Goal: Task Accomplishment & Management: Use online tool/utility

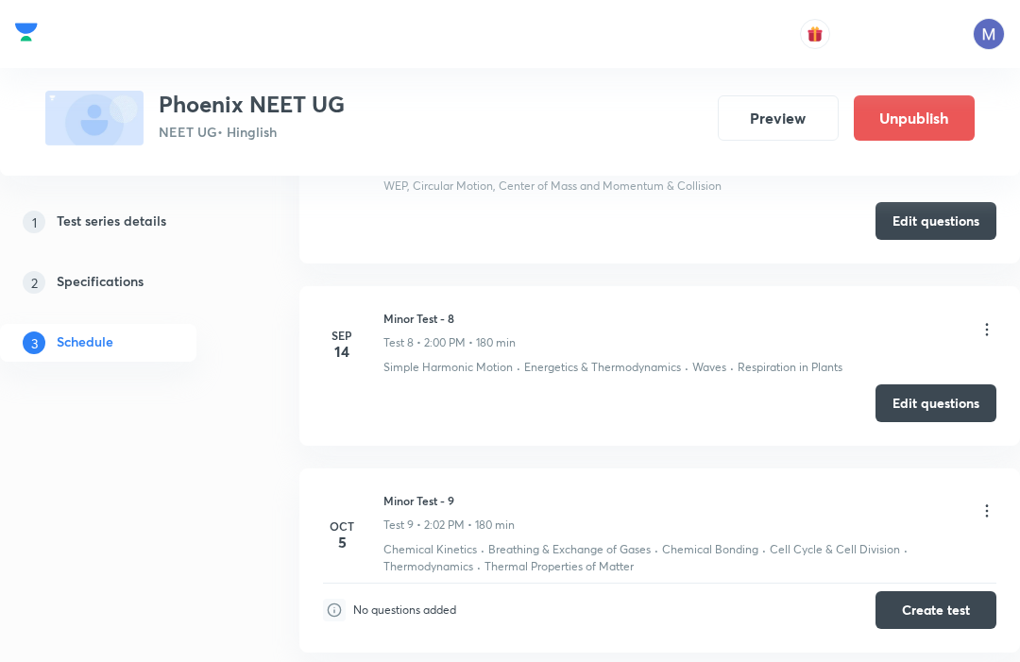
scroll to position [2184, 0]
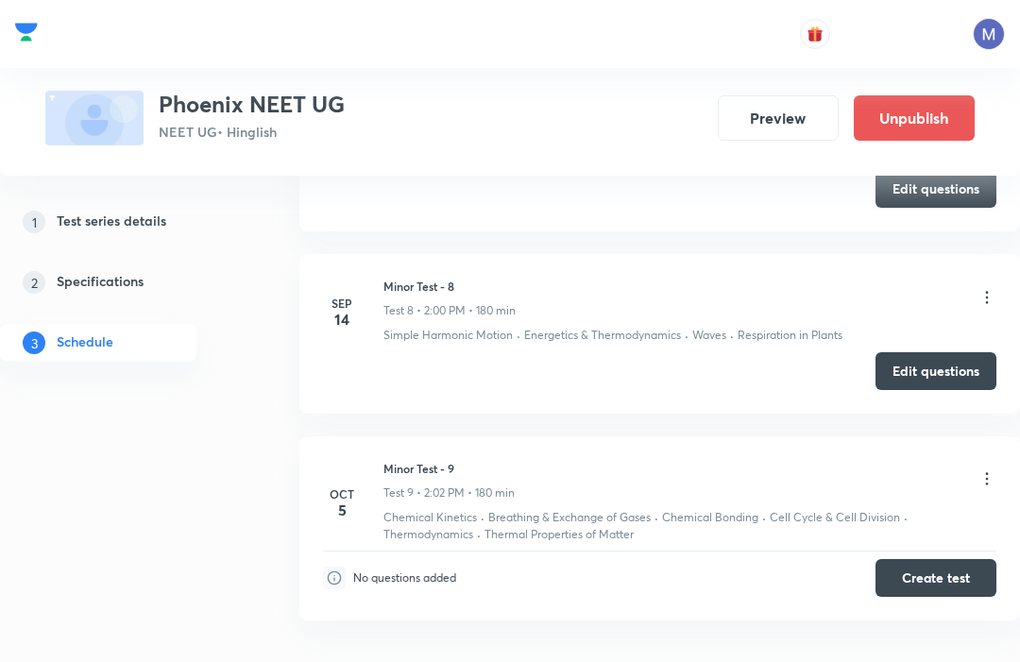
click at [968, 559] on button "Create test" at bounding box center [936, 578] width 121 height 38
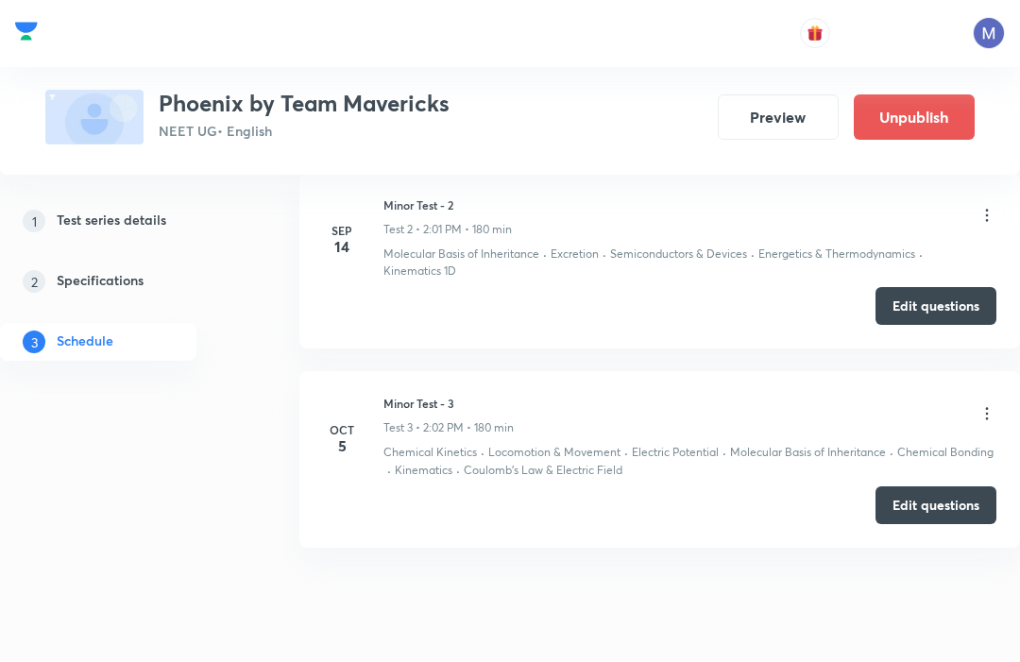
click at [959, 503] on button "Edit questions" at bounding box center [936, 507] width 121 height 38
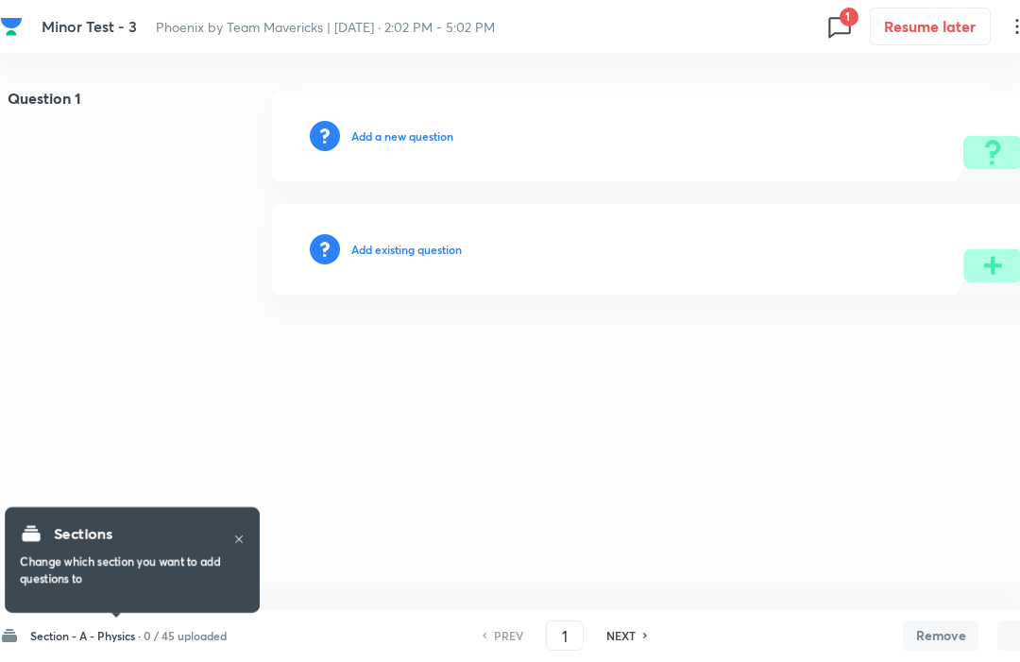
click at [118, 643] on h6 "Section - A - Physics ·" at bounding box center [85, 635] width 111 height 17
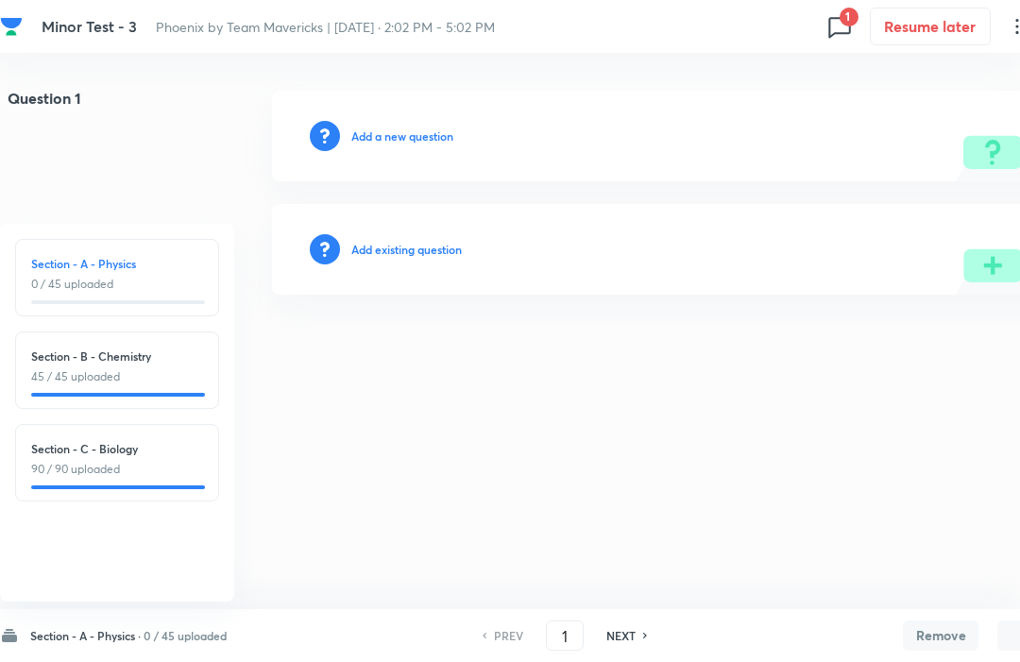
click at [494, 386] on html "Minor Test - 3 Phoenix by Team Mavericks | Oct 5, 2025 · 2:02 PM - 5:02 PM 1 Re…" at bounding box center [510, 193] width 1020 height 386
click at [79, 626] on div "Section - A - Physics · 0 / 45 uploaded" at bounding box center [113, 635] width 227 height 19
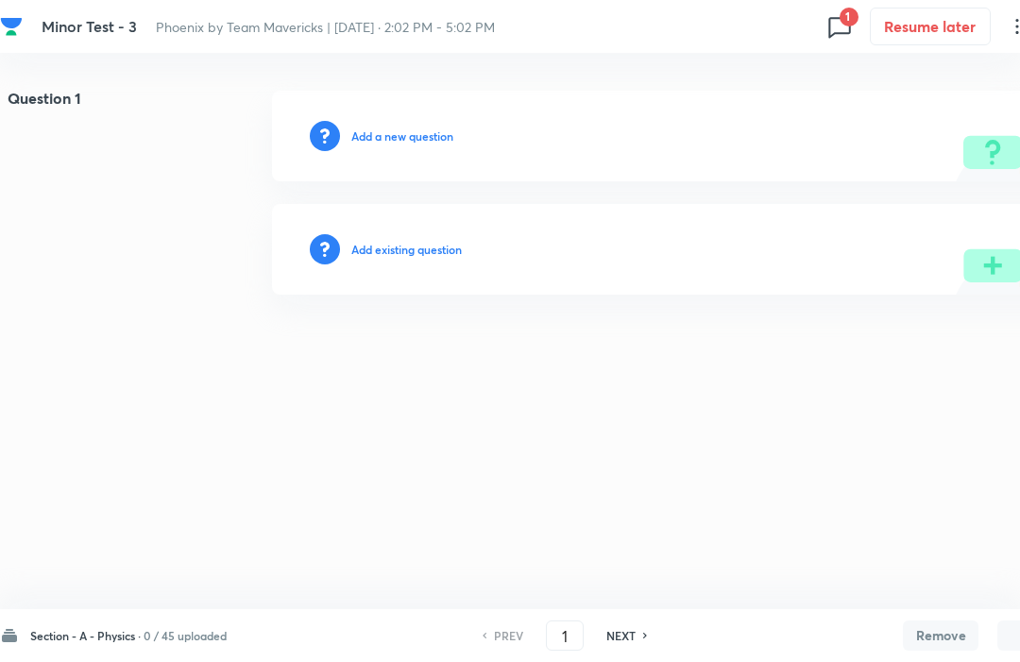
click at [100, 626] on div "Section - A - Physics · 0 / 45 uploaded" at bounding box center [113, 635] width 227 height 19
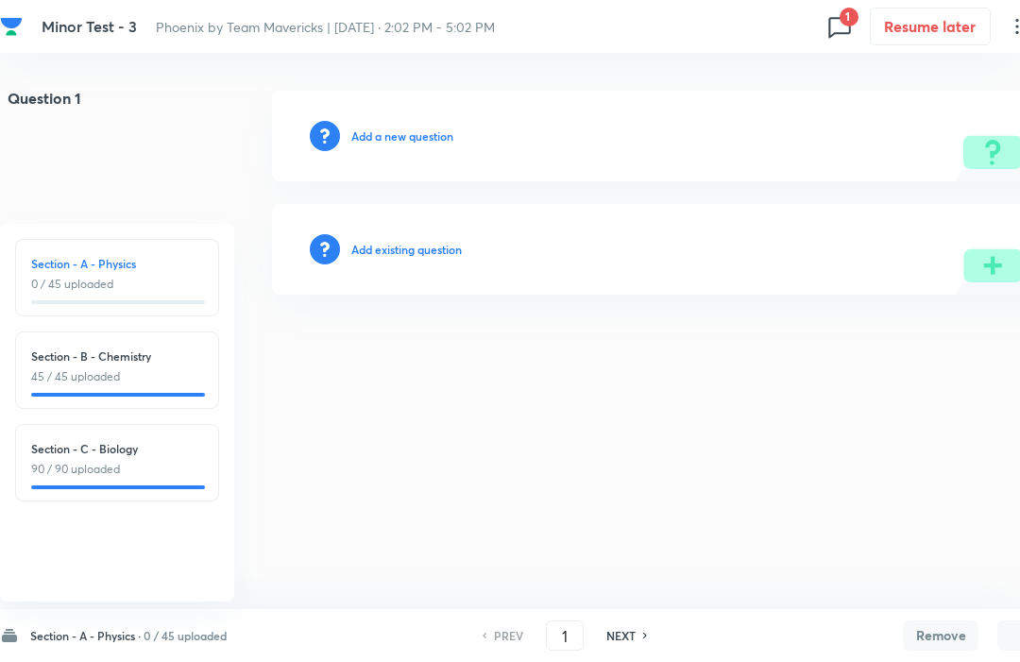
click at [297, 386] on html "Minor Test - 3 Phoenix by Team Mavericks | Oct 5, 2025 · 2:02 PM - 5:02 PM 1 Re…" at bounding box center [510, 193] width 1020 height 386
click at [113, 627] on h6 "Section - A - Physics ·" at bounding box center [85, 635] width 111 height 17
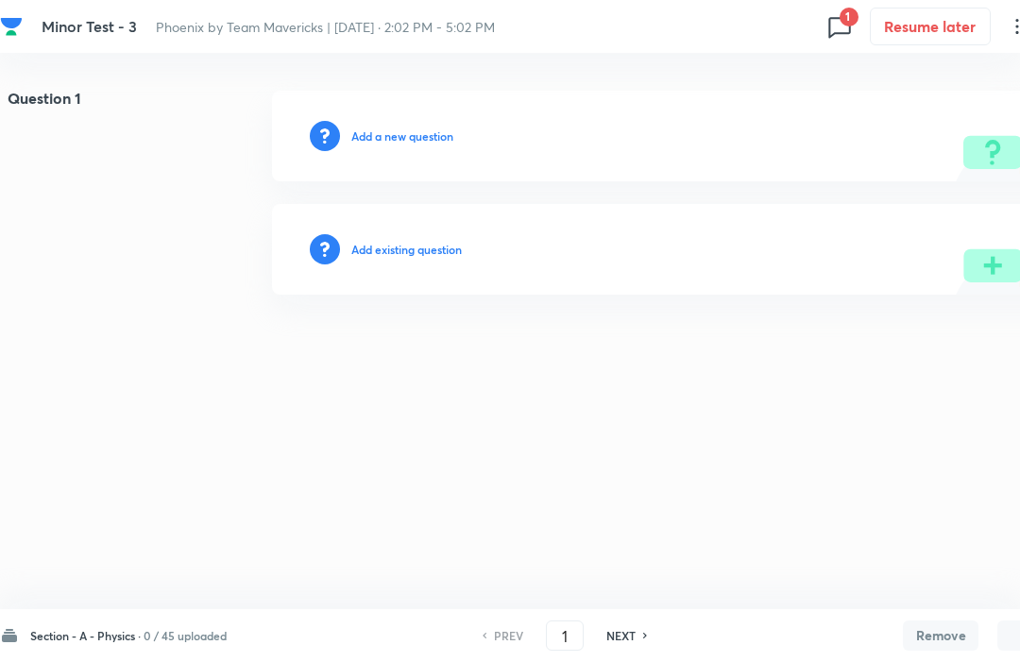
click at [120, 620] on div "Section - A - Physics · 0 / 45 uploaded PREV 1 ​ NEXT Remove Save" at bounding box center [536, 635] width 1073 height 53
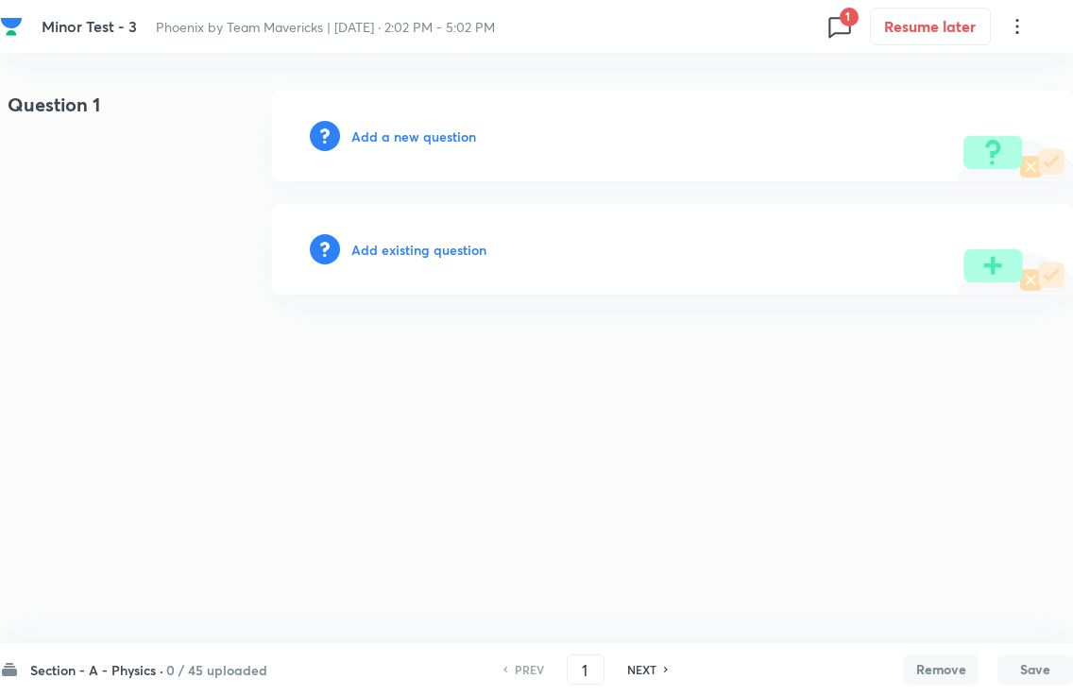
click at [116, 660] on h6 "Section - A - Physics ·" at bounding box center [96, 670] width 133 height 20
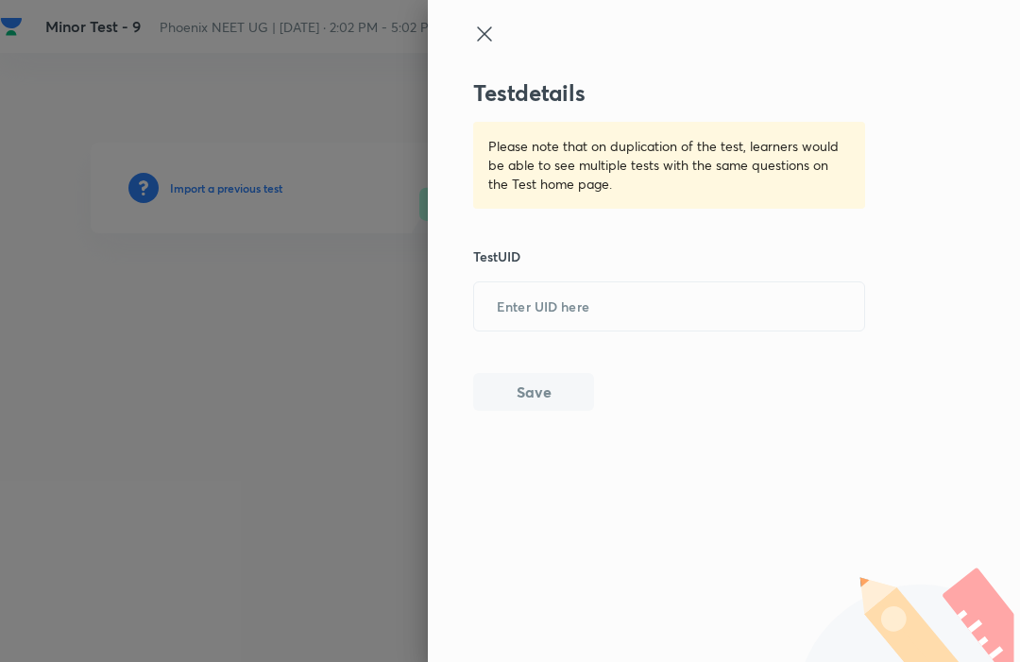
click at [505, 292] on input "text" at bounding box center [669, 306] width 390 height 46
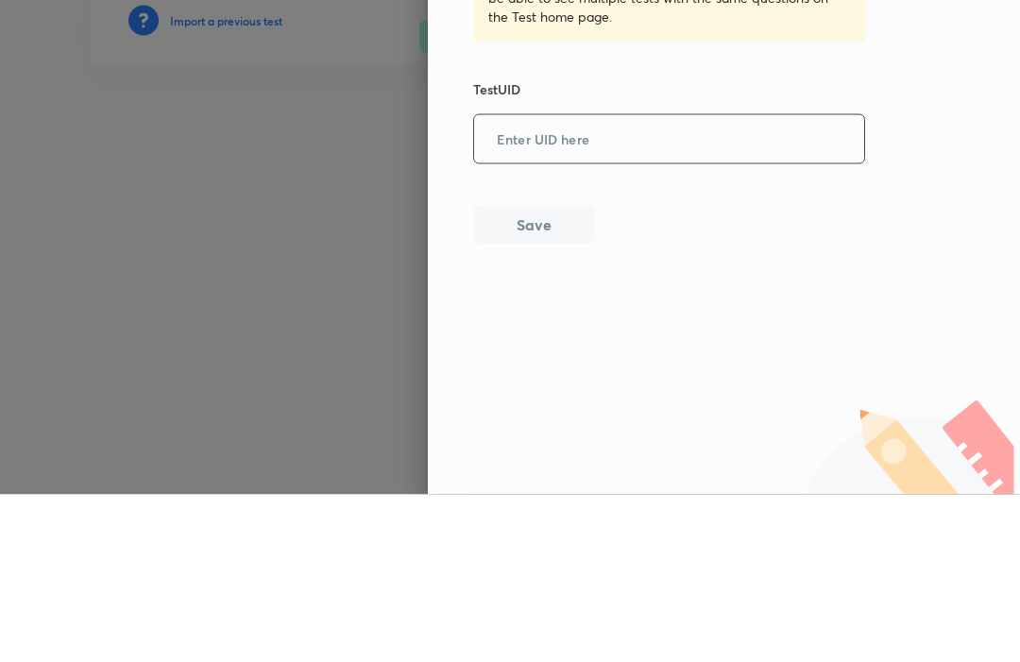
paste input "ZBUUB5UC29"
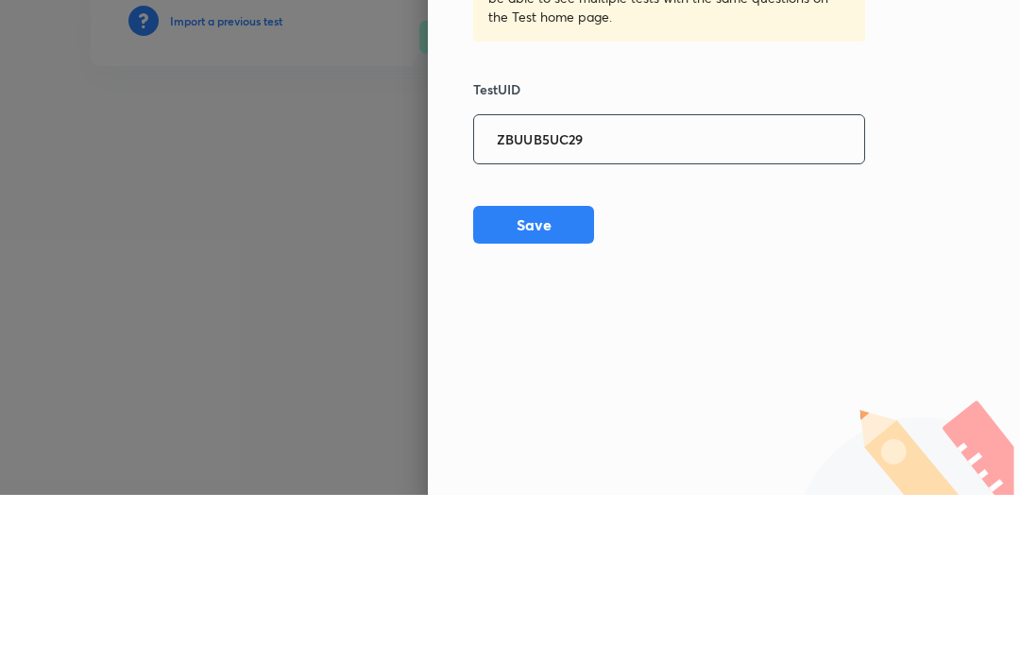
type input "ZBUUB5UC29"
click at [509, 373] on button "Save" at bounding box center [533, 392] width 121 height 38
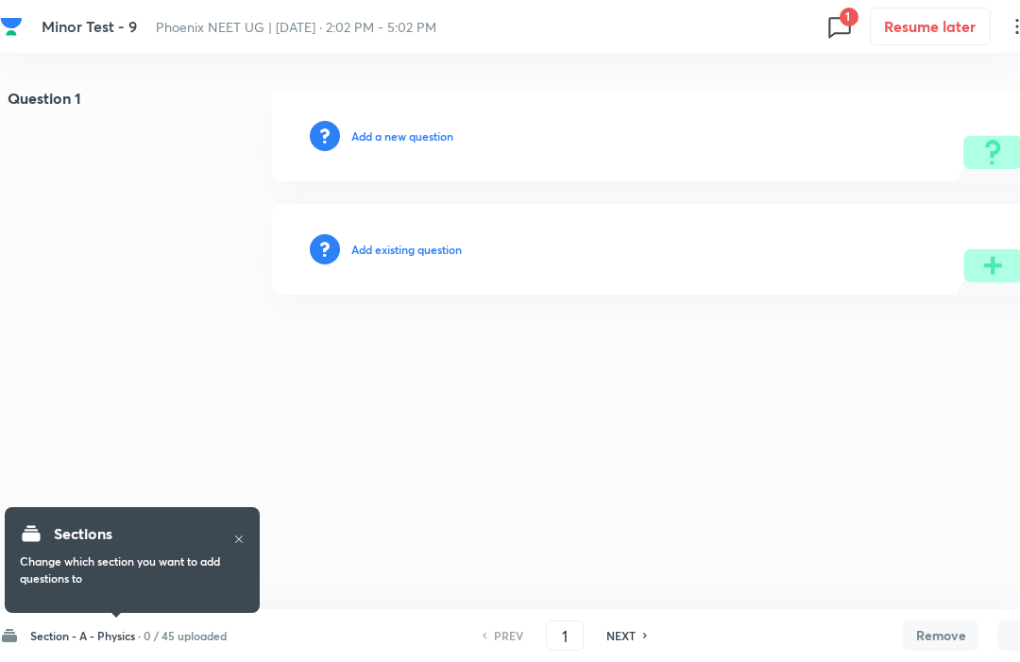
click at [136, 631] on h6 "Section - A - Physics ·" at bounding box center [85, 635] width 111 height 17
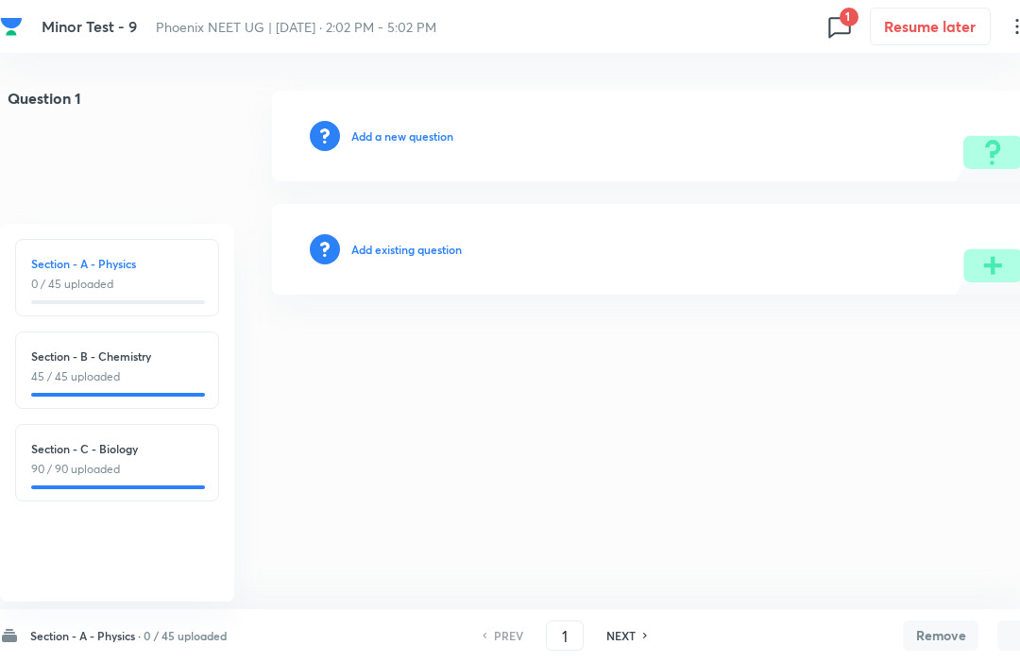
click at [82, 450] on h6 "Section - C - Biology" at bounding box center [117, 448] width 172 height 17
type input "91"
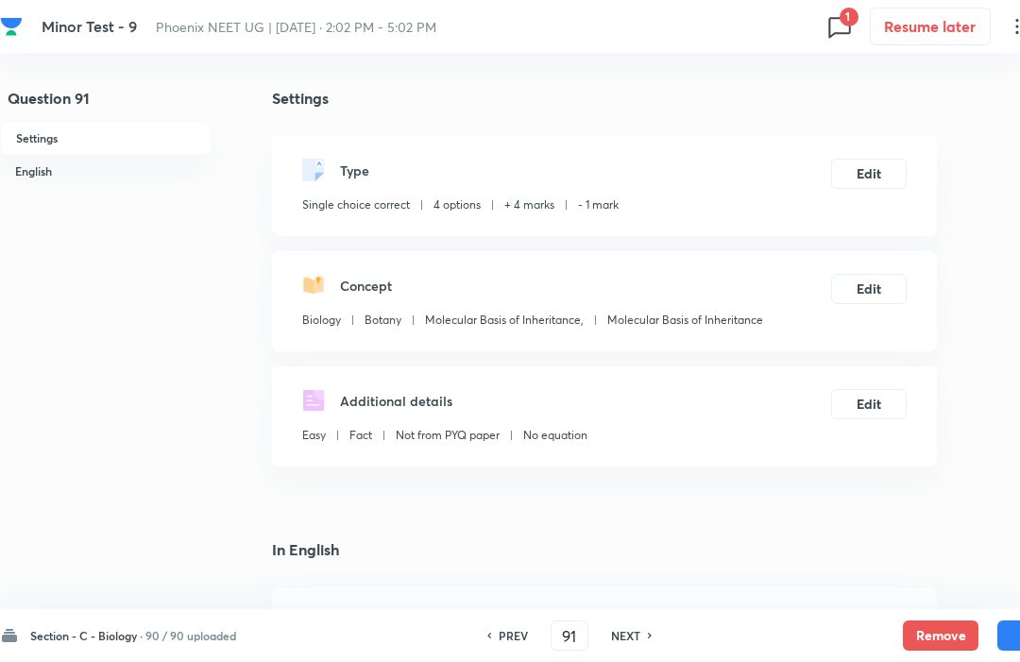
checkbox input "true"
click at [944, 644] on button "Remove" at bounding box center [941, 636] width 76 height 30
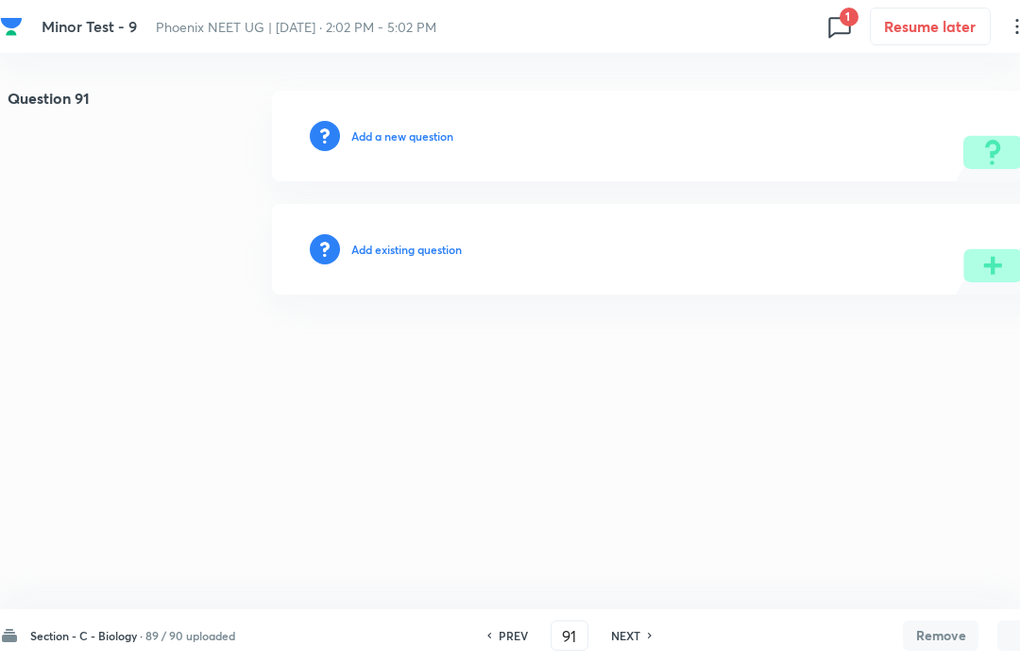
click at [628, 642] on h6 "NEXT" at bounding box center [625, 635] width 29 height 17
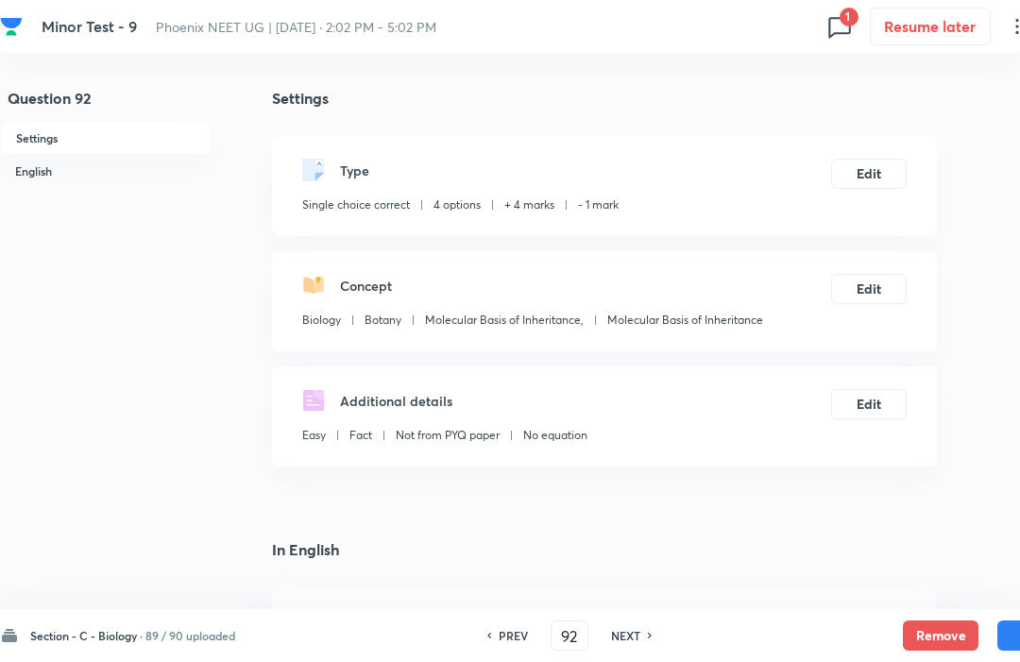
click at [943, 642] on button "Remove" at bounding box center [941, 636] width 76 height 30
click at [626, 642] on h6 "NEXT" at bounding box center [625, 635] width 29 height 17
type input "93"
checkbox input "false"
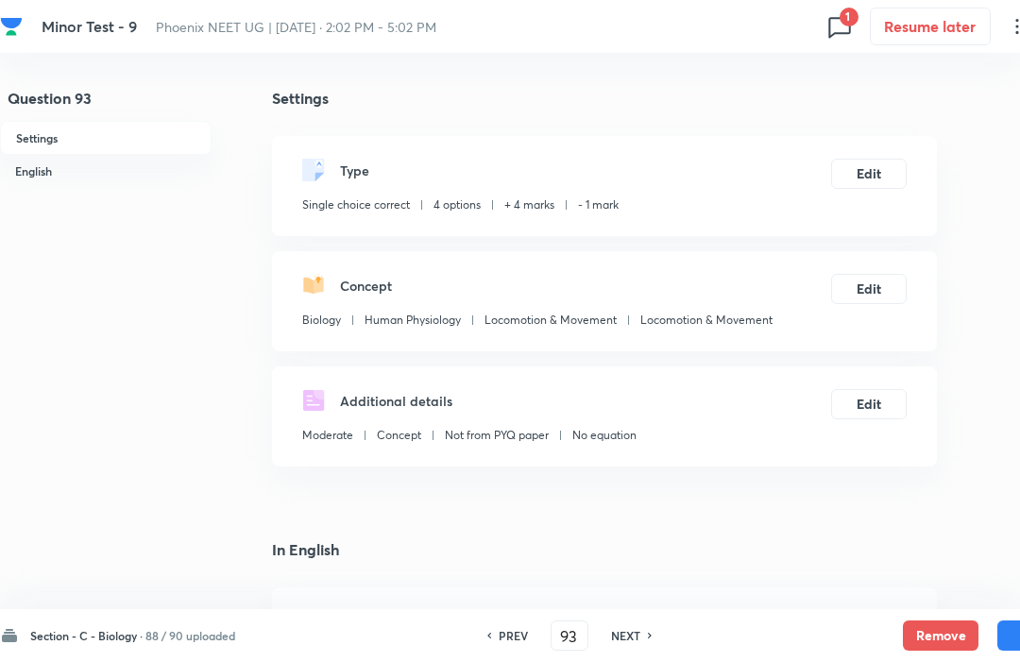
click at [930, 632] on button "Remove" at bounding box center [941, 636] width 76 height 30
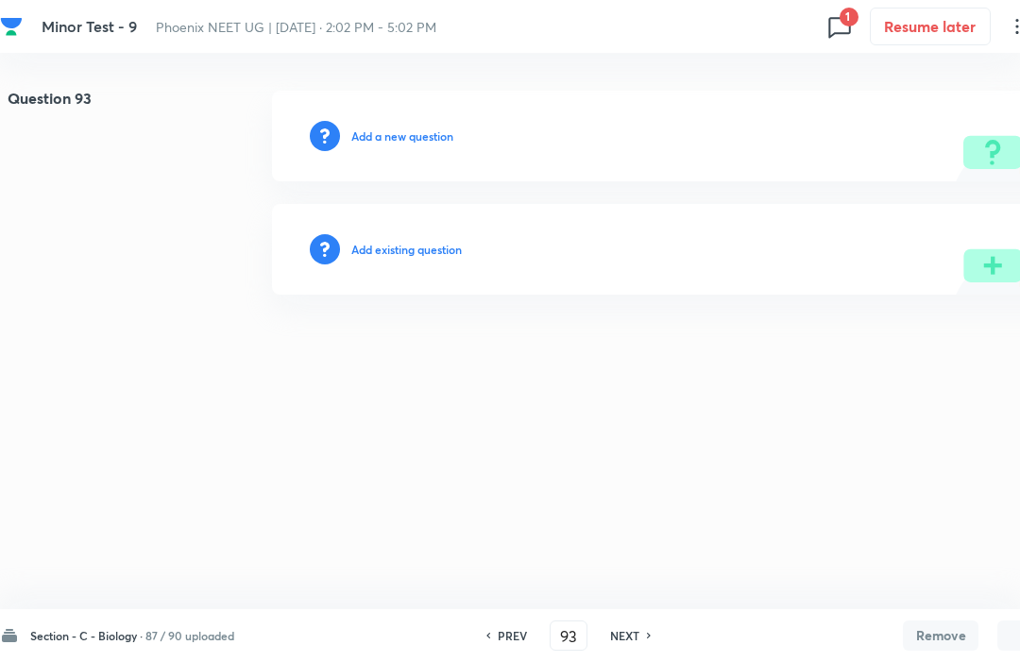
click at [627, 629] on h6 "NEXT" at bounding box center [624, 635] width 29 height 17
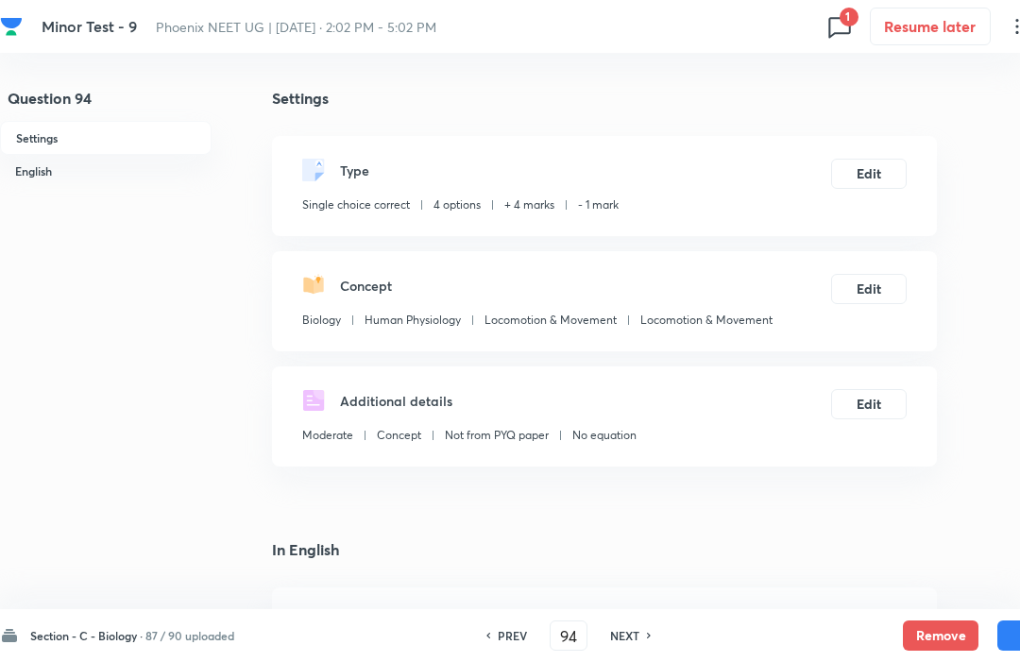
click at [926, 628] on button "Remove" at bounding box center [941, 636] width 76 height 30
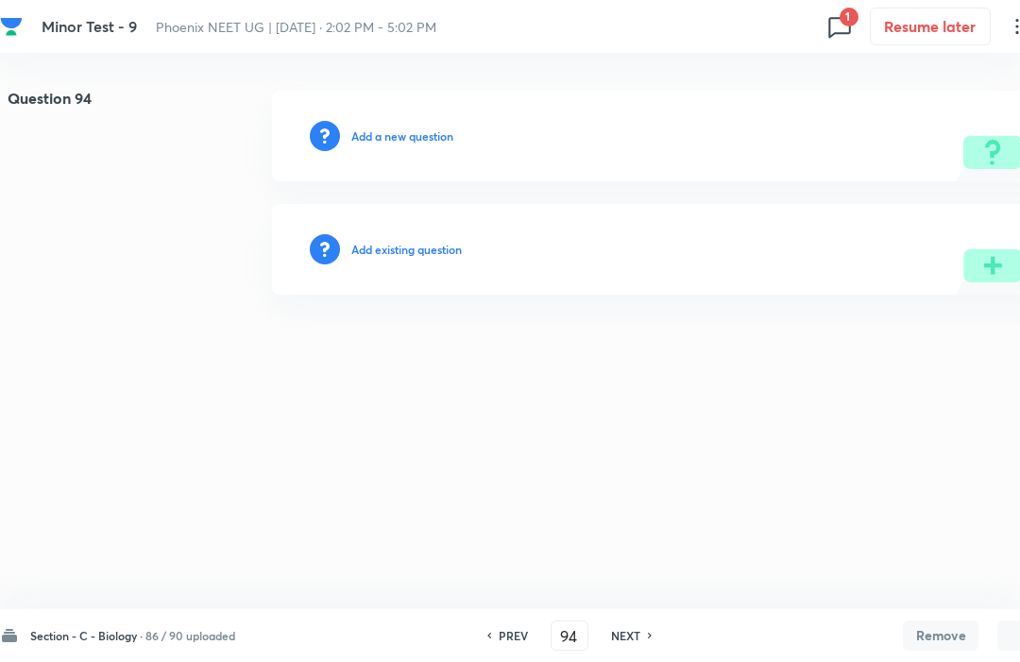
click at [621, 643] on h6 "NEXT" at bounding box center [625, 635] width 29 height 17
type input "95"
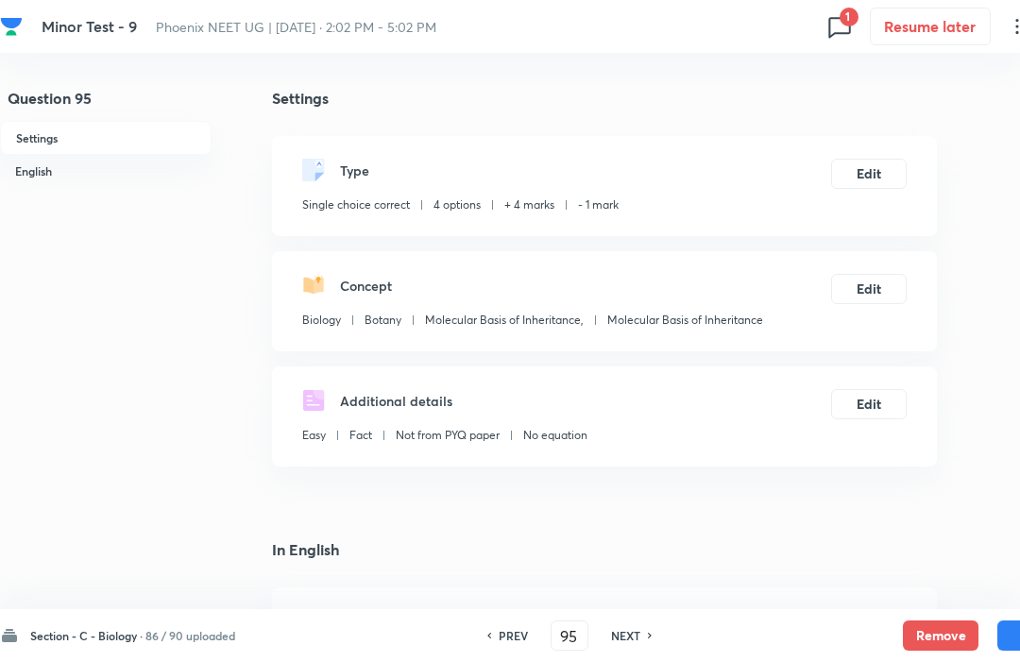
checkbox input "true"
click at [950, 630] on button "Remove" at bounding box center [941, 636] width 76 height 30
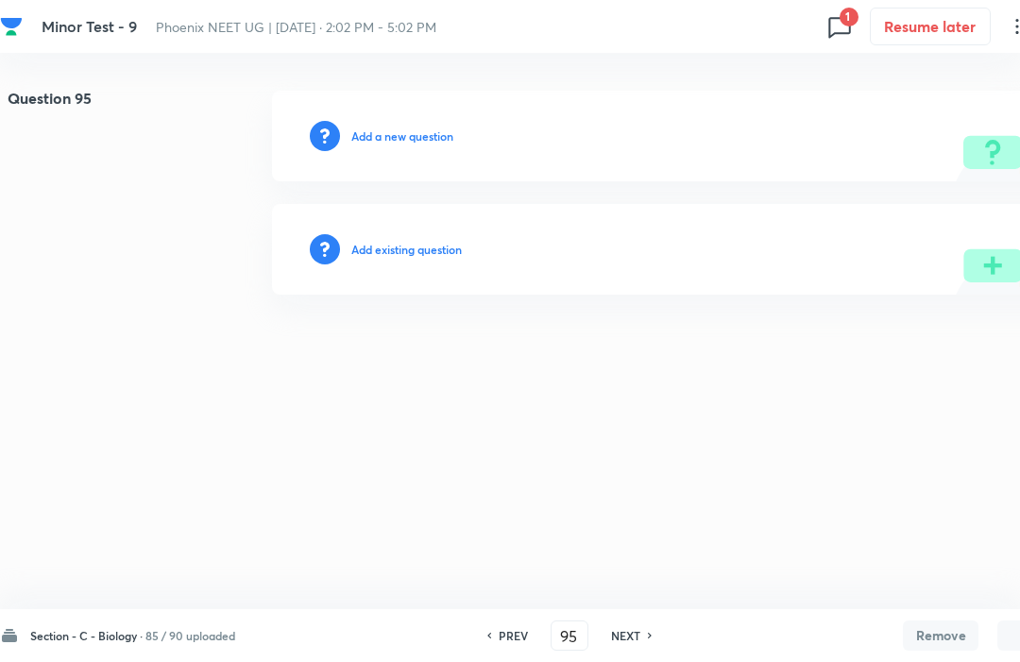
click at [629, 630] on h6 "NEXT" at bounding box center [625, 635] width 29 height 17
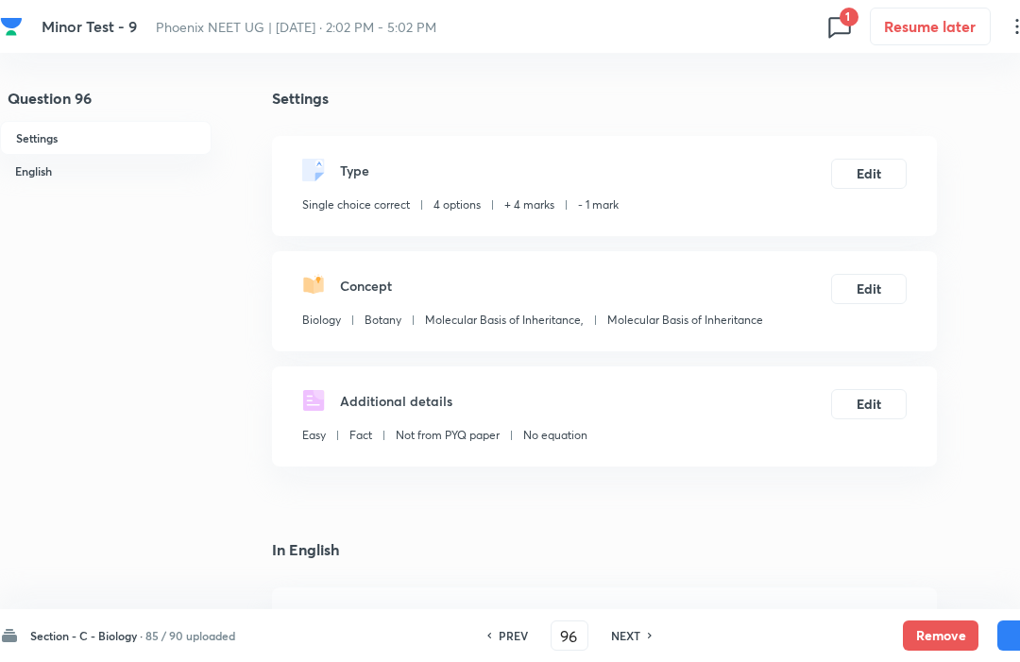
click at [943, 614] on div "Section - C - Biology · 85 / 90 uploaded PREV 96 ​ NEXT Remove Save" at bounding box center [536, 635] width 1073 height 53
click at [926, 648] on button "Remove" at bounding box center [941, 636] width 76 height 30
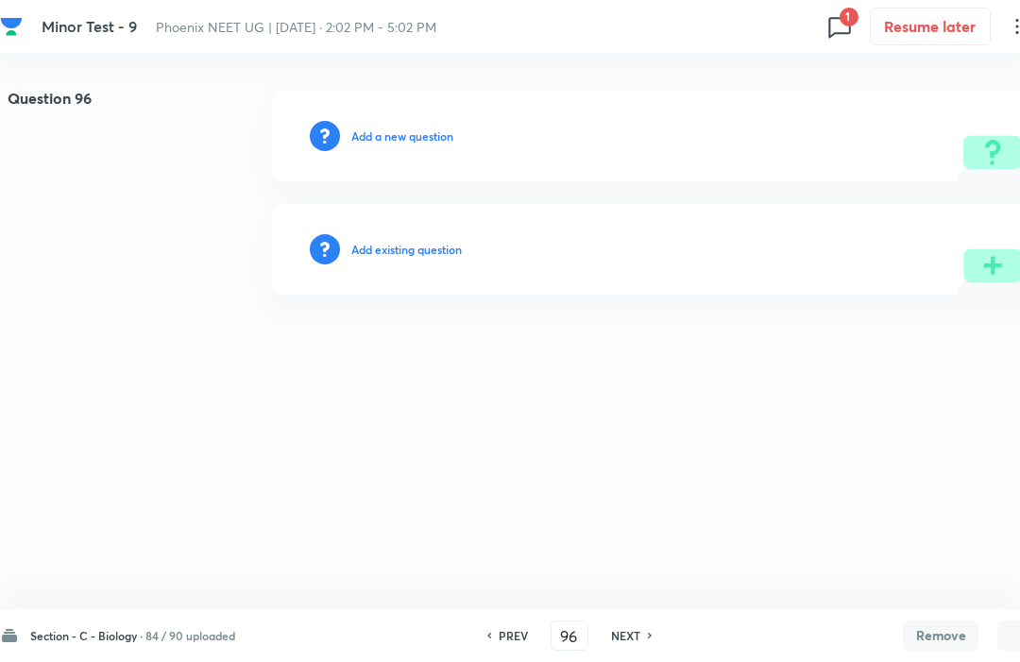
click at [641, 629] on h6 "NEXT" at bounding box center [625, 635] width 29 height 17
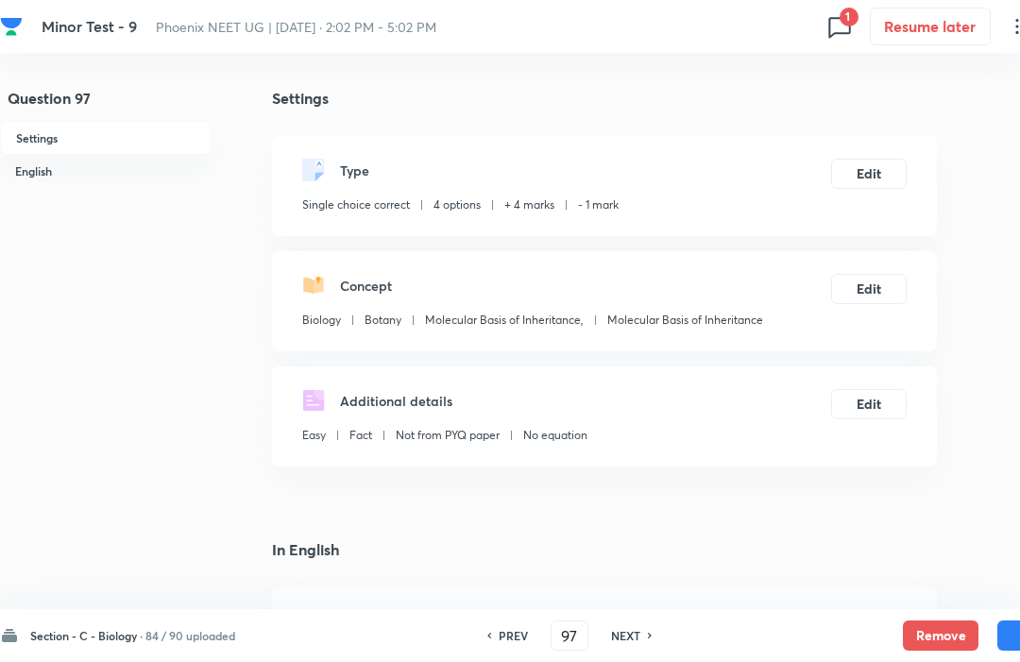
click at [943, 641] on button "Remove" at bounding box center [941, 636] width 76 height 30
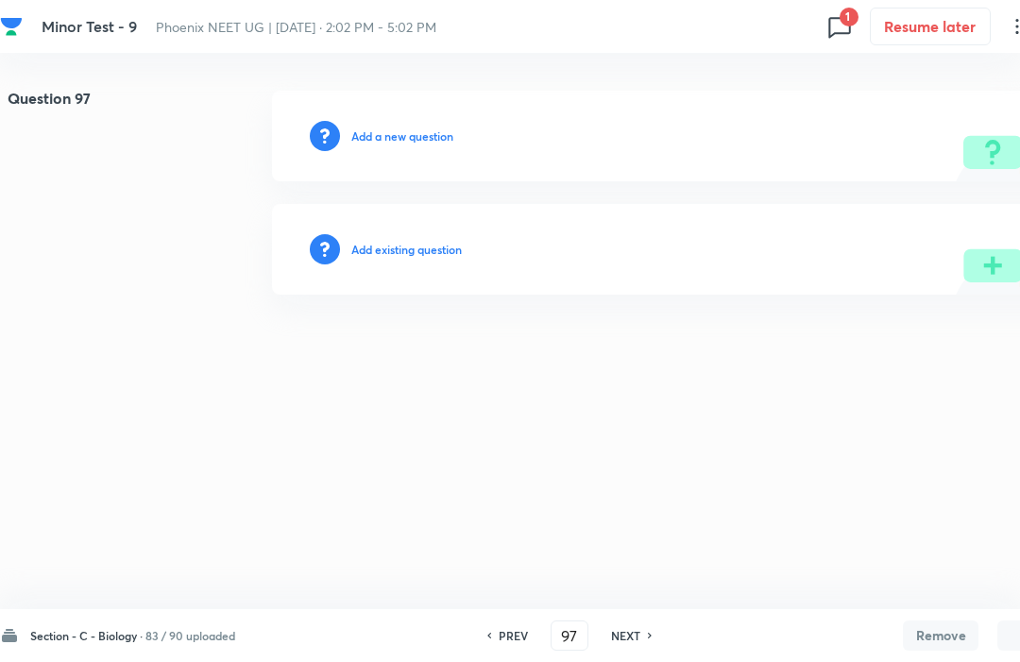
click at [630, 628] on h6 "NEXT" at bounding box center [625, 635] width 29 height 17
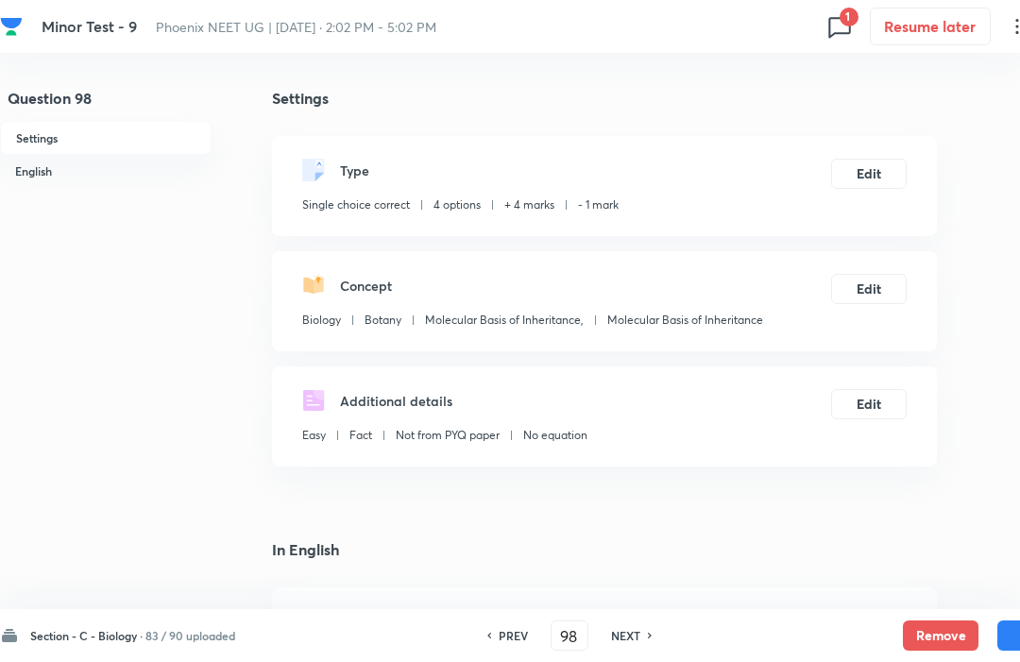
click at [949, 628] on button "Remove" at bounding box center [941, 636] width 76 height 30
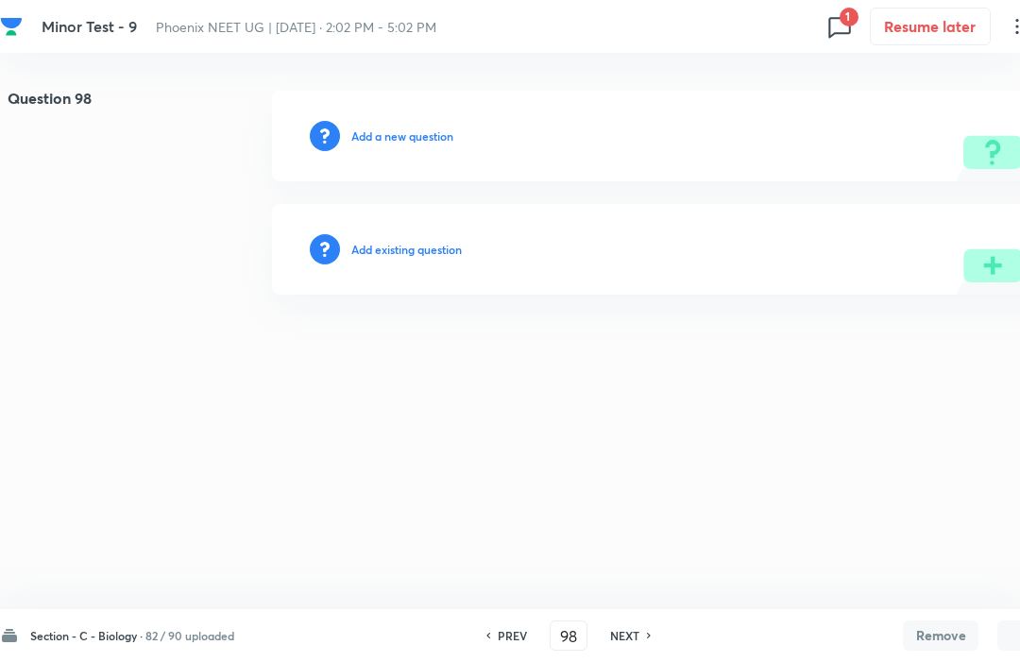
click at [637, 632] on h6 "NEXT" at bounding box center [624, 635] width 29 height 17
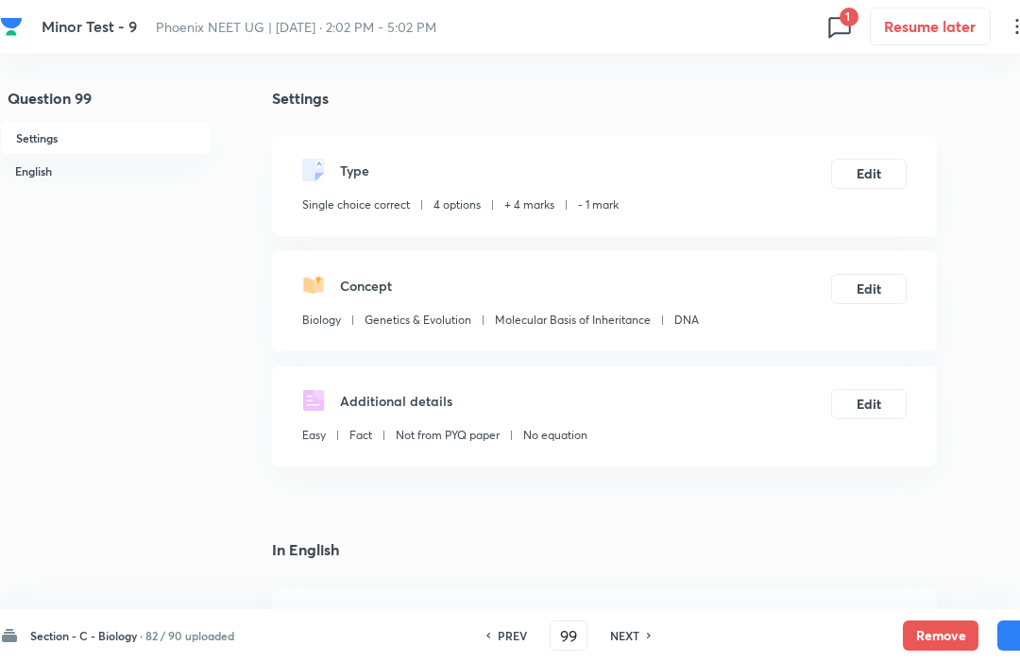
click at [941, 625] on button "Remove" at bounding box center [941, 636] width 76 height 30
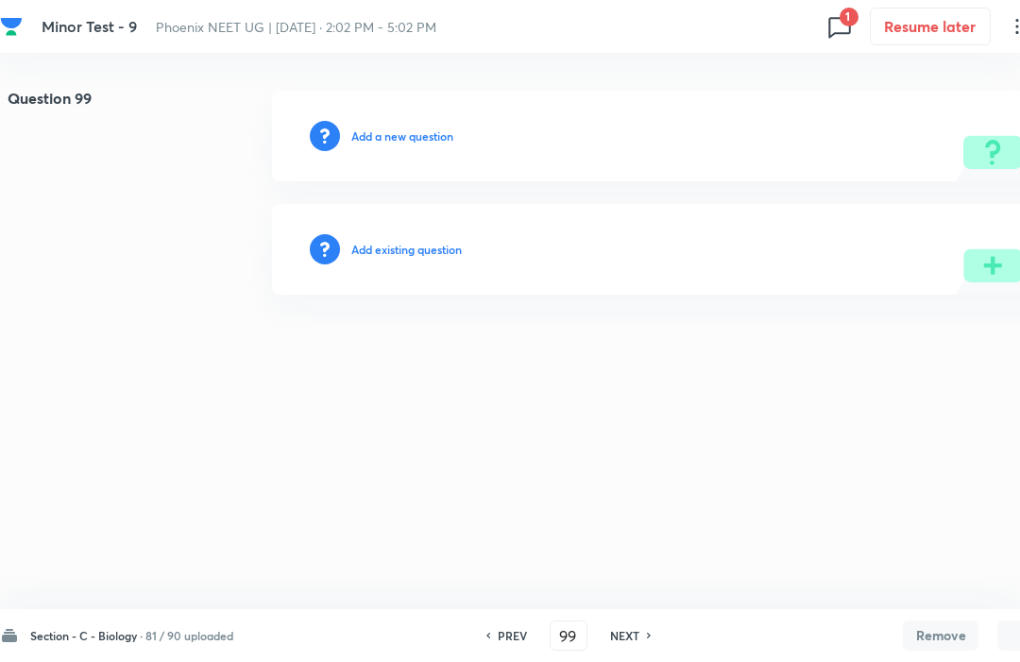
click at [634, 643] on h6 "NEXT" at bounding box center [624, 635] width 29 height 17
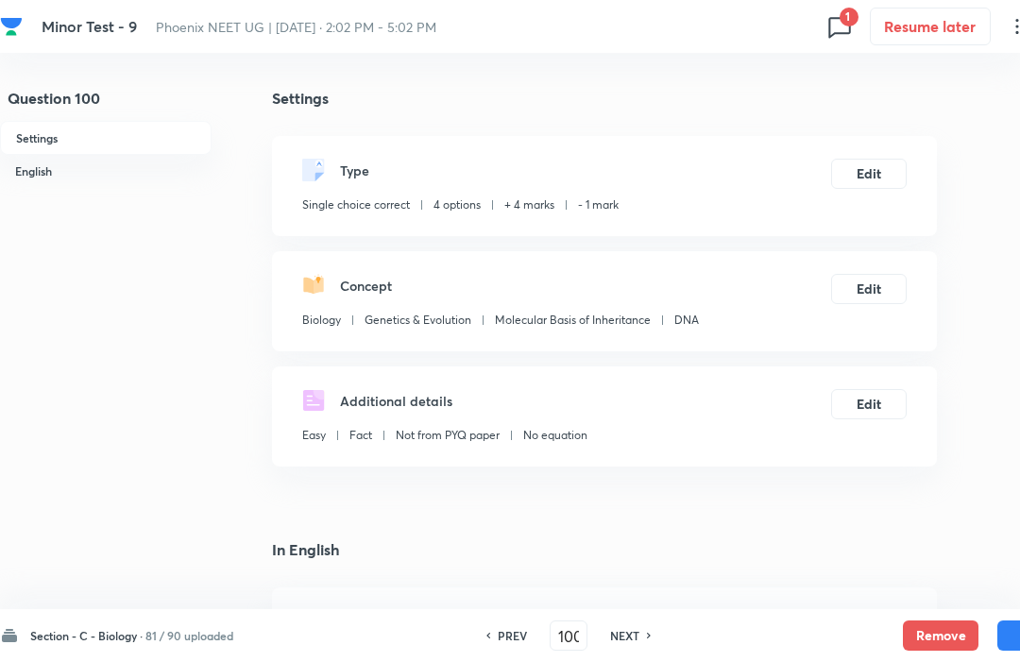
click at [948, 628] on button "Remove" at bounding box center [941, 636] width 76 height 30
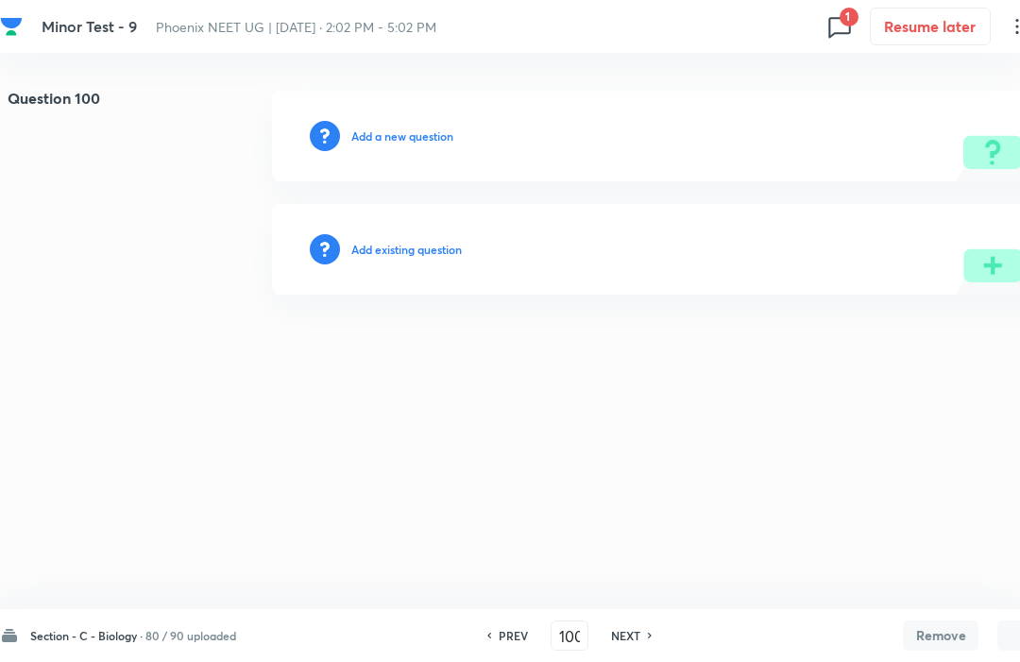
click at [956, 635] on button "Remove" at bounding box center [941, 636] width 76 height 30
click at [641, 632] on h6 "NEXT" at bounding box center [625, 635] width 29 height 17
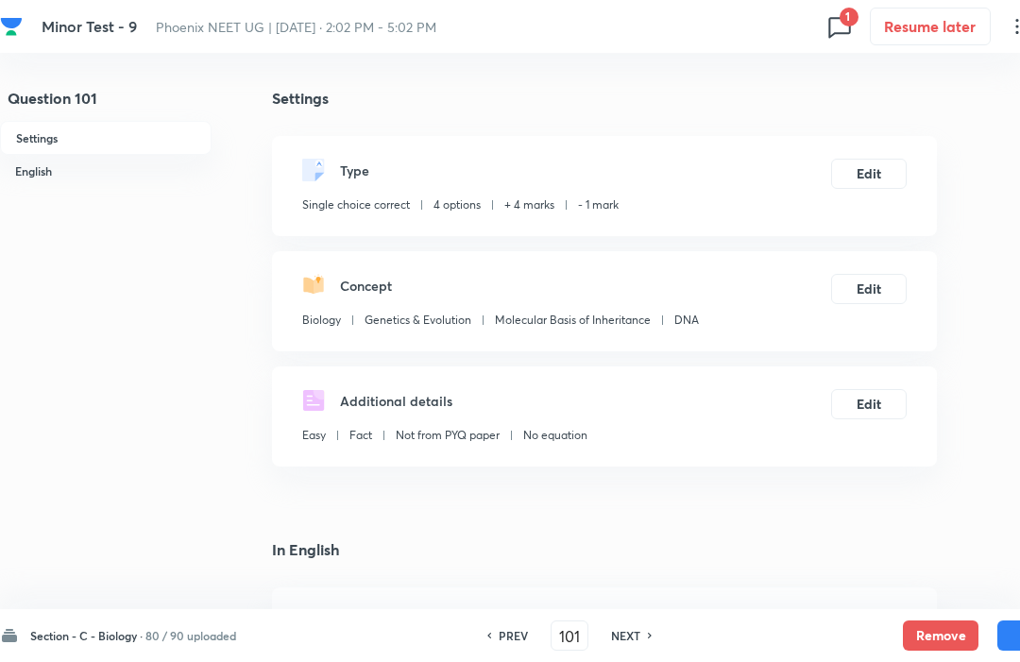
click at [949, 628] on button "Remove" at bounding box center [941, 636] width 76 height 30
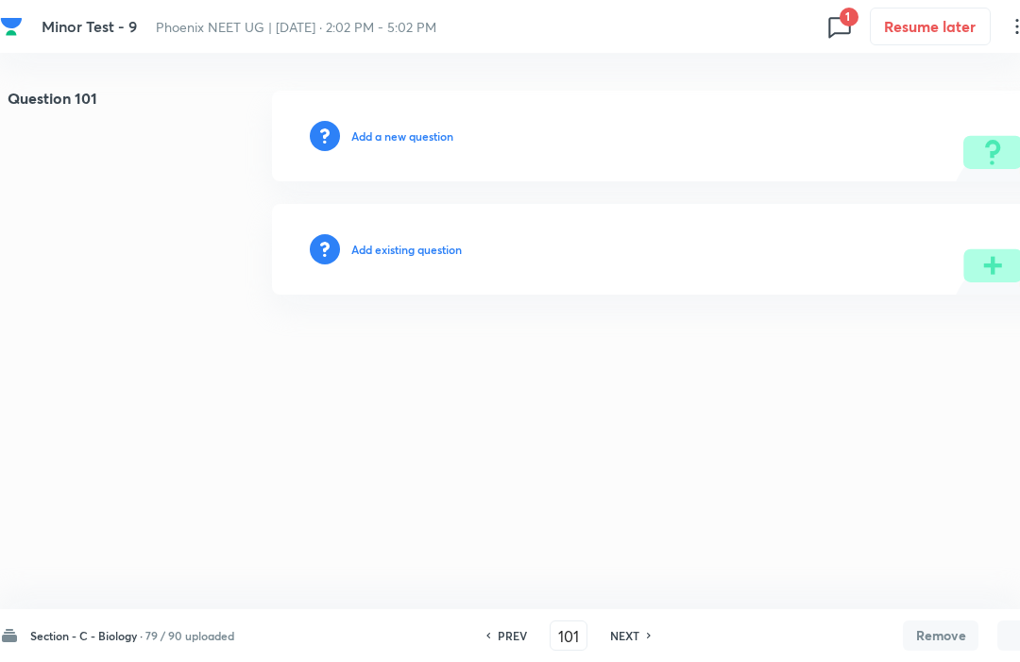
click at [624, 643] on h6 "NEXT" at bounding box center [624, 635] width 29 height 17
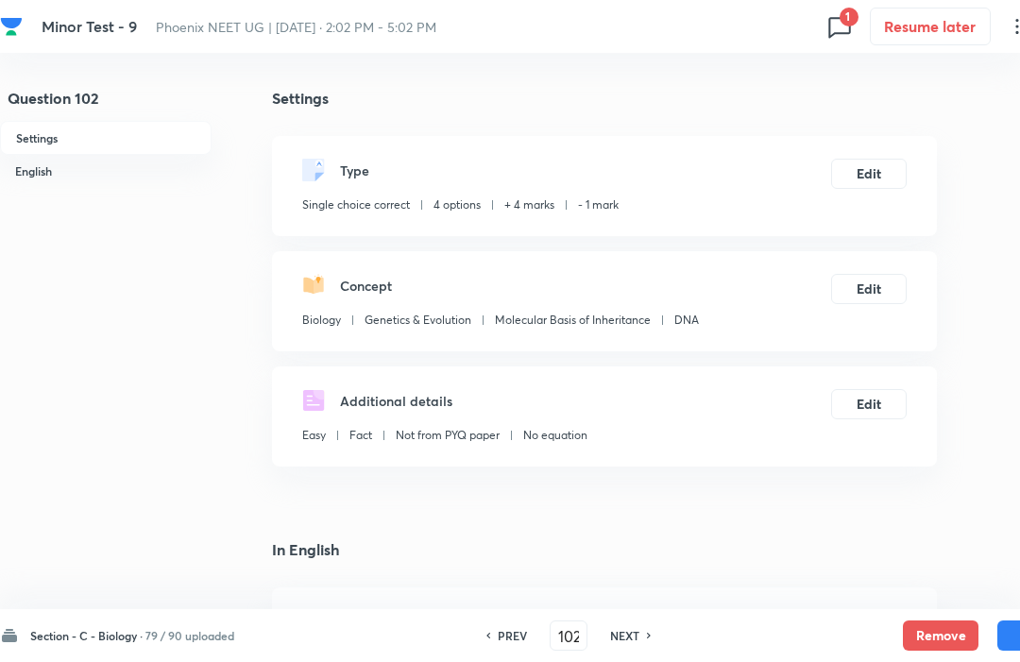
click at [940, 648] on button "Remove" at bounding box center [941, 636] width 76 height 30
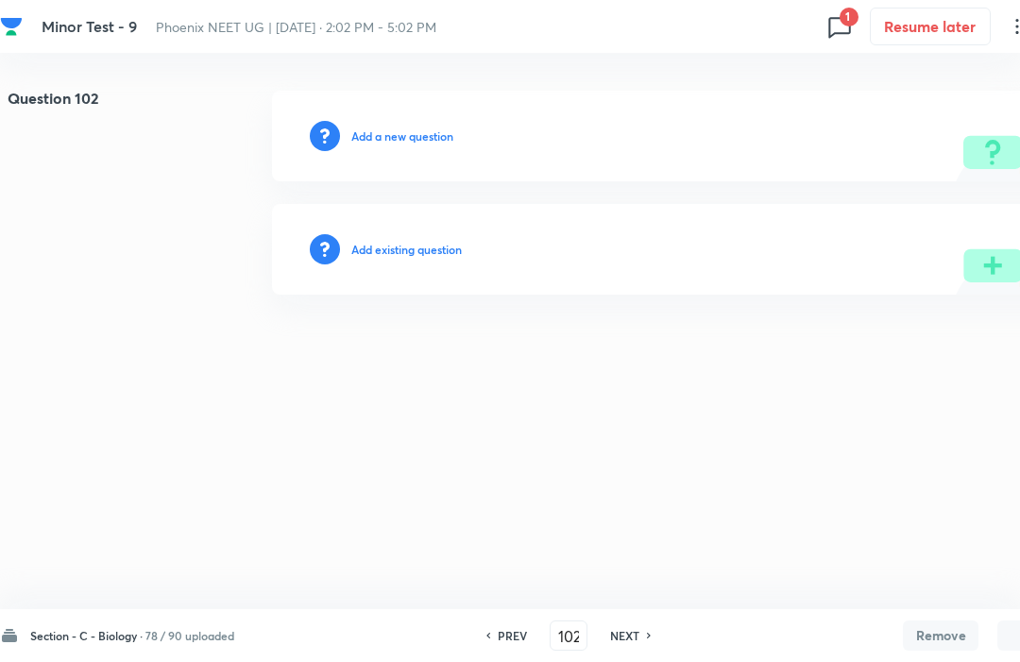
click at [637, 643] on h6 "NEXT" at bounding box center [624, 635] width 29 height 17
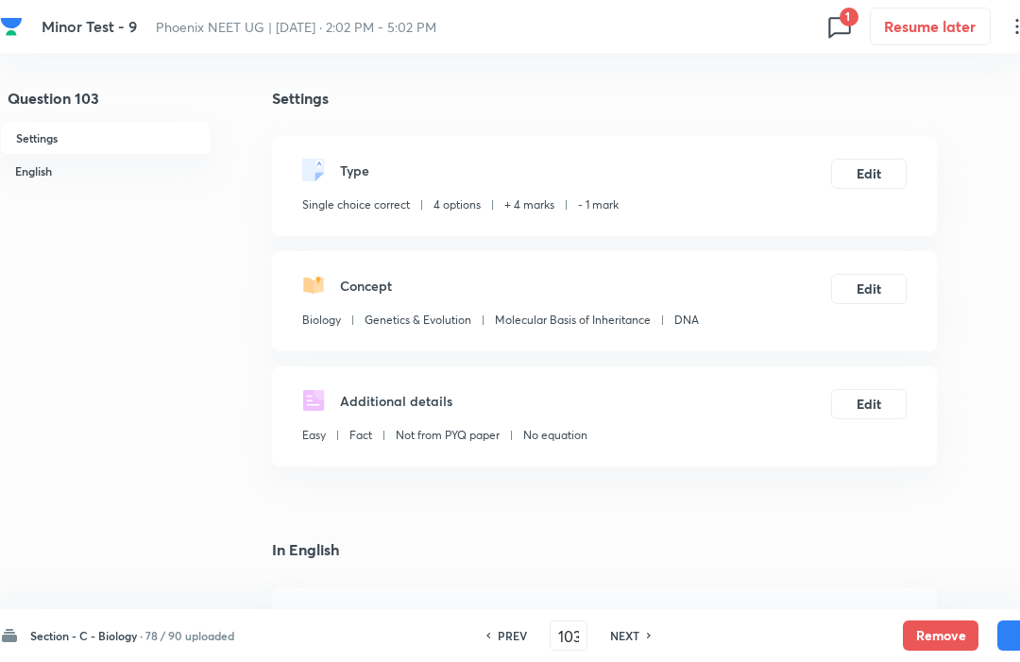
click at [932, 626] on button "Remove" at bounding box center [941, 636] width 76 height 30
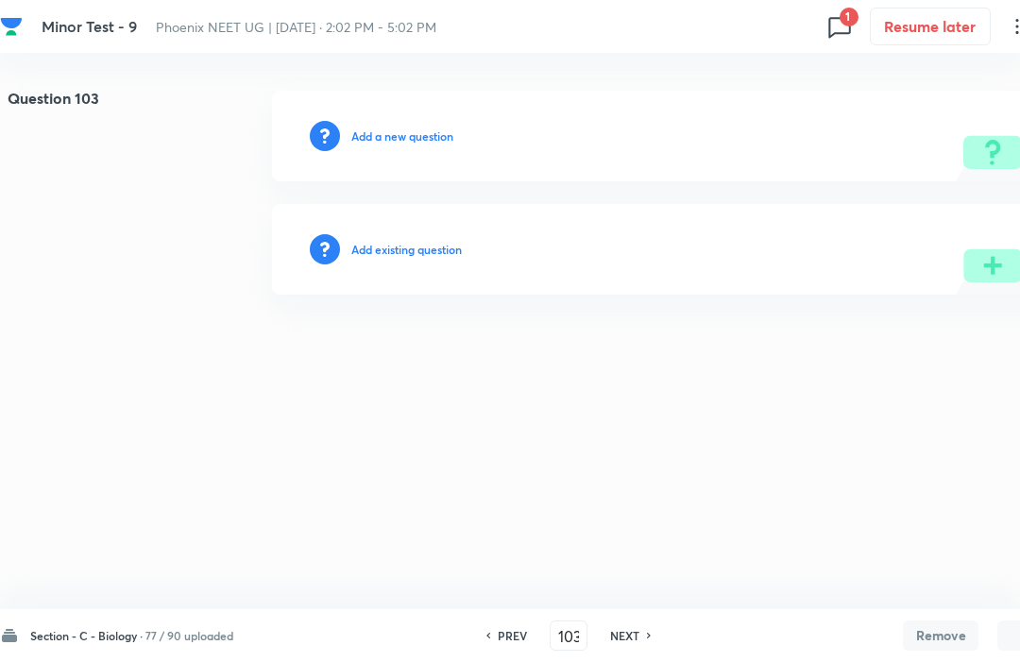
click at [642, 621] on div "PREV 103 ​ NEXT" at bounding box center [569, 636] width 244 height 30
click at [626, 643] on h6 "NEXT" at bounding box center [624, 635] width 29 height 17
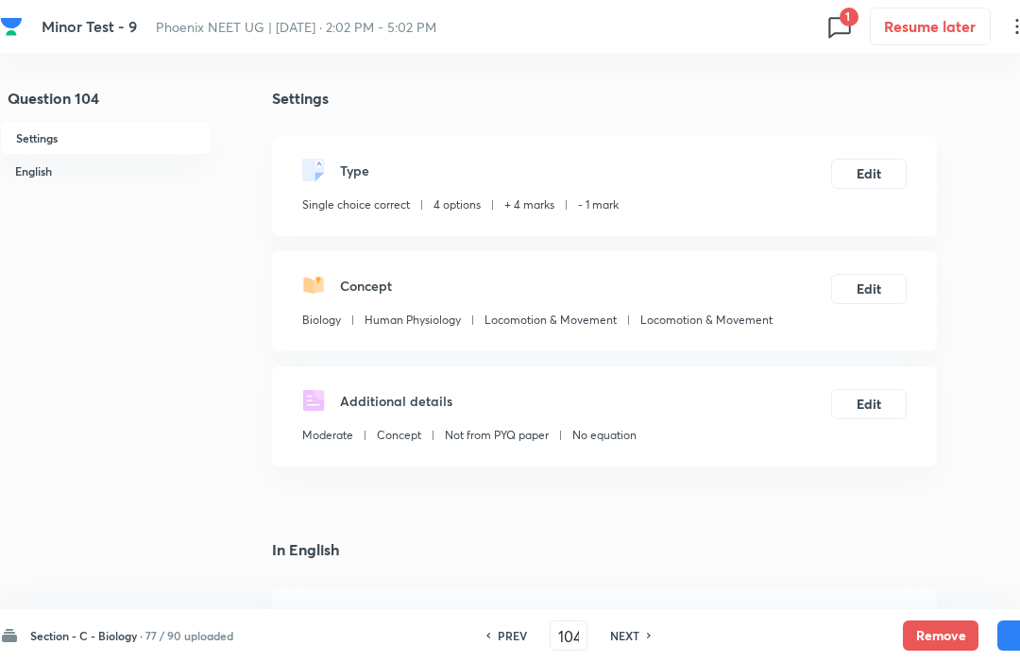
click at [922, 643] on button "Remove" at bounding box center [941, 636] width 76 height 30
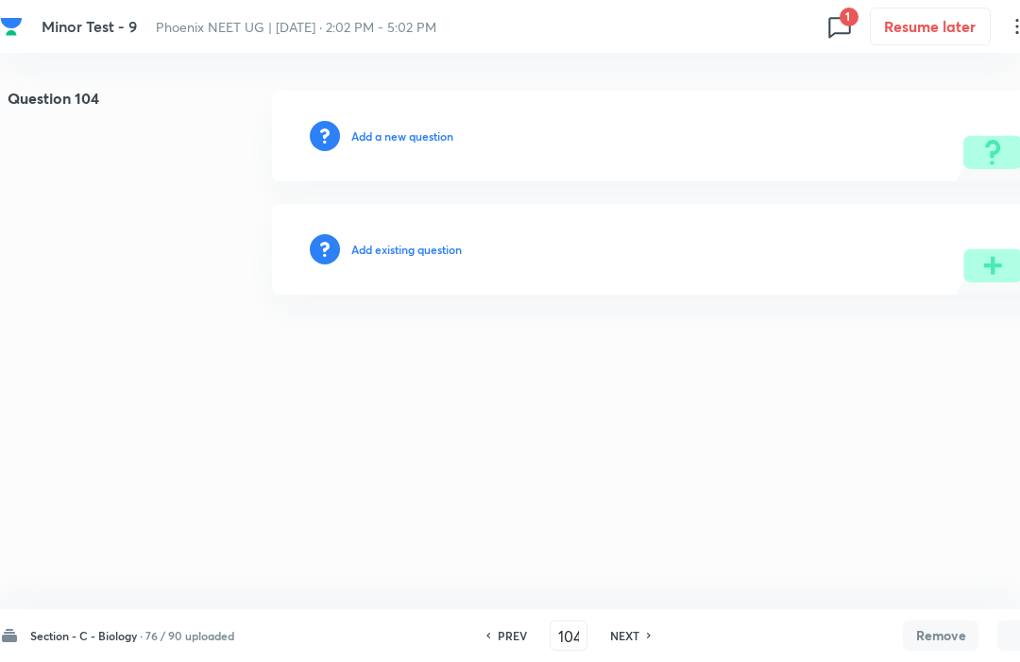
click at [629, 642] on h6 "NEXT" at bounding box center [624, 635] width 29 height 17
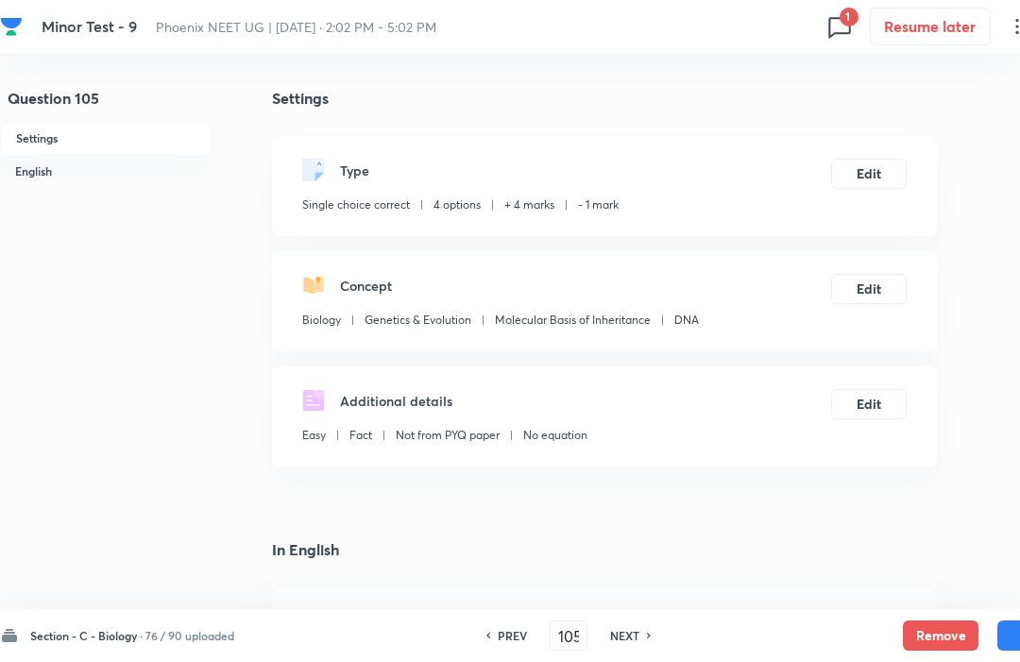
click at [917, 622] on button "Remove" at bounding box center [941, 636] width 76 height 30
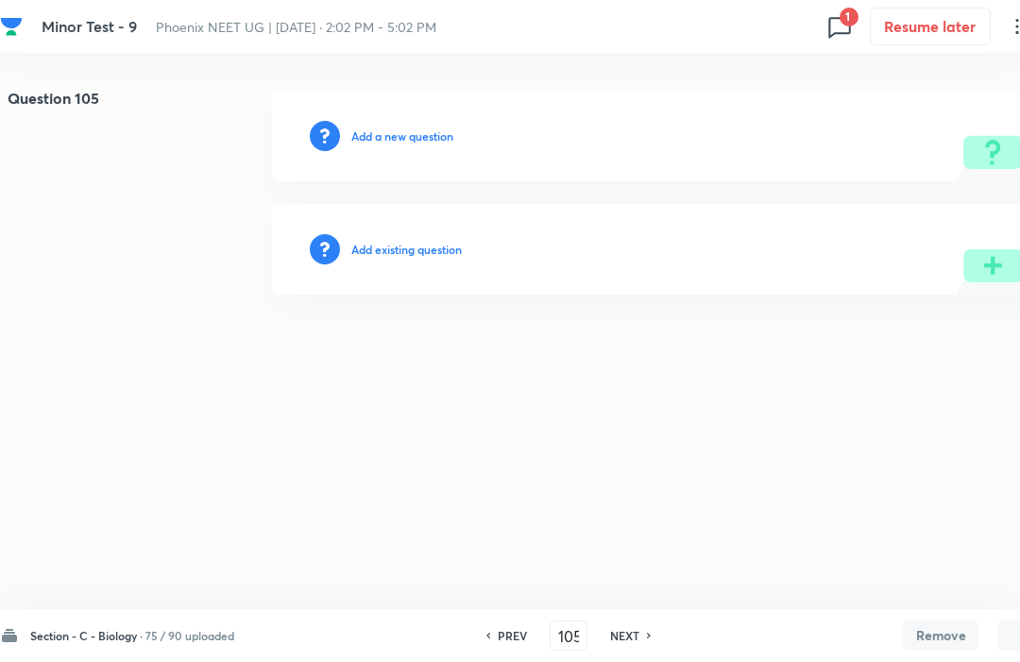
click at [650, 633] on icon at bounding box center [650, 635] width 6 height 9
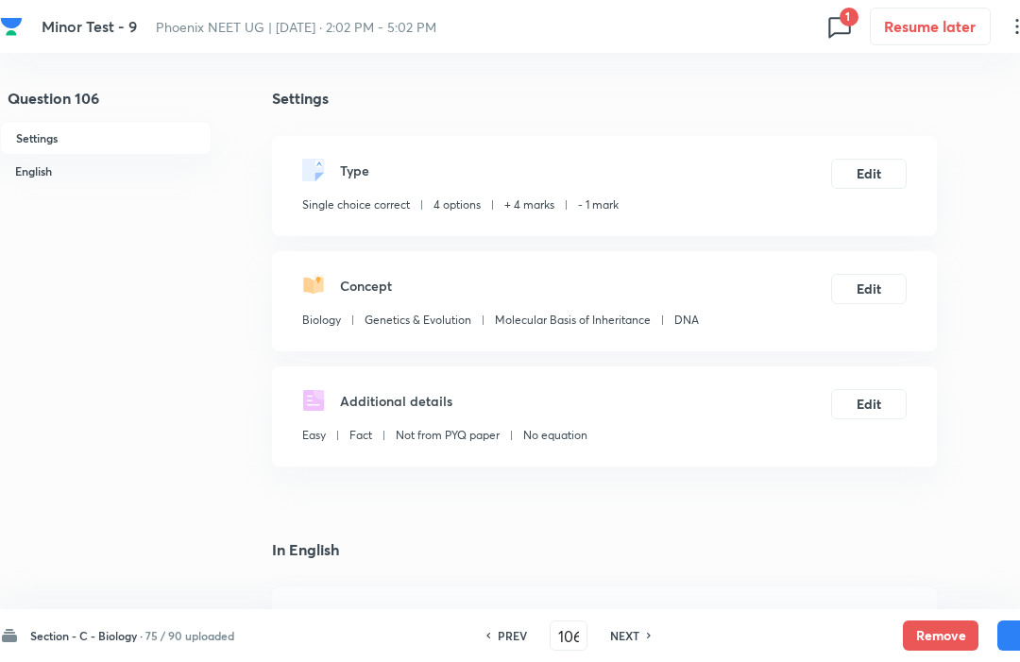
click at [939, 632] on button "Remove" at bounding box center [941, 636] width 76 height 30
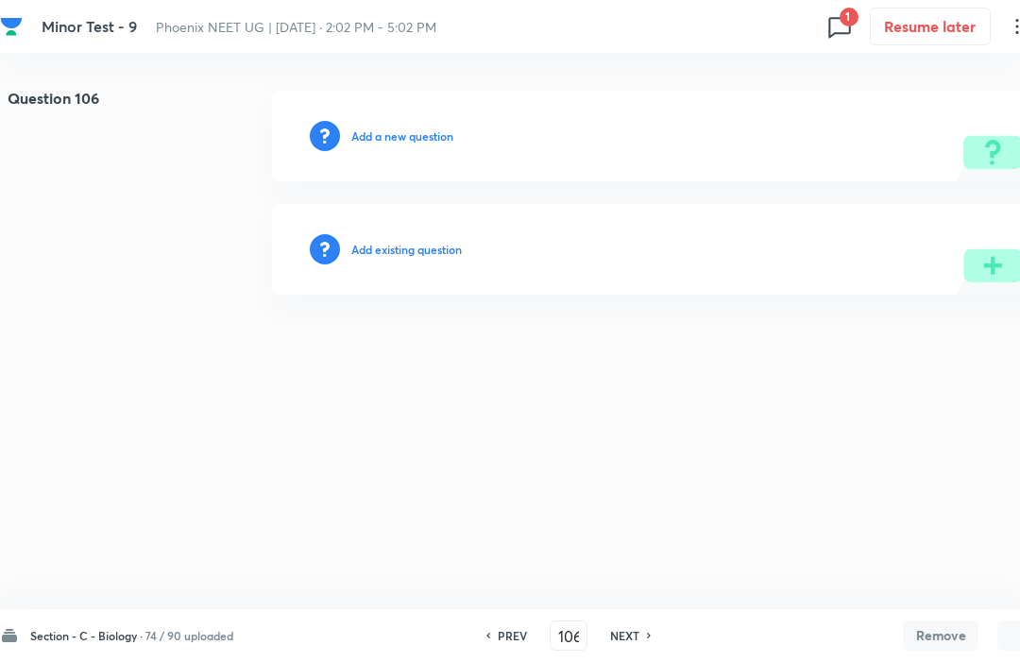
click at [649, 643] on div "NEXT" at bounding box center [628, 635] width 50 height 17
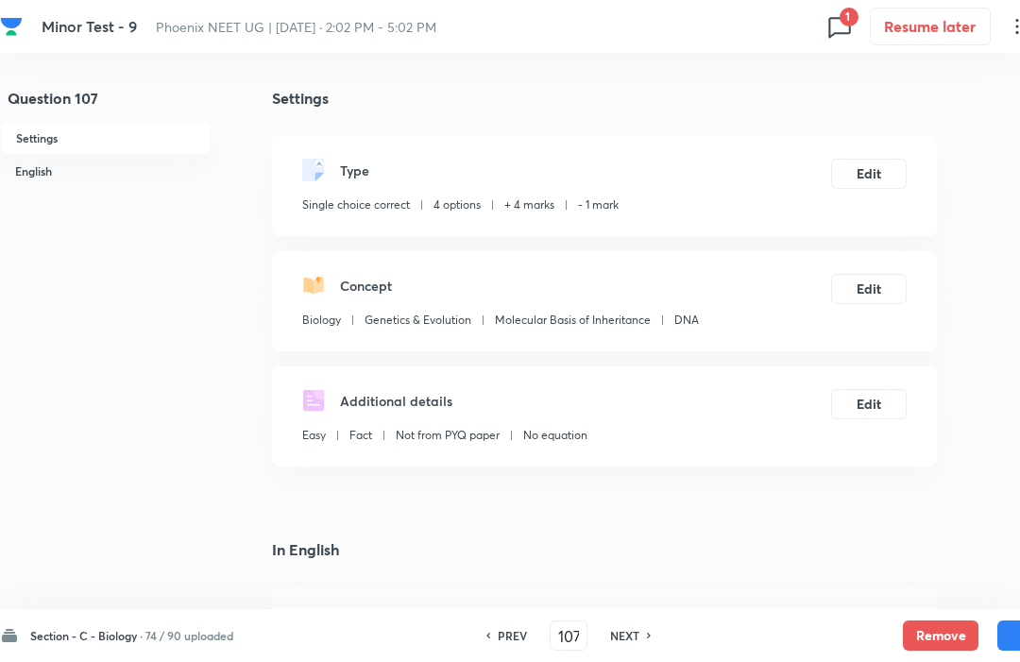
click at [946, 630] on button "Remove" at bounding box center [941, 636] width 76 height 30
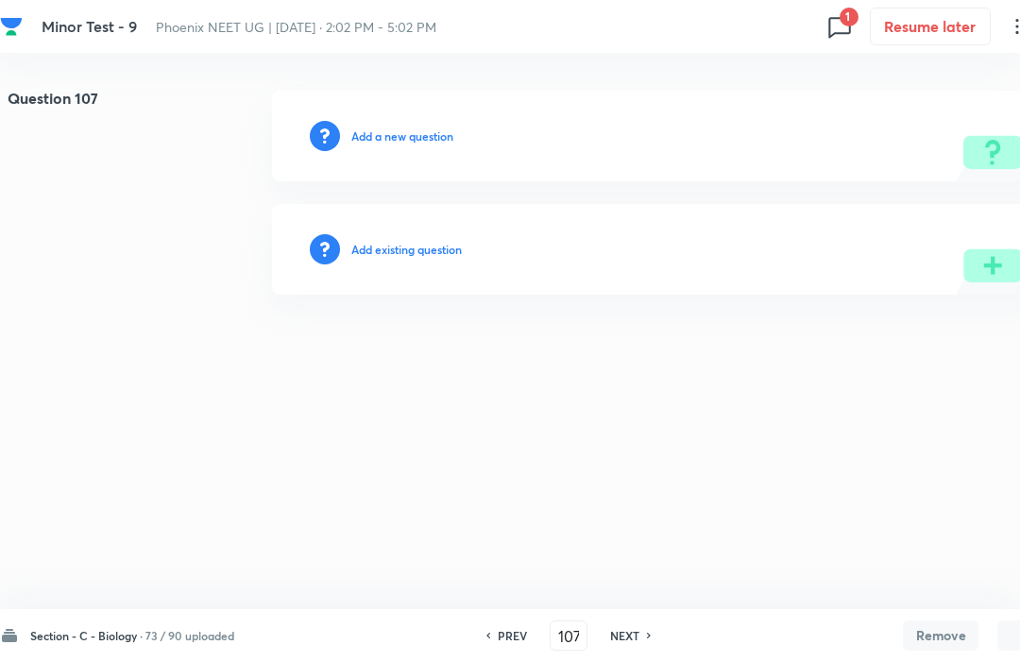
click at [641, 657] on div "Section - C - Biology · 73 / 90 uploaded PREV 107 ​ NEXT Remove Save" at bounding box center [536, 635] width 1073 height 53
click at [632, 642] on h6 "NEXT" at bounding box center [624, 635] width 29 height 17
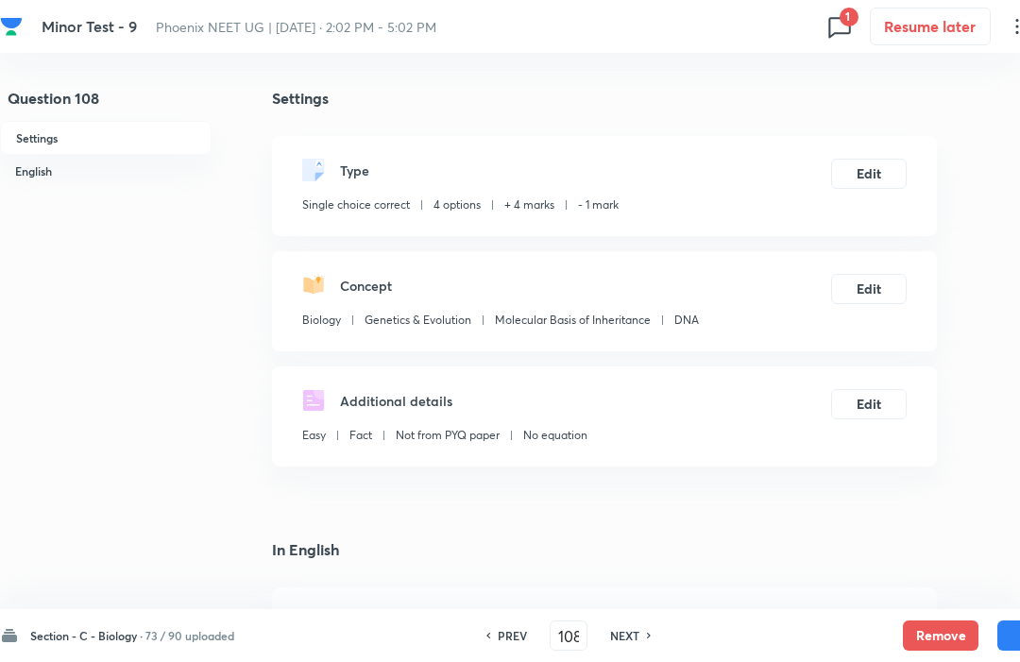
click at [934, 646] on button "Remove" at bounding box center [941, 636] width 76 height 30
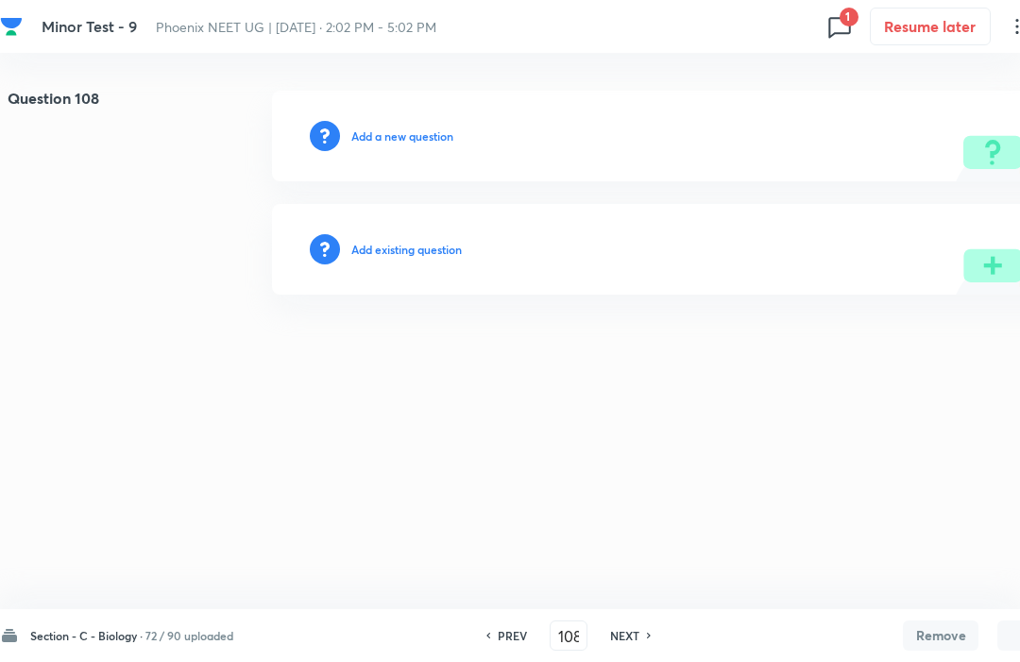
click at [650, 634] on icon at bounding box center [650, 635] width 6 height 9
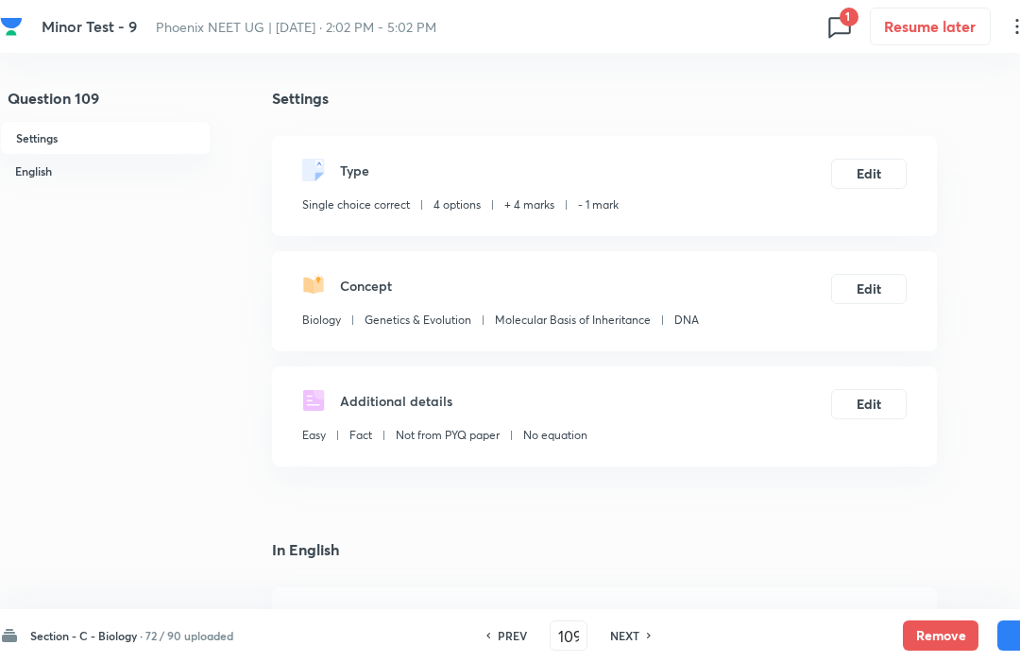
click at [934, 643] on button "Remove" at bounding box center [941, 636] width 76 height 30
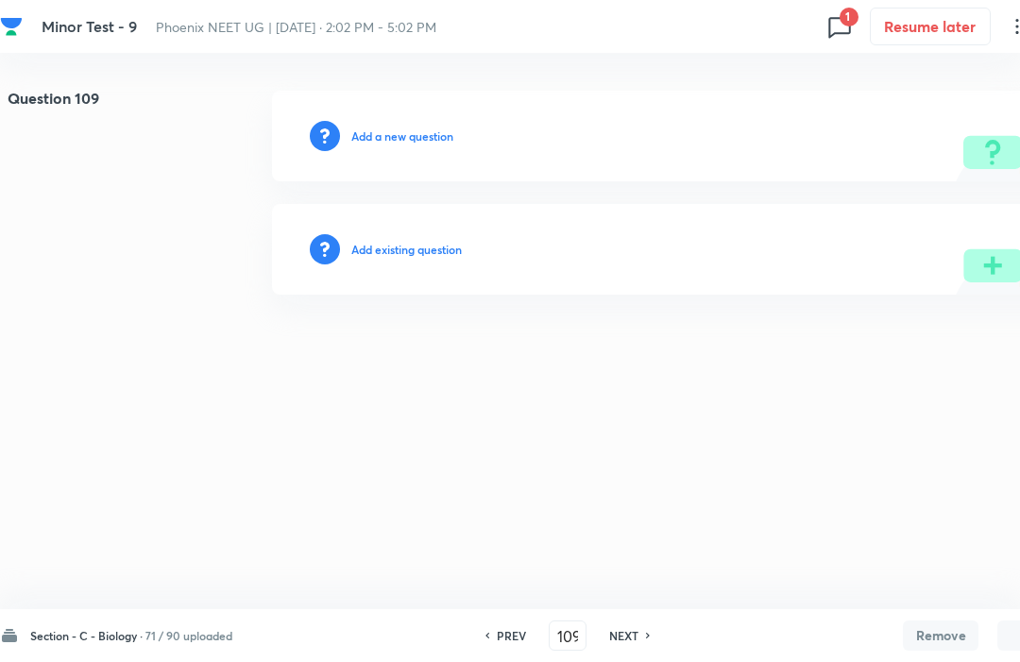
click at [628, 643] on h6 "NEXT" at bounding box center [623, 635] width 29 height 17
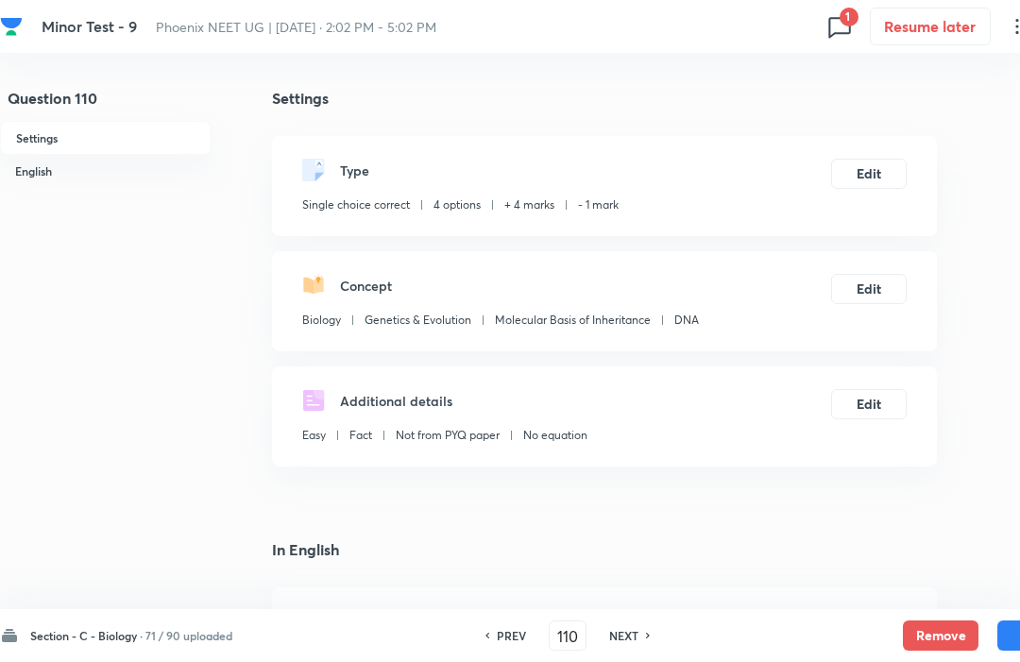
click at [934, 643] on button "Remove" at bounding box center [941, 636] width 76 height 30
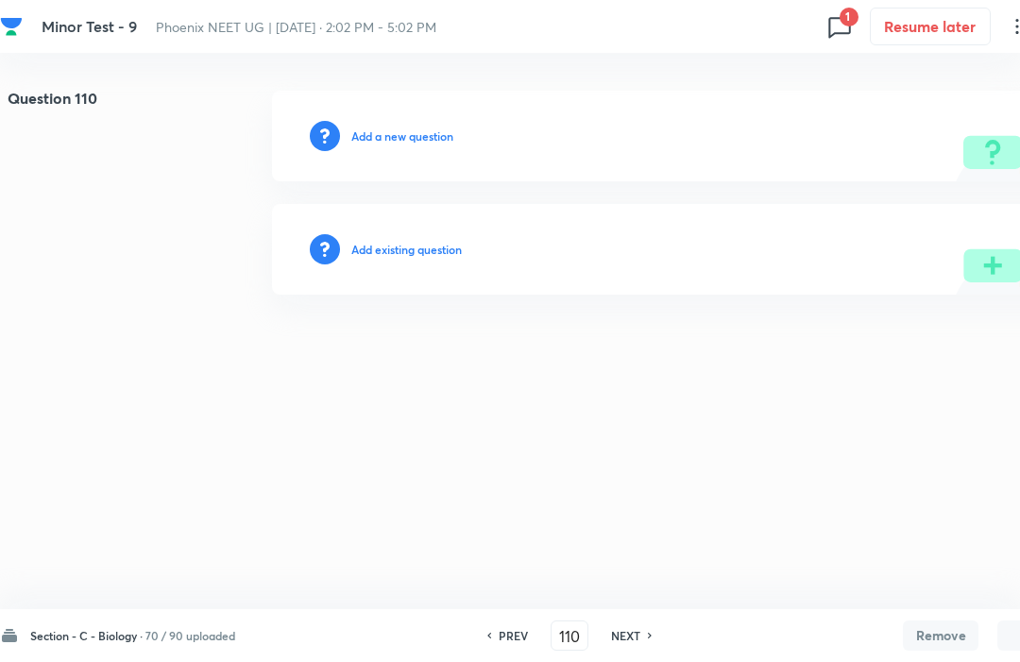
click at [622, 643] on h6 "NEXT" at bounding box center [625, 635] width 29 height 17
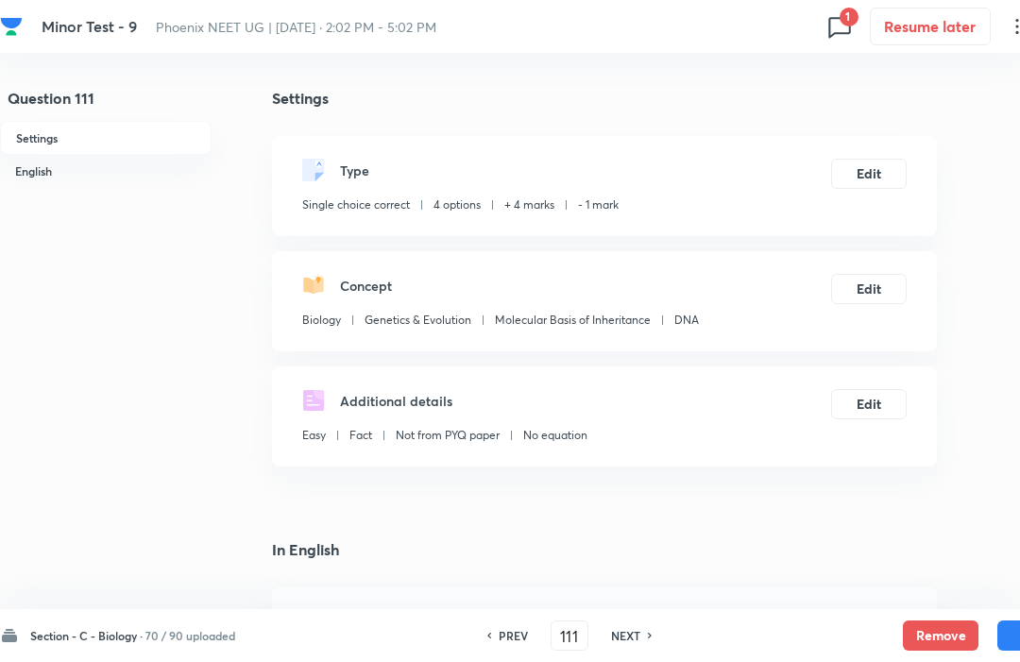
click at [932, 643] on button "Remove" at bounding box center [941, 636] width 76 height 30
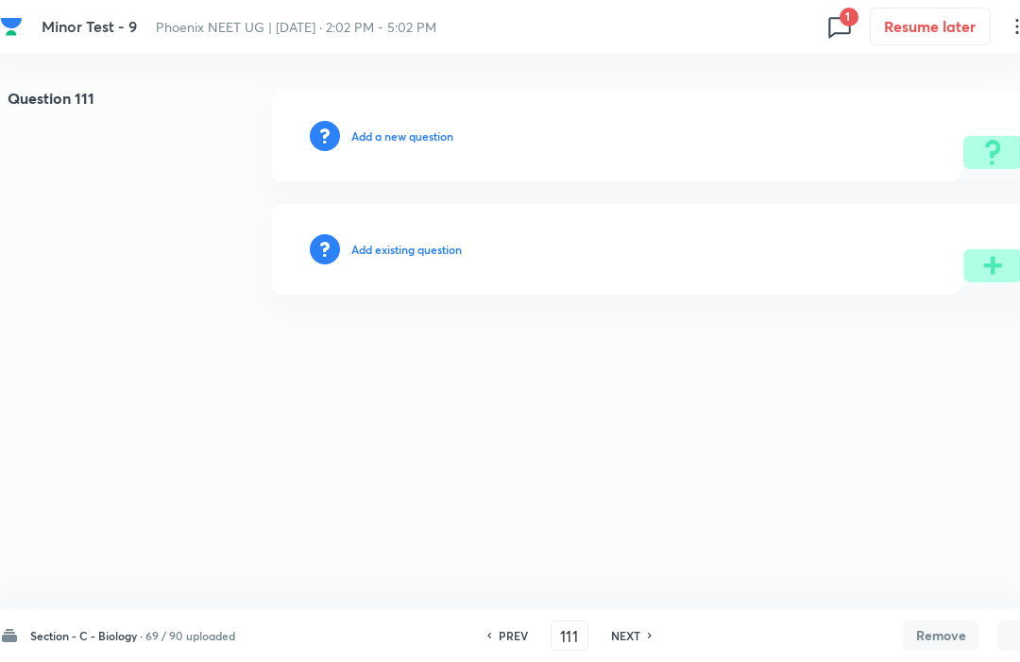
click at [645, 627] on div "NEXT" at bounding box center [629, 635] width 50 height 17
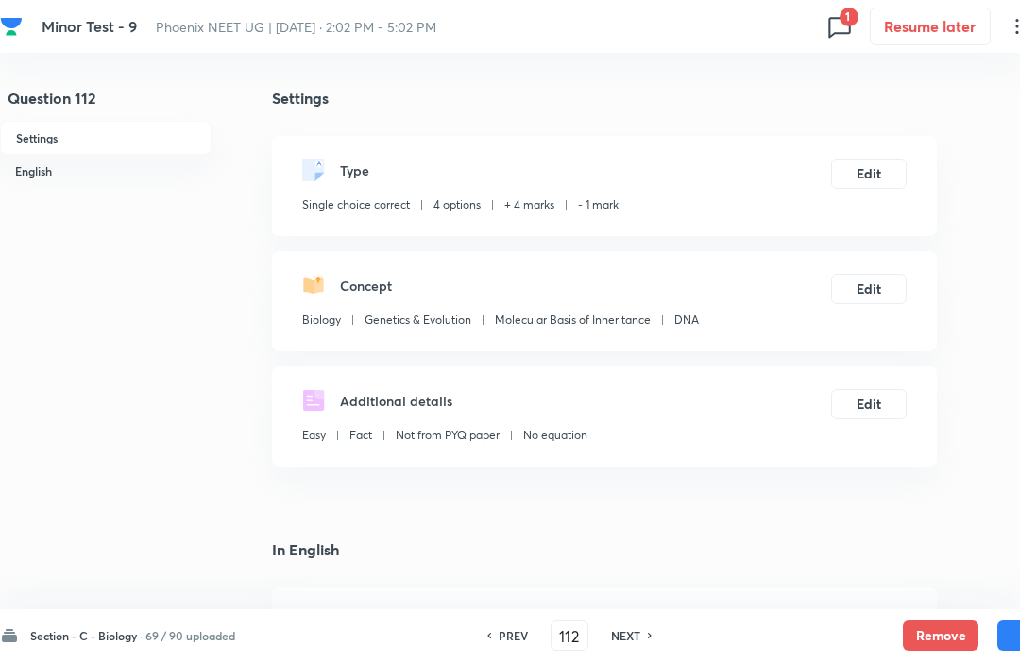
click at [934, 640] on button "Remove" at bounding box center [941, 636] width 76 height 30
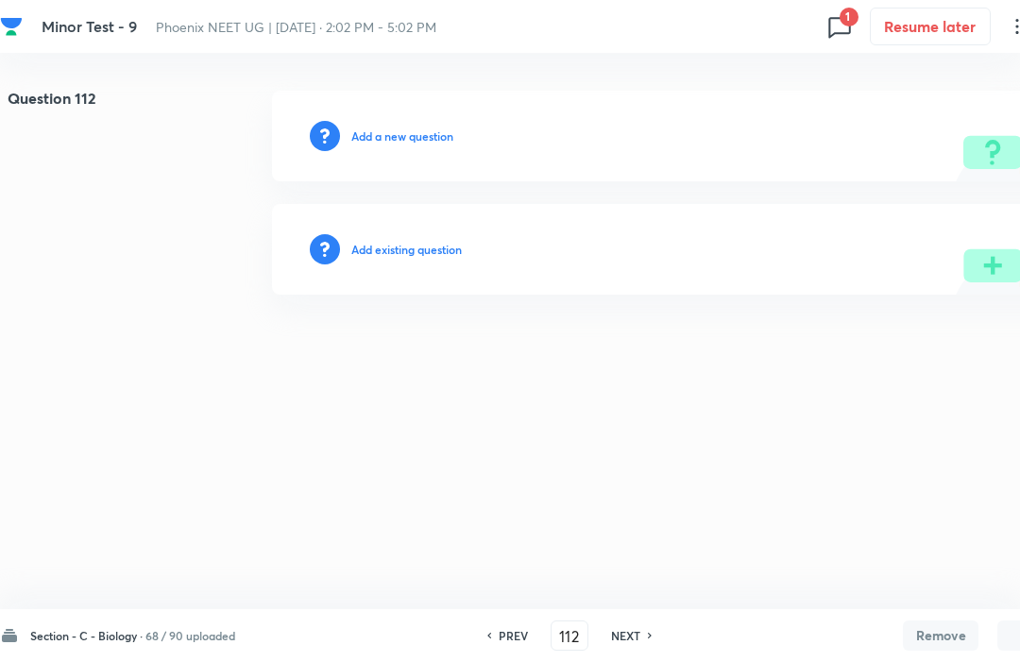
click at [635, 642] on h6 "NEXT" at bounding box center [625, 635] width 29 height 17
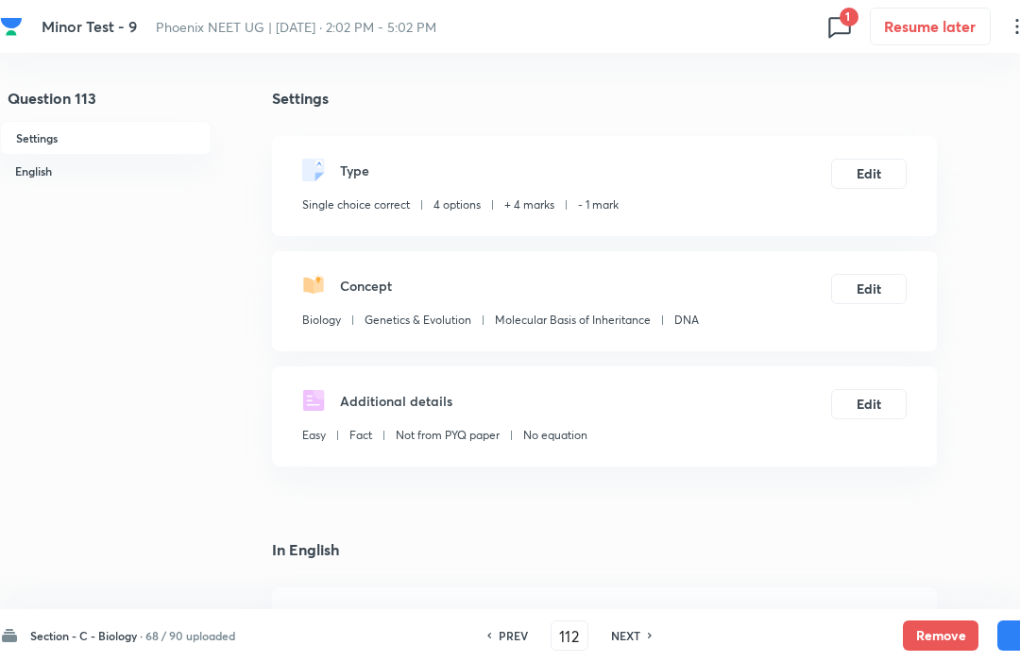
type input "113"
checkbox input "true"
click at [936, 628] on button "Remove" at bounding box center [941, 636] width 76 height 30
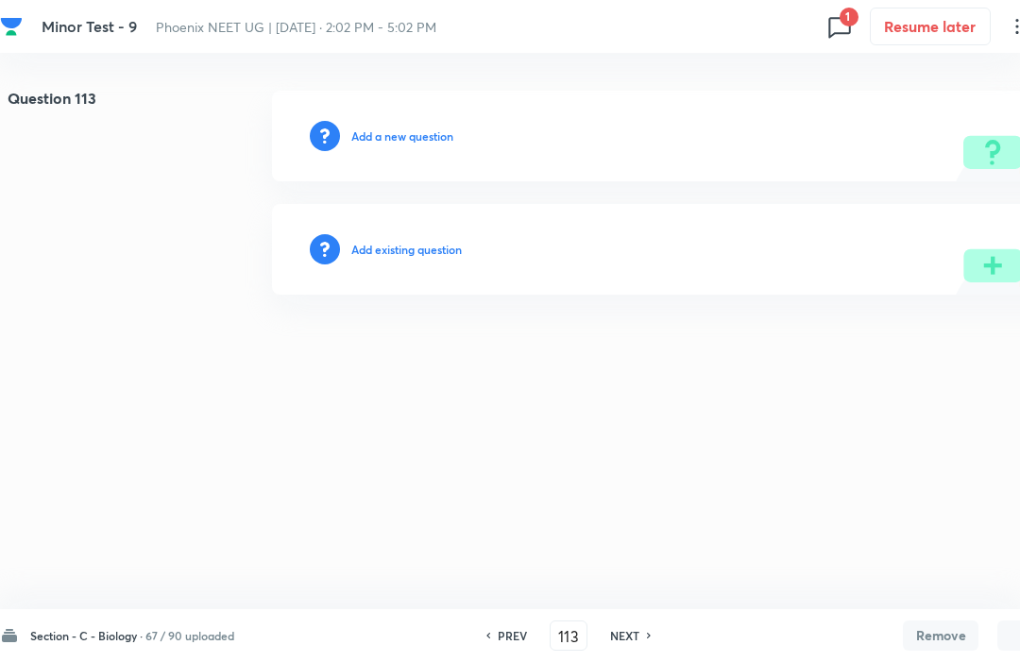
click at [635, 636] on h6 "NEXT" at bounding box center [624, 635] width 29 height 17
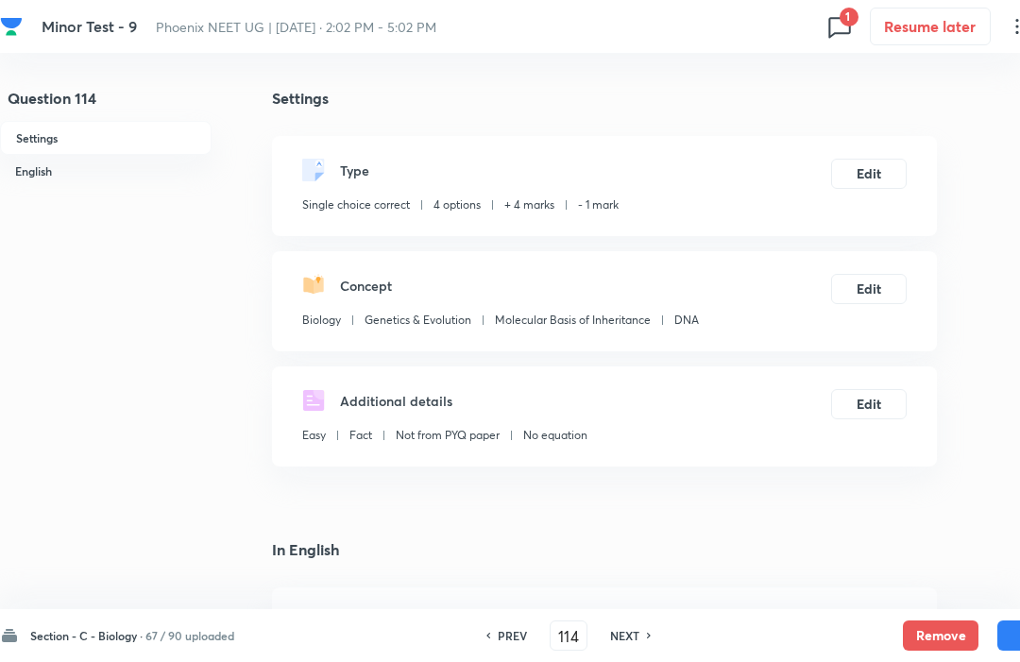
click at [932, 640] on button "Remove" at bounding box center [941, 636] width 76 height 30
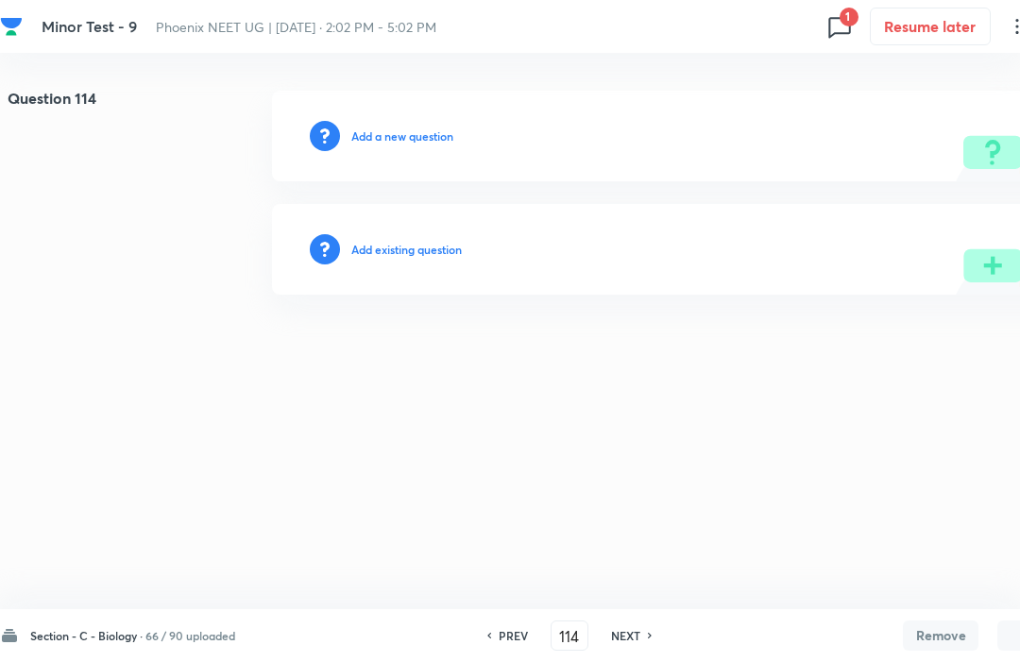
click at [643, 643] on div "NEXT" at bounding box center [629, 635] width 50 height 17
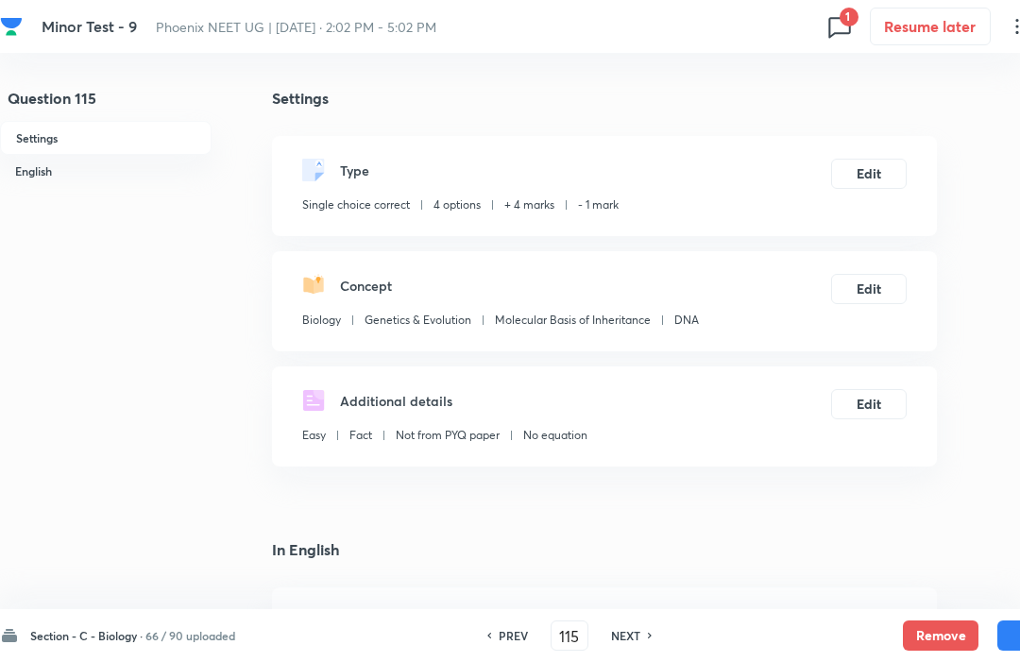
click at [934, 644] on button "Remove" at bounding box center [941, 636] width 76 height 30
click at [927, 645] on button "Remove" at bounding box center [941, 636] width 76 height 30
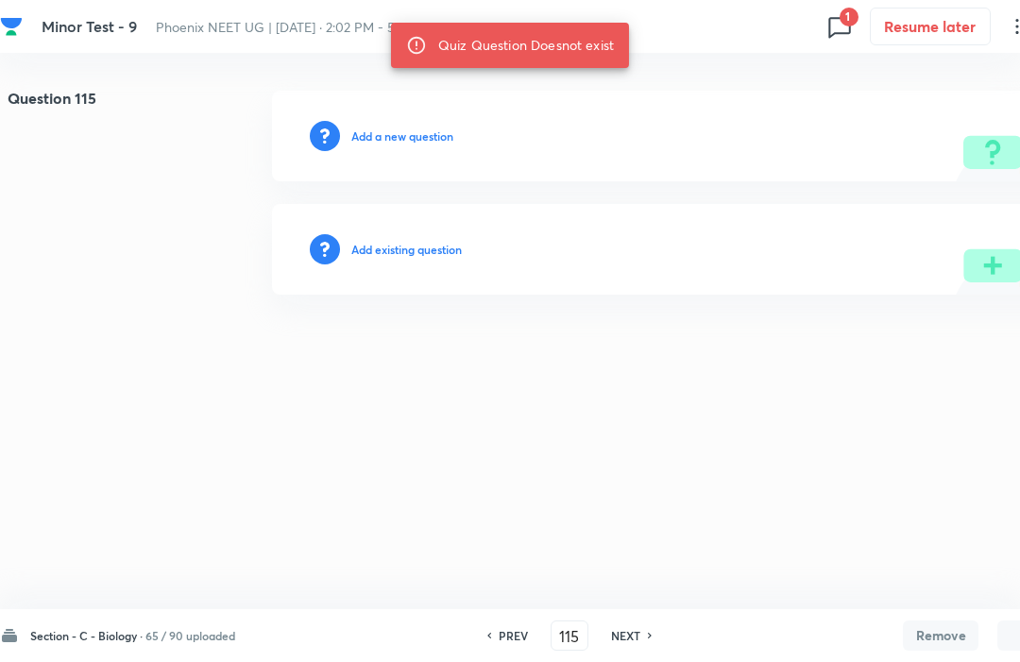
click at [631, 631] on h6 "NEXT" at bounding box center [625, 635] width 29 height 17
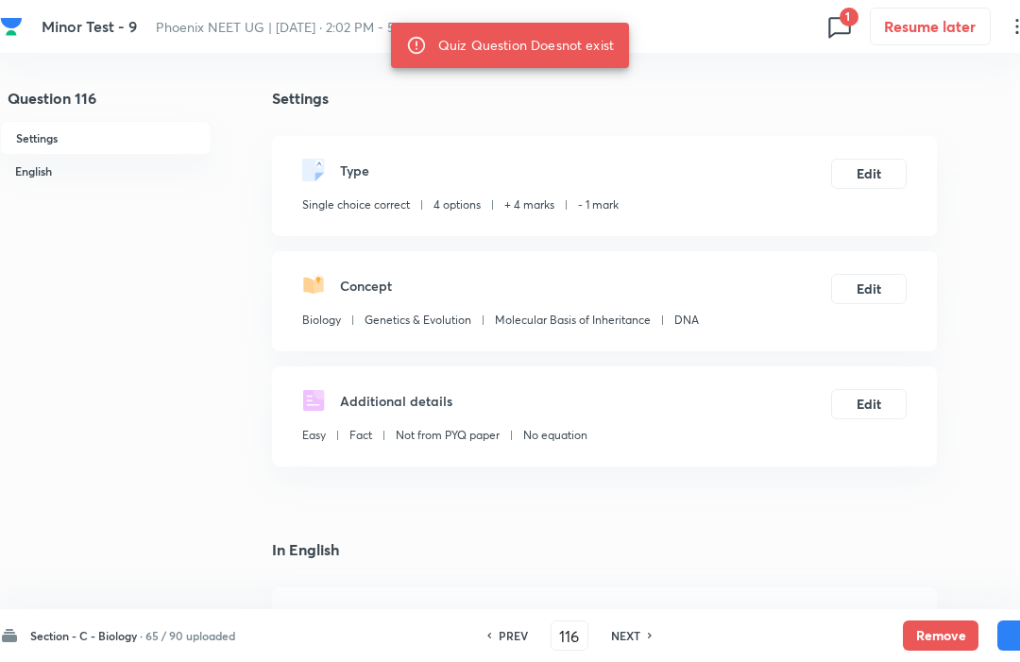
click at [929, 637] on button "Remove" at bounding box center [941, 636] width 76 height 30
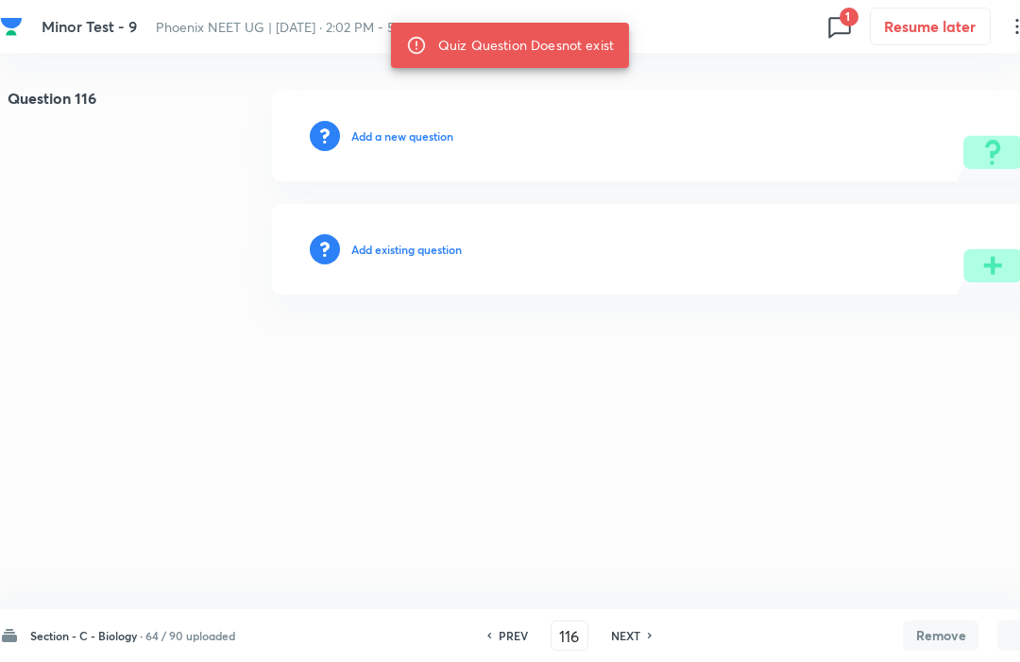
click at [641, 635] on h6 "NEXT" at bounding box center [625, 635] width 29 height 17
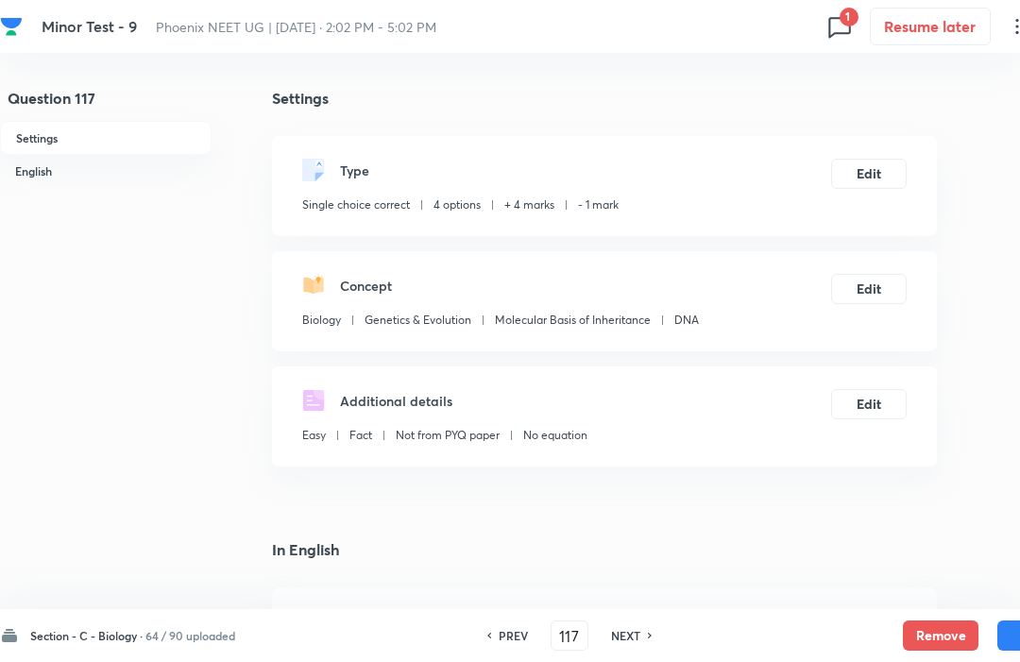
click at [928, 635] on button "Remove" at bounding box center [941, 636] width 76 height 30
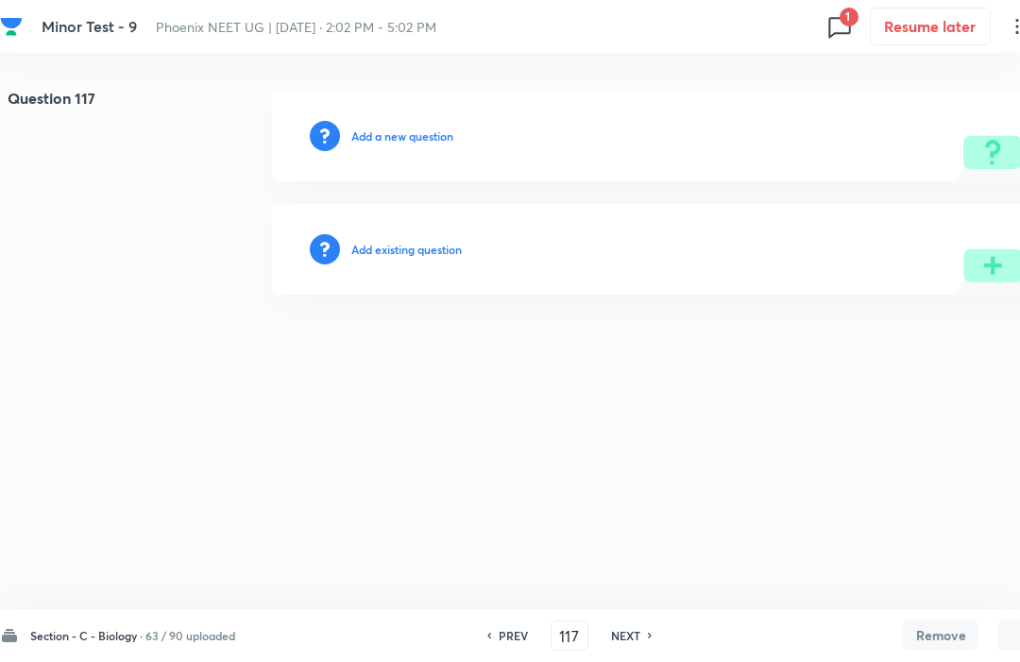
click at [635, 643] on h6 "NEXT" at bounding box center [625, 635] width 29 height 17
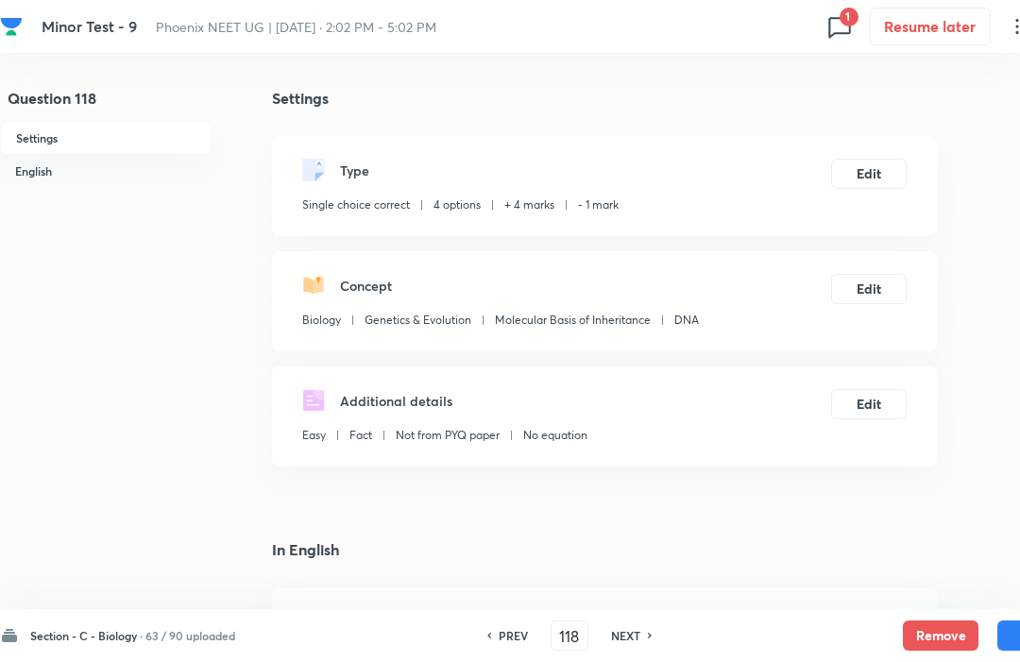
click at [937, 641] on button "Remove" at bounding box center [941, 636] width 76 height 30
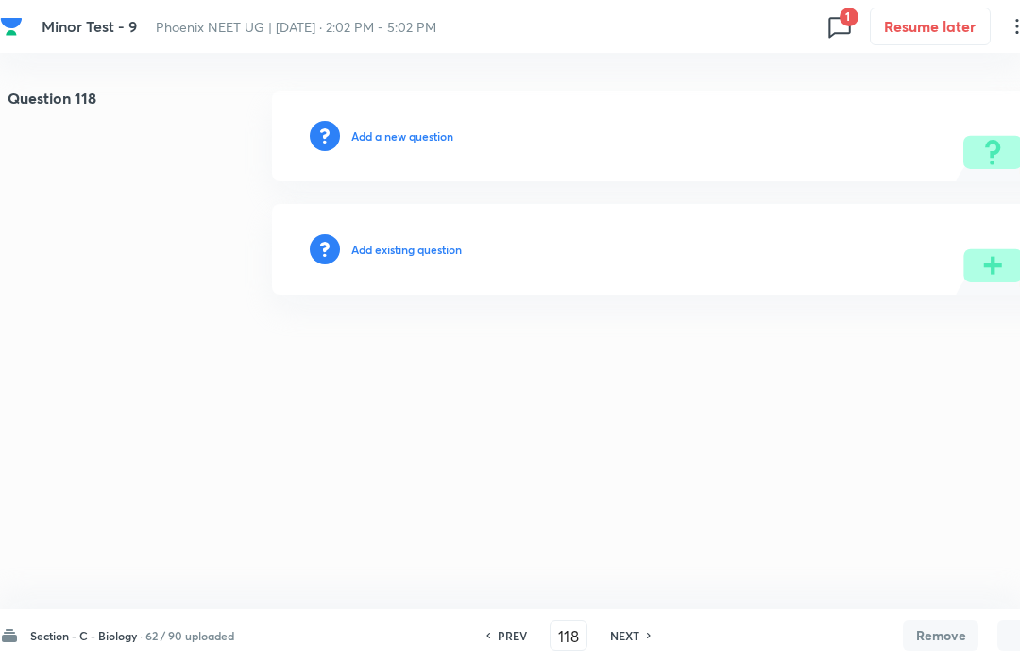
click at [637, 637] on h6 "NEXT" at bounding box center [624, 635] width 29 height 17
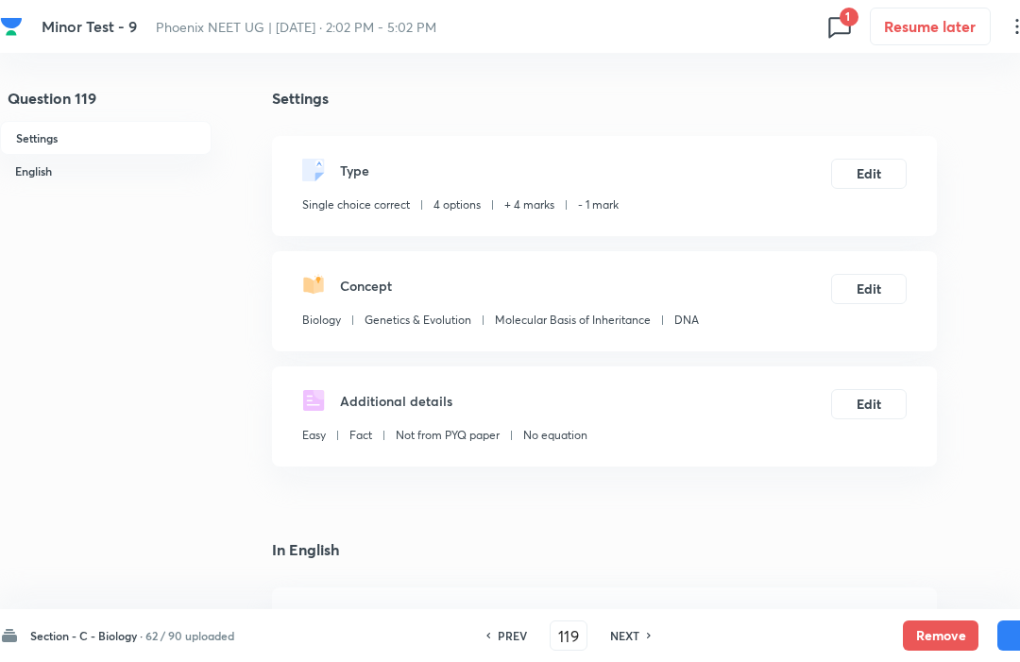
click at [934, 629] on button "Remove" at bounding box center [941, 636] width 76 height 30
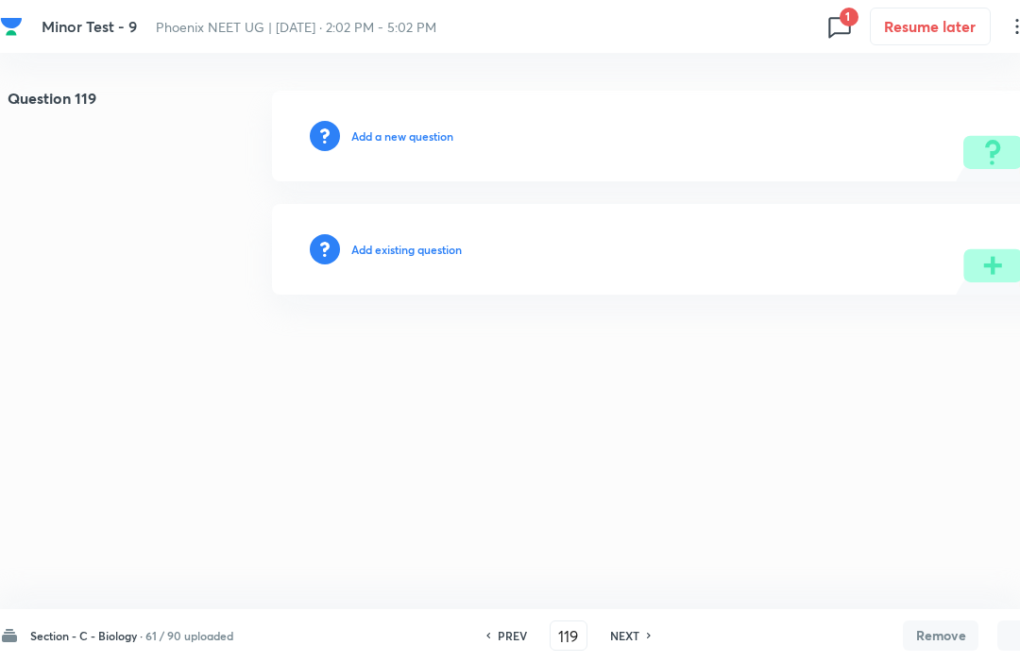
click at [636, 638] on h6 "NEXT" at bounding box center [624, 635] width 29 height 17
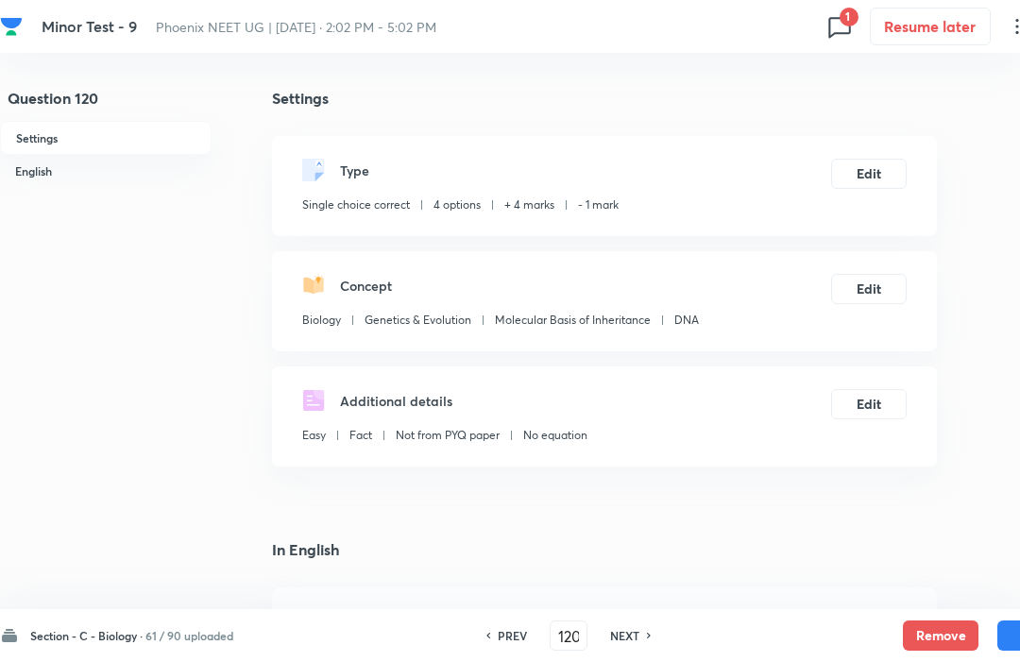
click at [928, 630] on button "Remove" at bounding box center [941, 636] width 76 height 30
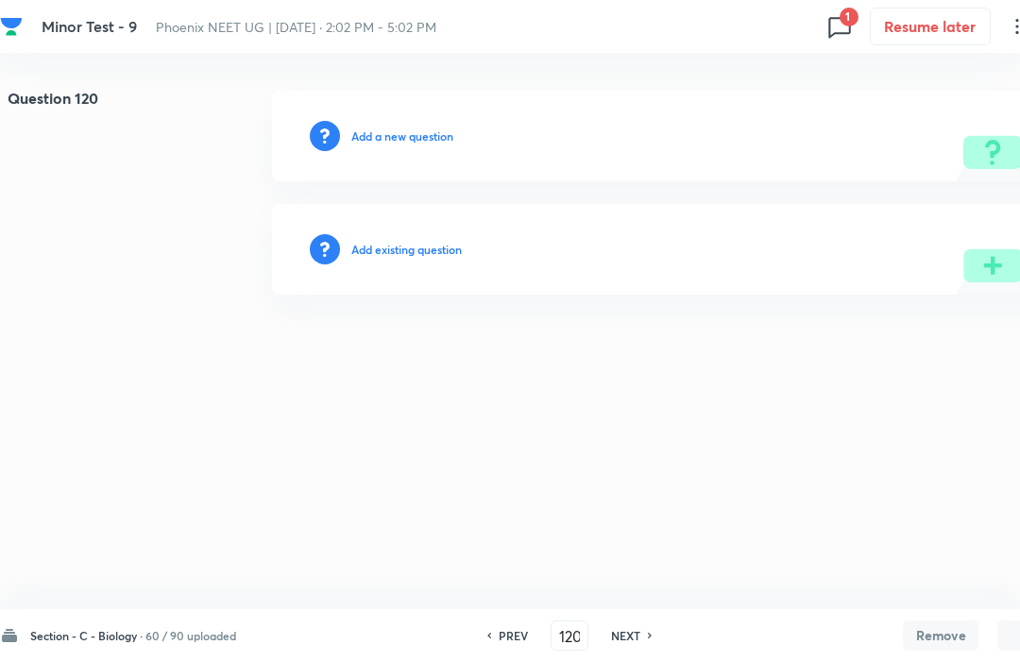
click at [637, 643] on h6 "NEXT" at bounding box center [625, 635] width 29 height 17
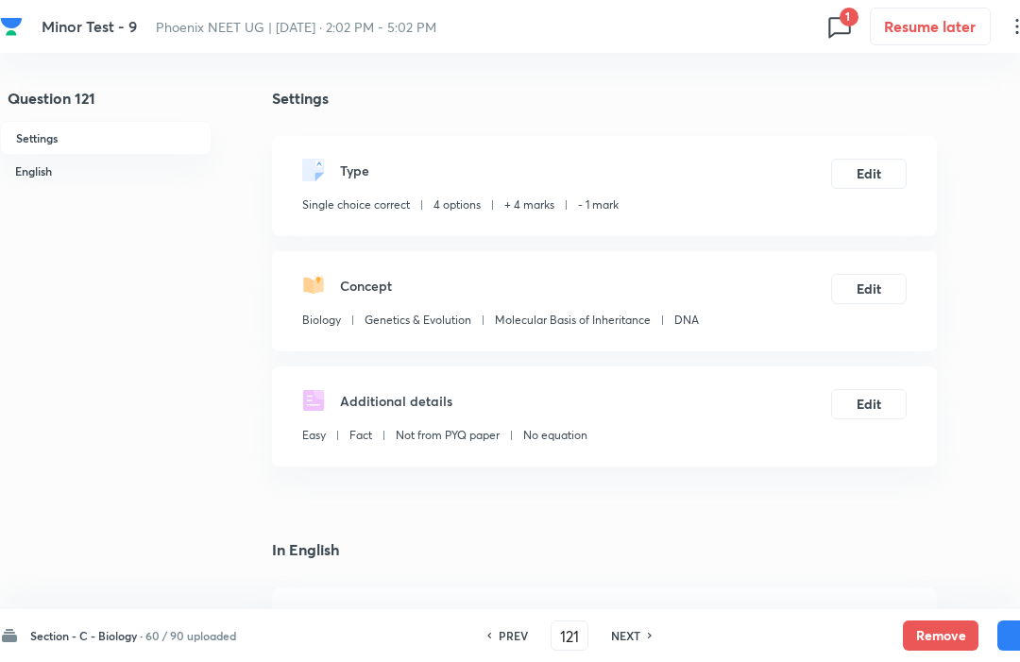
click at [934, 630] on button "Remove" at bounding box center [941, 636] width 76 height 30
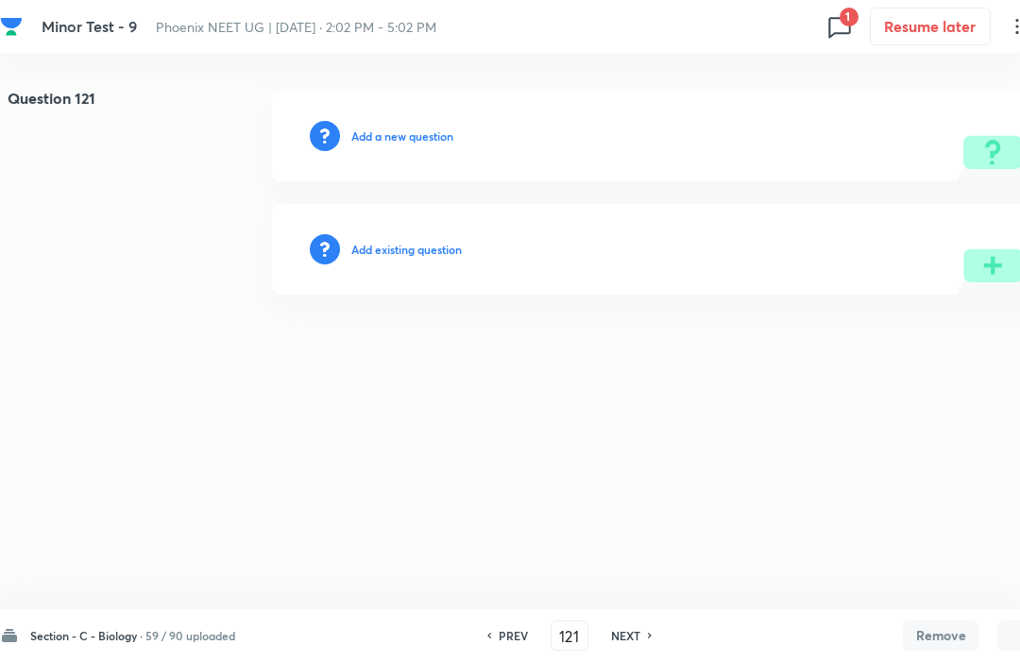
click at [640, 642] on h6 "NEXT" at bounding box center [625, 635] width 29 height 17
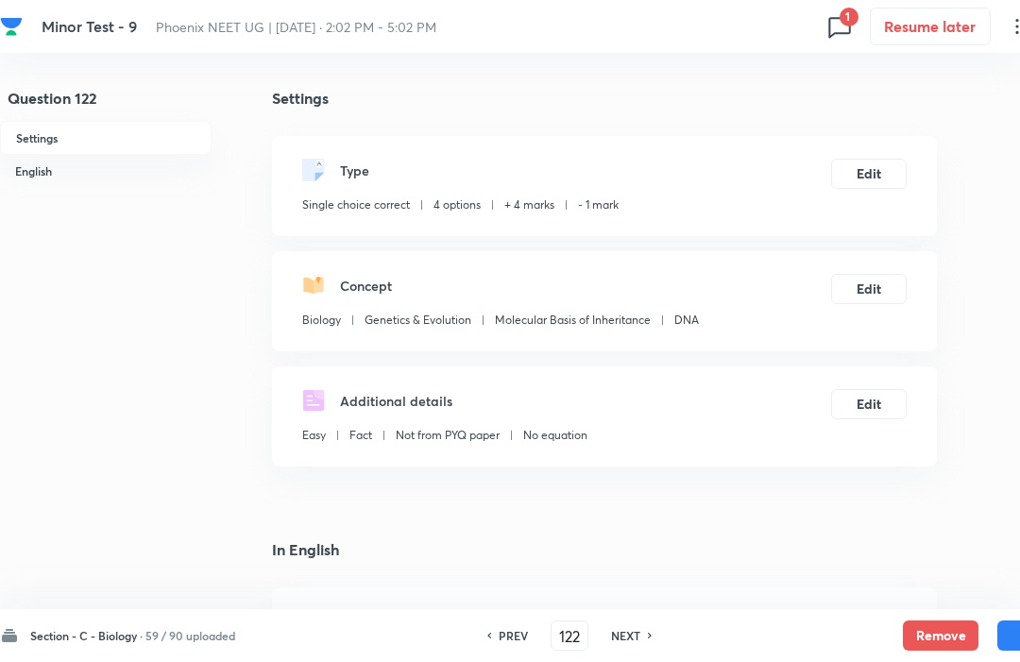
click at [935, 632] on button "Remove" at bounding box center [941, 636] width 76 height 30
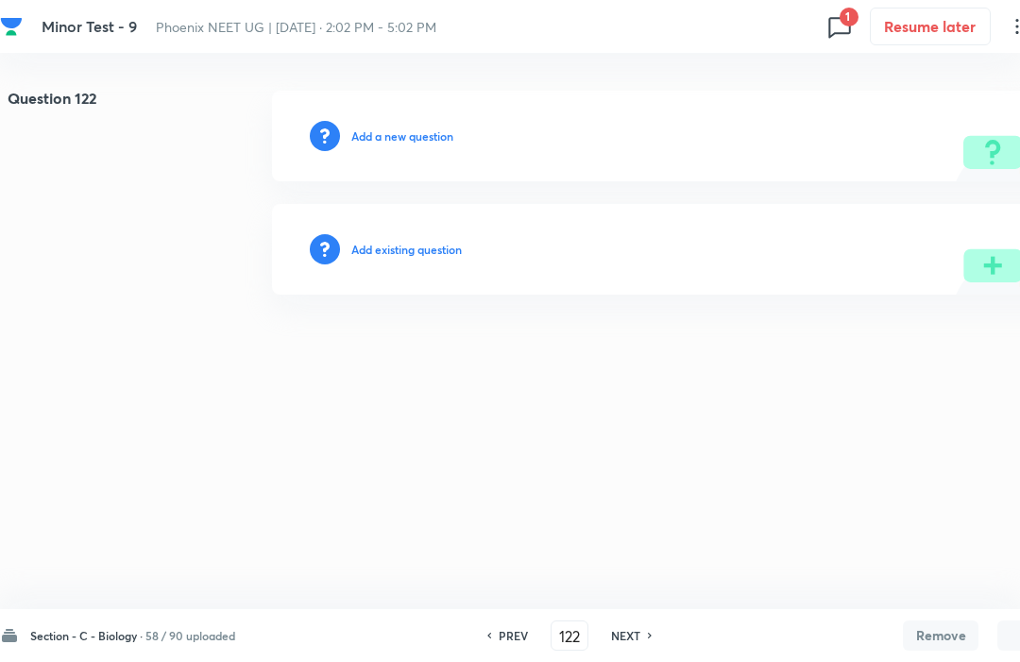
click at [630, 630] on h6 "NEXT" at bounding box center [625, 635] width 29 height 17
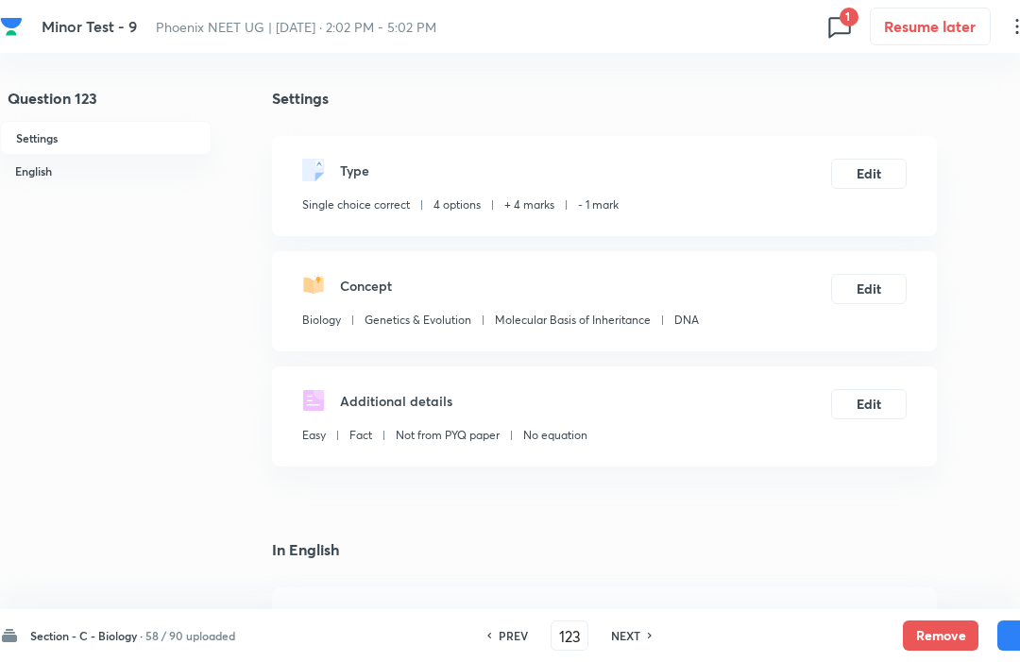
click at [935, 630] on button "Remove" at bounding box center [941, 636] width 76 height 30
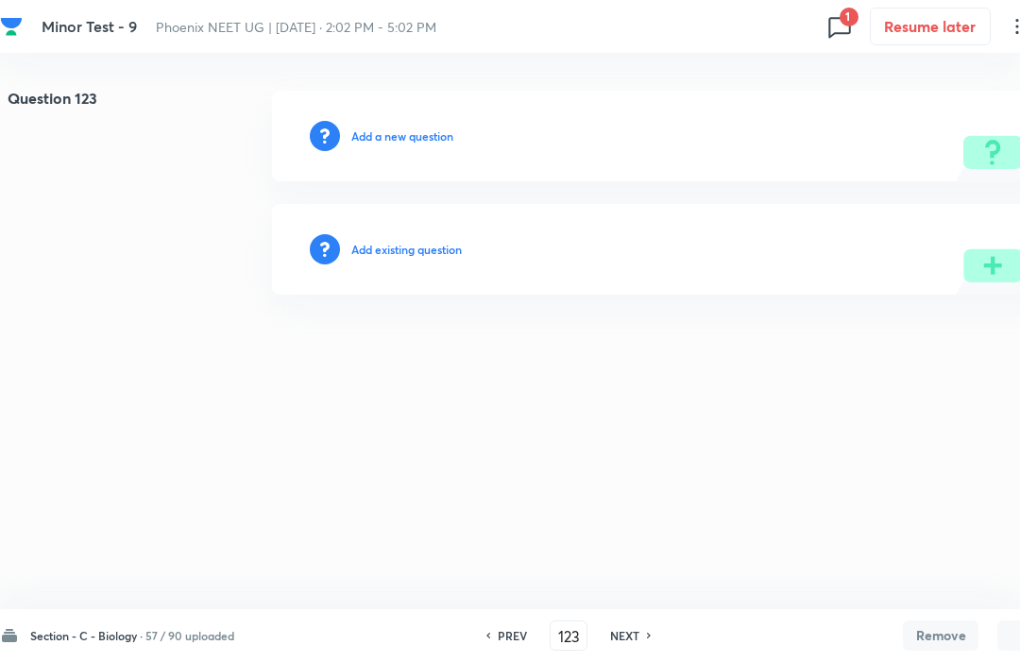
click at [626, 643] on h6 "NEXT" at bounding box center [624, 635] width 29 height 17
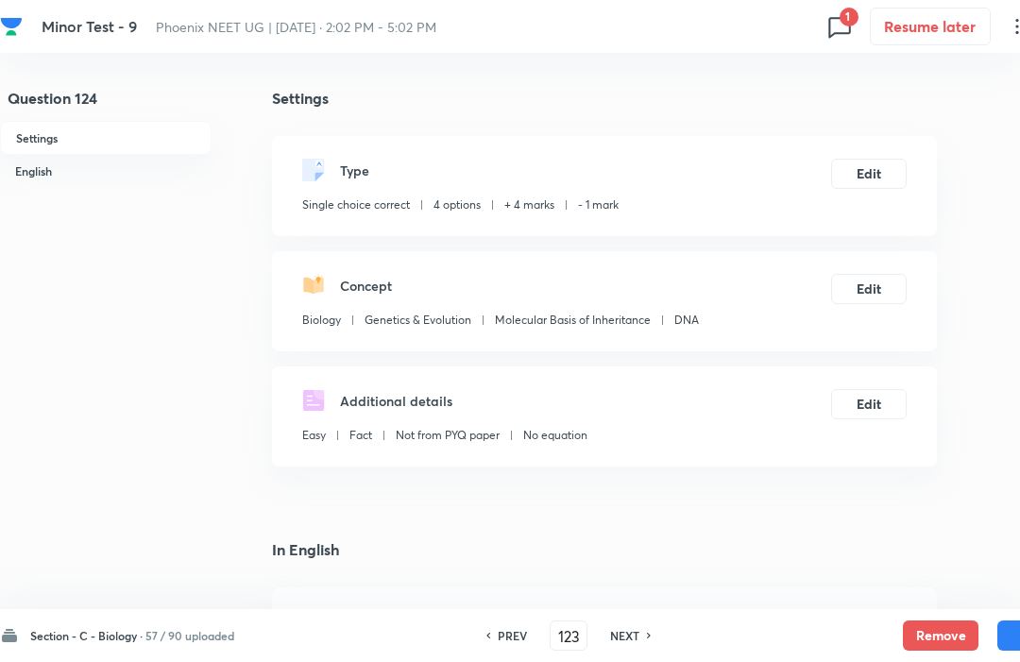
type input "124"
checkbox input "true"
click at [935, 636] on button "Remove" at bounding box center [941, 636] width 76 height 30
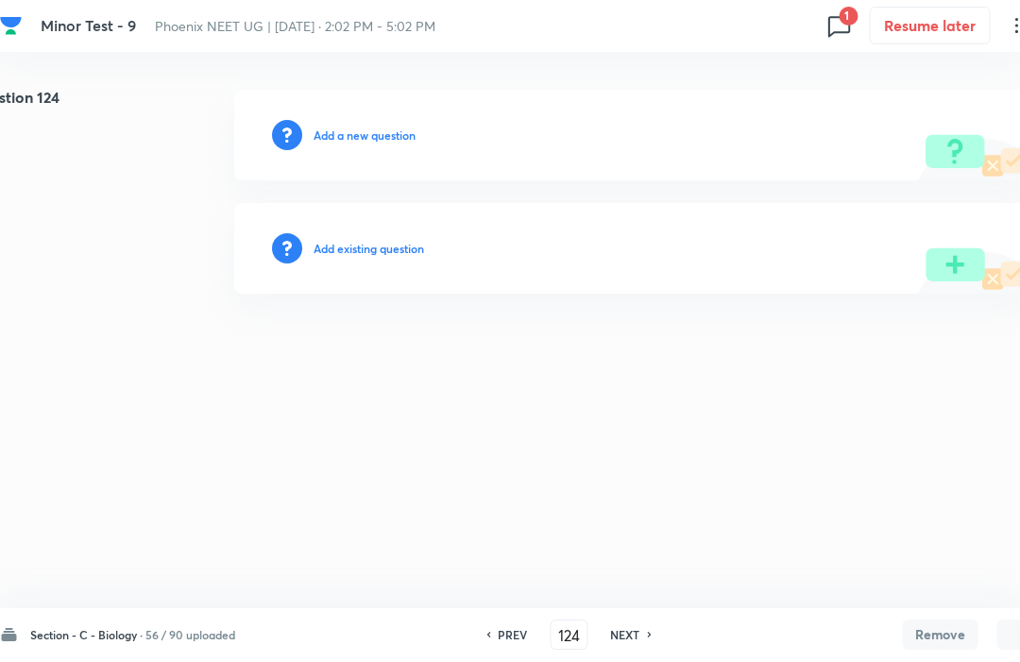
scroll to position [0, 39]
click at [628, 627] on h6 "NEXT" at bounding box center [625, 635] width 29 height 17
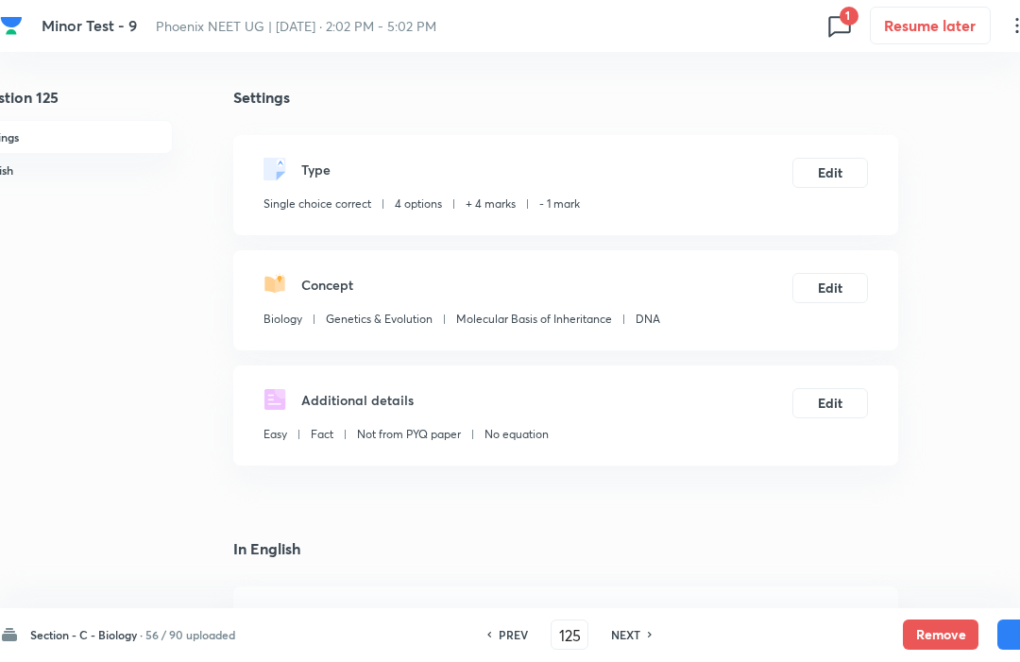
scroll to position [1, 39]
click at [934, 629] on button "Remove" at bounding box center [941, 636] width 76 height 30
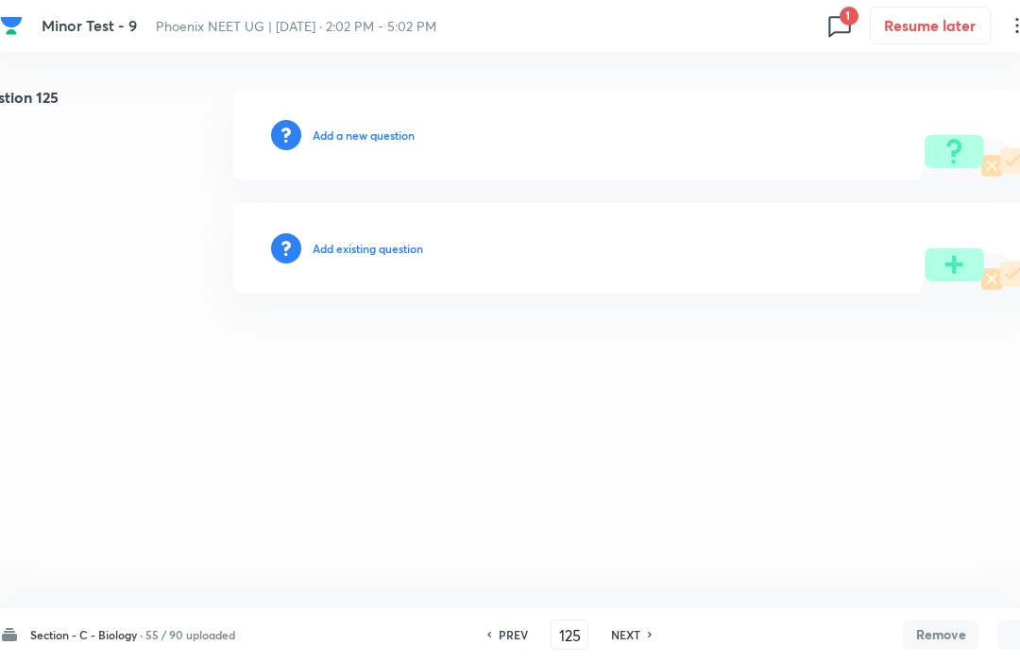
click at [643, 627] on div "NEXT" at bounding box center [629, 635] width 50 height 17
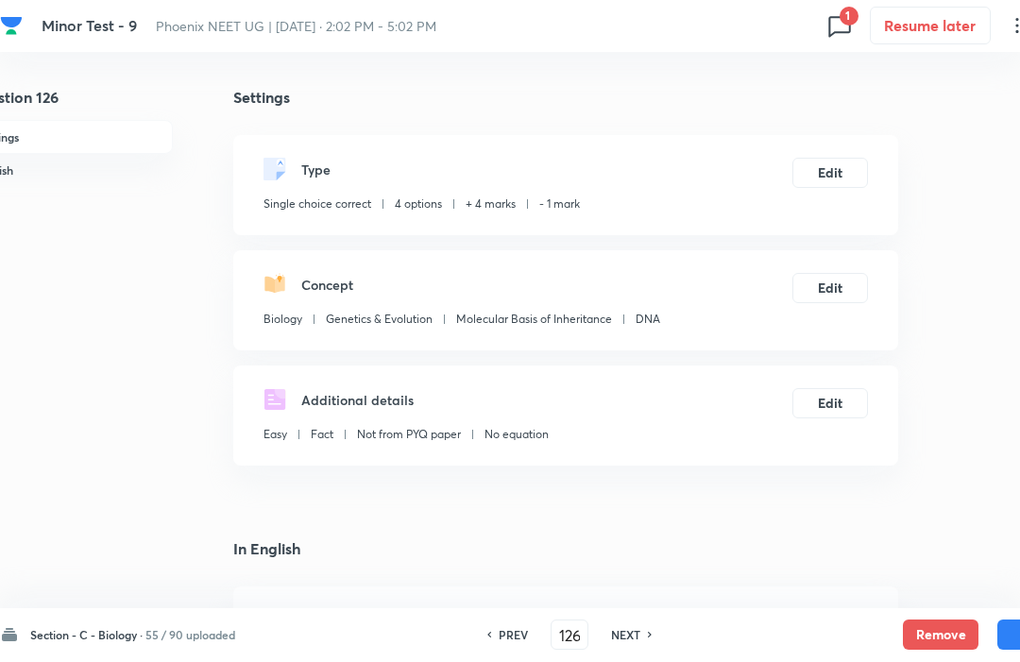
scroll to position [1, 39]
click at [944, 632] on button "Remove" at bounding box center [941, 636] width 76 height 30
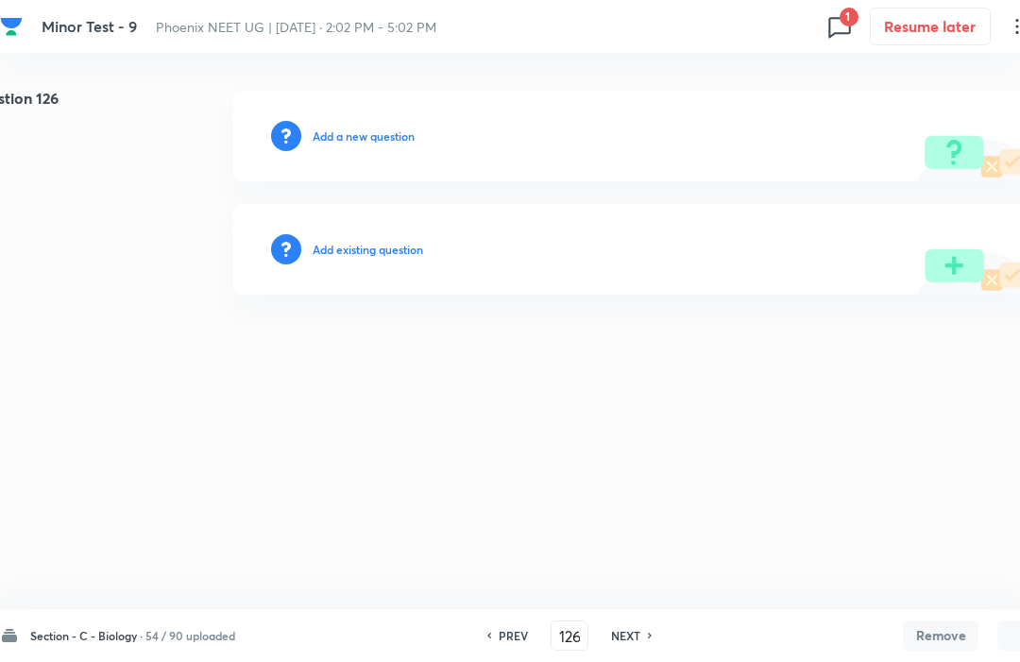
click at [627, 642] on h6 "NEXT" at bounding box center [625, 635] width 29 height 17
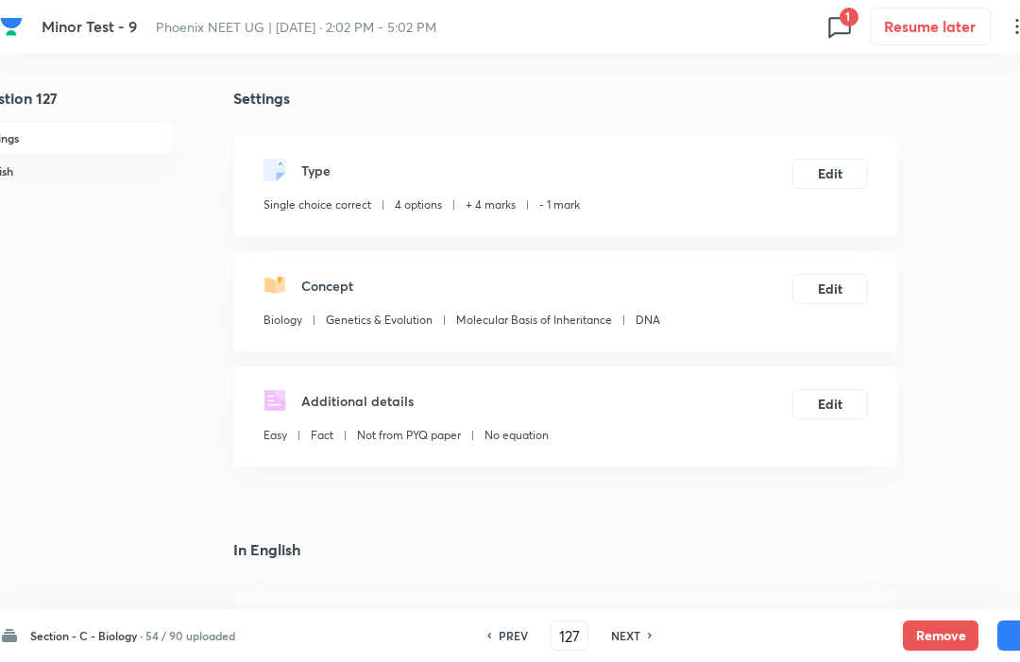
click at [932, 644] on button "Remove" at bounding box center [941, 636] width 76 height 30
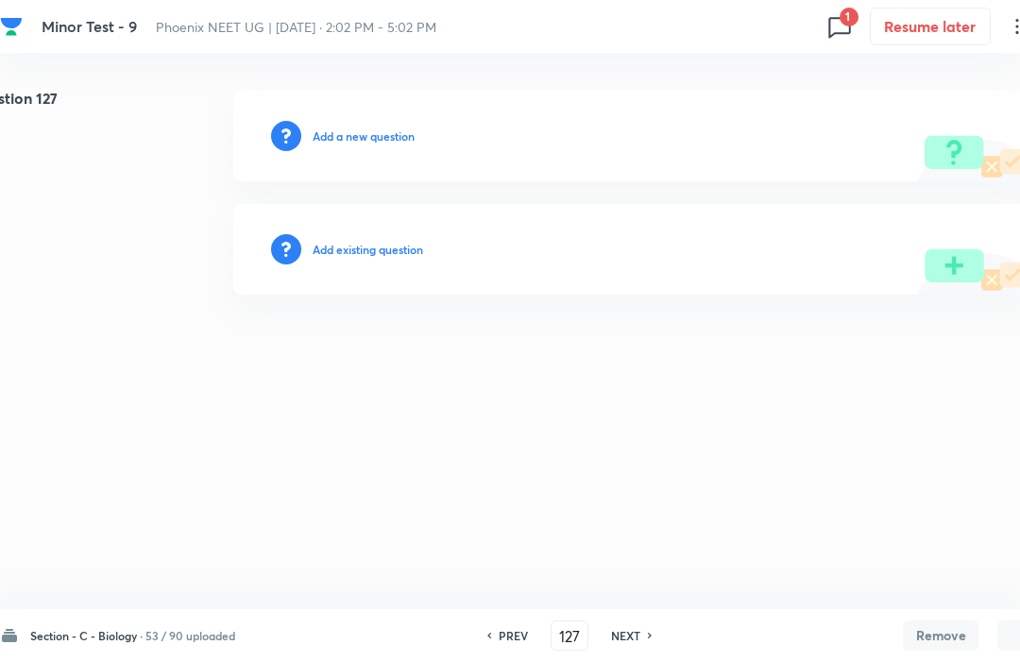
click at [632, 635] on h6 "NEXT" at bounding box center [625, 635] width 29 height 17
type input "128"
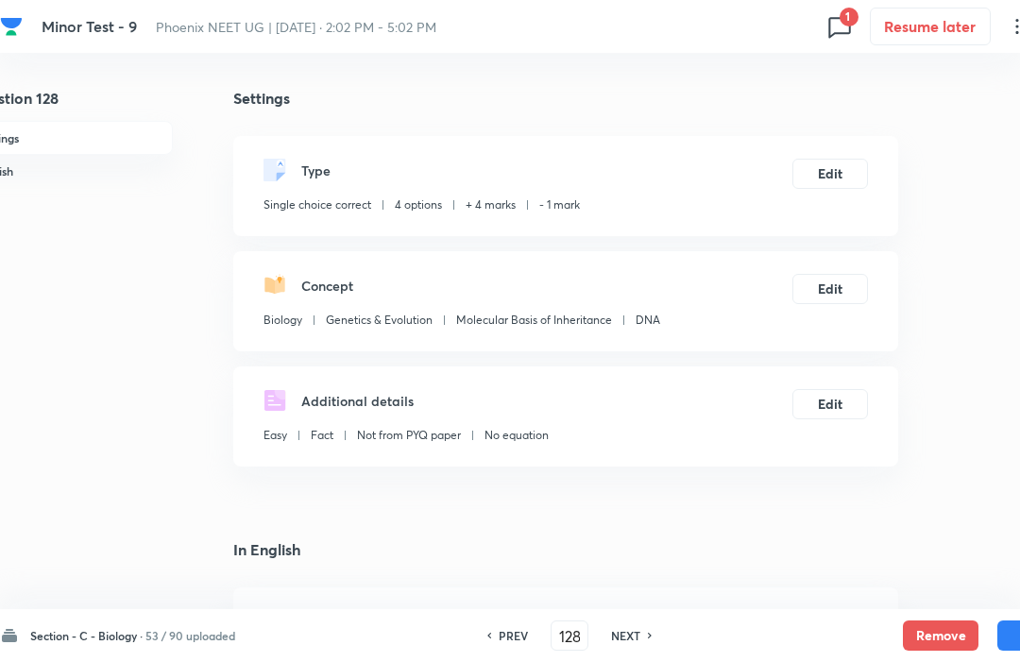
checkbox input "true"
click at [933, 624] on button "Remove" at bounding box center [941, 636] width 76 height 30
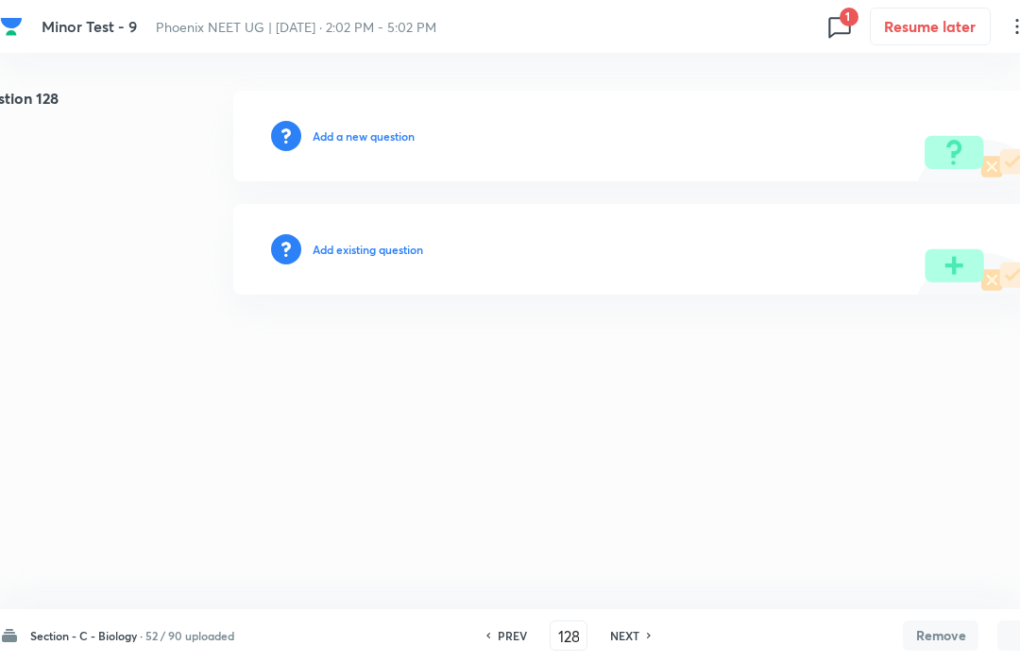
click at [644, 643] on div "NEXT" at bounding box center [628, 635] width 50 height 17
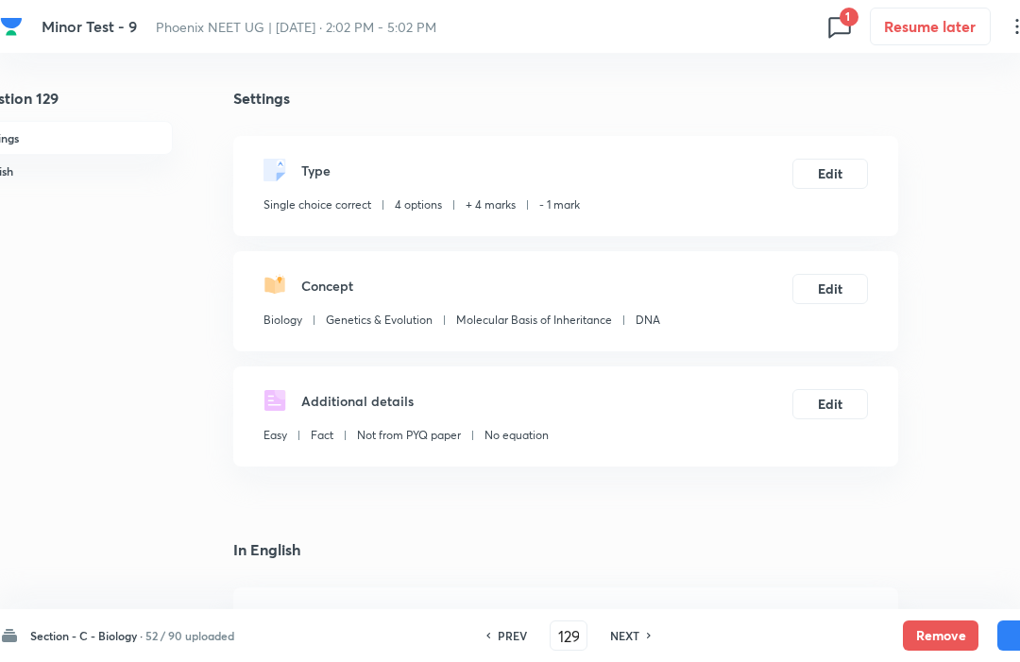
click at [932, 643] on button "Remove" at bounding box center [941, 636] width 76 height 30
click at [634, 642] on h6 "NEXT" at bounding box center [624, 635] width 29 height 17
type input "130"
checkbox input "true"
click at [935, 643] on button "Remove" at bounding box center [941, 636] width 76 height 30
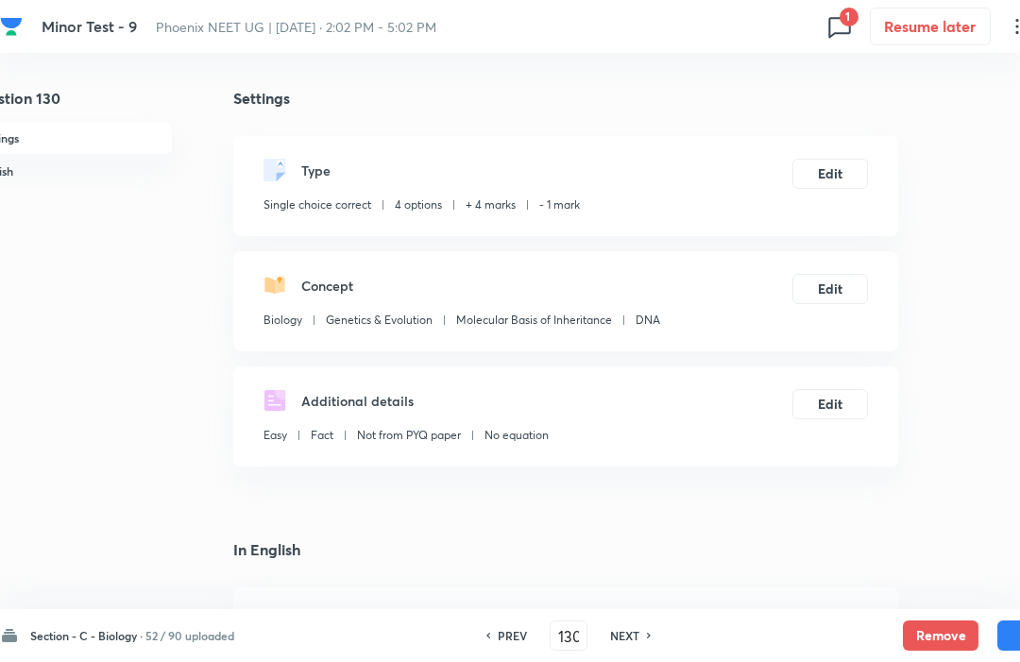
click at [634, 643] on h6 "NEXT" at bounding box center [624, 635] width 29 height 17
type input "131"
click at [940, 621] on button "Remove" at bounding box center [941, 636] width 76 height 30
checkbox input "false"
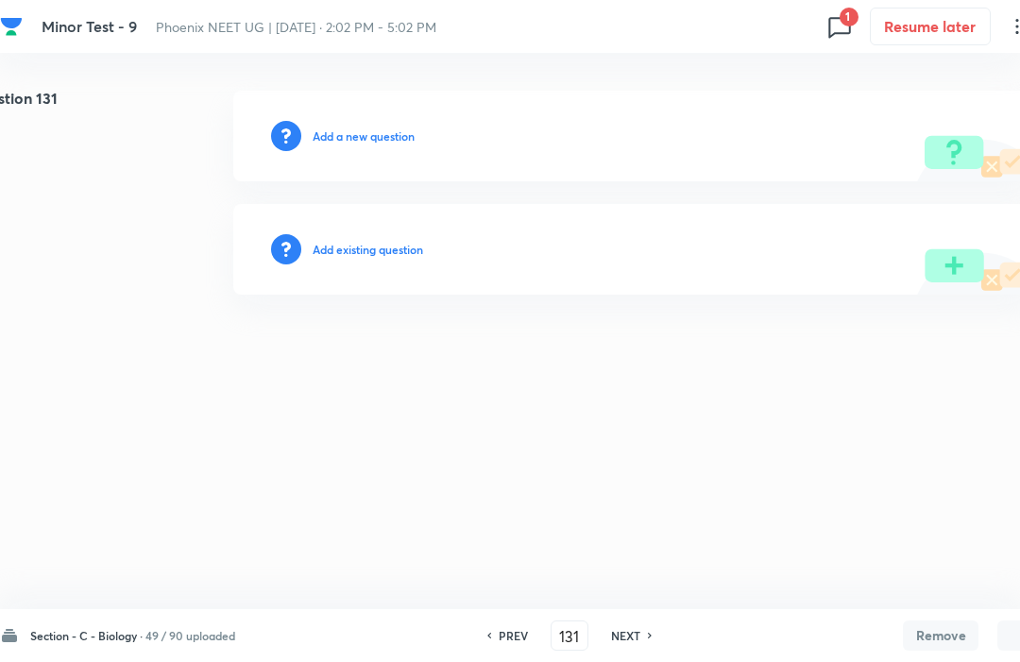
click at [638, 627] on h6 "NEXT" at bounding box center [625, 635] width 29 height 17
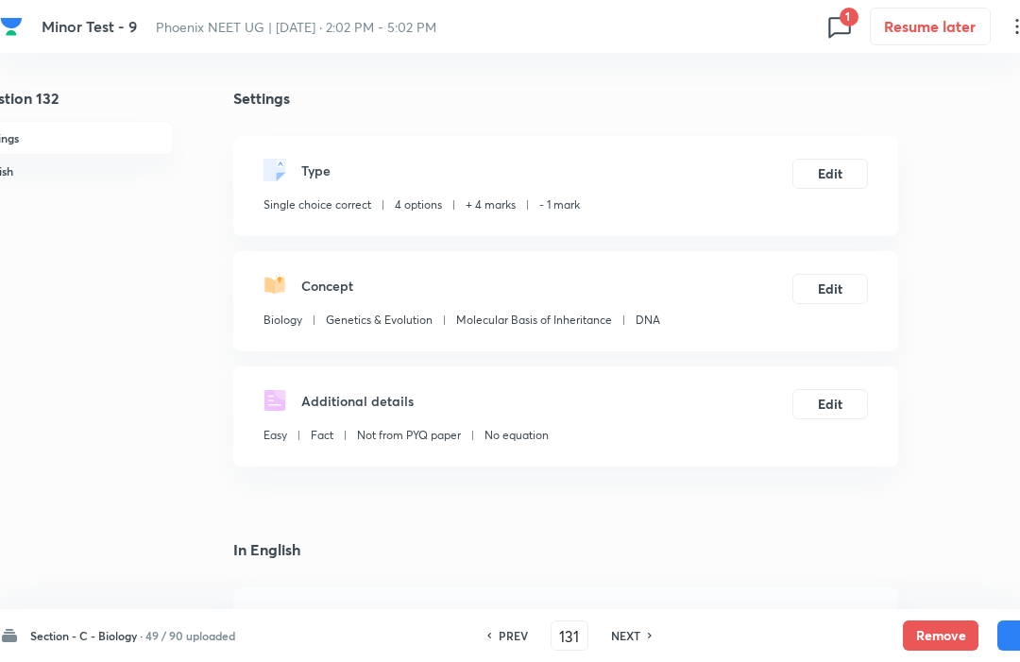
type input "132"
checkbox input "true"
click at [936, 621] on button "Remove" at bounding box center [941, 636] width 76 height 30
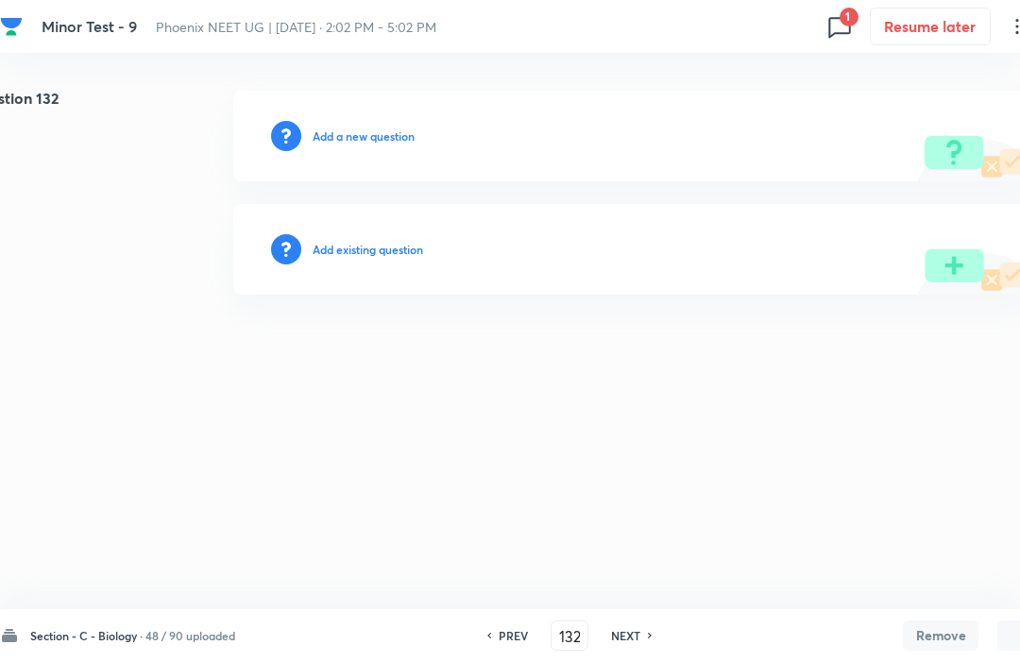
click at [639, 643] on h6 "NEXT" at bounding box center [625, 635] width 29 height 17
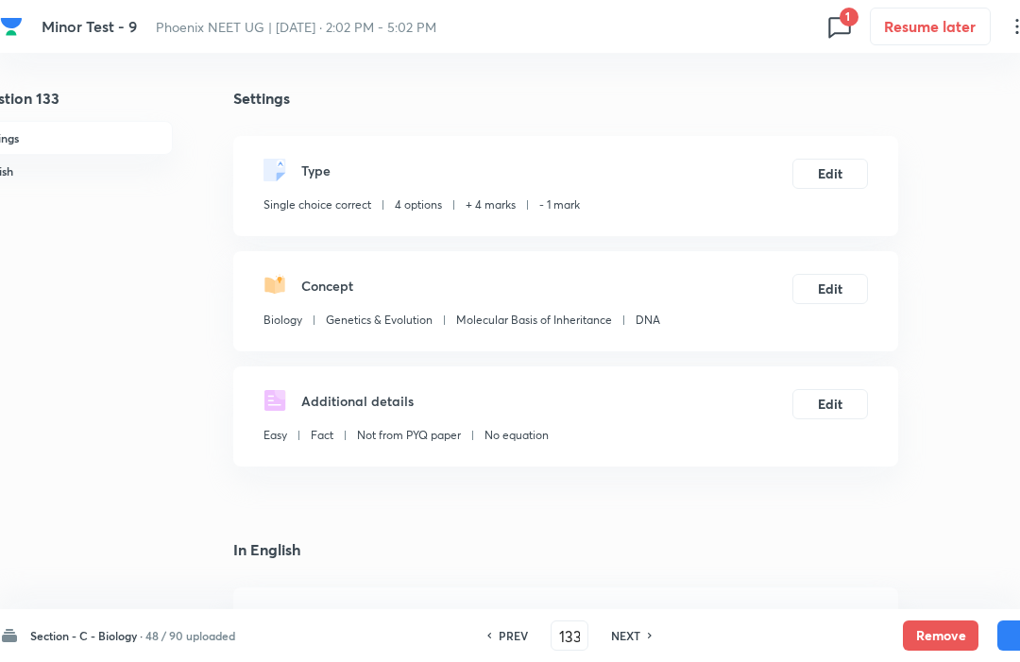
click at [942, 631] on button "Remove" at bounding box center [941, 636] width 76 height 30
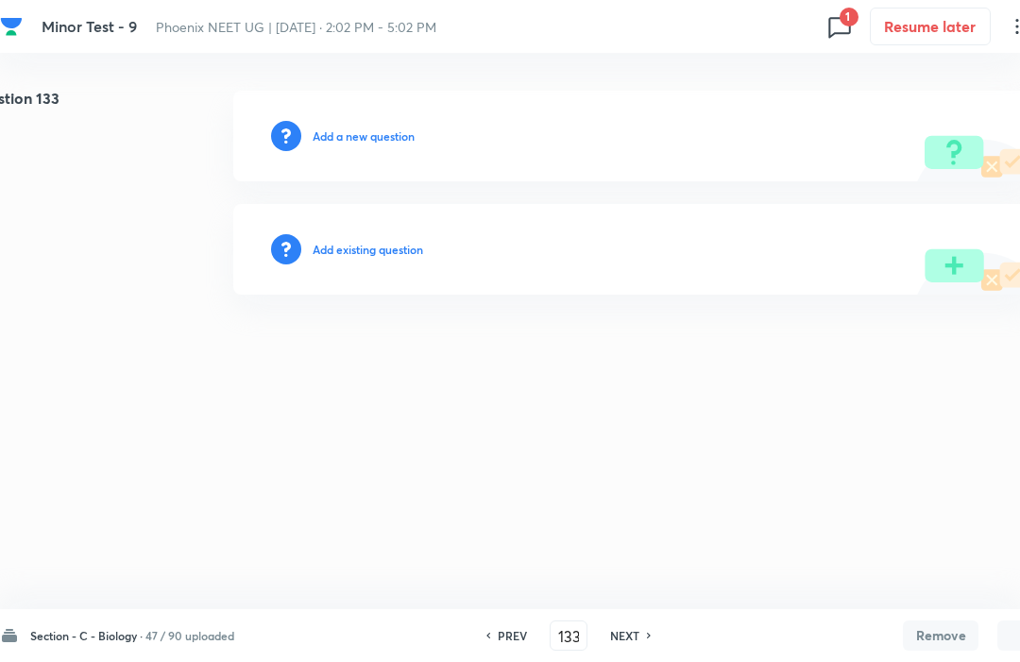
click at [631, 628] on h6 "NEXT" at bounding box center [624, 635] width 29 height 17
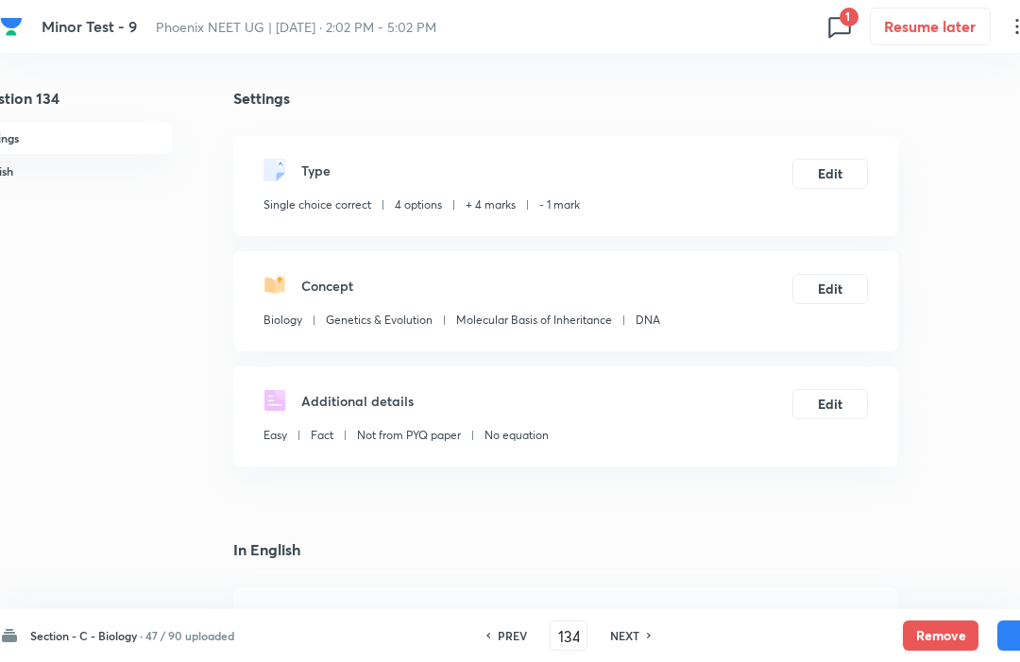
click at [935, 628] on button "Remove" at bounding box center [941, 636] width 76 height 30
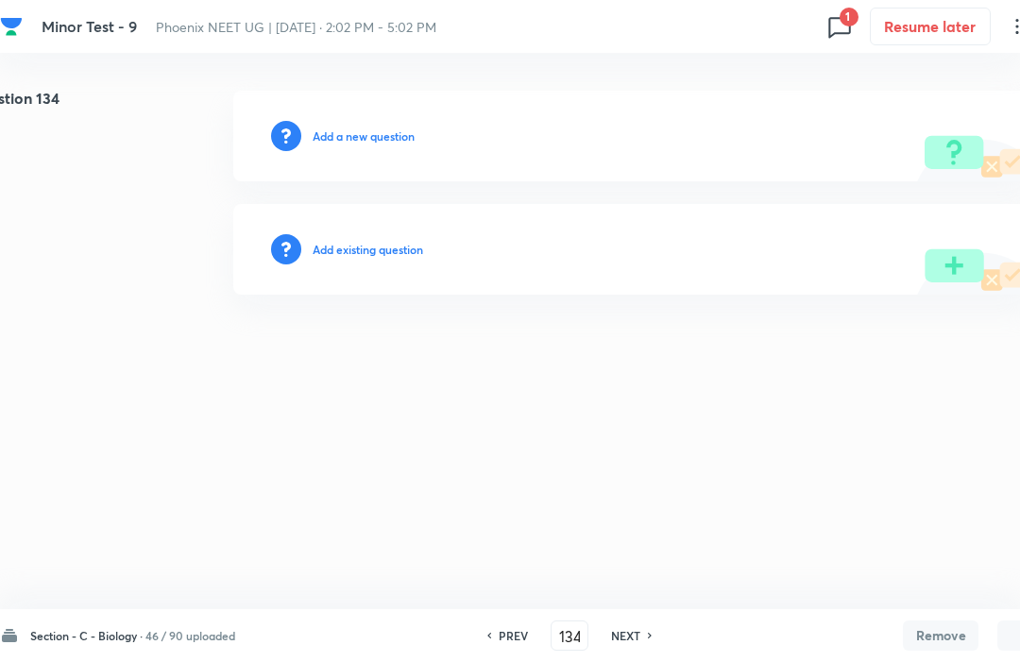
click at [636, 631] on h6 "NEXT" at bounding box center [625, 635] width 29 height 17
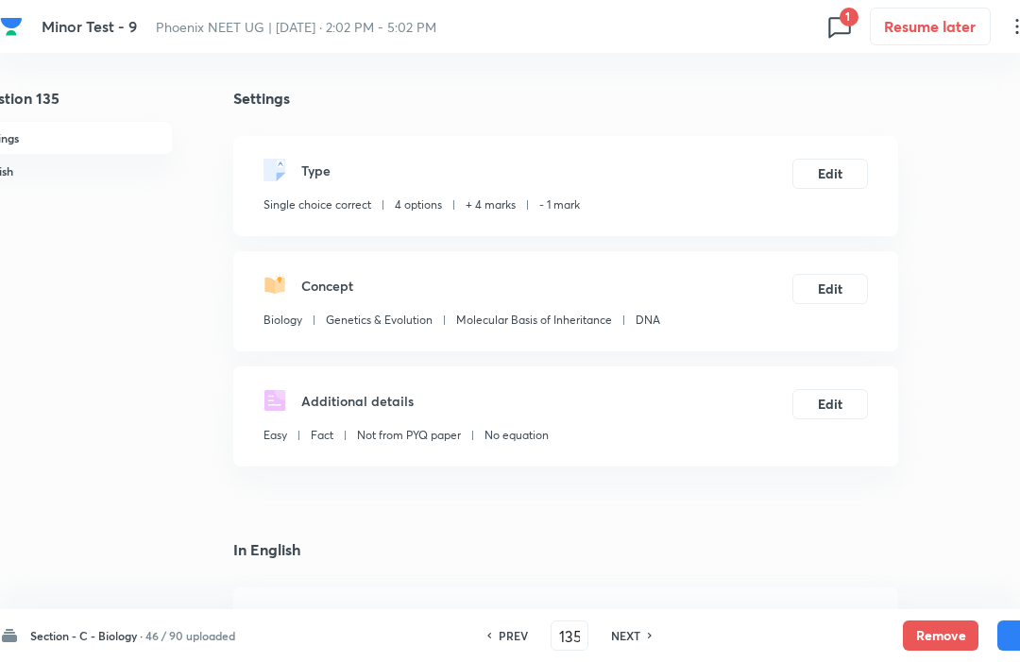
click at [935, 625] on button "Remove" at bounding box center [941, 636] width 76 height 30
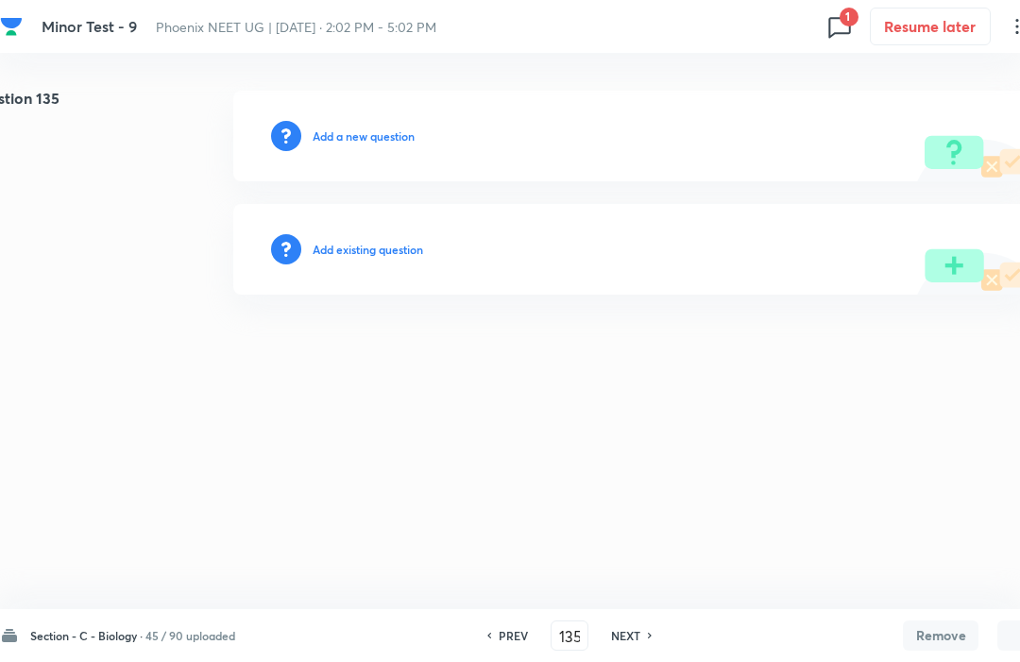
click at [631, 642] on h6 "NEXT" at bounding box center [625, 635] width 29 height 17
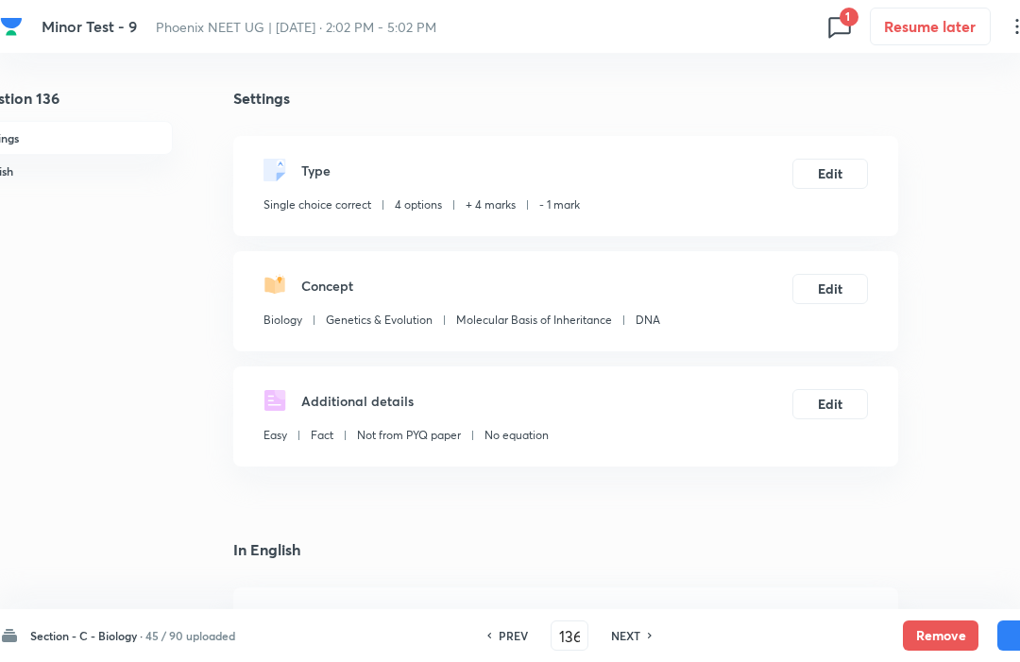
click at [934, 627] on button "Remove" at bounding box center [941, 636] width 76 height 30
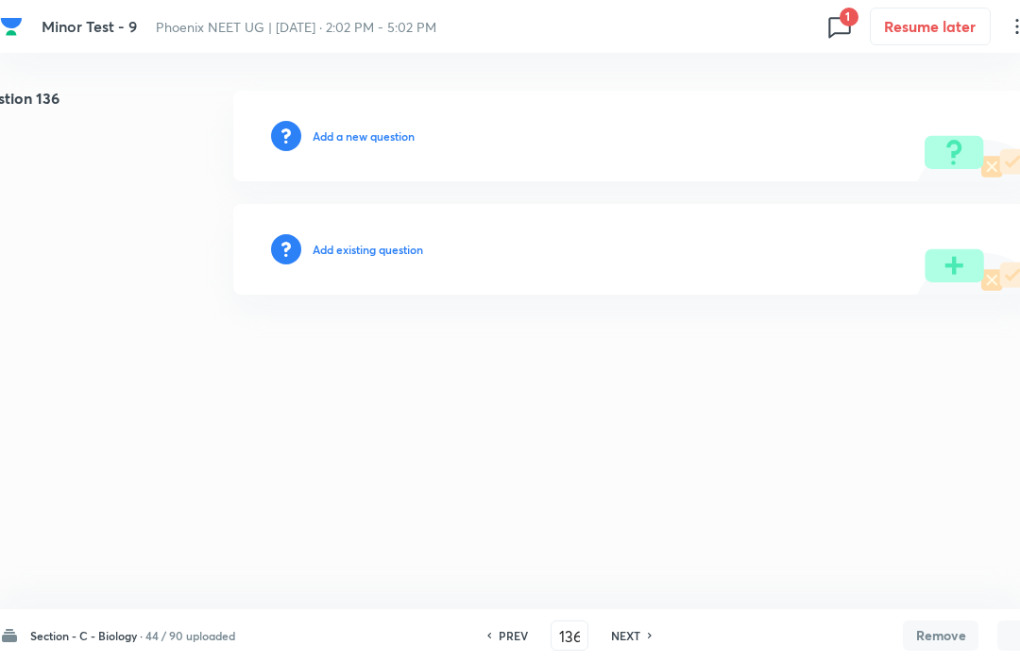
click at [635, 631] on h6 "NEXT" at bounding box center [625, 635] width 29 height 17
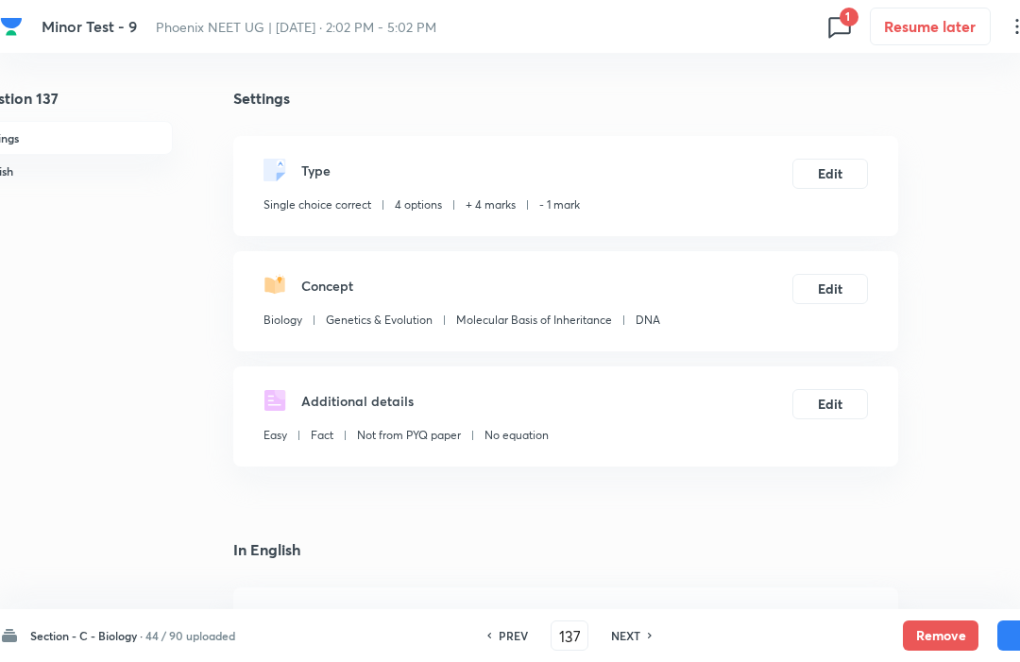
click at [934, 630] on button "Remove" at bounding box center [941, 636] width 76 height 30
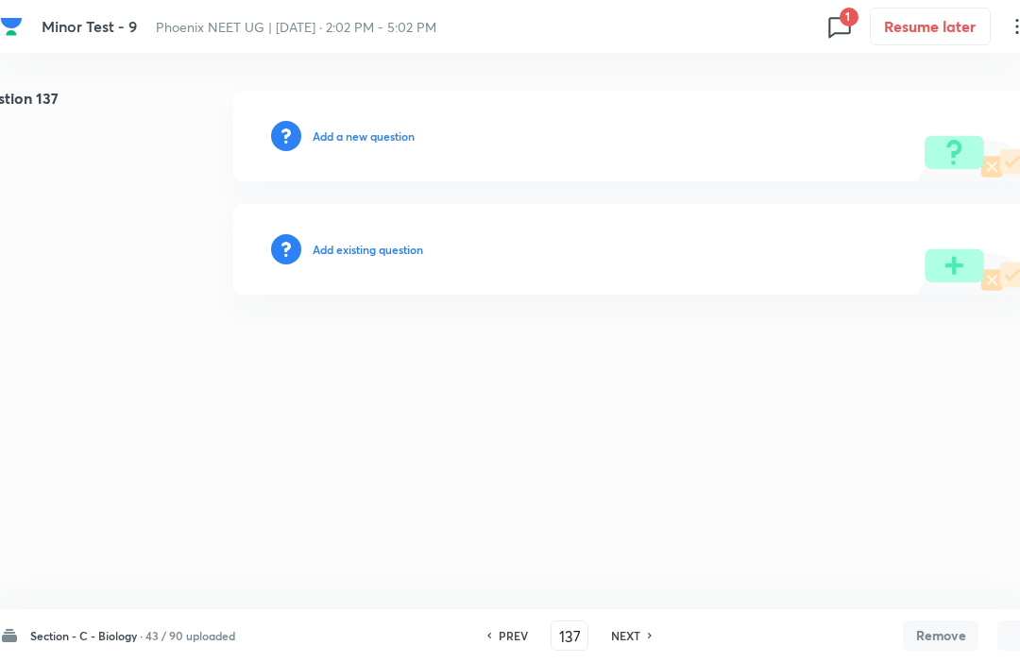
click at [631, 643] on h6 "NEXT" at bounding box center [625, 635] width 29 height 17
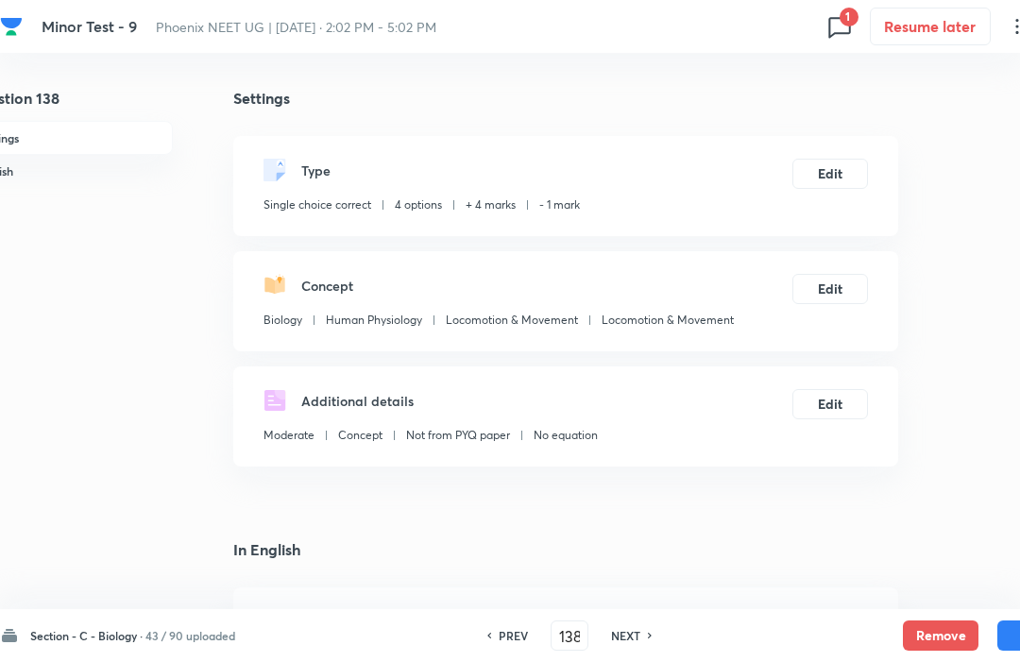
click at [934, 650] on button "Remove" at bounding box center [941, 636] width 76 height 30
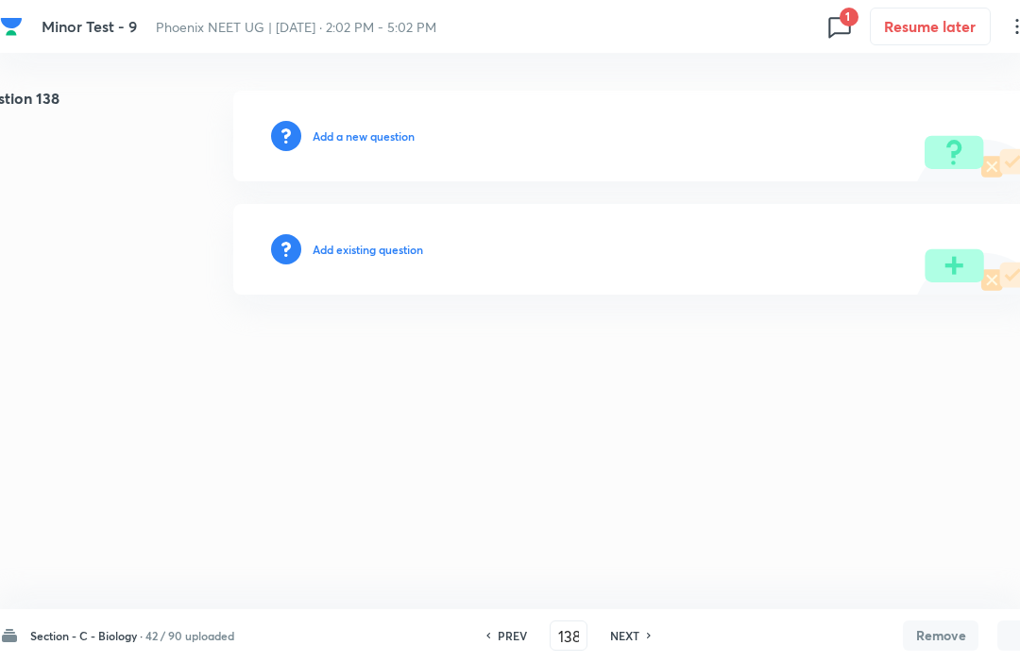
click at [629, 643] on h6 "NEXT" at bounding box center [624, 635] width 29 height 17
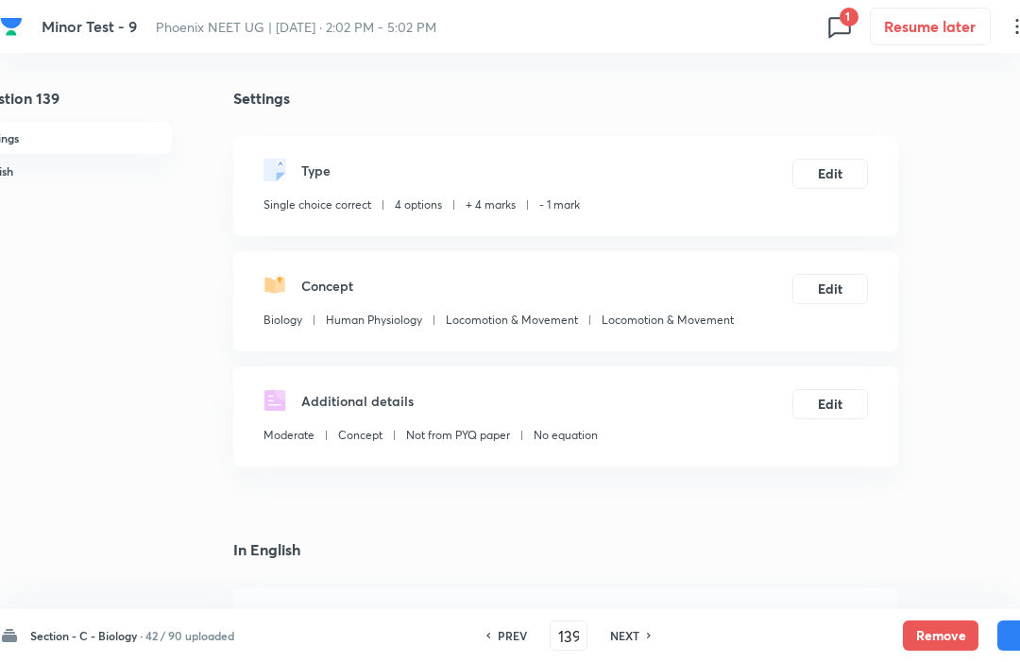
click at [934, 640] on button "Remove" at bounding box center [941, 636] width 76 height 30
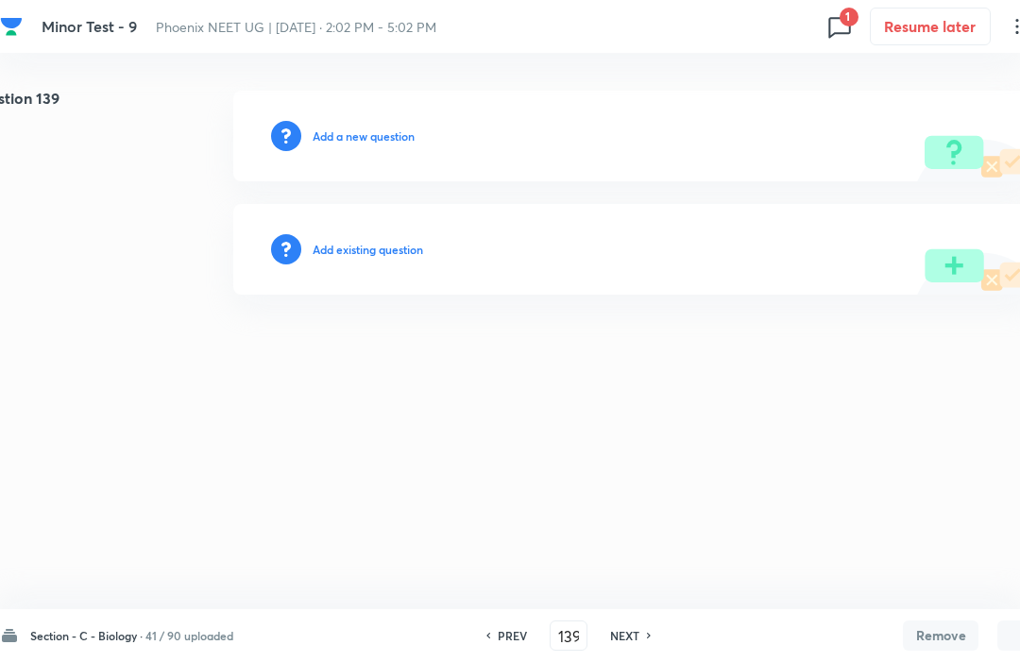
click at [637, 639] on h6 "NEXT" at bounding box center [624, 635] width 29 height 17
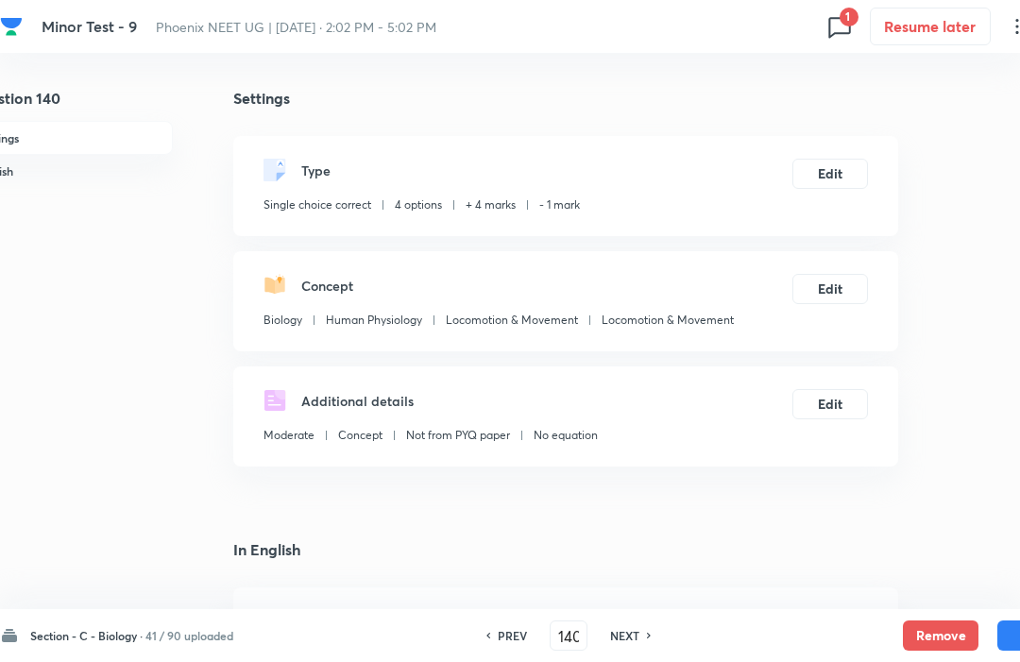
click at [931, 630] on button "Remove" at bounding box center [941, 636] width 76 height 30
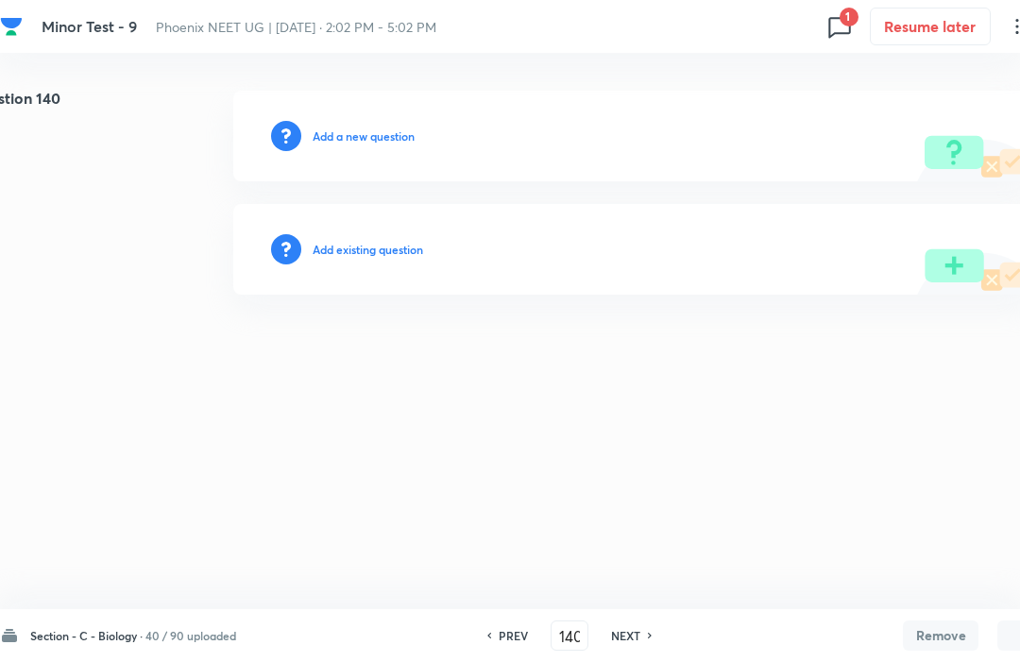
click at [641, 610] on div "Section - C - Biology · 40 / 90 uploaded PREV 140 ​ NEXT Remove Save" at bounding box center [536, 635] width 1073 height 53
click at [644, 630] on div "NEXT" at bounding box center [629, 635] width 50 height 17
type input "141"
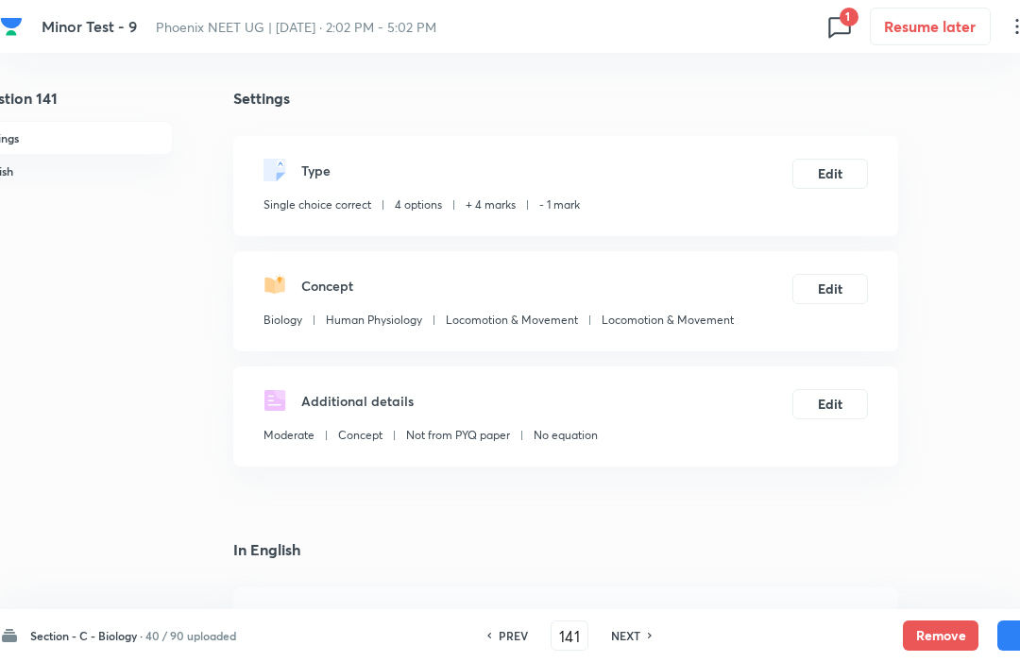
checkbox input "true"
click at [935, 639] on button "Remove" at bounding box center [941, 636] width 76 height 30
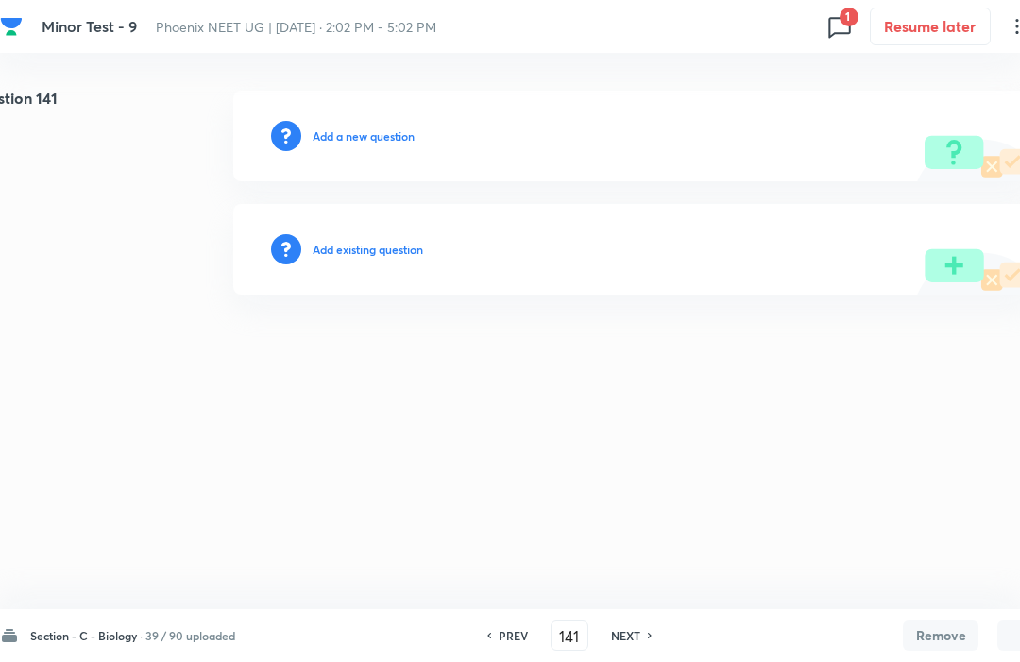
click at [641, 643] on h6 "NEXT" at bounding box center [625, 635] width 29 height 17
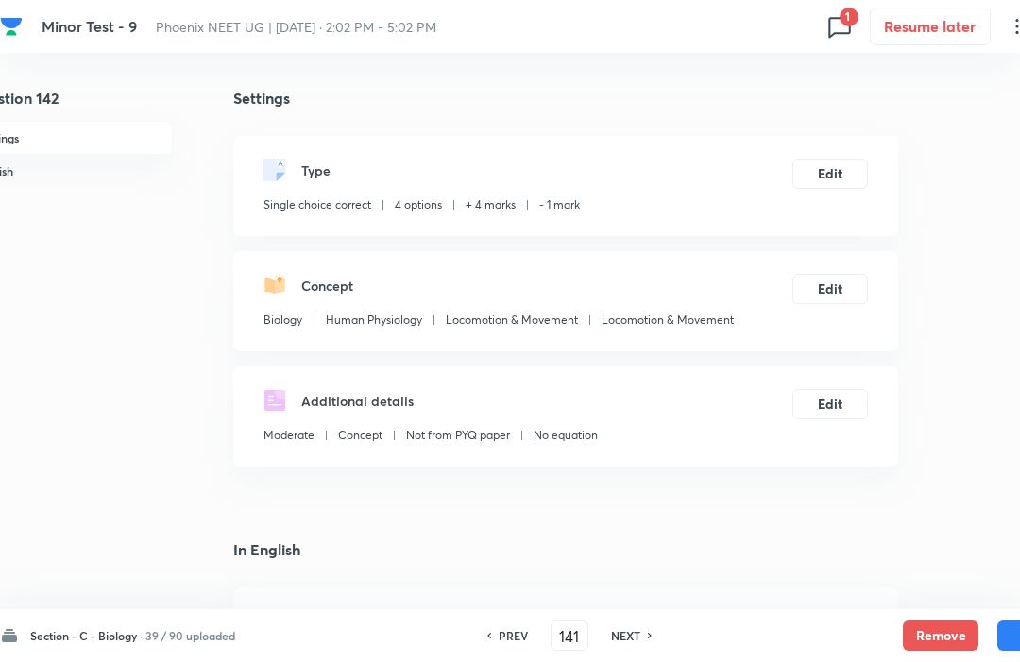
type input "142"
checkbox input "true"
click at [933, 641] on button "Remove" at bounding box center [941, 636] width 76 height 30
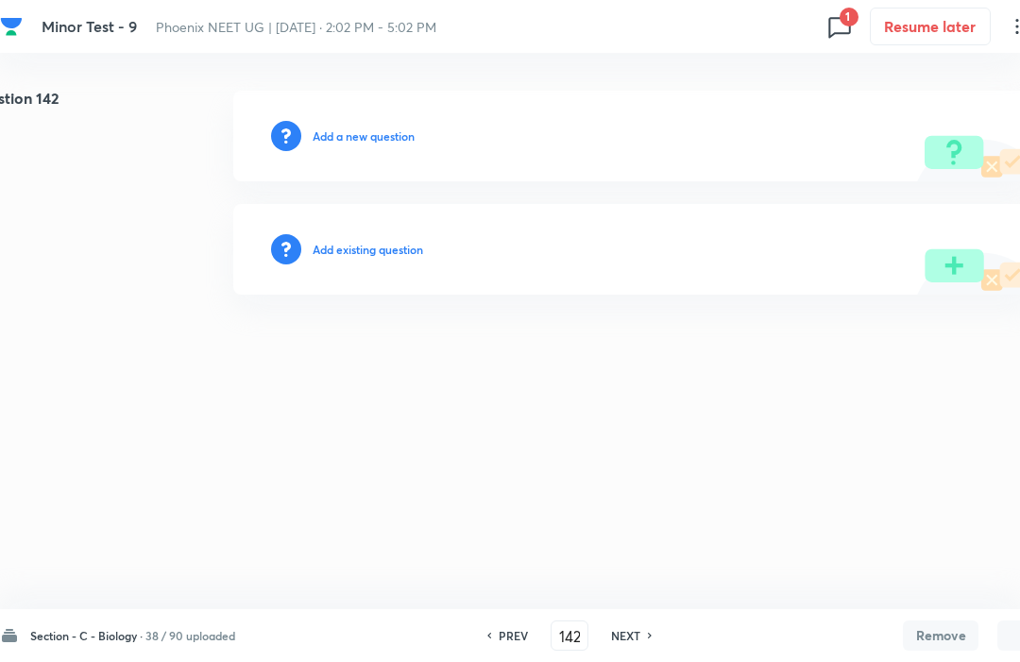
click at [624, 641] on h6 "NEXT" at bounding box center [625, 635] width 29 height 17
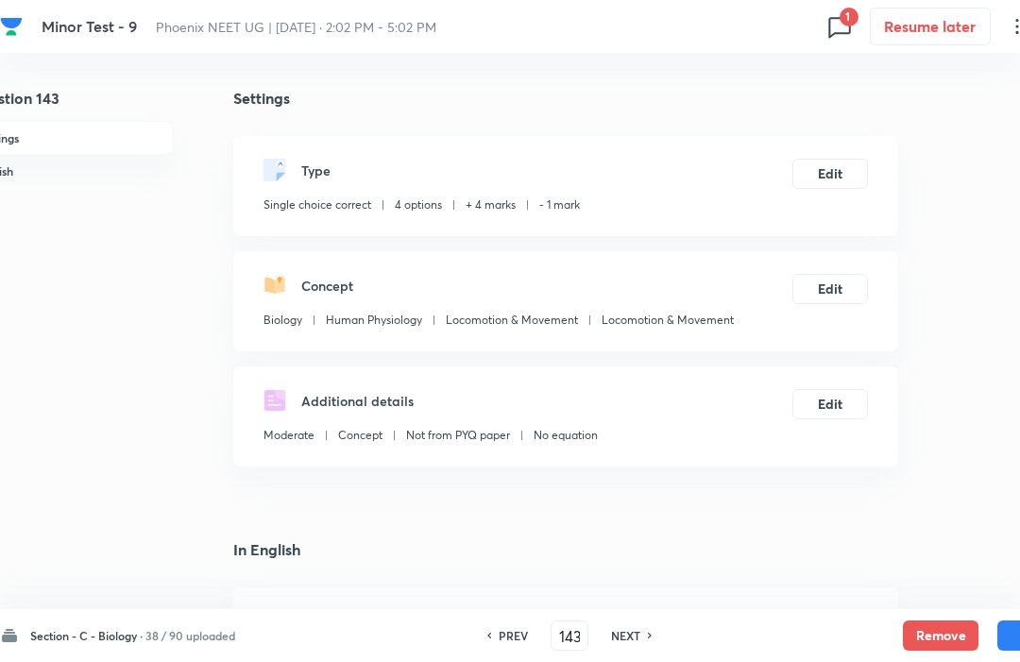
click at [930, 632] on button "Remove" at bounding box center [941, 636] width 76 height 30
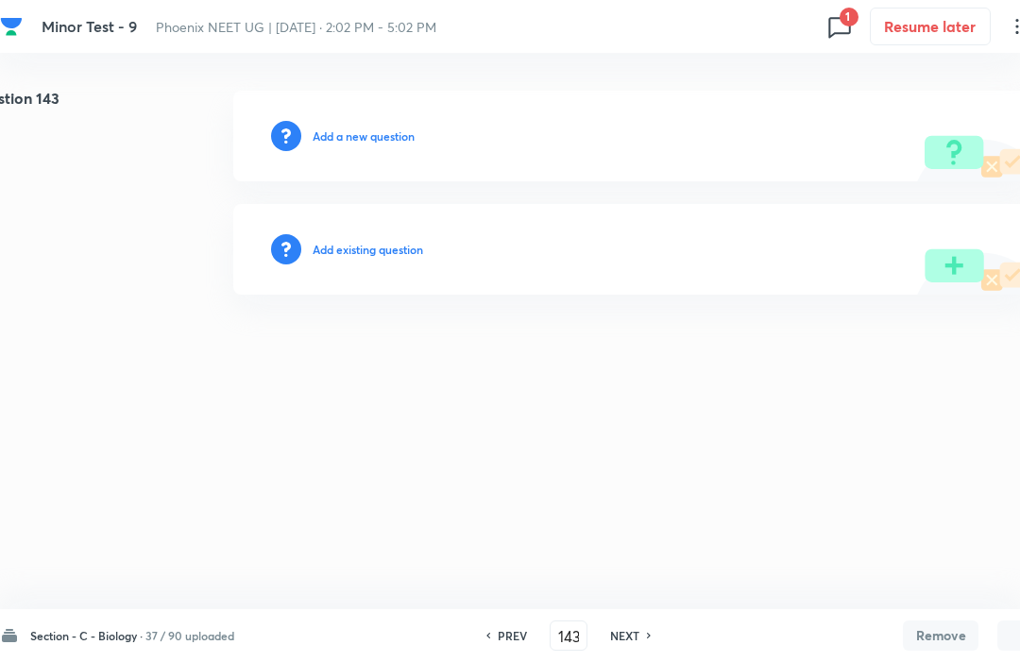
click at [626, 643] on h6 "NEXT" at bounding box center [624, 635] width 29 height 17
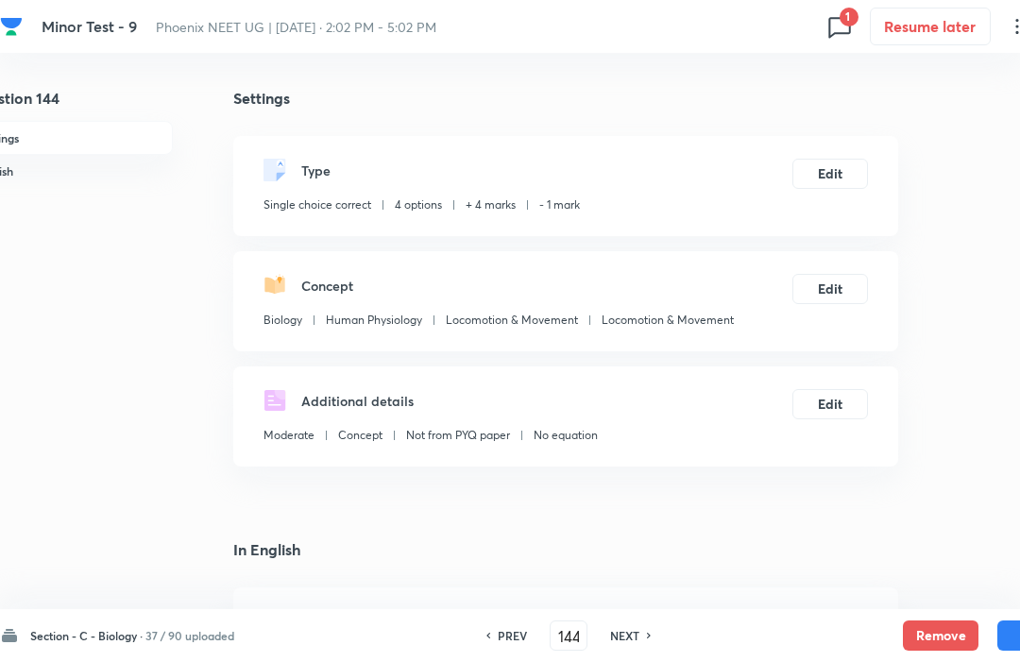
click at [935, 634] on button "Remove" at bounding box center [941, 636] width 76 height 30
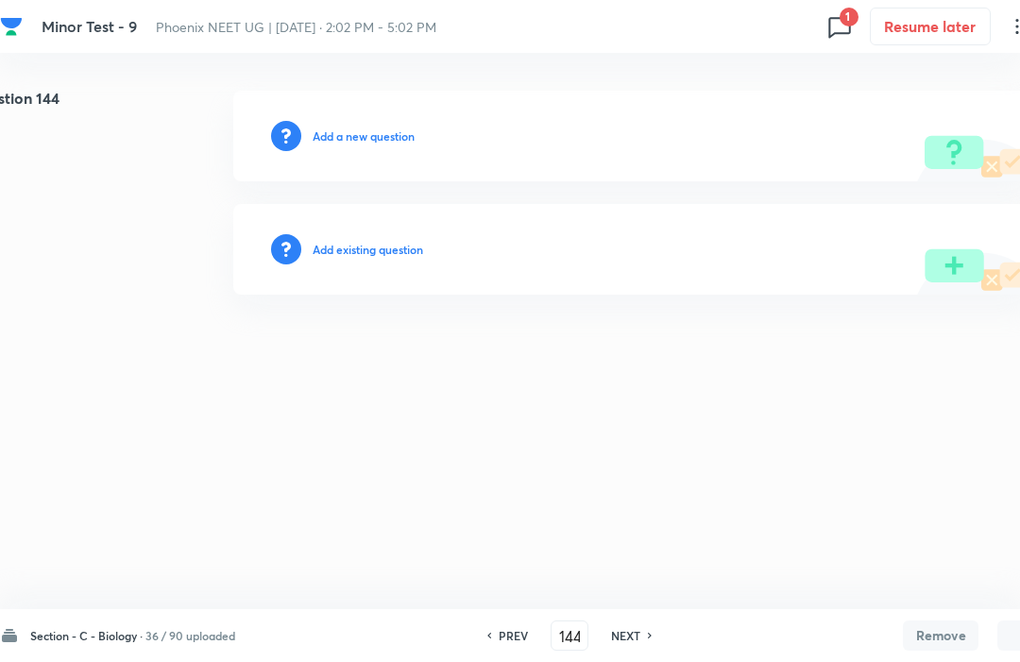
click at [622, 641] on h6 "NEXT" at bounding box center [625, 635] width 29 height 17
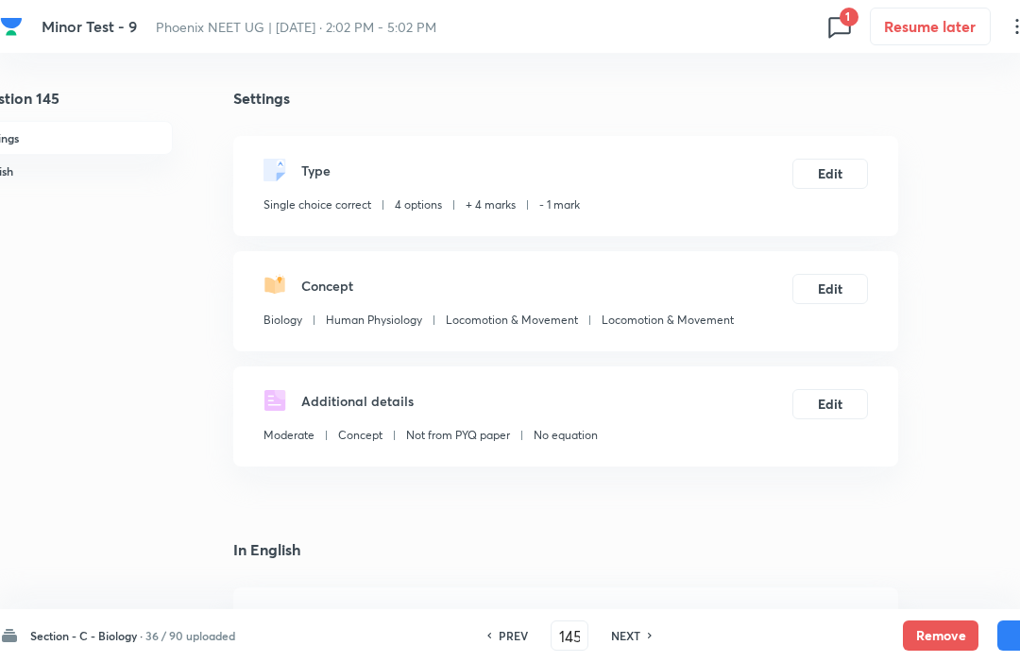
click at [938, 626] on button "Remove" at bounding box center [941, 636] width 76 height 30
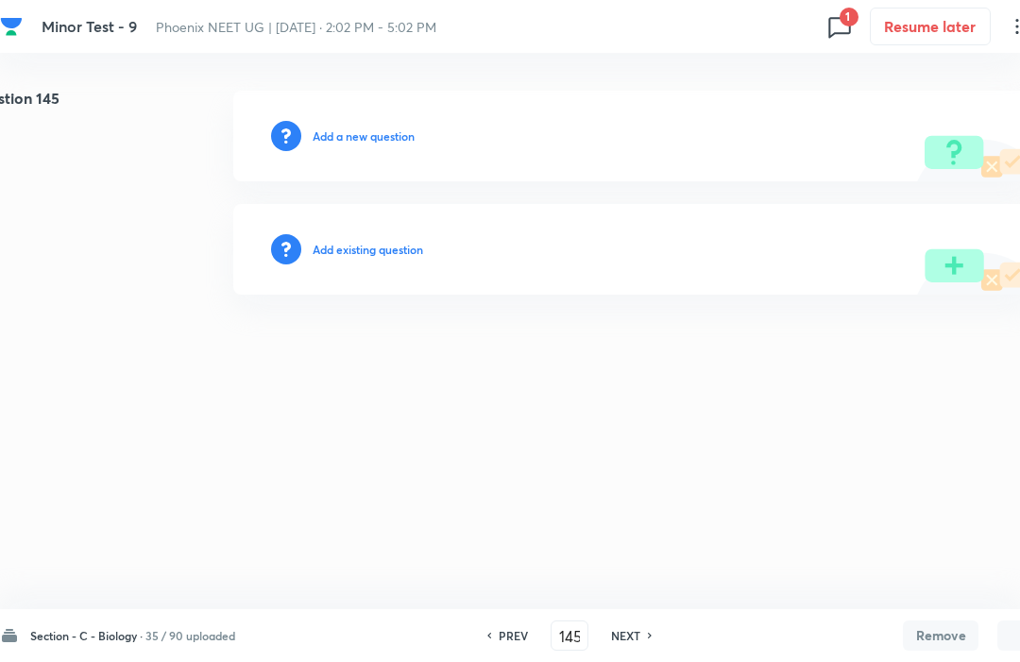
click at [629, 642] on h6 "NEXT" at bounding box center [625, 635] width 29 height 17
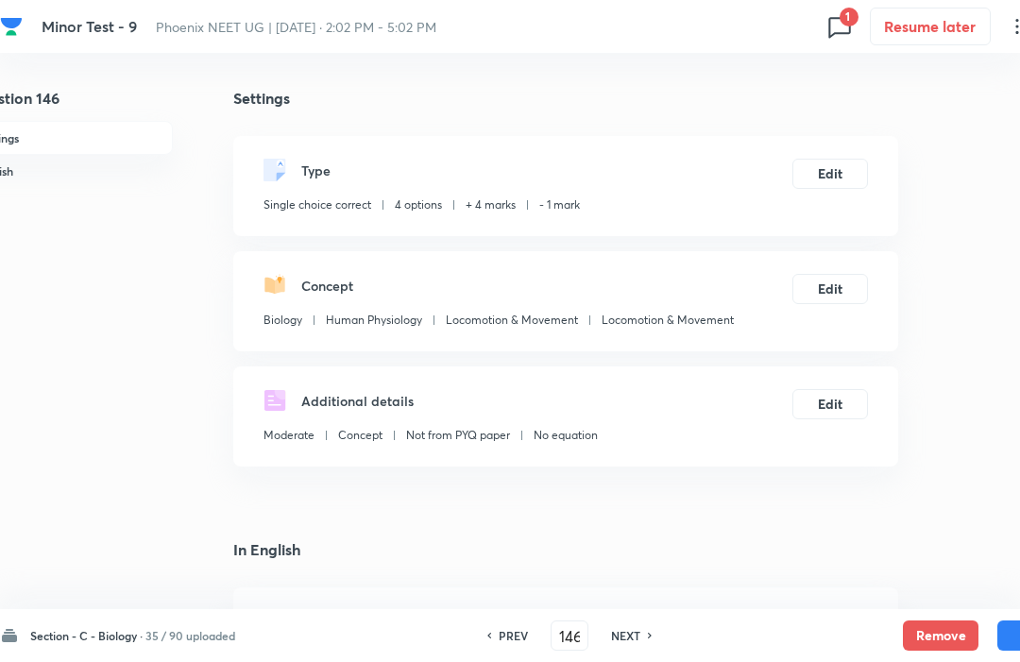
click at [929, 639] on button "Remove" at bounding box center [941, 636] width 76 height 30
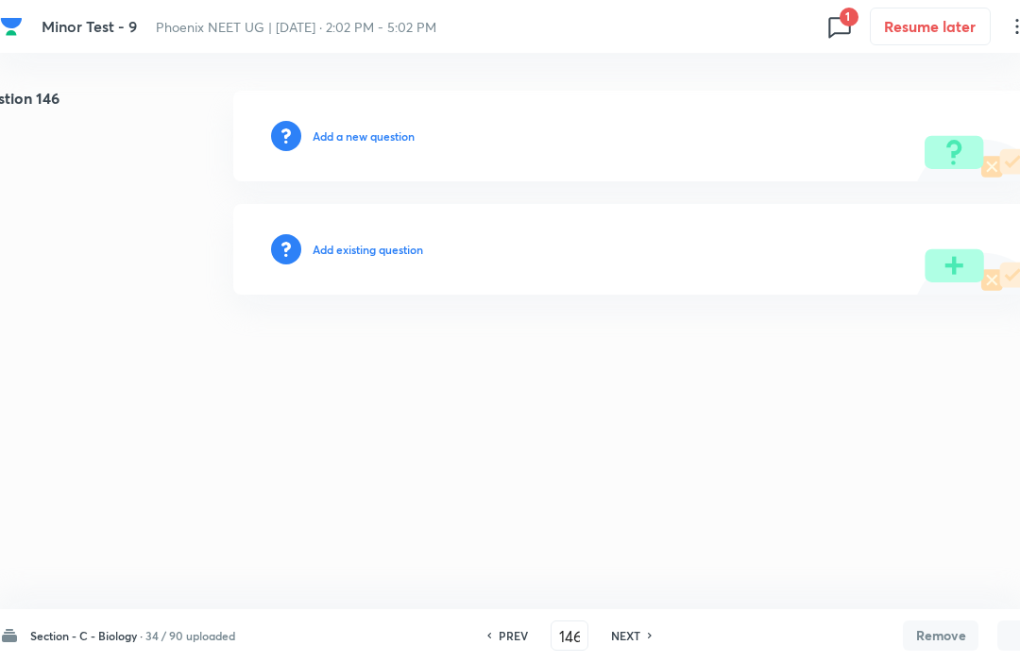
click at [621, 642] on h6 "NEXT" at bounding box center [625, 635] width 29 height 17
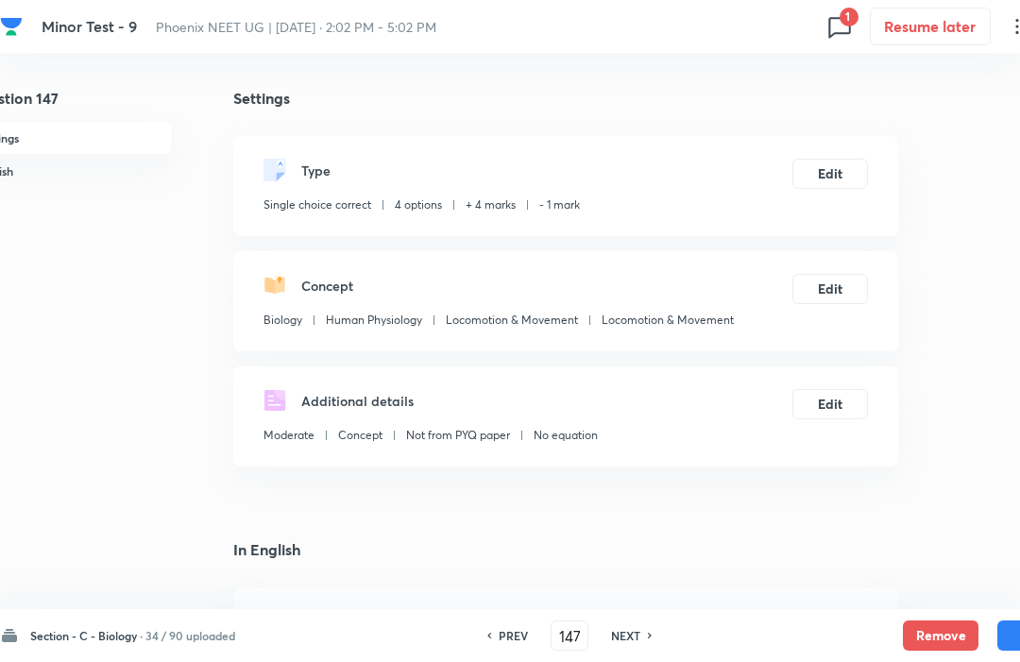
click at [936, 636] on button "Remove" at bounding box center [941, 636] width 76 height 30
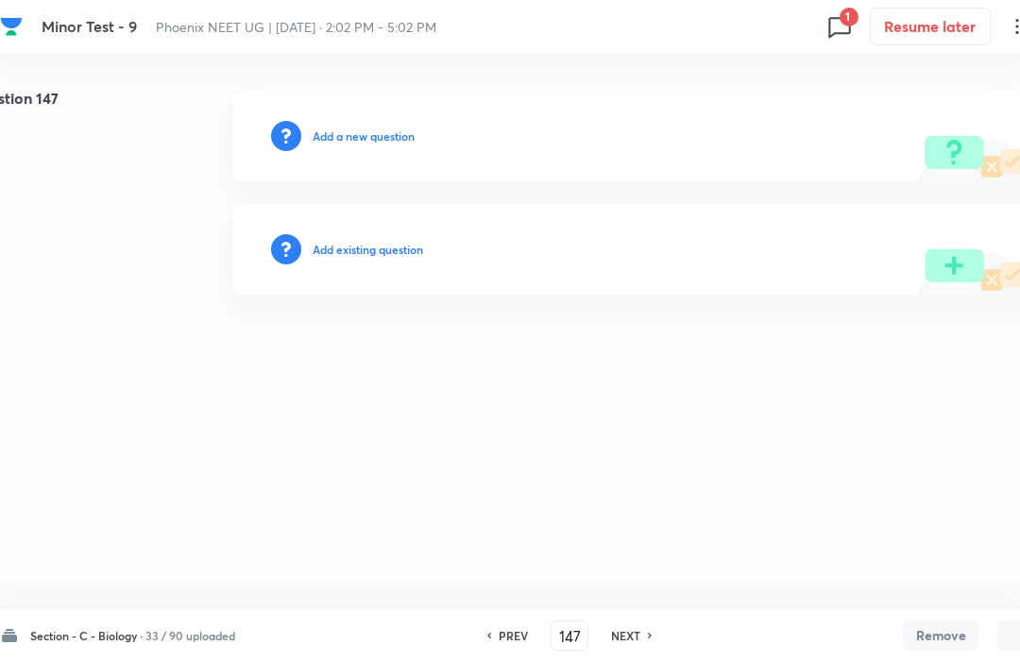
click at [627, 636] on h6 "NEXT" at bounding box center [625, 635] width 29 height 17
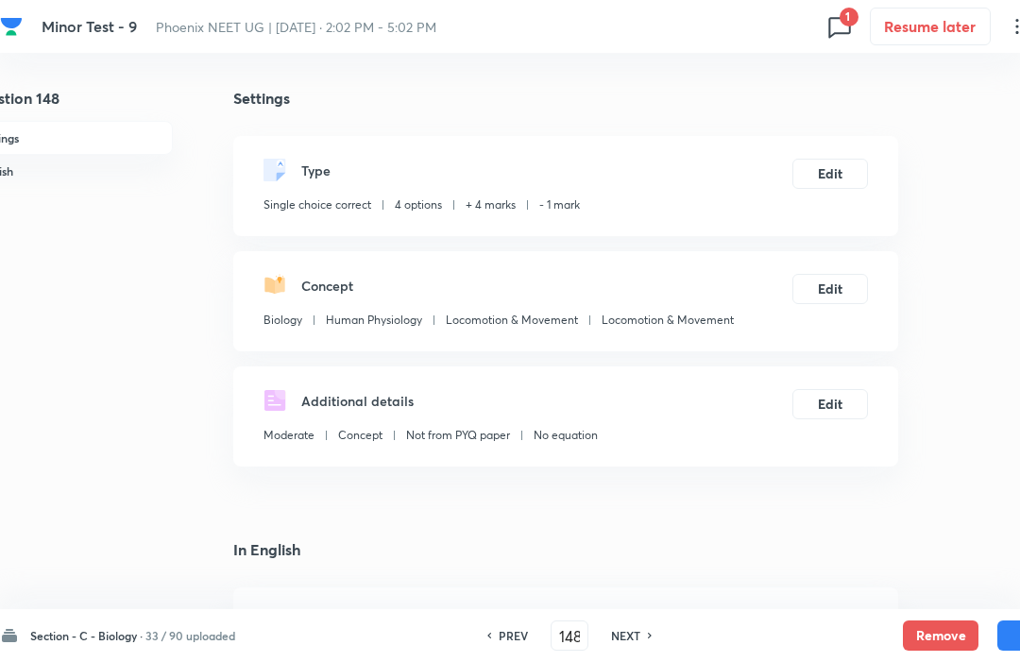
click at [929, 631] on button "Remove" at bounding box center [941, 636] width 76 height 30
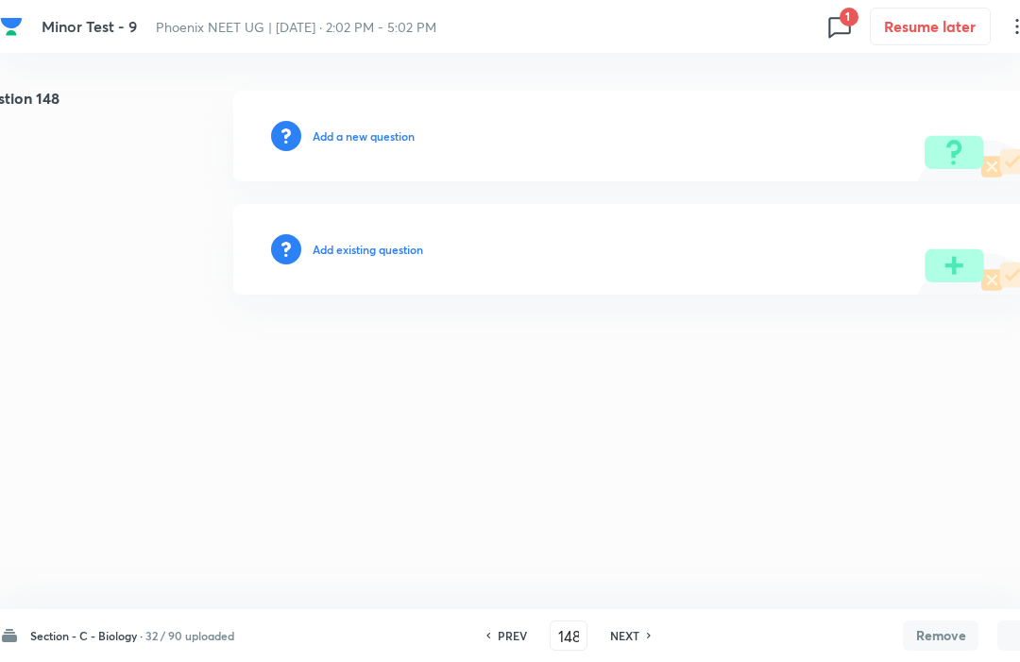
click at [627, 643] on h6 "NEXT" at bounding box center [624, 635] width 29 height 17
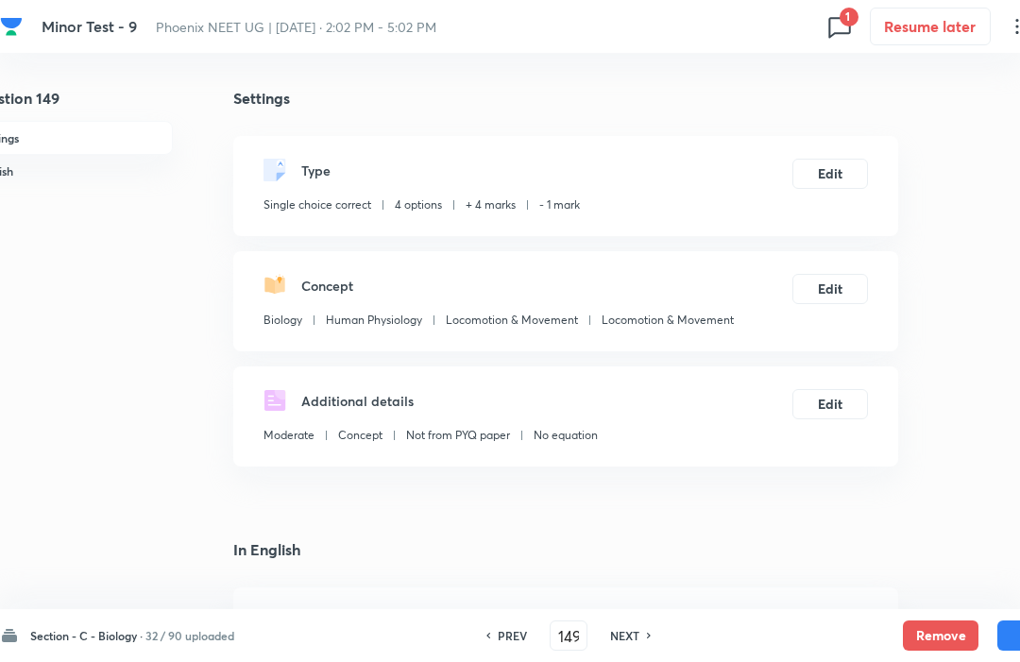
click at [926, 629] on button "Remove" at bounding box center [941, 636] width 76 height 30
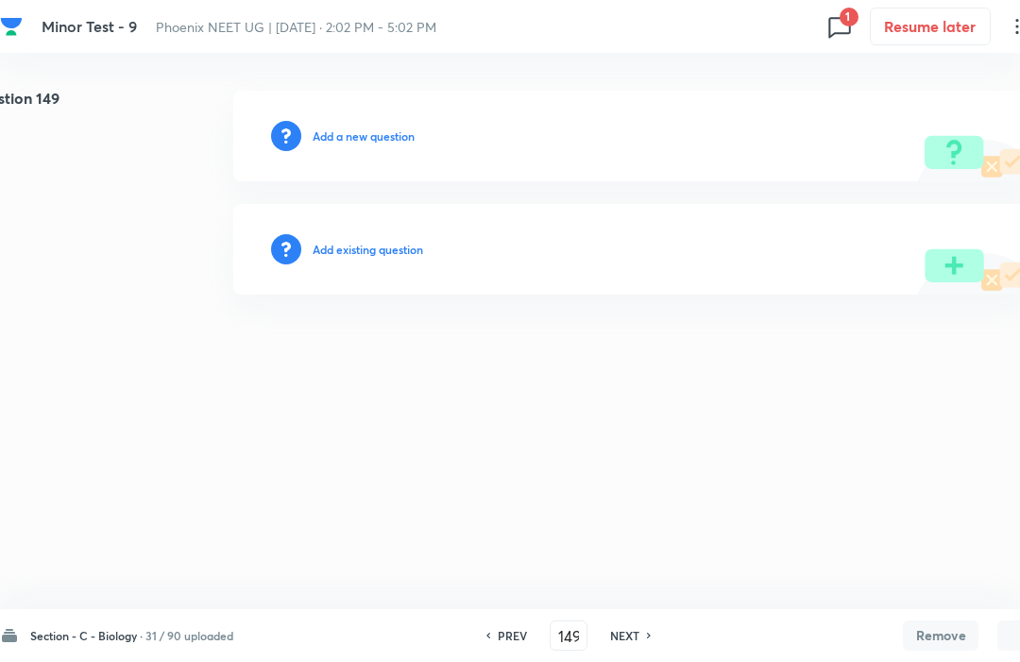
click at [630, 643] on h6 "NEXT" at bounding box center [624, 635] width 29 height 17
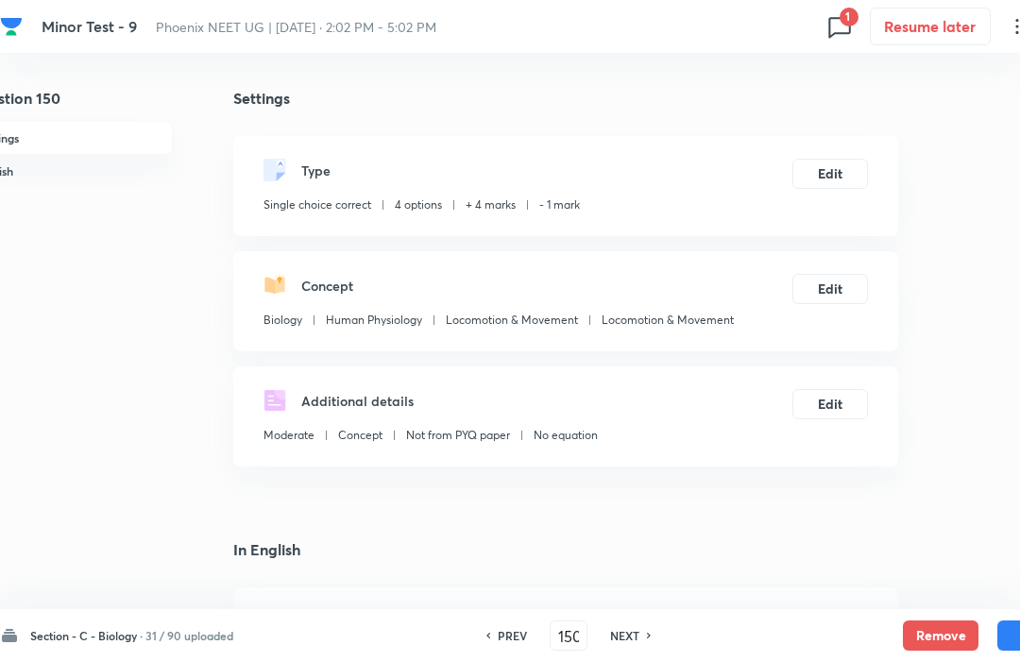
click at [932, 637] on button "Remove" at bounding box center [941, 636] width 76 height 30
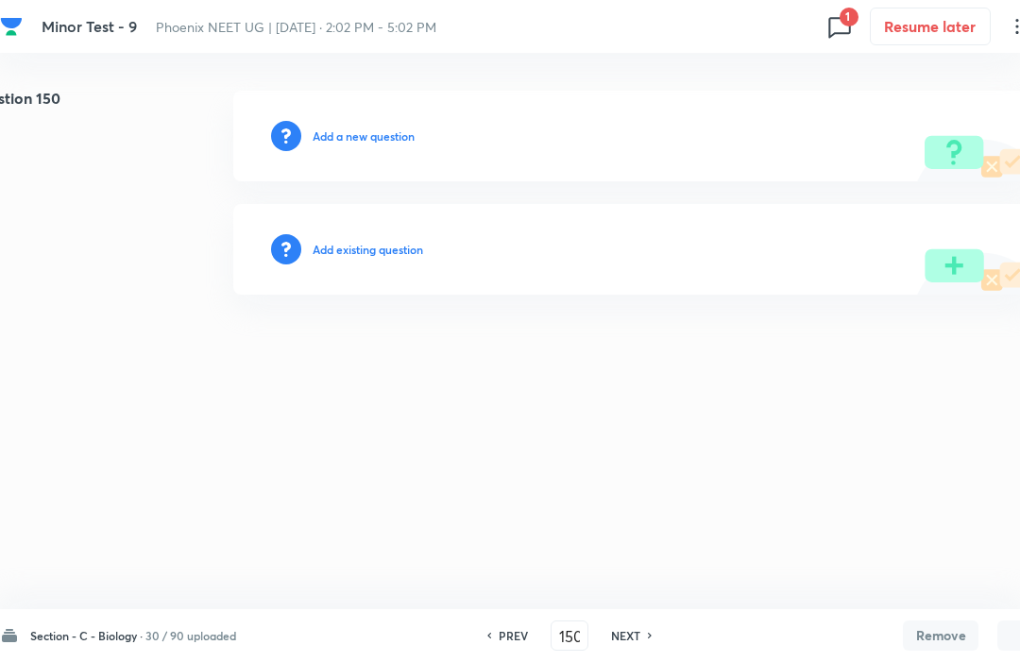
click at [630, 643] on h6 "NEXT" at bounding box center [625, 635] width 29 height 17
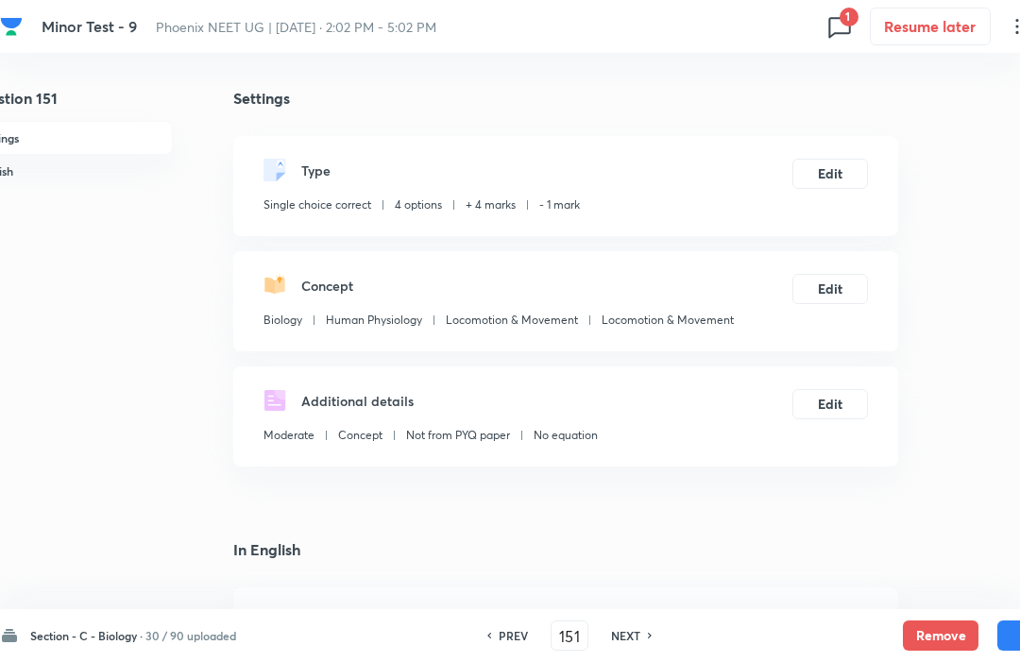
click at [929, 631] on button "Remove" at bounding box center [941, 636] width 76 height 30
click at [627, 643] on h6 "NEXT" at bounding box center [625, 635] width 29 height 17
type input "152"
checkbox input "false"
click at [935, 629] on button "Remove" at bounding box center [941, 636] width 76 height 30
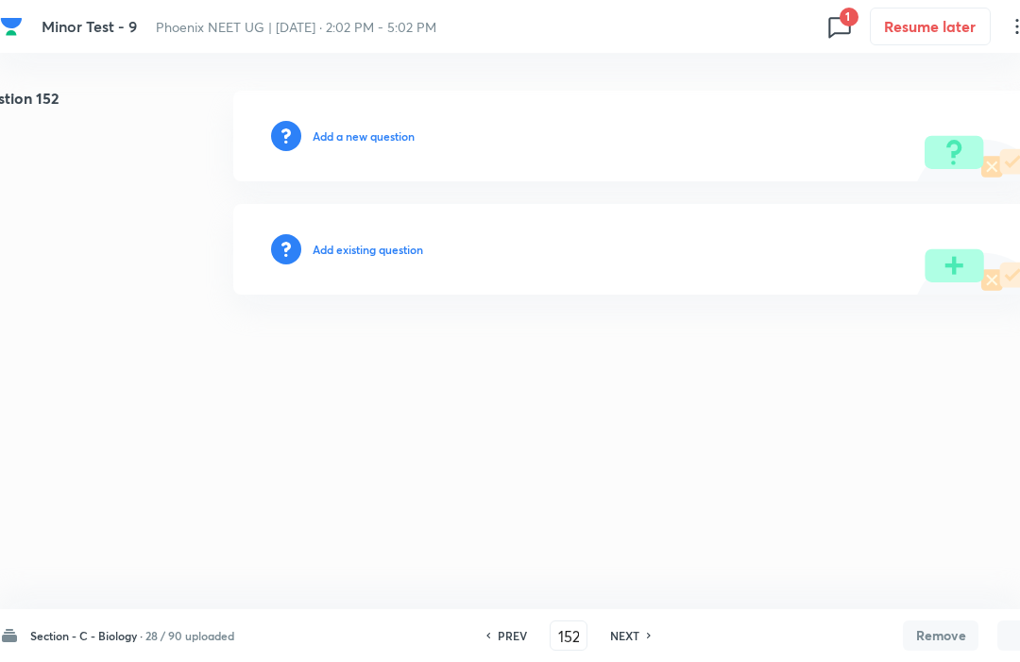
click at [511, 631] on h6 "PREV" at bounding box center [512, 635] width 29 height 17
click at [634, 628] on h6 "NEXT" at bounding box center [624, 635] width 29 height 17
click at [629, 643] on h6 "NEXT" at bounding box center [624, 635] width 29 height 17
type input "153"
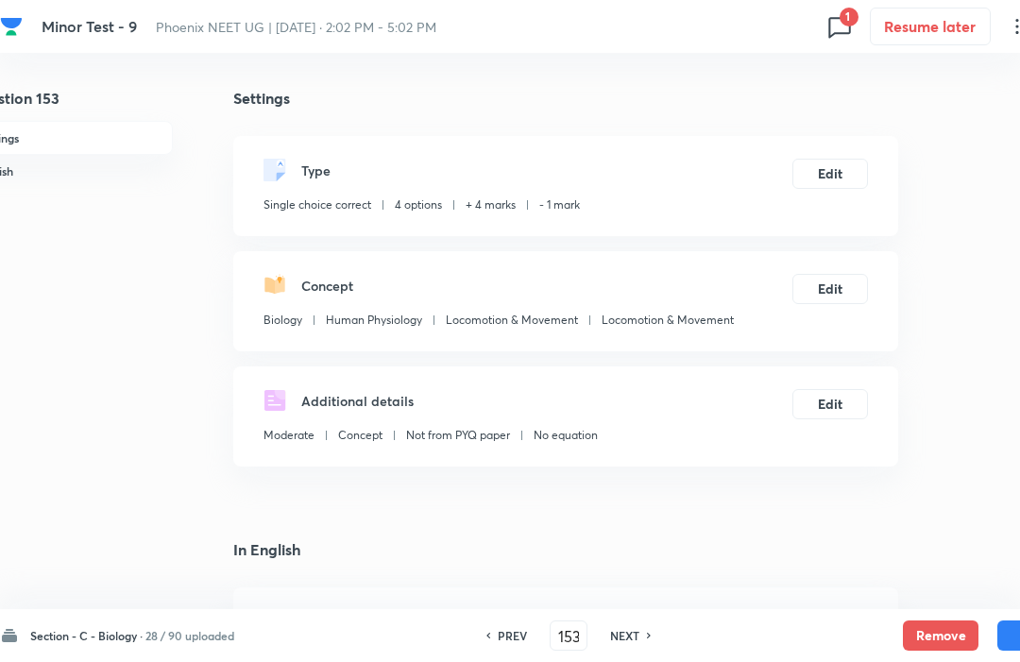
checkbox input "true"
click at [935, 644] on button "Remove" at bounding box center [941, 636] width 76 height 30
click at [630, 643] on h6 "NEXT" at bounding box center [624, 635] width 29 height 17
type input "154"
checkbox input "false"
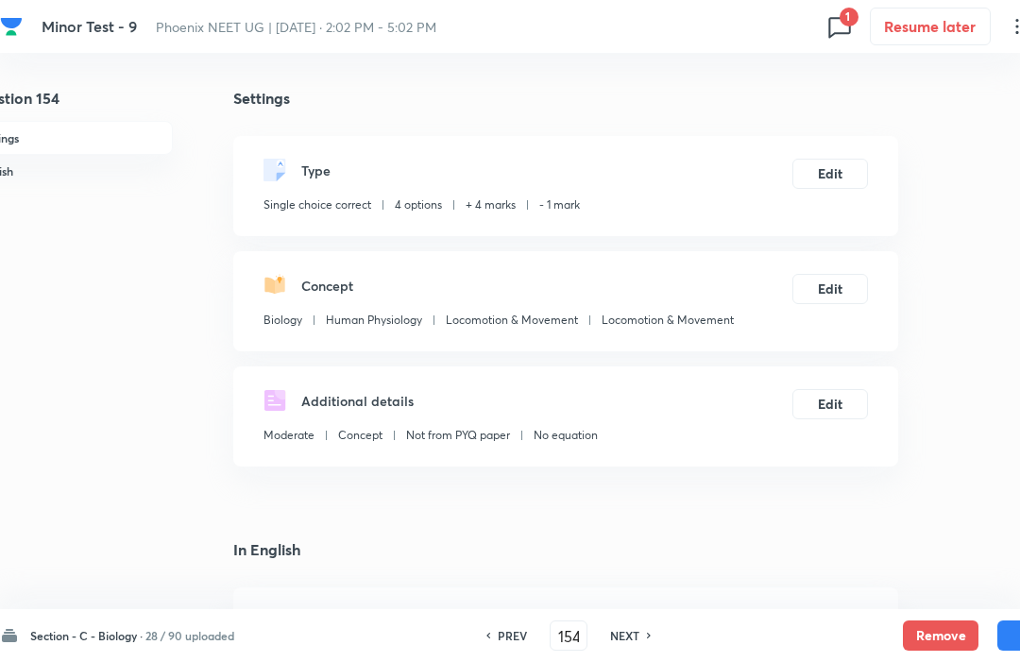
checkbox input "false"
click at [931, 630] on button "Remove" at bounding box center [941, 636] width 76 height 30
click at [624, 634] on h6 "NEXT" at bounding box center [624, 635] width 29 height 17
type input "155"
click at [932, 630] on button "Remove" at bounding box center [941, 636] width 76 height 30
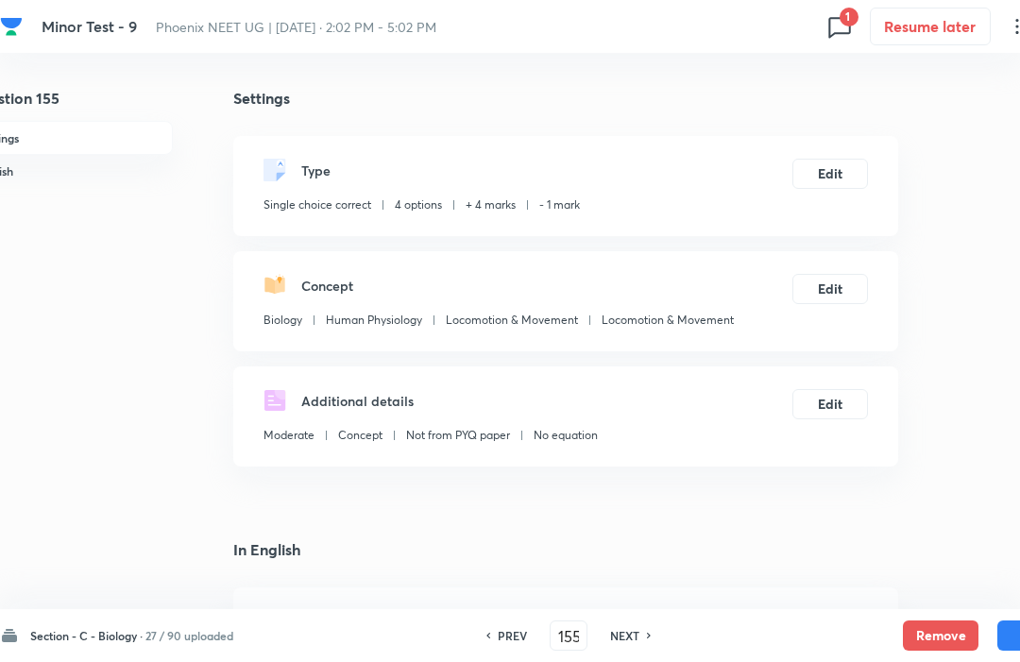
checkbox input "false"
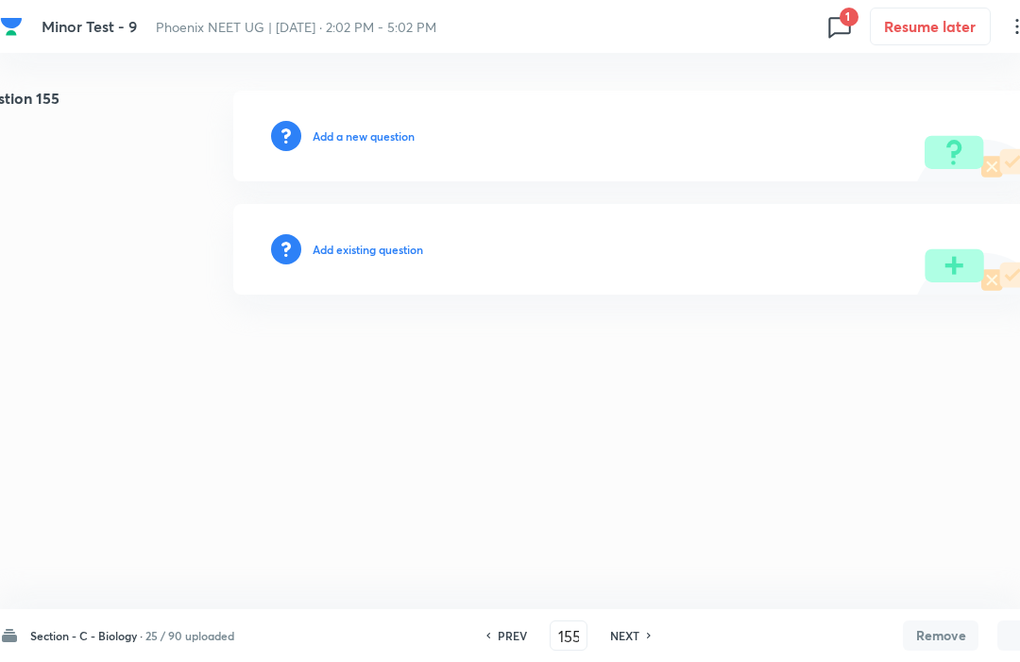
click at [630, 643] on h6 "NEXT" at bounding box center [624, 635] width 29 height 17
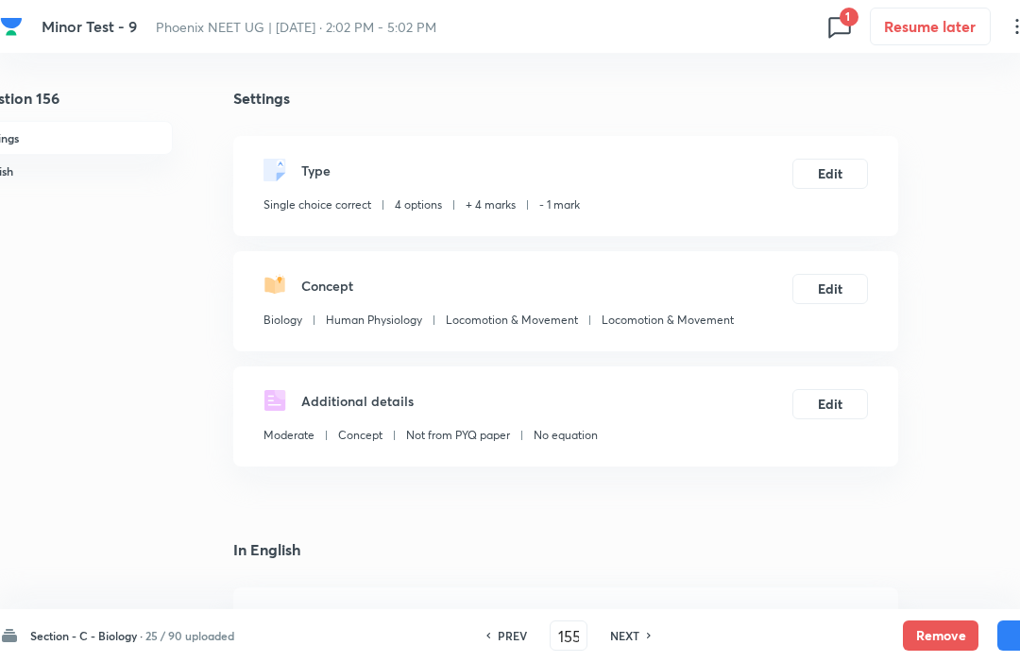
type input "156"
checkbox input "true"
click at [935, 642] on button "Remove" at bounding box center [941, 636] width 76 height 30
click at [630, 643] on h6 "NEXT" at bounding box center [624, 635] width 29 height 17
type input "157"
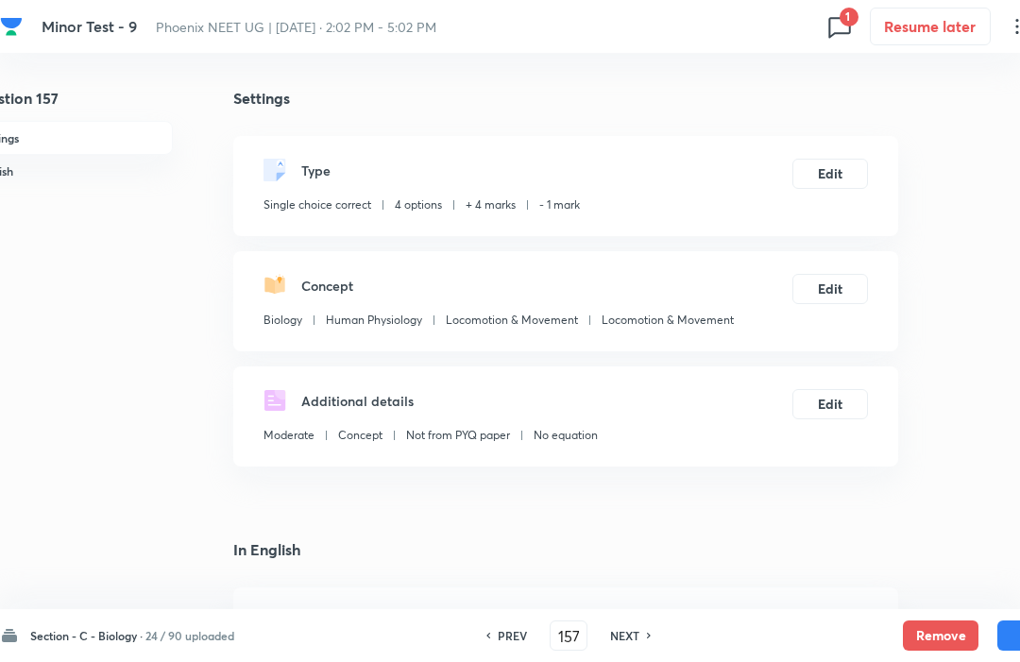
checkbox input "false"
checkbox input "true"
click at [931, 627] on button "Remove" at bounding box center [941, 636] width 76 height 30
click at [630, 642] on h6 "NEXT" at bounding box center [624, 635] width 29 height 17
type input "158"
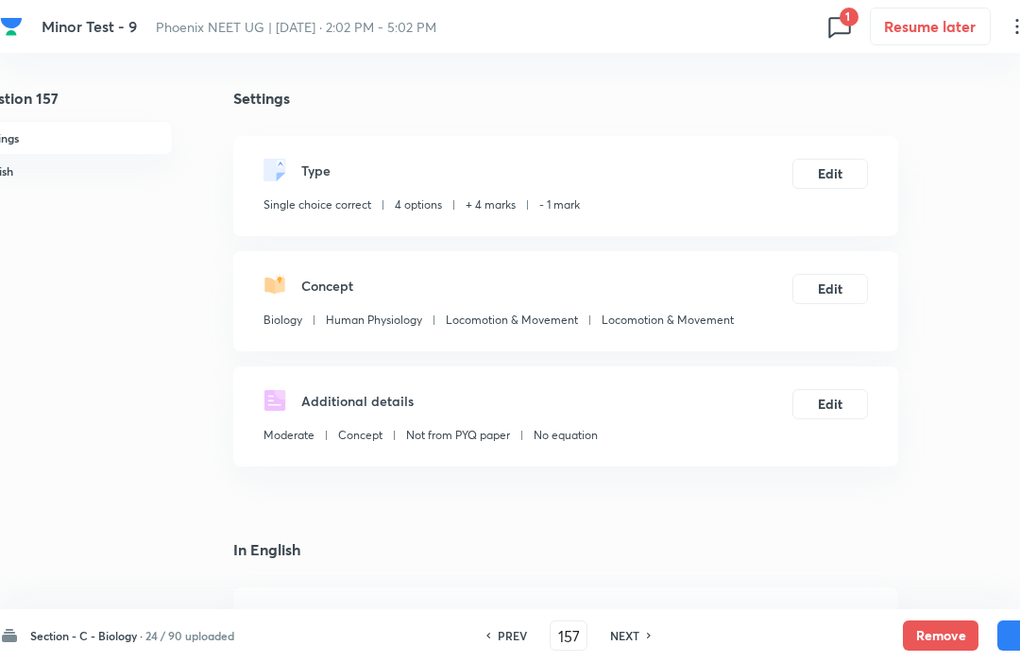
checkbox input "false"
checkbox input "true"
click at [929, 647] on button "Remove" at bounding box center [941, 636] width 76 height 30
click at [632, 642] on h6 "NEXT" at bounding box center [624, 635] width 29 height 17
type input "159"
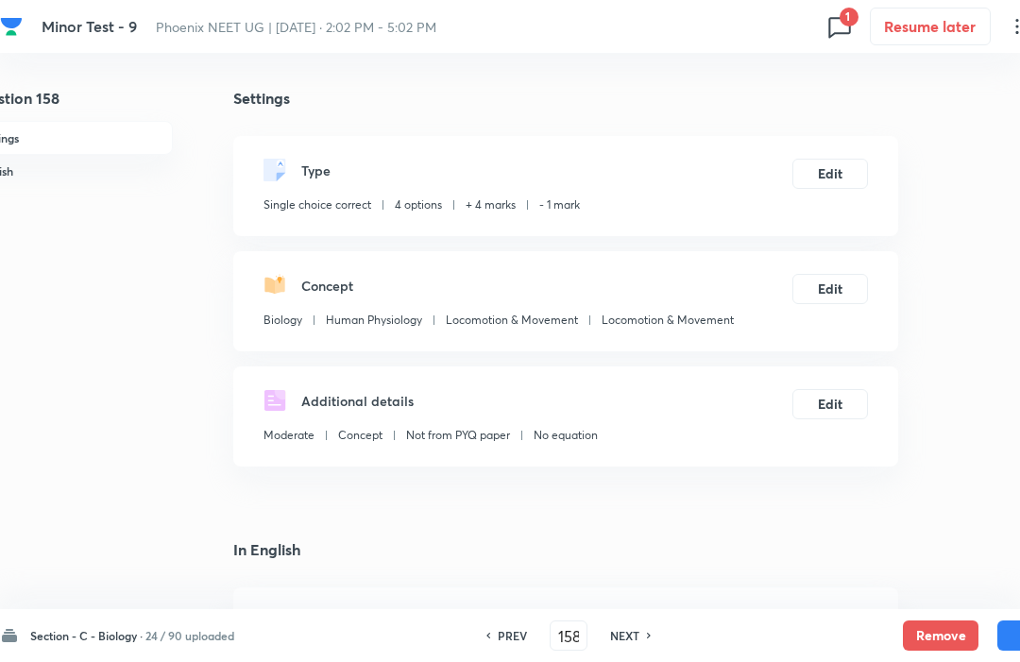
checkbox input "false"
checkbox input "true"
click at [930, 640] on button "Remove" at bounding box center [941, 636] width 76 height 30
click at [626, 632] on h6 "NEXT" at bounding box center [624, 635] width 29 height 17
type input "160"
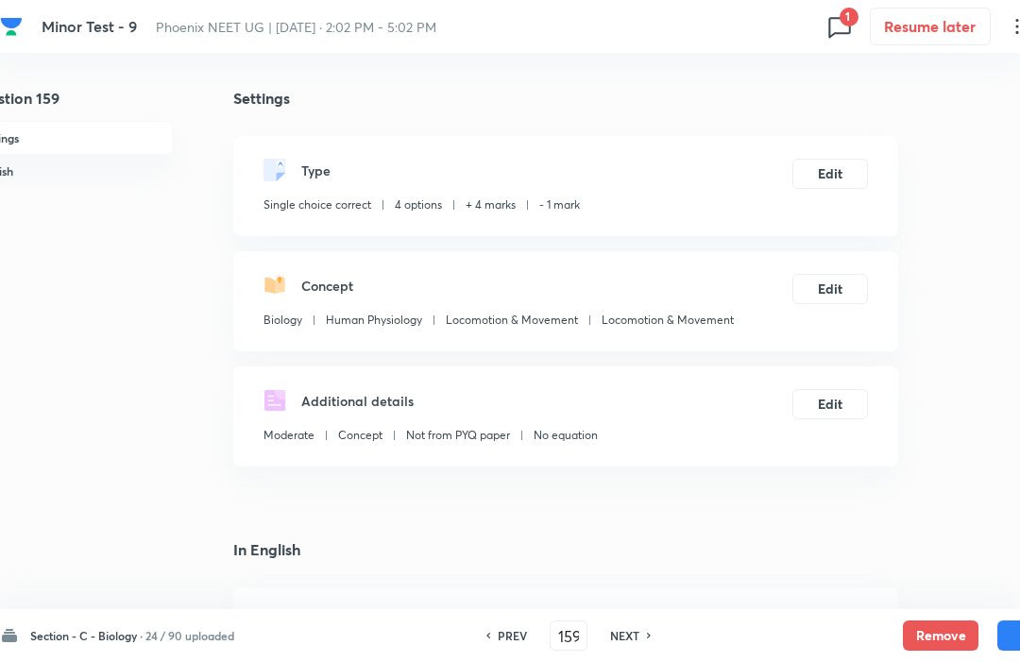
checkbox input "false"
click at [929, 632] on button "Remove" at bounding box center [941, 636] width 76 height 30
checkbox input "false"
click at [628, 635] on h6 "NEXT" at bounding box center [623, 635] width 29 height 17
type input "161"
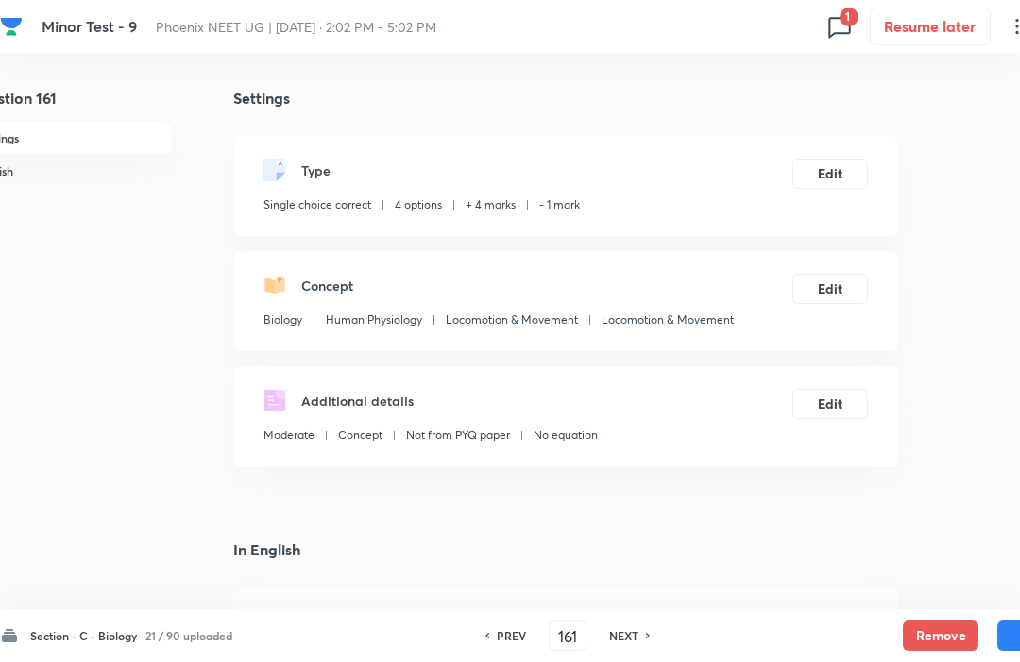
checkbox input "false"
click at [933, 643] on button "Remove" at bounding box center [941, 636] width 76 height 30
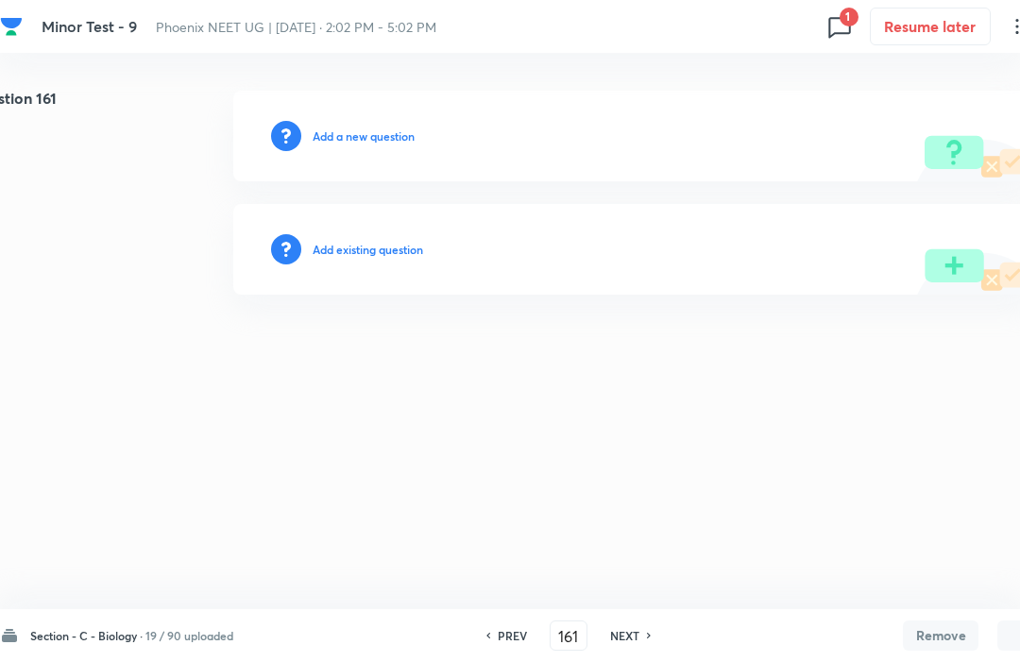
click at [632, 641] on h6 "NEXT" at bounding box center [624, 635] width 29 height 17
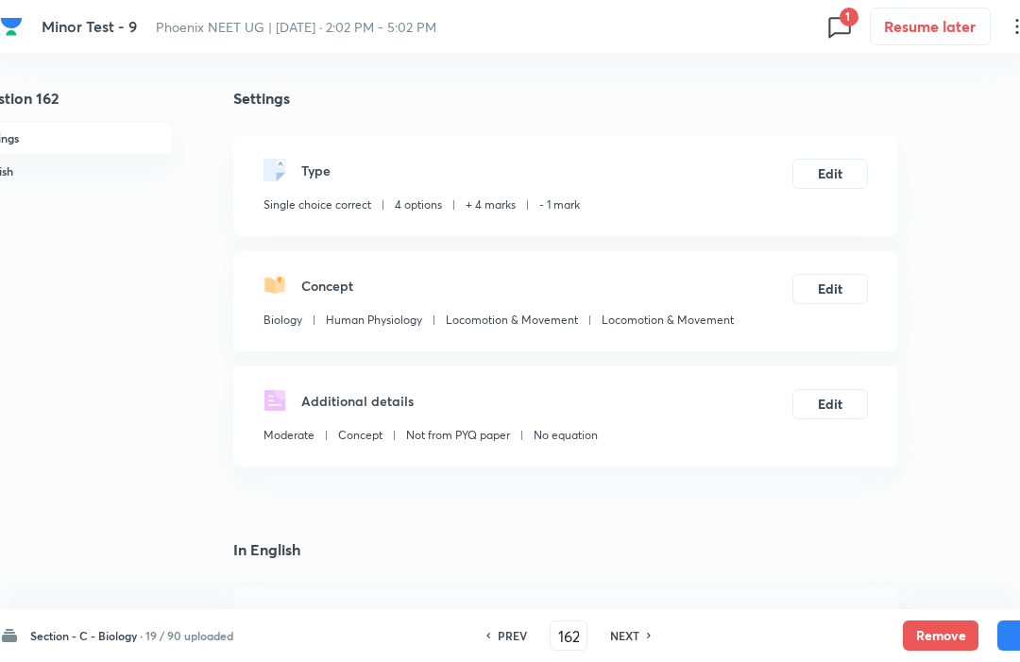
click at [926, 637] on button "Remove" at bounding box center [941, 636] width 76 height 30
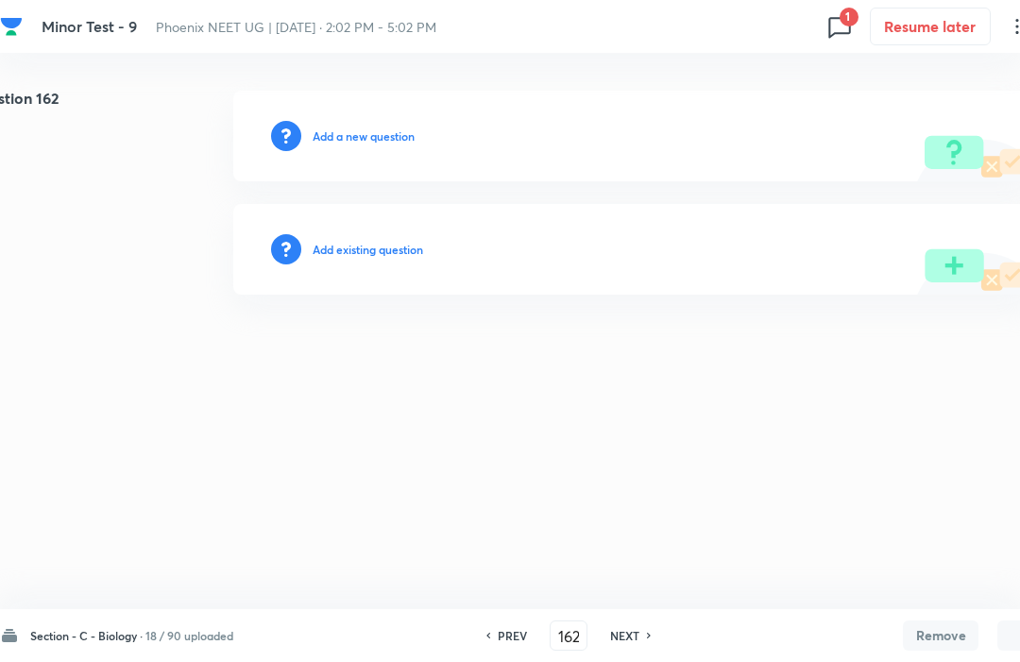
click at [632, 631] on h6 "NEXT" at bounding box center [624, 635] width 29 height 17
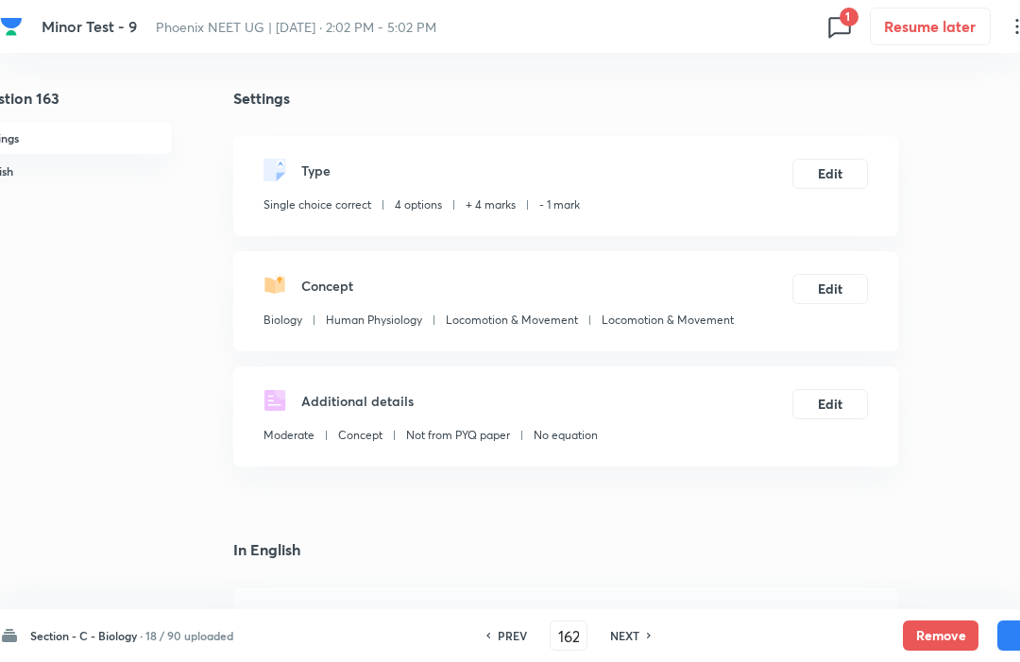
type input "163"
checkbox input "true"
click at [934, 631] on button "Remove" at bounding box center [941, 636] width 76 height 30
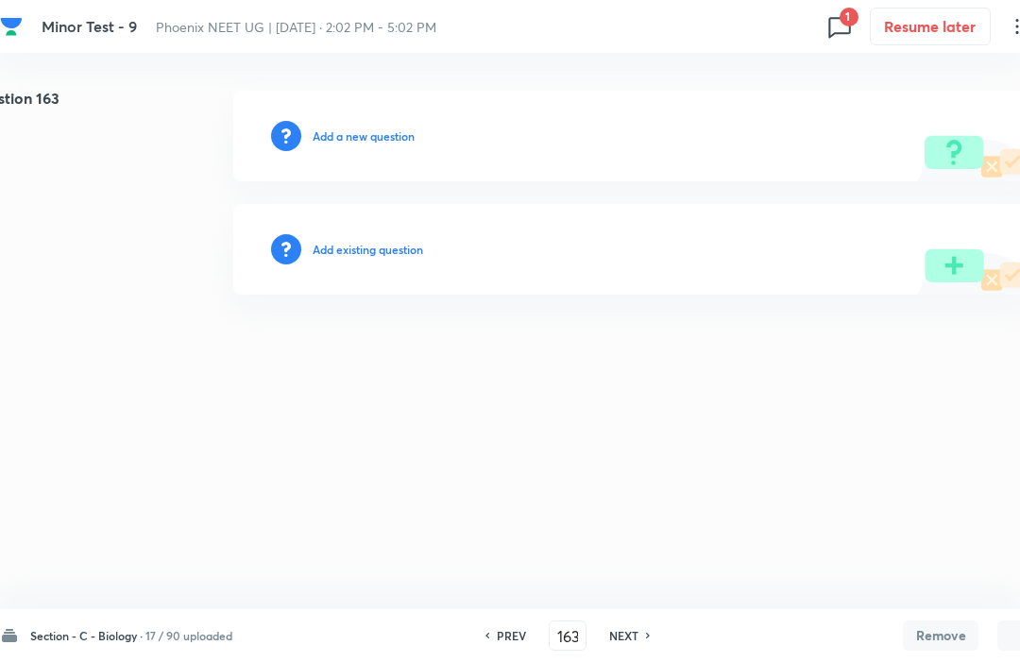
click at [628, 643] on h6 "NEXT" at bounding box center [623, 635] width 29 height 17
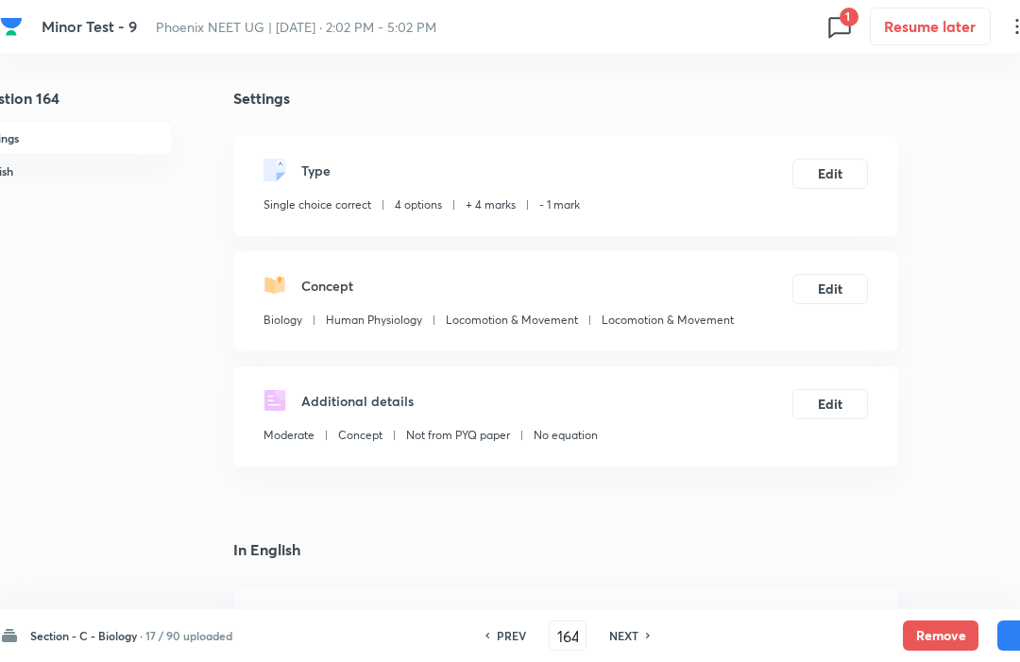
click at [929, 637] on button "Remove" at bounding box center [941, 636] width 76 height 30
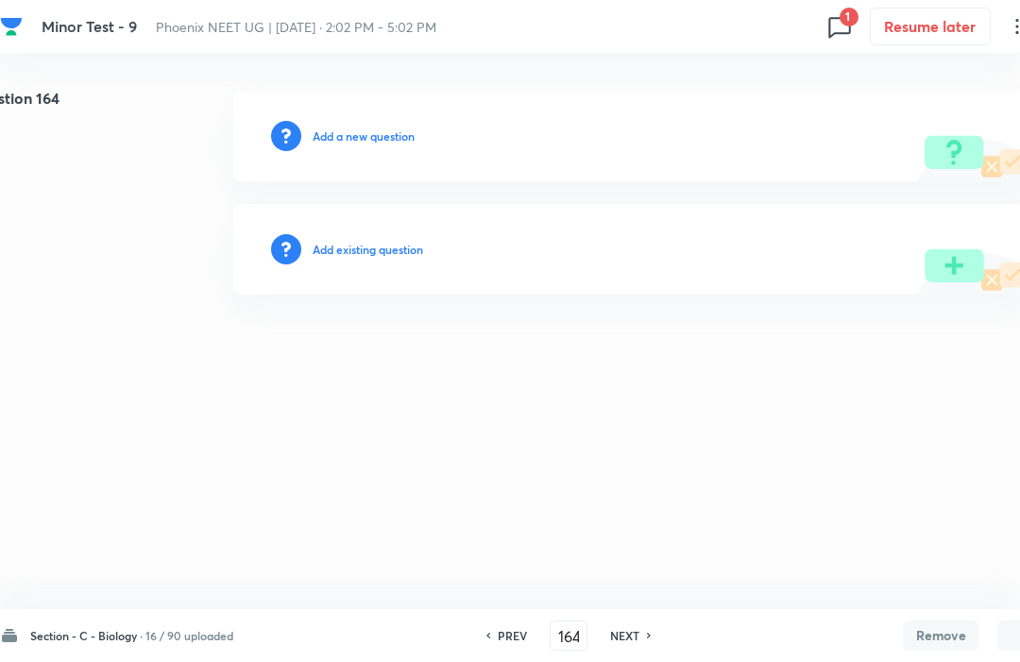
click at [626, 643] on h6 "NEXT" at bounding box center [624, 635] width 29 height 17
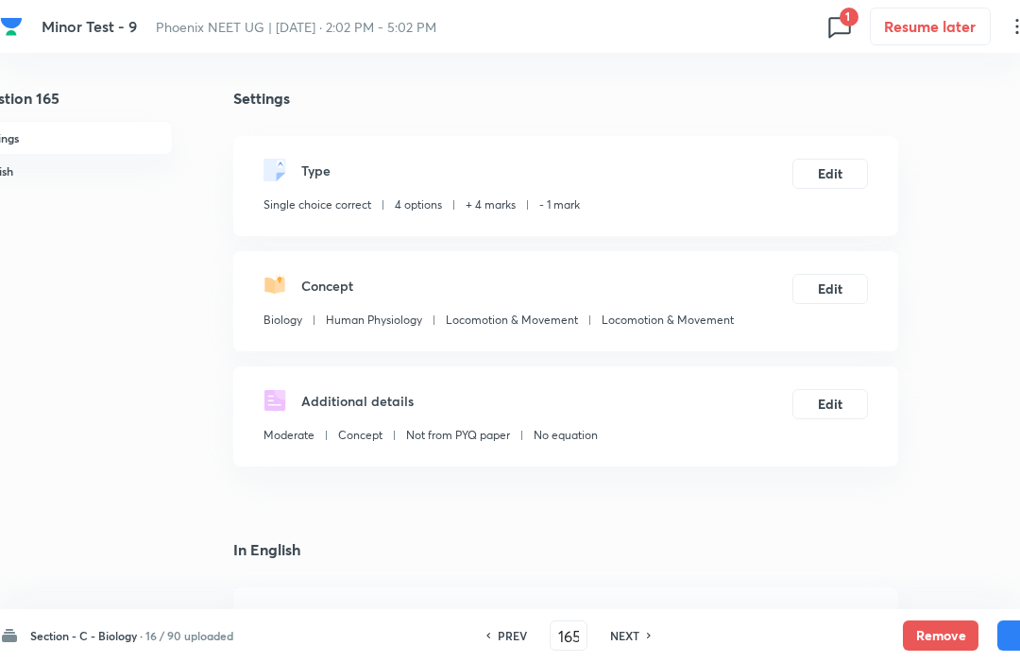
click at [934, 638] on button "Remove" at bounding box center [941, 636] width 76 height 30
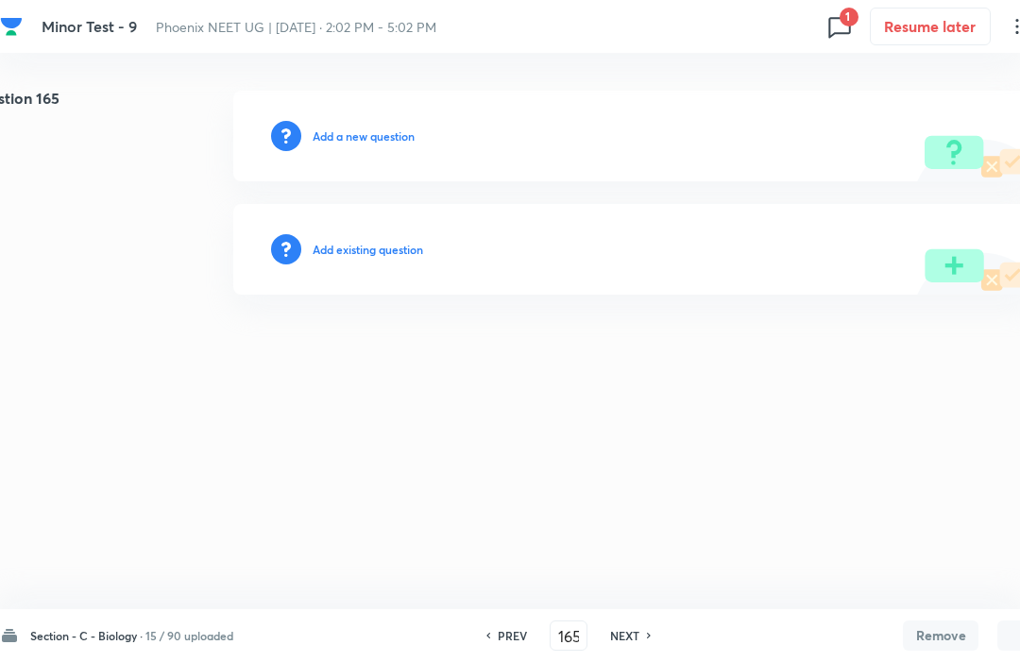
click at [935, 639] on button "Remove" at bounding box center [941, 636] width 76 height 30
click at [619, 655] on div "Section - C - Biology · 15 / 90 uploaded PREV 165 ​ NEXT Remove Save" at bounding box center [536, 635] width 1073 height 53
click at [646, 635] on div "NEXT" at bounding box center [628, 635] width 50 height 17
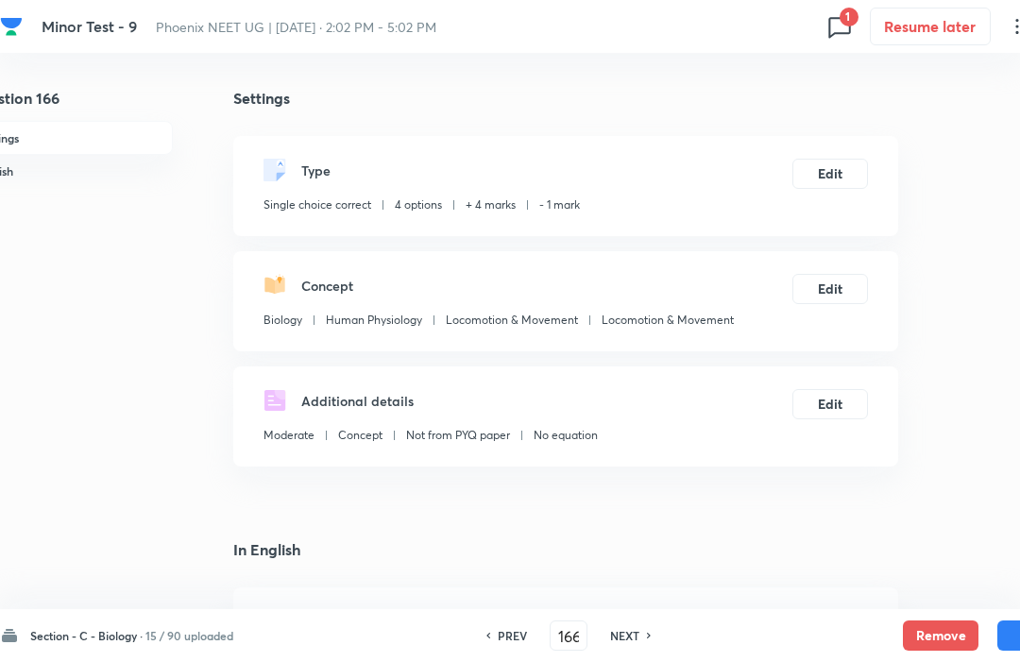
click at [933, 642] on button "Remove" at bounding box center [941, 636] width 76 height 30
click at [631, 643] on h6 "NEXT" at bounding box center [624, 635] width 29 height 17
type input "167"
checkbox input "false"
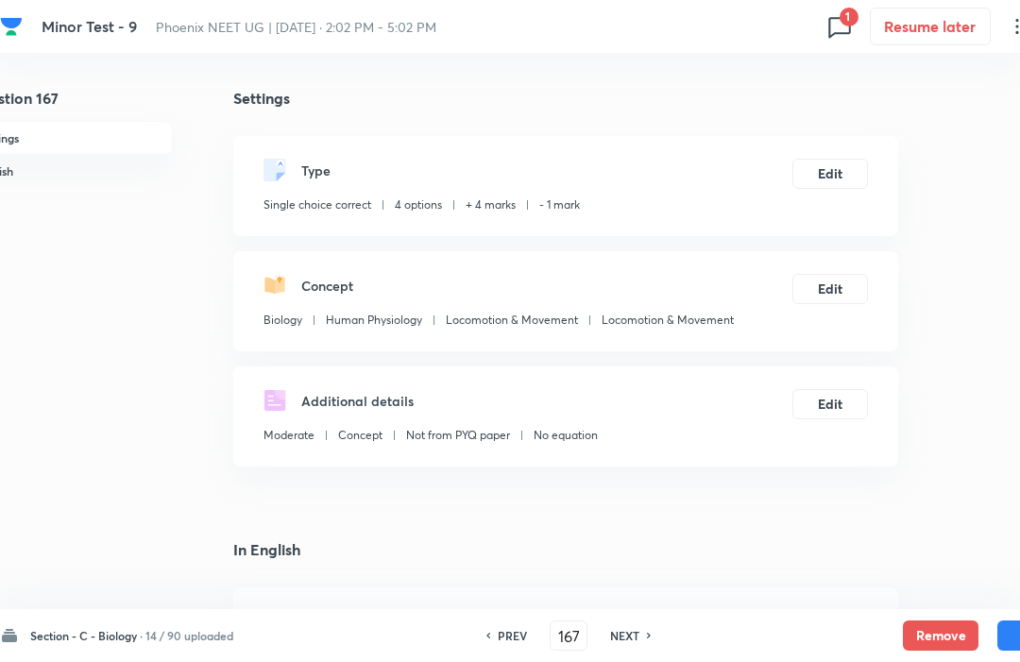
click at [940, 641] on button "Remove" at bounding box center [941, 636] width 76 height 30
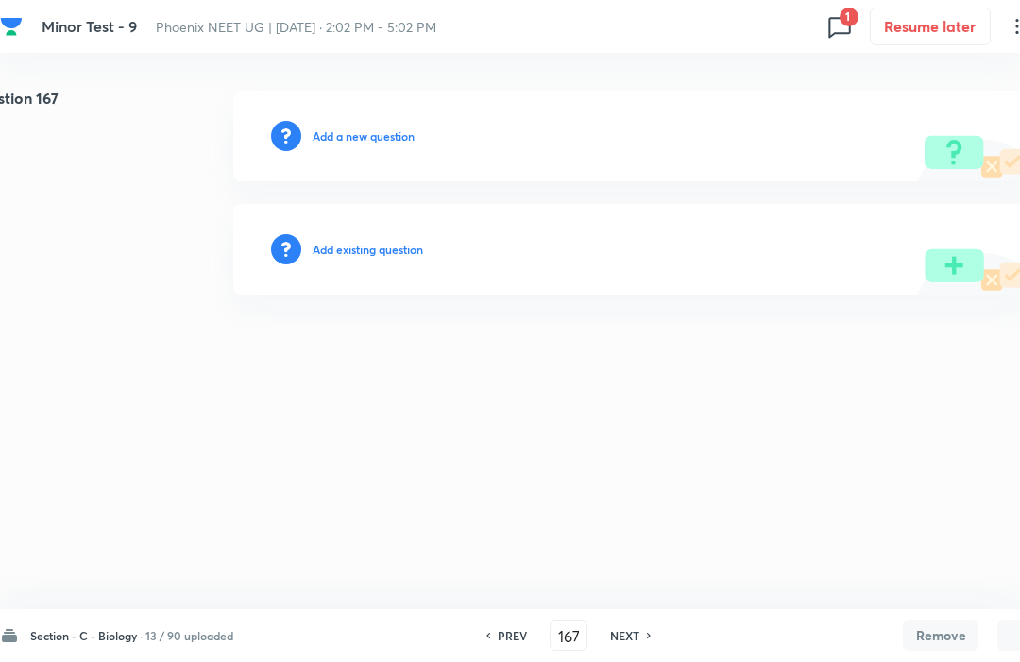
click at [633, 632] on h6 "NEXT" at bounding box center [624, 635] width 29 height 17
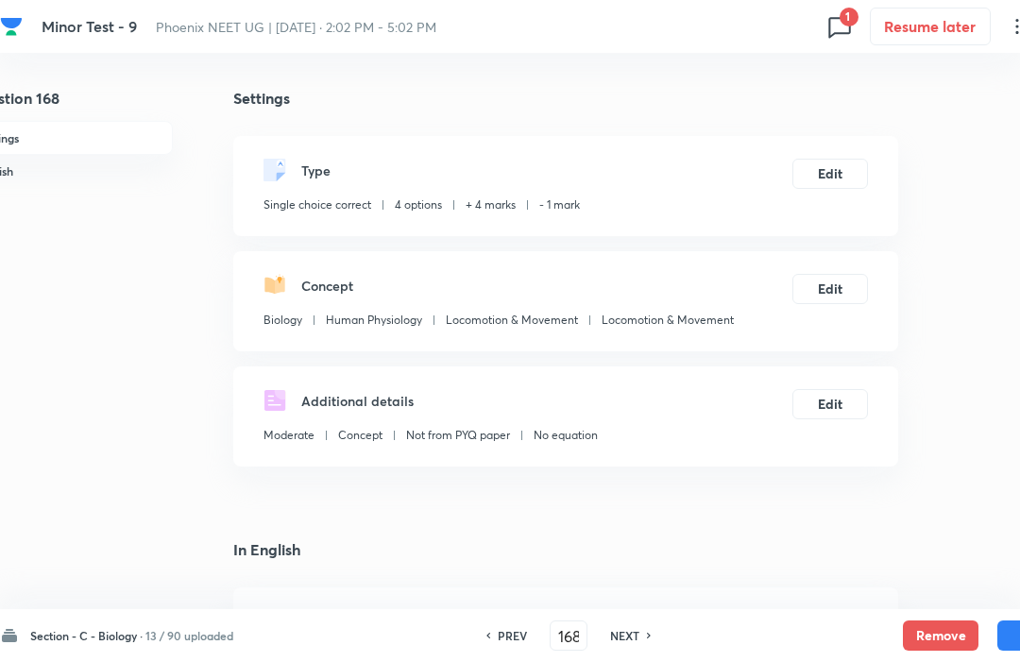
click at [938, 631] on button "Remove" at bounding box center [941, 636] width 76 height 30
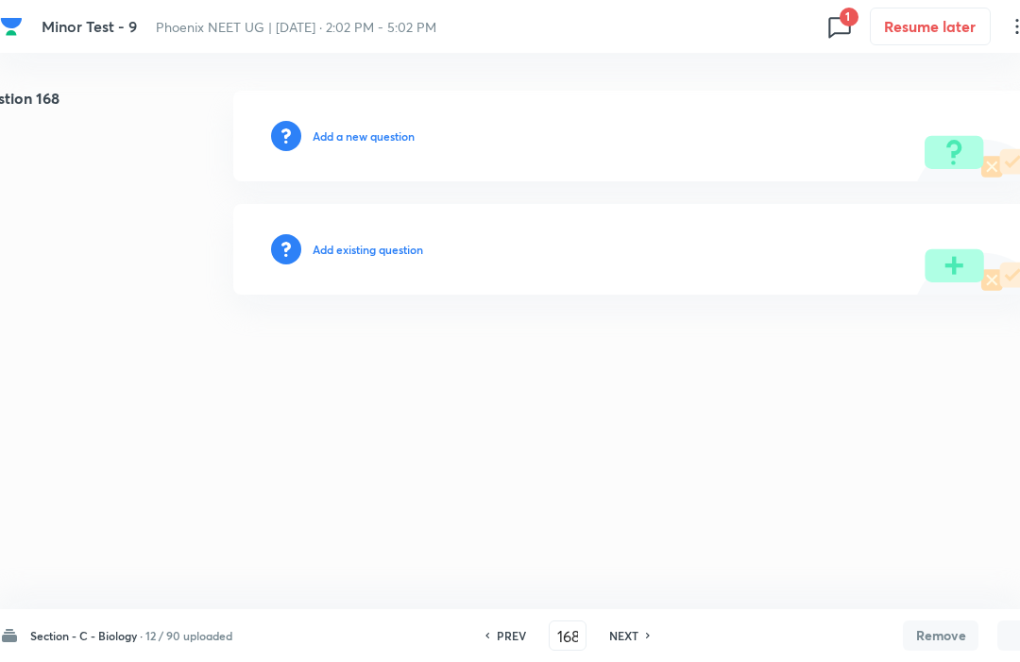
click at [934, 631] on button "Remove" at bounding box center [941, 636] width 76 height 30
click at [624, 642] on h6 "NEXT" at bounding box center [623, 635] width 29 height 17
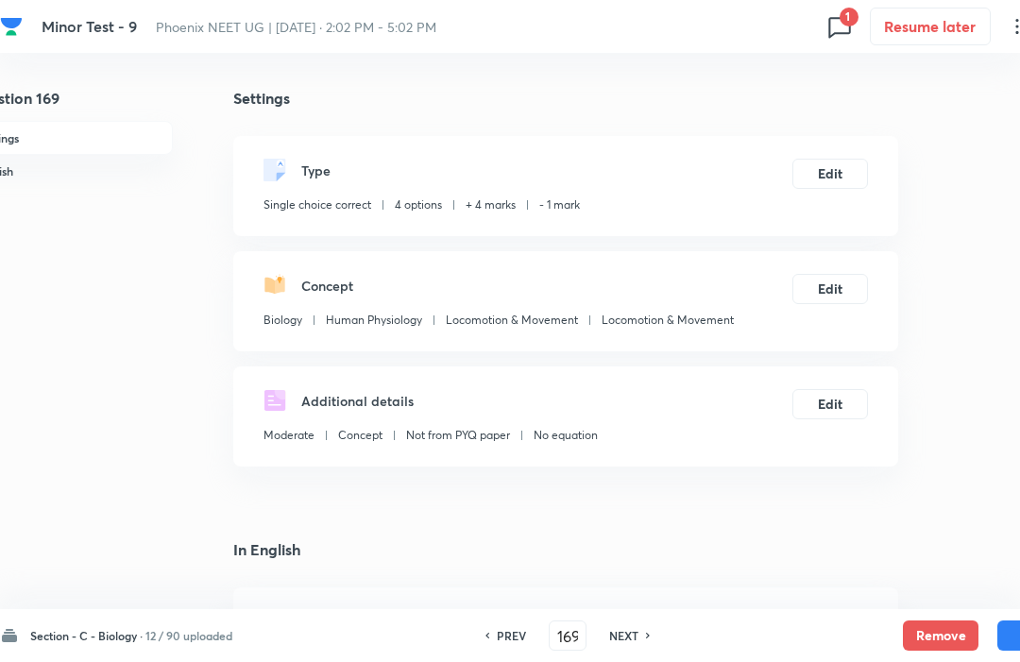
click at [940, 641] on button "Remove" at bounding box center [941, 636] width 76 height 30
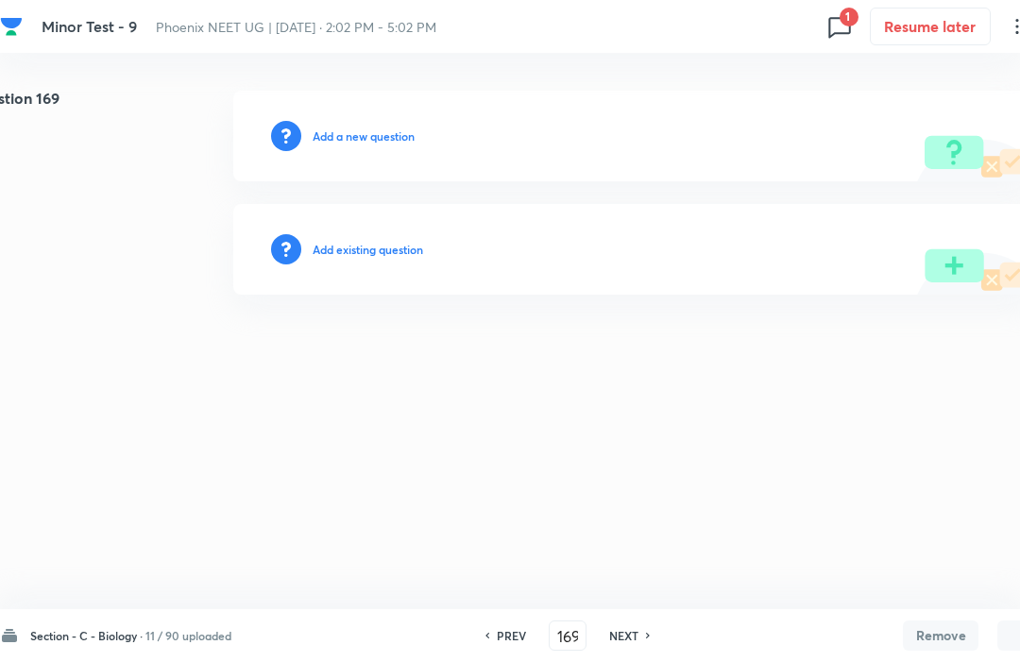
click at [634, 641] on h6 "NEXT" at bounding box center [623, 635] width 29 height 17
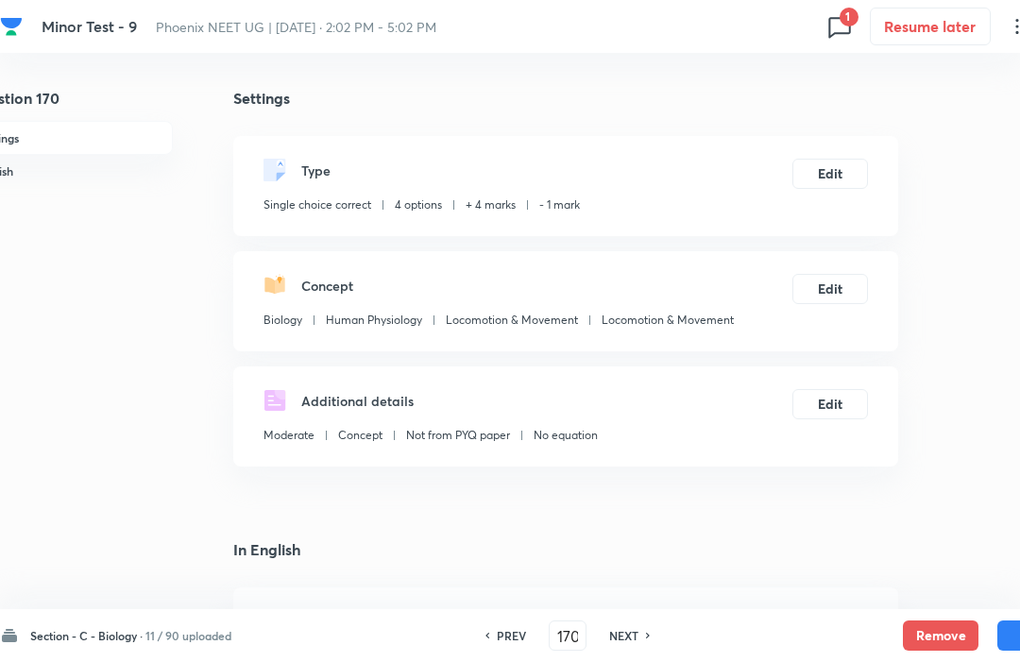
click at [936, 630] on button "Remove" at bounding box center [941, 636] width 76 height 30
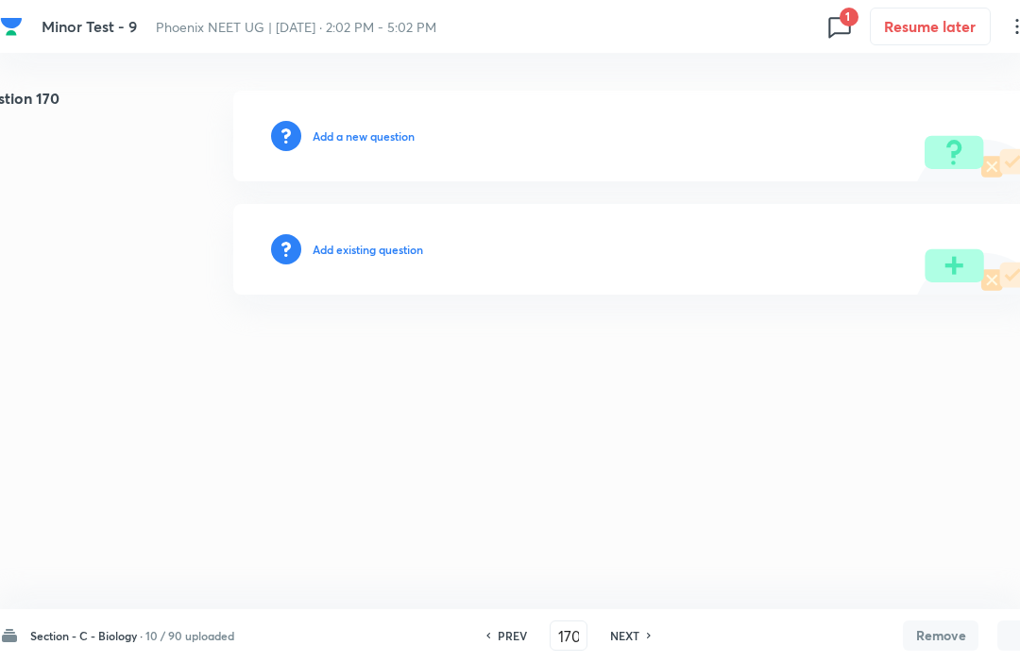
click at [626, 638] on h6 "NEXT" at bounding box center [624, 635] width 29 height 17
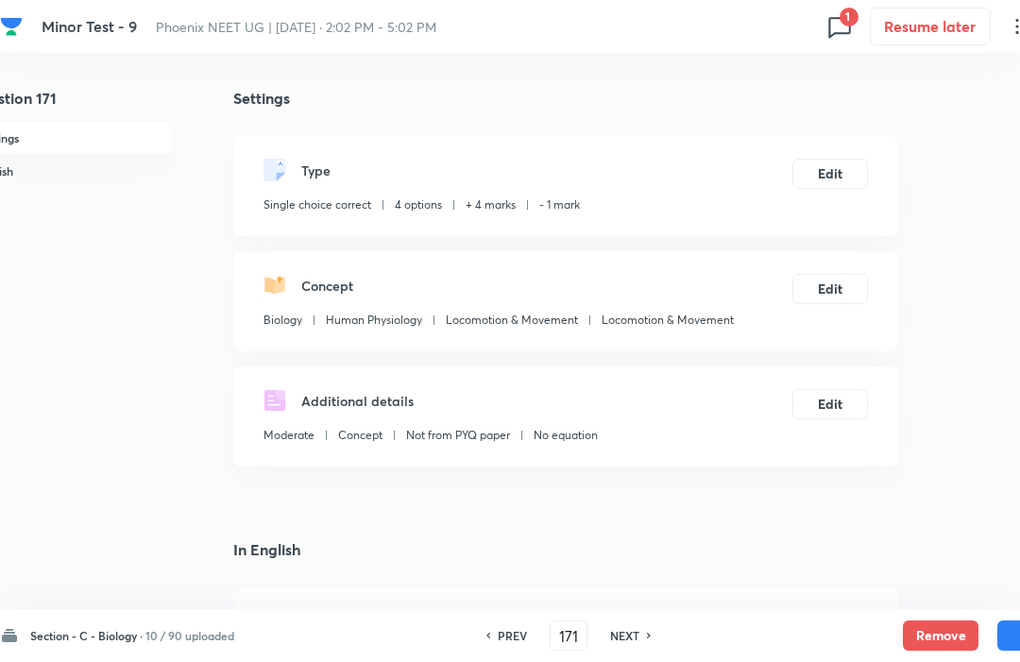
click at [940, 642] on button "Remove" at bounding box center [941, 636] width 76 height 30
click at [627, 631] on h6 "NEXT" at bounding box center [624, 635] width 29 height 17
type input "172"
checkbox input "false"
click at [935, 629] on button "Remove" at bounding box center [941, 636] width 76 height 30
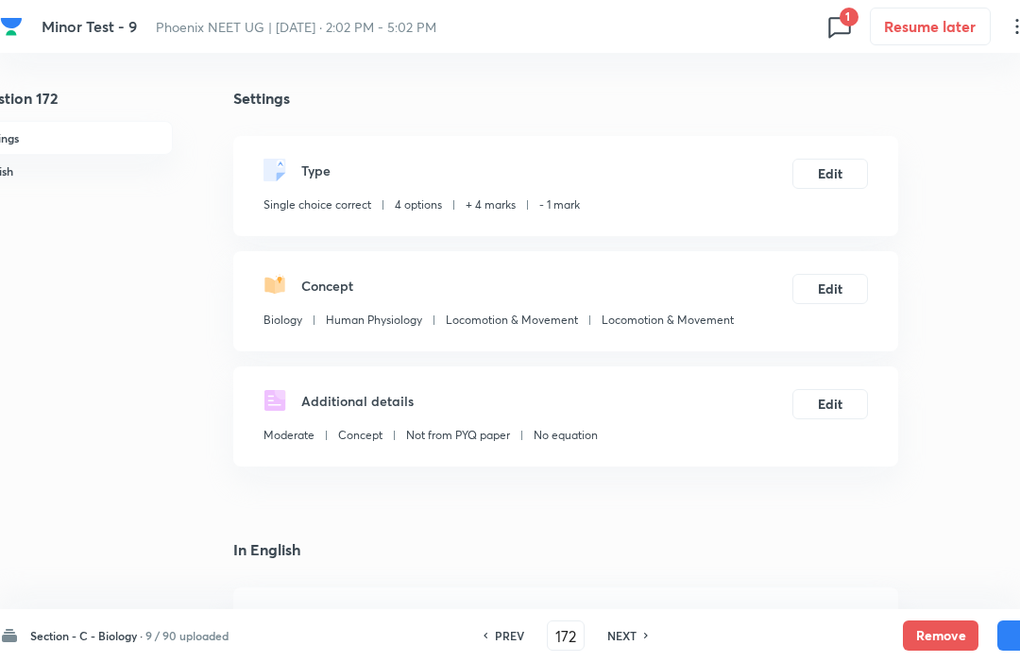
click at [627, 643] on h6 "NEXT" at bounding box center [622, 635] width 29 height 17
type input "173"
checkbox input "false"
click at [934, 630] on button "Remove" at bounding box center [941, 636] width 76 height 30
click at [630, 631] on h6 "NEXT" at bounding box center [622, 635] width 29 height 17
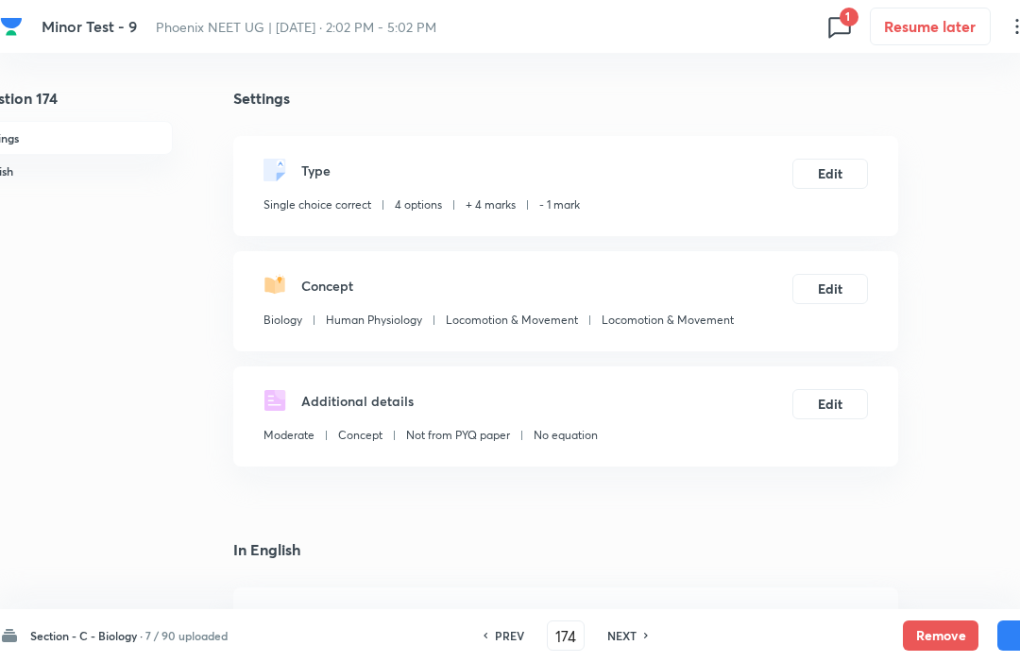
click at [933, 634] on button "Remove" at bounding box center [941, 636] width 76 height 30
click at [626, 643] on h6 "NEXT" at bounding box center [622, 635] width 29 height 17
type input "175"
checkbox input "false"
click at [934, 633] on button "Remove" at bounding box center [941, 636] width 76 height 30
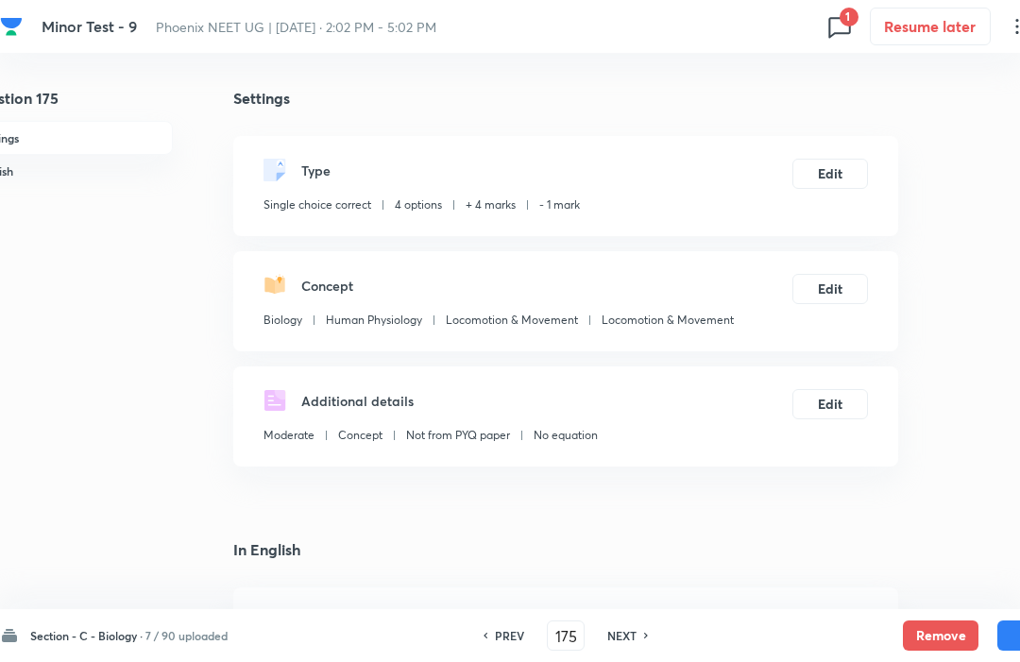
checkbox input "false"
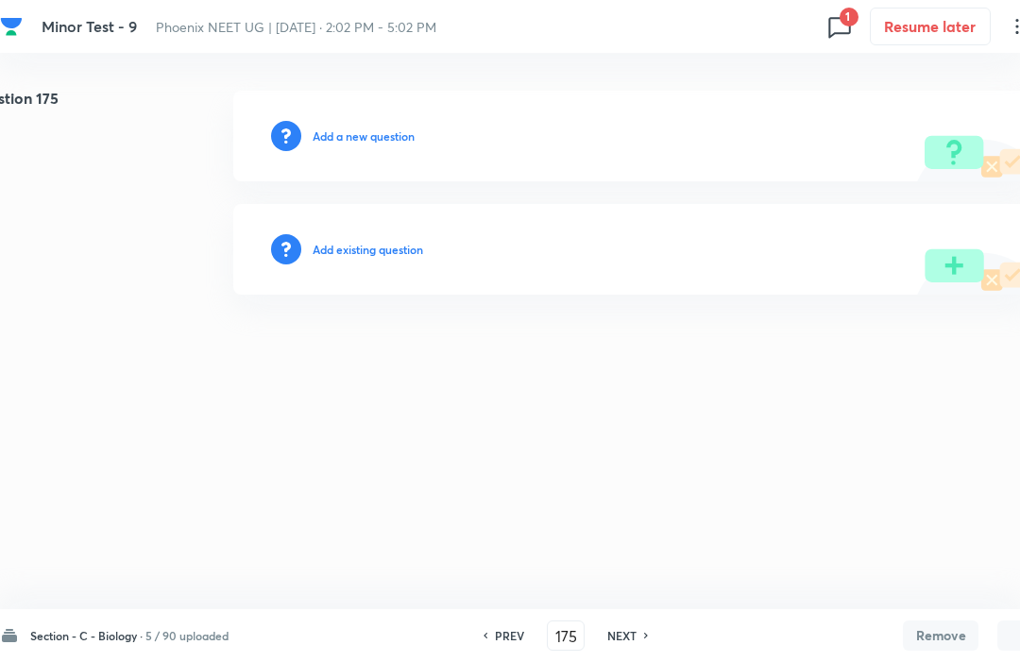
click at [934, 642] on button "Remove" at bounding box center [941, 636] width 76 height 30
click at [623, 642] on h6 "NEXT" at bounding box center [622, 635] width 29 height 17
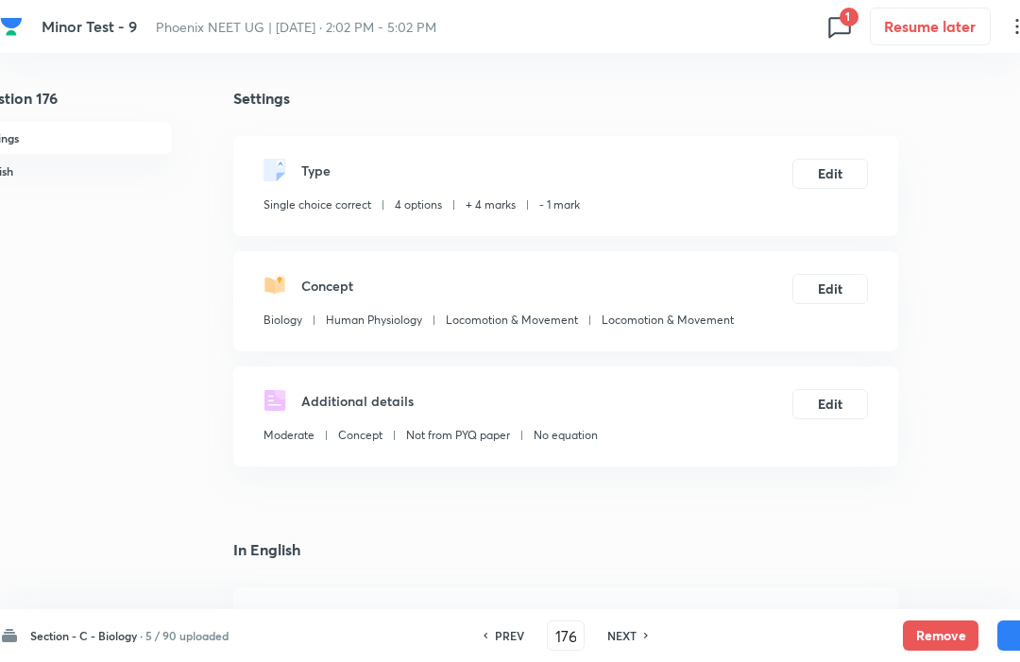
click at [935, 647] on button "Remove" at bounding box center [941, 636] width 76 height 30
click at [621, 631] on h6 "NEXT" at bounding box center [622, 635] width 29 height 17
type input "177"
checkbox input "false"
click at [935, 642] on button "Remove" at bounding box center [941, 636] width 76 height 30
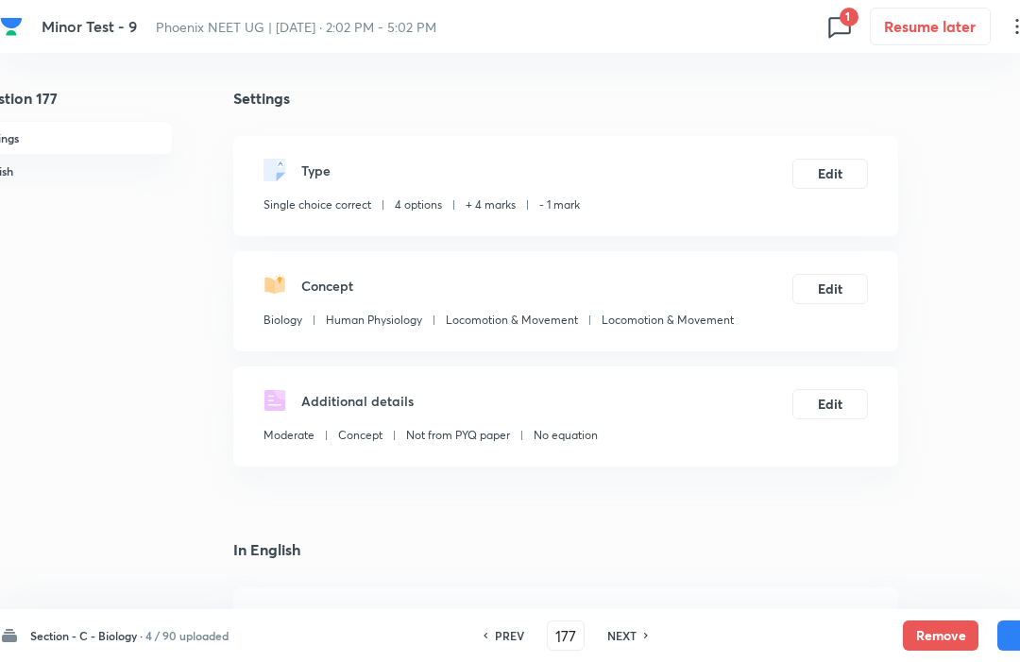
click at [621, 643] on h6 "NEXT" at bounding box center [622, 635] width 29 height 17
type input "178"
checkbox input "true"
click at [937, 626] on button "Remove" at bounding box center [941, 636] width 76 height 30
click at [631, 643] on h6 "NEXT" at bounding box center [622, 635] width 29 height 17
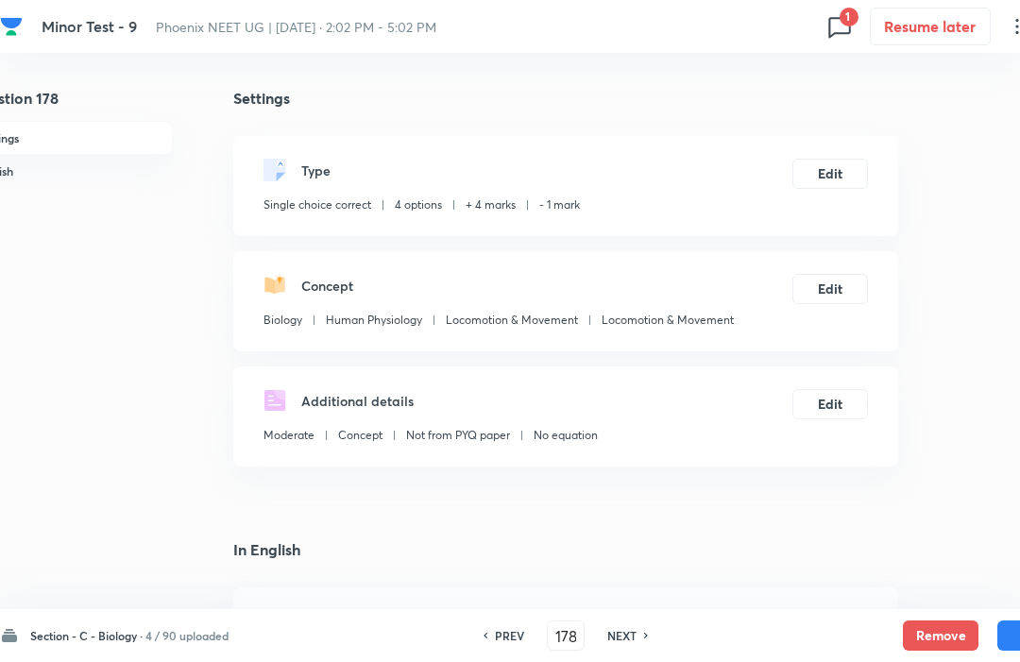
type input "179"
checkbox input "false"
click at [932, 633] on button "Remove" at bounding box center [941, 636] width 76 height 30
click at [630, 642] on h6 "NEXT" at bounding box center [622, 635] width 29 height 17
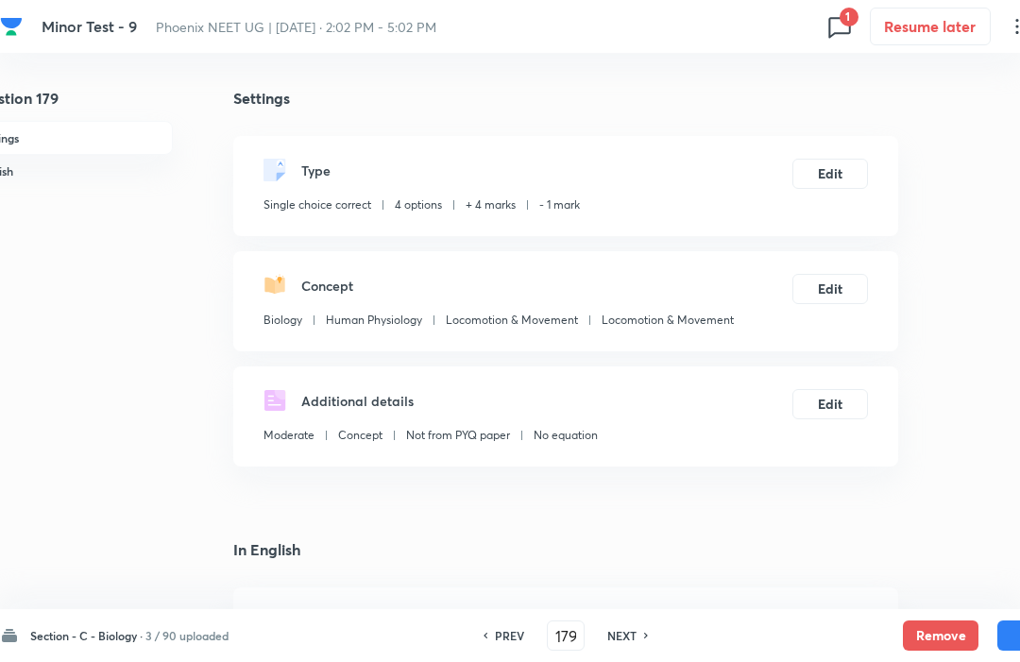
type input "180"
checkbox input "false"
click at [930, 631] on button "Remove" at bounding box center [941, 636] width 76 height 30
click at [928, 629] on button "Remove" at bounding box center [941, 636] width 76 height 30
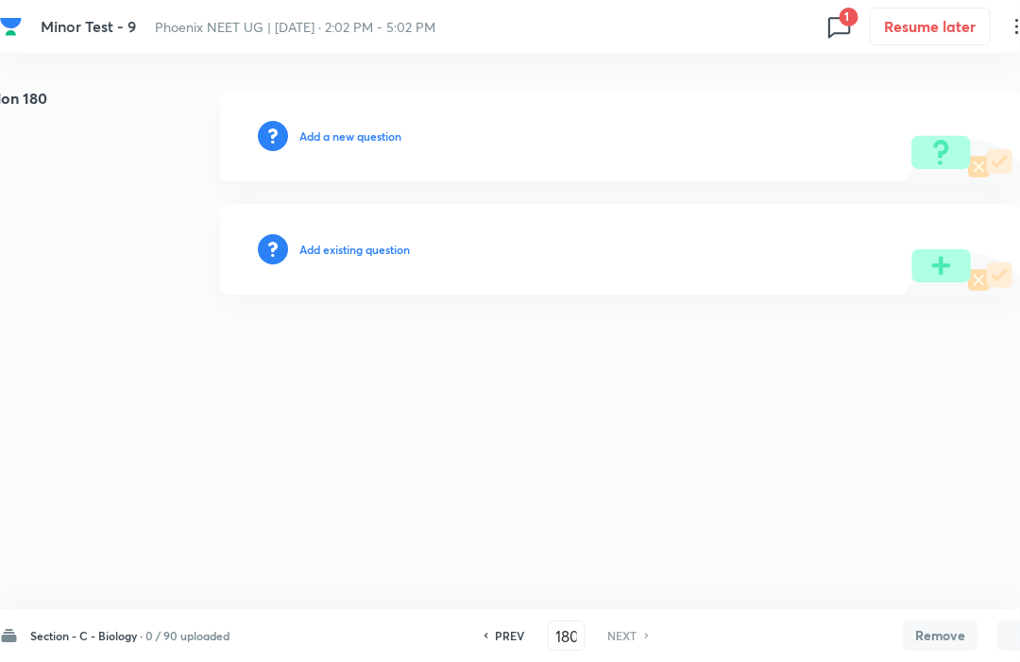
scroll to position [0, 53]
click at [849, 32] on icon at bounding box center [840, 26] width 30 height 30
click at [641, 64] on div "Question 74 2 issue" at bounding box center [726, 85] width 227 height 68
type input "74"
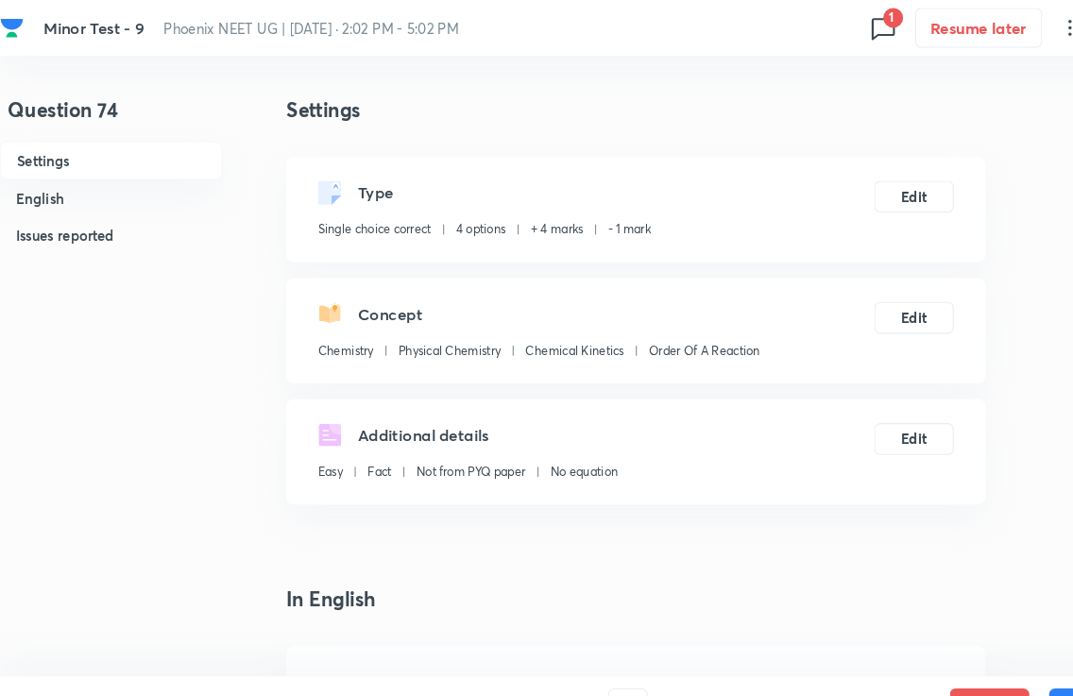
scroll to position [0, 0]
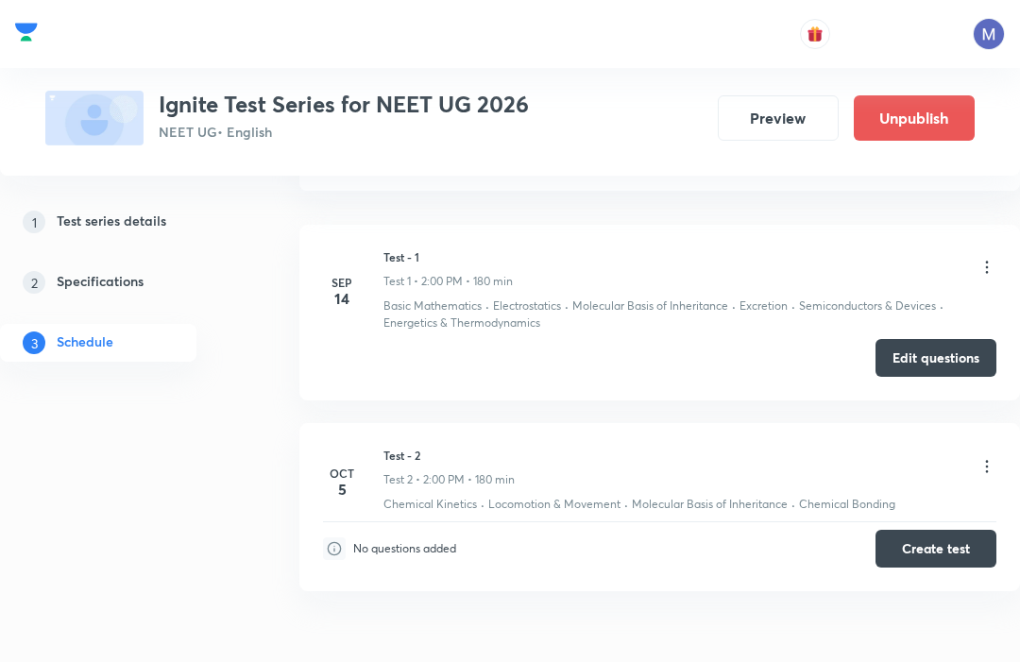
scroll to position [863, 0]
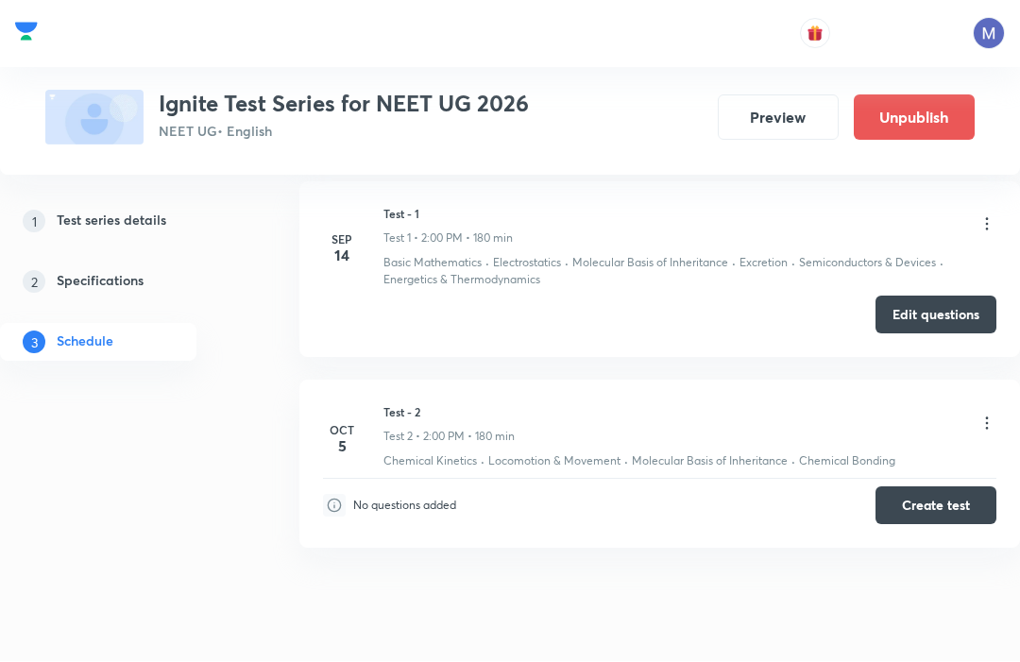
click at [953, 506] on button "Create test" at bounding box center [936, 507] width 121 height 38
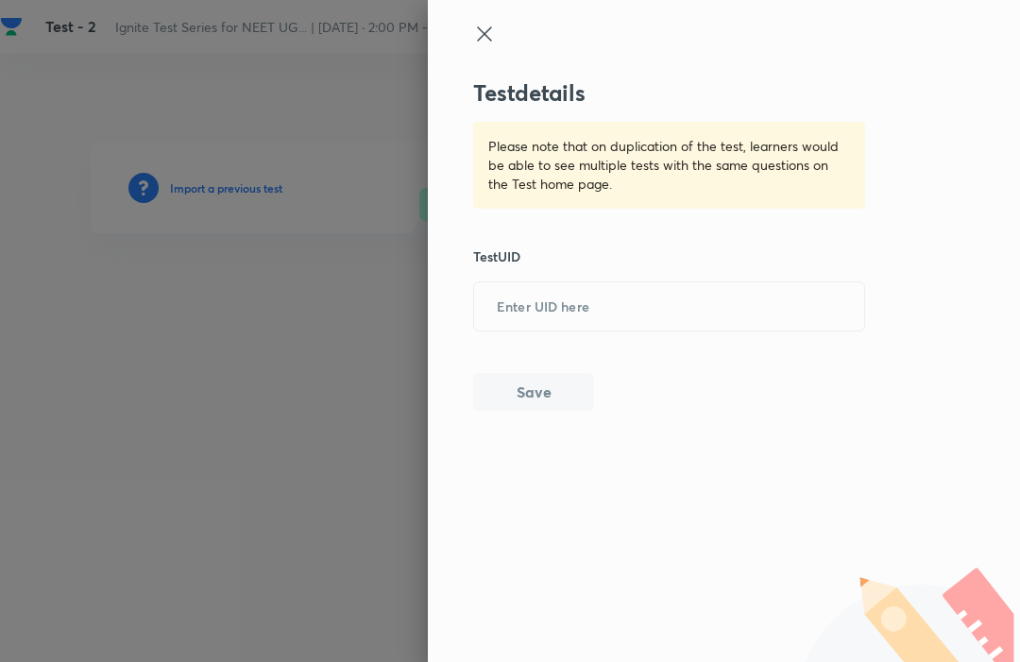
click at [518, 321] on input "text" at bounding box center [669, 306] width 390 height 46
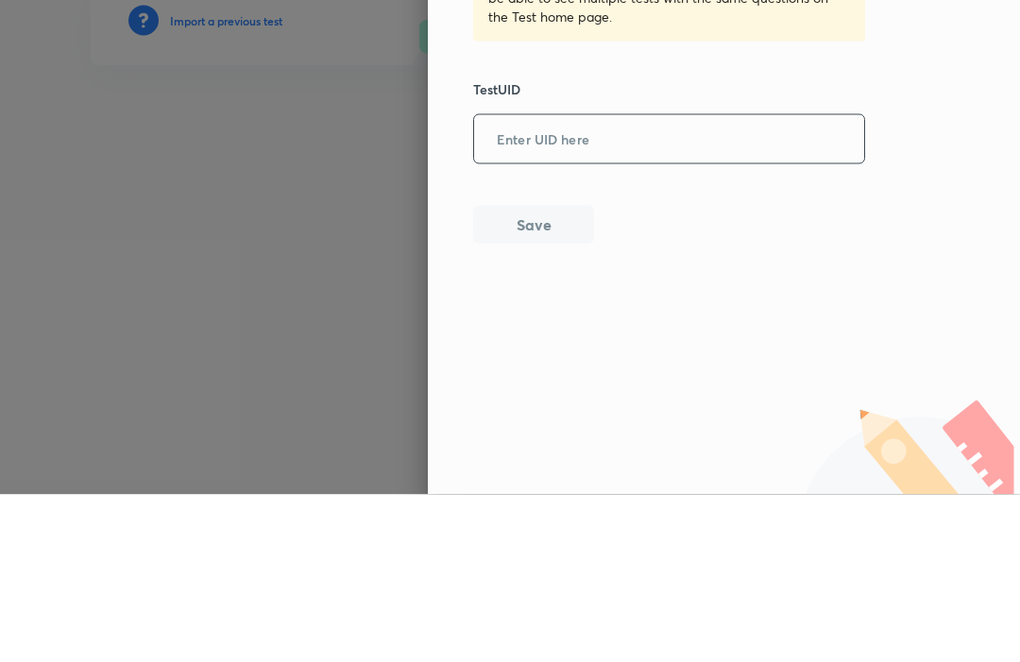
paste input "[URL][DOMAIN_NAME]"
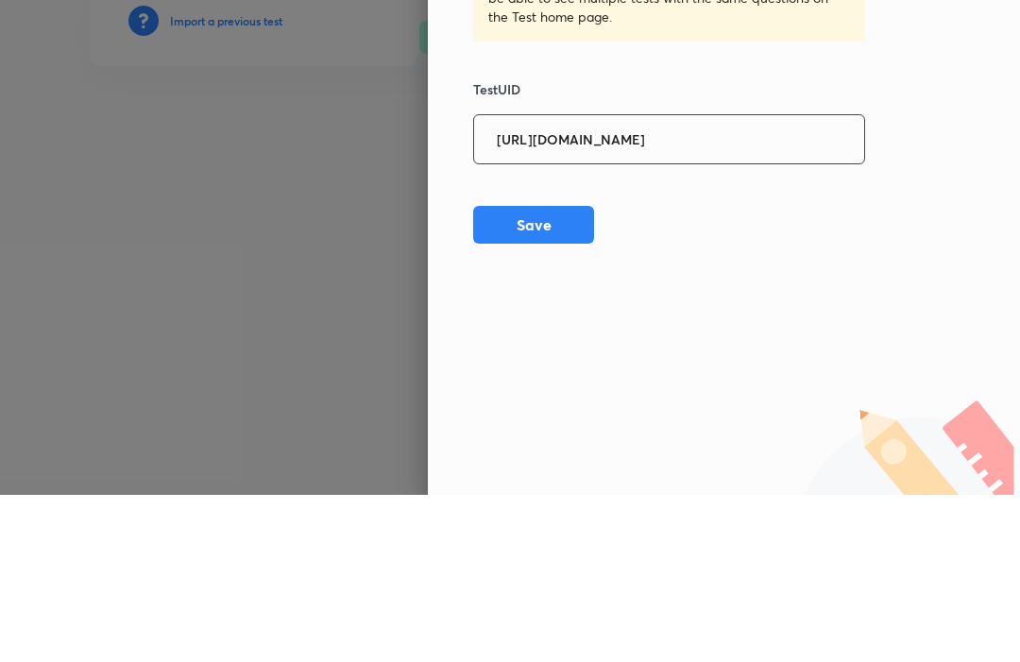
click at [756, 283] on input "[URL][DOMAIN_NAME]" at bounding box center [669, 306] width 390 height 46
click at [758, 283] on input "[URL][DOMAIN_NAME]" at bounding box center [669, 306] width 390 height 46
type input "2TBF62IS5Q"
click at [528, 373] on button "Save" at bounding box center [533, 392] width 121 height 38
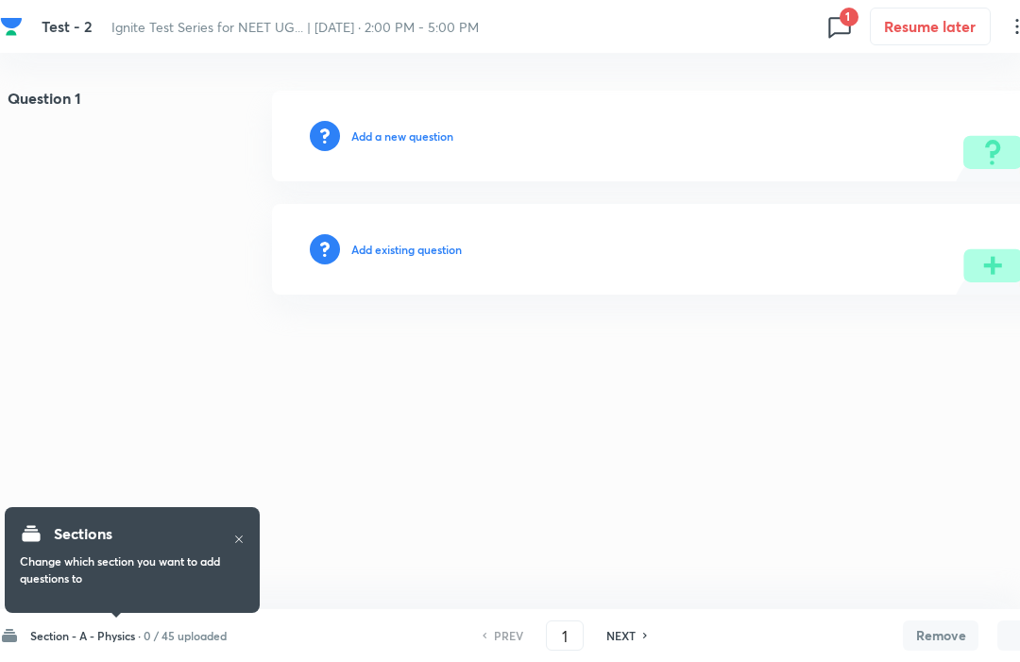
click at [79, 628] on h6 "Section - A - Physics ·" at bounding box center [85, 635] width 111 height 17
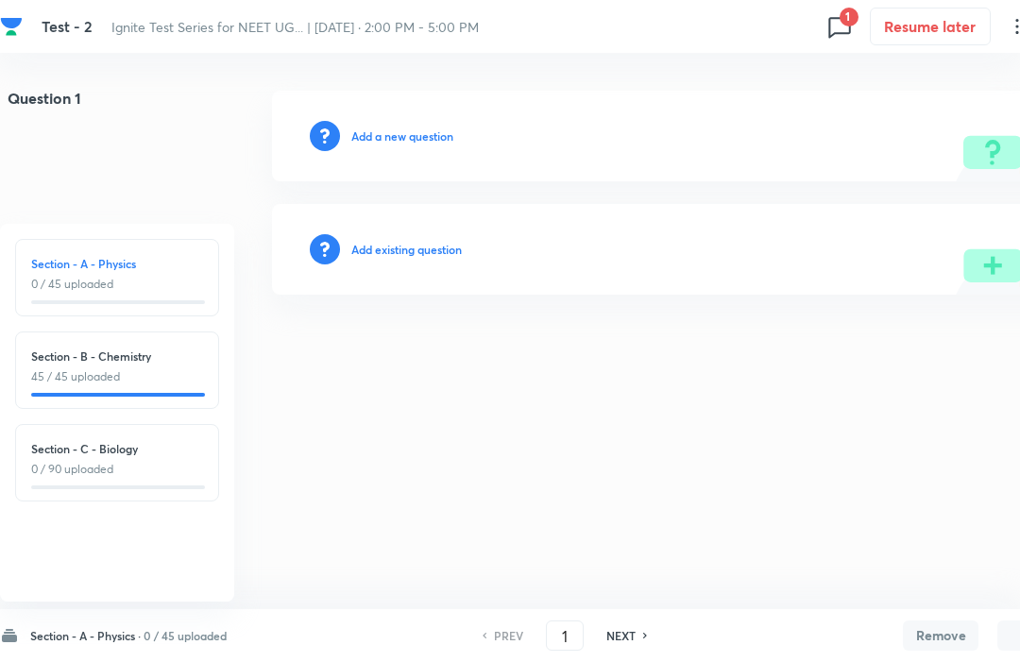
click at [83, 347] on div "Section - B - Chemistry 45 / 45 uploaded" at bounding box center [117, 370] width 204 height 77
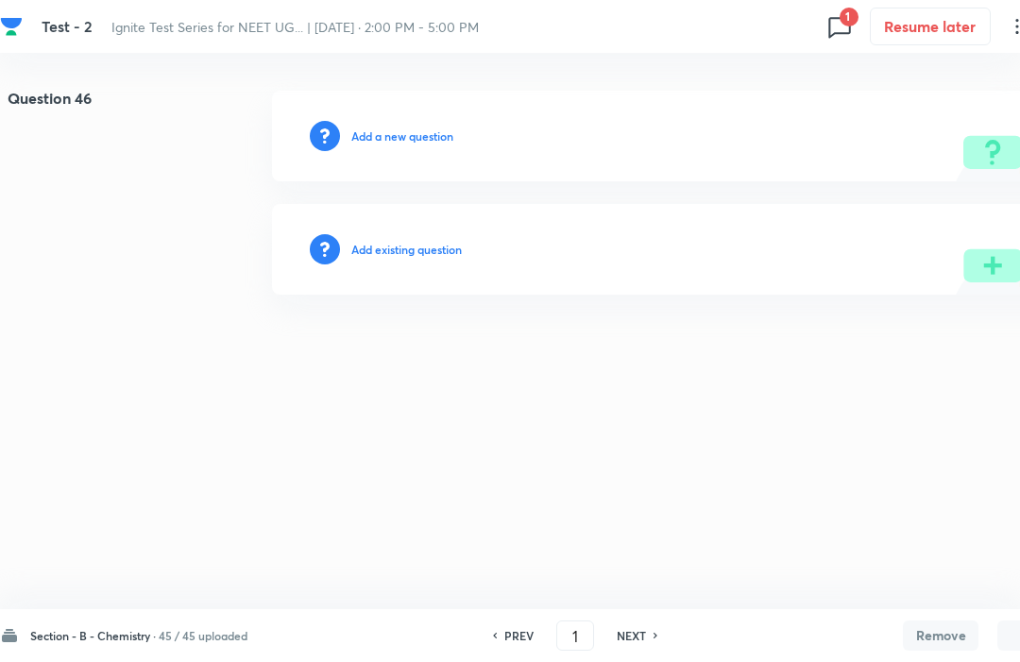
type input "46"
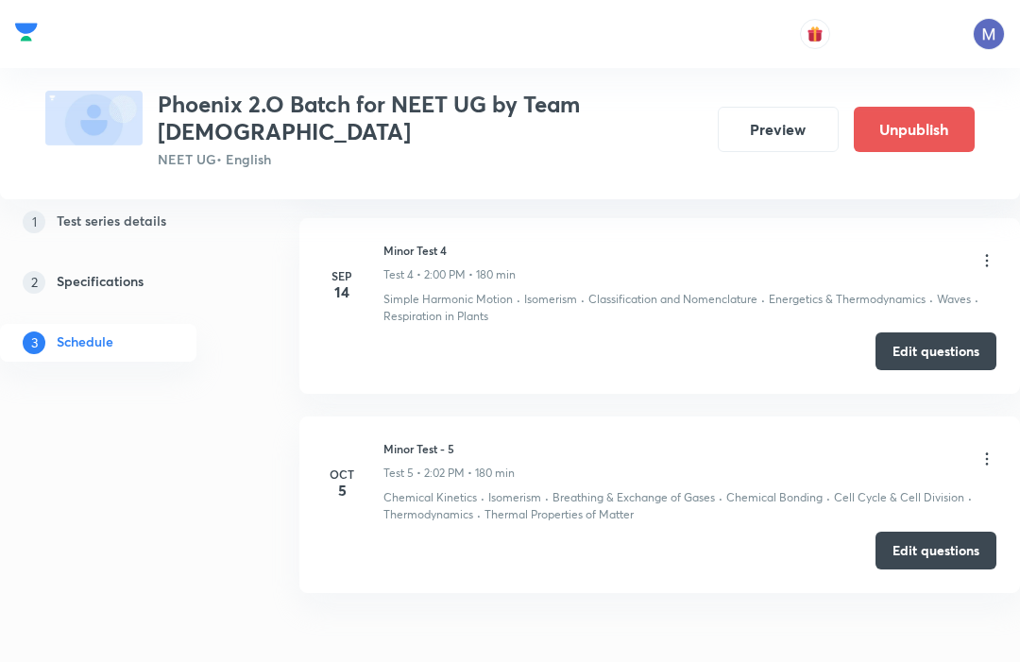
scroll to position [1466, 0]
click at [952, 530] on button "Edit questions" at bounding box center [936, 549] width 121 height 38
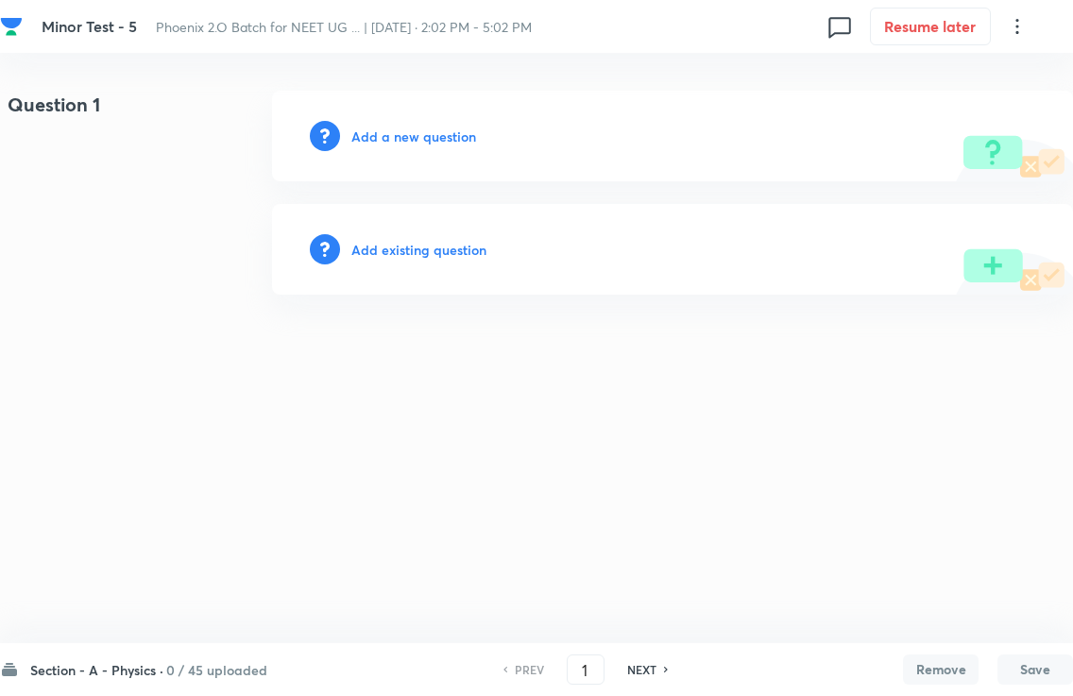
click at [178, 660] on h6 "0 / 45 uploaded" at bounding box center [216, 670] width 101 height 20
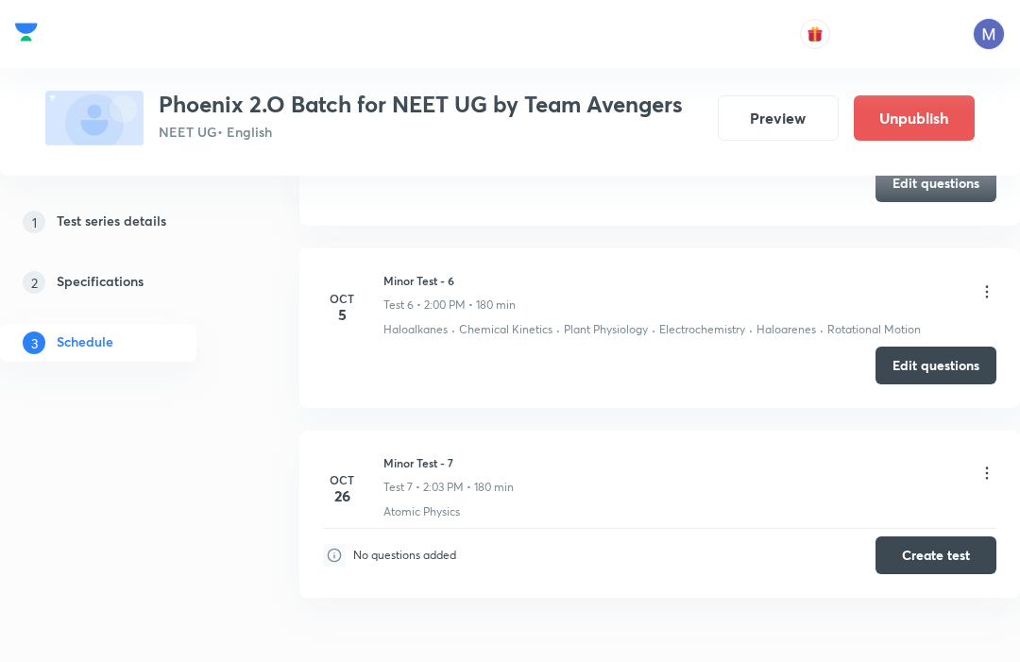
scroll to position [1740, 0]
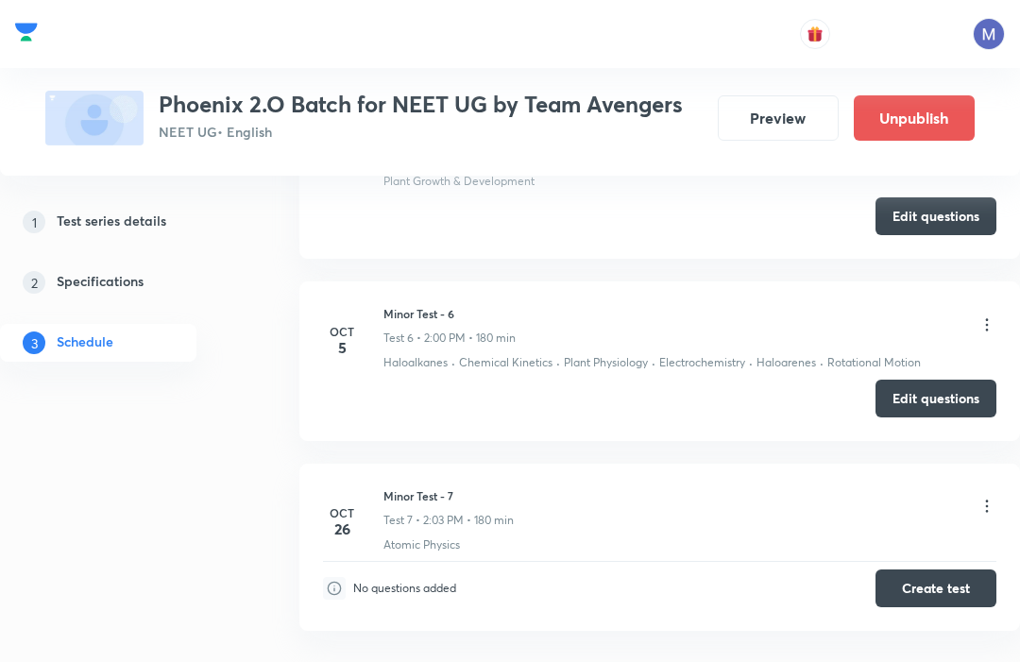
click at [944, 391] on button "Edit questions" at bounding box center [936, 399] width 121 height 38
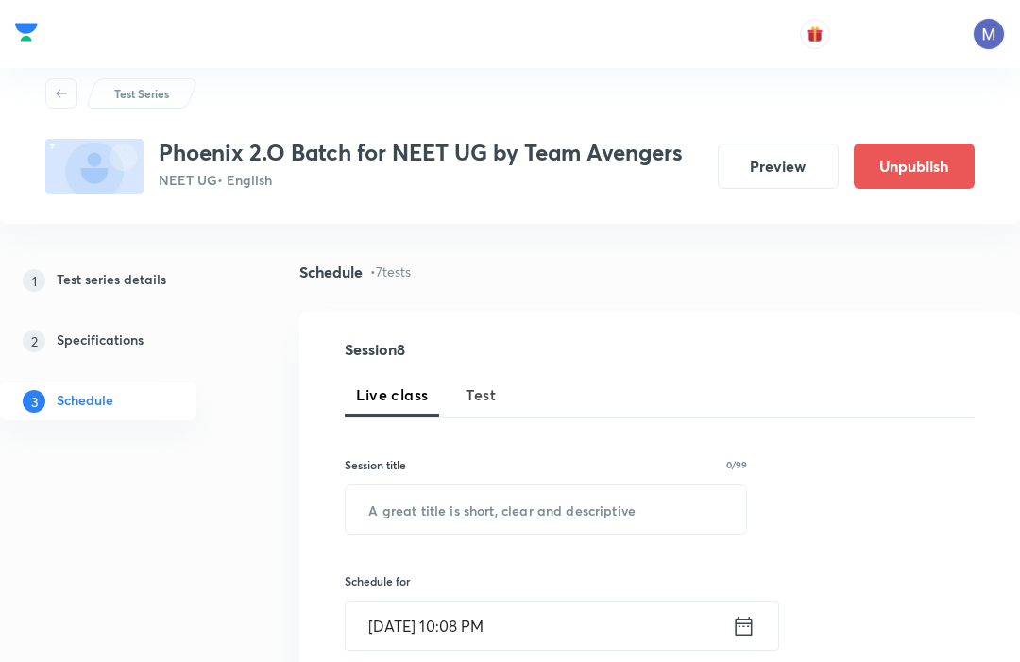
scroll to position [0, 0]
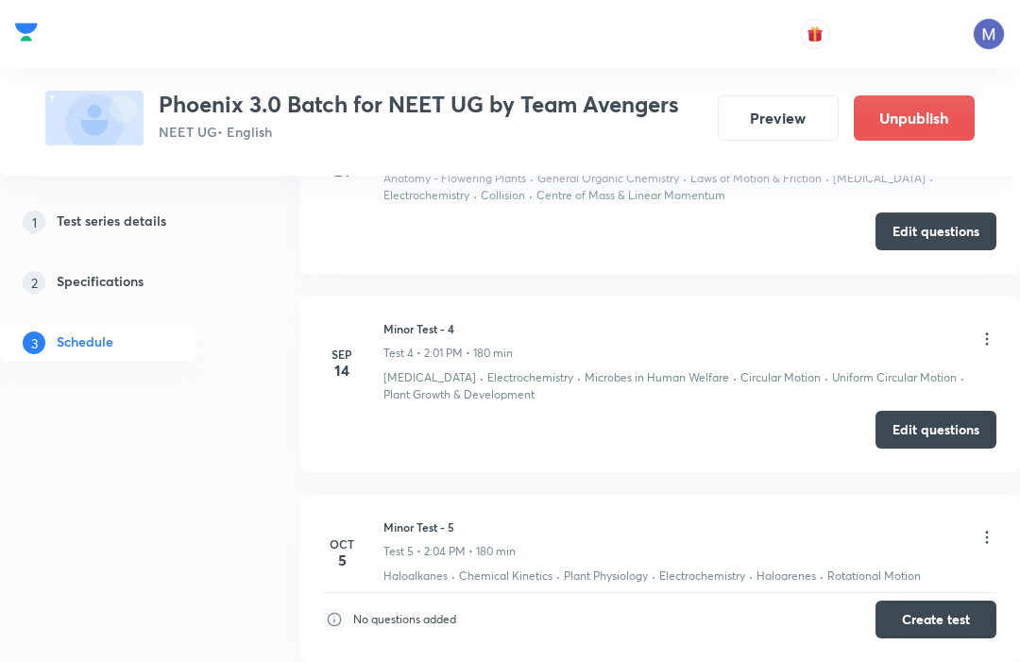
scroll to position [1441, 0]
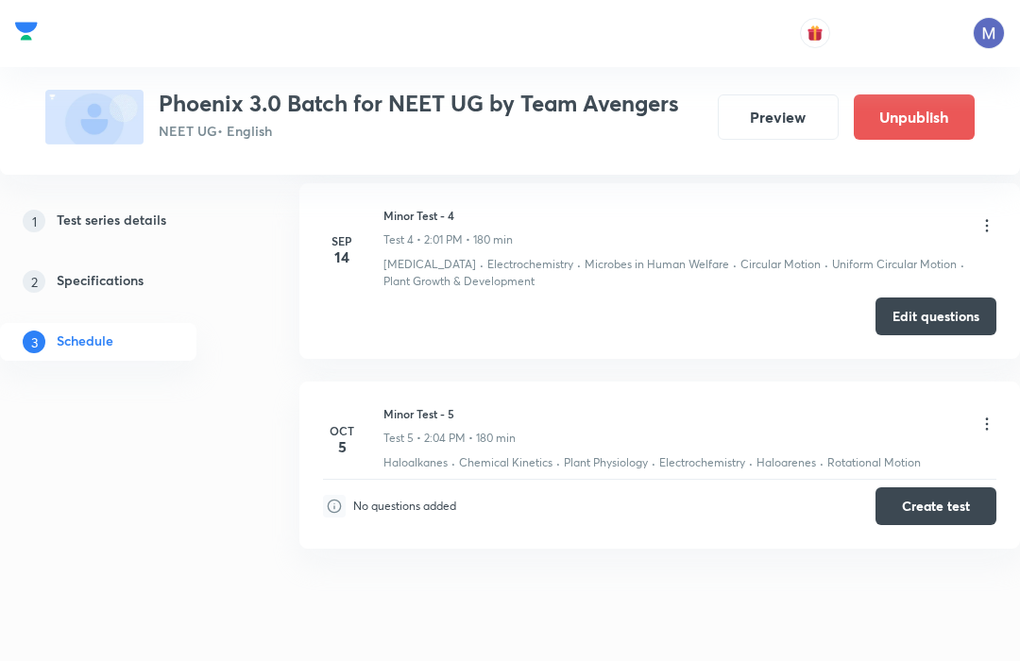
click at [953, 502] on button "Create test" at bounding box center [936, 508] width 121 height 38
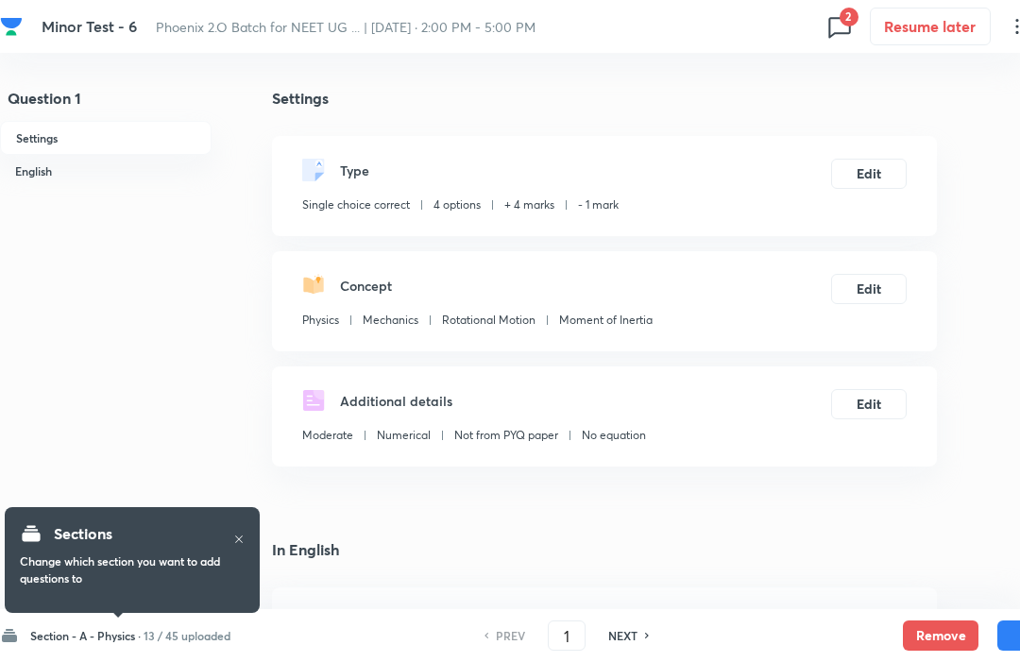
click at [77, 643] on h6 "Section - A - Physics ·" at bounding box center [85, 635] width 111 height 17
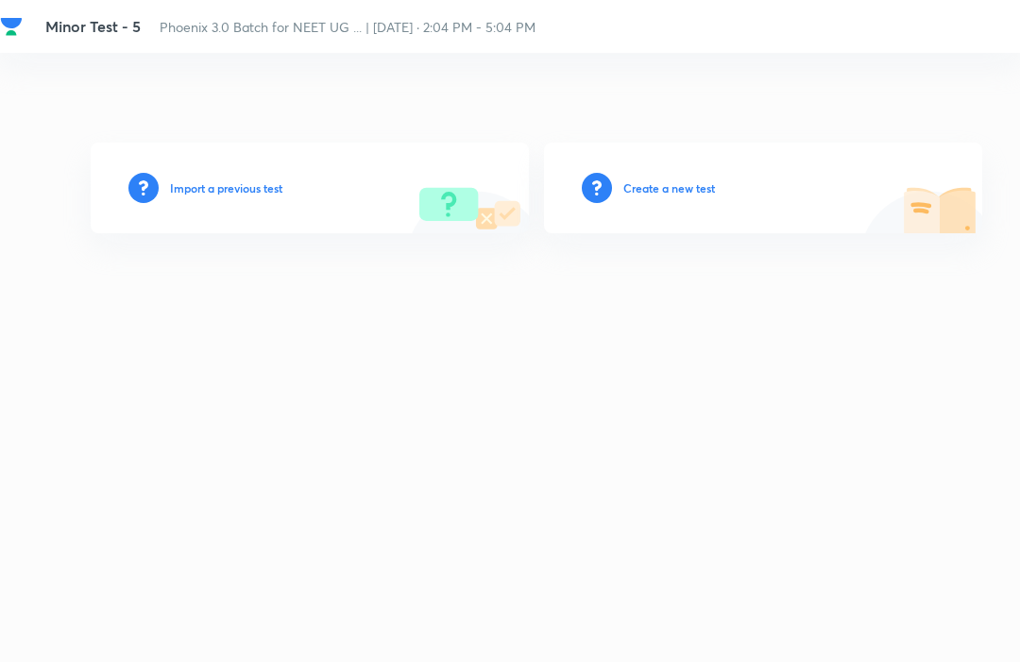
click at [212, 197] on h6 "Import a previous test" at bounding box center [226, 188] width 112 height 17
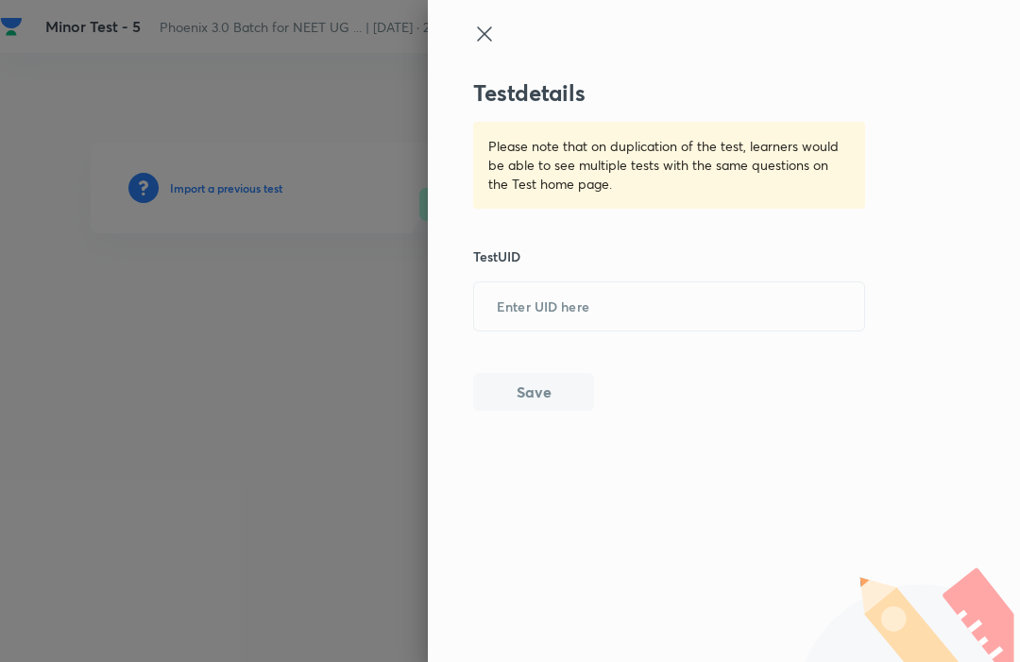
click at [512, 296] on input "text" at bounding box center [669, 306] width 390 height 46
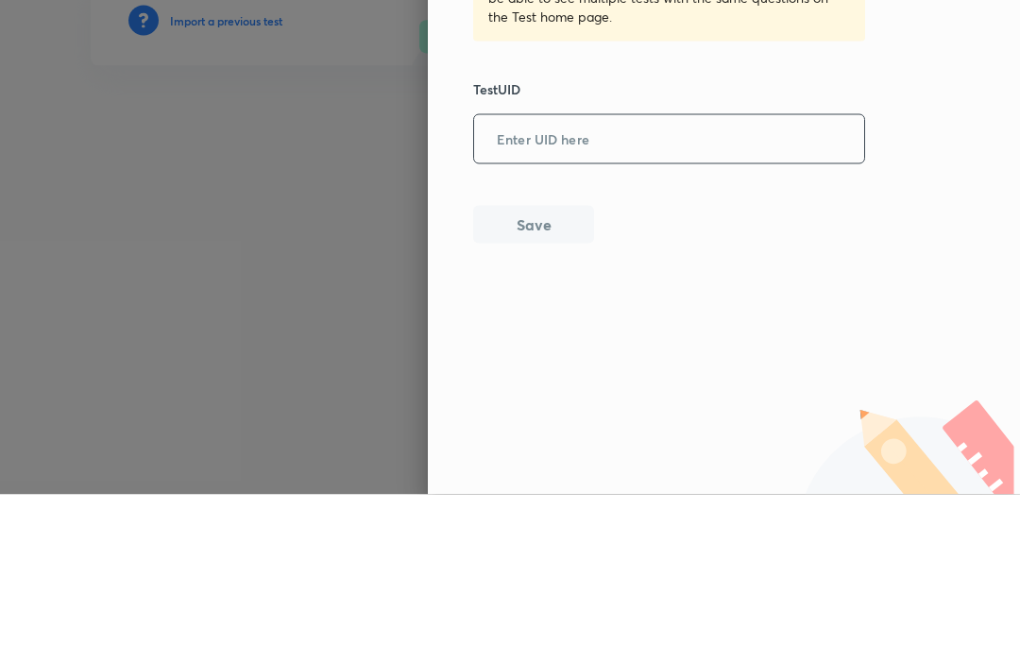
paste input "[URL][DOMAIN_NAME]"
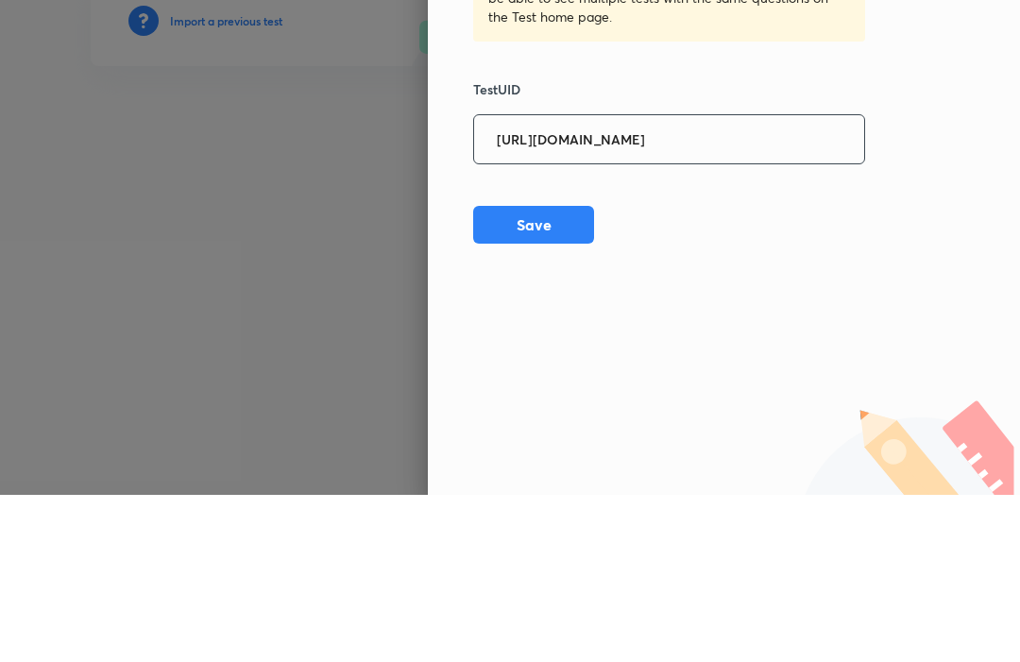
click at [765, 283] on input "[URL][DOMAIN_NAME]" at bounding box center [669, 306] width 390 height 46
click at [752, 283] on input "[URL][DOMAIN_NAME]" at bounding box center [669, 306] width 390 height 46
type input "SL46IQE5Q8"
click at [541, 373] on button "Save" at bounding box center [533, 392] width 121 height 38
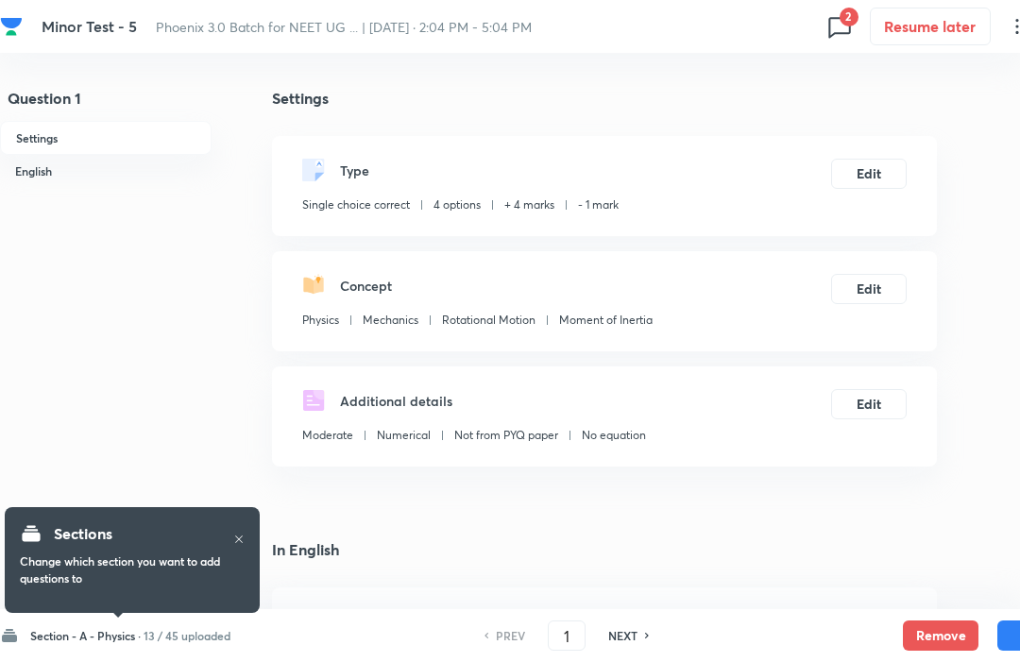
click at [931, 630] on button "Remove" at bounding box center [941, 636] width 76 height 30
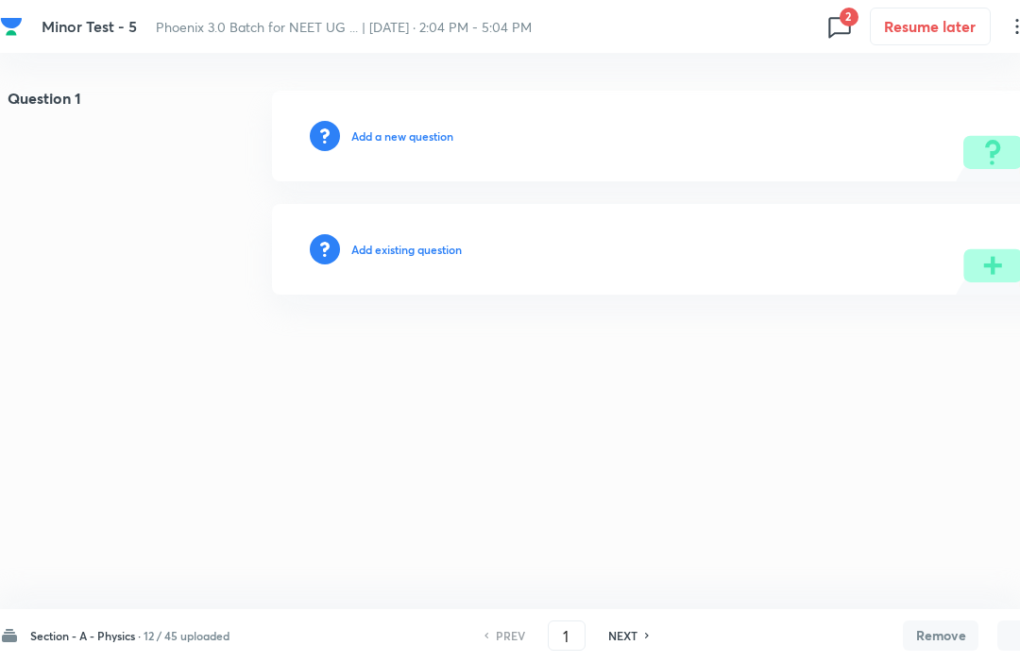
click at [944, 625] on button "Remove" at bounding box center [941, 636] width 76 height 30
click at [631, 632] on h6 "NEXT" at bounding box center [623, 635] width 29 height 17
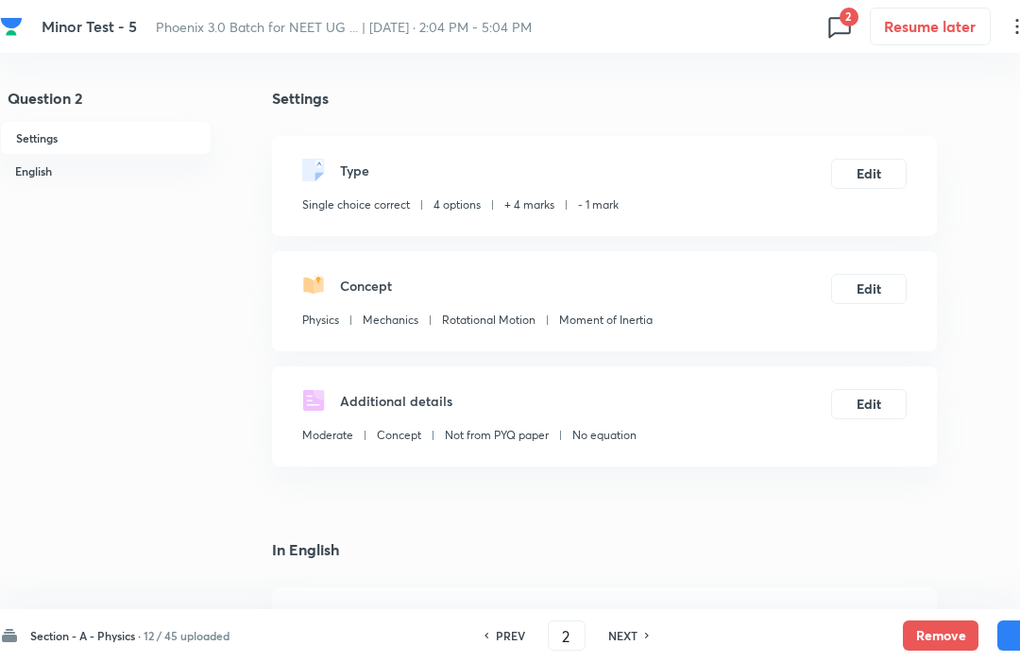
type input "2"
checkbox input "true"
click at [943, 628] on button "Remove" at bounding box center [941, 636] width 76 height 30
click at [638, 642] on h6 "NEXT" at bounding box center [623, 635] width 29 height 17
type input "3"
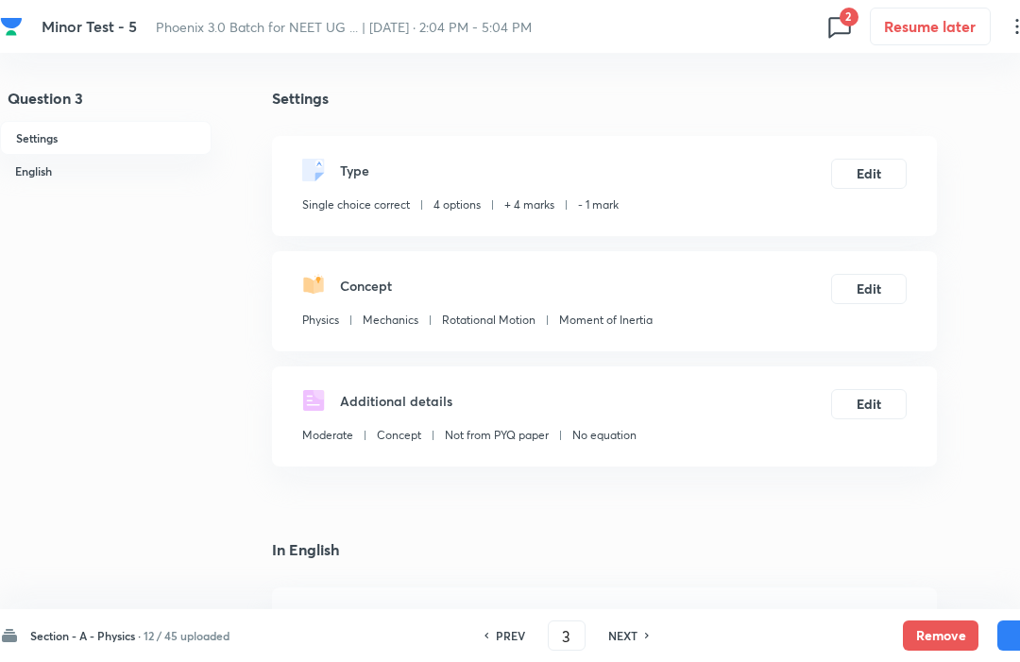
checkbox input "true"
click at [632, 643] on h6 "NEXT" at bounding box center [623, 635] width 29 height 17
type input "4"
checkbox input "false"
checkbox input "true"
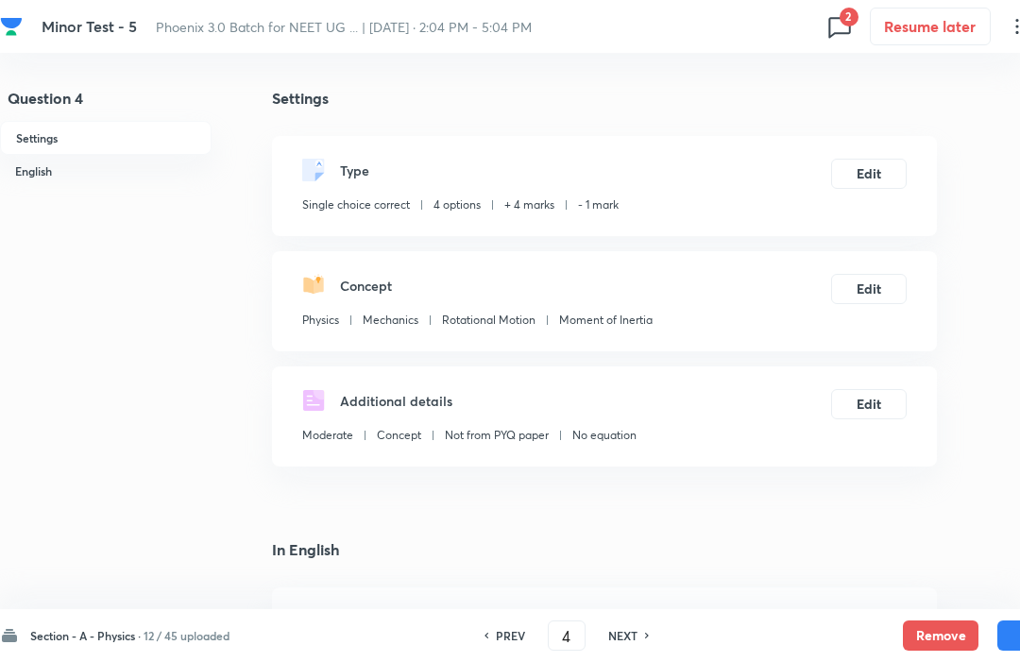
click at [626, 641] on h6 "NEXT" at bounding box center [623, 635] width 29 height 17
type input "5"
checkbox input "true"
click at [942, 621] on button "Remove" at bounding box center [941, 636] width 76 height 30
click at [941, 626] on button "Remove" at bounding box center [941, 636] width 76 height 30
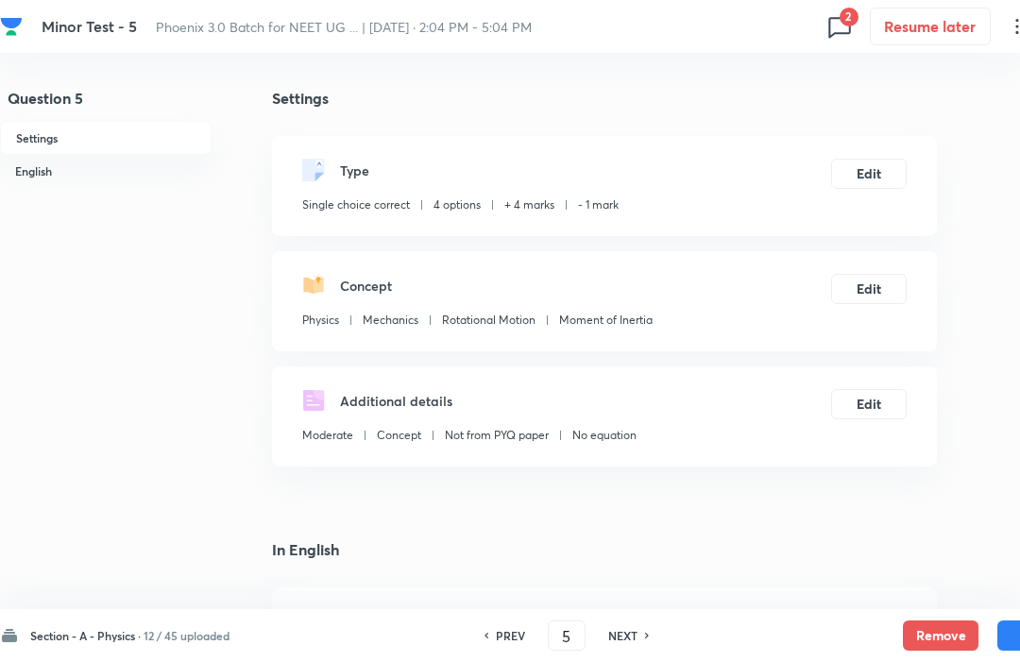
click at [617, 643] on h6 "NEXT" at bounding box center [623, 635] width 29 height 17
type input "6"
checkbox input "false"
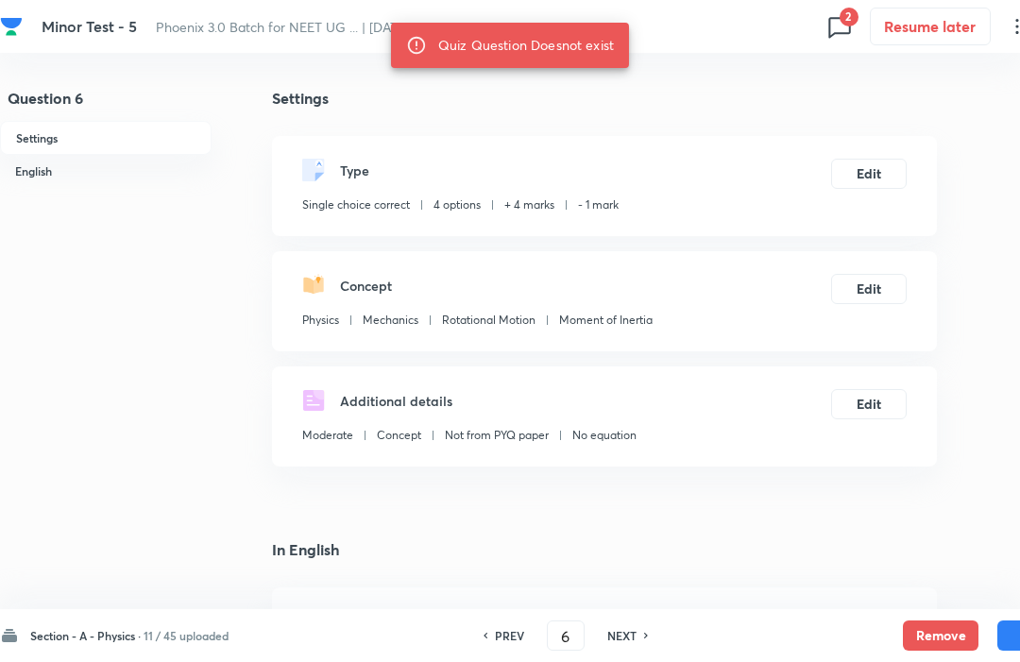
click at [946, 626] on button "Remove" at bounding box center [941, 636] width 76 height 30
click at [943, 628] on button "Remove" at bounding box center [941, 636] width 76 height 30
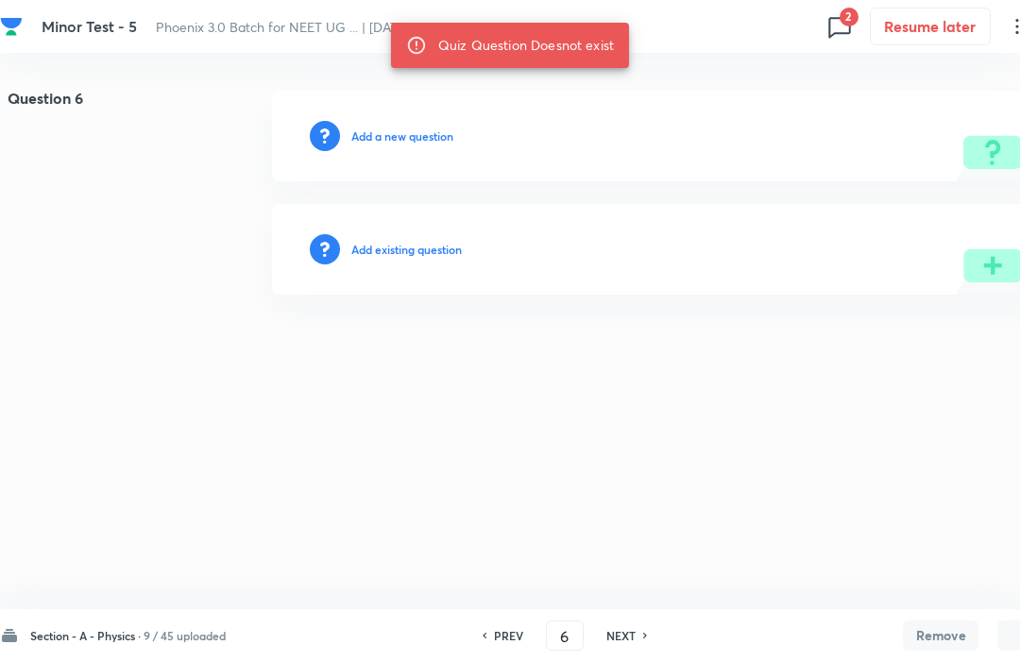
click at [623, 643] on h6 "NEXT" at bounding box center [621, 635] width 29 height 17
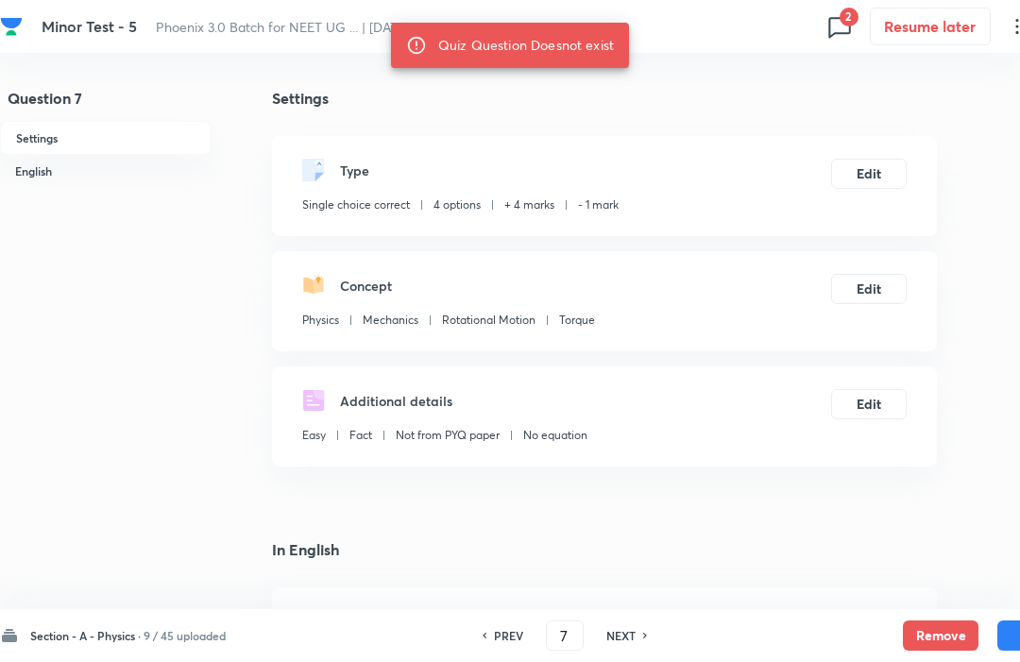
click at [627, 643] on h6 "NEXT" at bounding box center [621, 635] width 29 height 17
type input "8"
checkbox input "true"
click at [940, 630] on button "Remove" at bounding box center [941, 636] width 76 height 30
click at [629, 642] on h6 "NEXT" at bounding box center [621, 635] width 29 height 17
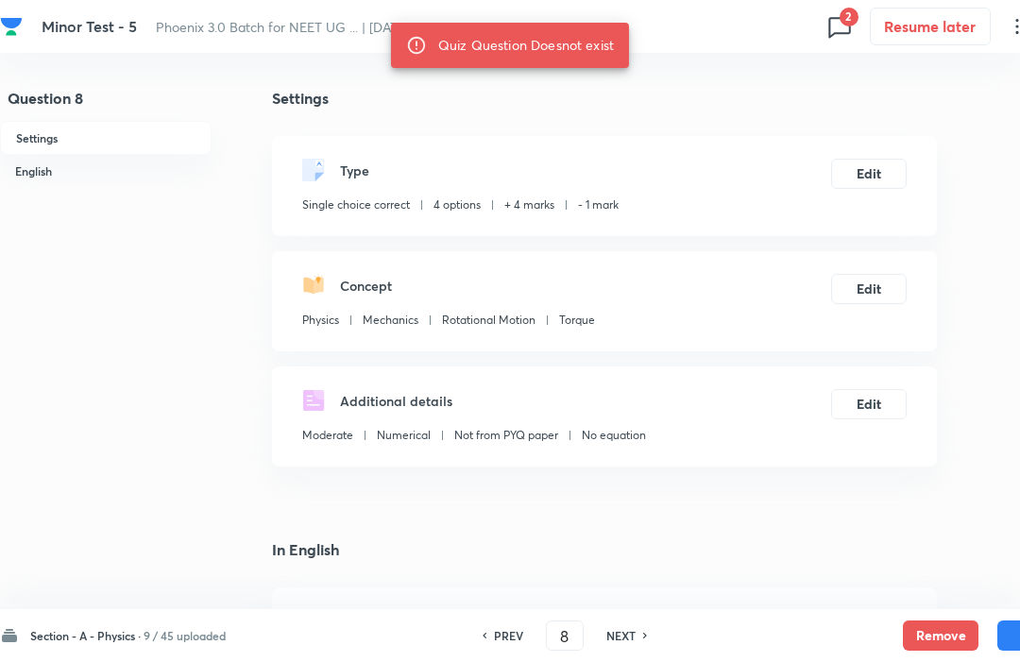
type input "9"
checkbox input "false"
click at [940, 630] on button "Remove" at bounding box center [941, 636] width 76 height 30
click at [939, 630] on button "Remove" at bounding box center [941, 636] width 76 height 30
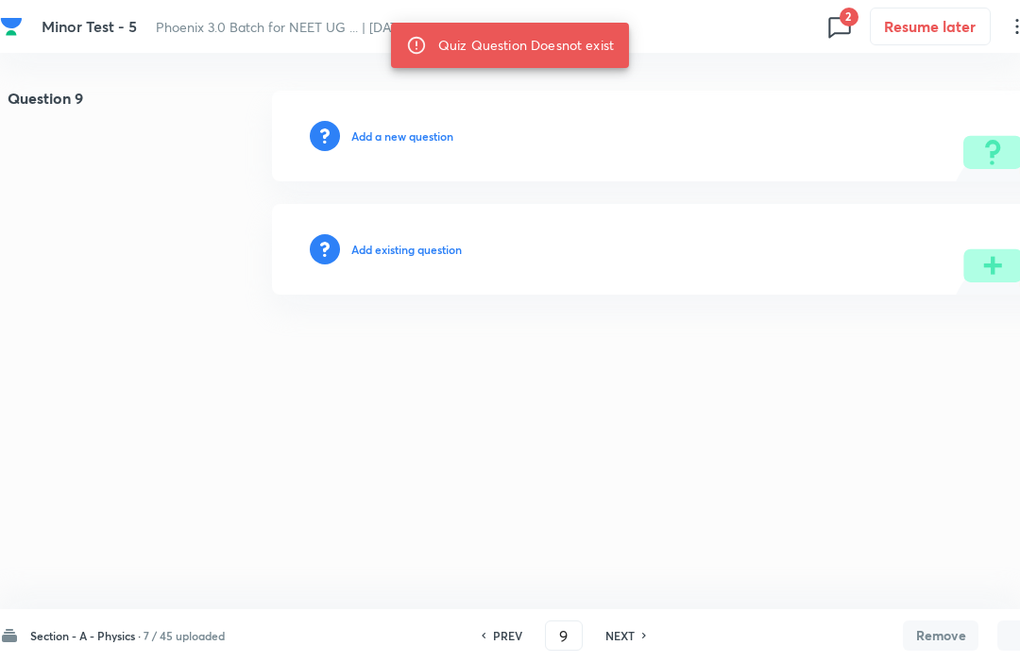
click at [938, 627] on button "Remove" at bounding box center [941, 636] width 76 height 30
click at [628, 638] on h6 "NEXT" at bounding box center [620, 635] width 29 height 17
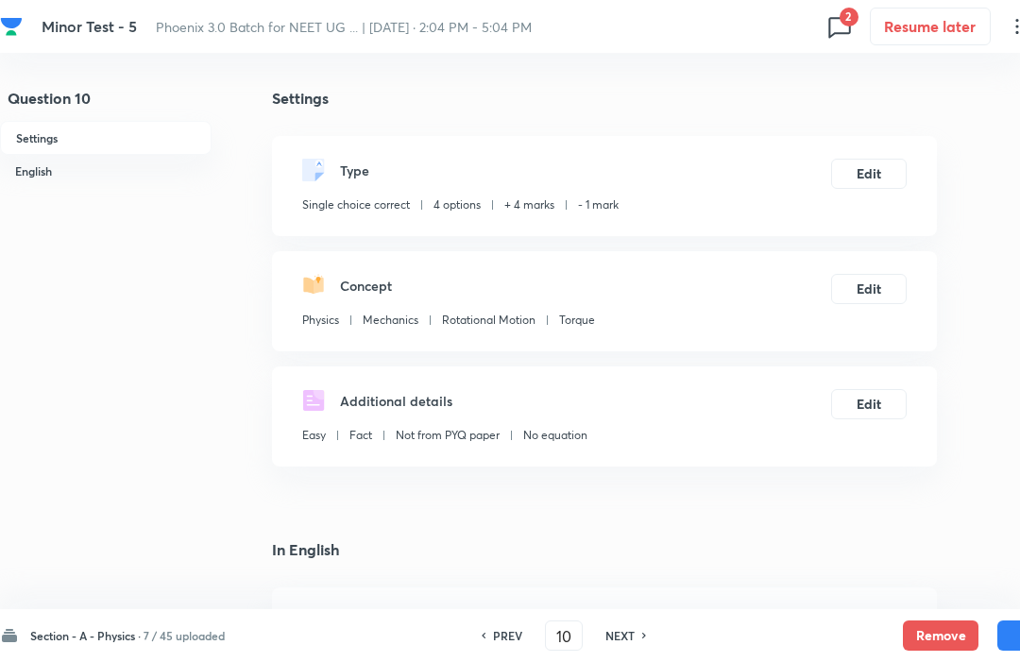
click at [943, 628] on button "Remove" at bounding box center [941, 636] width 76 height 30
click at [939, 624] on button "Remove" at bounding box center [941, 636] width 76 height 30
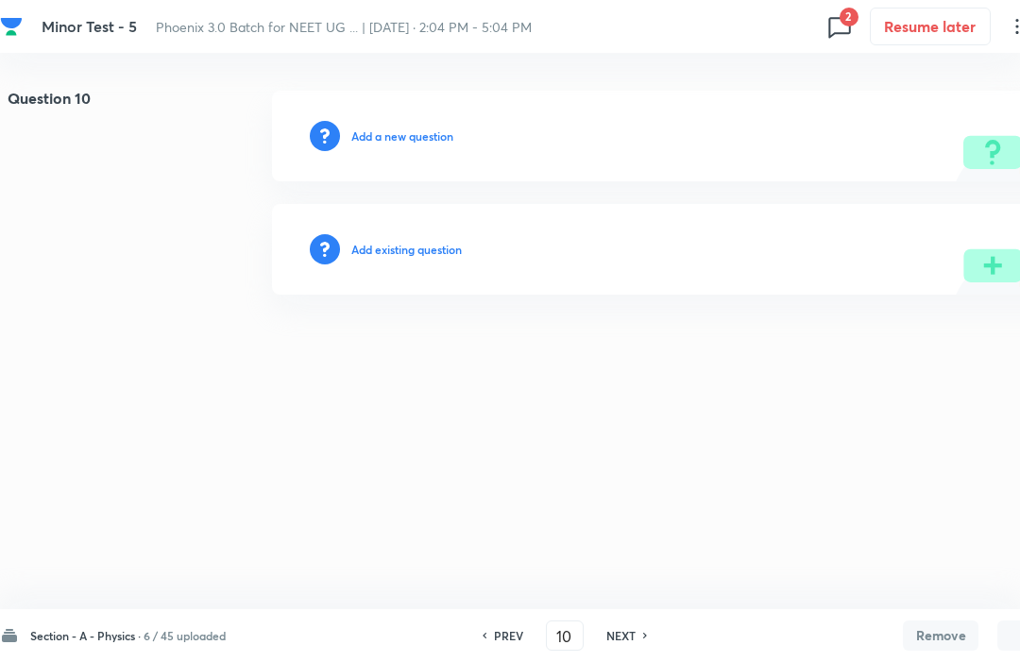
click at [630, 643] on h6 "NEXT" at bounding box center [621, 635] width 29 height 17
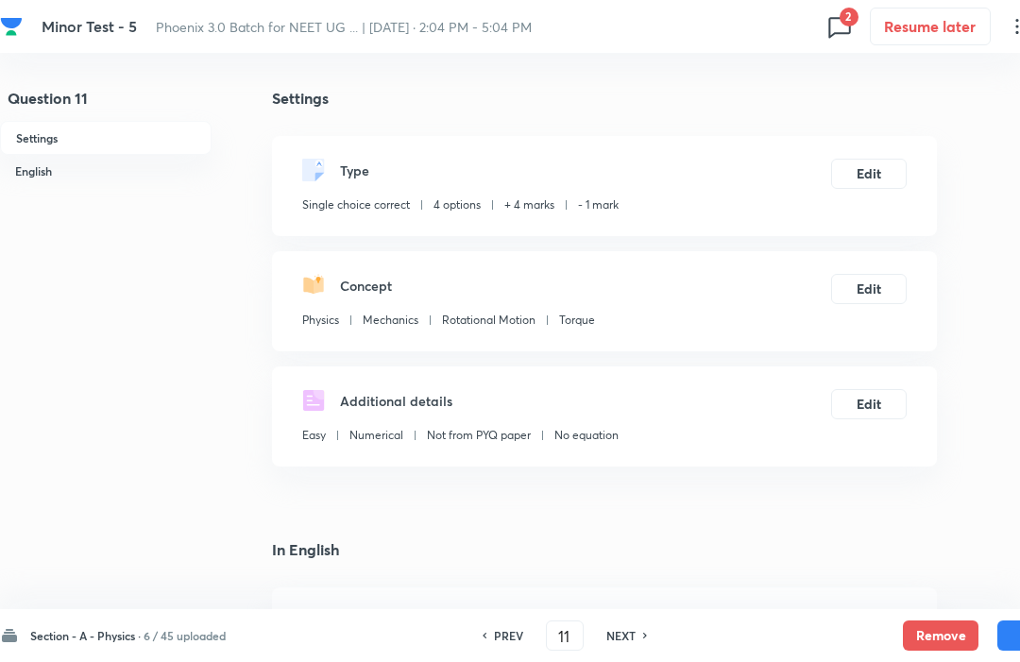
click at [935, 624] on button "Remove" at bounding box center [941, 636] width 76 height 30
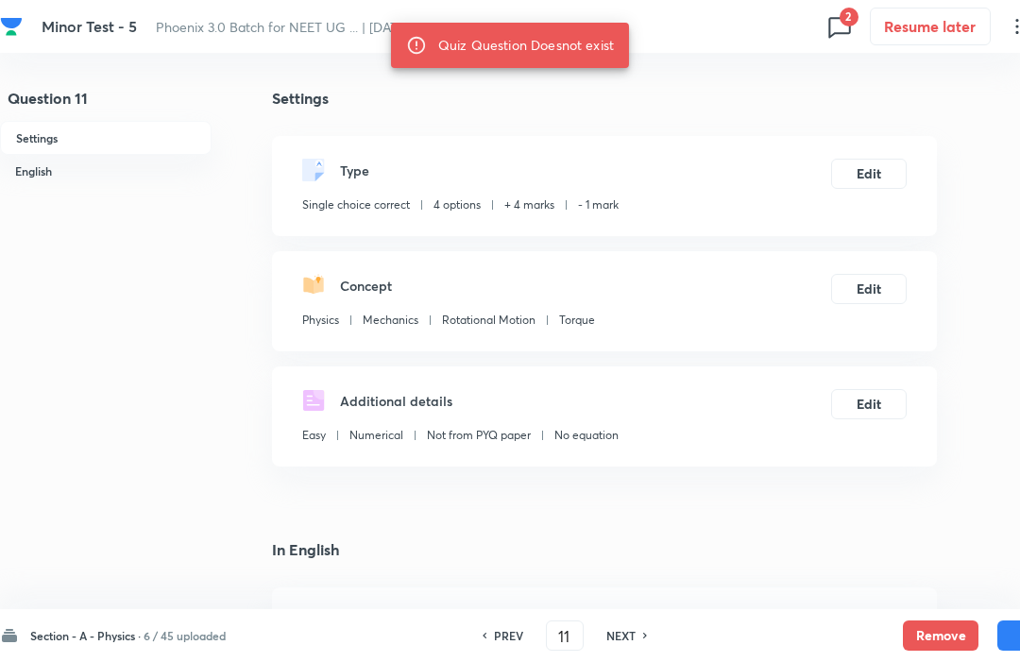
click at [636, 643] on h6 "NEXT" at bounding box center [621, 635] width 29 height 17
type input "12"
checkbox input "false"
click at [936, 629] on button "Remove" at bounding box center [941, 636] width 76 height 30
checkbox input "false"
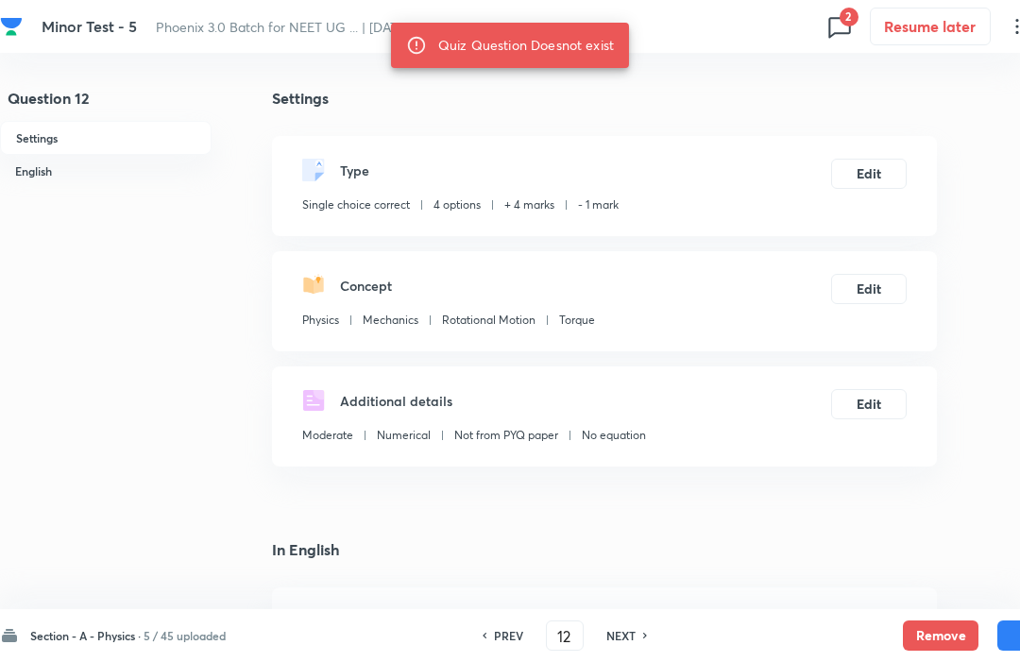
click at [934, 631] on button "Remove" at bounding box center [941, 636] width 76 height 30
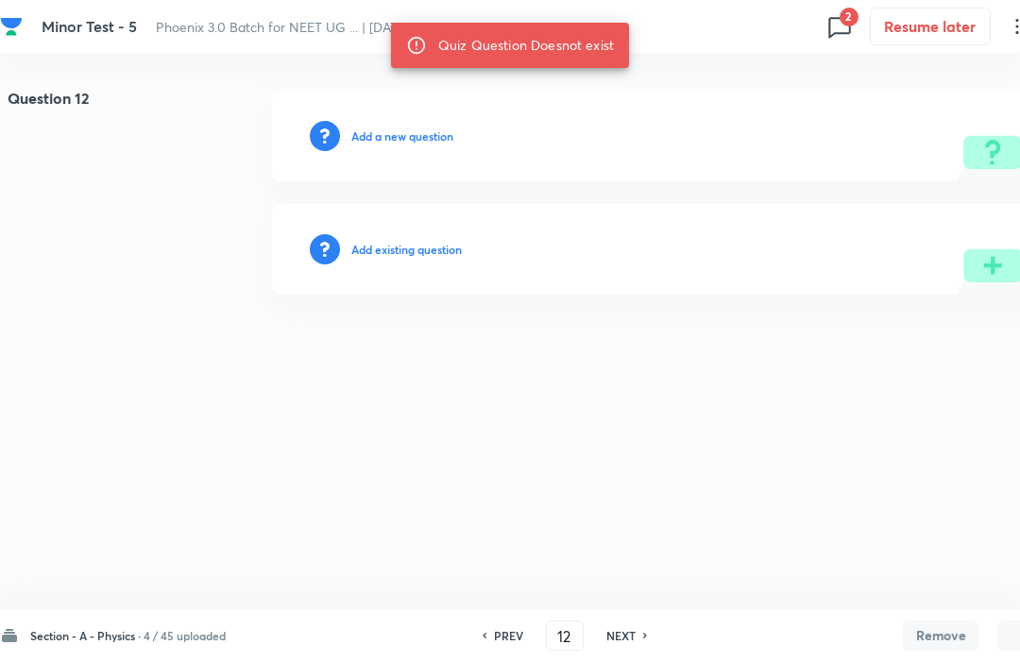
click at [933, 626] on button "Remove" at bounding box center [941, 636] width 76 height 30
click at [938, 628] on button "Remove" at bounding box center [941, 636] width 76 height 30
click at [627, 641] on h6 "NEXT" at bounding box center [621, 635] width 29 height 17
type input "13"
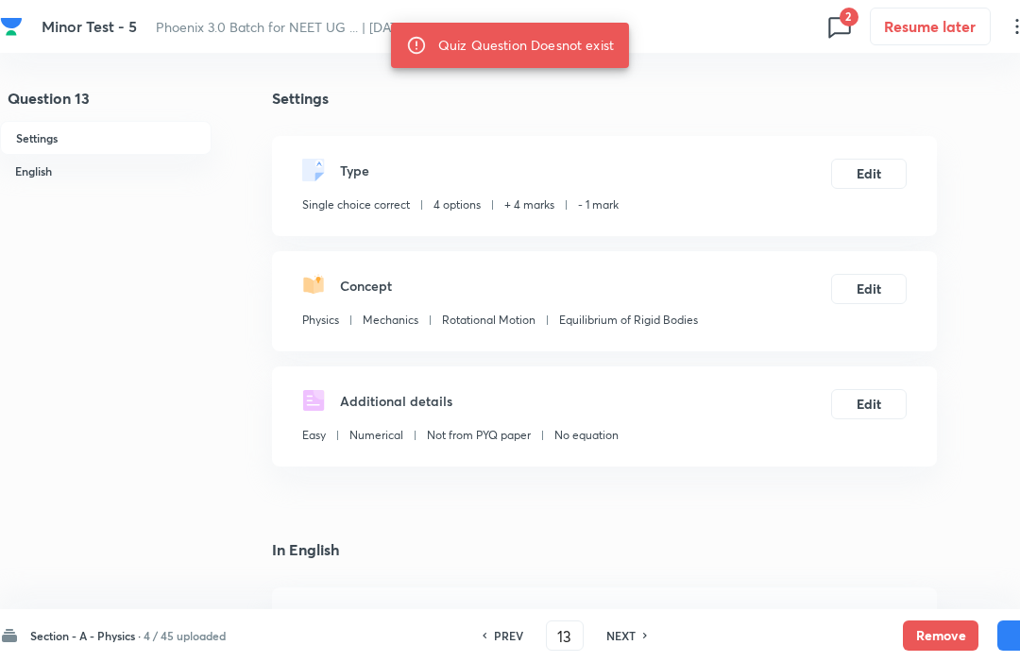
checkbox input "true"
click at [938, 631] on button "Remove" at bounding box center [941, 636] width 76 height 30
click at [627, 642] on h6 "NEXT" at bounding box center [621, 635] width 29 height 17
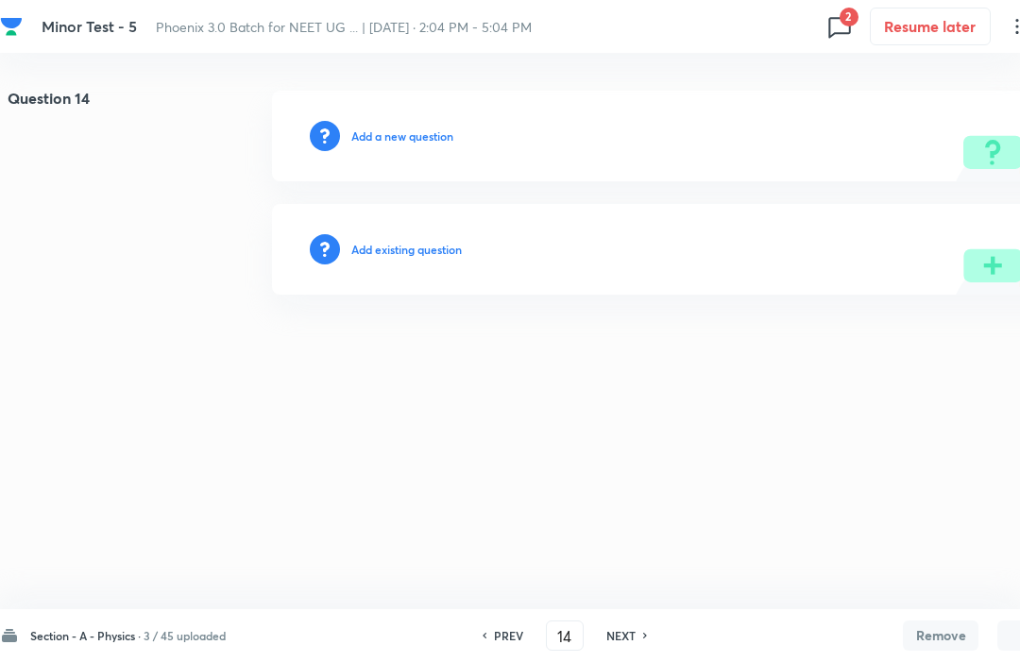
click at [120, 627] on h6 "Section - A - Physics ·" at bounding box center [85, 635] width 111 height 17
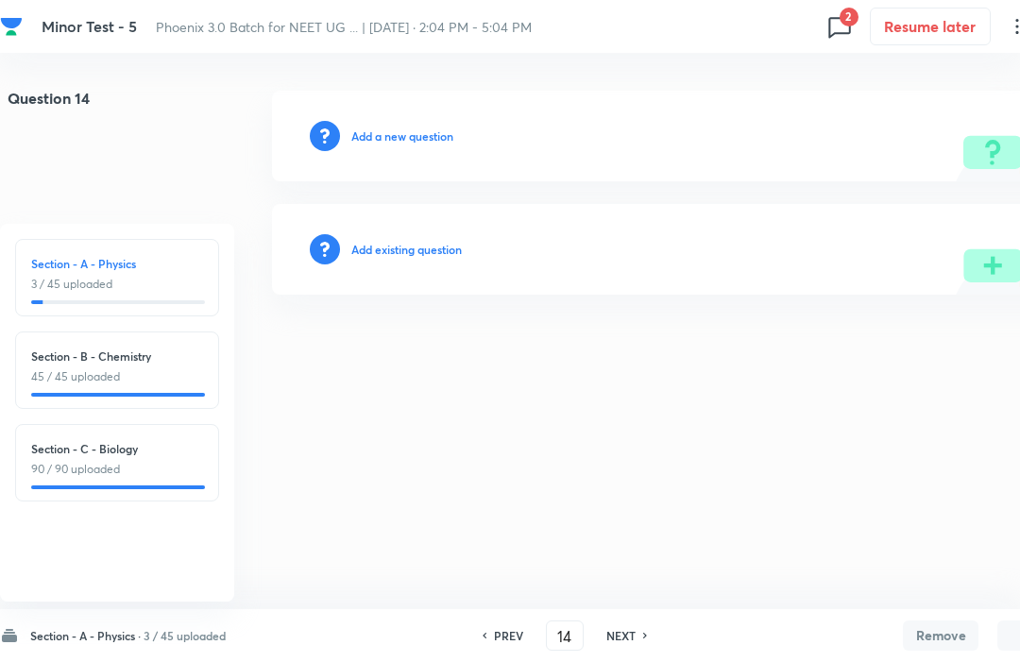
click at [94, 279] on p "3 / 45 uploaded" at bounding box center [117, 284] width 172 height 17
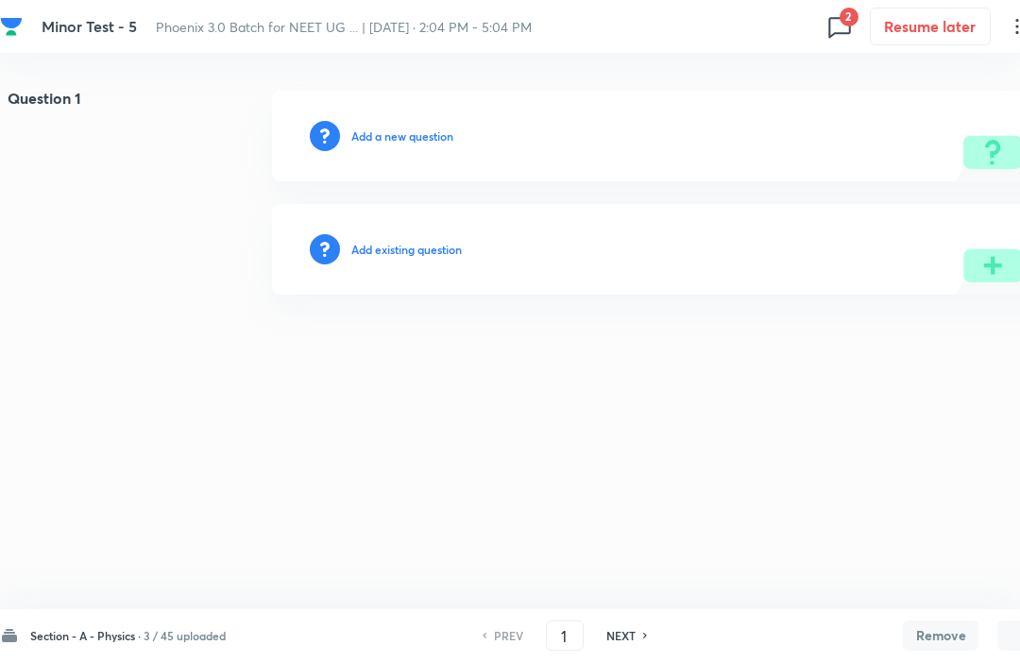
click at [506, 629] on h6 "PREV" at bounding box center [508, 635] width 29 height 17
click at [631, 629] on h6 "NEXT" at bounding box center [621, 635] width 29 height 17
click at [626, 642] on h6 "NEXT" at bounding box center [621, 635] width 29 height 17
type input "3"
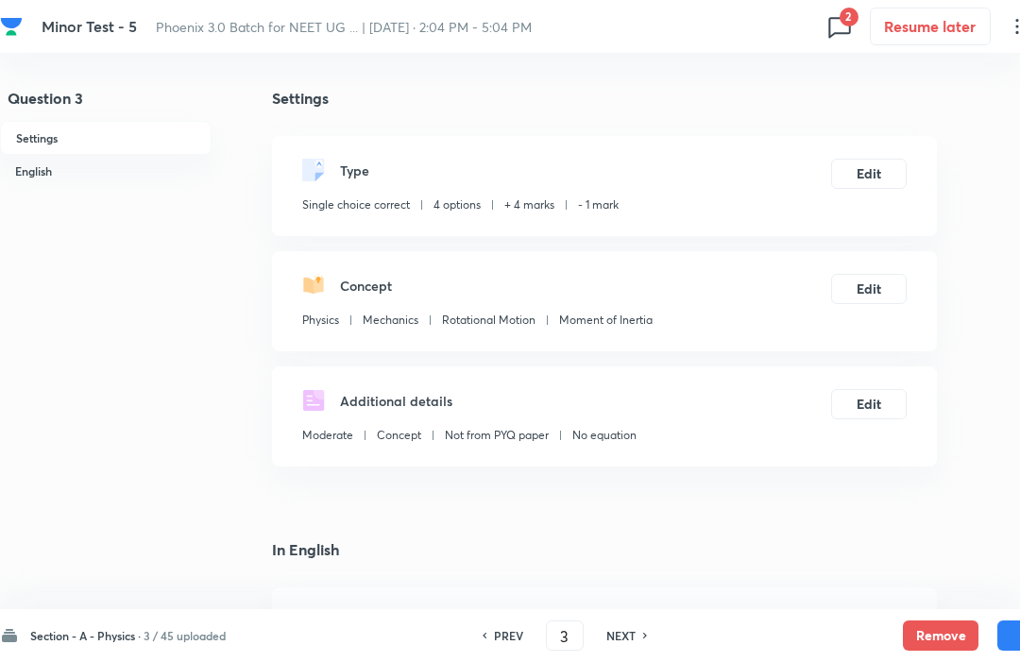
checkbox input "true"
click at [628, 635] on h6 "NEXT" at bounding box center [621, 635] width 29 height 17
type input "4"
checkbox input "false"
checkbox input "true"
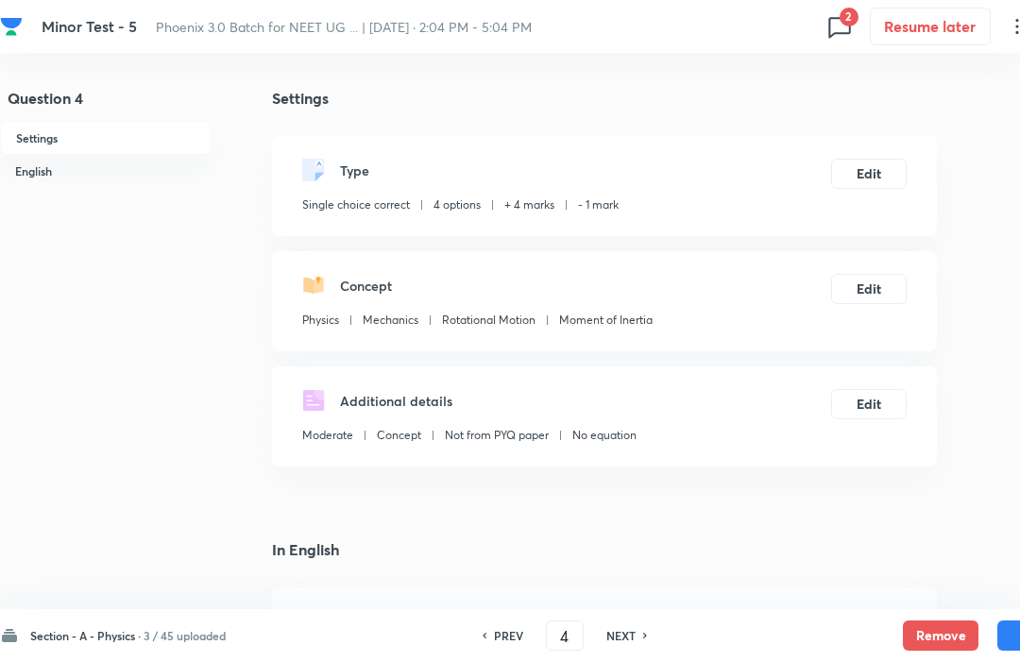
click at [498, 627] on h6 "PREV" at bounding box center [508, 635] width 29 height 17
type input "3"
checkbox input "false"
checkbox input "true"
click at [501, 637] on h6 "PREV" at bounding box center [508, 635] width 29 height 17
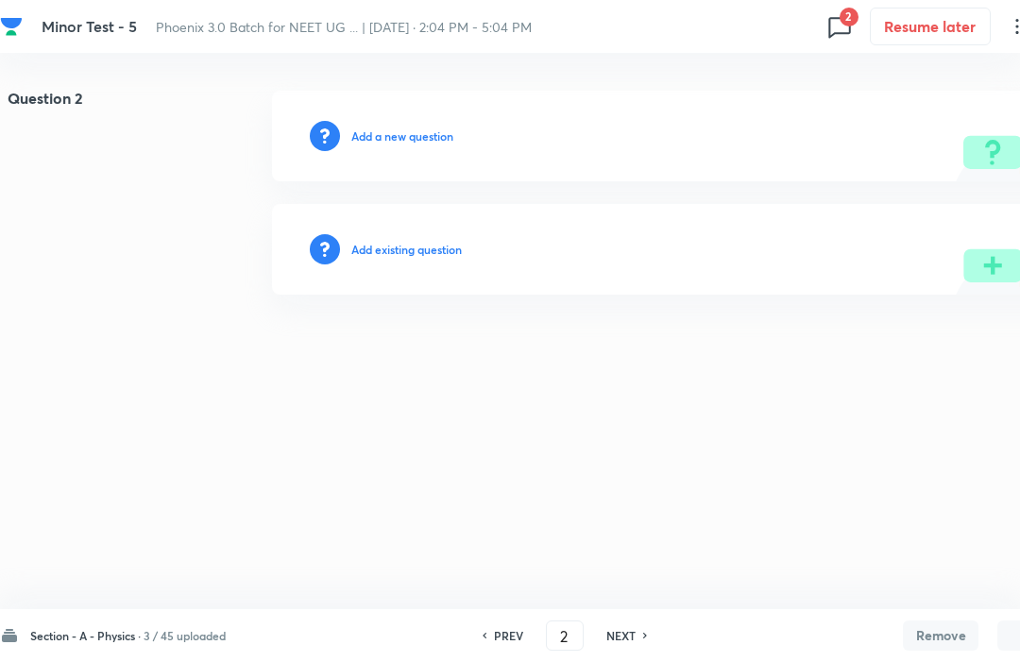
click at [606, 642] on div "NEXT" at bounding box center [624, 635] width 50 height 17
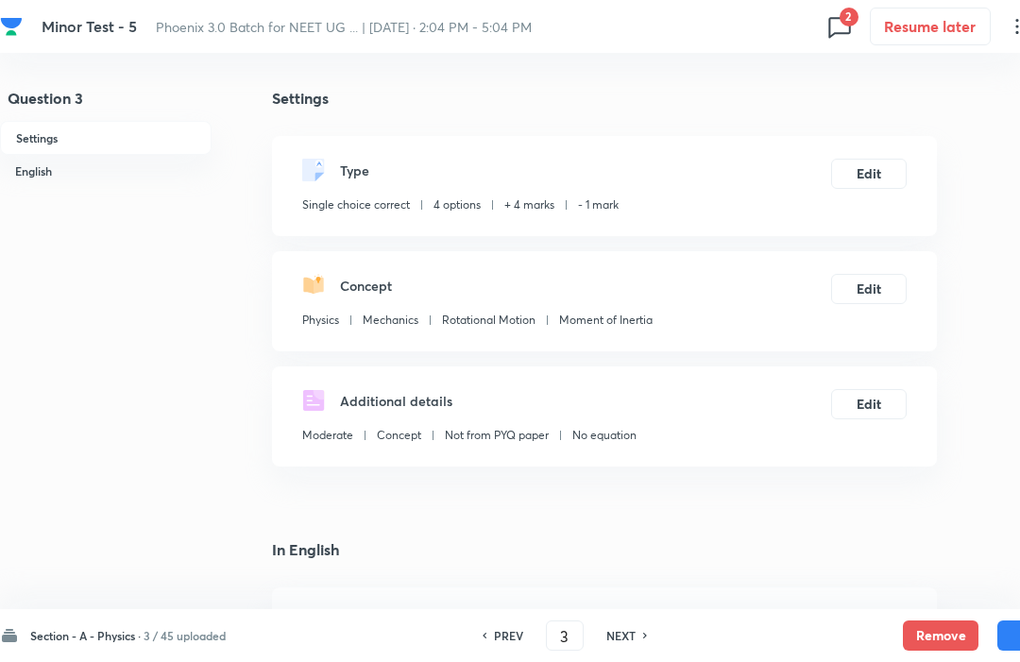
click at [949, 630] on button "Remove" at bounding box center [941, 636] width 76 height 30
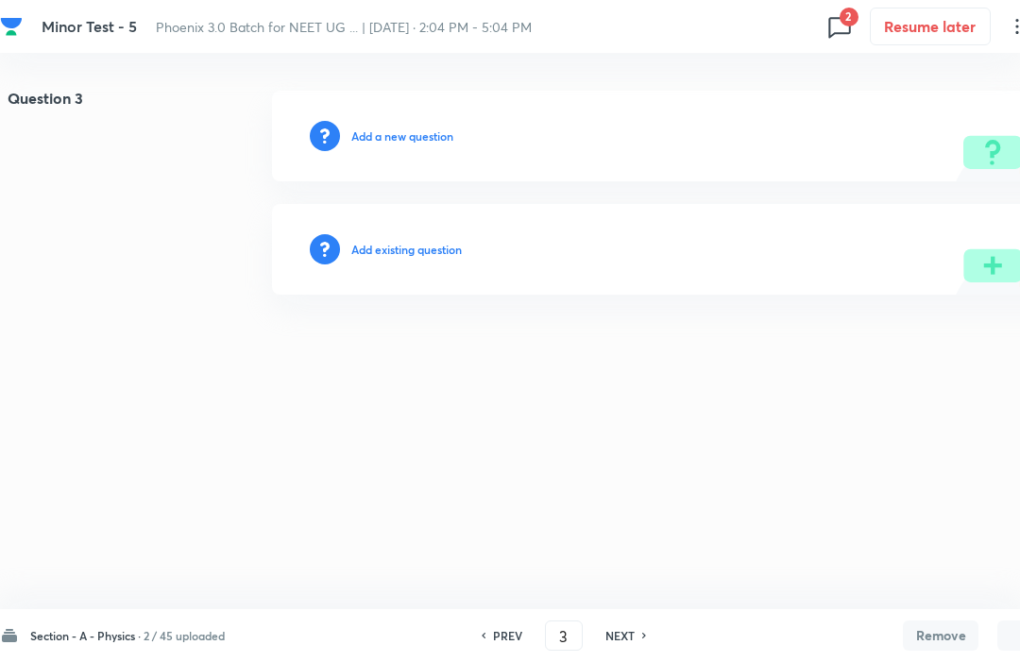
click at [606, 643] on div "NEXT" at bounding box center [623, 635] width 50 height 17
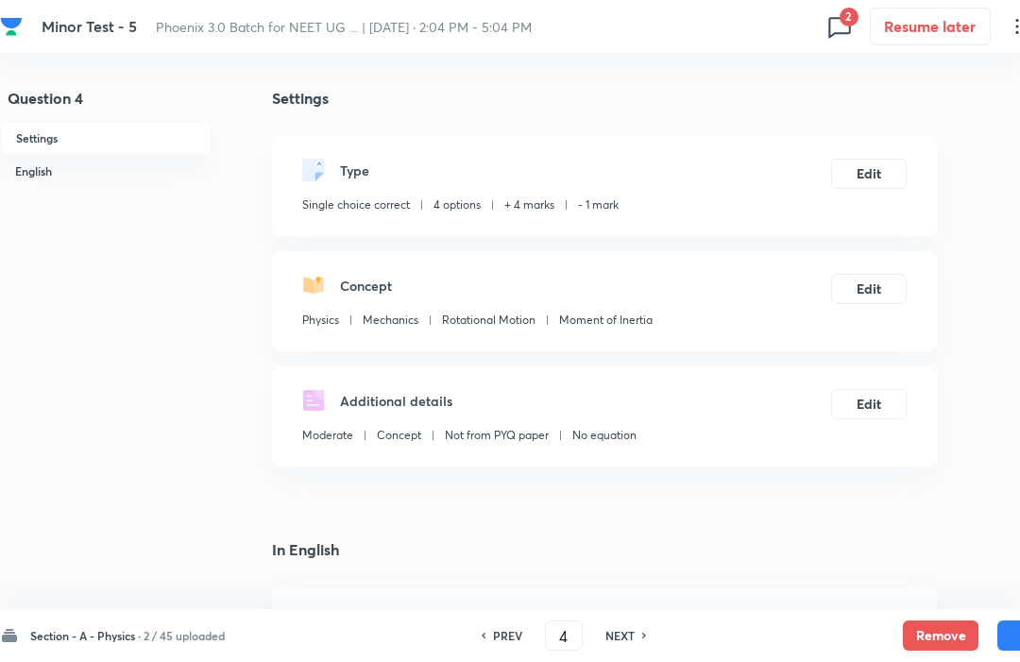
click at [938, 628] on button "Remove" at bounding box center [941, 636] width 76 height 30
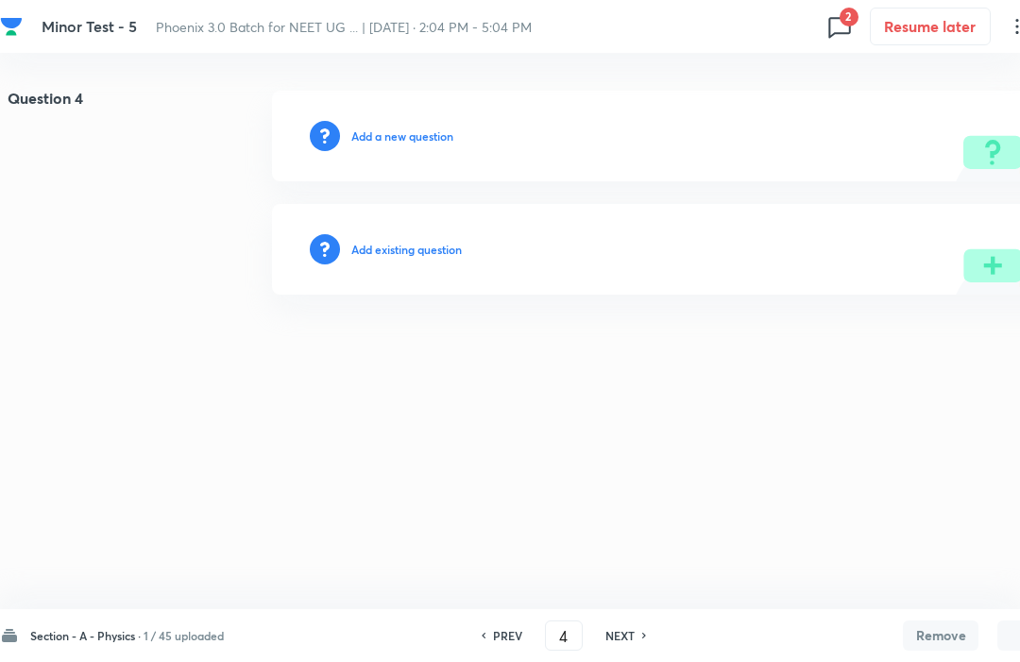
click at [626, 638] on h6 "NEXT" at bounding box center [620, 635] width 29 height 17
click at [632, 635] on h6 "NEXT" at bounding box center [620, 635] width 29 height 17
click at [628, 643] on h6 "NEXT" at bounding box center [620, 635] width 29 height 17
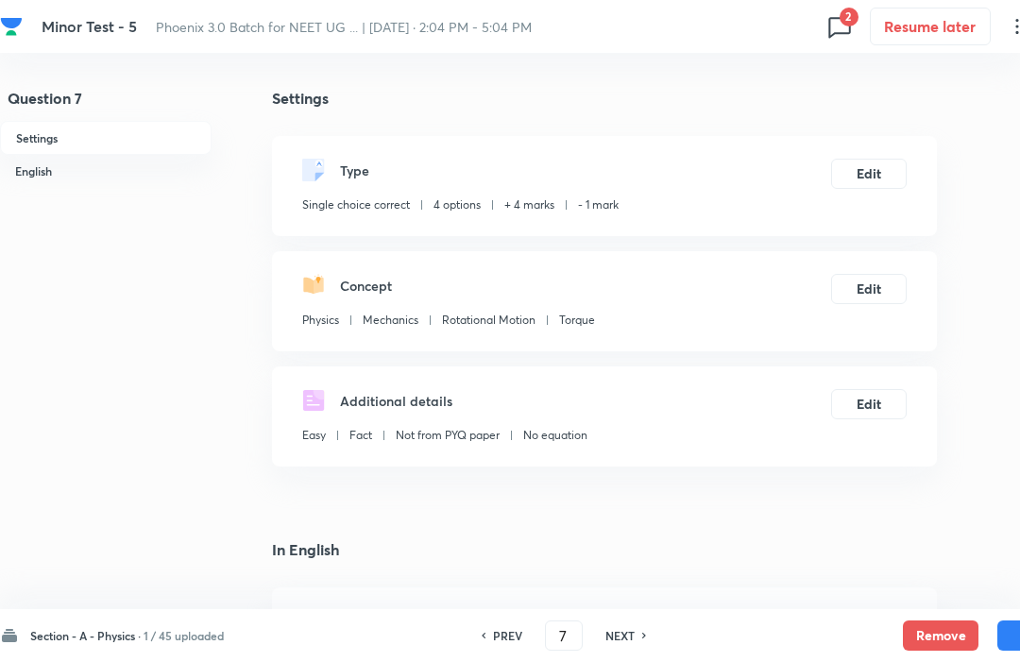
click at [628, 643] on h6 "NEXT" at bounding box center [620, 635] width 29 height 17
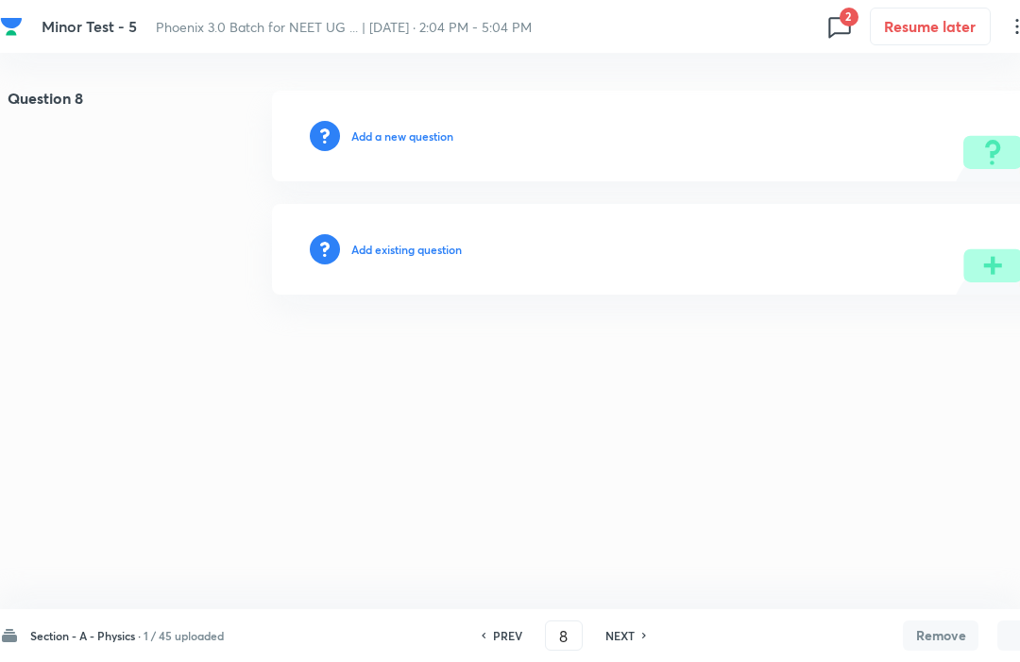
click at [498, 632] on h6 "PREV" at bounding box center [507, 635] width 29 height 17
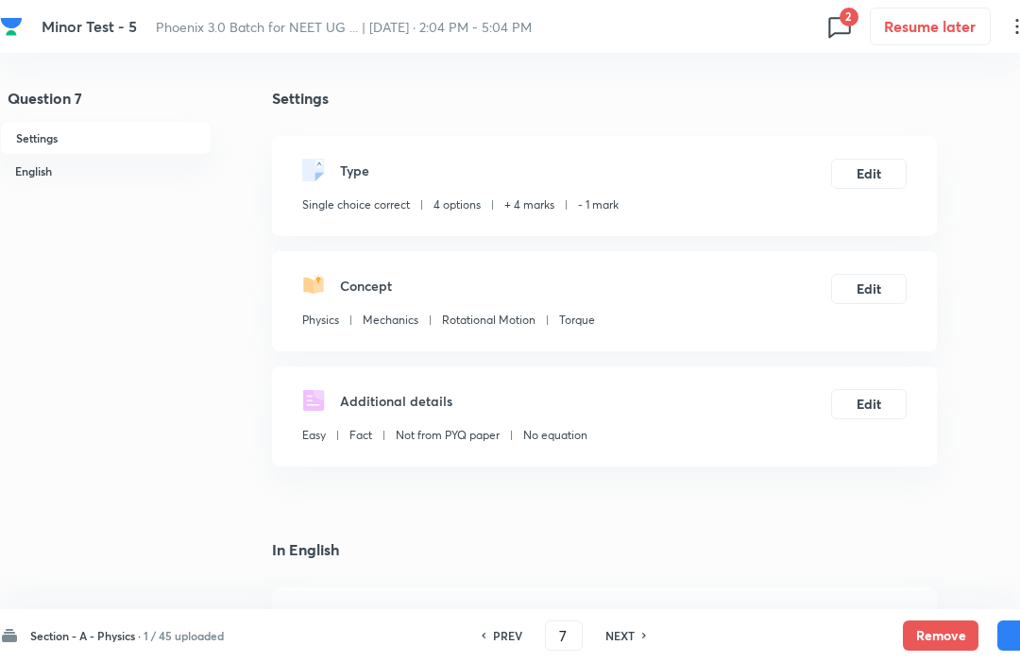
click at [944, 630] on button "Remove" at bounding box center [941, 636] width 76 height 30
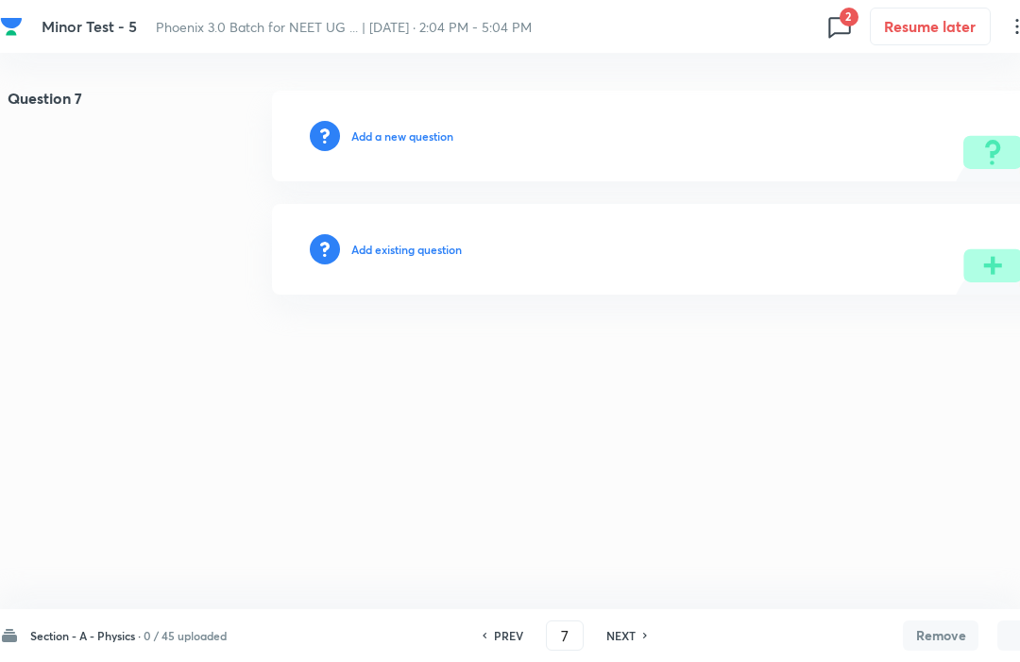
click at [632, 643] on h6 "NEXT" at bounding box center [621, 635] width 29 height 17
click at [631, 642] on h6 "NEXT" at bounding box center [621, 635] width 29 height 17
click at [626, 633] on h6 "NEXT" at bounding box center [621, 635] width 29 height 17
click at [627, 628] on h6 "NEXT" at bounding box center [621, 635] width 29 height 17
click at [106, 627] on h6 "Section - A - Physics ·" at bounding box center [85, 635] width 111 height 17
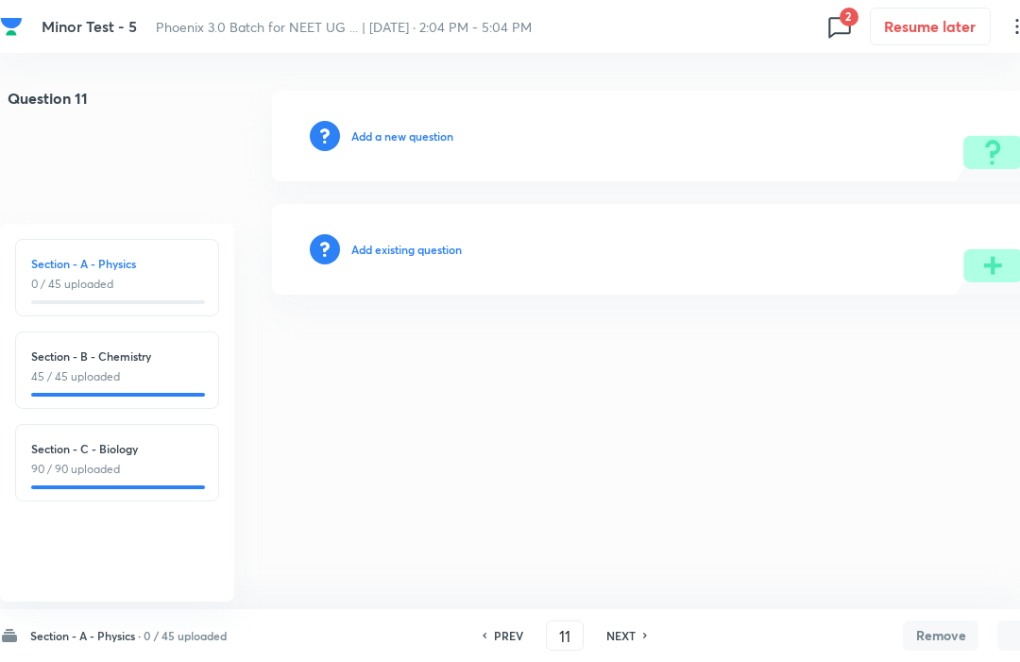
click at [94, 458] on div "Section - C - Biology 90 / 90 uploaded" at bounding box center [117, 459] width 172 height 38
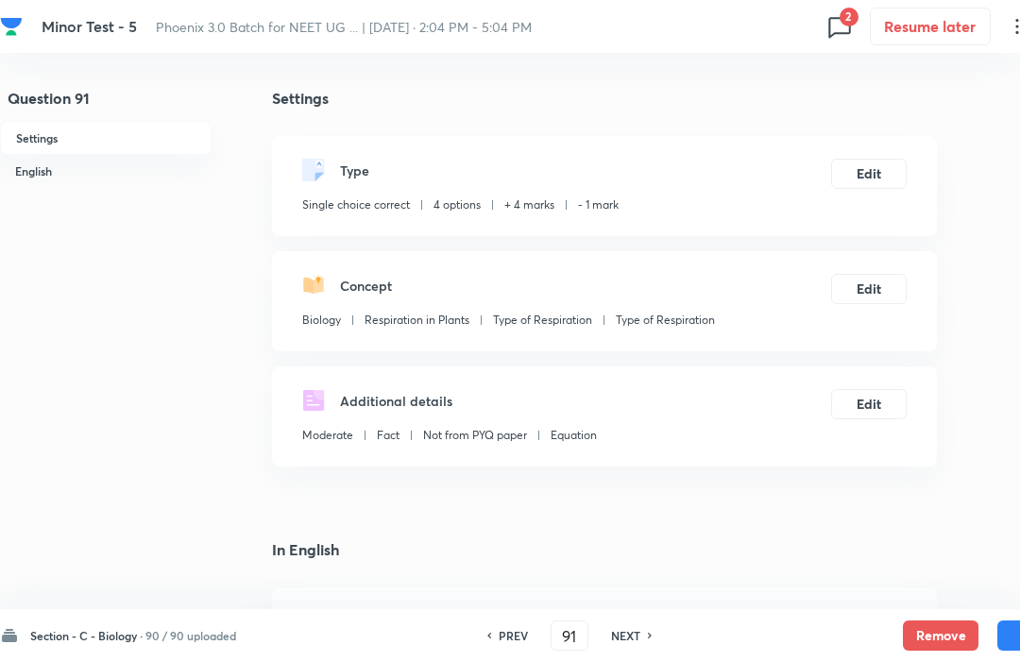
click at [950, 626] on button "Remove" at bounding box center [941, 636] width 76 height 30
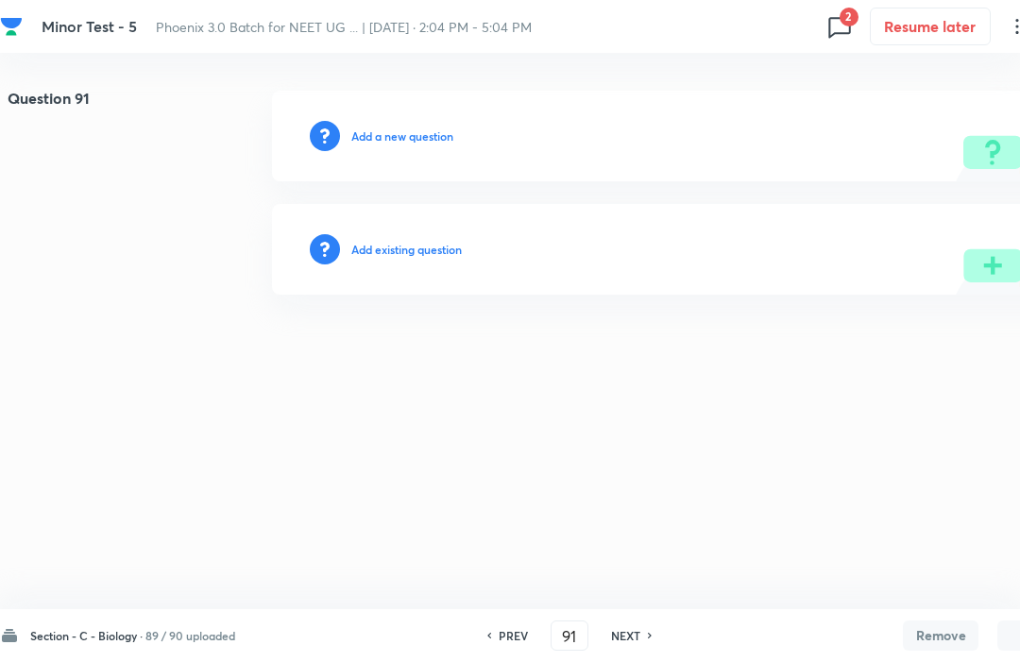
click at [635, 642] on h6 "NEXT" at bounding box center [625, 635] width 29 height 17
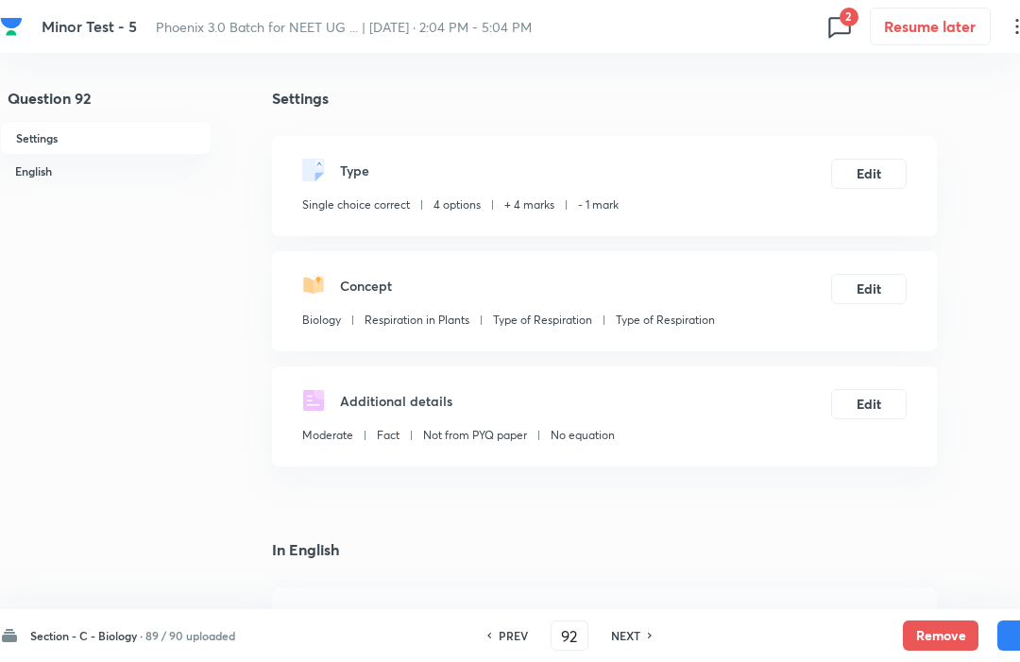
click at [940, 631] on button "Remove" at bounding box center [941, 636] width 76 height 30
click at [631, 643] on h6 "NEXT" at bounding box center [625, 635] width 29 height 17
type input "93"
checkbox input "false"
click at [938, 627] on button "Remove" at bounding box center [941, 636] width 76 height 30
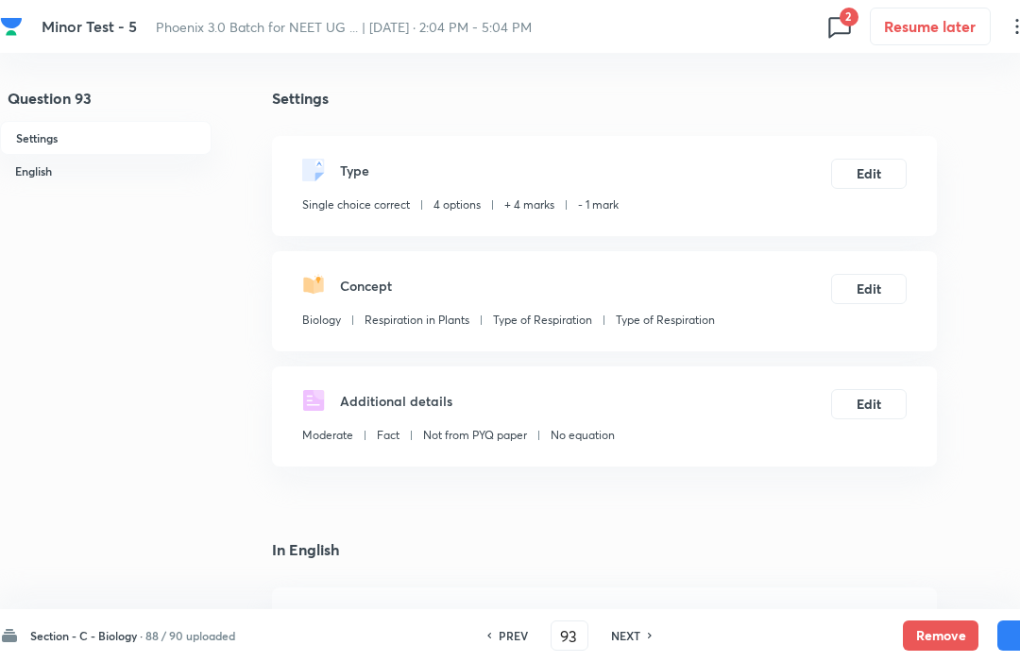
click at [636, 636] on h6 "NEXT" at bounding box center [625, 635] width 29 height 17
type input "94"
checkbox input "false"
click at [628, 628] on h6 "NEXT" at bounding box center [624, 635] width 29 height 17
type input "95"
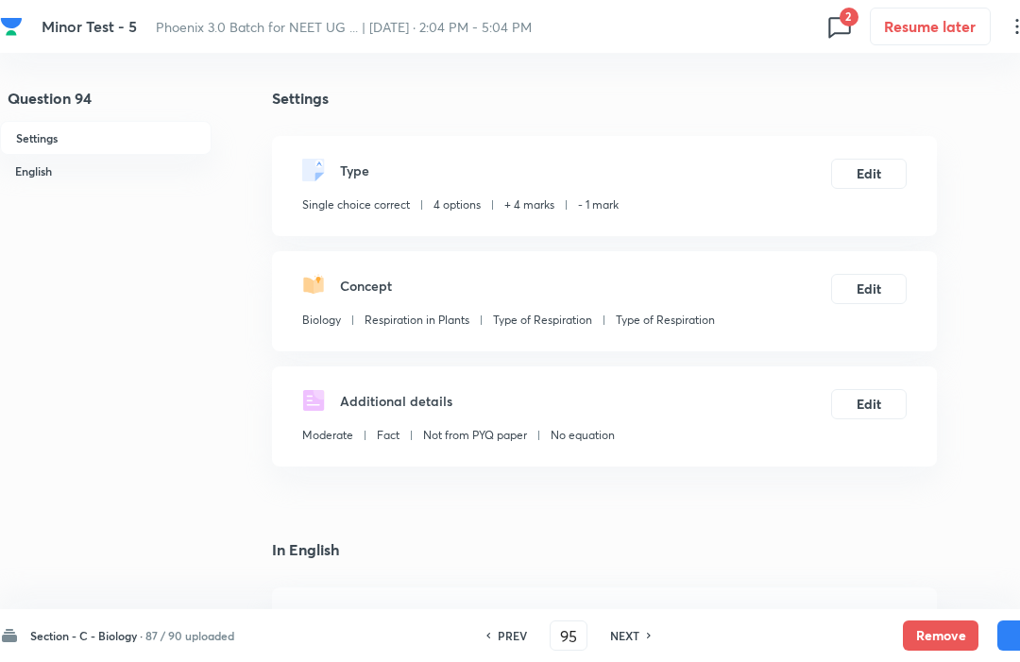
checkbox input "true"
click at [928, 631] on button "Remove" at bounding box center [941, 636] width 76 height 30
click at [627, 643] on h6 "NEXT" at bounding box center [624, 635] width 29 height 17
type input "96"
checkbox input "false"
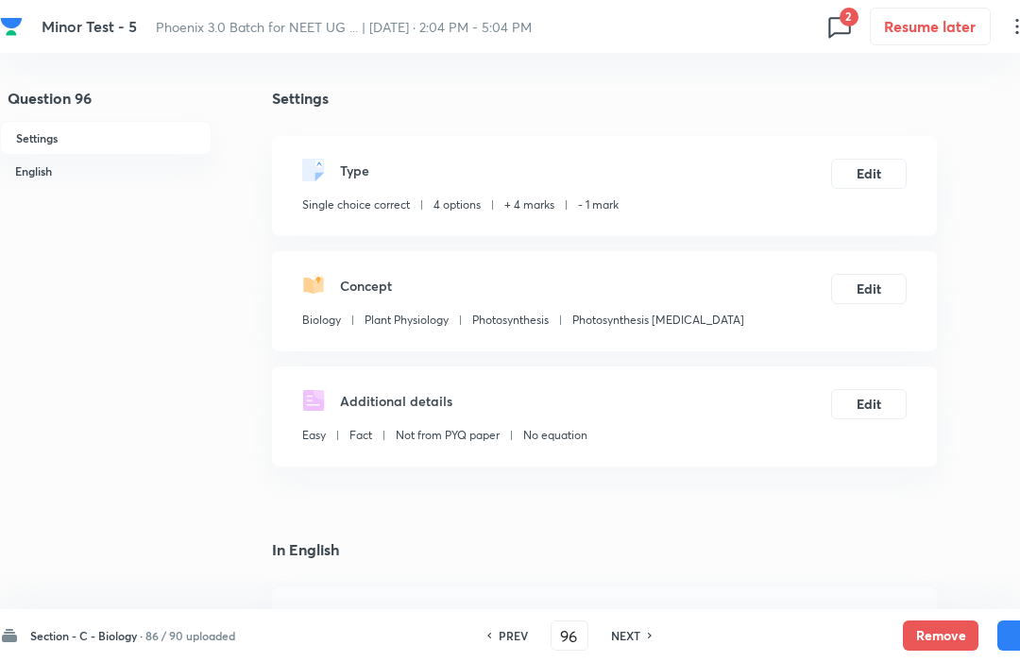
click at [931, 624] on button "Remove" at bounding box center [941, 636] width 76 height 30
click at [626, 643] on h6 "NEXT" at bounding box center [625, 635] width 29 height 17
type input "97"
checkbox input "false"
click at [937, 628] on button "Remove" at bounding box center [941, 636] width 76 height 30
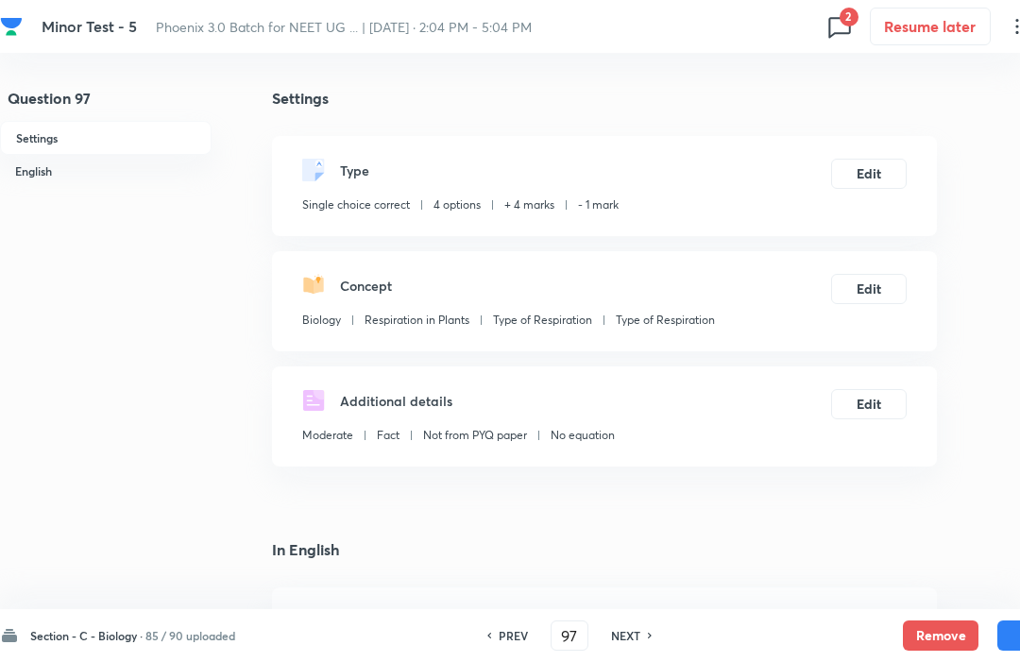
click at [626, 640] on h6 "NEXT" at bounding box center [625, 635] width 29 height 17
click at [939, 633] on button "Remove" at bounding box center [941, 636] width 76 height 30
click at [619, 637] on h6 "NEXT" at bounding box center [625, 635] width 29 height 17
type input "99"
checkbox input "false"
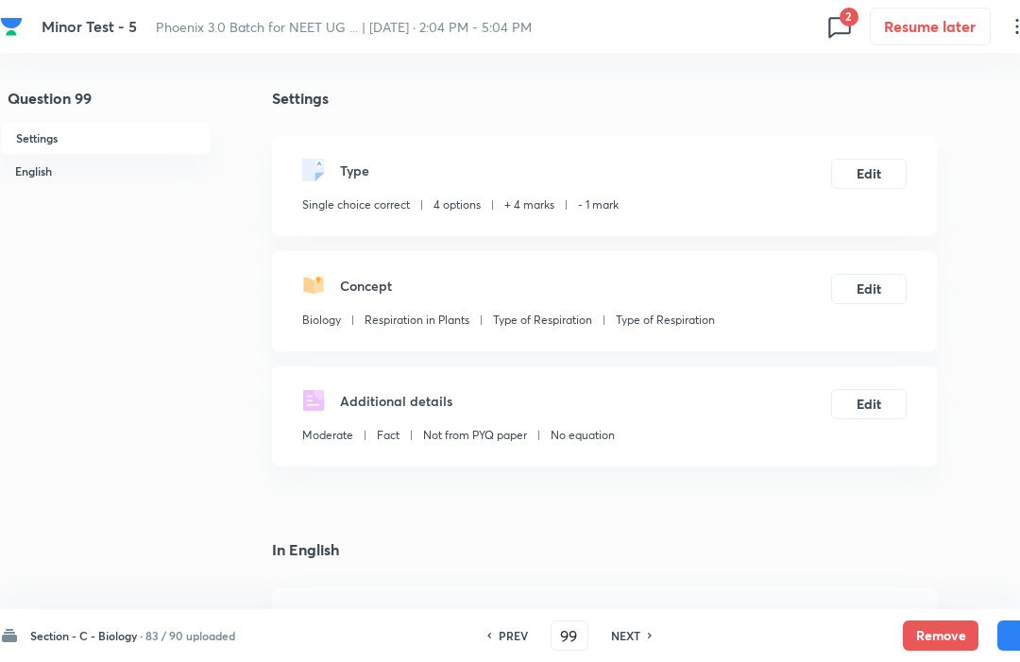
click at [940, 636] on button "Remove" at bounding box center [941, 636] width 76 height 30
click at [641, 643] on h6 "NEXT" at bounding box center [625, 635] width 29 height 17
type input "100"
checkbox input "false"
click at [943, 633] on button "Remove" at bounding box center [941, 636] width 76 height 30
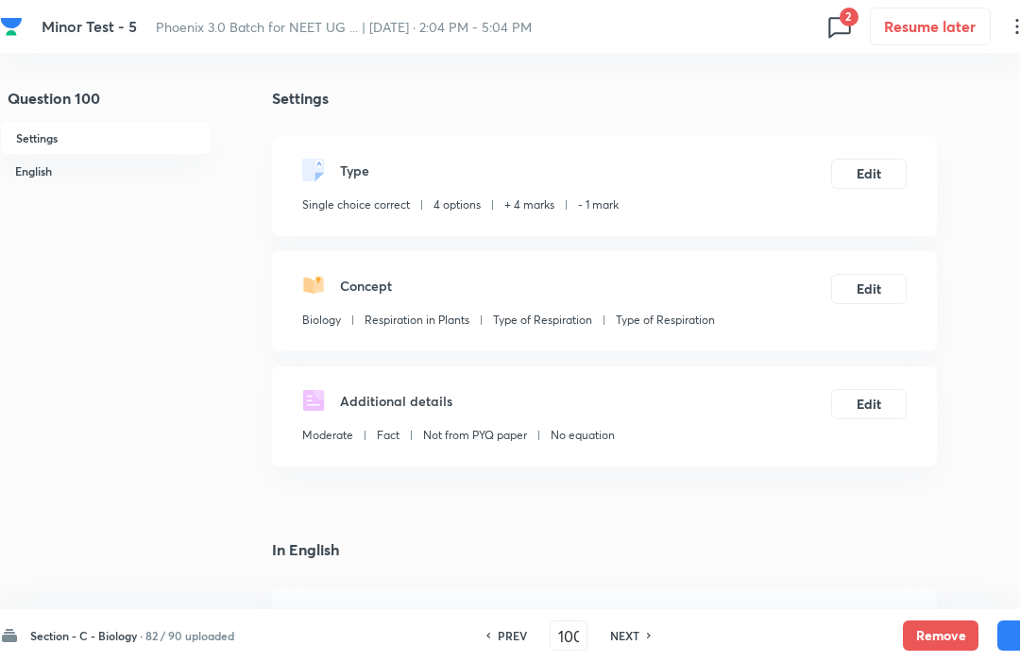
click at [640, 643] on h6 "NEXT" at bounding box center [624, 635] width 29 height 17
type input "101"
checkbox input "false"
click at [935, 625] on button "Remove" at bounding box center [941, 636] width 76 height 30
click at [635, 643] on h6 "NEXT" at bounding box center [624, 635] width 29 height 17
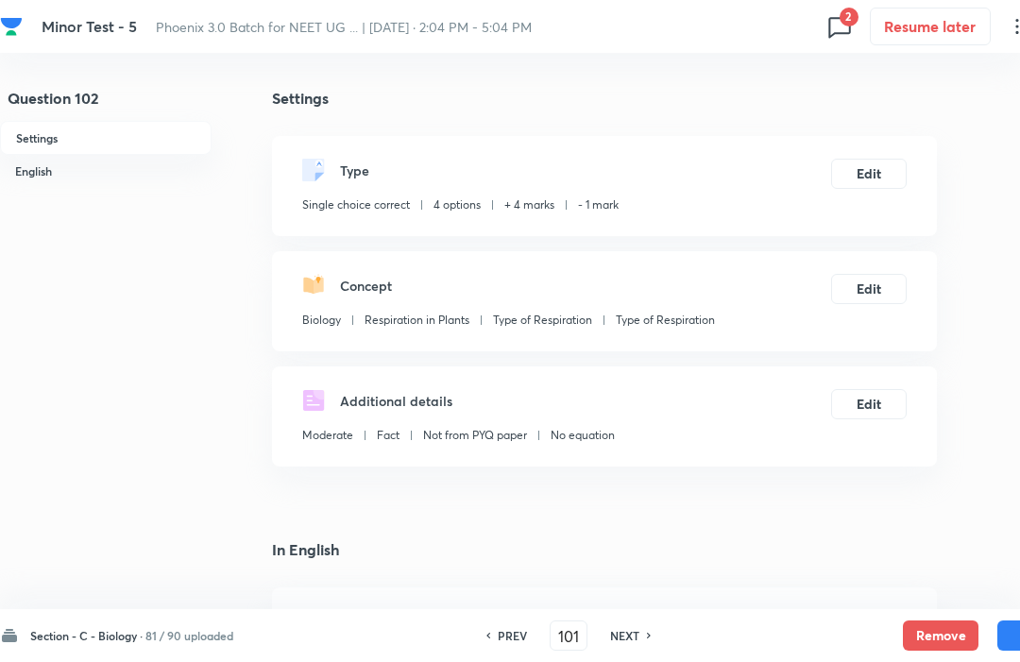
type input "102"
checkbox input "false"
click at [940, 626] on button "Remove" at bounding box center [941, 636] width 76 height 30
click at [641, 642] on h6 "NEXT" at bounding box center [625, 635] width 29 height 17
type input "103"
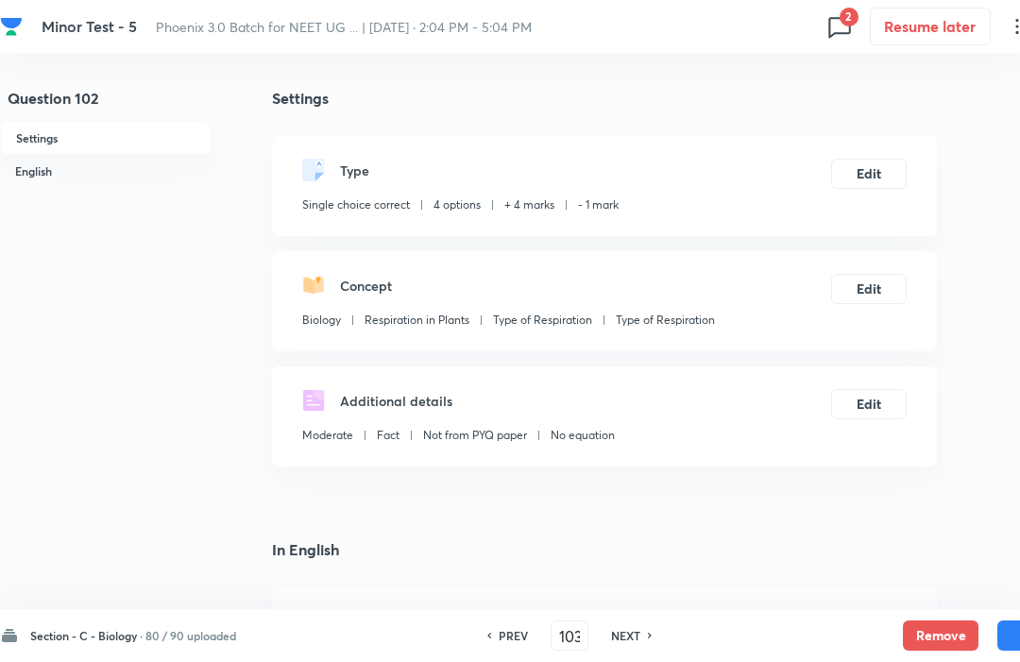
checkbox input "false"
click at [951, 624] on button "Remove" at bounding box center [941, 636] width 76 height 30
click at [635, 631] on h6 "NEXT" at bounding box center [624, 635] width 29 height 17
click at [944, 625] on button "Remove" at bounding box center [941, 636] width 76 height 30
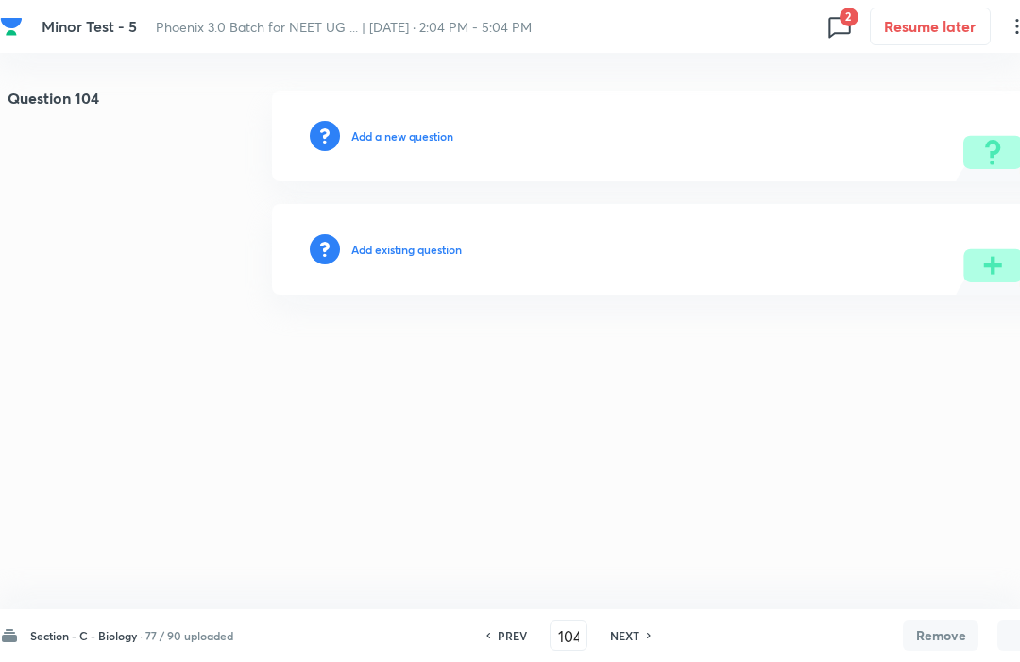
click at [942, 624] on button "Remove" at bounding box center [941, 636] width 76 height 30
click at [628, 636] on h6 "NEXT" at bounding box center [624, 635] width 29 height 17
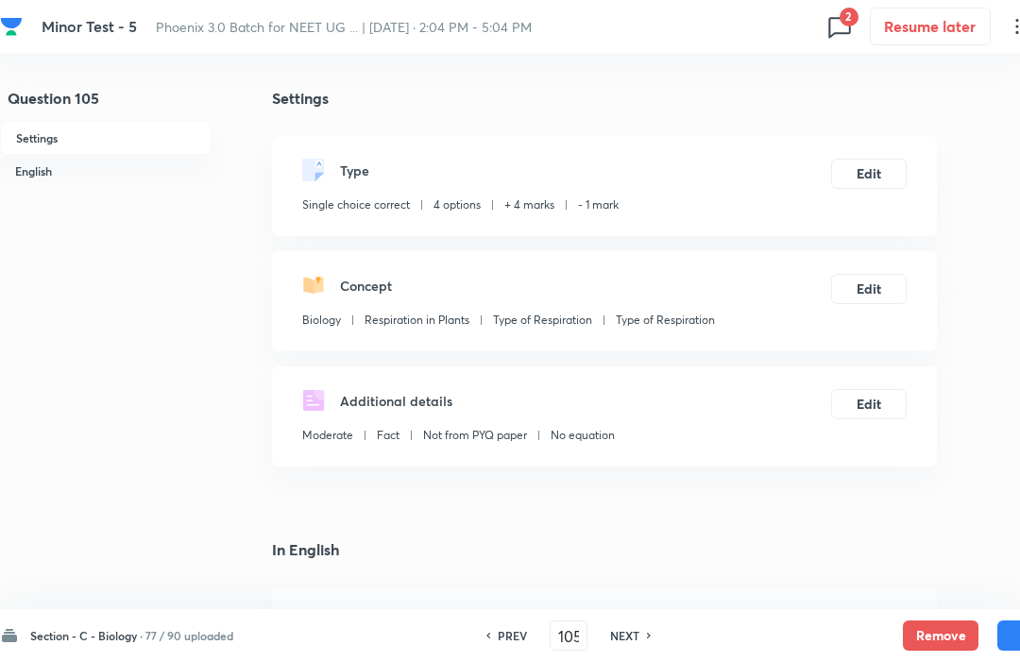
click at [942, 625] on button "Remove" at bounding box center [941, 636] width 76 height 30
click at [630, 643] on h6 "NEXT" at bounding box center [624, 635] width 29 height 17
click at [955, 630] on button "Remove" at bounding box center [941, 636] width 76 height 30
click at [630, 637] on h6 "NEXT" at bounding box center [624, 635] width 29 height 17
type input "107"
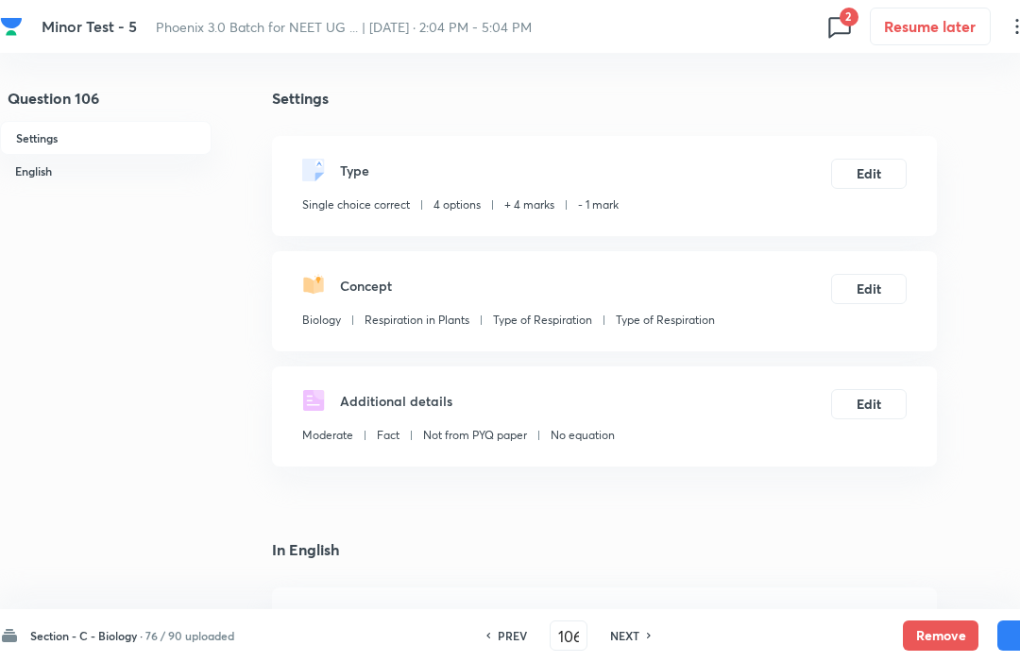
checkbox input "false"
click at [956, 632] on button "Remove" at bounding box center [941, 636] width 76 height 30
click at [626, 642] on h6 "NEXT" at bounding box center [624, 635] width 29 height 17
type input "108"
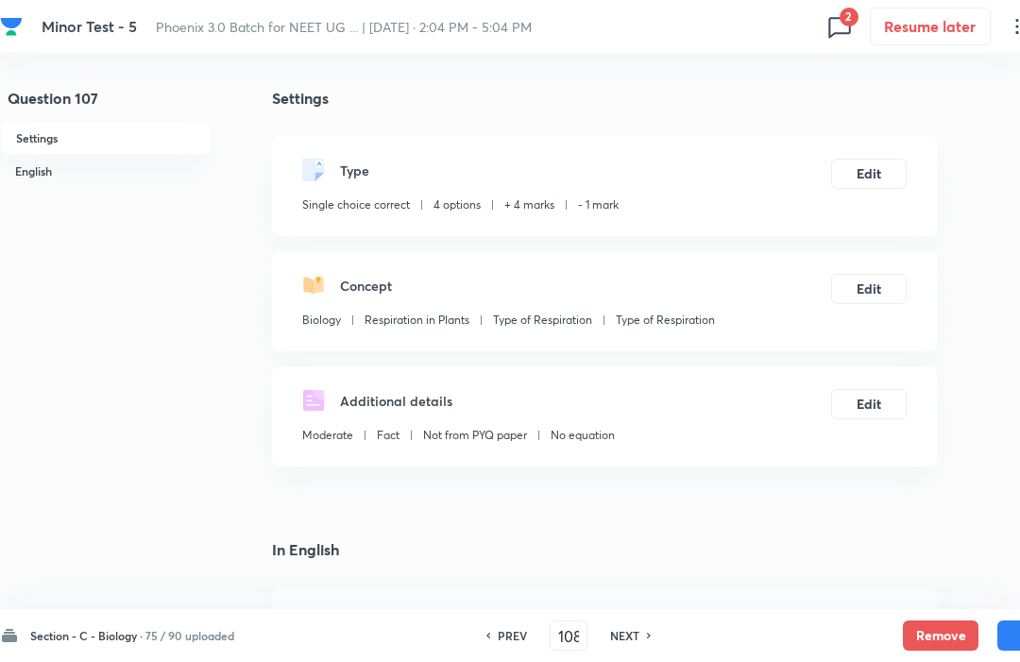
checkbox input "false"
click at [950, 636] on button "Remove" at bounding box center [941, 636] width 76 height 30
click at [628, 641] on h6 "NEXT" at bounding box center [624, 635] width 29 height 17
type input "109"
click at [959, 628] on button "Remove" at bounding box center [941, 636] width 76 height 30
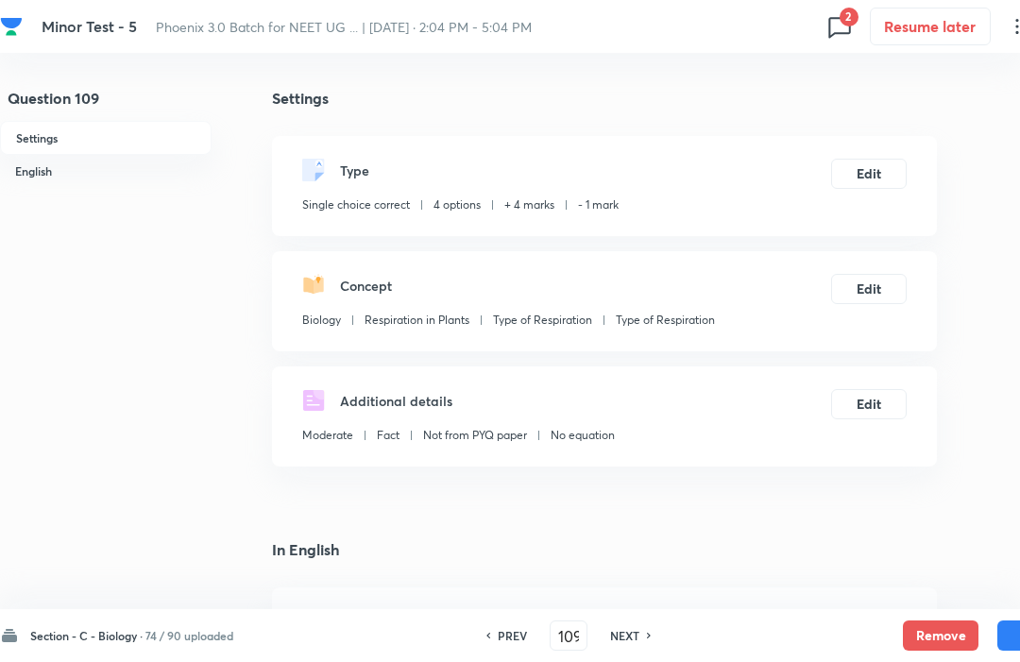
checkbox input "false"
click at [637, 643] on h6 "NEXT" at bounding box center [624, 635] width 29 height 17
type input "110"
checkbox input "false"
click at [947, 626] on button "Remove" at bounding box center [941, 636] width 76 height 30
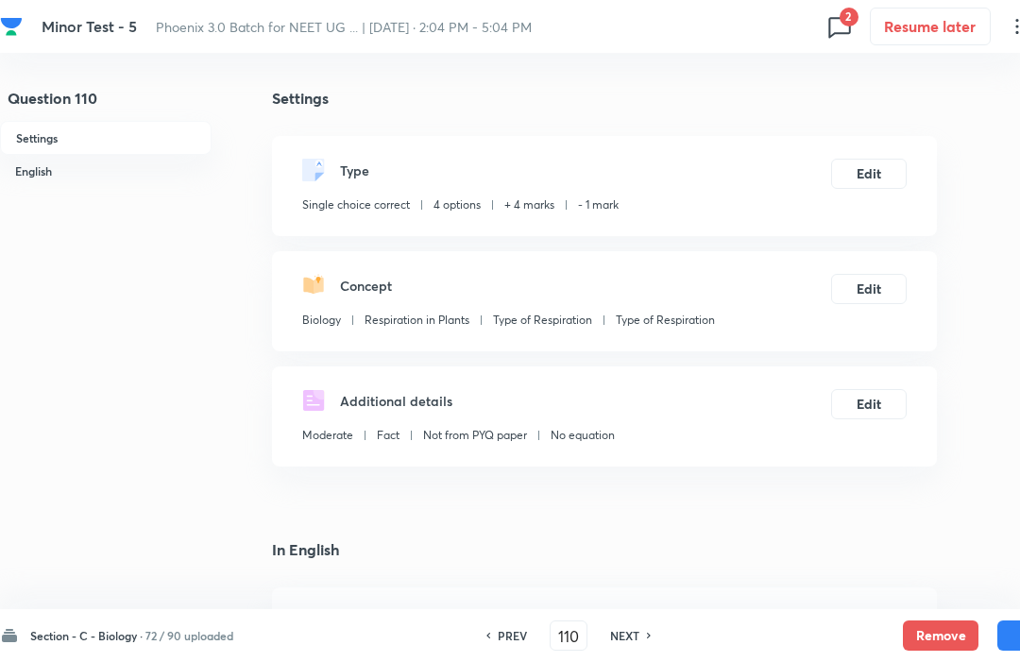
click at [640, 640] on h6 "NEXT" at bounding box center [624, 635] width 29 height 17
type input "111"
checkbox input "false"
click at [954, 639] on button "Remove" at bounding box center [941, 636] width 76 height 30
click at [626, 643] on h6 "NEXT" at bounding box center [623, 635] width 29 height 17
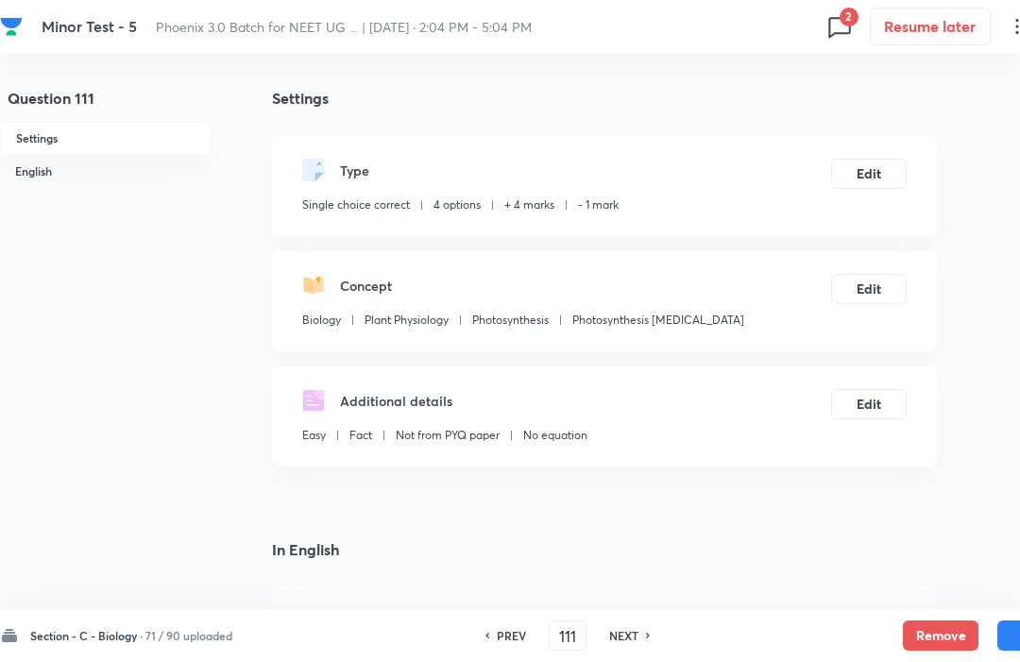
type input "112"
checkbox input "false"
click at [950, 636] on button "Remove" at bounding box center [941, 636] width 76 height 30
click at [639, 633] on h6 "NEXT" at bounding box center [625, 635] width 29 height 17
type input "113"
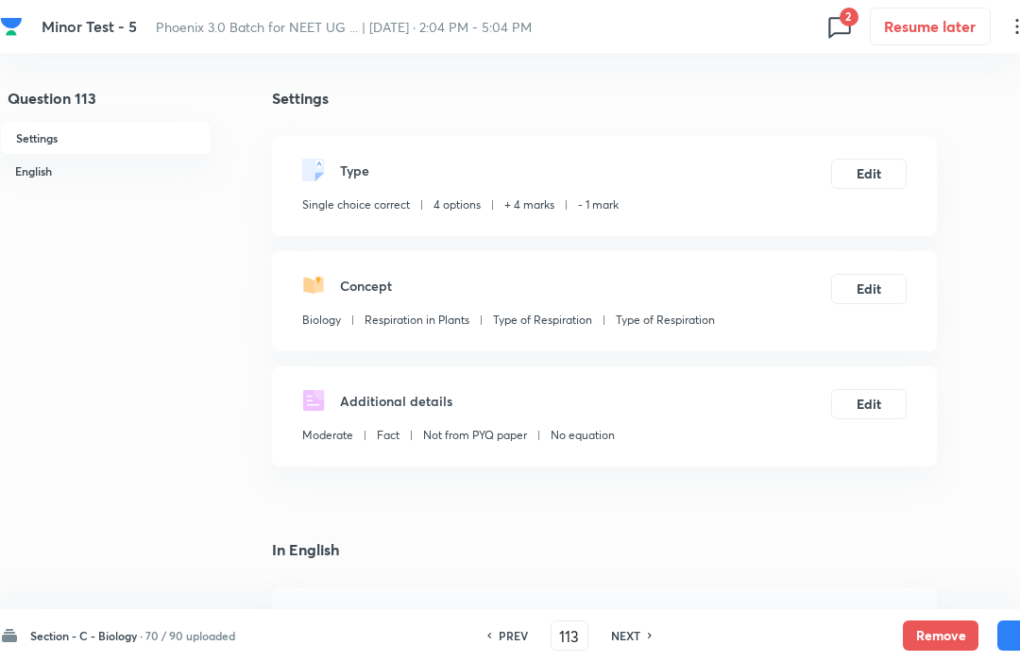
checkbox input "false"
click at [956, 629] on button "Remove" at bounding box center [941, 636] width 76 height 30
click at [628, 643] on h6 "NEXT" at bounding box center [625, 635] width 29 height 17
type input "114"
checkbox input "false"
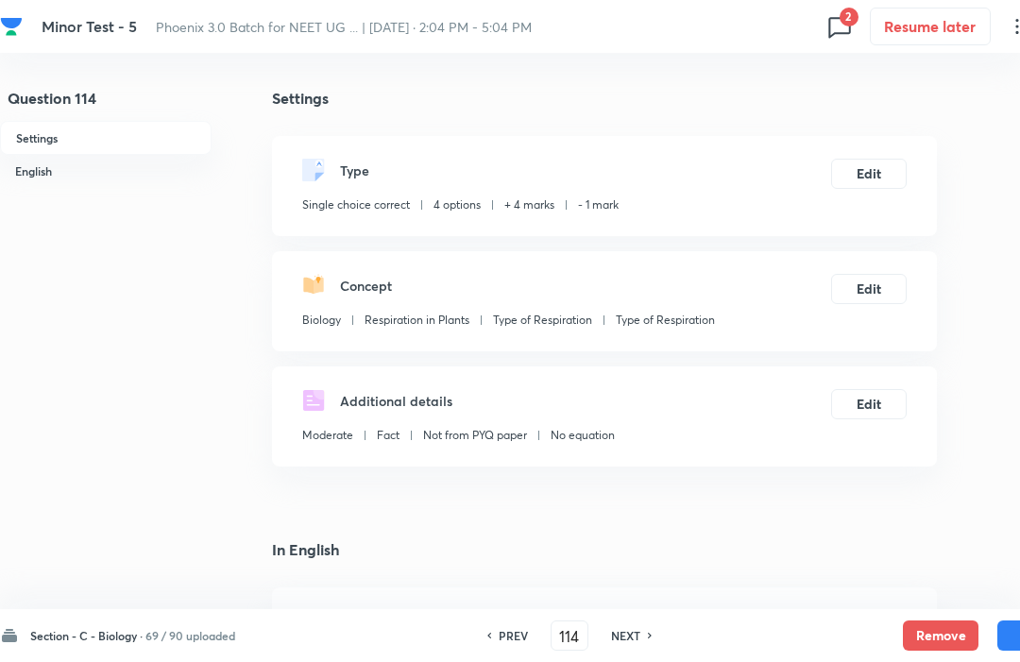
click at [954, 628] on button "Remove" at bounding box center [941, 636] width 76 height 30
click at [630, 643] on h6 "NEXT" at bounding box center [625, 635] width 29 height 17
type input "115"
checkbox input "false"
click at [954, 630] on button "Remove" at bounding box center [941, 636] width 76 height 30
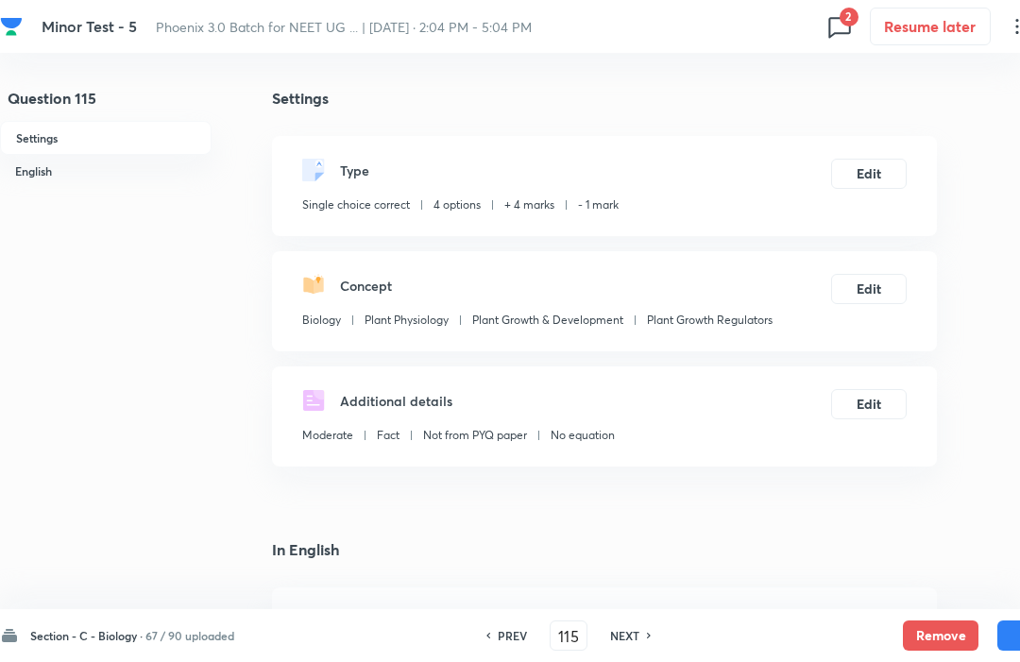
click at [640, 643] on h6 "NEXT" at bounding box center [624, 635] width 29 height 17
type input "116"
checkbox input "false"
click at [954, 635] on button "Remove" at bounding box center [941, 636] width 76 height 30
click at [622, 643] on h6 "NEXT" at bounding box center [625, 635] width 29 height 17
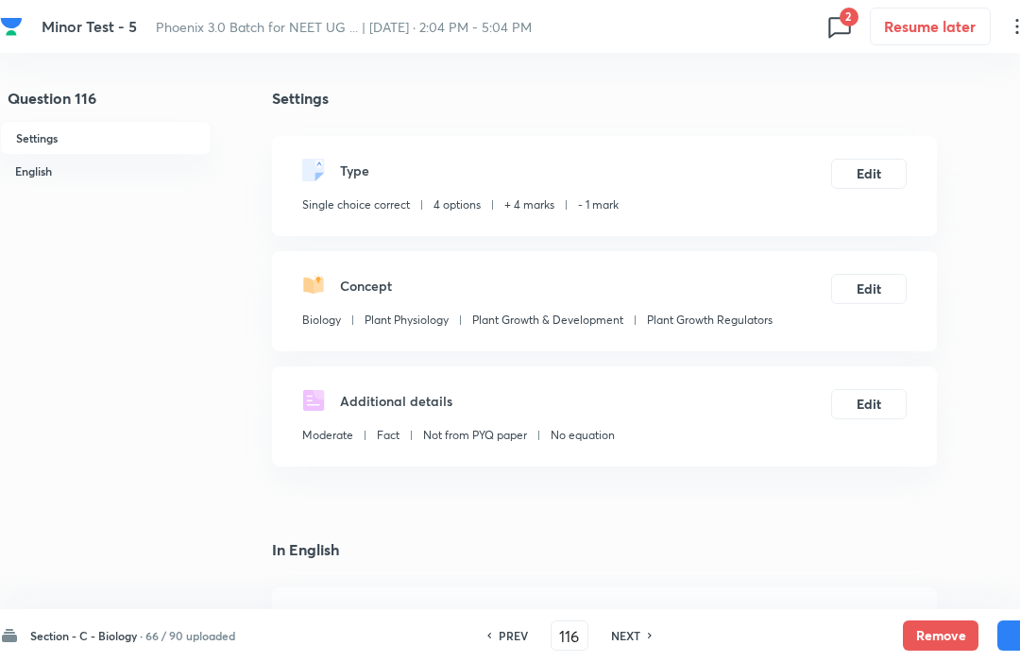
type input "117"
checkbox input "false"
click at [961, 630] on button "Remove" at bounding box center [941, 636] width 76 height 30
click at [631, 643] on h6 "NEXT" at bounding box center [625, 635] width 29 height 17
type input "118"
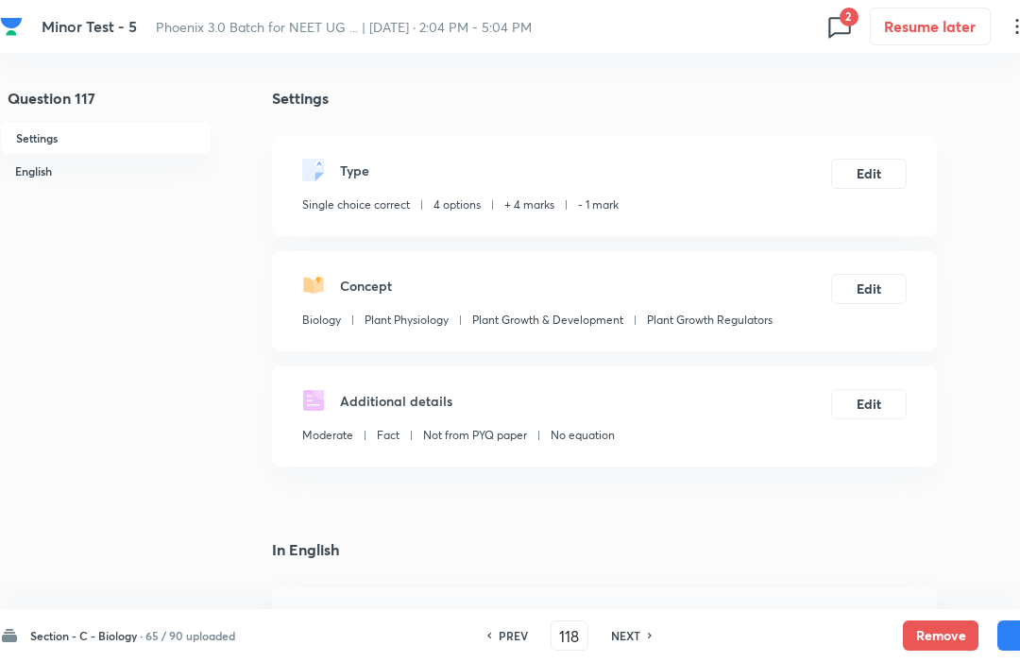
checkbox input "false"
click at [956, 630] on button "Remove" at bounding box center [941, 636] width 76 height 30
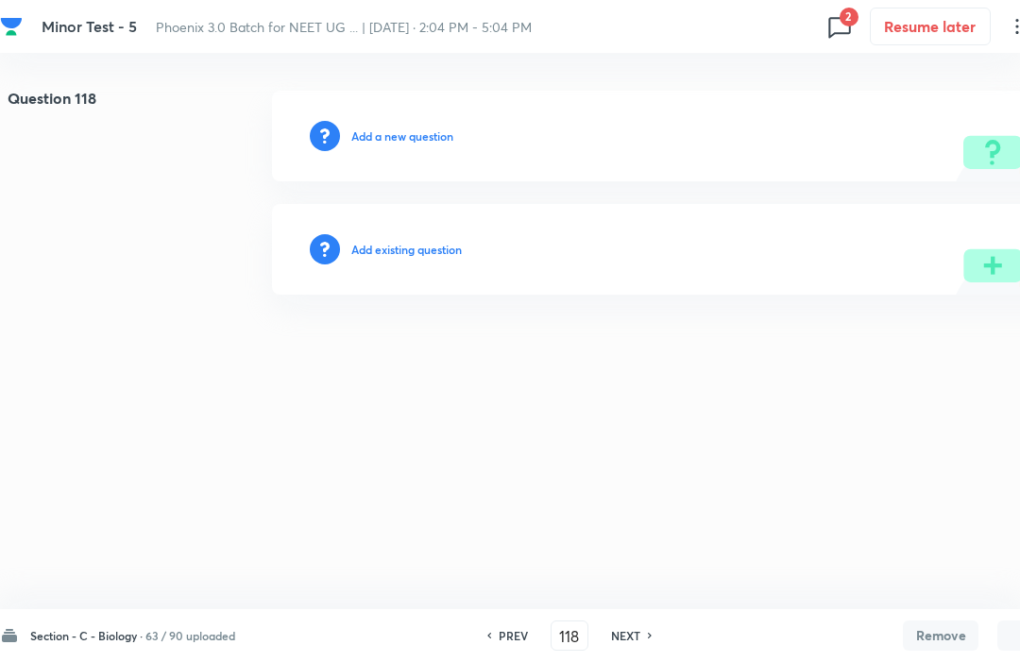
click at [622, 643] on h6 "NEXT" at bounding box center [625, 635] width 29 height 17
type input "119"
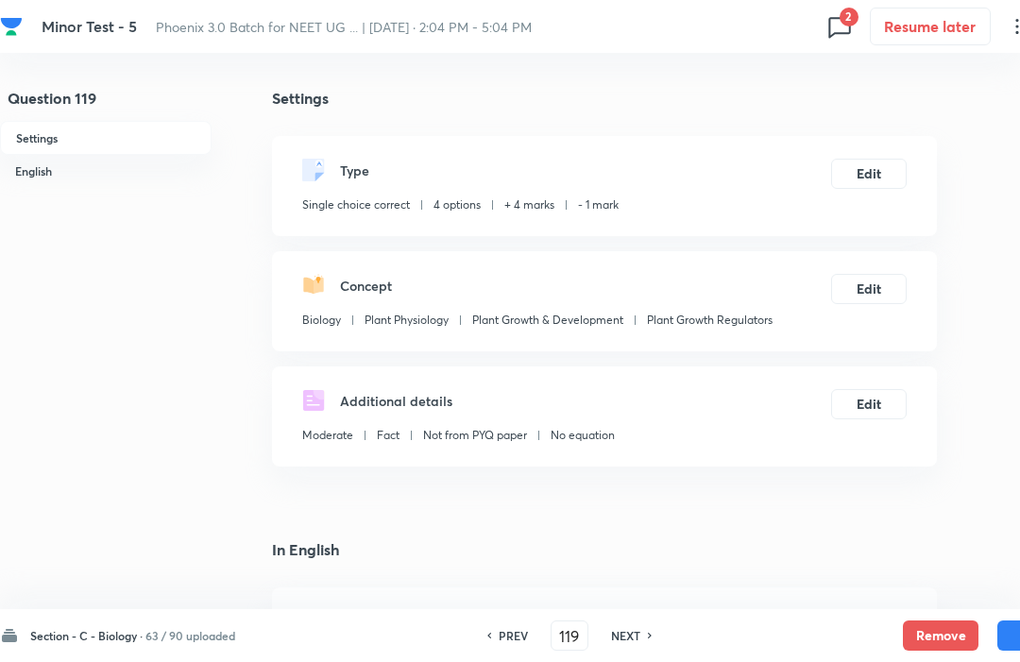
checkbox input "true"
click at [949, 636] on button "Remove" at bounding box center [941, 636] width 76 height 30
click at [635, 643] on h6 "NEXT" at bounding box center [625, 635] width 29 height 17
type input "120"
checkbox input "false"
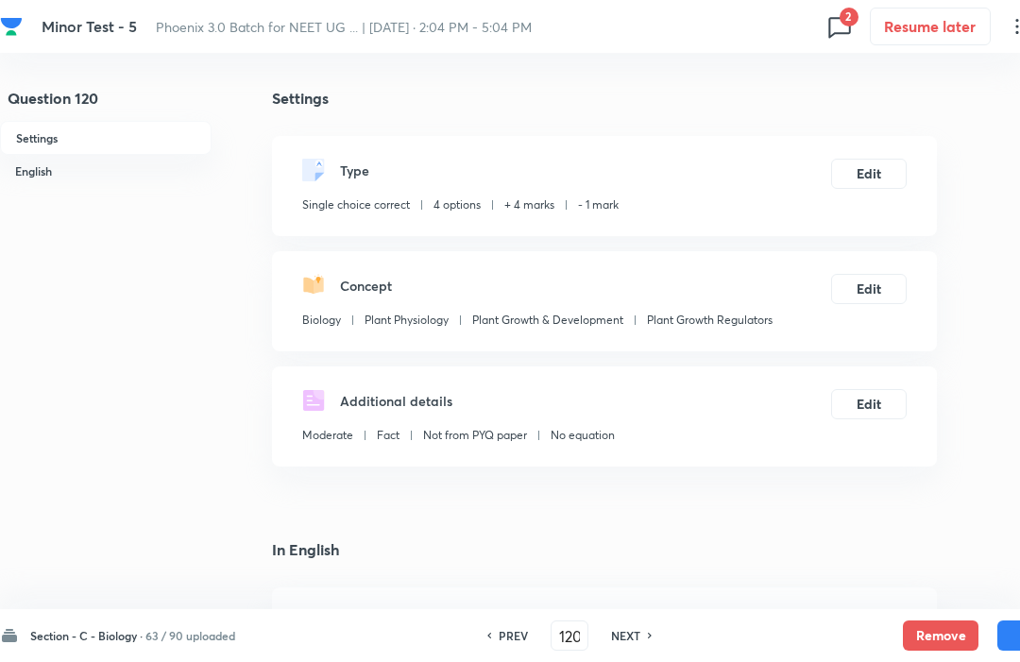
checkbox input "false"
click at [949, 635] on button "Remove" at bounding box center [941, 636] width 76 height 30
click at [633, 643] on h6 "NEXT" at bounding box center [624, 635] width 29 height 17
type input "121"
checkbox input "false"
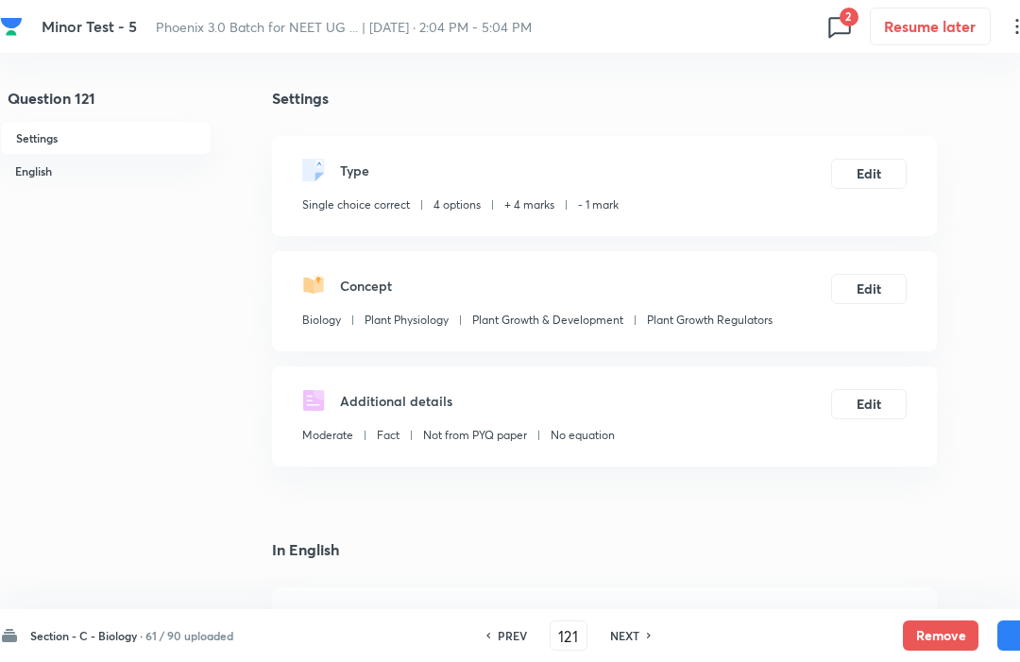
click at [938, 626] on button "Remove" at bounding box center [941, 636] width 76 height 30
click at [630, 643] on h6 "NEXT" at bounding box center [624, 635] width 29 height 17
type input "122"
checkbox input "false"
click at [943, 632] on button "Remove" at bounding box center [941, 636] width 76 height 30
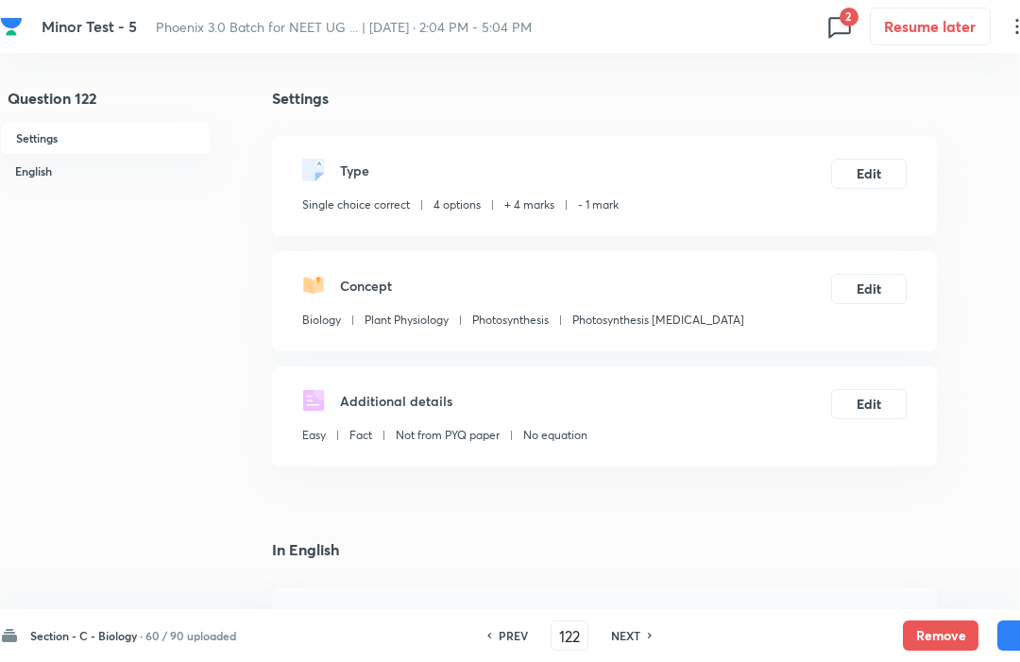
click at [632, 636] on h6 "NEXT" at bounding box center [625, 635] width 29 height 17
type input "123"
checkbox input "false"
click at [937, 629] on button "Remove" at bounding box center [941, 636] width 76 height 30
click at [633, 643] on h6 "NEXT" at bounding box center [625, 635] width 29 height 17
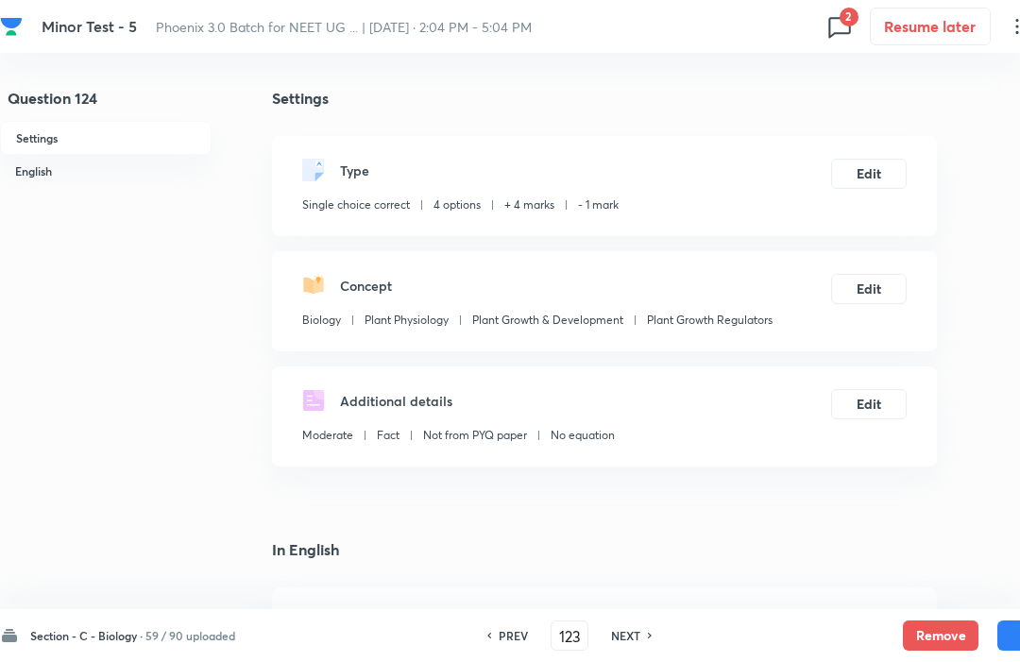
type input "124"
checkbox input "false"
click at [936, 630] on button "Remove" at bounding box center [941, 636] width 76 height 30
click at [634, 643] on h6 "NEXT" at bounding box center [625, 635] width 29 height 17
type input "125"
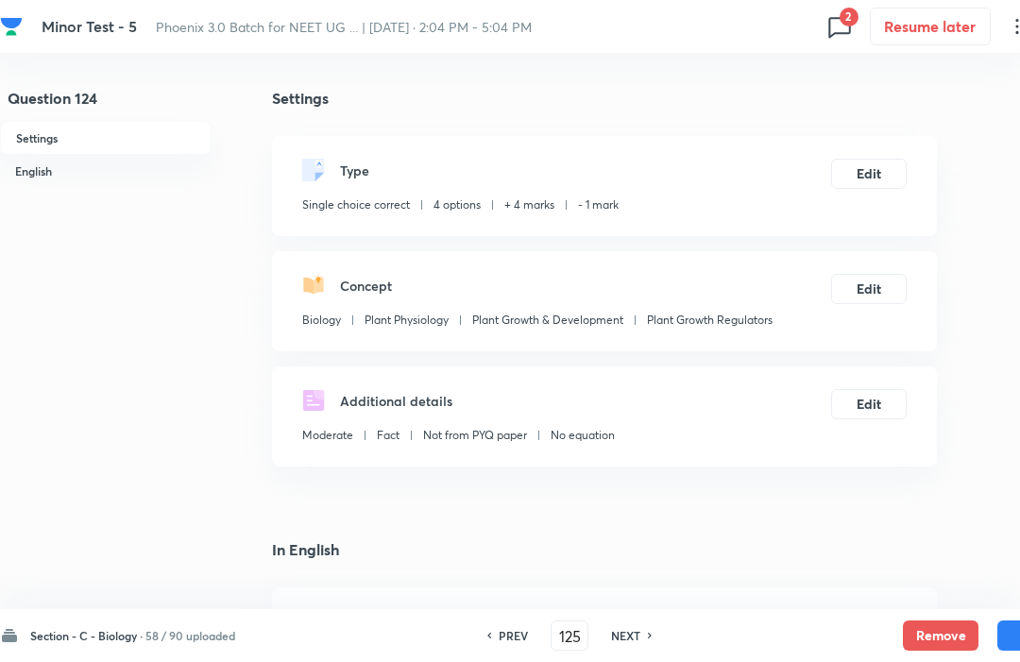
checkbox input "false"
click at [935, 626] on button "Remove" at bounding box center [941, 636] width 76 height 30
click at [633, 643] on h6 "NEXT" at bounding box center [624, 635] width 29 height 17
click at [937, 631] on button "Remove" at bounding box center [941, 636] width 76 height 30
click at [636, 643] on h6 "NEXT" at bounding box center [625, 635] width 29 height 17
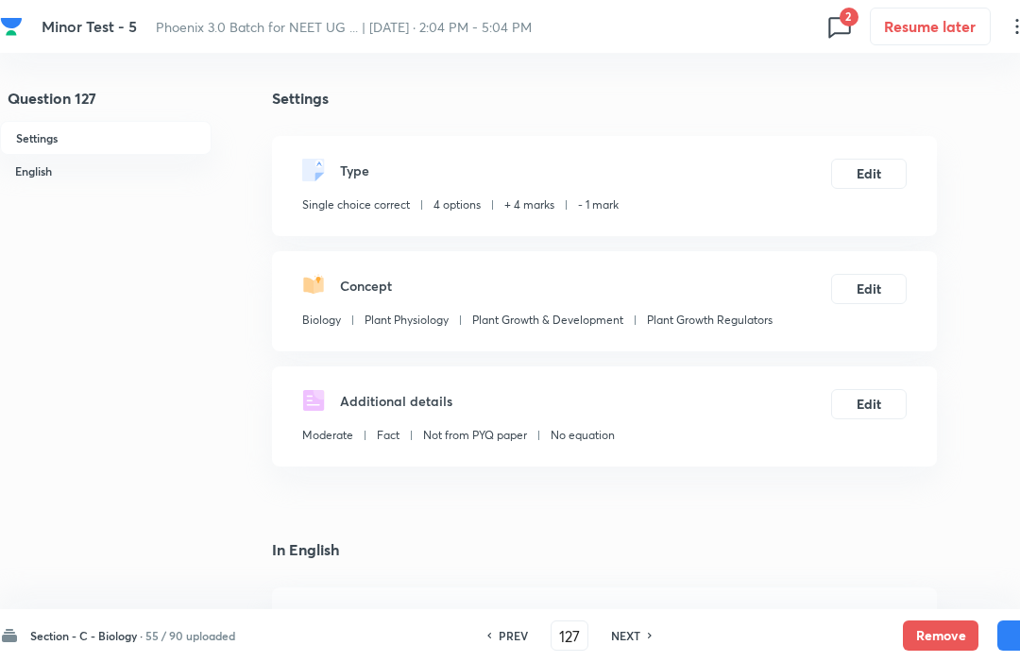
click at [945, 628] on button "Remove" at bounding box center [941, 636] width 76 height 30
click at [629, 642] on h6 "NEXT" at bounding box center [625, 635] width 29 height 17
type input "128"
checkbox input "false"
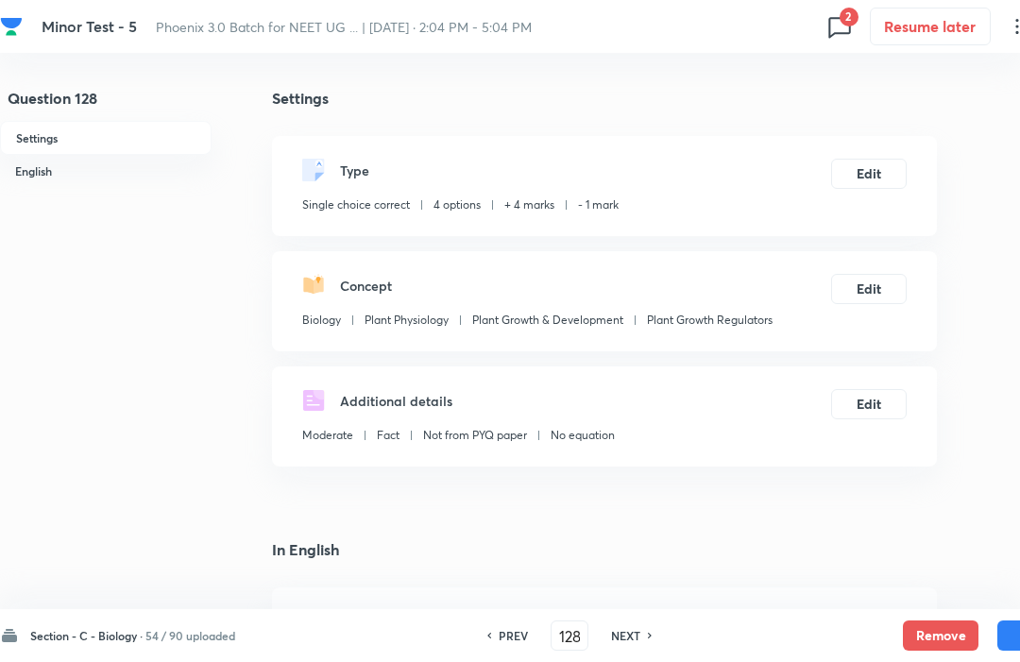
click at [628, 642] on h6 "NEXT" at bounding box center [625, 635] width 29 height 17
type input "129"
checkbox input "true"
click at [939, 629] on button "Remove" at bounding box center [941, 636] width 76 height 30
click at [628, 642] on h6 "NEXT" at bounding box center [625, 635] width 29 height 17
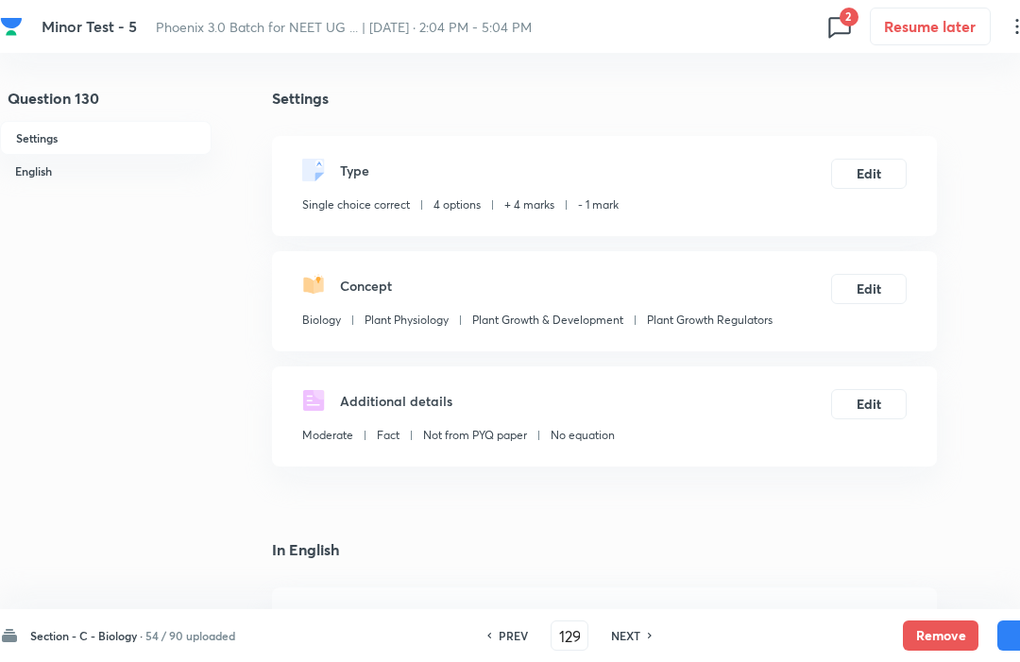
type input "130"
checkbox input "true"
checkbox input "false"
click at [942, 626] on button "Remove" at bounding box center [941, 636] width 76 height 30
checkbox input "false"
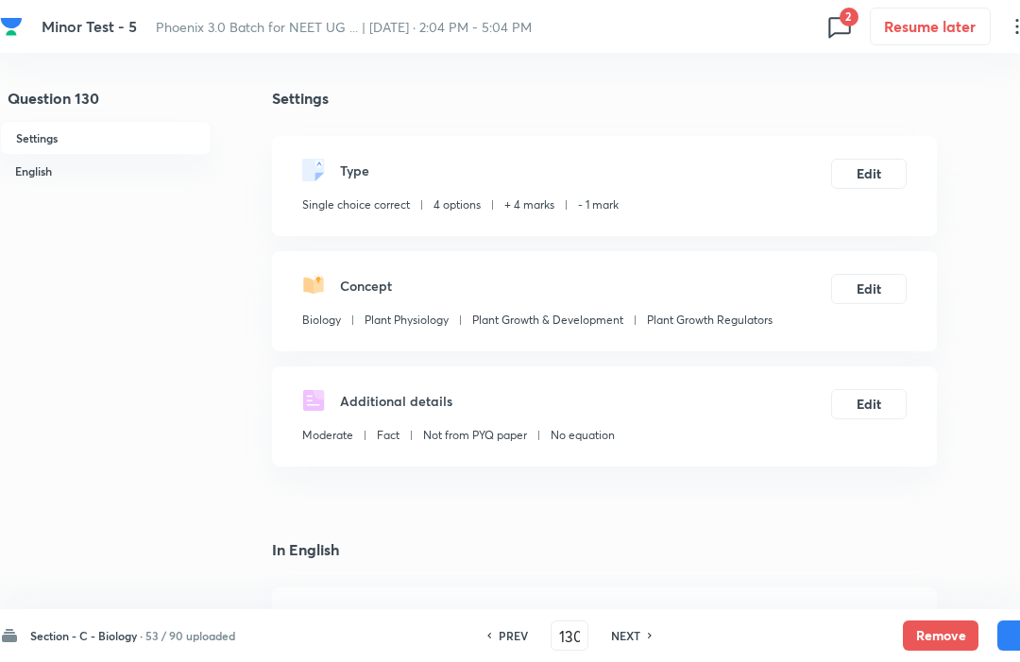
click at [945, 626] on button "Remove" at bounding box center [941, 636] width 76 height 30
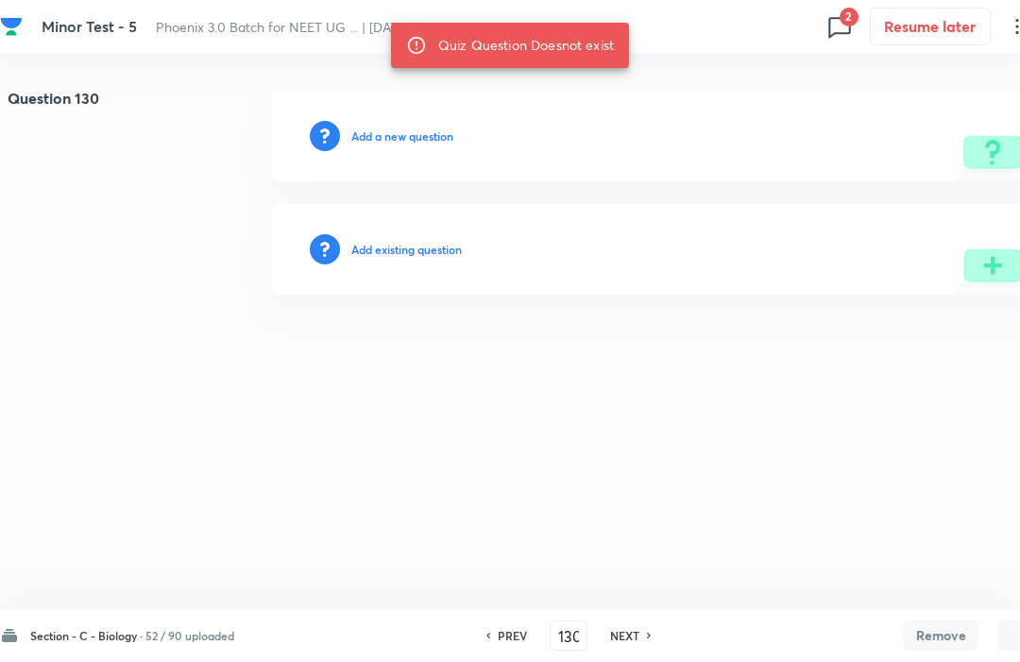
click at [947, 628] on button "Remove" at bounding box center [941, 636] width 76 height 30
click at [631, 643] on h6 "NEXT" at bounding box center [624, 635] width 29 height 17
type input "131"
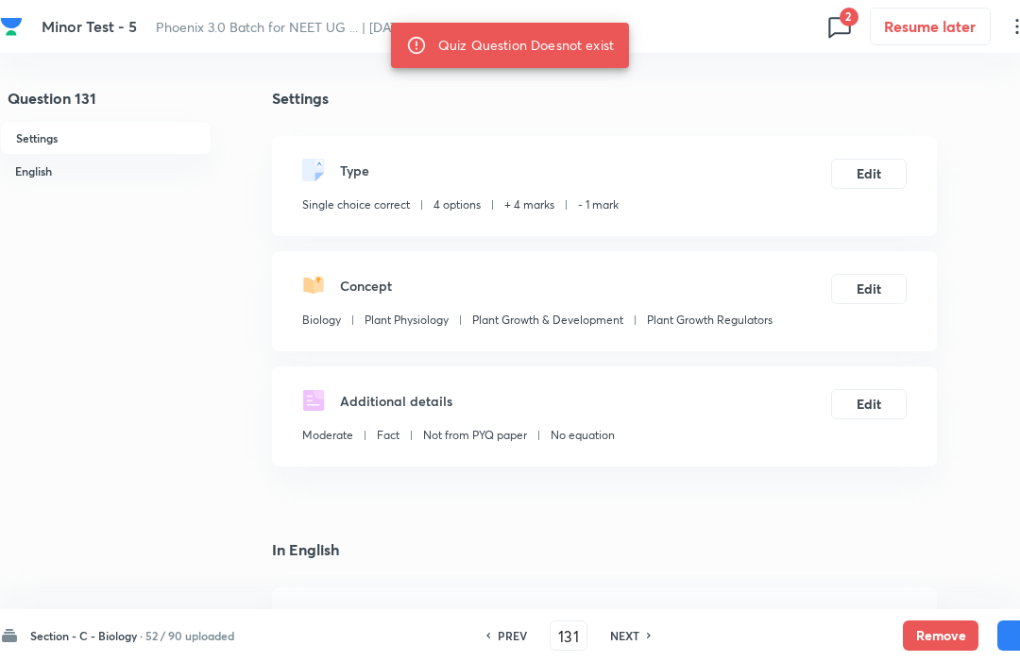
checkbox input "true"
click at [955, 645] on button "Remove" at bounding box center [941, 636] width 76 height 30
click at [628, 642] on h6 "NEXT" at bounding box center [624, 635] width 29 height 17
click at [934, 630] on button "Remove" at bounding box center [941, 636] width 76 height 30
click at [626, 643] on h6 "NEXT" at bounding box center [624, 635] width 29 height 17
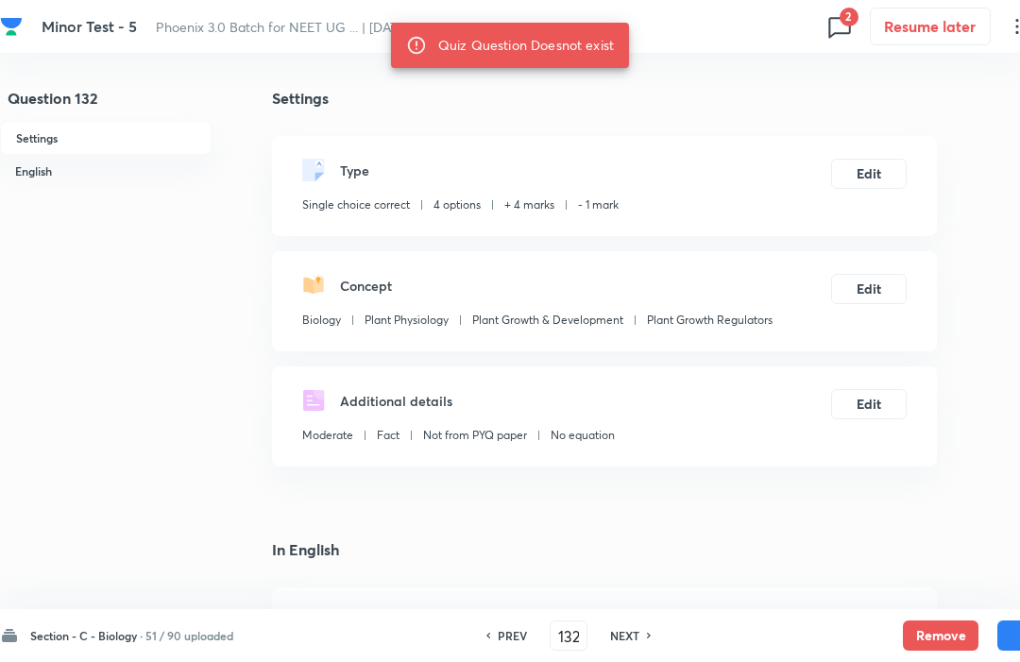
type input "133"
checkbox input "false"
click at [940, 630] on button "Remove" at bounding box center [941, 636] width 76 height 30
click at [632, 655] on div "Section - C - Biology · 50 / 90 uploaded PREV 133 ​ NEXT Remove Save" at bounding box center [536, 635] width 1073 height 53
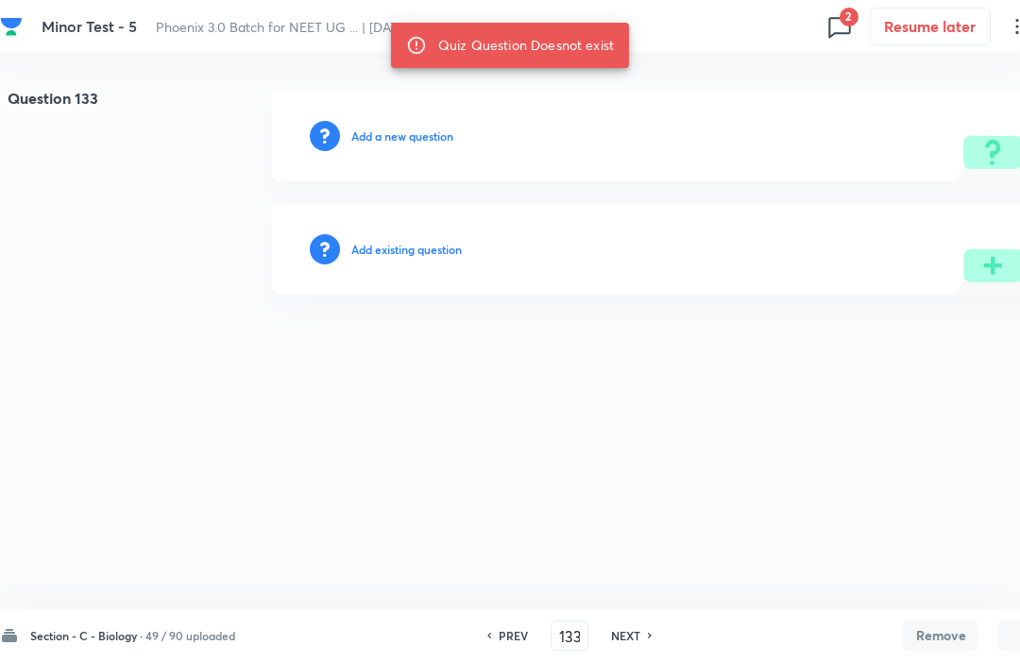
click at [622, 643] on h6 "NEXT" at bounding box center [625, 635] width 29 height 17
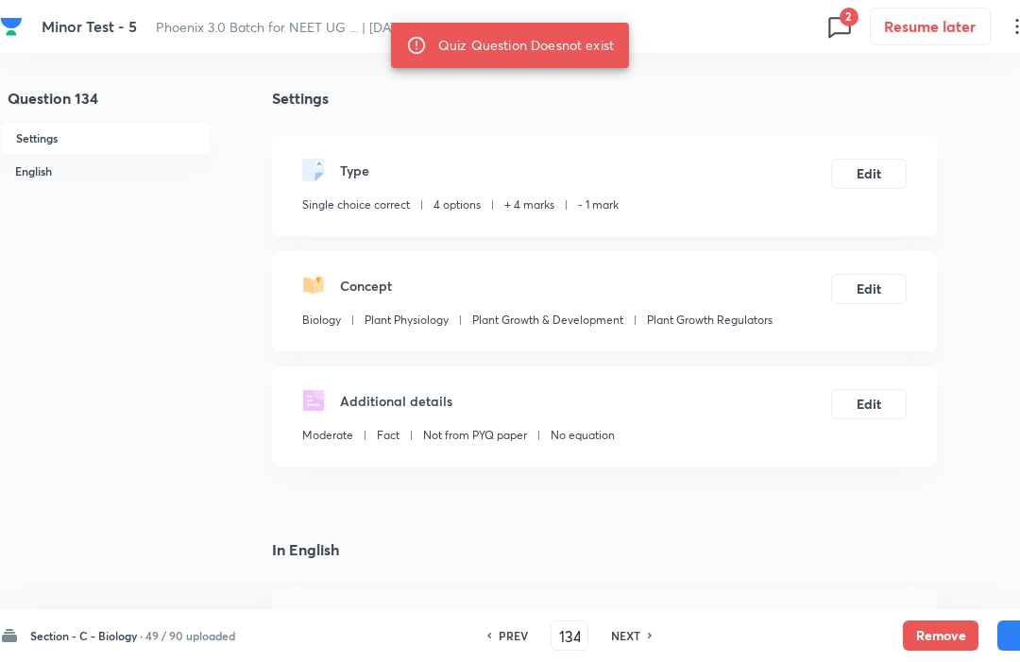
click at [936, 626] on button "Remove" at bounding box center [941, 636] width 76 height 30
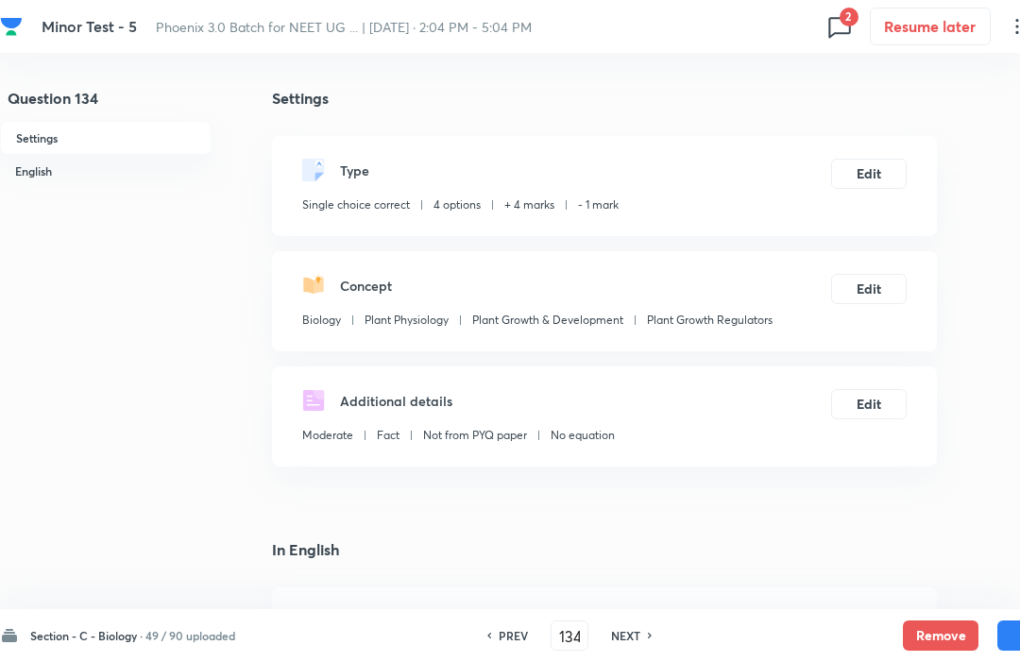
click at [630, 643] on h6 "NEXT" at bounding box center [625, 635] width 29 height 17
type input "135"
checkbox input "false"
click at [934, 626] on button "Remove" at bounding box center [941, 636] width 76 height 30
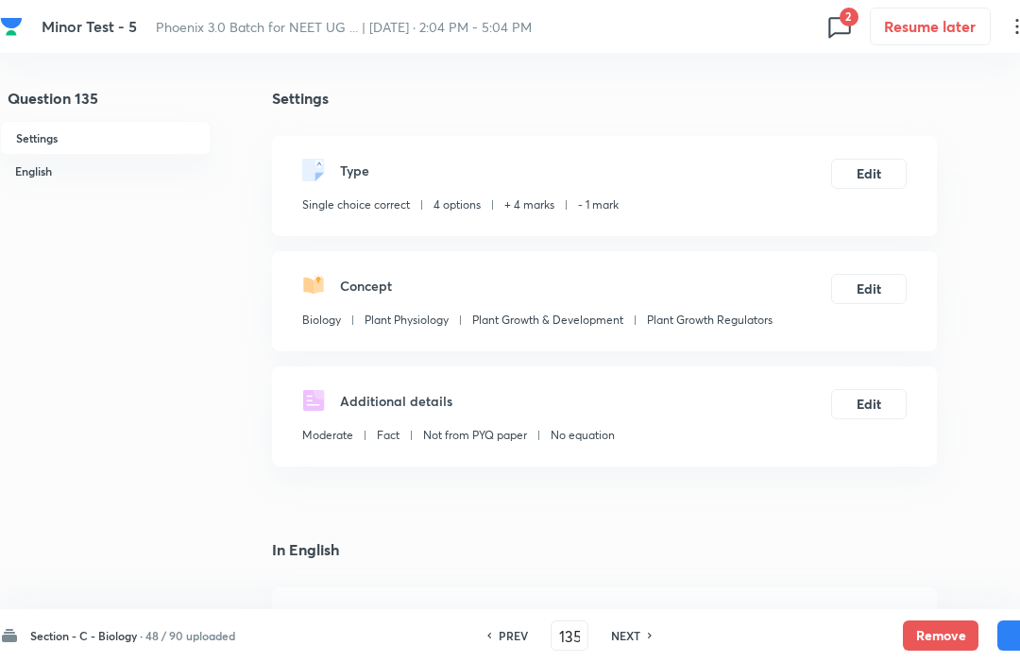
click at [632, 643] on h6 "NEXT" at bounding box center [625, 635] width 29 height 17
type input "136"
checkbox input "false"
click at [931, 626] on button "Remove" at bounding box center [941, 636] width 76 height 30
click at [619, 643] on h6 "NEXT" at bounding box center [624, 635] width 29 height 17
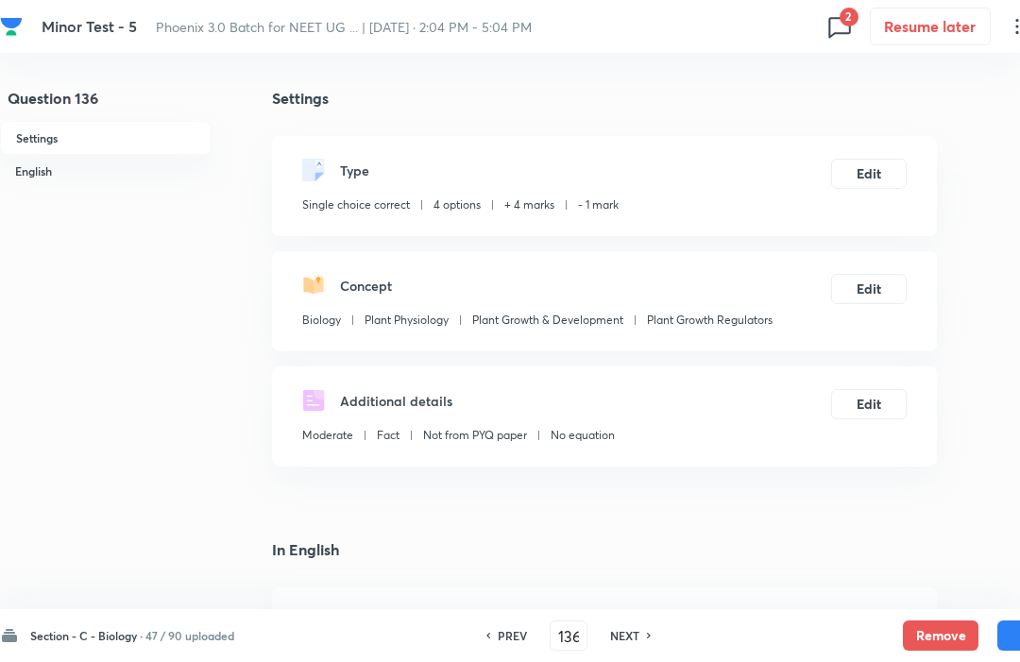
type input "137"
checkbox input "false"
click at [931, 621] on button "Remove" at bounding box center [941, 636] width 76 height 30
click at [620, 642] on h6 "NEXT" at bounding box center [625, 635] width 29 height 17
type input "138"
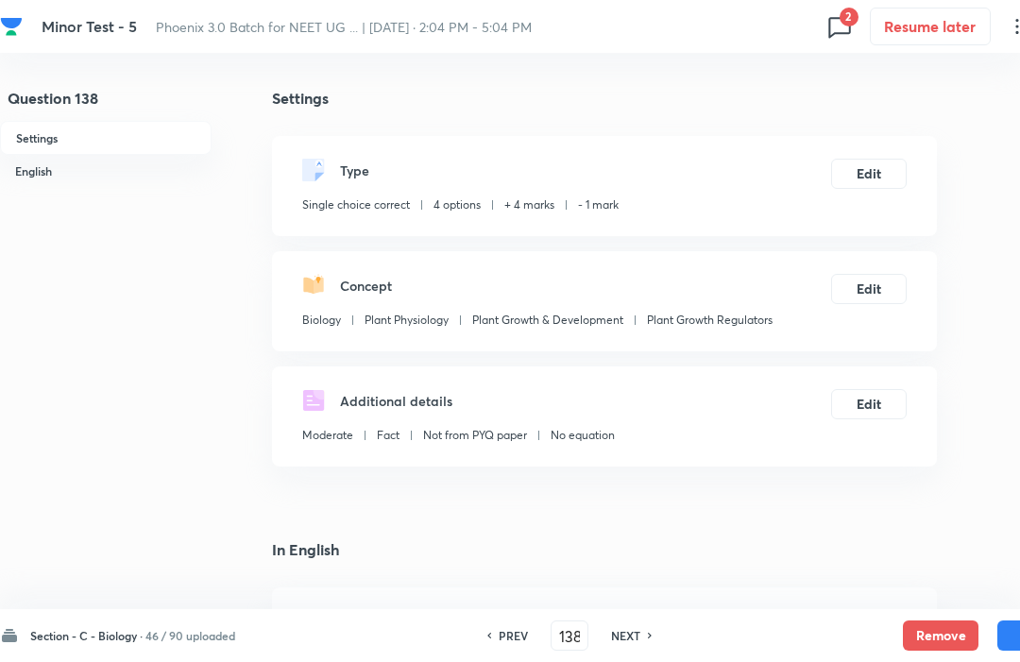
checkbox input "false"
click at [618, 642] on h6 "NEXT" at bounding box center [625, 635] width 29 height 17
type input "139"
checkbox input "true"
click at [938, 623] on button "Remove" at bounding box center [941, 636] width 76 height 30
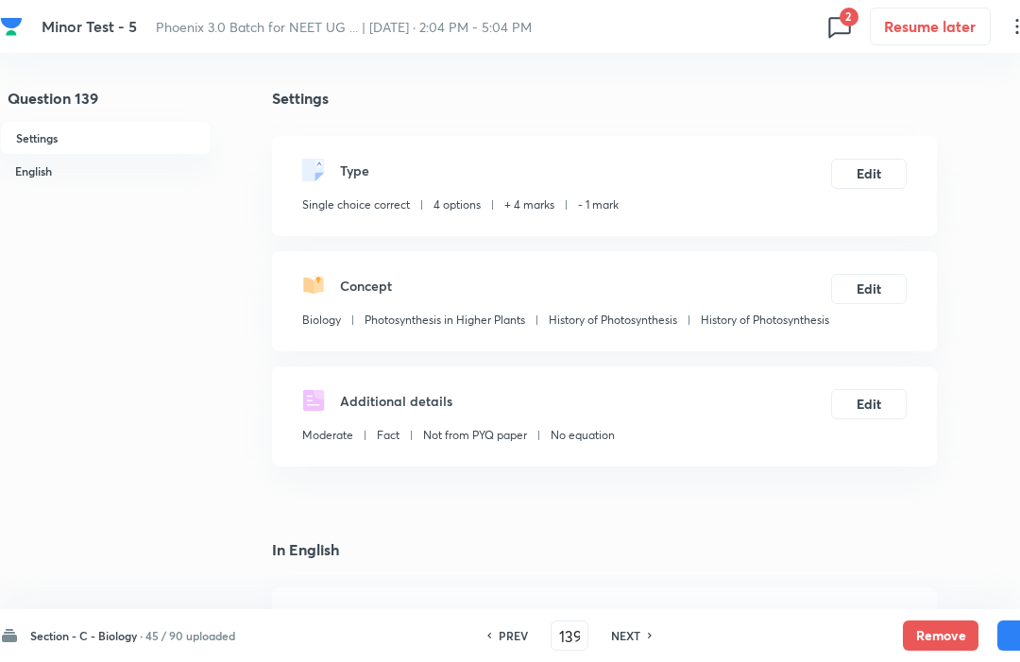
click at [620, 643] on h6 "NEXT" at bounding box center [625, 635] width 29 height 17
type input "140"
checkbox input "false"
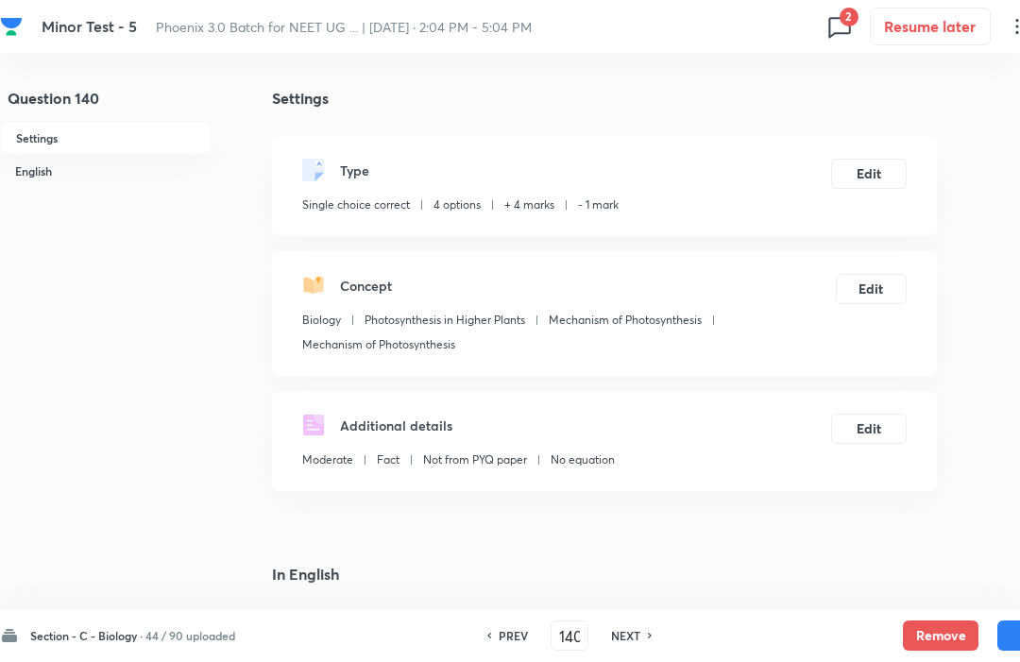
click at [935, 628] on button "Remove" at bounding box center [941, 636] width 76 height 30
click at [630, 643] on h6 "NEXT" at bounding box center [625, 635] width 29 height 17
type input "141"
checkbox input "false"
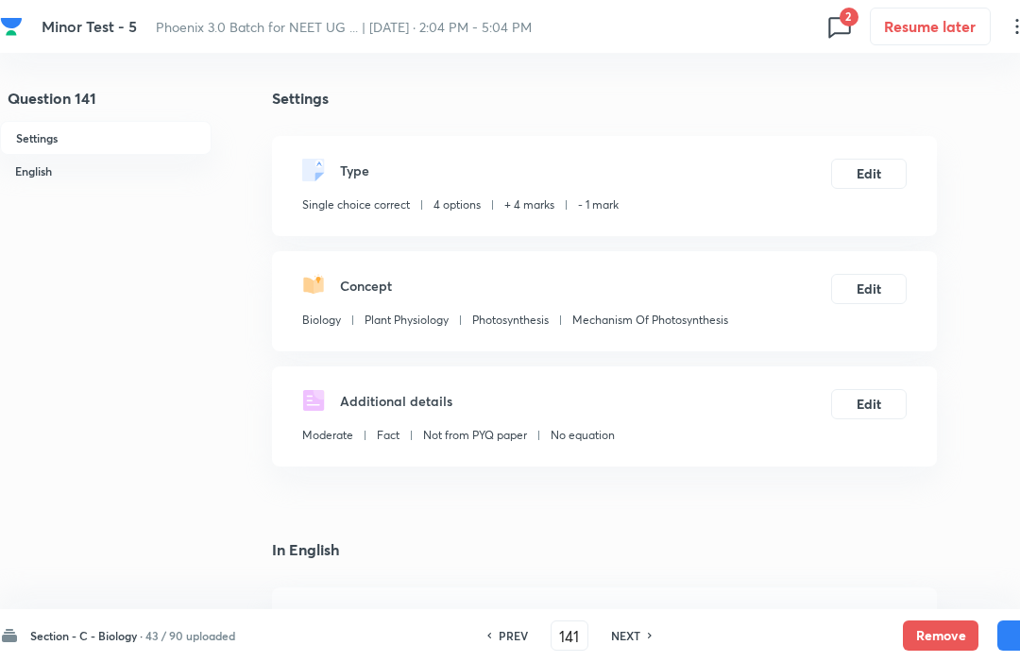
click at [626, 643] on h6 "NEXT" at bounding box center [625, 635] width 29 height 17
type input "142"
checkbox input "true"
click at [943, 628] on button "Remove" at bounding box center [941, 636] width 76 height 30
click at [623, 643] on h6 "NEXT" at bounding box center [625, 635] width 29 height 17
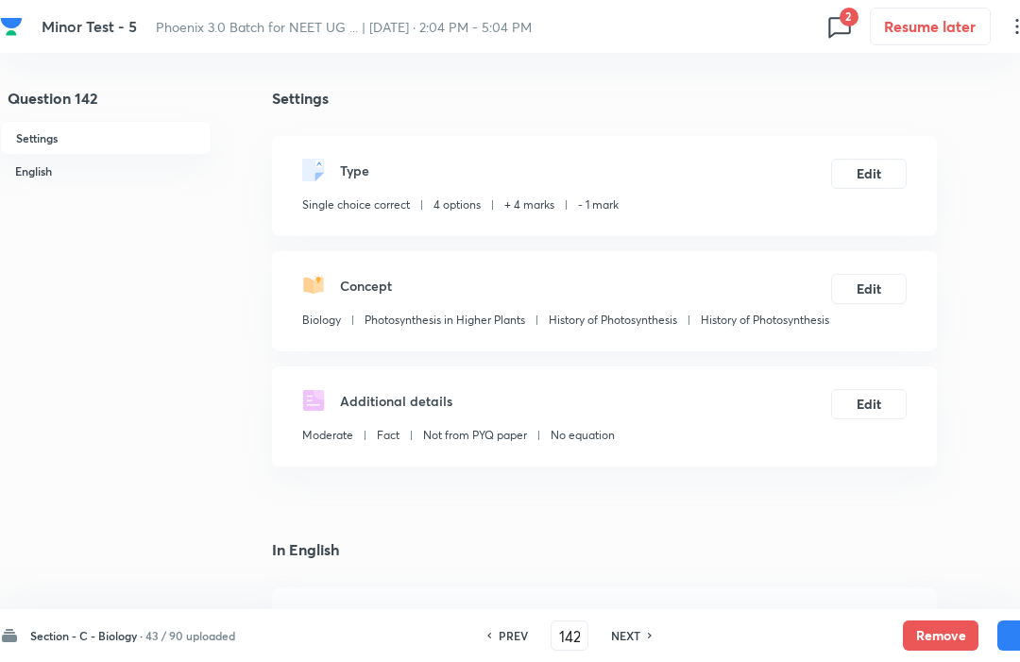
type input "143"
checkbox input "false"
click at [946, 630] on button "Remove" at bounding box center [941, 636] width 76 height 30
click at [632, 643] on h6 "NEXT" at bounding box center [624, 635] width 29 height 17
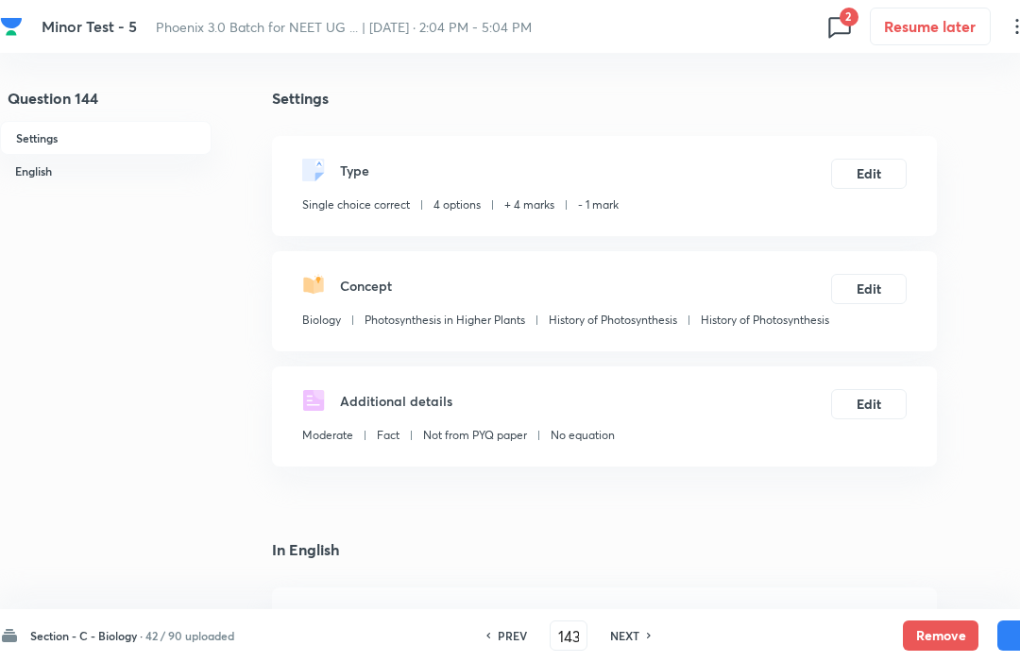
type input "144"
checkbox input "false"
click at [946, 628] on button "Remove" at bounding box center [941, 636] width 76 height 30
click at [627, 635] on h6 "NEXT" at bounding box center [624, 635] width 29 height 17
type input "145"
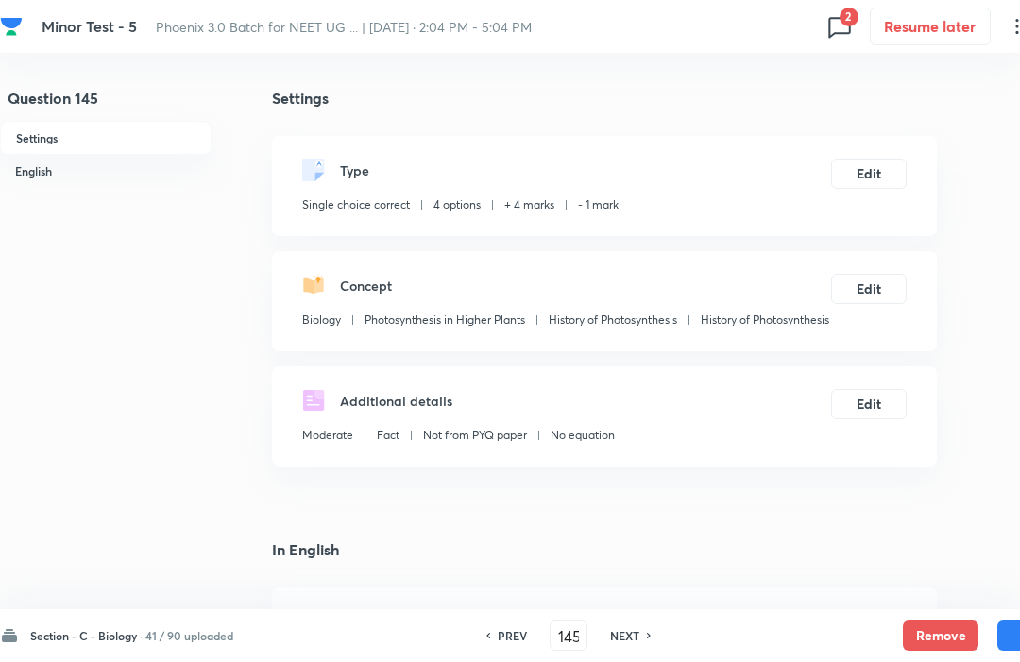
checkbox input "false"
click at [944, 633] on button "Remove" at bounding box center [941, 636] width 76 height 30
click at [626, 643] on h6 "NEXT" at bounding box center [625, 635] width 29 height 17
type input "146"
checkbox input "false"
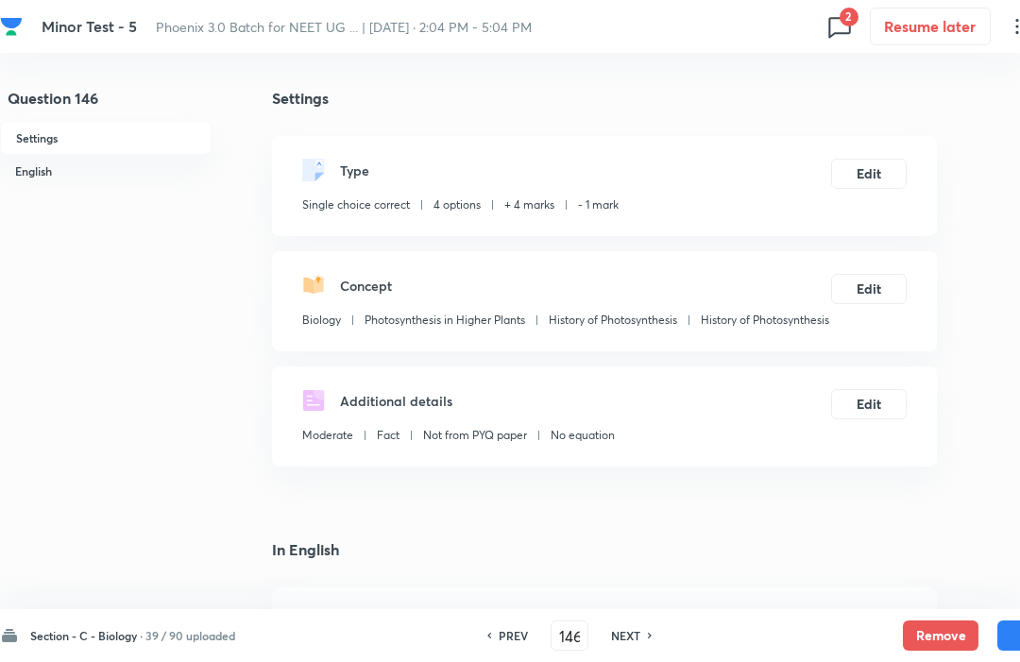
click at [936, 625] on button "Remove" at bounding box center [941, 636] width 76 height 30
click at [619, 643] on h6 "NEXT" at bounding box center [625, 635] width 29 height 17
click at [937, 628] on button "Remove" at bounding box center [941, 636] width 76 height 30
click at [625, 639] on h6 "NEXT" at bounding box center [625, 635] width 29 height 17
type input "148"
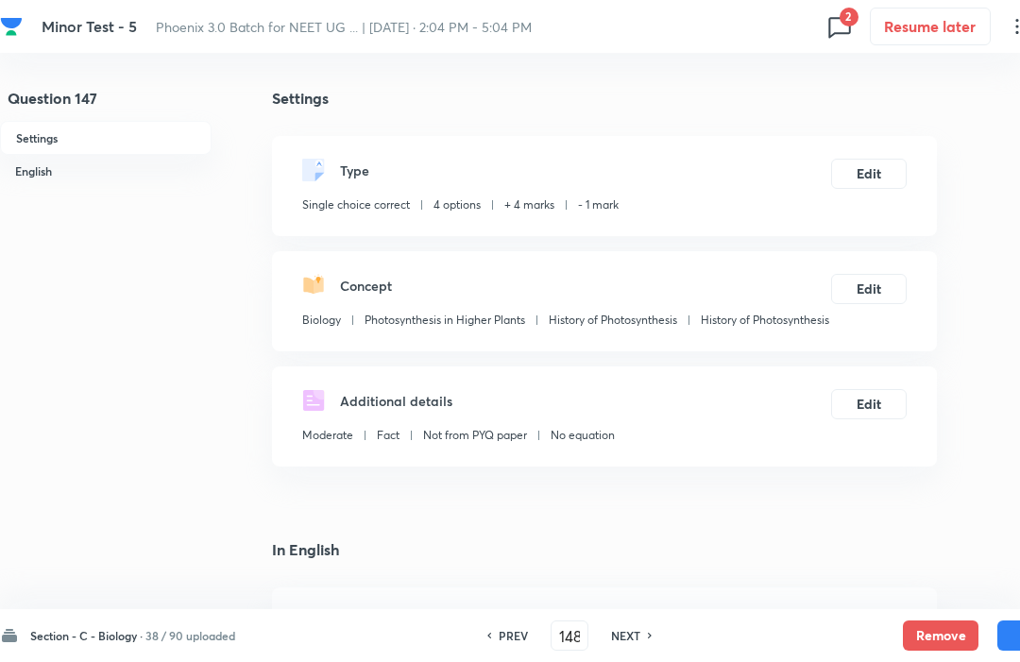
checkbox input "false"
click at [940, 626] on button "Remove" at bounding box center [941, 636] width 76 height 30
click at [625, 643] on h6 "NEXT" at bounding box center [624, 635] width 29 height 17
type input "149"
checkbox input "false"
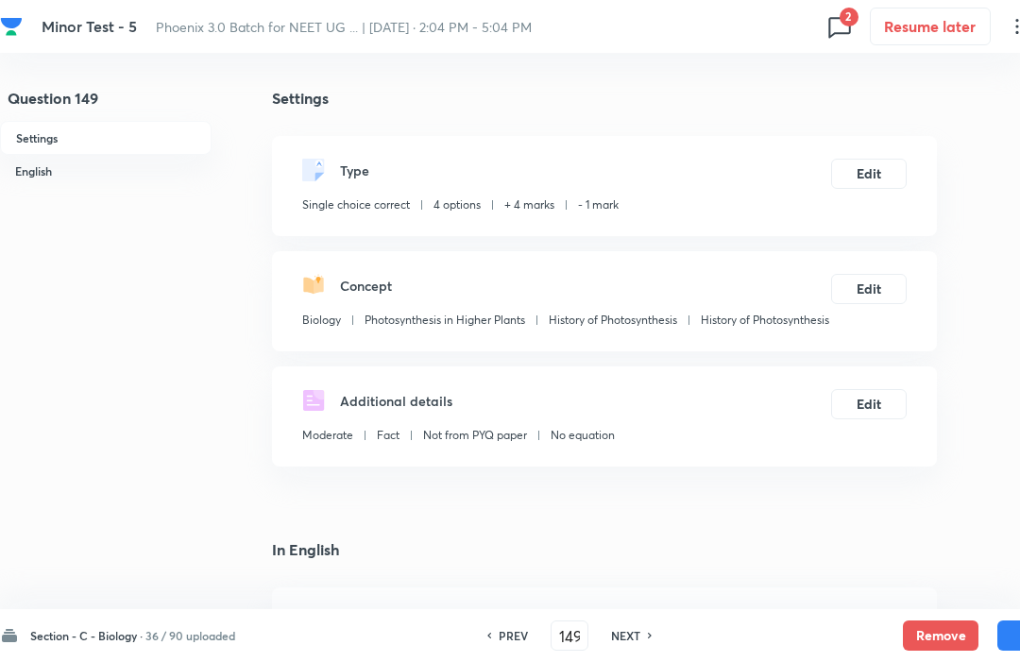
click at [935, 627] on button "Remove" at bounding box center [941, 636] width 76 height 30
click at [621, 643] on h6 "NEXT" at bounding box center [625, 635] width 29 height 17
type input "150"
checkbox input "false"
click at [929, 626] on button "Remove" at bounding box center [941, 636] width 76 height 30
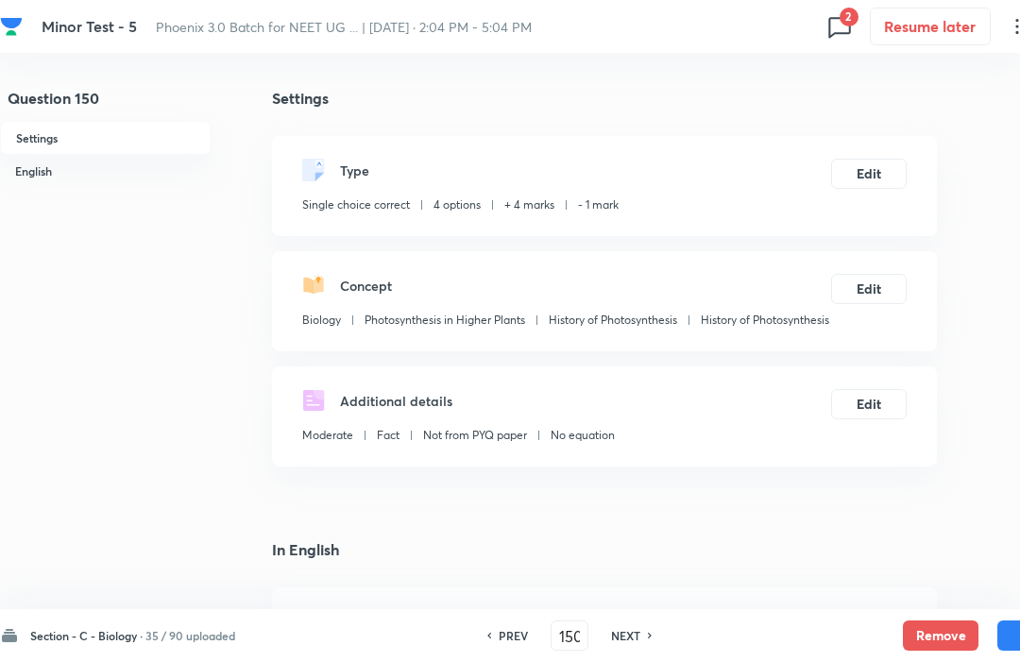
click at [623, 643] on h6 "NEXT" at bounding box center [625, 635] width 29 height 17
type input "151"
checkbox input "false"
click at [937, 628] on button "Remove" at bounding box center [941, 636] width 76 height 30
click at [618, 643] on h6 "NEXT" at bounding box center [625, 635] width 29 height 17
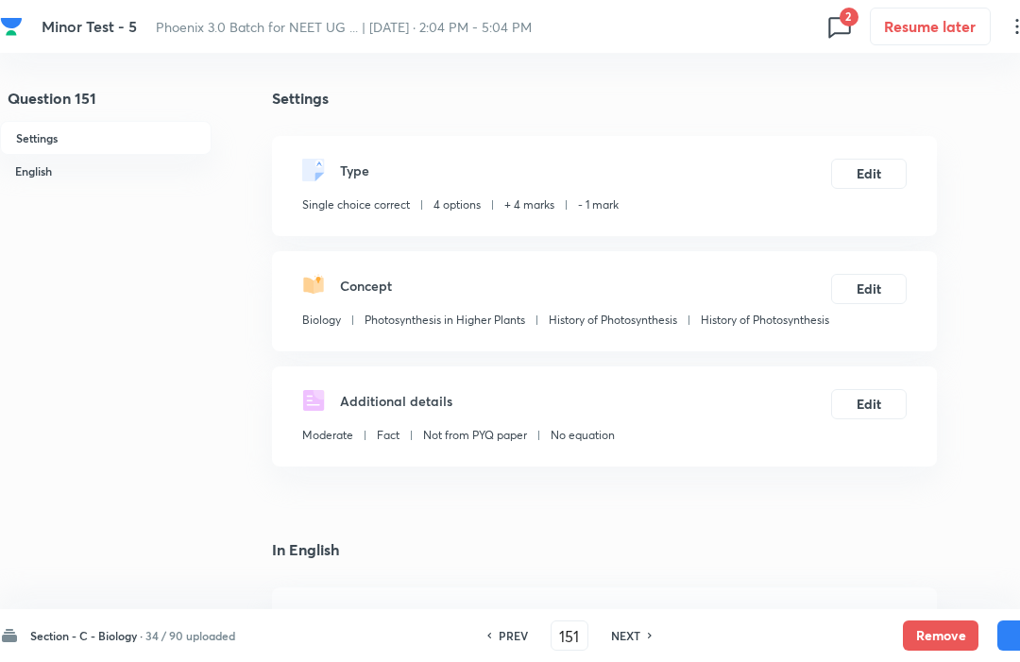
type input "152"
checkbox input "false"
click at [935, 636] on button "Remove" at bounding box center [941, 636] width 76 height 30
click at [628, 643] on h6 "NEXT" at bounding box center [625, 635] width 29 height 17
type input "153"
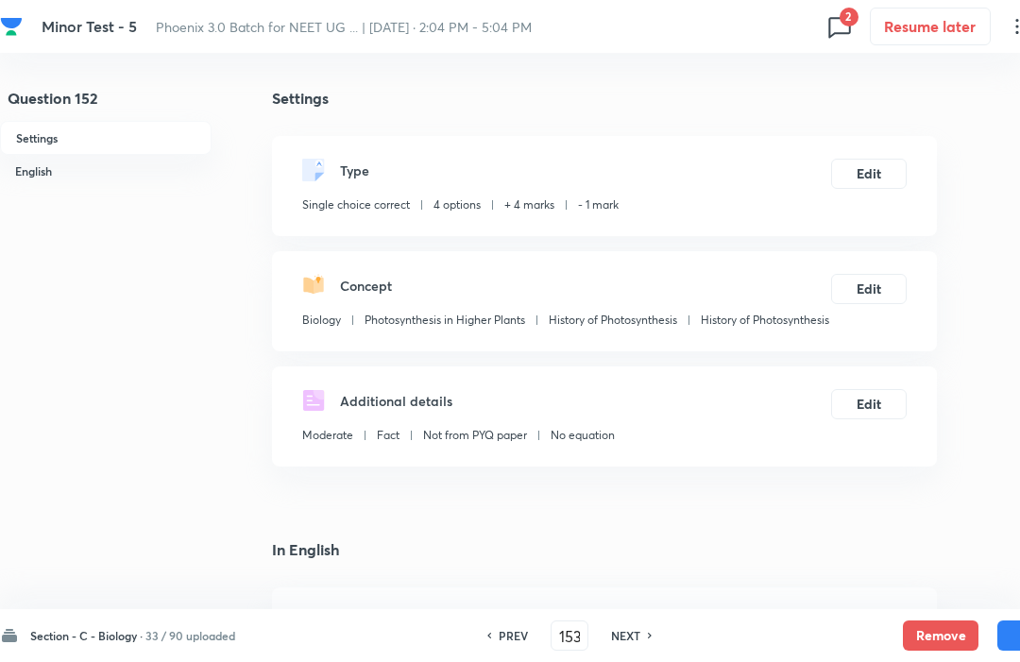
checkbox input "false"
click at [936, 627] on button "Remove" at bounding box center [941, 636] width 76 height 30
click at [632, 643] on h6 "NEXT" at bounding box center [624, 635] width 29 height 17
type input "154"
checkbox input "false"
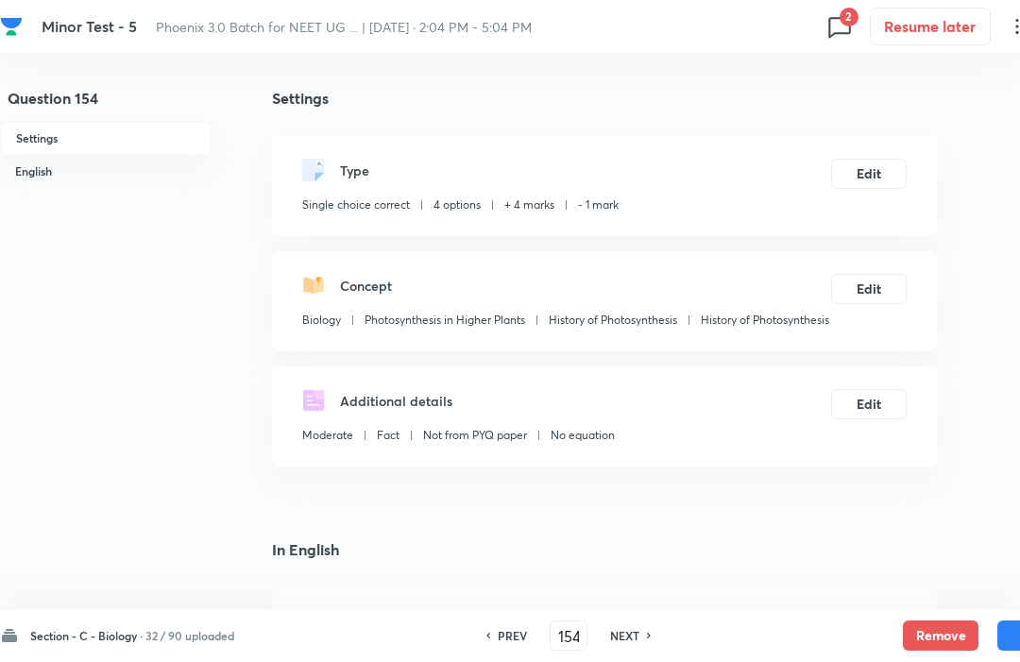
click at [935, 625] on button "Remove" at bounding box center [941, 636] width 76 height 30
click at [630, 642] on h6 "NEXT" at bounding box center [624, 635] width 29 height 17
click at [935, 628] on button "Remove" at bounding box center [941, 636] width 76 height 30
click at [634, 642] on h6 "NEXT" at bounding box center [625, 635] width 29 height 17
type input "156"
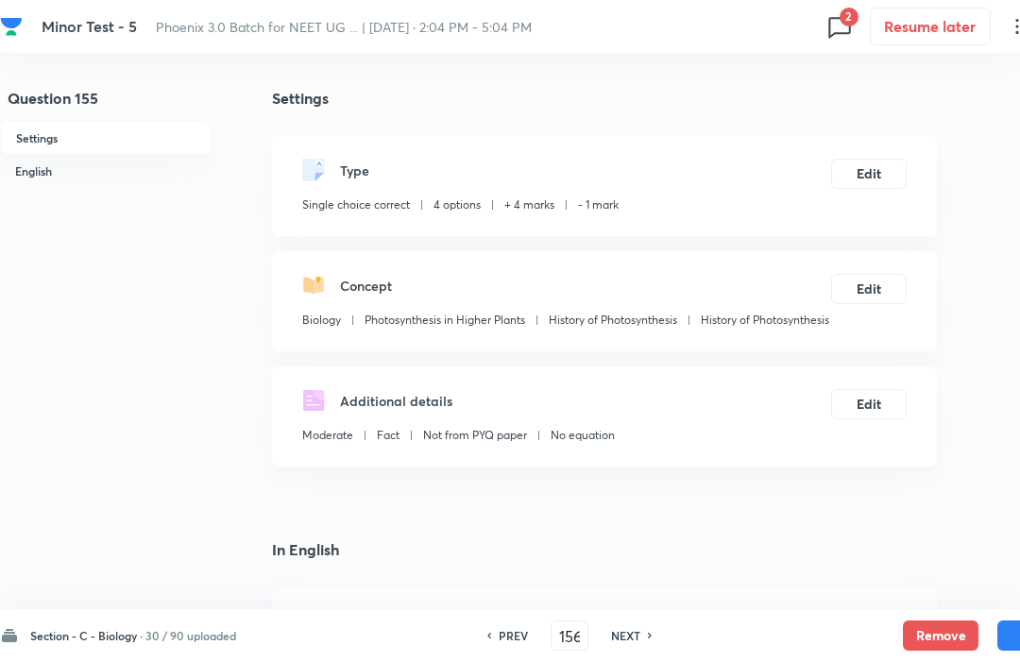
checkbox input "false"
click at [934, 626] on button "Remove" at bounding box center [941, 636] width 76 height 30
click at [637, 638] on h6 "NEXT" at bounding box center [624, 635] width 29 height 17
type input "157"
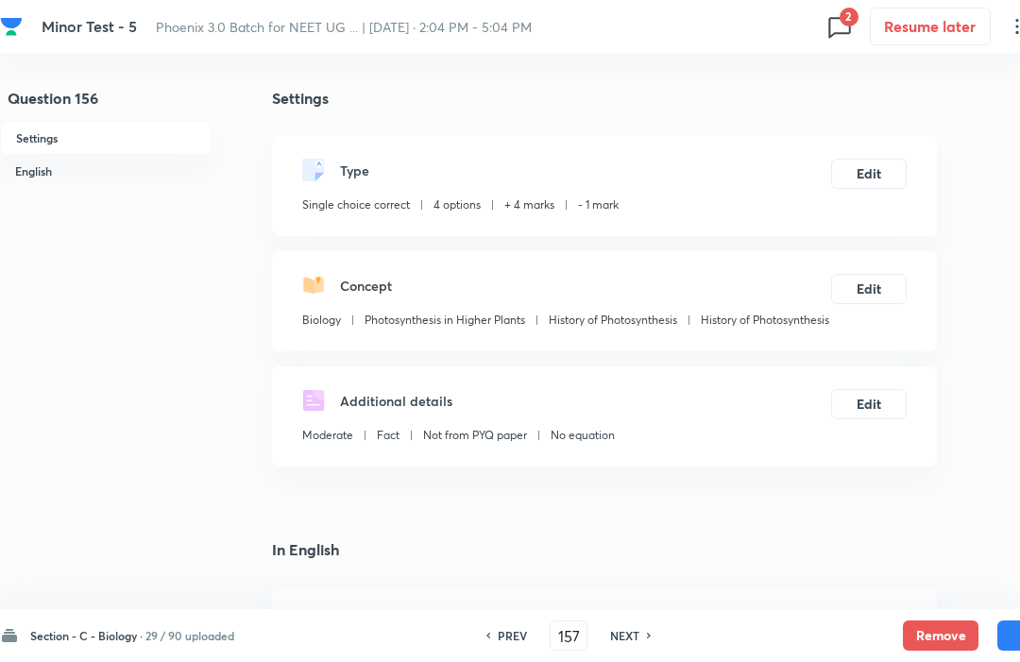
checkbox input "false"
click at [943, 628] on button "Remove" at bounding box center [941, 636] width 76 height 30
click at [640, 643] on h6 "NEXT" at bounding box center [624, 635] width 29 height 17
type input "158"
checkbox input "false"
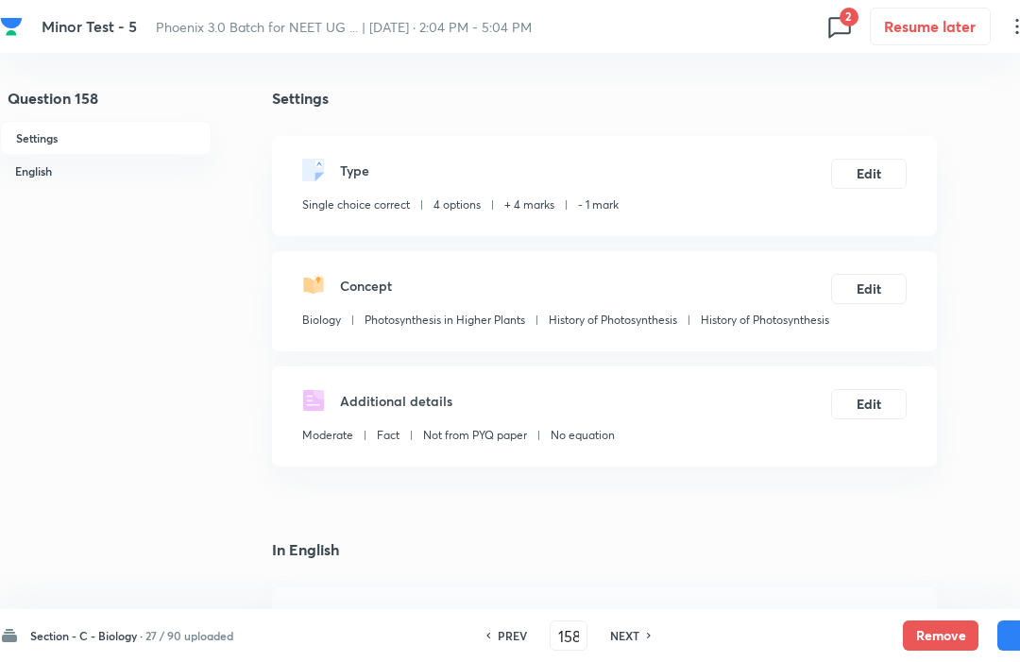
click at [934, 626] on button "Remove" at bounding box center [941, 636] width 76 height 30
click at [935, 630] on button "Remove" at bounding box center [941, 636] width 76 height 30
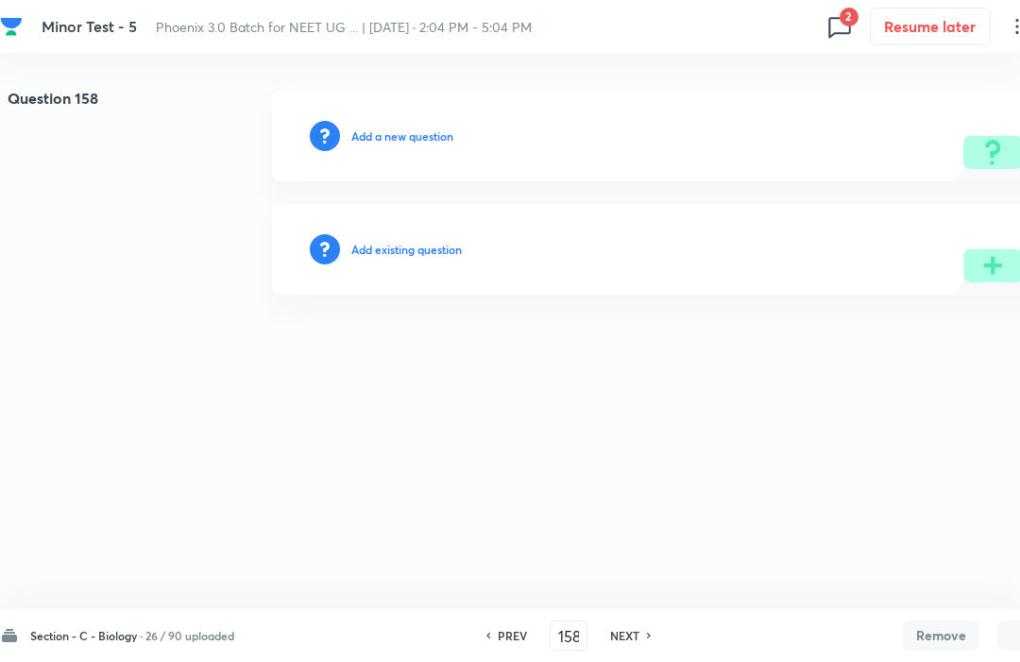
click at [628, 641] on h6 "NEXT" at bounding box center [624, 635] width 29 height 17
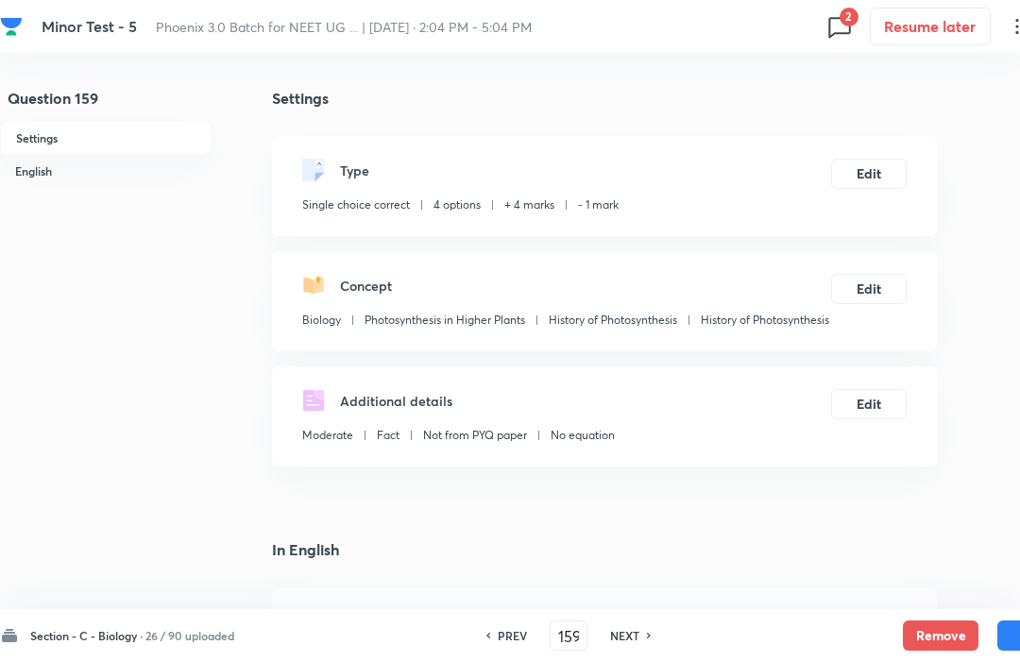
click at [938, 640] on button "Remove" at bounding box center [941, 636] width 76 height 30
click at [635, 655] on div "Section - C - Biology · 26 / 90 uploaded PREV 159 ​ NEXT Remove Save" at bounding box center [536, 635] width 1073 height 53
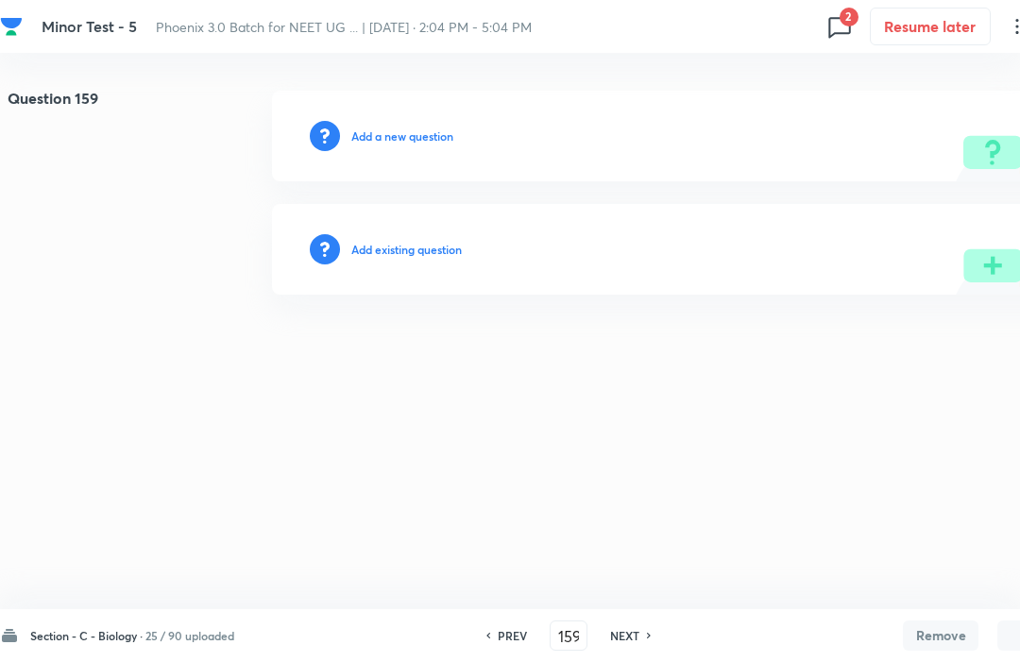
click at [946, 630] on button "Remove" at bounding box center [941, 636] width 76 height 30
click at [619, 643] on h6 "NEXT" at bounding box center [624, 635] width 29 height 17
type input "160"
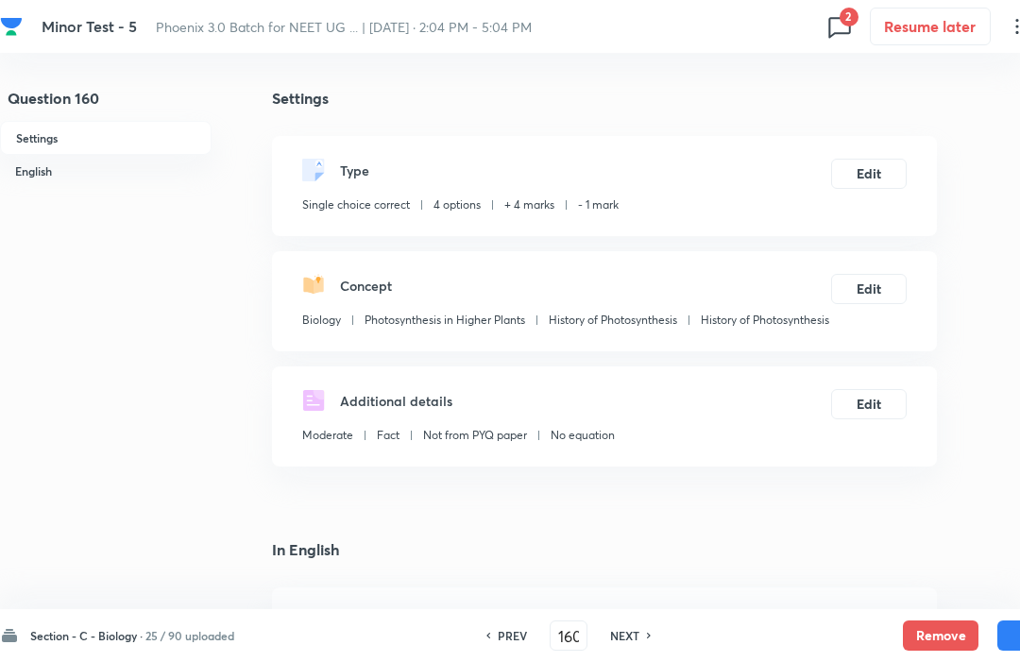
checkbox input "true"
click at [938, 629] on button "Remove" at bounding box center [941, 636] width 76 height 30
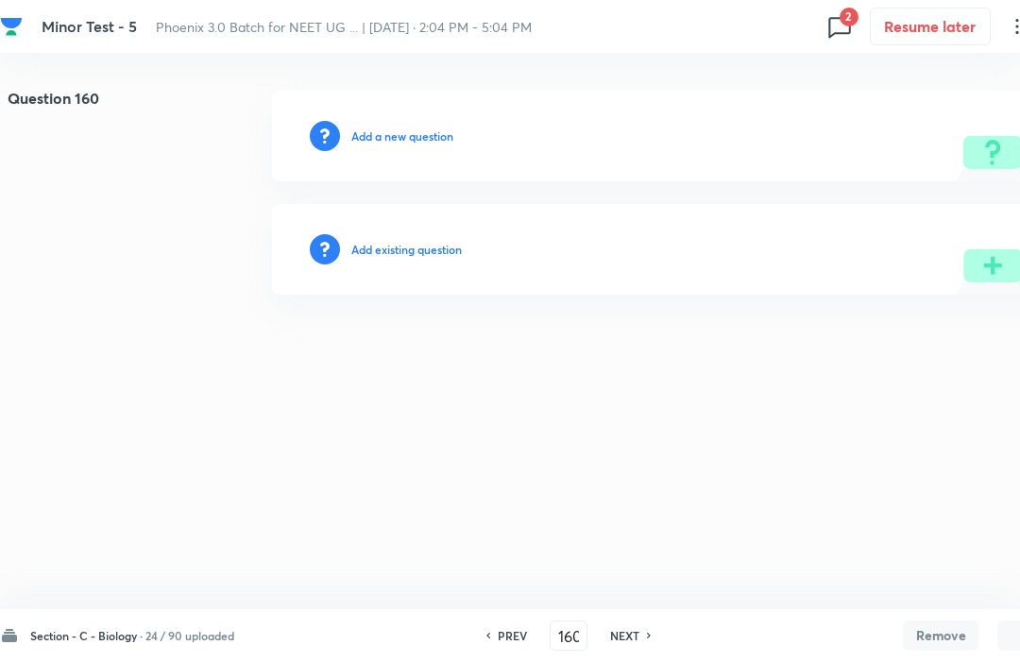
click at [624, 655] on div "Section - C - Biology · 24 / 90 uploaded PREV 160 ​ NEXT Remove Save" at bounding box center [536, 635] width 1073 height 53
click at [629, 632] on h6 "NEXT" at bounding box center [624, 635] width 29 height 17
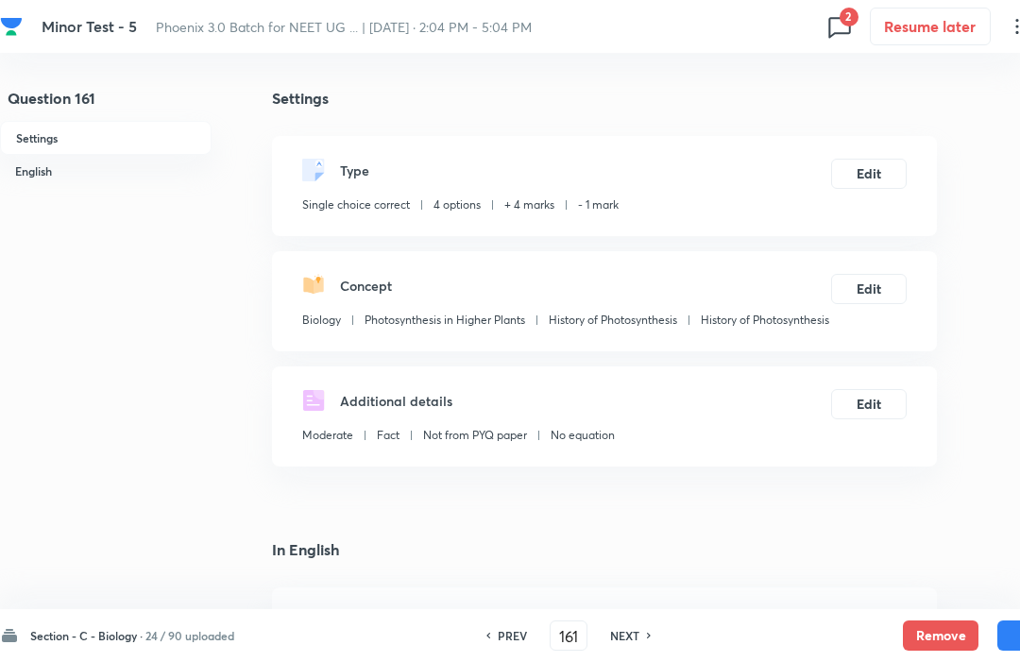
click at [937, 632] on button "Remove" at bounding box center [941, 636] width 76 height 30
click at [629, 628] on h6 "NEXT" at bounding box center [624, 635] width 29 height 17
type input "162"
checkbox input "false"
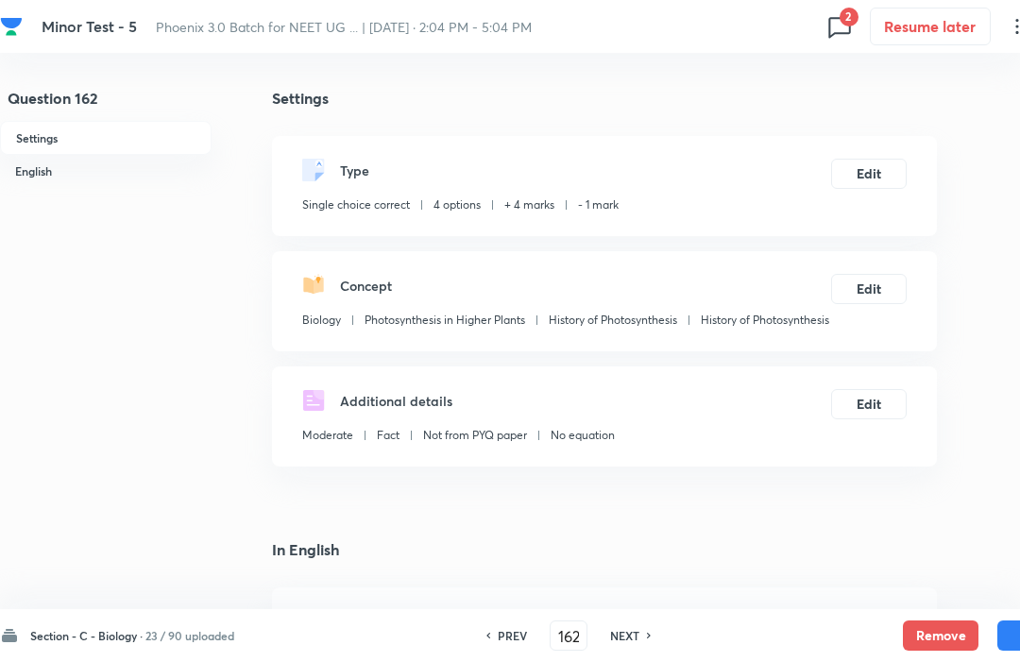
click at [627, 638] on h6 "NEXT" at bounding box center [624, 635] width 29 height 17
type input "163"
checkbox input "true"
click at [923, 630] on button "Remove" at bounding box center [941, 636] width 76 height 30
click at [640, 630] on h6 "NEXT" at bounding box center [624, 635] width 29 height 17
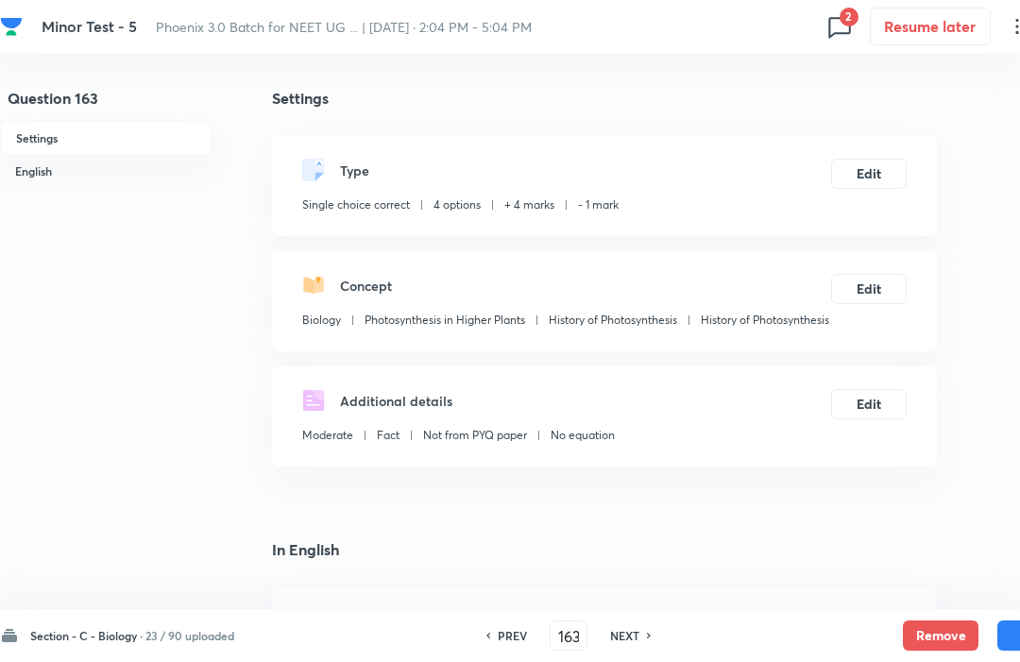
type input "164"
checkbox input "false"
click at [921, 633] on button "Remove" at bounding box center [941, 636] width 76 height 30
click at [624, 633] on h6 "NEXT" at bounding box center [624, 635] width 29 height 17
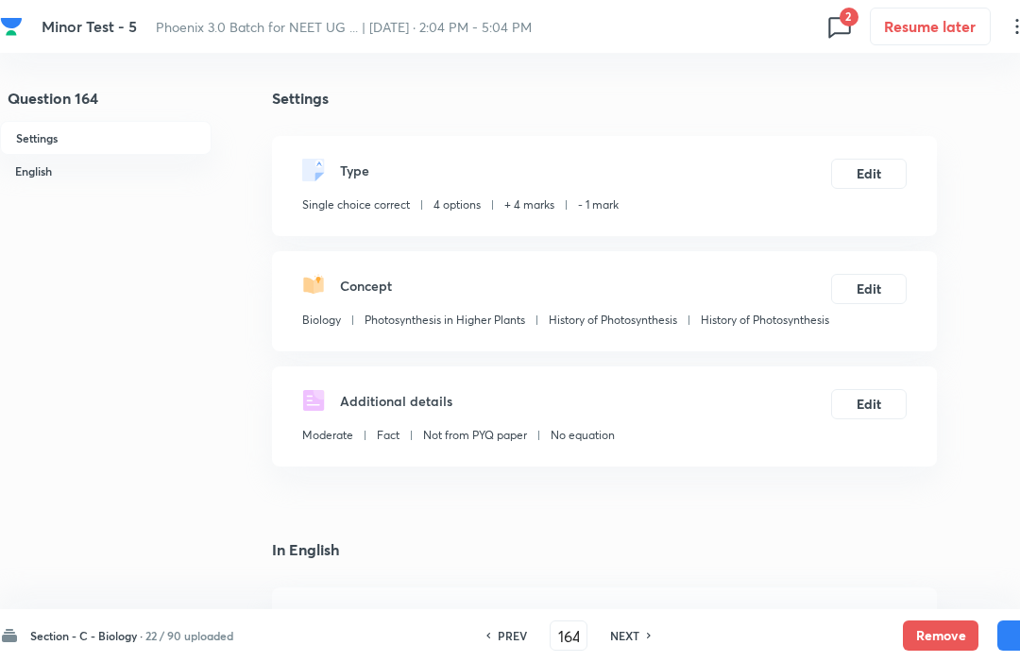
type input "165"
checkbox input "false"
click at [934, 630] on button "Remove" at bounding box center [941, 636] width 76 height 30
click at [639, 632] on h6 "NEXT" at bounding box center [623, 635] width 29 height 17
type input "166"
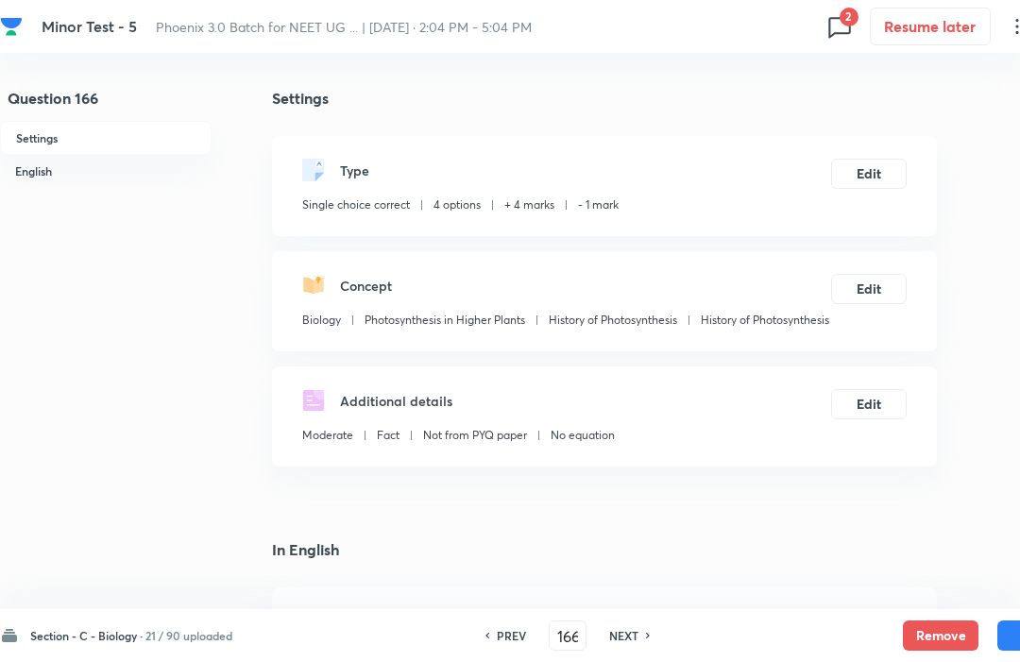
click at [939, 629] on button "Remove" at bounding box center [941, 636] width 76 height 30
checkbox input "false"
click at [635, 643] on h6 "NEXT" at bounding box center [625, 635] width 29 height 17
type input "167"
checkbox input "false"
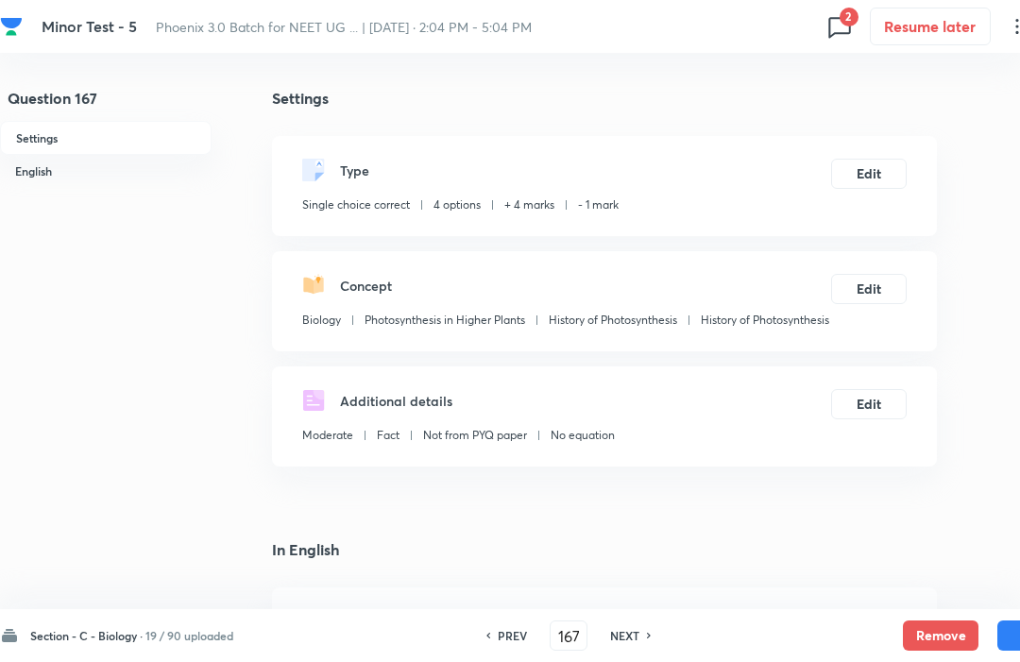
click at [637, 642] on h6 "NEXT" at bounding box center [624, 635] width 29 height 17
type input "168"
checkbox input "true"
click at [935, 630] on button "Remove" at bounding box center [941, 636] width 76 height 30
click at [640, 630] on h6 "NEXT" at bounding box center [624, 635] width 29 height 17
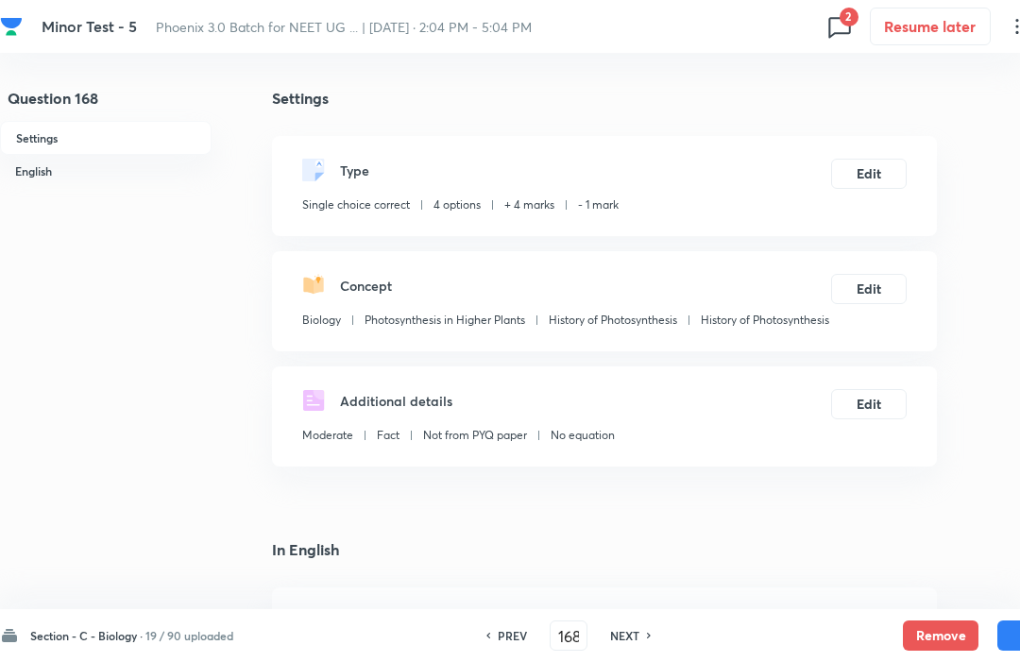
type input "169"
checkbox input "false"
click at [941, 626] on button "Remove" at bounding box center [941, 636] width 76 height 30
checkbox input "false"
click at [622, 641] on h6 "NEXT" at bounding box center [624, 635] width 29 height 17
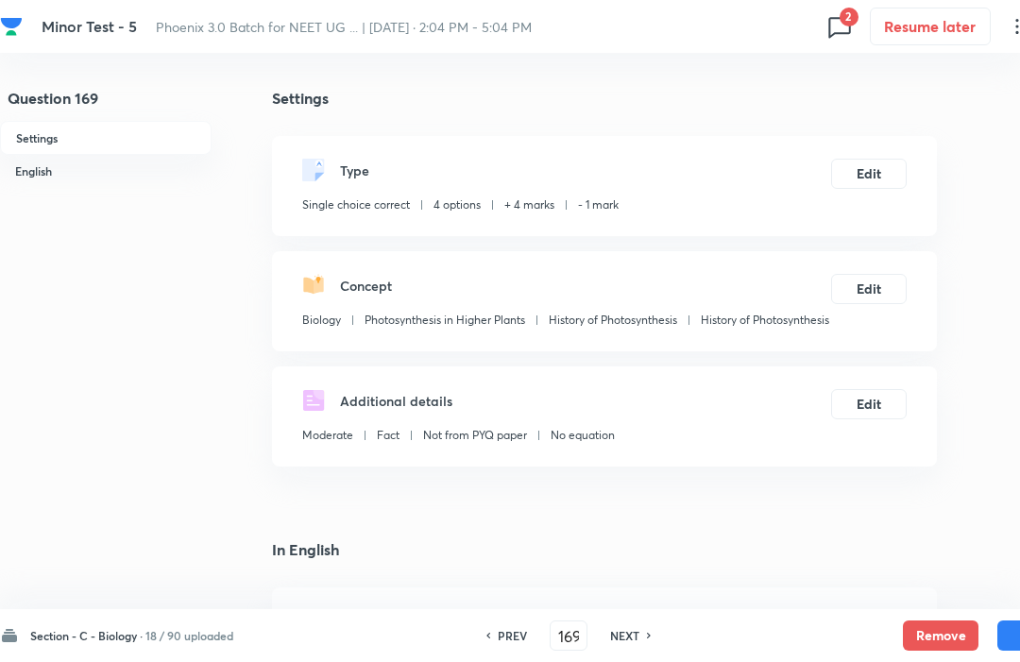
type input "170"
checkbox input "false"
click at [932, 630] on button "Remove" at bounding box center [941, 636] width 76 height 30
click at [632, 643] on h6 "NEXT" at bounding box center [623, 635] width 29 height 17
type input "171"
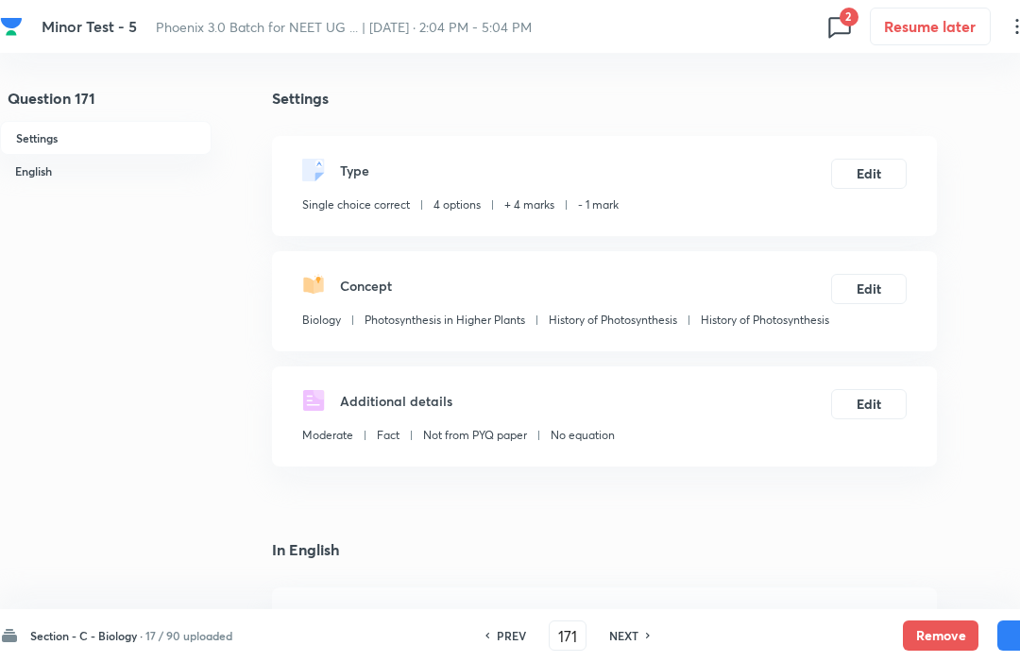
click at [930, 626] on button "Remove" at bounding box center [941, 636] width 76 height 30
checkbox input "false"
click at [640, 642] on h6 "NEXT" at bounding box center [624, 635] width 29 height 17
click at [930, 631] on button "Remove" at bounding box center [941, 636] width 76 height 30
click at [631, 655] on div "Section - C - Biology · 15 / 90 uploaded PREV 172 ​ NEXT Remove Save" at bounding box center [536, 635] width 1073 height 53
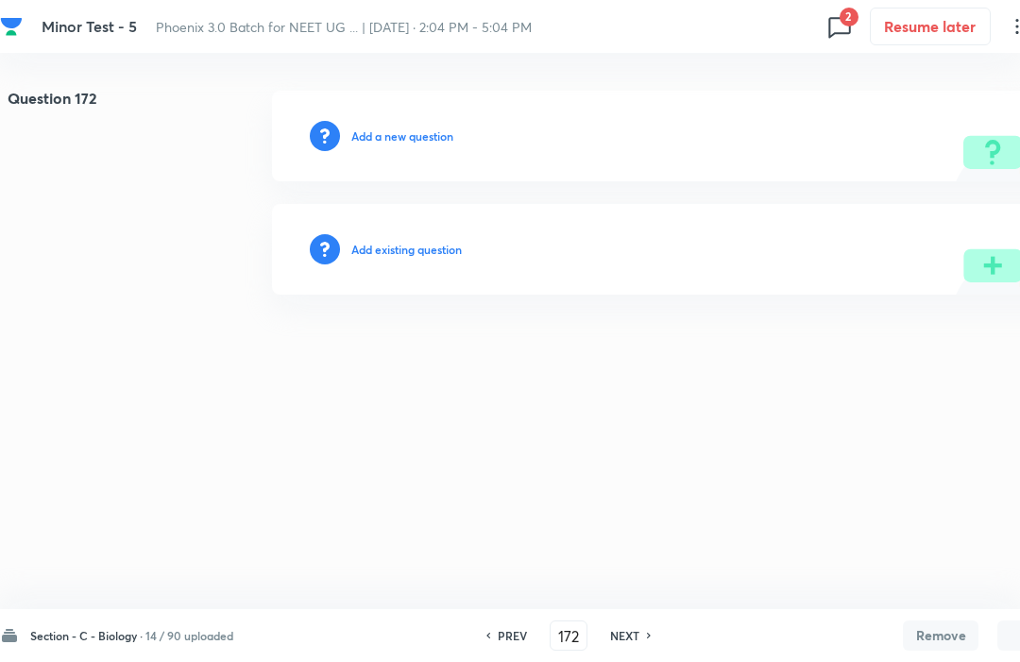
click at [629, 643] on h6 "NEXT" at bounding box center [624, 635] width 29 height 17
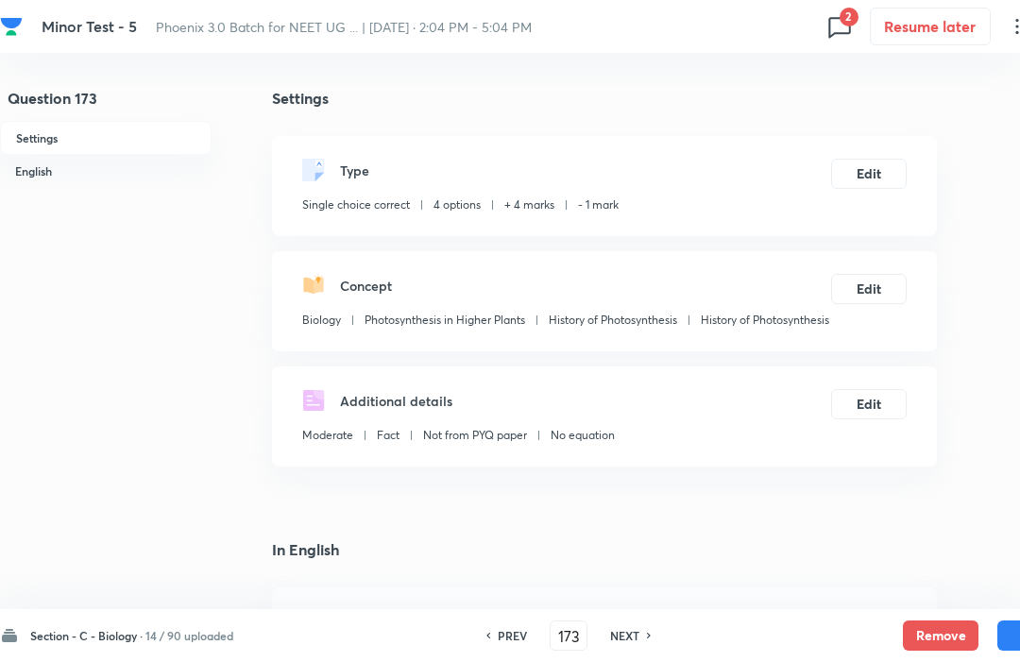
click at [938, 633] on button "Remove" at bounding box center [941, 636] width 76 height 30
click at [639, 642] on h6 "NEXT" at bounding box center [624, 635] width 29 height 17
type input "174"
checkbox input "true"
checkbox input "false"
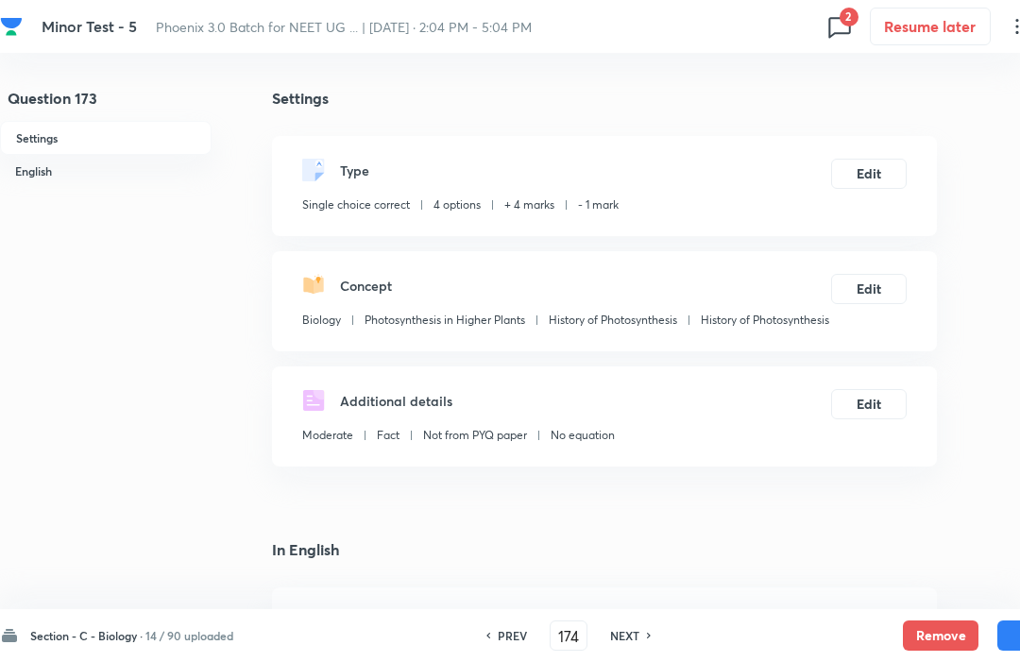
checkbox input "false"
click at [934, 631] on button "Remove" at bounding box center [941, 636] width 76 height 30
click at [635, 633] on h6 "NEXT" at bounding box center [624, 635] width 29 height 17
type input "175"
checkbox input "false"
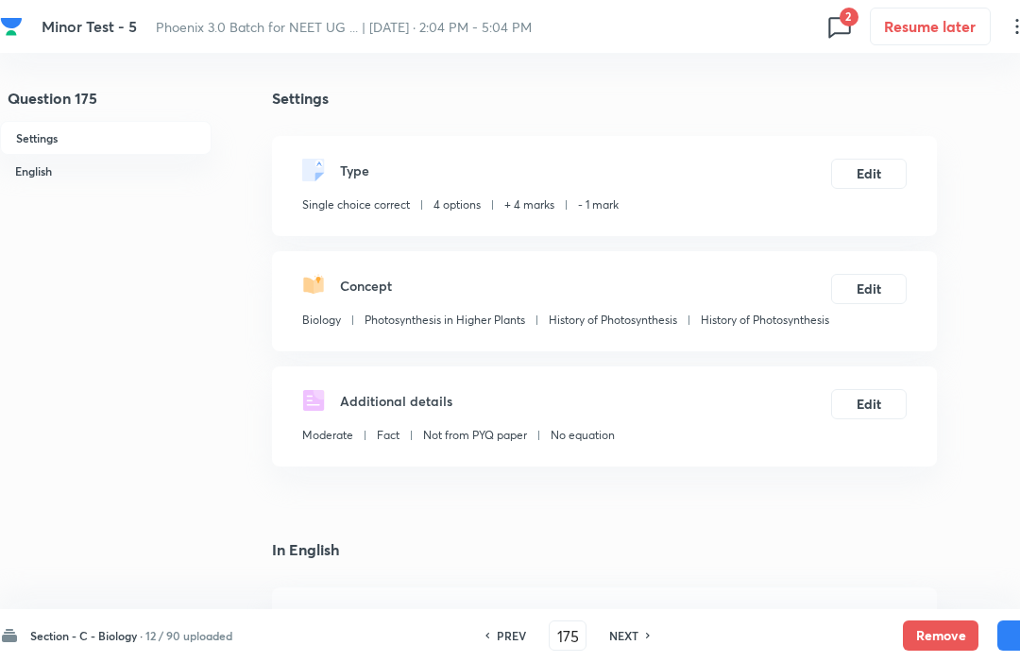
click at [935, 631] on button "Remove" at bounding box center [941, 636] width 76 height 30
click at [625, 629] on h6 "NEXT" at bounding box center [623, 635] width 29 height 17
click at [937, 628] on button "Remove" at bounding box center [941, 636] width 76 height 30
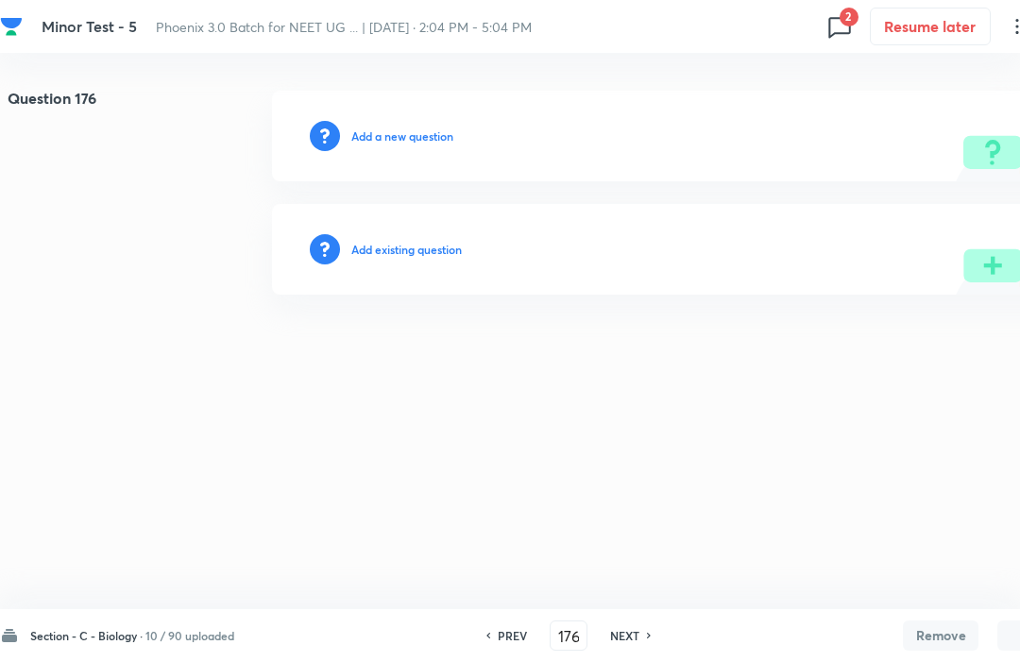
click at [926, 626] on button "Remove" at bounding box center [941, 636] width 76 height 30
click at [631, 642] on h6 "NEXT" at bounding box center [624, 635] width 29 height 17
type input "177"
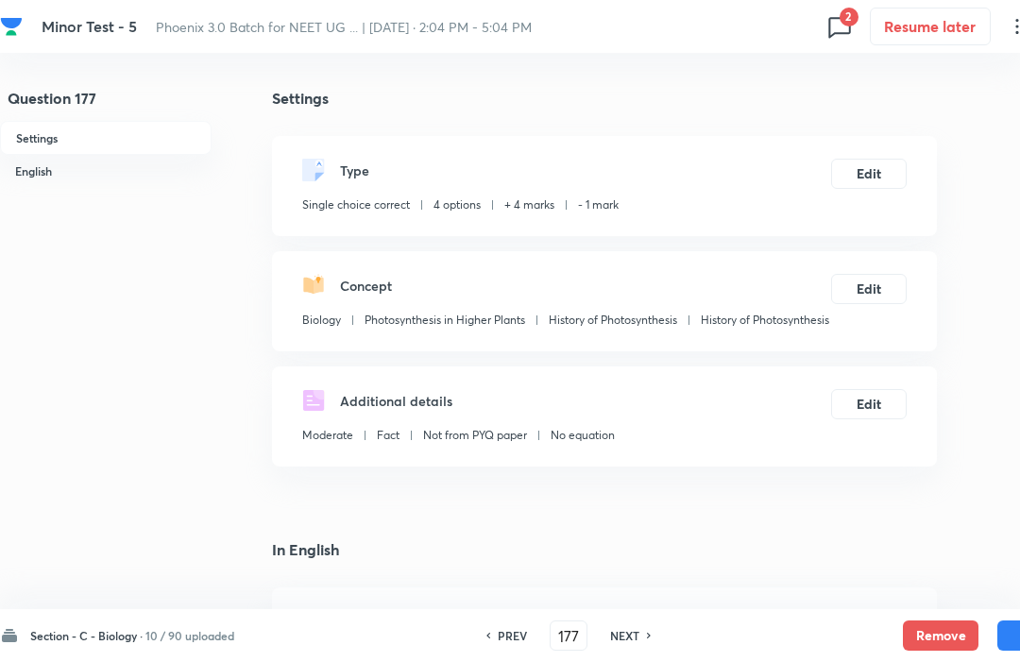
checkbox input "true"
click at [935, 628] on button "Remove" at bounding box center [941, 636] width 76 height 30
click at [640, 635] on h6 "NEXT" at bounding box center [624, 635] width 29 height 17
type input "178"
checkbox input "false"
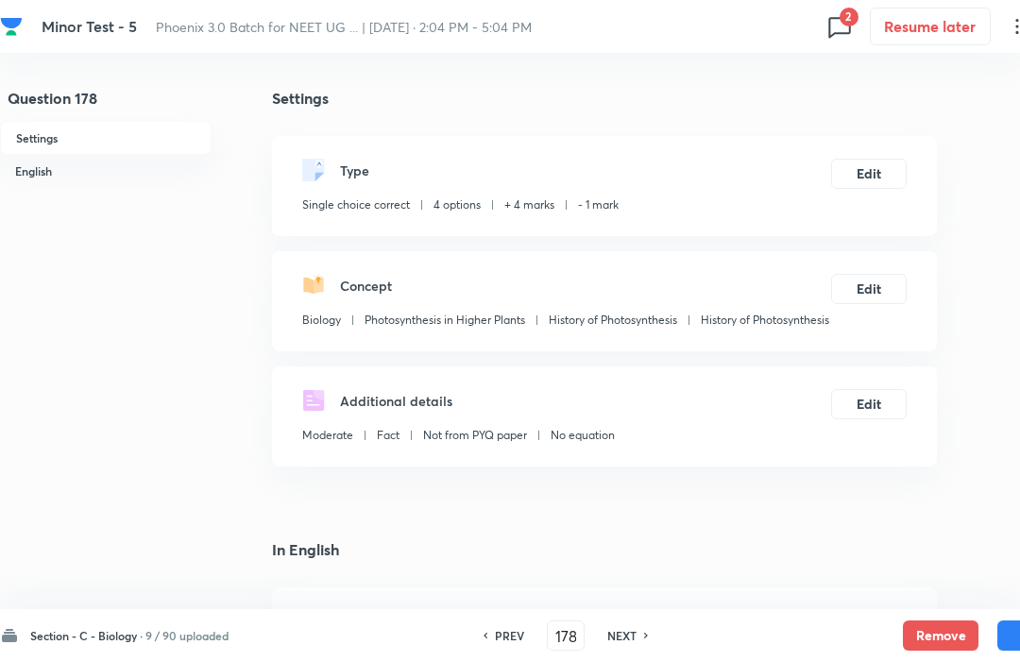
click at [933, 628] on button "Remove" at bounding box center [941, 636] width 76 height 30
click at [636, 641] on h6 "NEXT" at bounding box center [622, 635] width 29 height 17
type input "179"
checkbox input "false"
click at [924, 634] on button "Remove" at bounding box center [941, 636] width 76 height 30
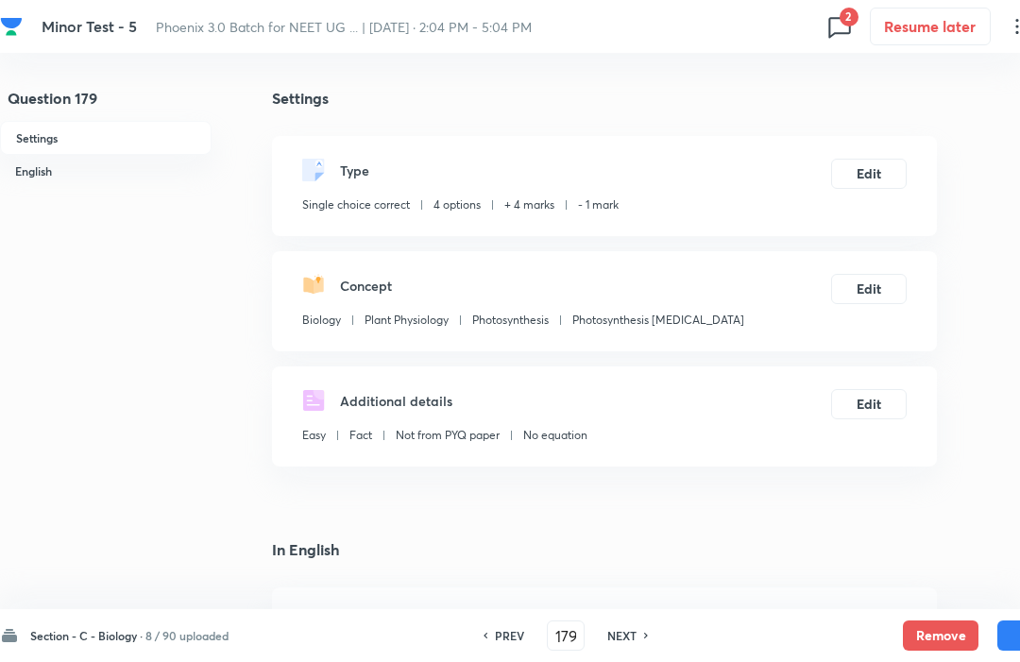
click at [637, 643] on h6 "NEXT" at bounding box center [622, 635] width 29 height 17
type input "180"
click at [927, 630] on button "Remove" at bounding box center [941, 636] width 76 height 30
checkbox input "false"
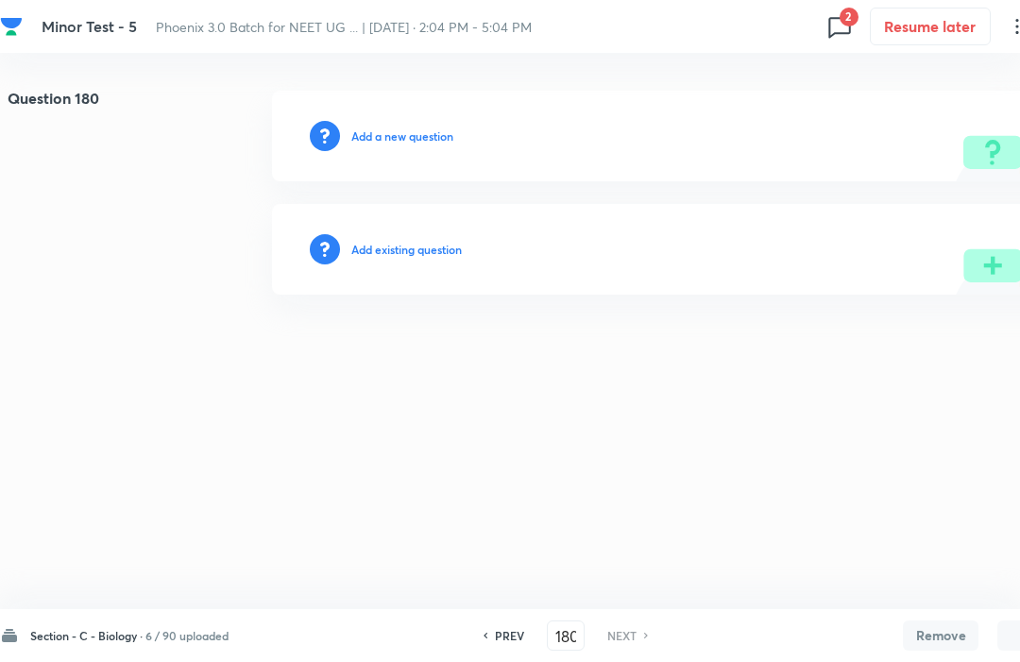
click at [502, 643] on h6 "PREV" at bounding box center [509, 635] width 29 height 17
click at [505, 650] on div "PREV 178 ​ NEXT" at bounding box center [566, 636] width 244 height 30
click at [506, 653] on div "Section - C - Biology · 6 / 90 uploaded PREV 178 ​ NEXT Remove Save" at bounding box center [536, 635] width 1073 height 53
click at [503, 642] on h6 "PREV" at bounding box center [509, 635] width 29 height 17
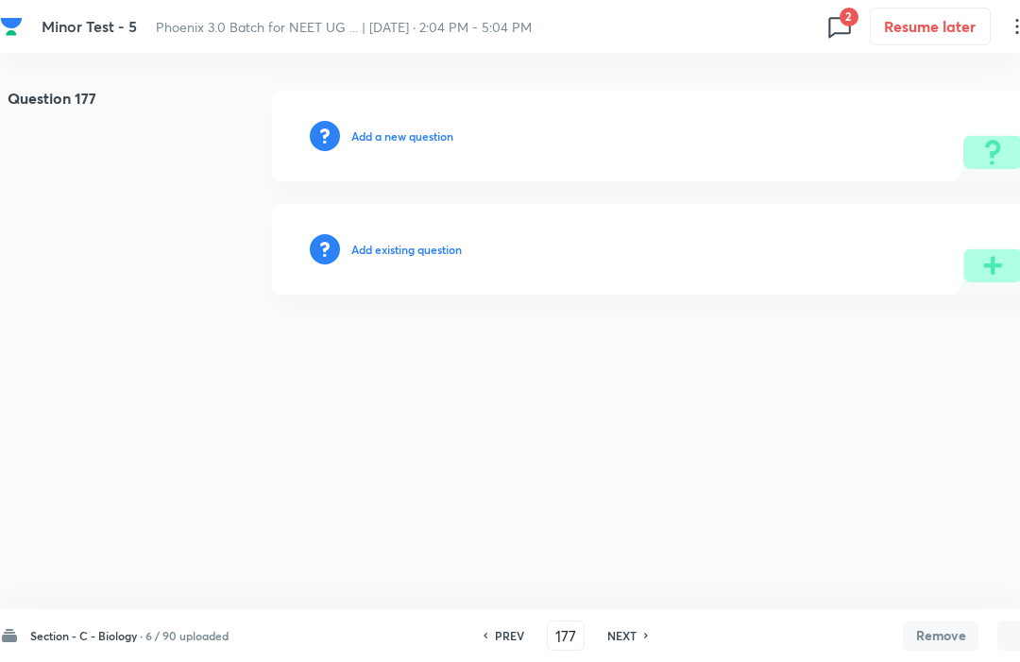
click at [509, 647] on div "PREV 177 ​ NEXT" at bounding box center [566, 636] width 244 height 30
click at [506, 653] on div "Section - C - Biology · 6 / 90 uploaded PREV 177 ​ NEXT Remove Save" at bounding box center [536, 635] width 1073 height 53
click at [517, 629] on h6 "PREV" at bounding box center [509, 635] width 29 height 17
click at [504, 656] on div "Section - C - Biology · 6 / 90 uploaded PREV 176 ​ NEXT Remove Save" at bounding box center [536, 635] width 1073 height 53
click at [513, 643] on h6 "PREV" at bounding box center [509, 635] width 29 height 17
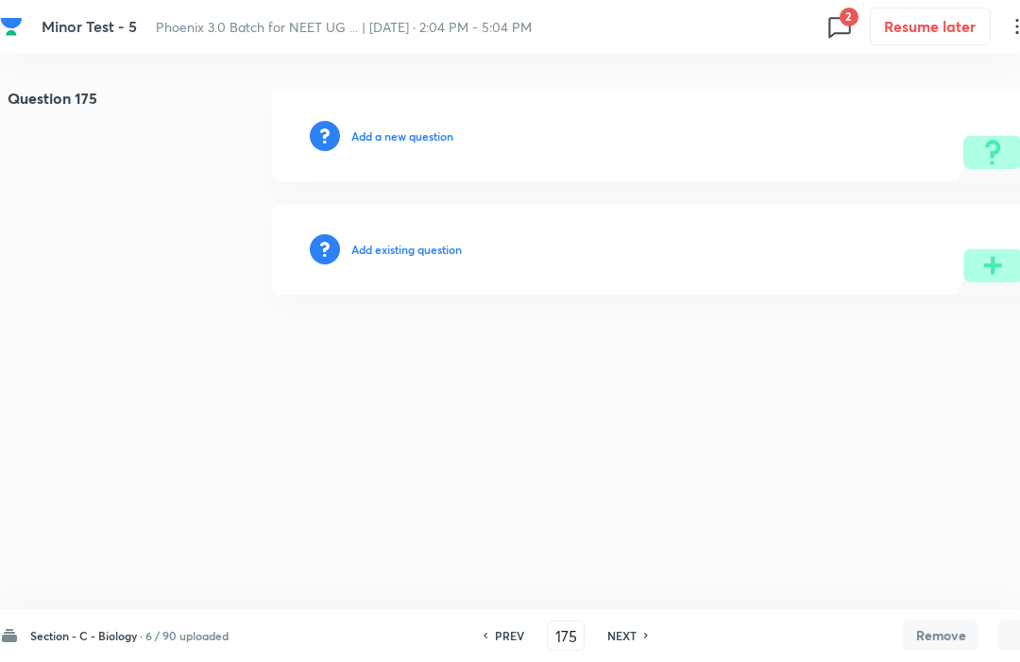
click at [501, 646] on div "PREV 175 ​ NEXT" at bounding box center [566, 636] width 244 height 30
click at [489, 649] on div "PREV 175 ​ NEXT" at bounding box center [566, 636] width 244 height 30
click at [509, 629] on h6 "PREV" at bounding box center [509, 635] width 29 height 17
click at [490, 611] on div "Section - C - Biology · 6 / 90 uploaded PREV 174 ​ NEXT Remove Save" at bounding box center [536, 635] width 1073 height 53
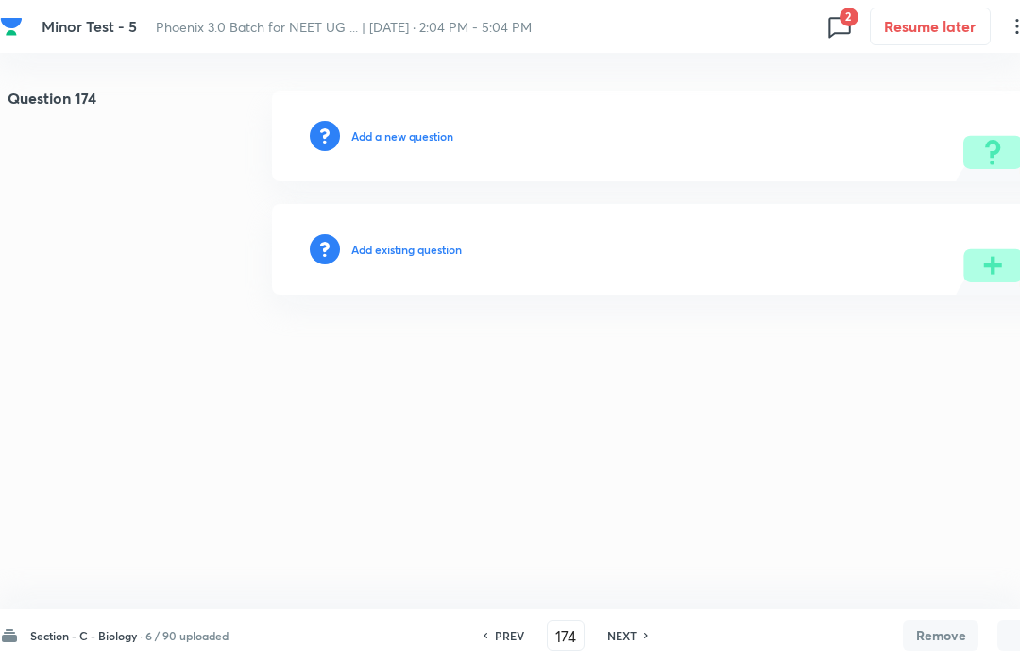
click at [508, 632] on h6 "PREV" at bounding box center [509, 635] width 29 height 17
click at [509, 628] on h6 "PREV" at bounding box center [509, 635] width 29 height 17
click at [514, 629] on h6 "PREV" at bounding box center [509, 635] width 29 height 17
click at [507, 623] on div "PREV 171 ​ NEXT" at bounding box center [566, 636] width 244 height 30
click at [501, 643] on h6 "PREV" at bounding box center [509, 635] width 29 height 17
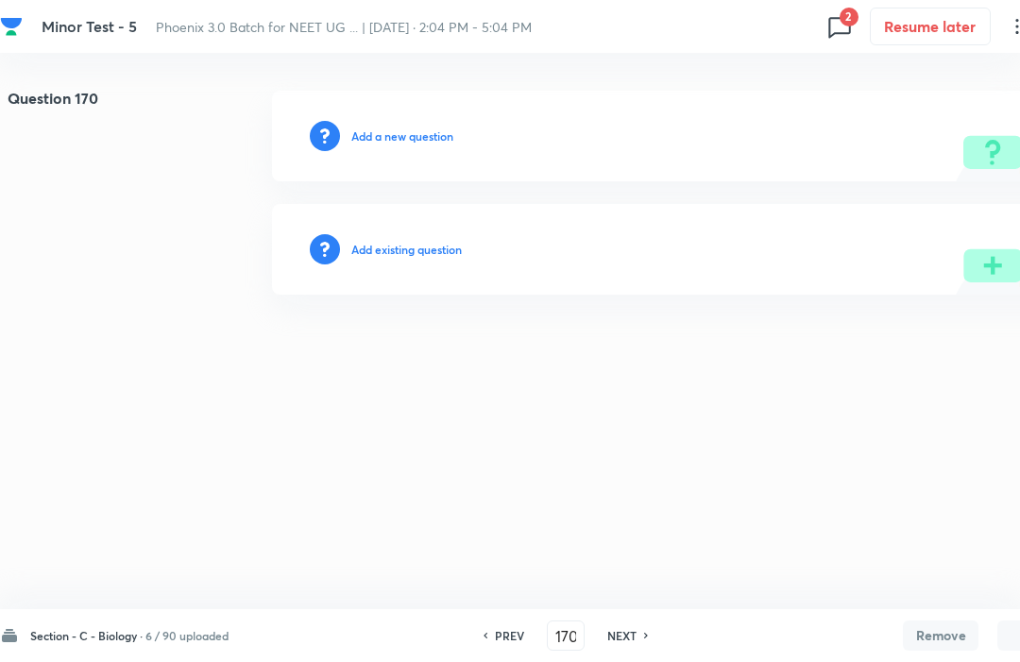
click at [517, 629] on h6 "PREV" at bounding box center [509, 635] width 29 height 17
click at [502, 642] on h6 "PREV" at bounding box center [509, 635] width 29 height 17
click at [505, 643] on h6 "PREV" at bounding box center [509, 635] width 29 height 17
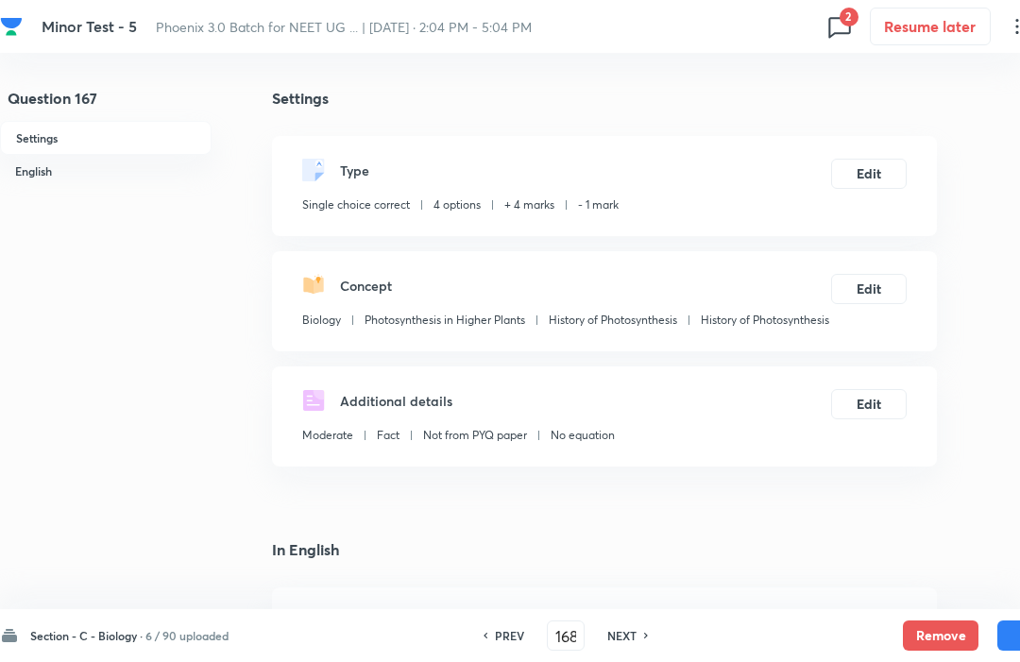
type input "167"
checkbox input "true"
click at [928, 644] on button "Remove" at bounding box center [941, 636] width 76 height 30
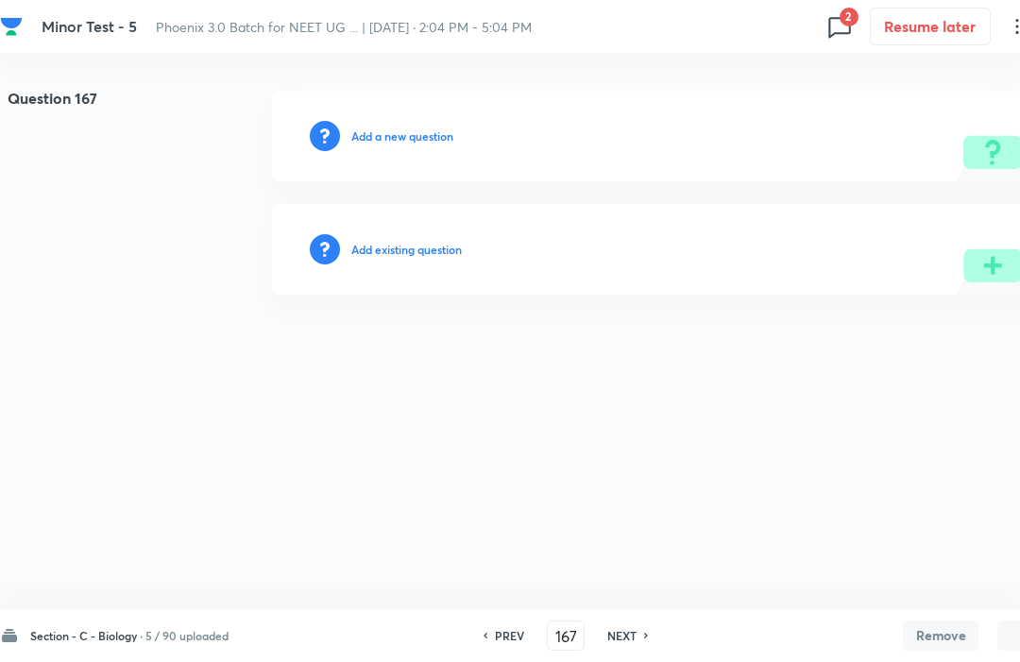
click at [501, 643] on h6 "PREV" at bounding box center [509, 635] width 29 height 17
click at [506, 643] on h6 "PREV" at bounding box center [509, 635] width 29 height 17
click at [505, 643] on h6 "PREV" at bounding box center [509, 635] width 29 height 17
click at [512, 643] on h6 "PREV" at bounding box center [509, 635] width 29 height 17
click at [507, 643] on h6 "PREV" at bounding box center [509, 635] width 29 height 17
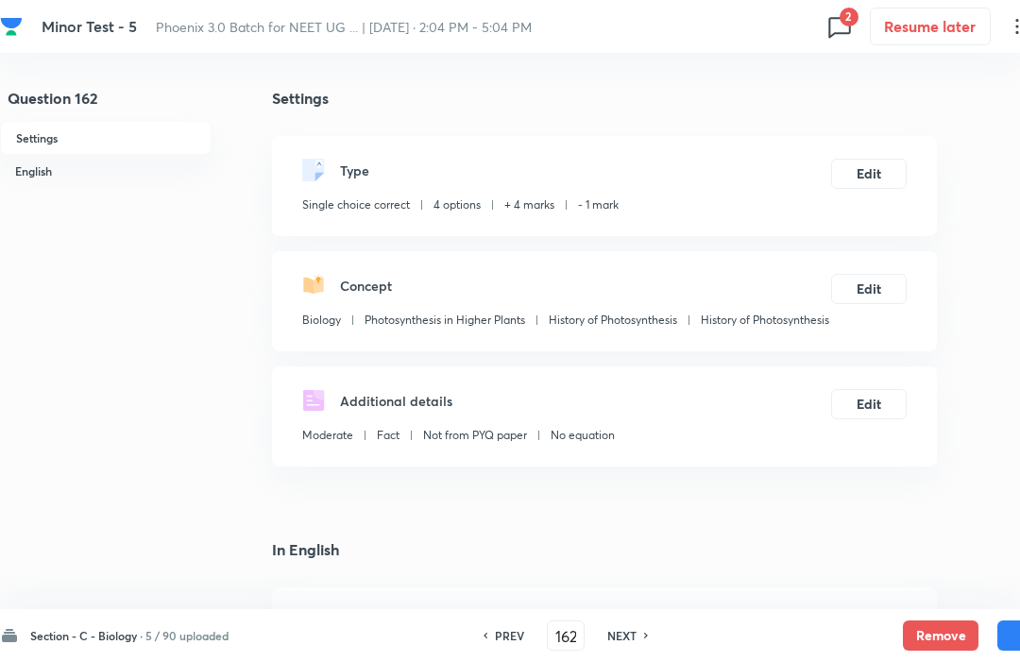
click at [928, 649] on button "Remove" at bounding box center [941, 636] width 76 height 30
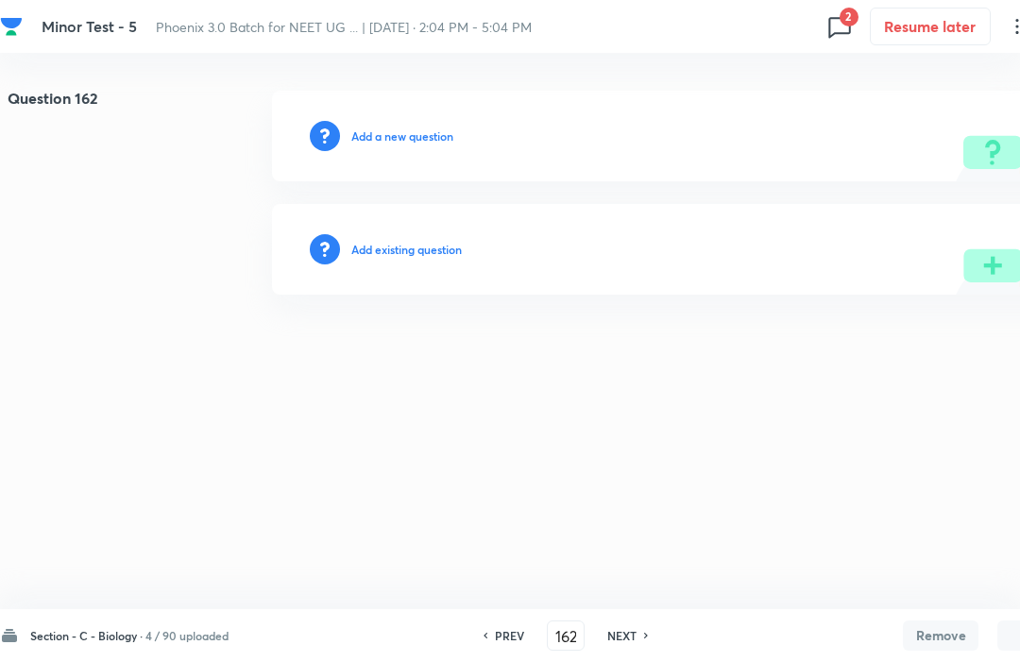
click at [503, 643] on h6 "PREV" at bounding box center [509, 635] width 29 height 17
click at [504, 643] on h6 "PREV" at bounding box center [509, 635] width 29 height 17
click at [500, 648] on div "PREV 160 ​ NEXT" at bounding box center [566, 636] width 244 height 30
click at [505, 642] on h6 "PREV" at bounding box center [509, 635] width 29 height 17
click at [506, 642] on h6 "PREV" at bounding box center [509, 635] width 29 height 17
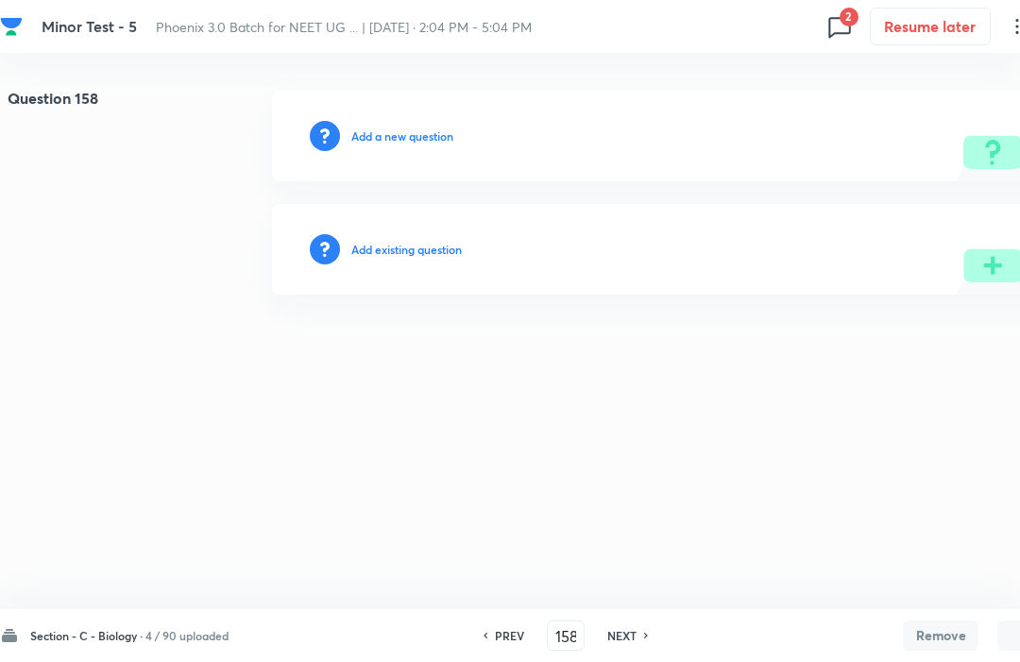
click at [518, 627] on h6 "PREV" at bounding box center [509, 635] width 29 height 17
click at [506, 620] on div "Section - C - Biology · 4 / 90 uploaded PREV 157 ​ NEXT Remove Save" at bounding box center [536, 635] width 1073 height 53
click at [503, 641] on h6 "PREV" at bounding box center [509, 635] width 29 height 17
click at [509, 647] on div "PREV 156 ​ NEXT" at bounding box center [566, 636] width 244 height 30
click at [524, 643] on h6 "PREV" at bounding box center [509, 635] width 29 height 17
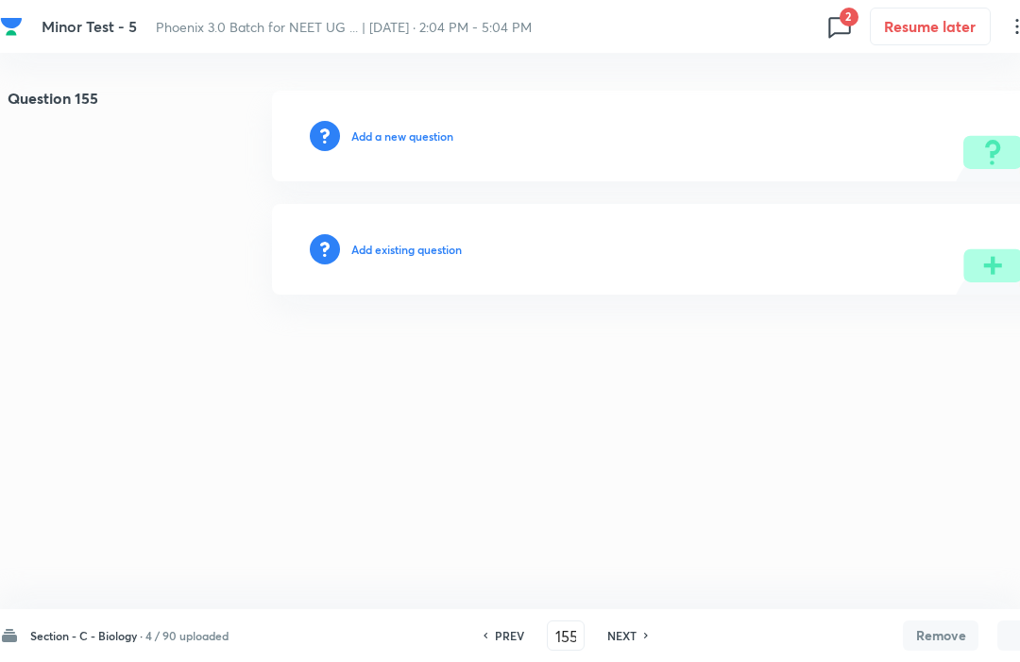
click at [529, 645] on div "PREV 155 ​ NEXT" at bounding box center [566, 636] width 244 height 30
click at [532, 643] on div "PREV" at bounding box center [507, 635] width 50 height 17
click at [535, 644] on div "PREV 154 ​ NEXT" at bounding box center [566, 636] width 244 height 30
click at [532, 634] on div "PREV" at bounding box center [507, 635] width 50 height 17
click at [519, 637] on h6 "PREV" at bounding box center [509, 635] width 29 height 17
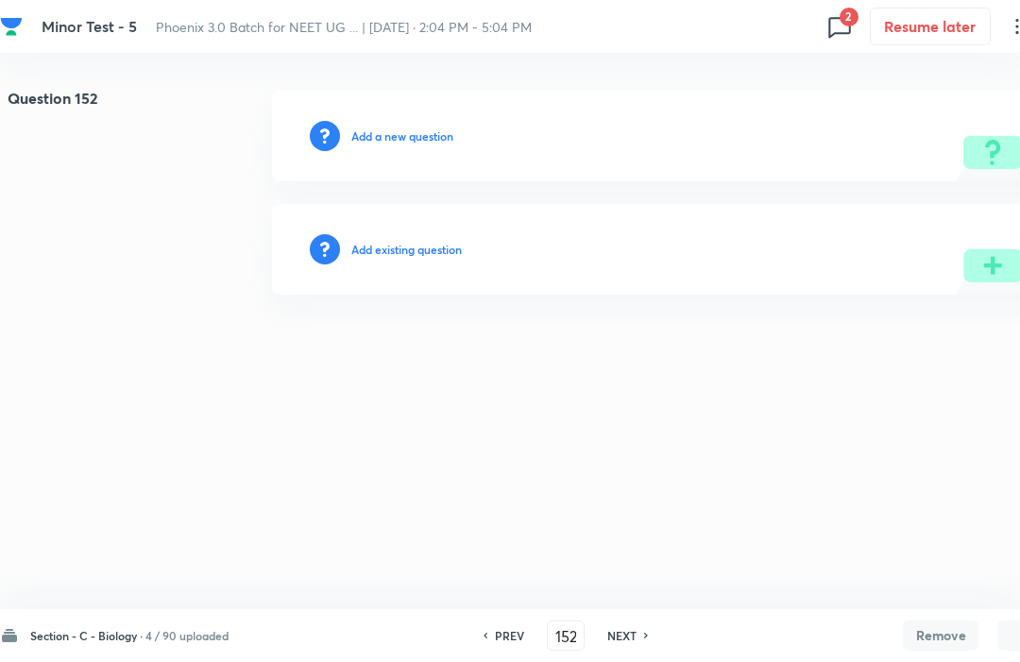
click at [502, 643] on h6 "PREV" at bounding box center [509, 635] width 29 height 17
click at [521, 619] on div "Section - C - Biology · 4 / 90 uploaded PREV 151 ​ NEXT Remove Save" at bounding box center [536, 635] width 1073 height 53
click at [520, 619] on div "Section - C - Biology · 4 / 90 uploaded PREV 151 ​ NEXT Remove Save" at bounding box center [536, 635] width 1073 height 53
click at [519, 637] on h6 "PREV" at bounding box center [509, 635] width 29 height 17
click at [523, 627] on h6 "PREV" at bounding box center [509, 635] width 29 height 17
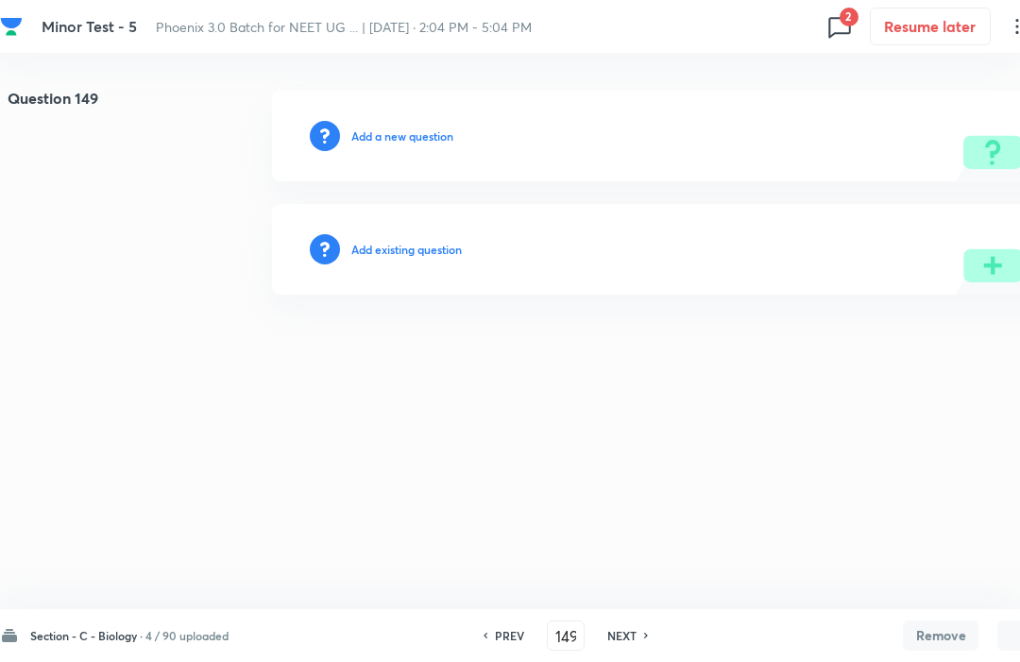
click at [518, 637] on h6 "PREV" at bounding box center [509, 635] width 29 height 17
click at [515, 639] on h6 "PREV" at bounding box center [509, 635] width 29 height 17
click at [514, 639] on h6 "PREV" at bounding box center [509, 635] width 29 height 17
click at [530, 628] on div "PREV" at bounding box center [507, 635] width 50 height 17
click at [539, 627] on div "PREV 145 ​ NEXT" at bounding box center [566, 636] width 244 height 30
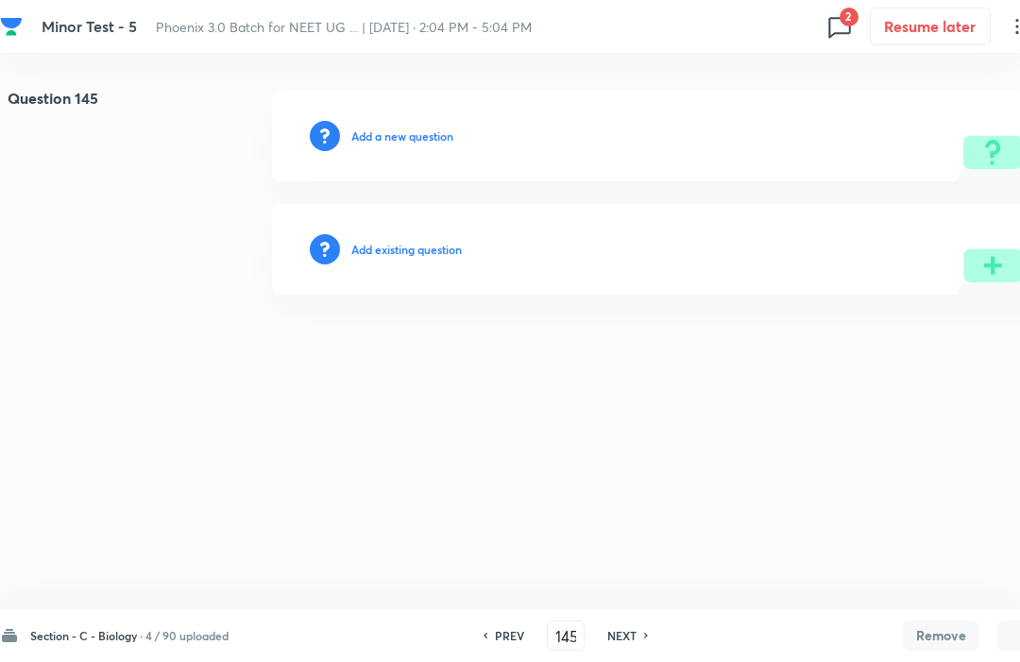
click at [512, 643] on h6 "PREV" at bounding box center [509, 635] width 29 height 17
click at [513, 642] on h6 "PREV" at bounding box center [509, 635] width 29 height 17
click at [515, 641] on h6 "PREV" at bounding box center [509, 635] width 29 height 17
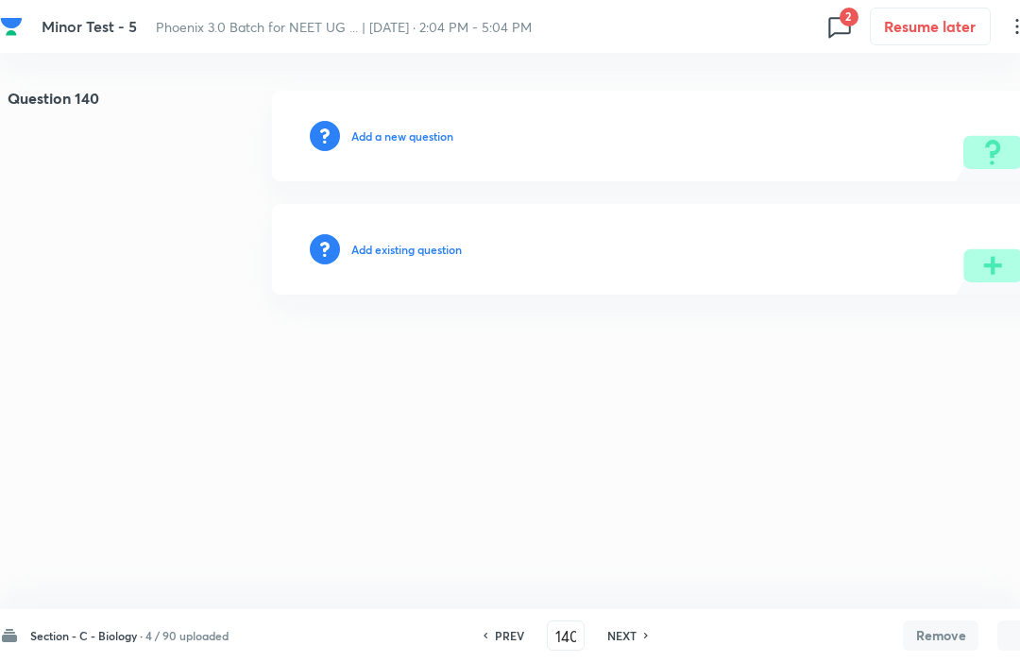
click at [634, 627] on h6 "NEXT" at bounding box center [622, 635] width 29 height 17
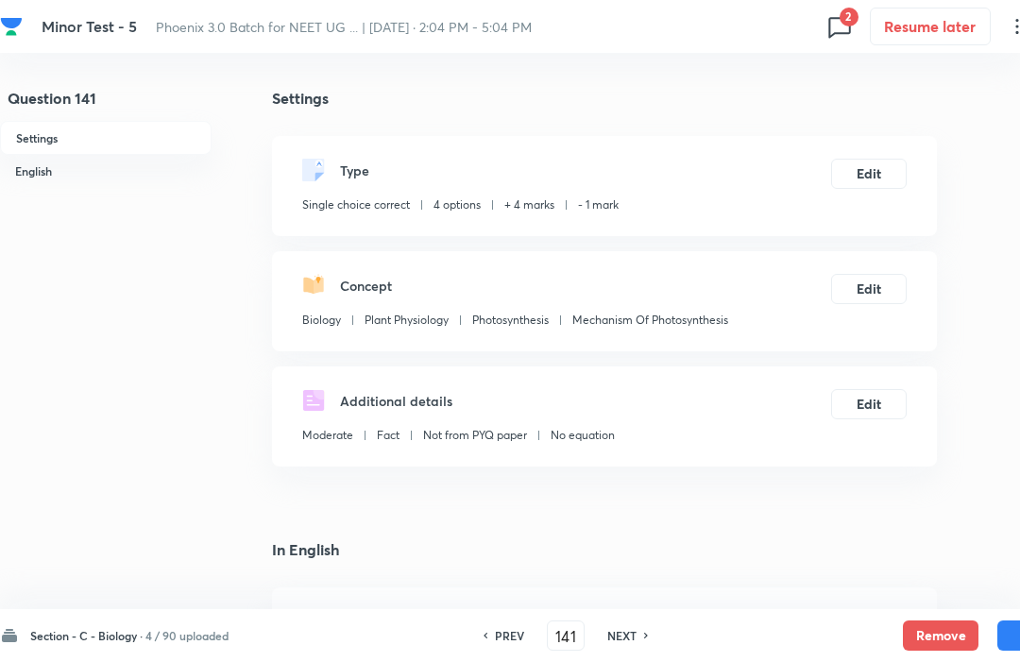
click at [927, 623] on button "Remove" at bounding box center [941, 636] width 76 height 30
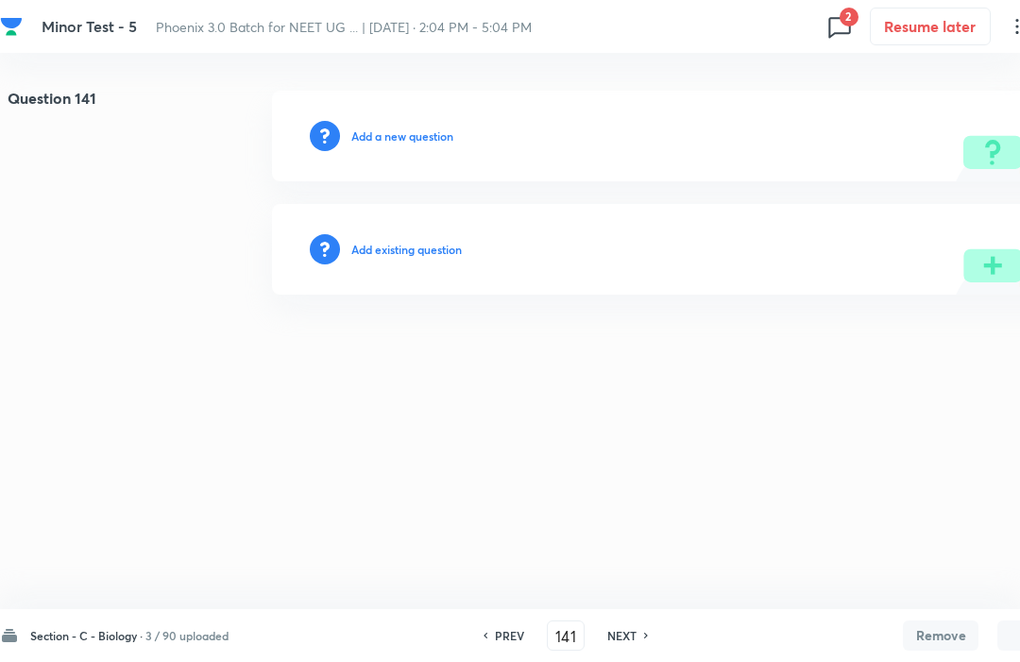
click at [506, 624] on div "PREV 141 ​ NEXT" at bounding box center [566, 636] width 244 height 30
click at [515, 627] on h6 "PREV" at bounding box center [509, 635] width 29 height 17
click at [516, 642] on h6 "PREV" at bounding box center [509, 635] width 29 height 17
click at [519, 641] on h6 "PREV" at bounding box center [509, 635] width 29 height 17
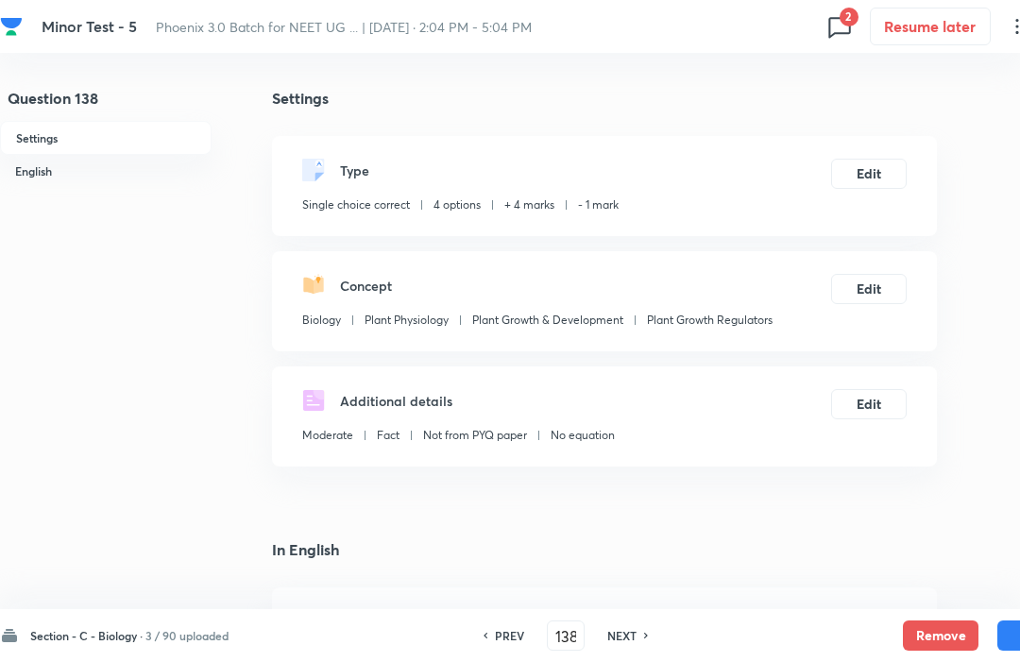
click at [510, 629] on h6 "PREV" at bounding box center [509, 635] width 29 height 17
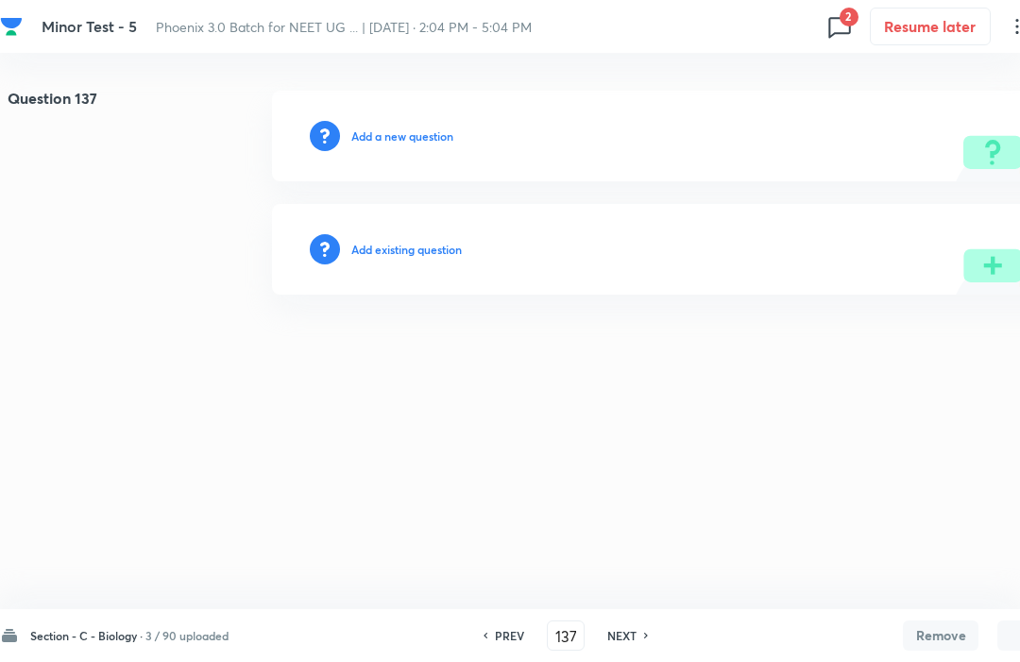
click at [617, 654] on div "Section - C - Biology · 3 / 90 uploaded PREV 137 ​ NEXT Remove Save" at bounding box center [536, 635] width 1073 height 53
click at [647, 640] on icon at bounding box center [647, 635] width 6 height 9
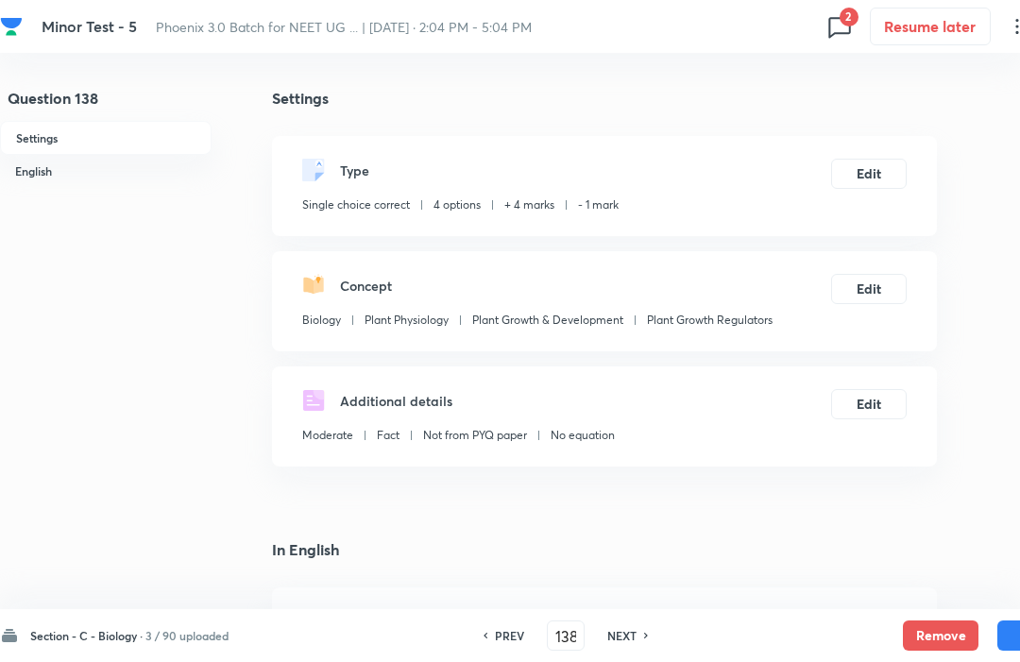
click at [947, 614] on div "Section - C - Biology · 3 / 90 uploaded PREV 138 ​ NEXT Remove Save" at bounding box center [536, 635] width 1073 height 53
click at [935, 643] on button "Remove" at bounding box center [941, 636] width 76 height 30
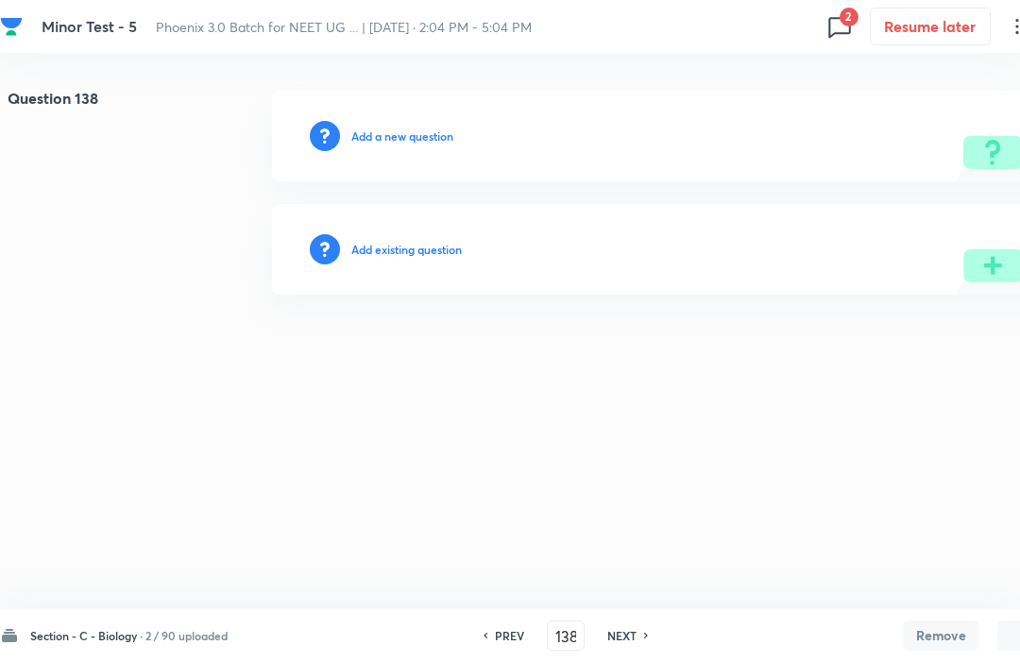
click at [508, 631] on h6 "PREV" at bounding box center [509, 635] width 29 height 17
click at [507, 638] on h6 "PREV" at bounding box center [509, 635] width 29 height 17
click at [508, 623] on div "PREV 136 ​ NEXT" at bounding box center [566, 636] width 244 height 30
click at [511, 623] on div "PREV 136 ​ NEXT" at bounding box center [566, 636] width 244 height 30
click at [509, 642] on h6 "PREV" at bounding box center [509, 635] width 29 height 17
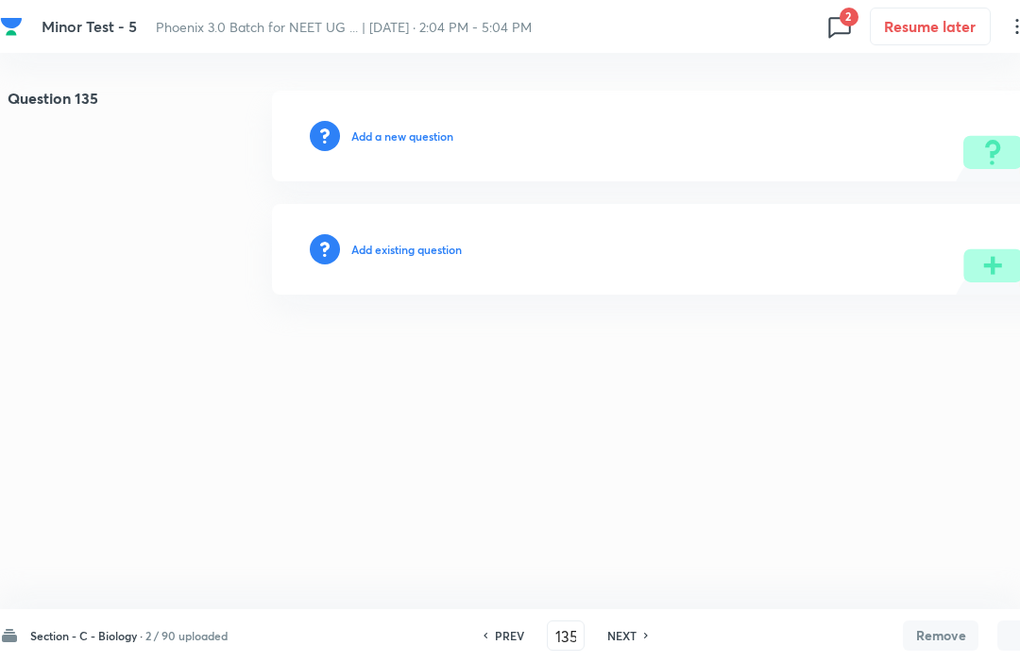
click at [531, 629] on div "PREV" at bounding box center [507, 635] width 50 height 17
click at [519, 628] on h6 "PREV" at bounding box center [509, 635] width 29 height 17
click at [519, 643] on h6 "PREV" at bounding box center [509, 635] width 29 height 17
click at [519, 631] on h6 "PREV" at bounding box center [509, 635] width 29 height 17
click at [517, 630] on h6 "PREV" at bounding box center [509, 635] width 29 height 17
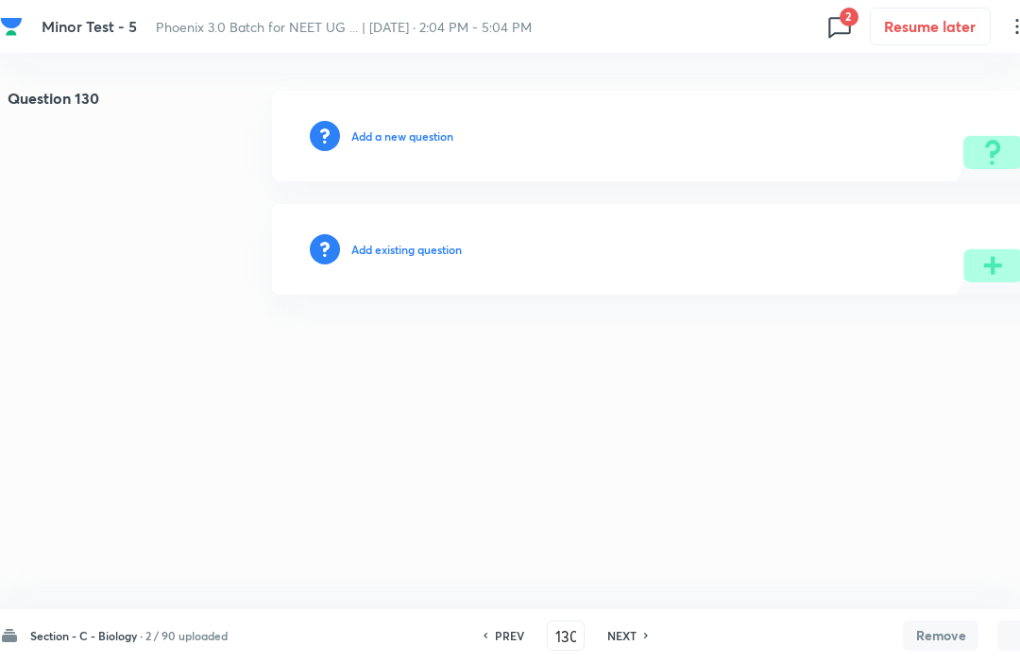
click at [515, 628] on h6 "PREV" at bounding box center [509, 635] width 29 height 17
click at [516, 636] on h6 "PREV" at bounding box center [509, 635] width 29 height 17
type input "128"
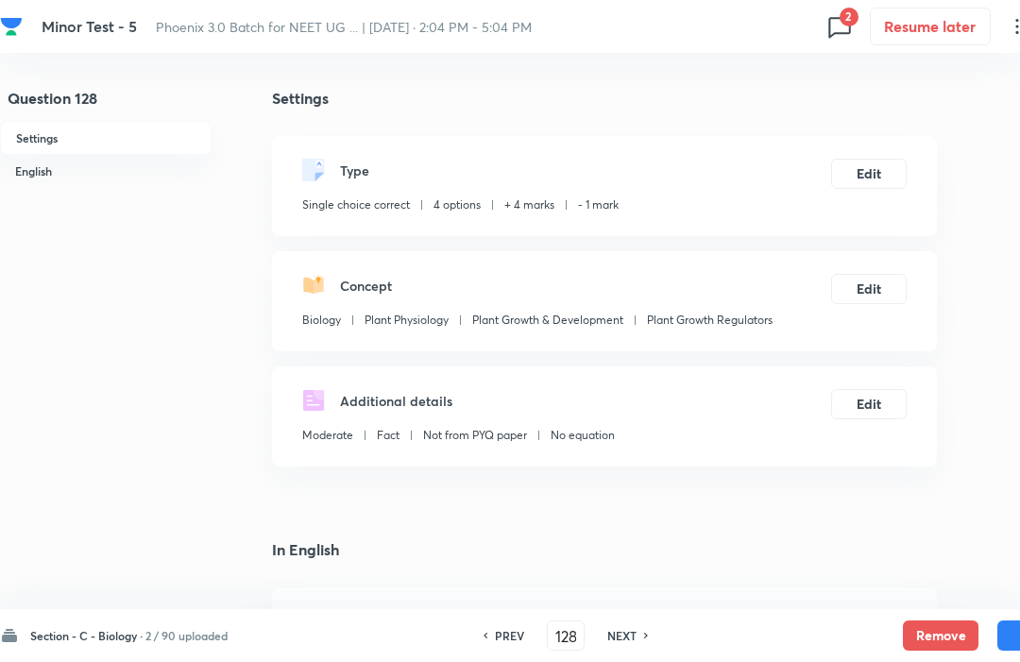
checkbox input "true"
click at [516, 629] on h6 "PREV" at bounding box center [509, 635] width 29 height 17
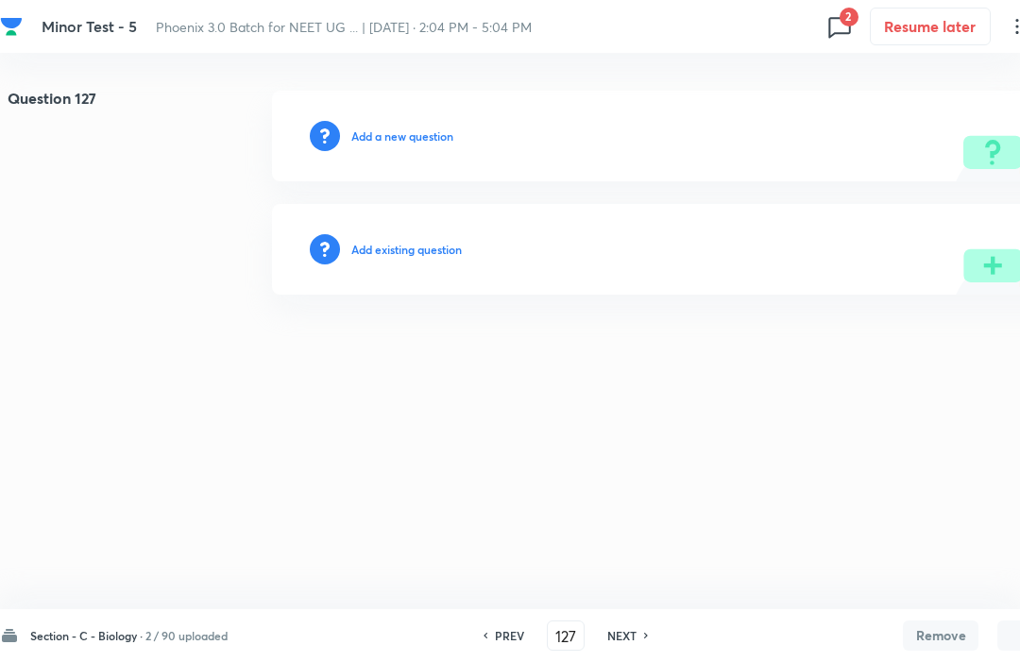
click at [642, 642] on div "NEXT" at bounding box center [625, 635] width 50 height 17
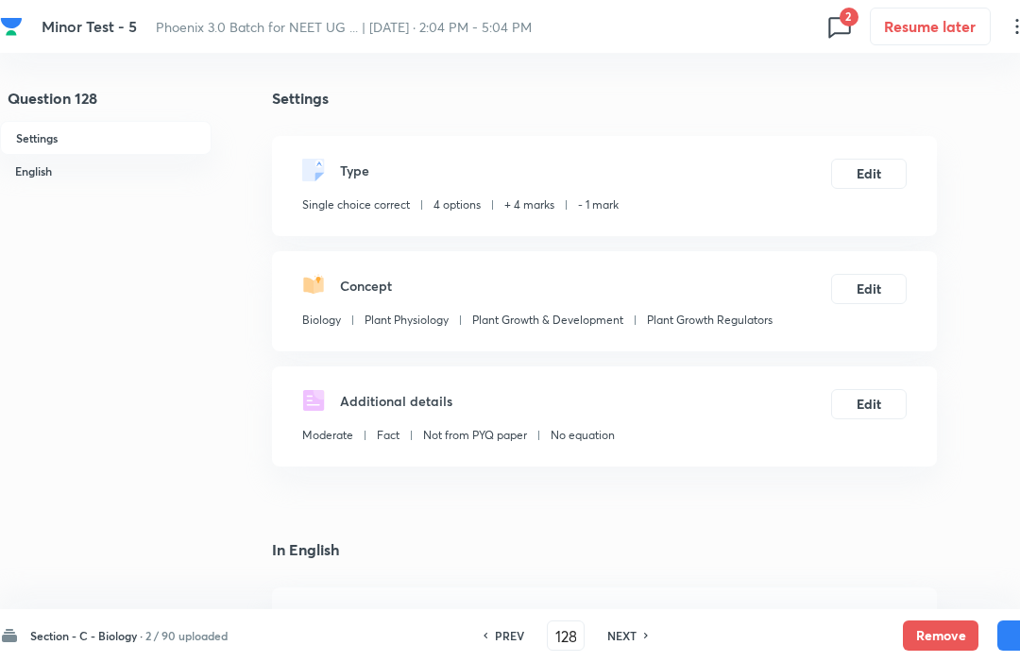
click at [925, 616] on div "Section - C - Biology · 2 / 90 uploaded PREV 128 ​ NEXT Remove Save" at bounding box center [536, 635] width 1073 height 53
click at [936, 630] on button "Remove" at bounding box center [941, 636] width 76 height 30
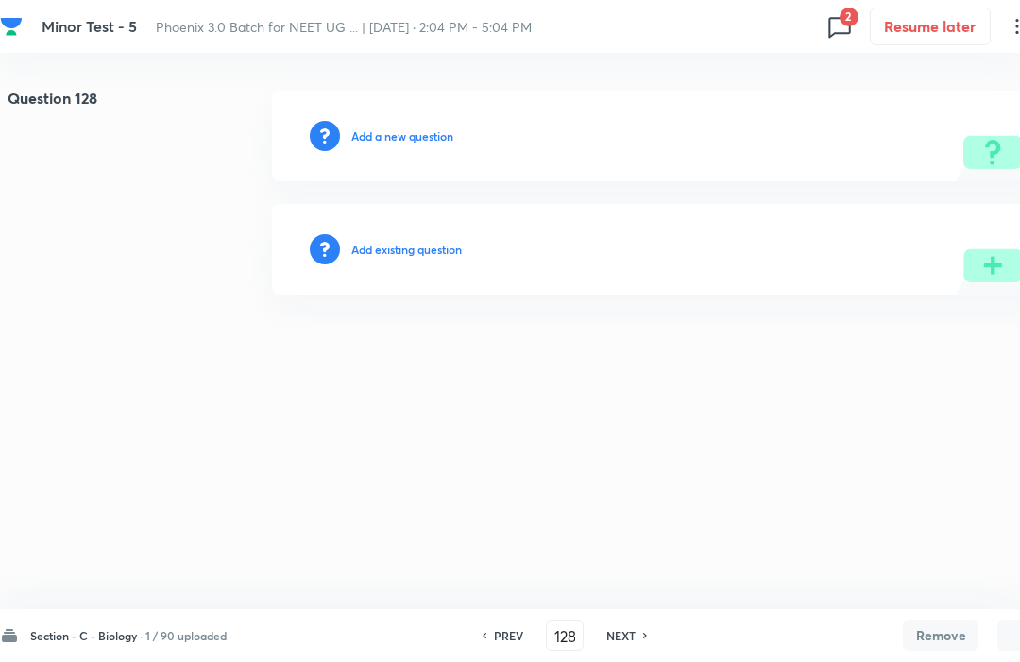
click at [505, 628] on h6 "PREV" at bounding box center [508, 635] width 29 height 17
click at [507, 641] on h6 "PREV" at bounding box center [508, 635] width 29 height 17
click at [517, 627] on h6 "PREV" at bounding box center [508, 635] width 29 height 17
click at [516, 628] on h6 "PREV" at bounding box center [508, 635] width 29 height 17
click at [523, 628] on h6 "PREV" at bounding box center [508, 635] width 29 height 17
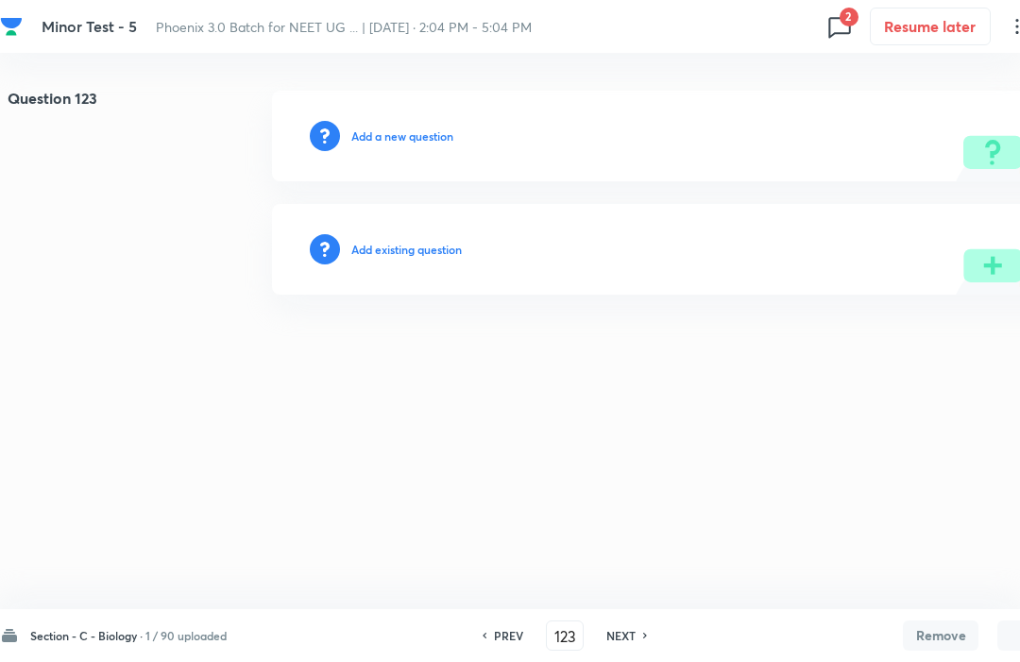
click at [523, 622] on div "PREV 123 ​ NEXT" at bounding box center [565, 636] width 244 height 30
click at [508, 630] on h6 "PREV" at bounding box center [508, 635] width 29 height 17
click at [515, 643] on h6 "PREV" at bounding box center [508, 635] width 29 height 17
click at [503, 630] on h6 "PREV" at bounding box center [508, 635] width 29 height 17
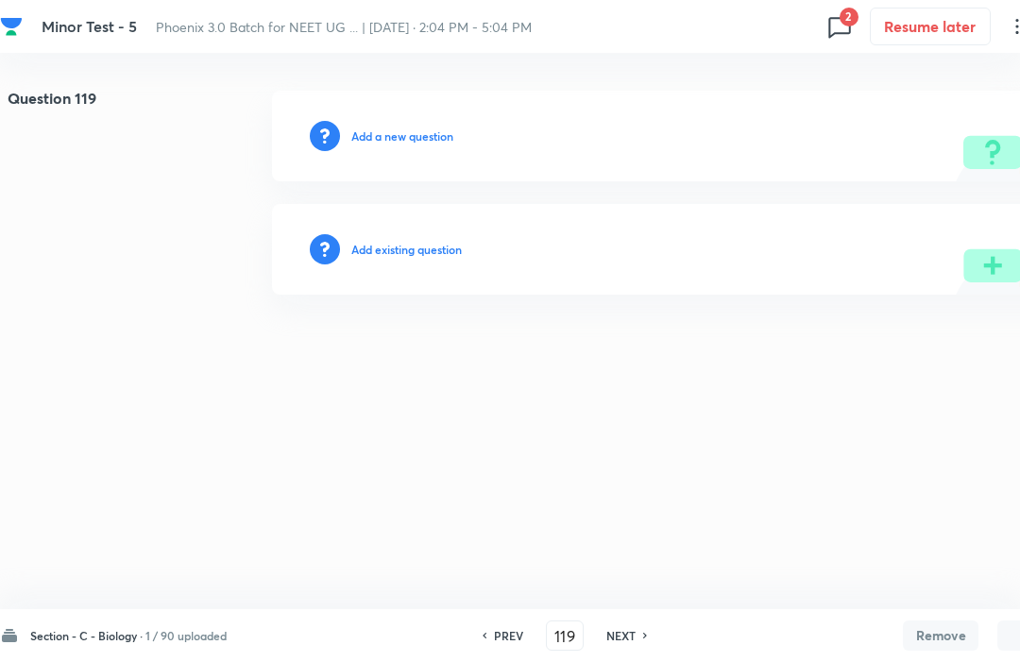
click at [501, 627] on h6 "PREV" at bounding box center [508, 635] width 29 height 17
click at [506, 643] on h6 "PREV" at bounding box center [508, 635] width 29 height 17
click at [506, 629] on h6 "PREV" at bounding box center [508, 635] width 29 height 17
click at [496, 621] on div "PREV 116 ​ NEXT" at bounding box center [565, 636] width 244 height 30
click at [500, 642] on h6 "PREV" at bounding box center [508, 635] width 29 height 17
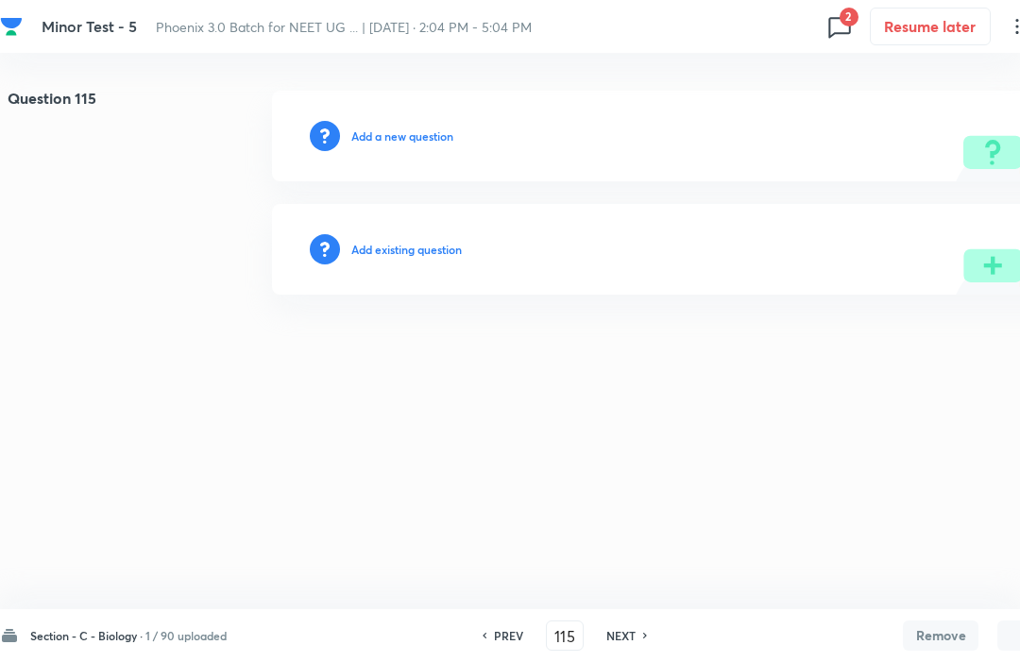
click at [506, 655] on div "Section - C - Biology · 1 / 90 uploaded PREV 115 ​ NEXT Remove Save" at bounding box center [536, 635] width 1073 height 53
click at [503, 643] on h6 "PREV" at bounding box center [508, 635] width 29 height 17
click at [506, 632] on h6 "PREV" at bounding box center [508, 635] width 29 height 17
click at [507, 628] on h6 "PREV" at bounding box center [508, 635] width 29 height 17
click at [503, 632] on h6 "PREV" at bounding box center [508, 635] width 29 height 17
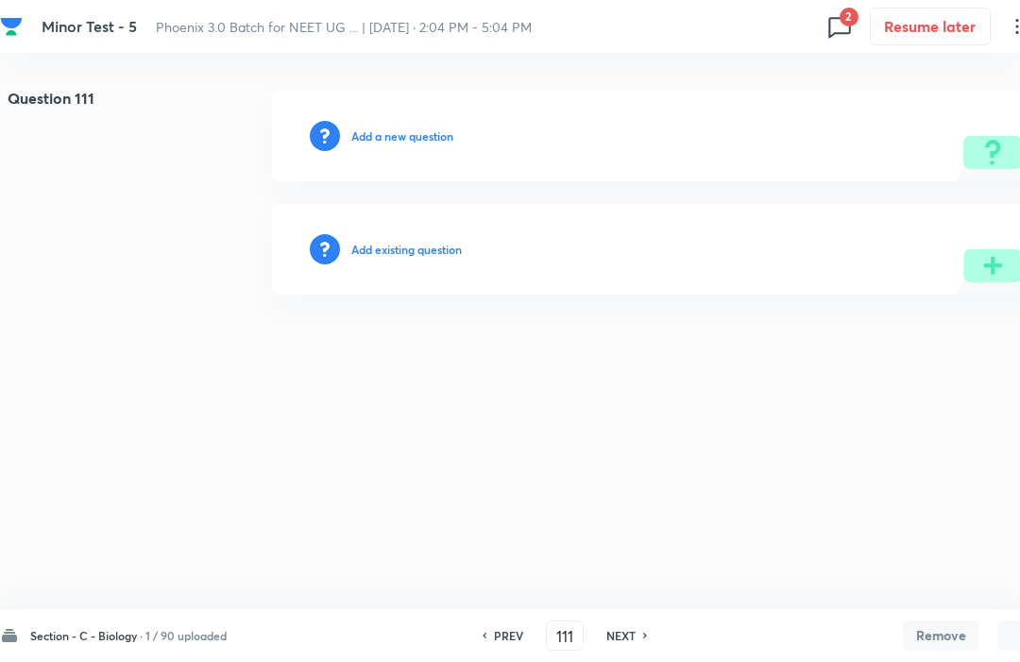
click at [498, 630] on h6 "PREV" at bounding box center [508, 635] width 29 height 17
click at [503, 623] on div "PREV 110 ​ NEXT" at bounding box center [565, 636] width 244 height 30
click at [498, 641] on h6 "PREV" at bounding box center [508, 635] width 29 height 17
click at [500, 640] on h6 "PREV" at bounding box center [508, 635] width 29 height 17
click at [501, 629] on h6 "PREV" at bounding box center [508, 635] width 29 height 17
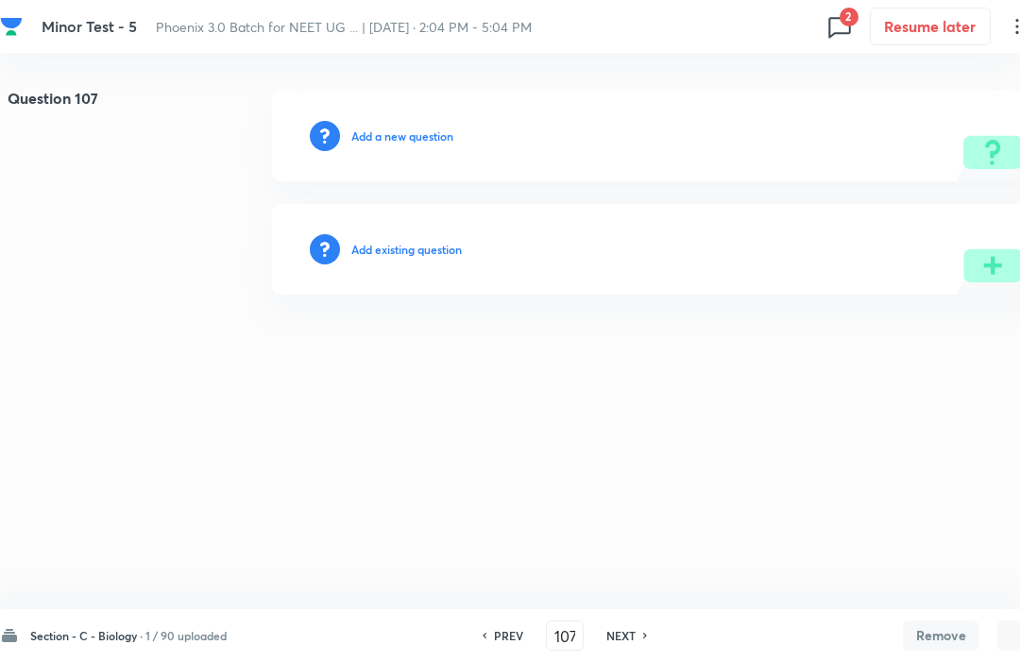
click at [501, 629] on h6 "PREV" at bounding box center [508, 635] width 29 height 17
click at [501, 628] on h6 "PREV" at bounding box center [508, 635] width 29 height 17
click at [504, 623] on div "PREV 105 ​ NEXT" at bounding box center [565, 636] width 244 height 30
click at [500, 623] on div "PREV 105 ​ NEXT" at bounding box center [565, 636] width 244 height 30
click at [498, 623] on div "PREV 105 ​ NEXT" at bounding box center [565, 636] width 244 height 30
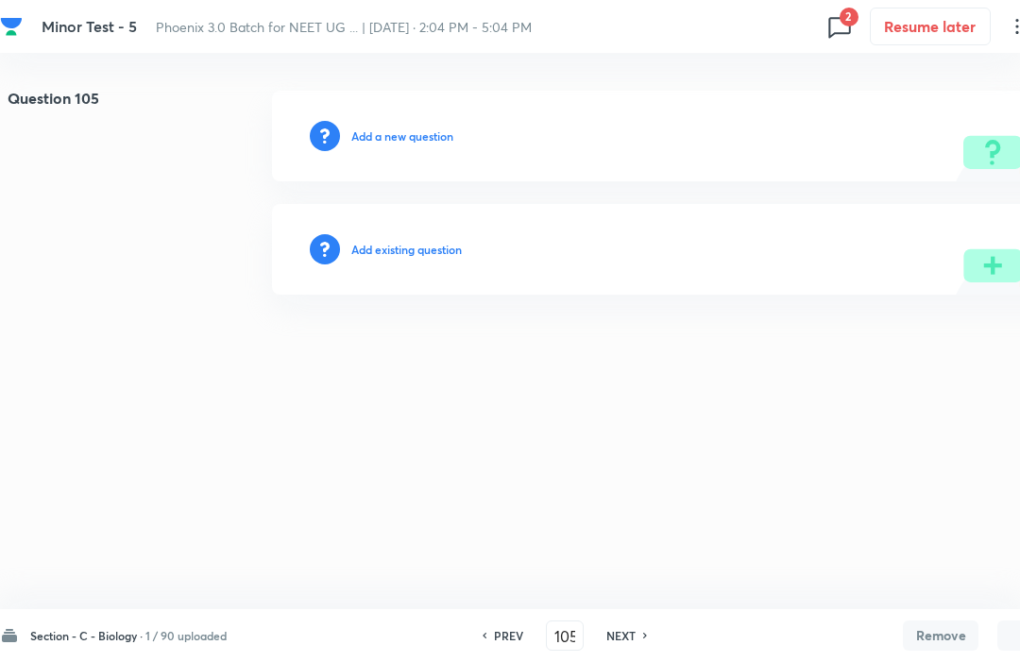
click at [503, 635] on h6 "PREV" at bounding box center [508, 635] width 29 height 17
click at [501, 640] on h6 "PREV" at bounding box center [508, 635] width 29 height 17
click at [505, 643] on h6 "PREV" at bounding box center [508, 635] width 29 height 17
click at [507, 633] on h6 "PREV" at bounding box center [508, 635] width 29 height 17
click at [503, 627] on h6 "PREV" at bounding box center [508, 635] width 29 height 17
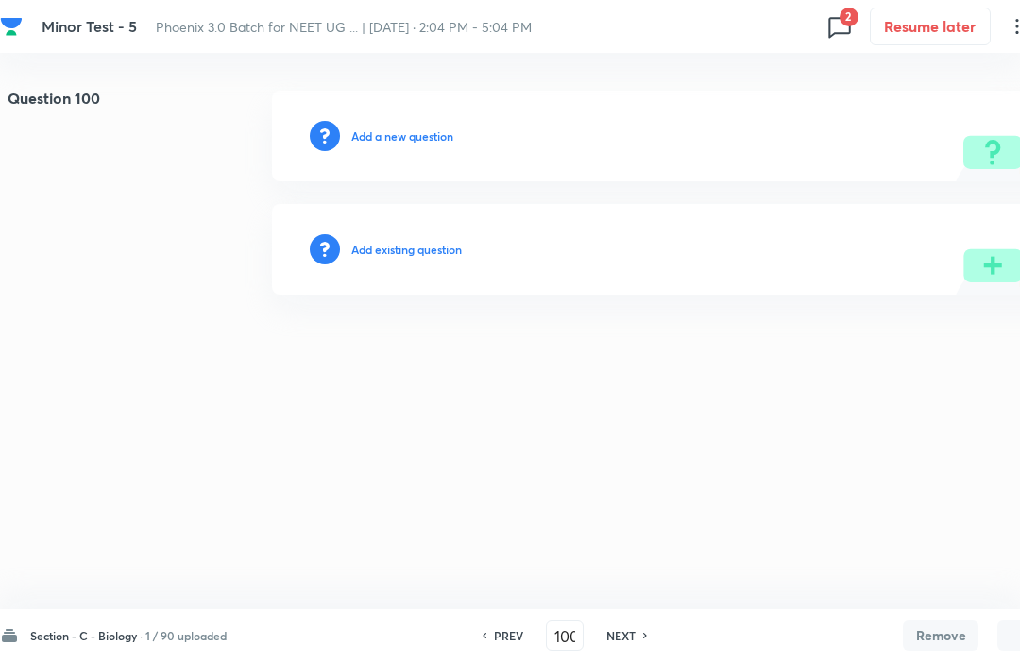
click at [516, 628] on h6 "PREV" at bounding box center [508, 635] width 29 height 17
click at [512, 643] on h6 "PREV" at bounding box center [508, 635] width 29 height 17
click at [506, 630] on h6 "PREV" at bounding box center [508, 635] width 29 height 17
click at [510, 630] on h6 "PREV" at bounding box center [508, 635] width 29 height 17
click at [509, 637] on h6 "PREV" at bounding box center [508, 635] width 29 height 17
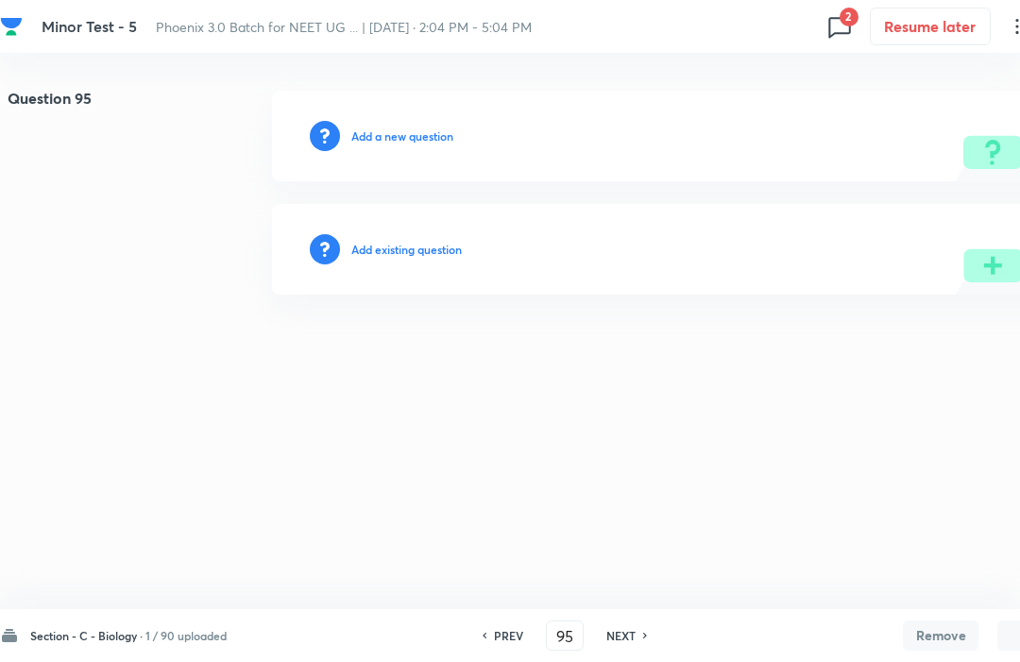
click at [505, 640] on h6 "PREV" at bounding box center [508, 635] width 29 height 17
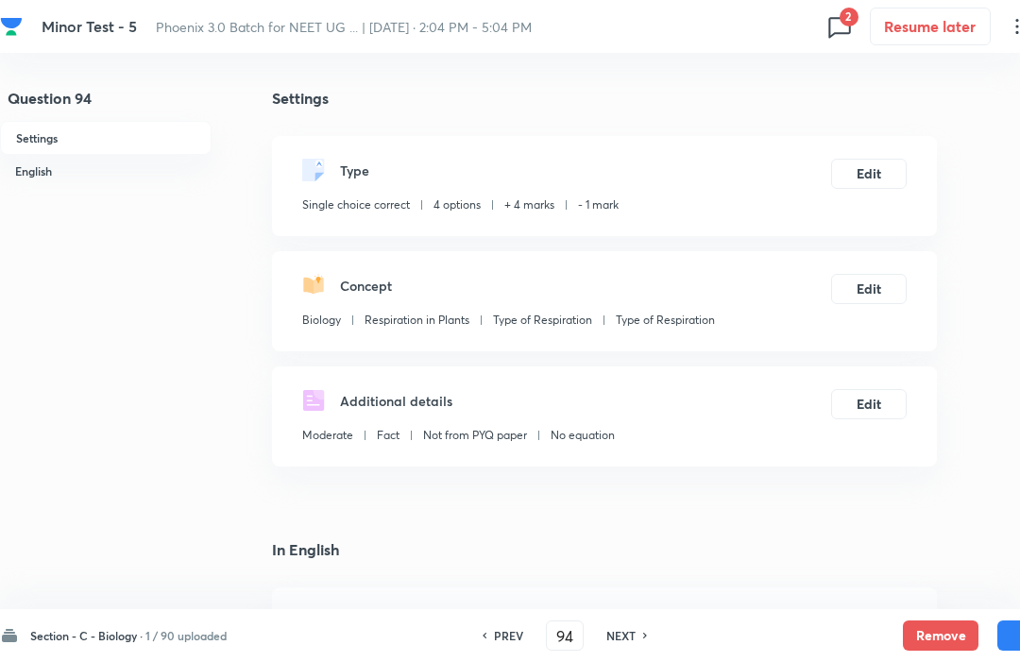
click at [931, 632] on button "Remove" at bounding box center [941, 636] width 76 height 30
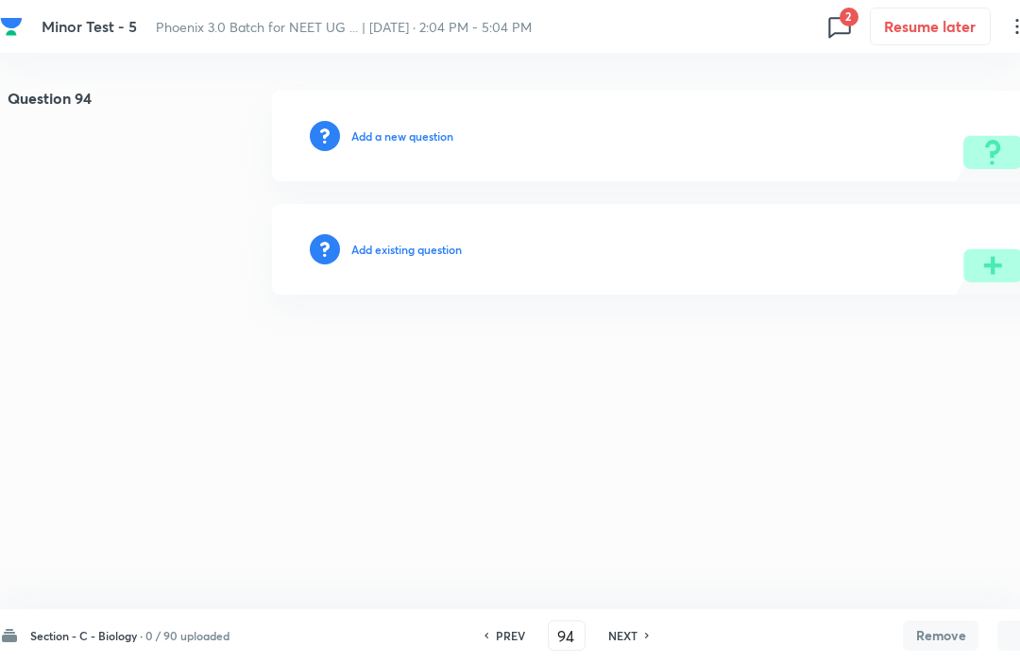
click at [844, 31] on icon at bounding box center [840, 26] width 30 height 30
click at [721, 106] on div "Question 54 1 issue" at bounding box center [726, 85] width 227 height 68
type input "54"
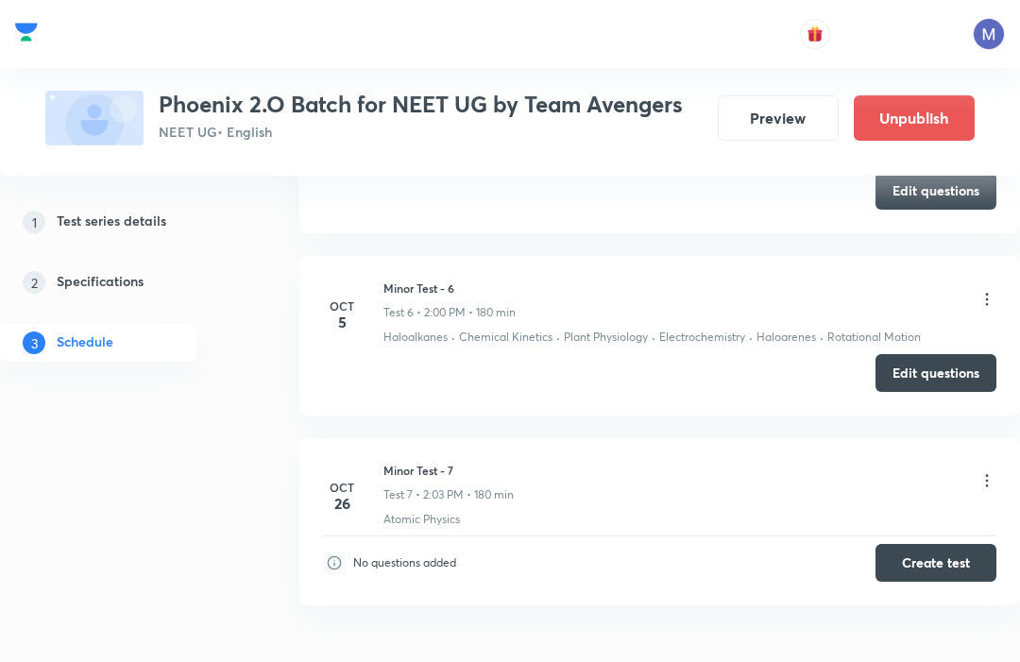
scroll to position [1742, 0]
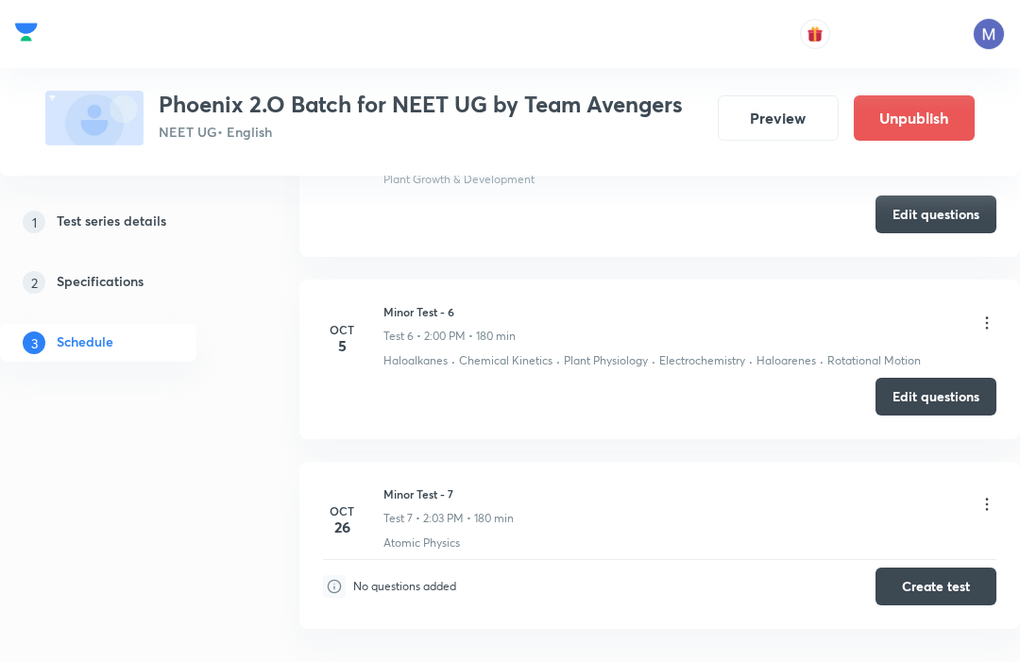
click at [934, 391] on button "Edit questions" at bounding box center [936, 397] width 121 height 38
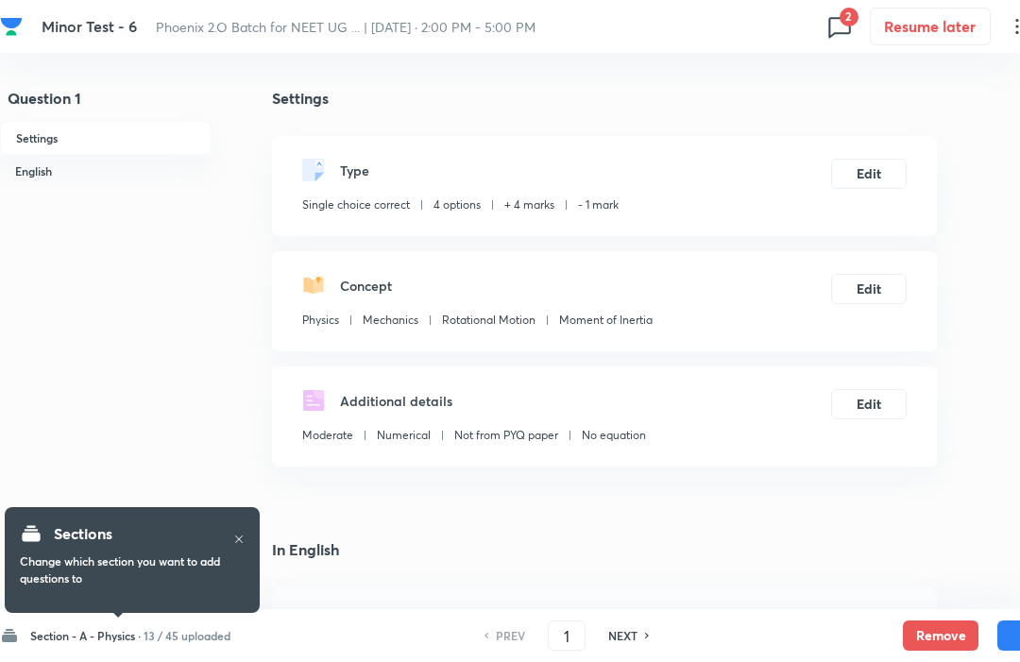
click at [193, 643] on h6 "13 / 45 uploaded" at bounding box center [187, 635] width 87 height 17
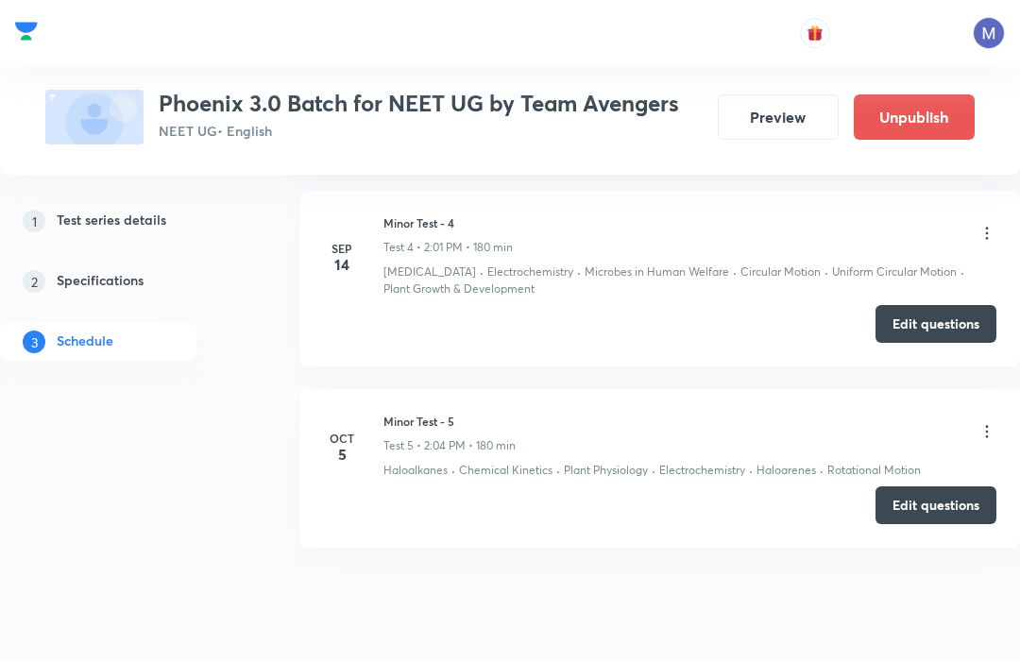
click at [934, 504] on button "Edit questions" at bounding box center [936, 507] width 121 height 38
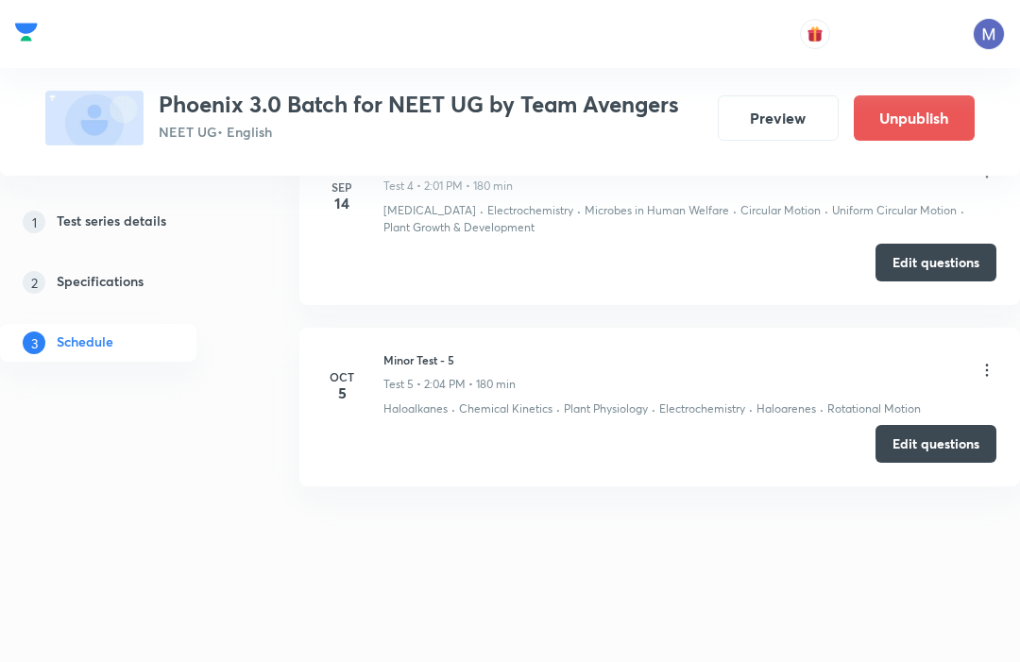
scroll to position [1433, 0]
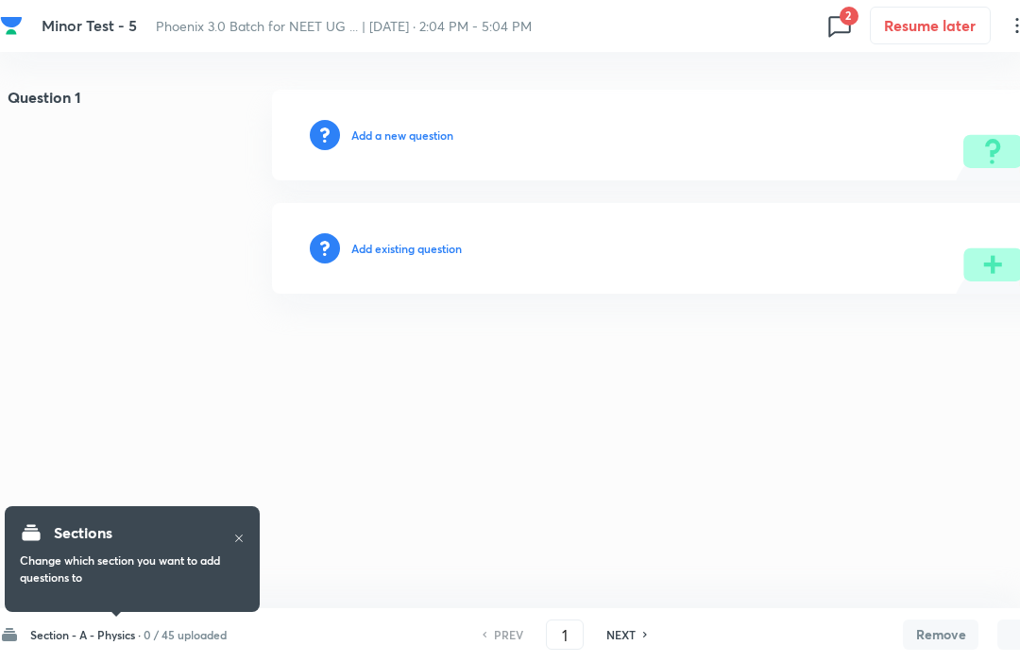
click at [222, 626] on div "Section - A - Physics · 0 / 45 uploaded" at bounding box center [113, 635] width 227 height 19
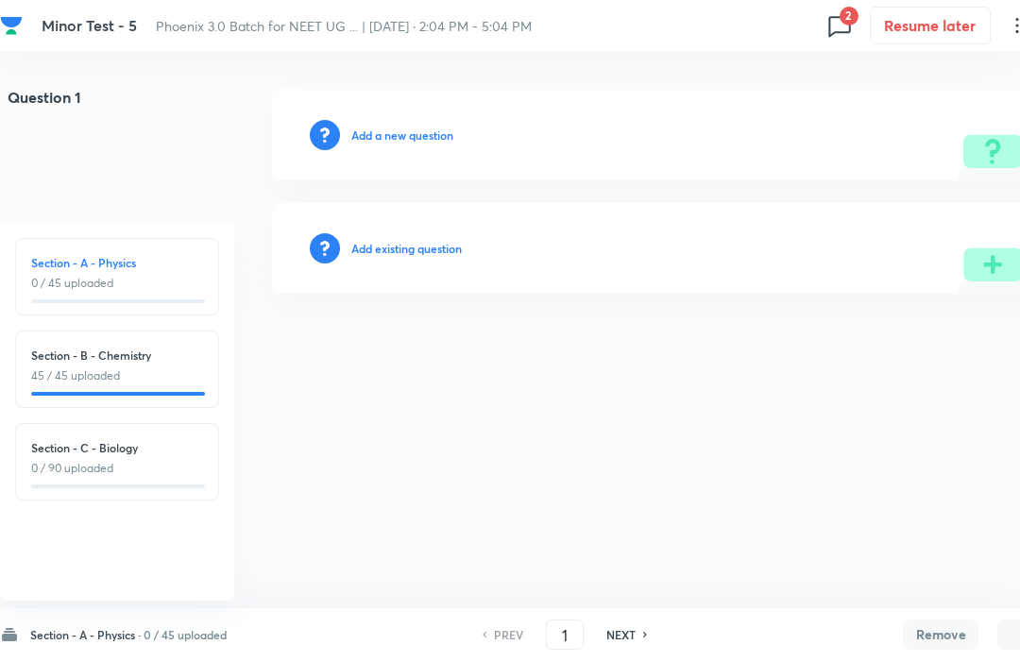
click at [104, 631] on h6 "Section - A - Physics ·" at bounding box center [85, 635] width 111 height 17
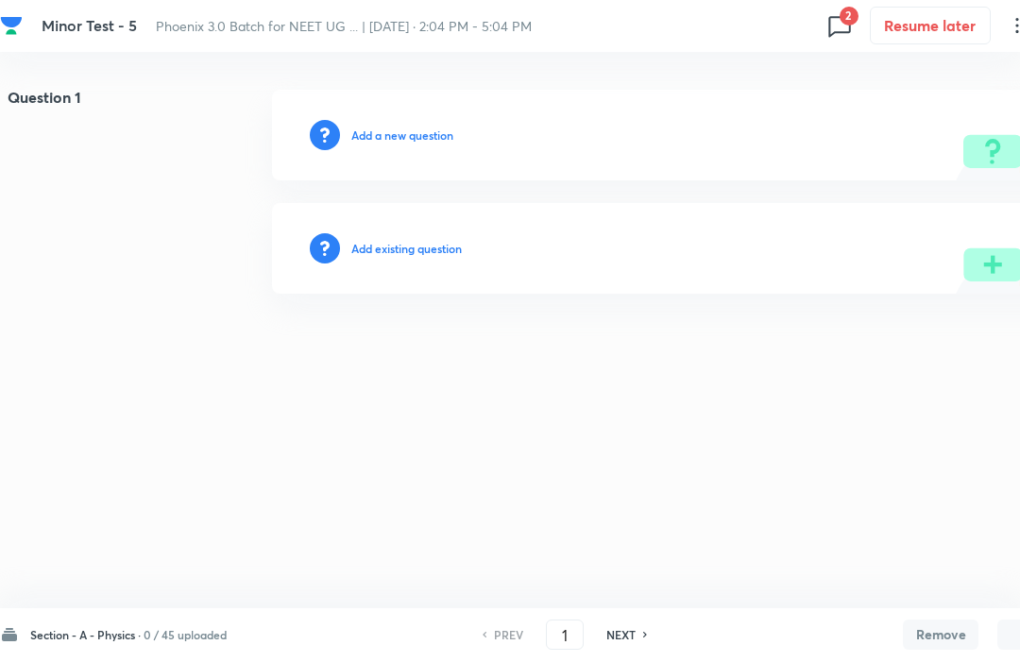
click at [104, 643] on h6 "Section - A - Physics ·" at bounding box center [85, 635] width 111 height 17
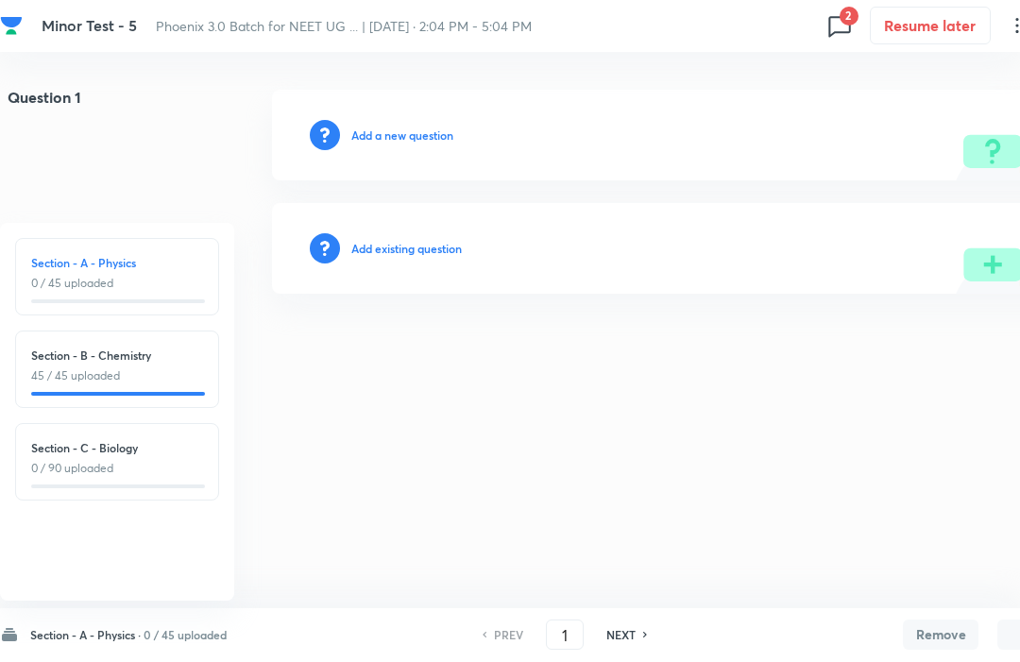
click at [87, 357] on h6 "Section - B - Chemistry" at bounding box center [117, 356] width 172 height 17
type input "46"
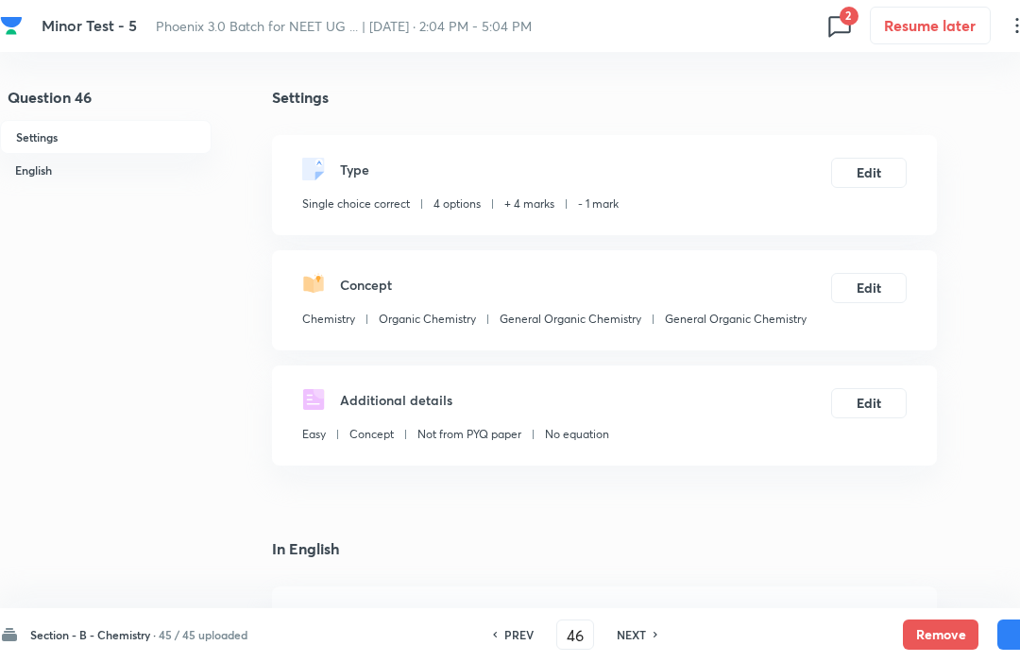
checkbox input "true"
click at [110, 643] on h6 "Section - B - Chemistry ·" at bounding box center [93, 635] width 126 height 17
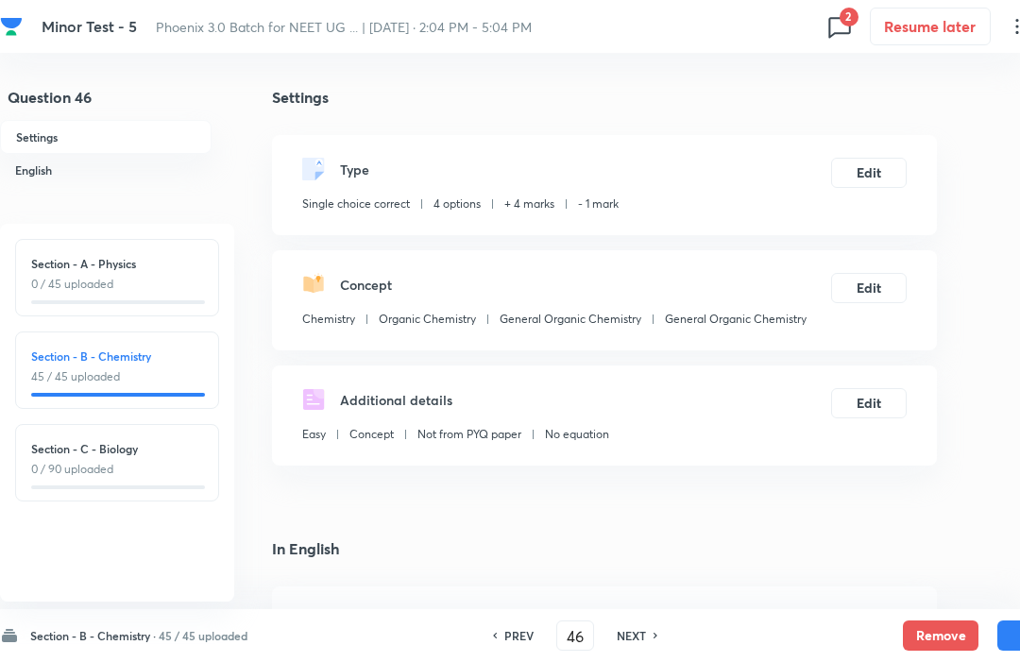
click at [88, 359] on h6 "Section - B - Chemistry" at bounding box center [117, 356] width 172 height 17
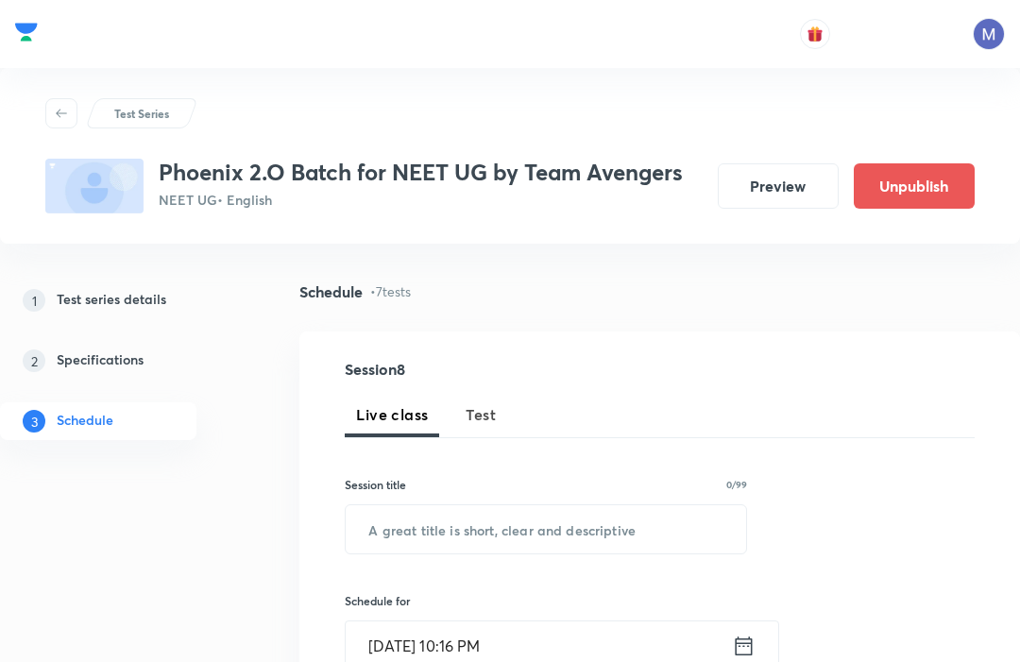
scroll to position [1772, 0]
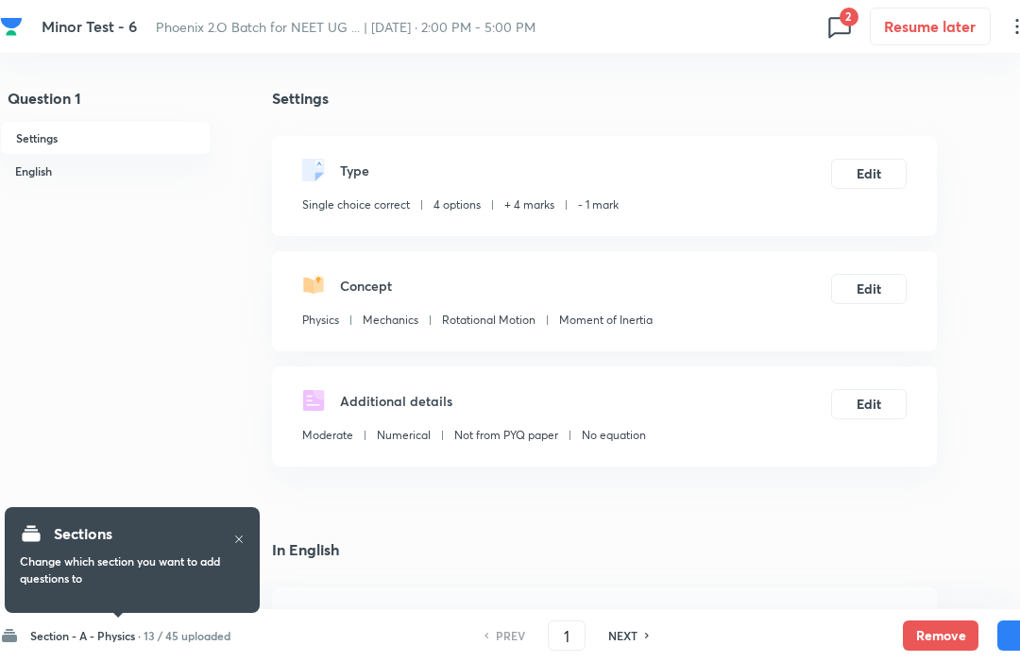
click at [131, 627] on h6 "Section - A - Physics ·" at bounding box center [85, 635] width 111 height 17
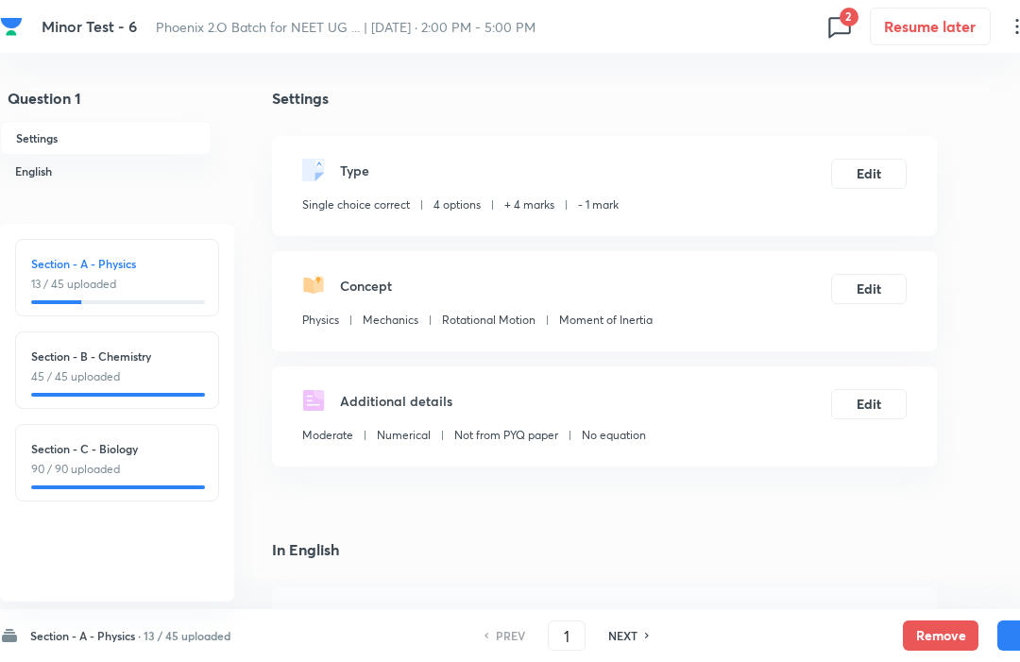
click at [78, 455] on h6 "Section - C - Biology" at bounding box center [117, 448] width 172 height 17
checkbox input "false"
type input "91"
checkbox input "true"
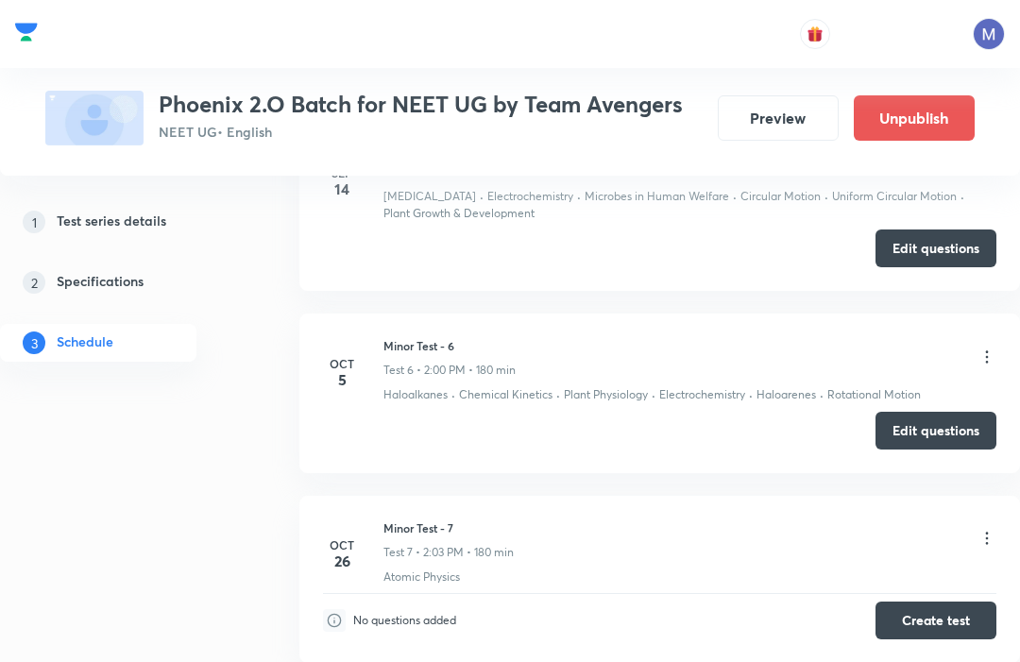
scroll to position [1708, 0]
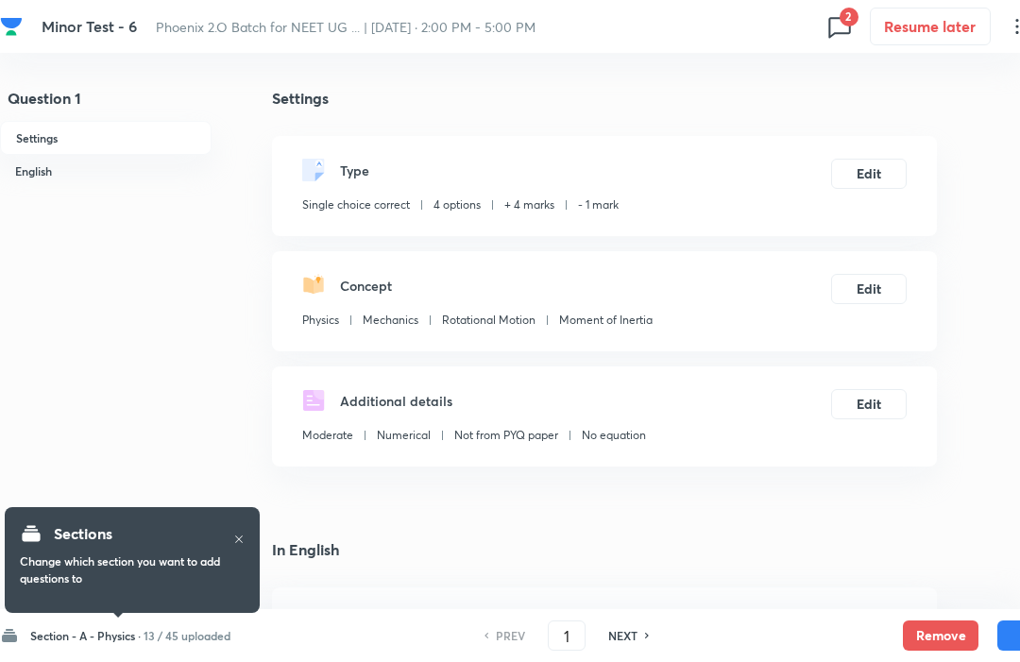
checkbox input "true"
click at [136, 641] on h6 "Section - A - Physics ·" at bounding box center [85, 635] width 111 height 17
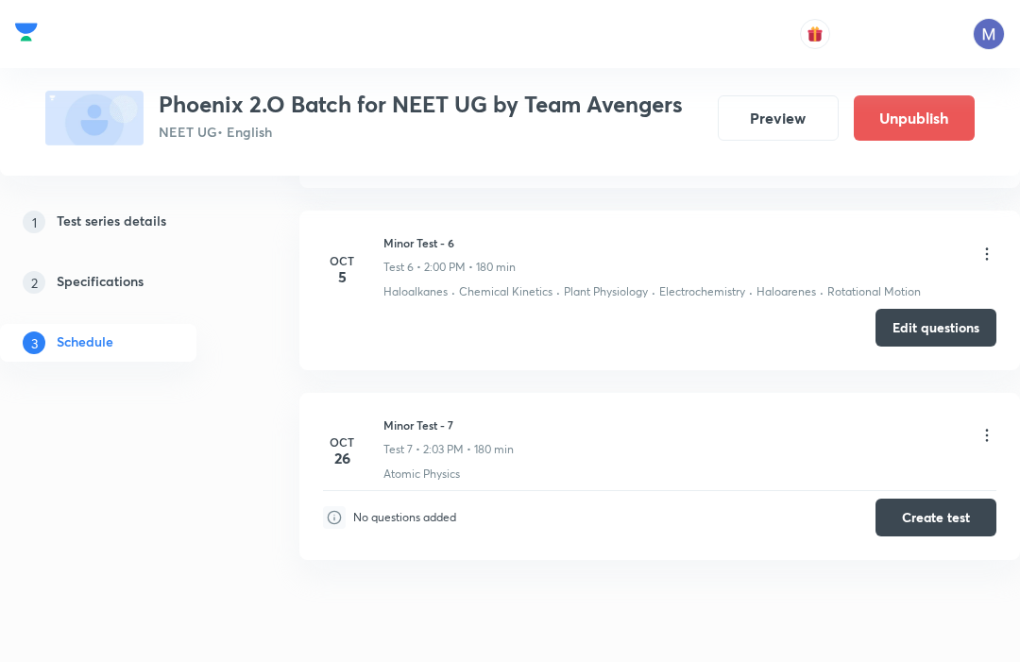
scroll to position [1740, 0]
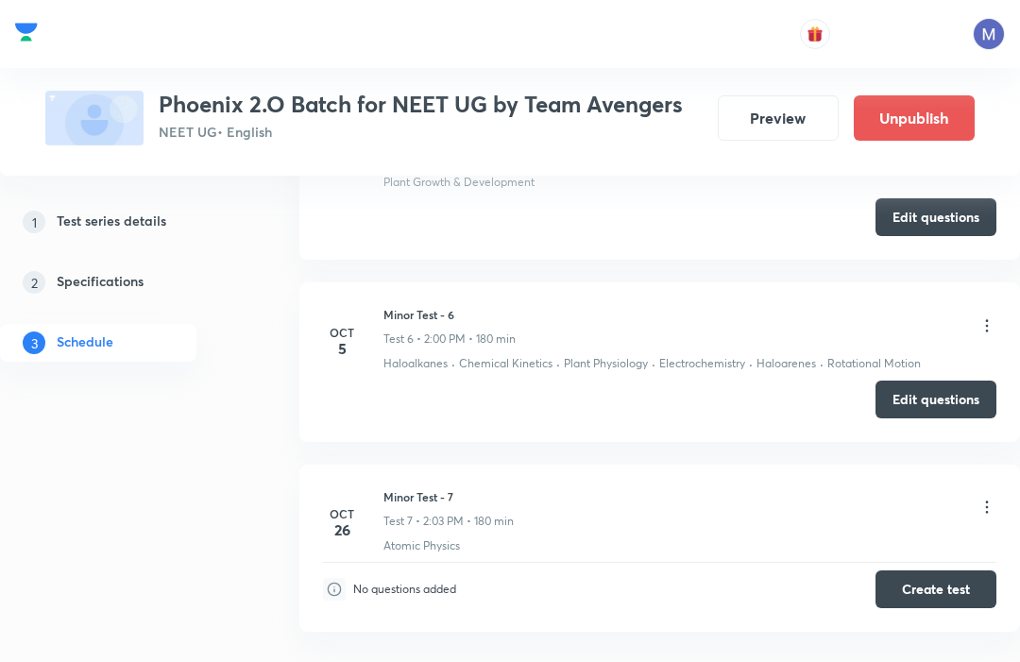
click at [953, 392] on button "Edit questions" at bounding box center [936, 400] width 121 height 38
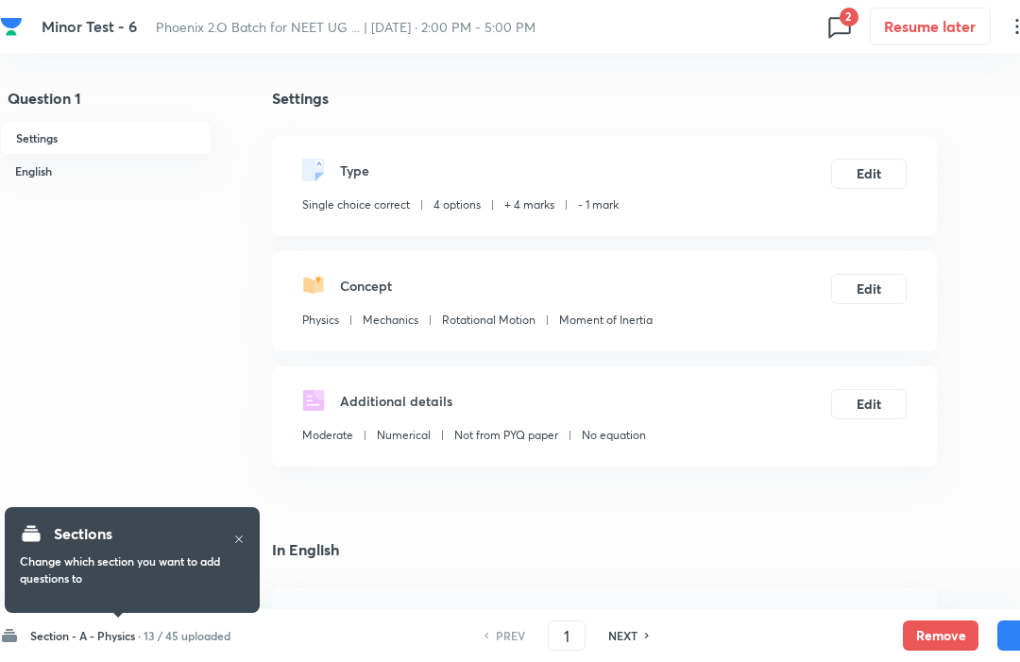
checkbox input "true"
click at [105, 631] on h6 "Section - A - Physics ·" at bounding box center [85, 635] width 111 height 17
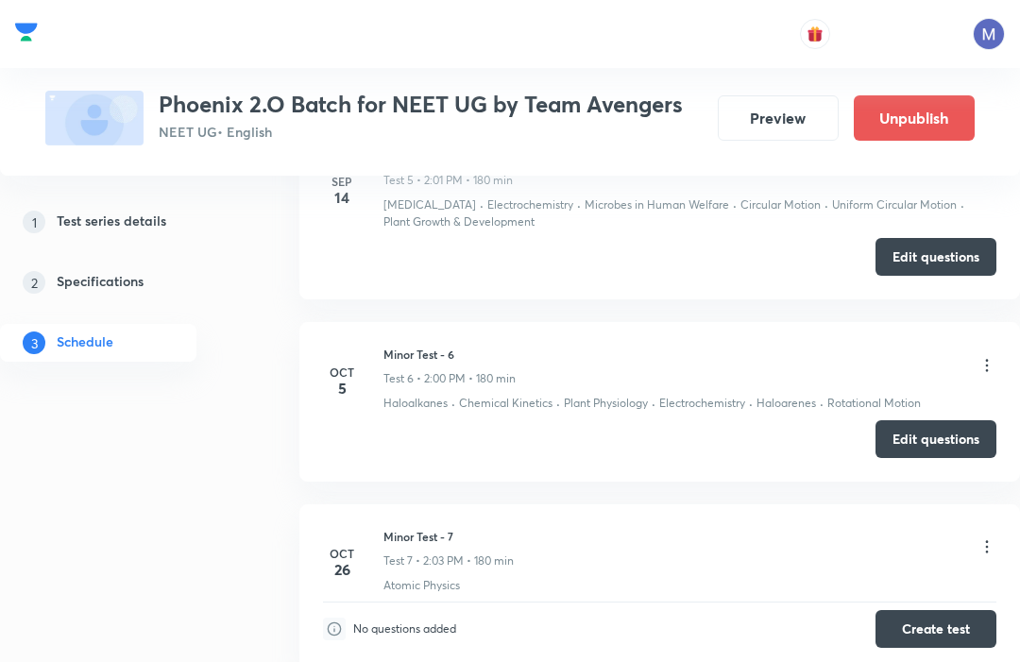
scroll to position [1667, 0]
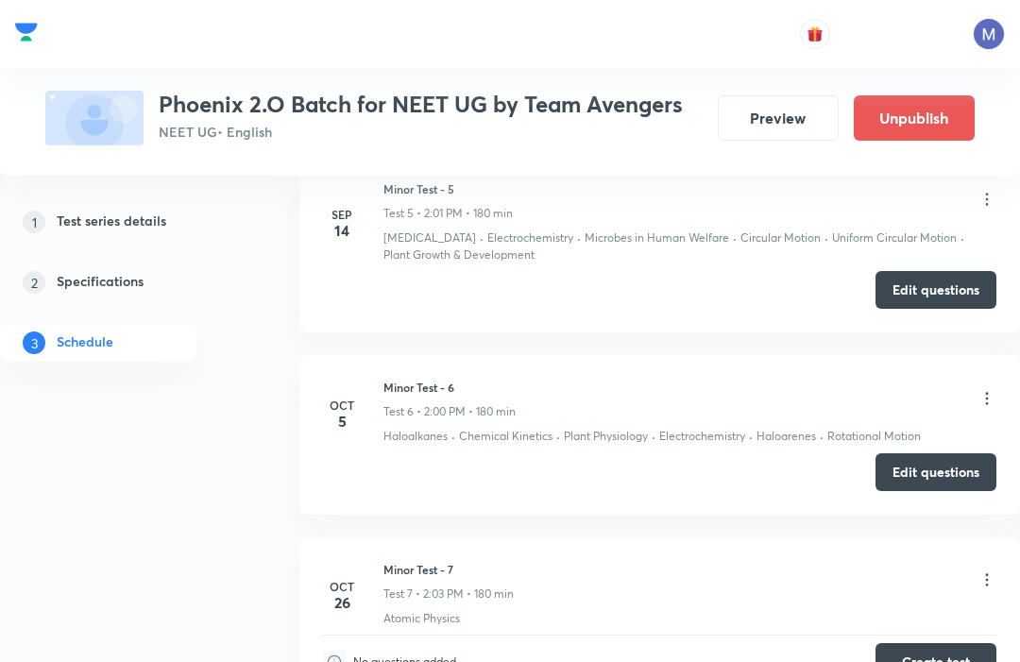
click at [951, 470] on button "Edit questions" at bounding box center [936, 473] width 121 height 38
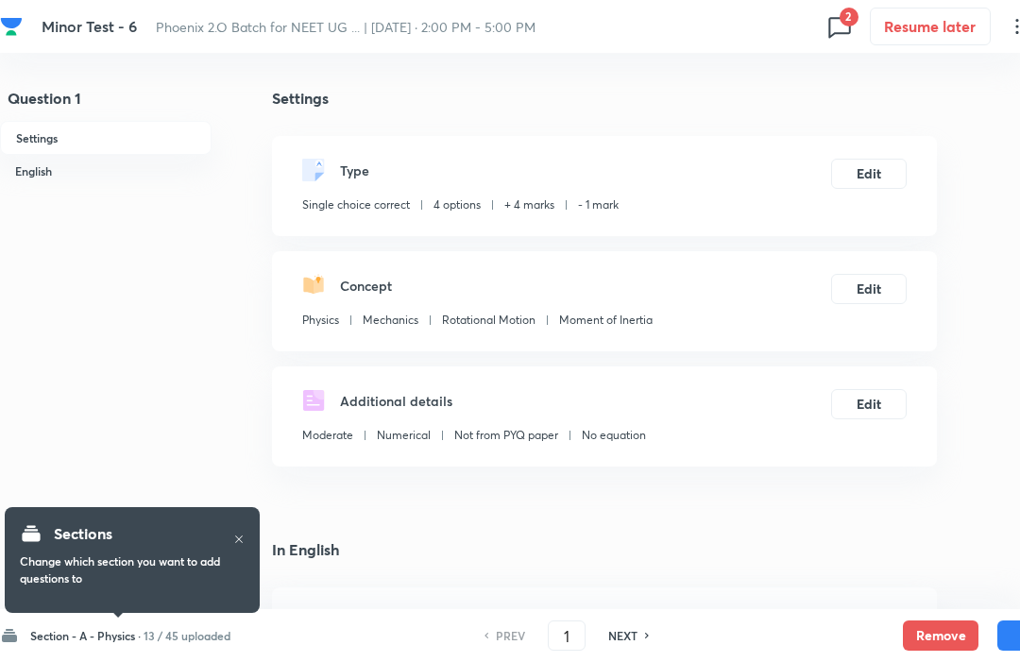
checkbox input "true"
click at [133, 636] on h6 "Section - A - Physics ·" at bounding box center [85, 635] width 111 height 17
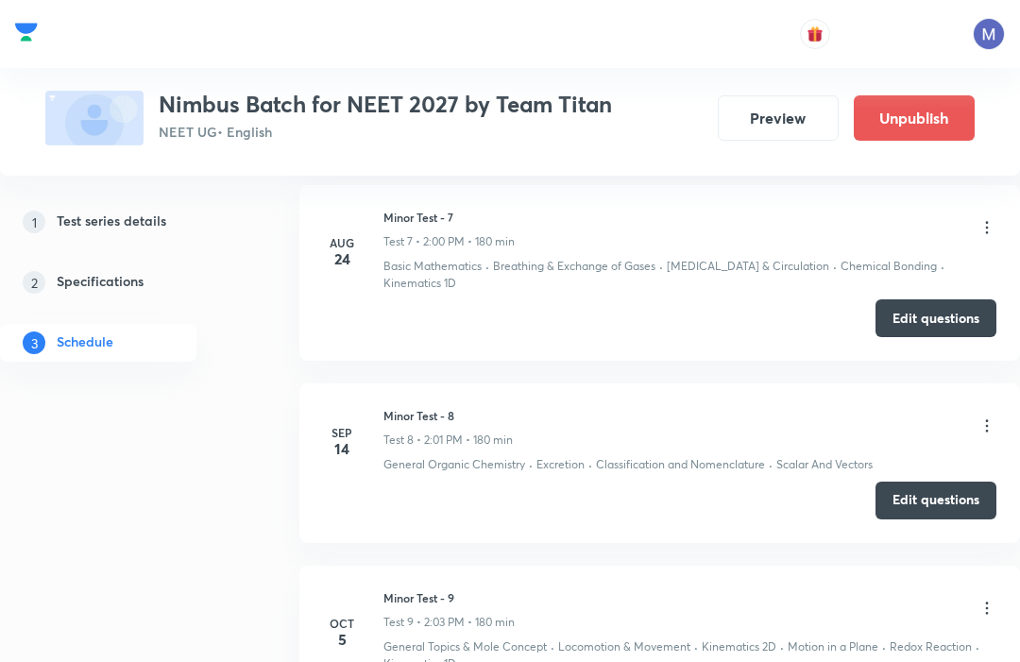
scroll to position [2175, 0]
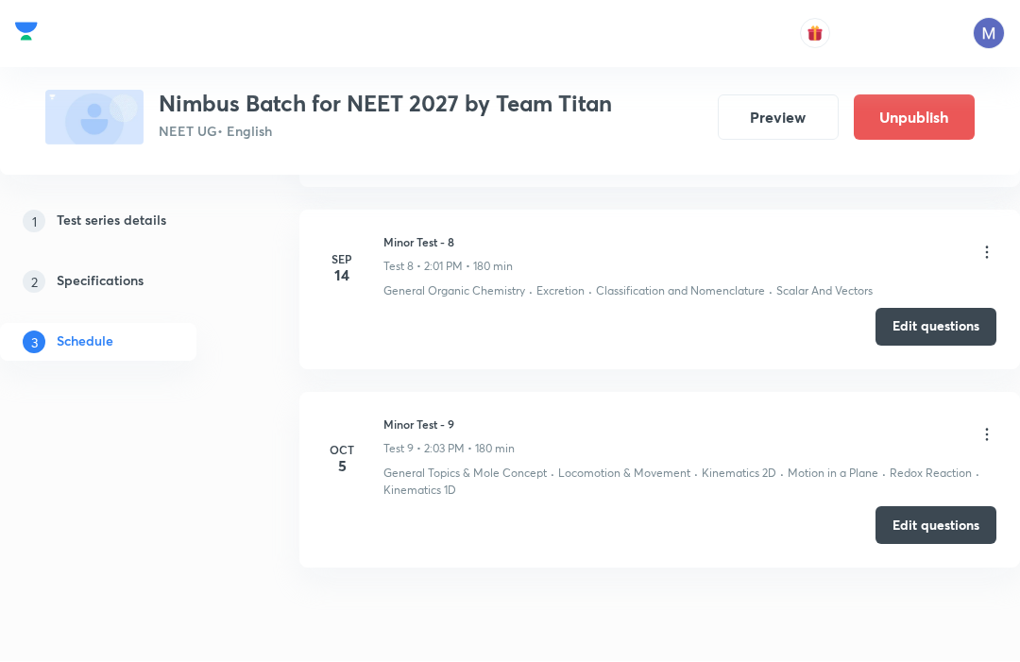
click at [954, 507] on button "Edit questions" at bounding box center [936, 526] width 121 height 38
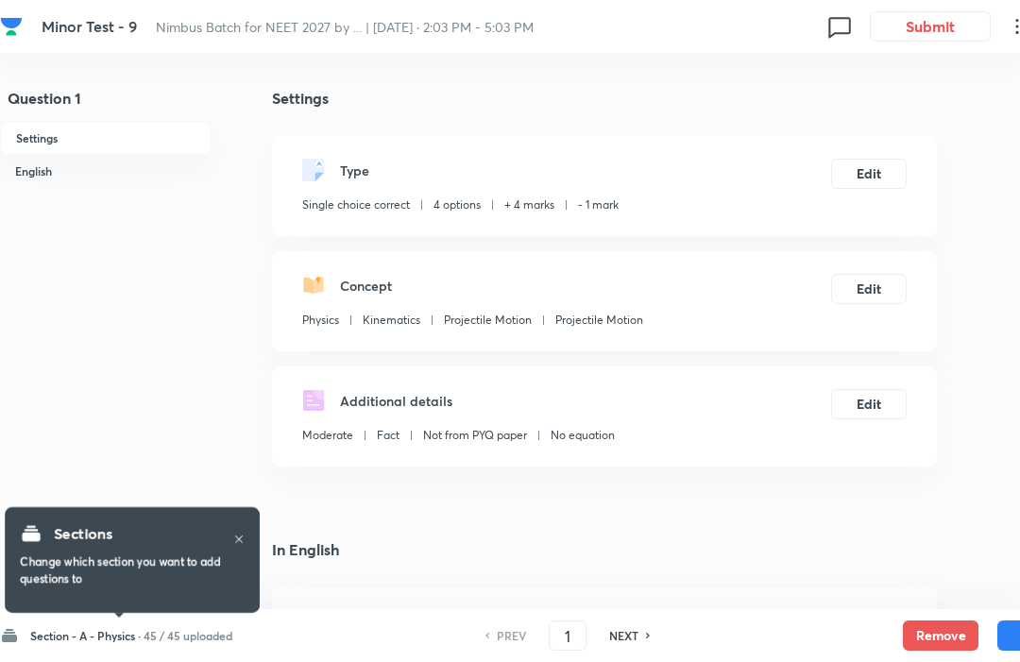
checkbox input "true"
click at [145, 643] on div "Section - A - Physics · 45 / 45 uploaded" at bounding box center [116, 635] width 232 height 19
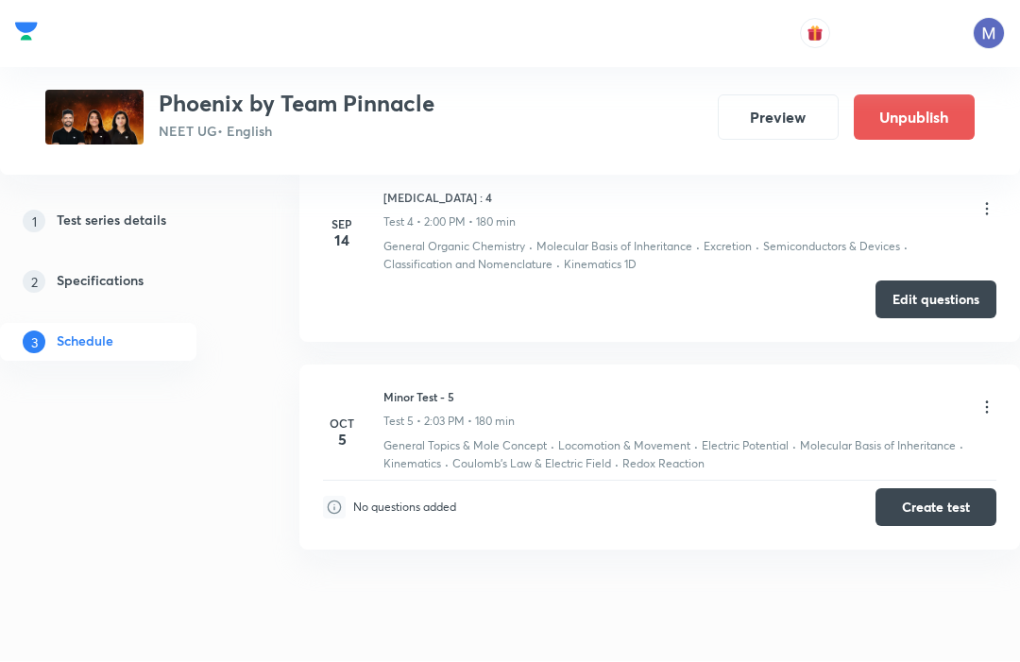
click at [959, 506] on button "Create test" at bounding box center [936, 508] width 121 height 38
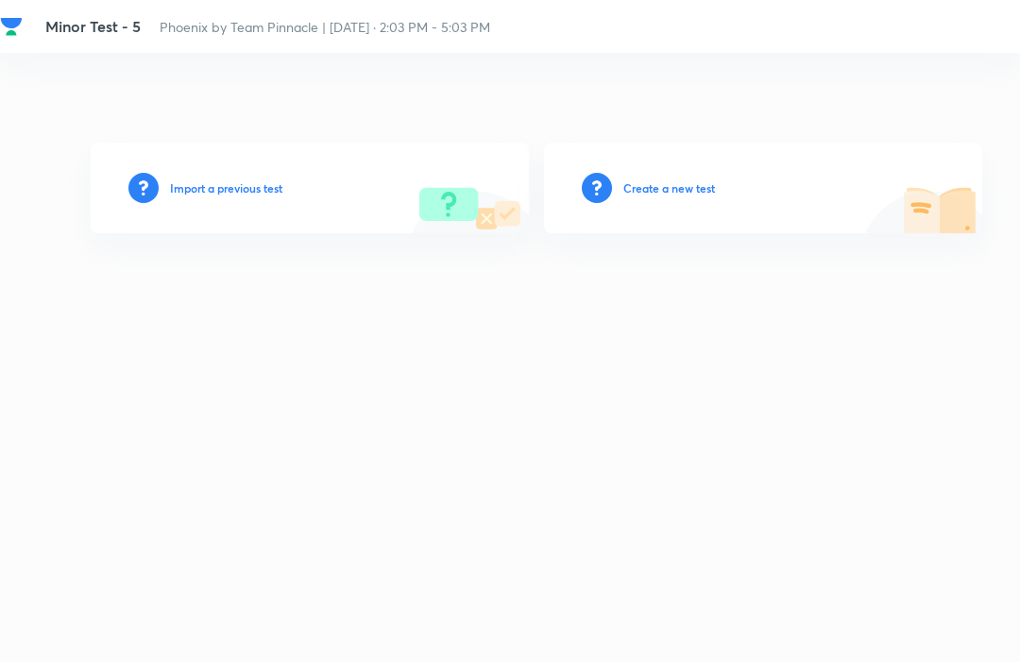
click at [228, 197] on h6 "Import a previous test" at bounding box center [226, 188] width 112 height 17
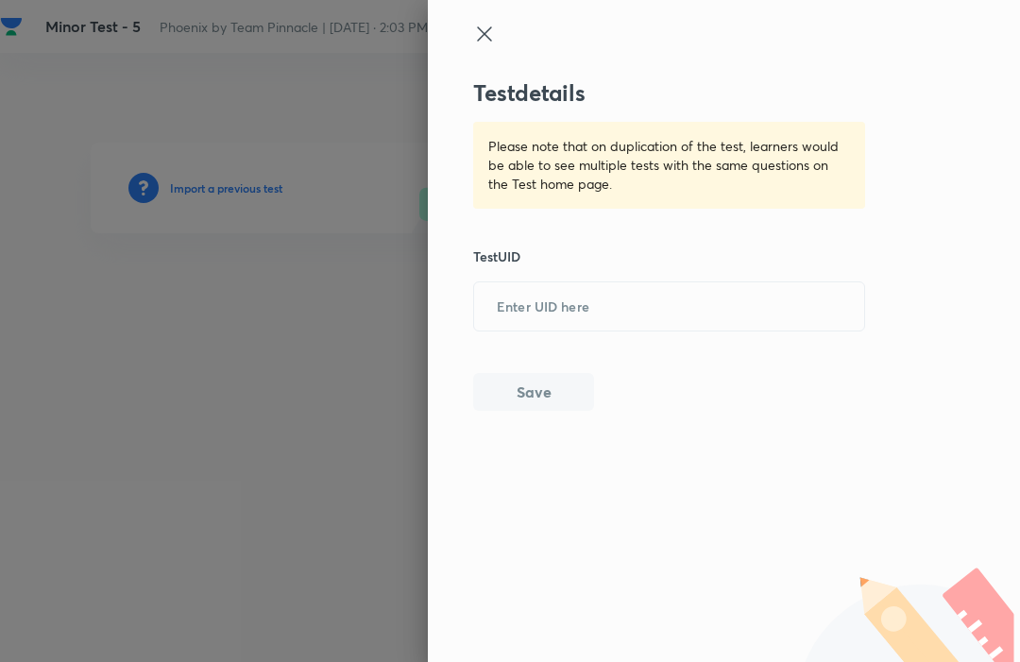
click at [538, 299] on input "text" at bounding box center [669, 306] width 390 height 46
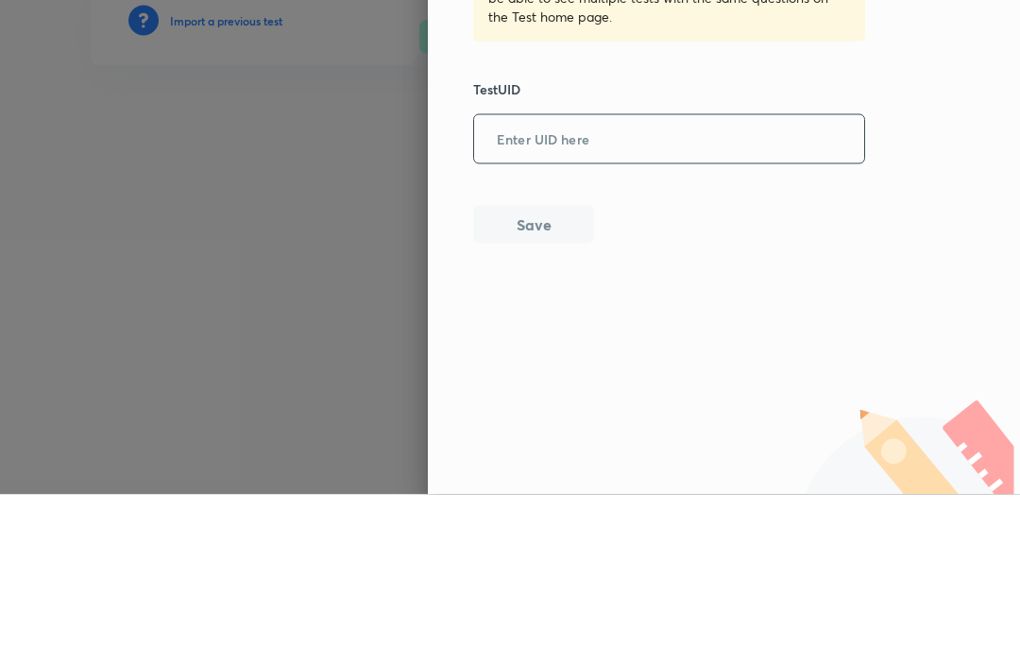
paste input "[URL][DOMAIN_NAME]"
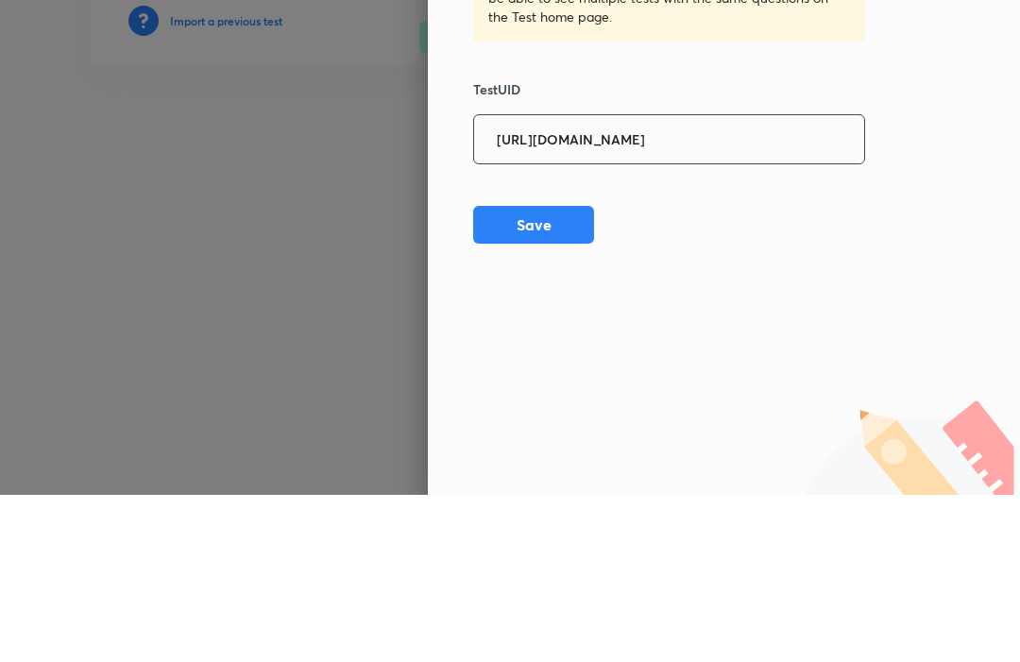
click at [763, 283] on input "[URL][DOMAIN_NAME]" at bounding box center [669, 306] width 390 height 46
type input "KQAIEO5T5V"
click at [507, 373] on button "Save" at bounding box center [533, 392] width 121 height 38
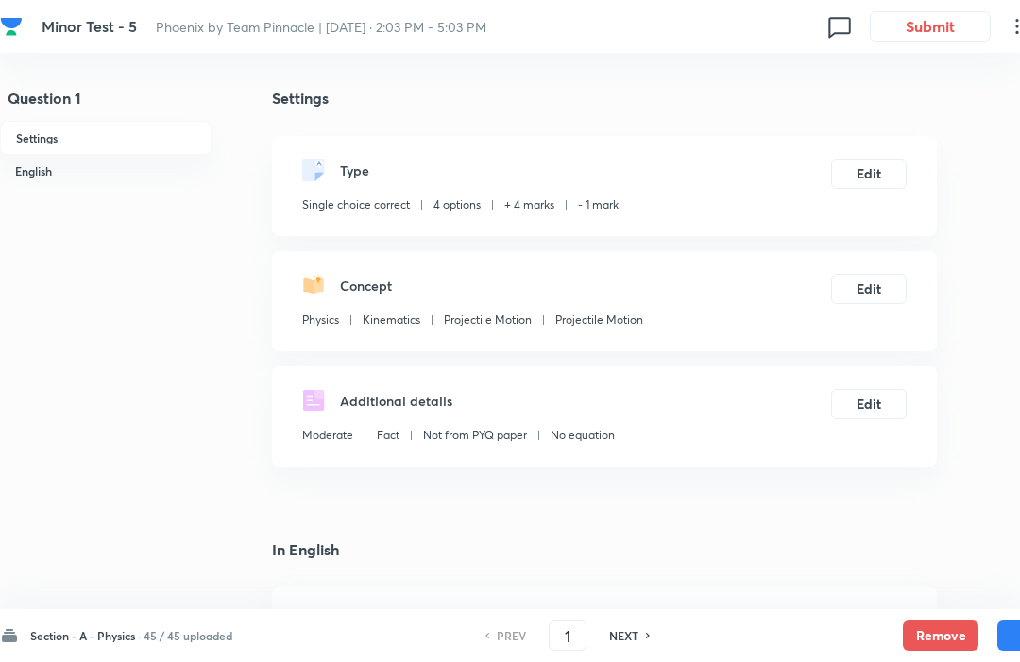
click at [947, 639] on button "Remove" at bounding box center [941, 636] width 76 height 30
click at [615, 642] on h6 "NEXT" at bounding box center [623, 635] width 29 height 17
checkbox input "false"
type input "2"
click at [942, 633] on button "Remove" at bounding box center [941, 636] width 76 height 30
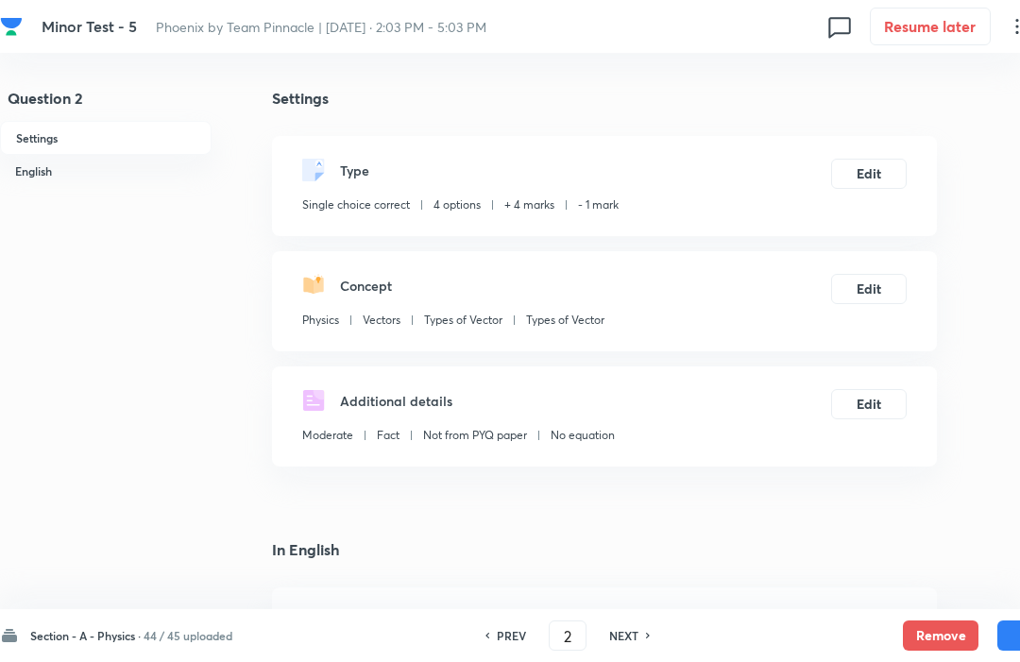
click at [932, 637] on button "Remove" at bounding box center [941, 636] width 76 height 30
click at [632, 643] on h6 "NEXT" at bounding box center [623, 635] width 29 height 17
checkbox input "true"
type input "3"
checkbox input "false"
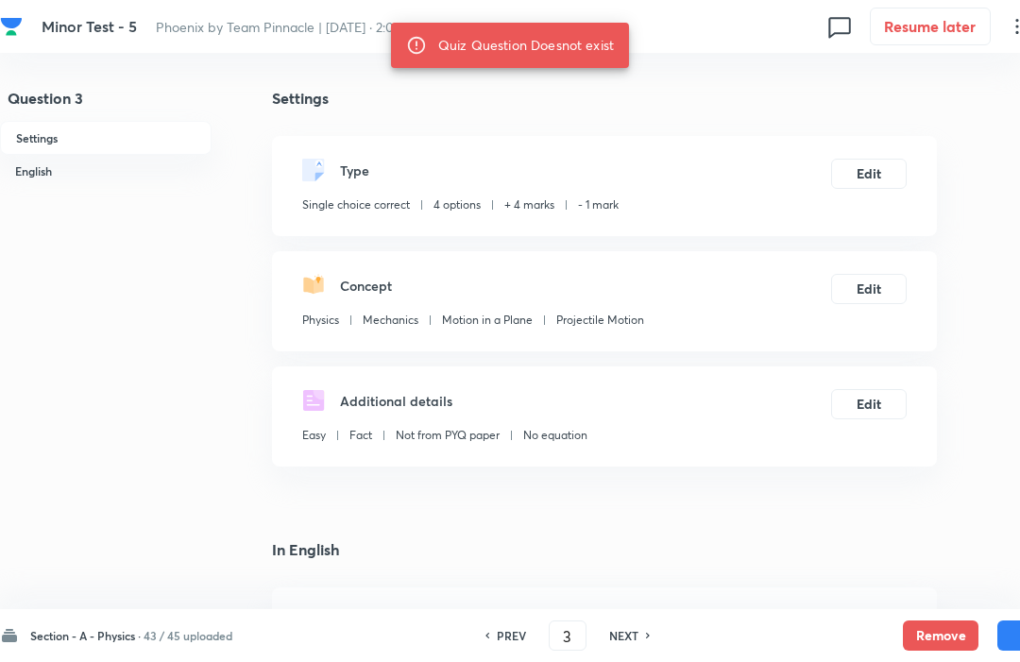
click at [929, 628] on button "Remove" at bounding box center [941, 636] width 76 height 30
click at [931, 628] on button "Remove" at bounding box center [941, 636] width 76 height 30
click at [630, 631] on h6 "NEXT" at bounding box center [623, 635] width 29 height 17
checkbox input "true"
type input "4"
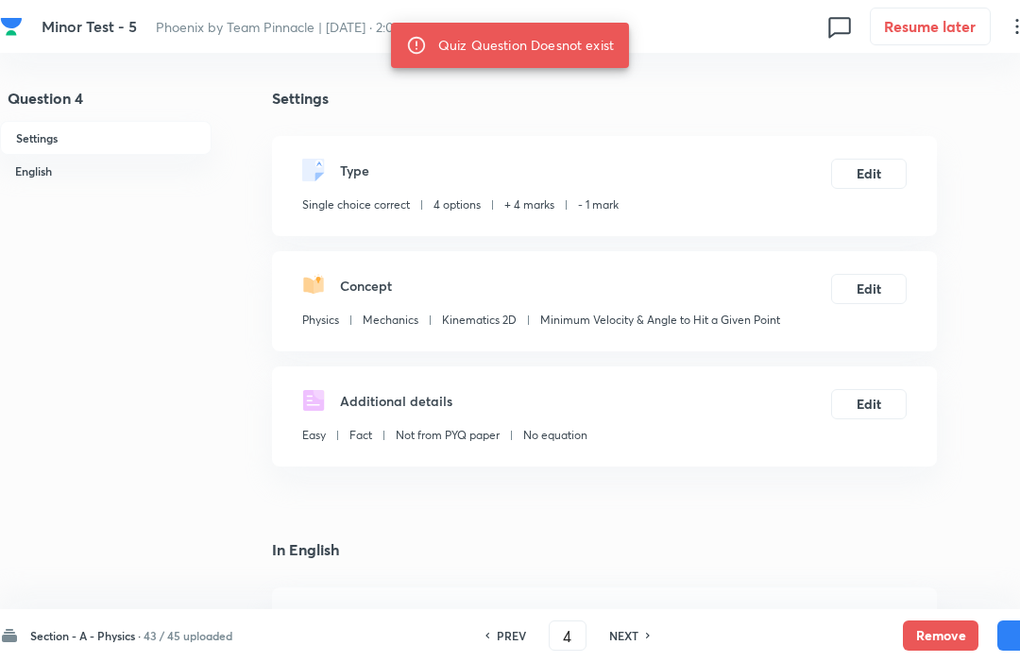
click at [939, 630] on button "Remove" at bounding box center [941, 636] width 76 height 30
checkbox input "false"
click at [929, 628] on button "Remove" at bounding box center [941, 636] width 76 height 30
click at [633, 643] on h6 "NEXT" at bounding box center [623, 635] width 29 height 17
type input "5"
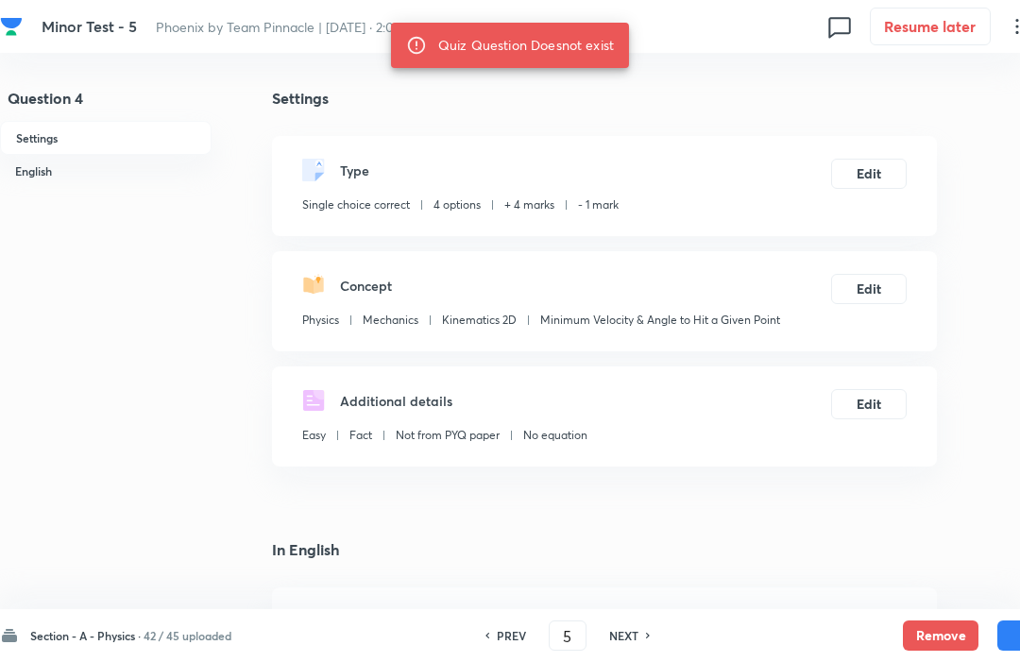
checkbox input "false"
click at [631, 643] on h6 "NEXT" at bounding box center [623, 635] width 29 height 17
type input "6"
checkbox input "true"
click at [936, 629] on button "Remove" at bounding box center [941, 636] width 76 height 30
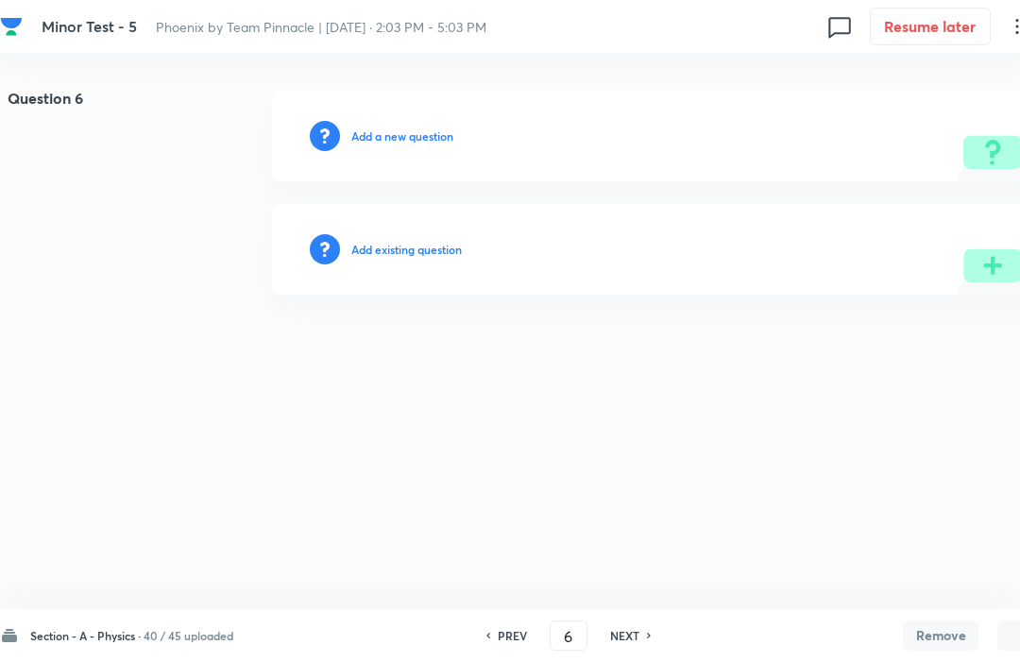
click at [950, 635] on button "Remove" at bounding box center [941, 636] width 76 height 30
click at [627, 643] on h6 "NEXT" at bounding box center [624, 635] width 29 height 17
type input "7"
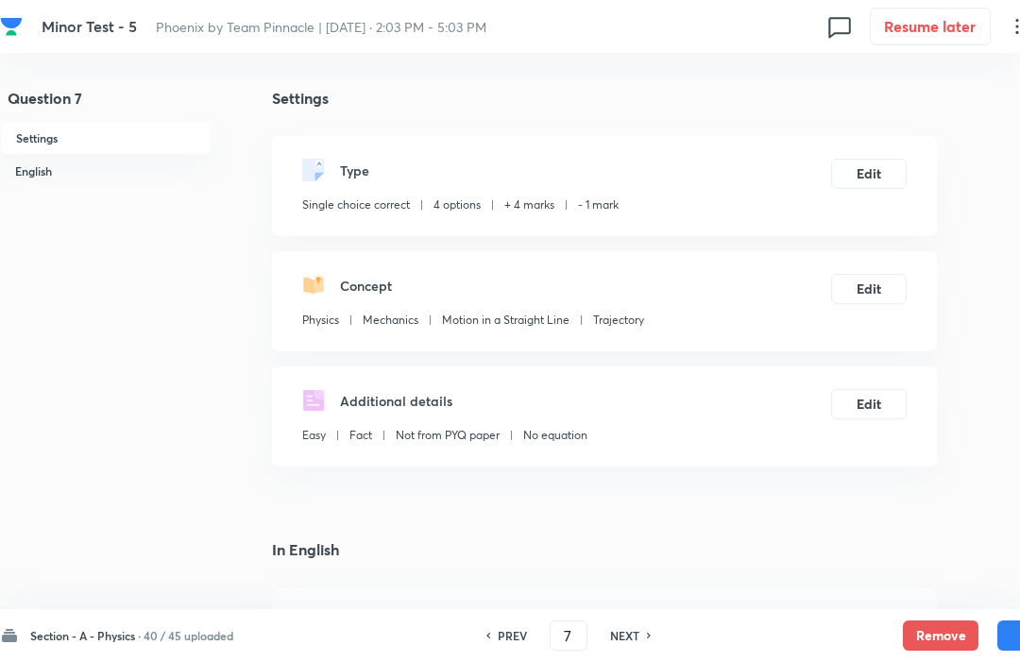
checkbox input "true"
click at [948, 644] on button "Remove" at bounding box center [941, 636] width 76 height 30
click at [635, 643] on h6 "NEXT" at bounding box center [624, 635] width 29 height 17
type input "8"
checkbox input "false"
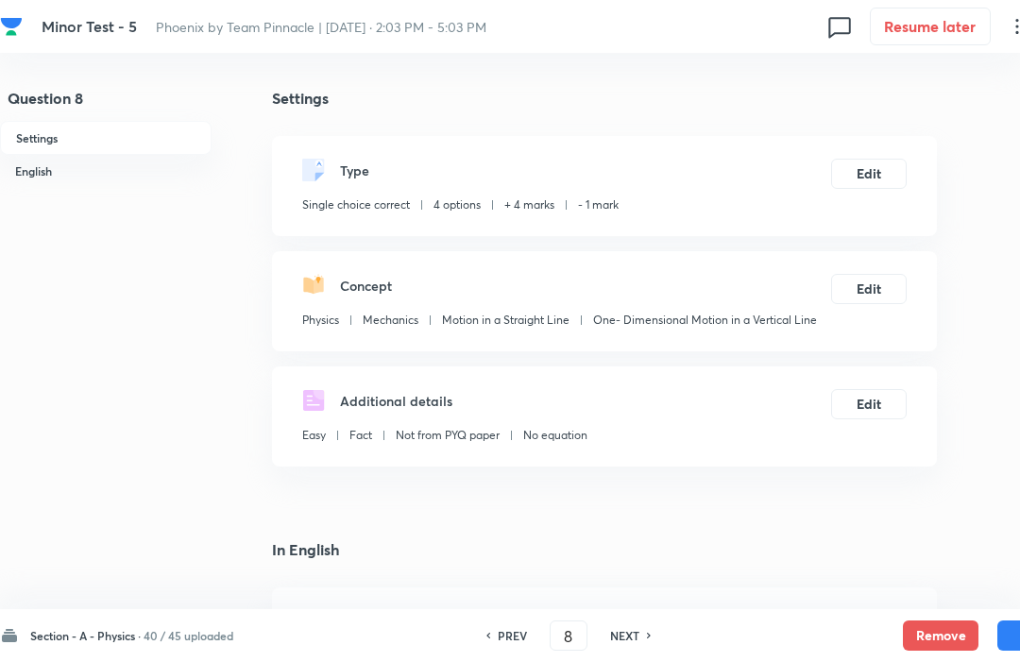
click at [942, 643] on button "Remove" at bounding box center [941, 636] width 76 height 30
checkbox input "false"
click at [631, 643] on h6 "NEXT" at bounding box center [623, 635] width 29 height 17
type input "9"
checkbox input "false"
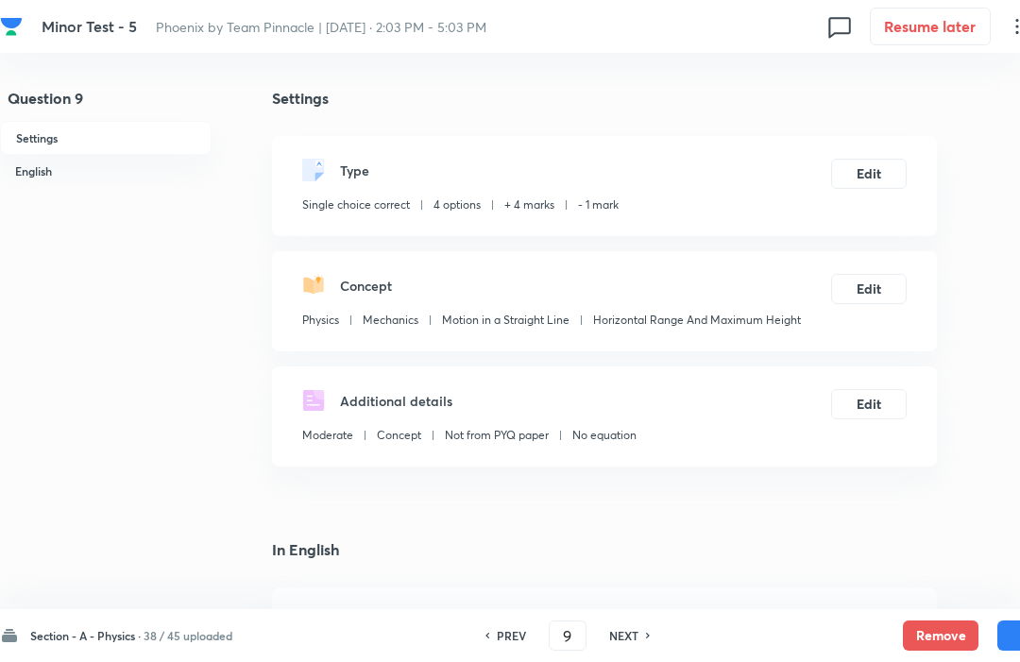
click at [941, 643] on button "Remove" at bounding box center [941, 636] width 76 height 30
click at [629, 643] on h6 "NEXT" at bounding box center [623, 635] width 29 height 17
type input "10"
checkbox input "false"
click at [936, 640] on button "Remove" at bounding box center [941, 636] width 76 height 30
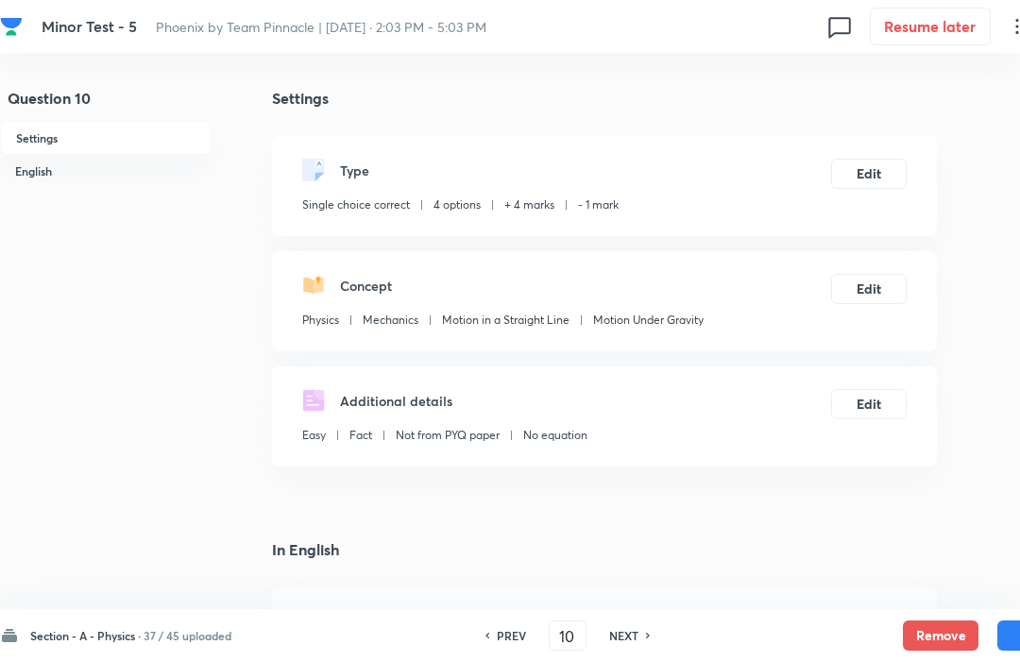
click at [635, 641] on h6 "NEXT" at bounding box center [623, 635] width 29 height 17
type input "11"
checkbox input "false"
click at [637, 632] on h6 "NEXT" at bounding box center [623, 635] width 29 height 17
type input "12"
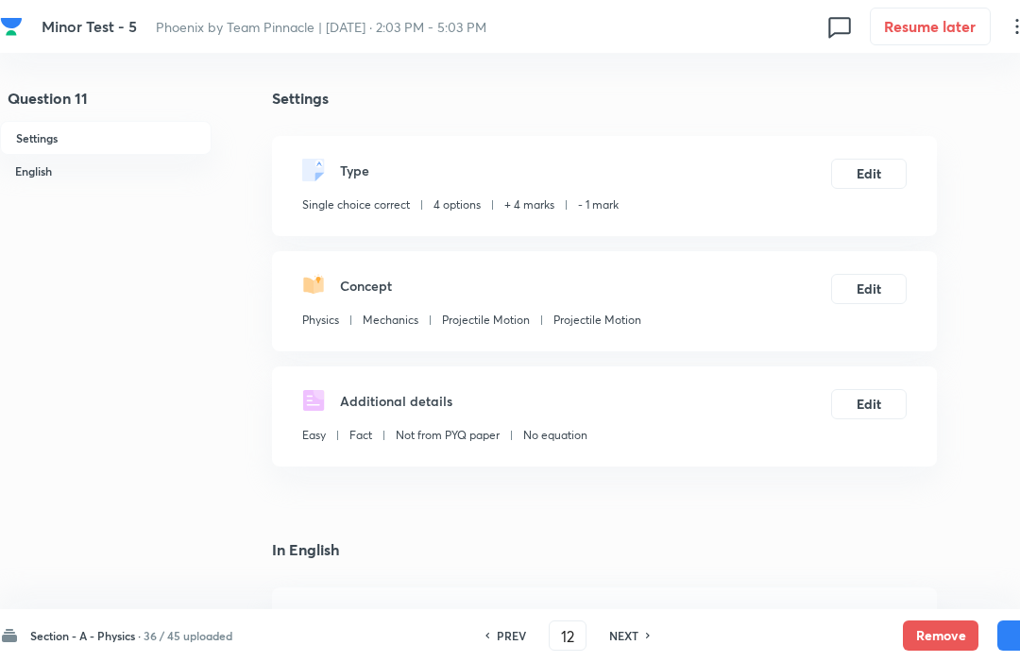
checkbox input "true"
click at [939, 631] on button "Remove" at bounding box center [941, 636] width 76 height 30
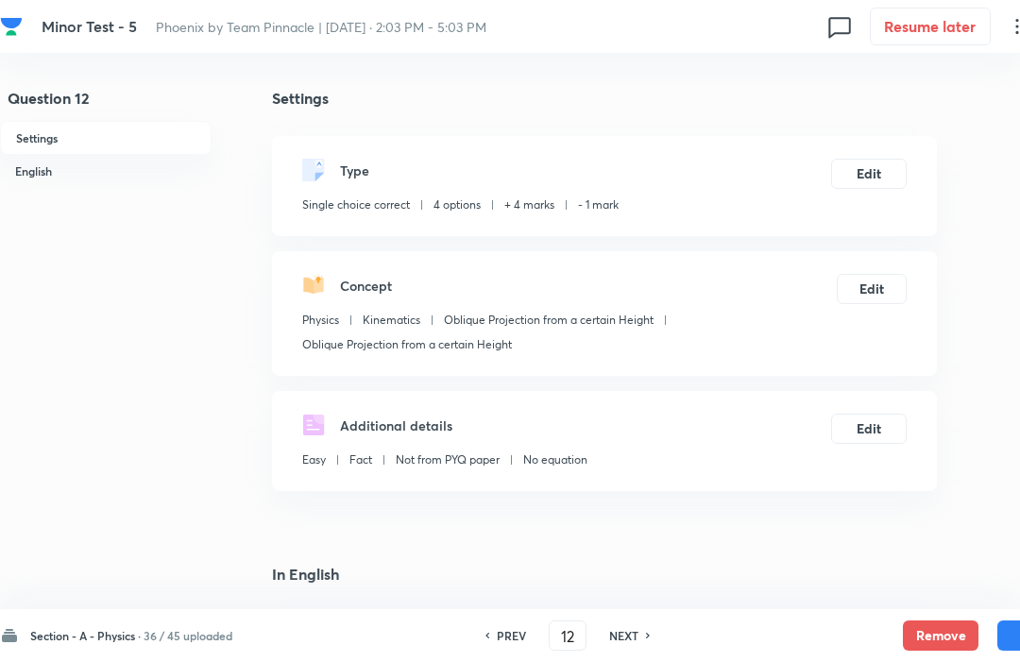
click at [629, 641] on h6 "NEXT" at bounding box center [623, 635] width 29 height 17
type input "13"
checkbox input "false"
click at [626, 643] on h6 "NEXT" at bounding box center [623, 635] width 29 height 17
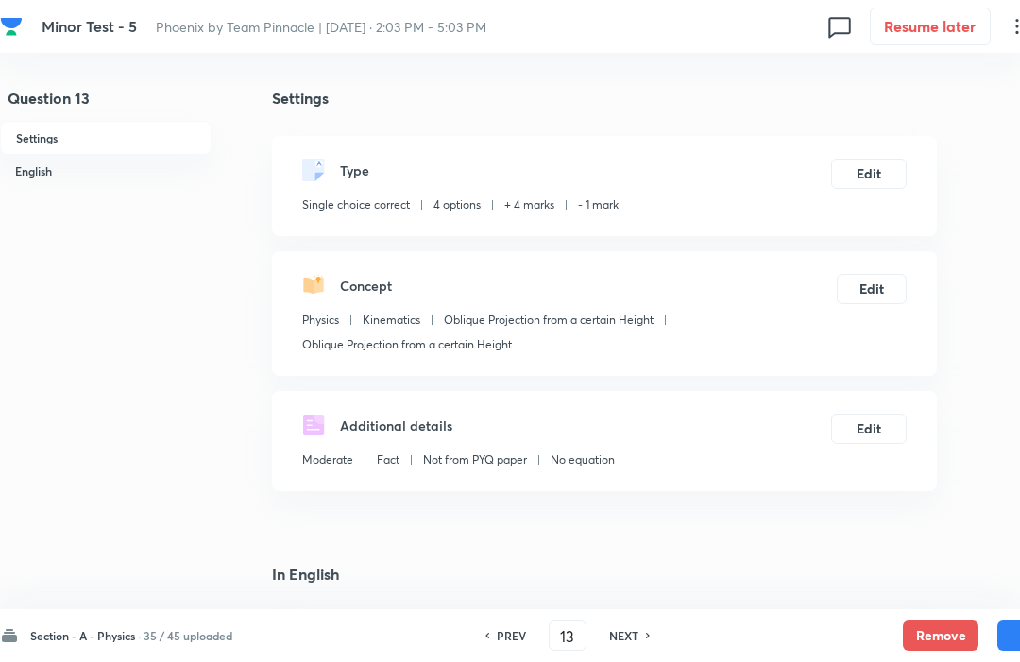
type input "14"
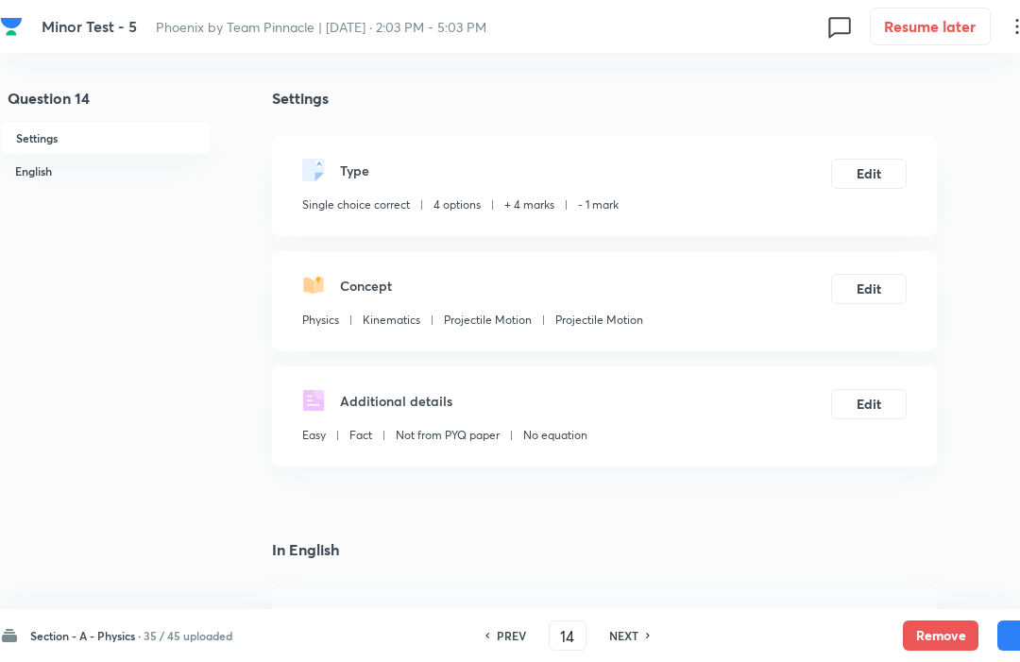
checkbox input "true"
click at [942, 637] on button "Remove" at bounding box center [941, 636] width 76 height 30
click at [630, 643] on h6 "NEXT" at bounding box center [623, 635] width 29 height 17
type input "15"
checkbox input "false"
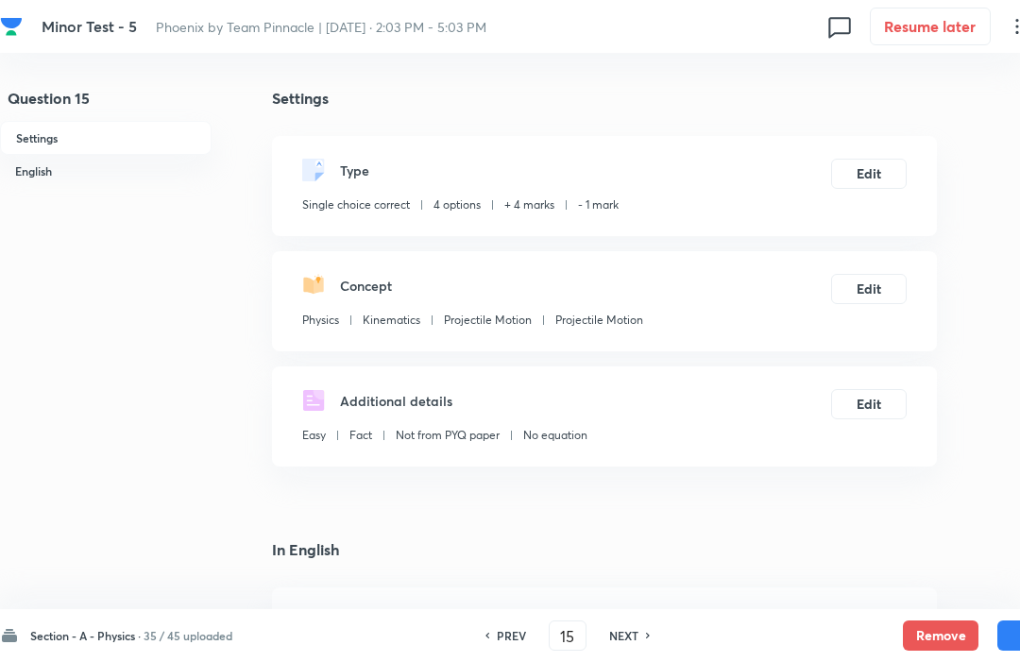
click at [938, 633] on button "Remove" at bounding box center [941, 636] width 76 height 30
checkbox input "false"
click at [635, 643] on h6 "NEXT" at bounding box center [623, 635] width 29 height 17
type input "16"
click at [940, 627] on button "Remove" at bounding box center [941, 636] width 76 height 30
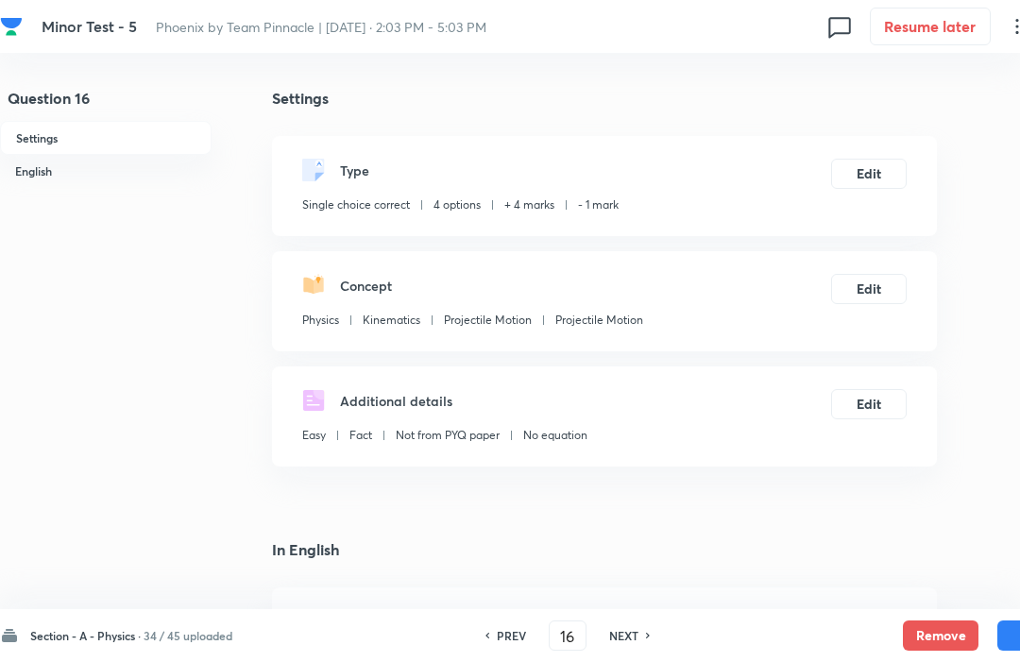
checkbox input "false"
click at [638, 627] on h6 "NEXT" at bounding box center [623, 635] width 29 height 17
type input "17"
checkbox input "false"
click at [623, 642] on h6 "NEXT" at bounding box center [623, 635] width 29 height 17
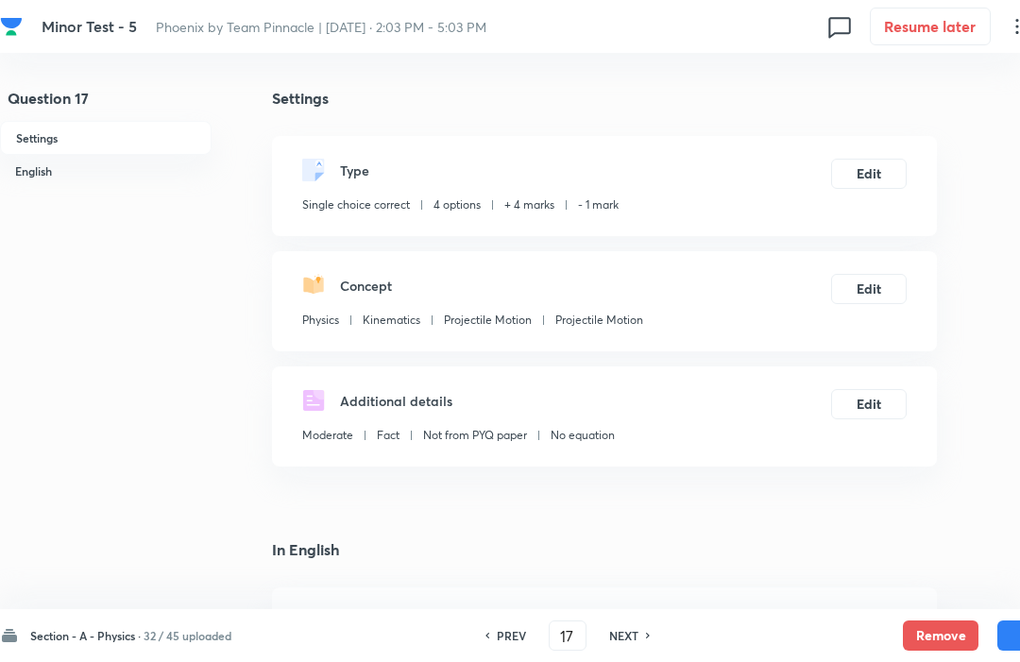
type input "18"
checkbox input "true"
click at [937, 630] on button "Remove" at bounding box center [941, 636] width 76 height 30
click at [627, 655] on div "Section - A - Physics · 32 / 45 uploaded PREV 18 ​ NEXT Remove Save" at bounding box center [536, 635] width 1073 height 53
click at [940, 631] on button "Remove" at bounding box center [941, 636] width 76 height 30
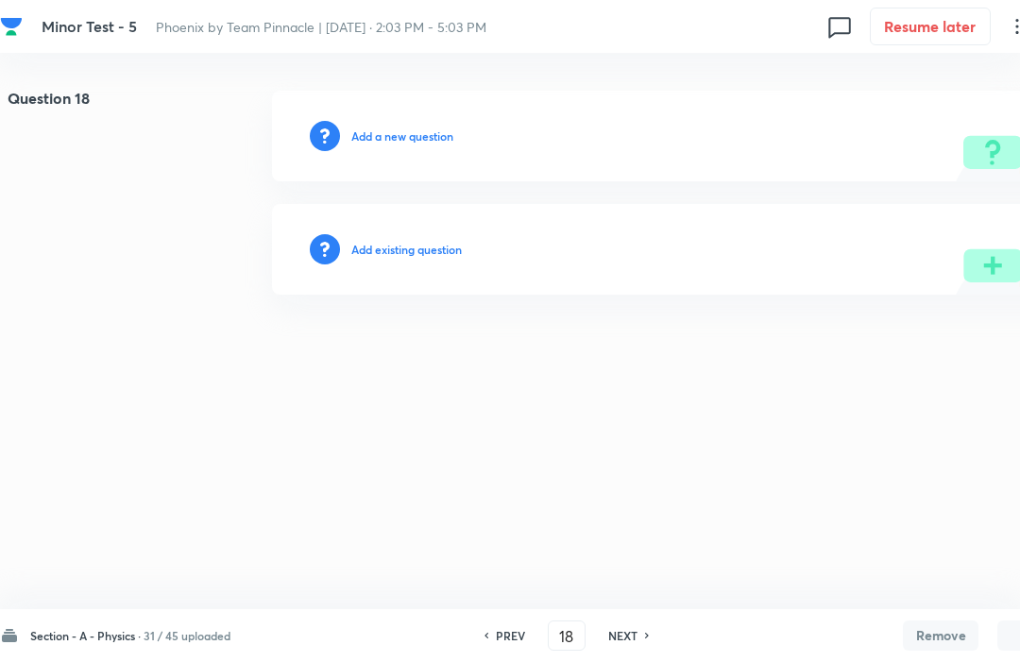
click at [945, 630] on button "Remove" at bounding box center [941, 636] width 76 height 30
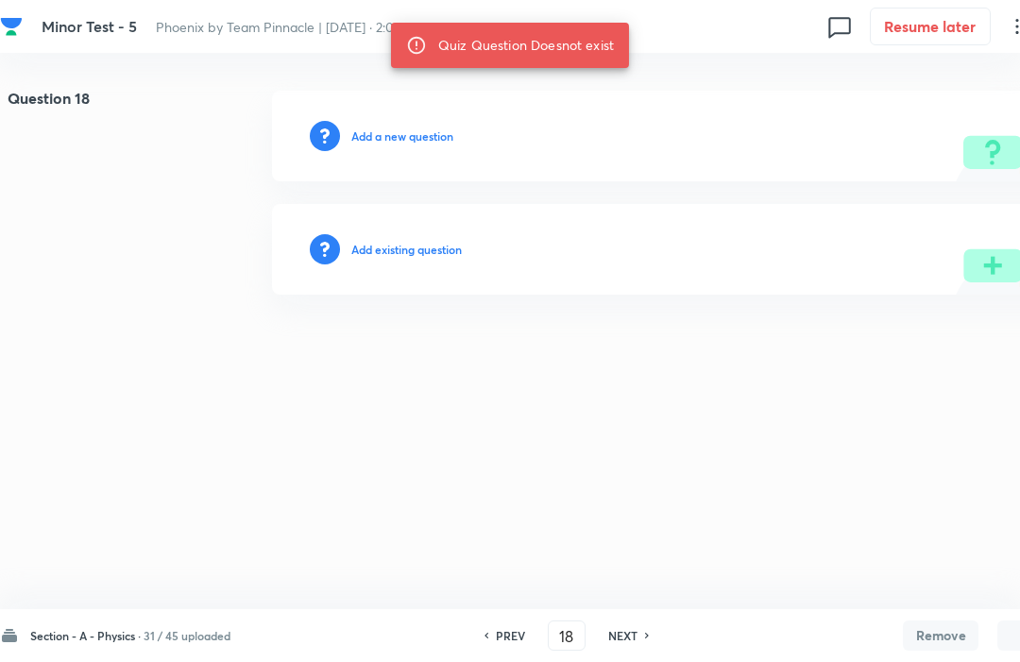
click at [623, 643] on h6 "NEXT" at bounding box center [623, 635] width 29 height 17
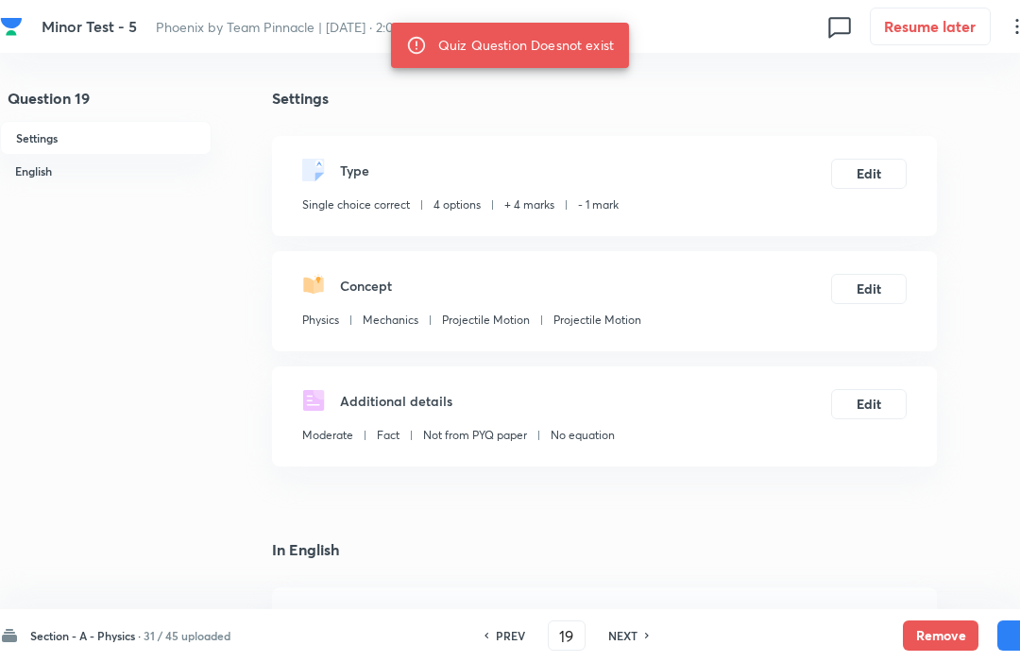
click at [940, 637] on button "Remove" at bounding box center [941, 636] width 76 height 30
click at [630, 642] on h6 "NEXT" at bounding box center [623, 635] width 29 height 17
type input "20"
checkbox input "false"
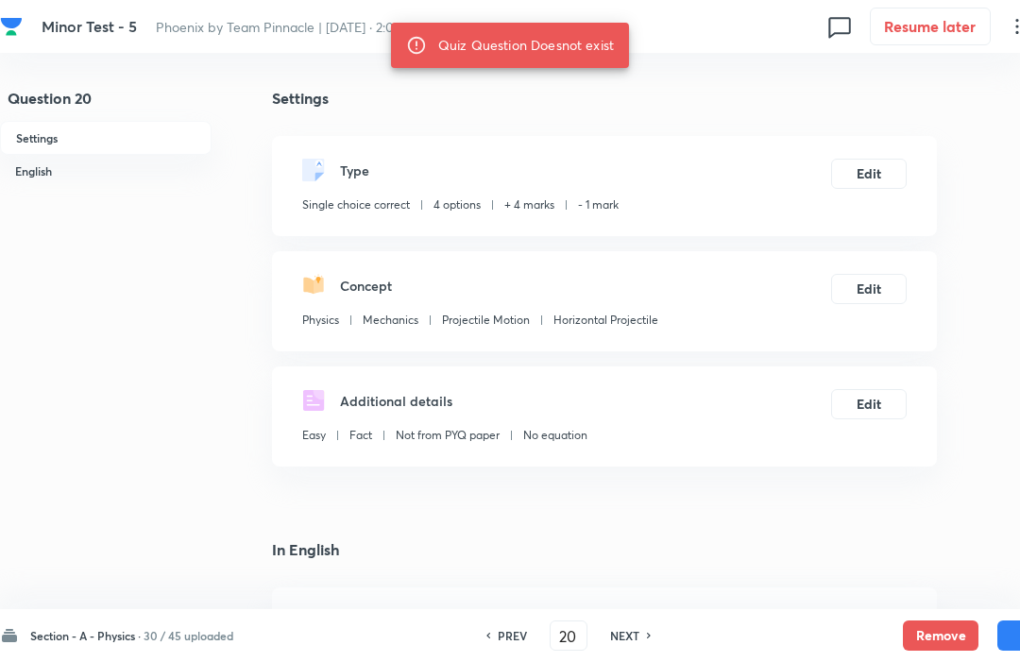
click at [940, 631] on button "Remove" at bounding box center [941, 636] width 76 height 30
click at [632, 643] on h6 "NEXT" at bounding box center [624, 635] width 29 height 17
type input "21"
checkbox input "false"
click at [634, 641] on h6 "NEXT" at bounding box center [623, 635] width 29 height 17
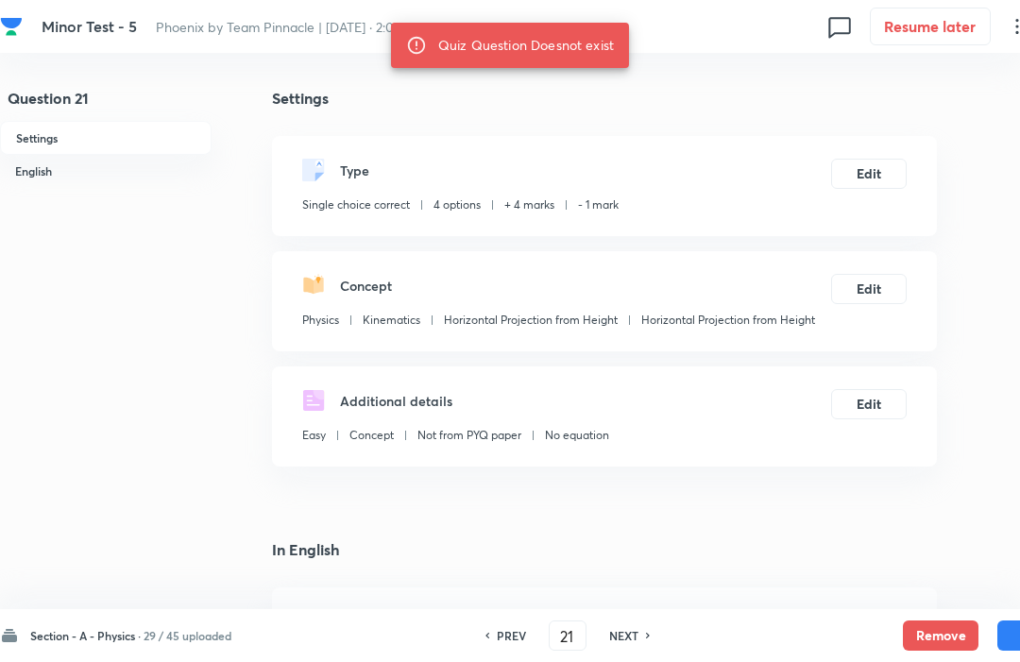
type input "22"
checkbox input "true"
click at [936, 630] on button "Remove" at bounding box center [941, 636] width 76 height 30
click at [622, 643] on h6 "NEXT" at bounding box center [623, 635] width 29 height 17
type input "23"
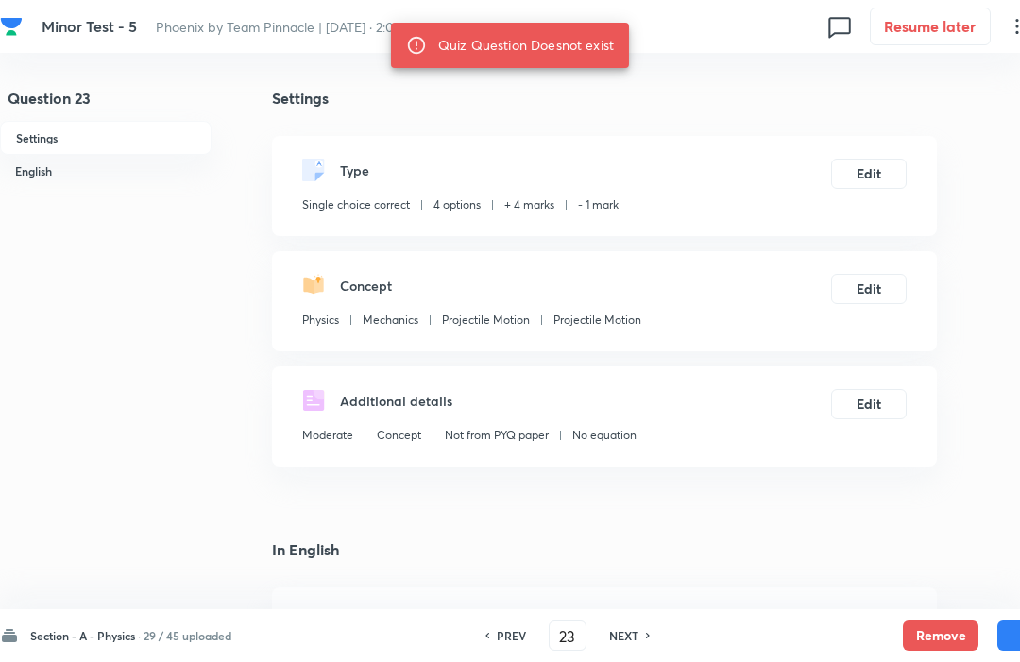
checkbox input "false"
click at [622, 643] on h6 "NEXT" at bounding box center [623, 635] width 29 height 17
type input "24"
checkbox input "true"
click at [935, 628] on button "Remove" at bounding box center [941, 636] width 76 height 30
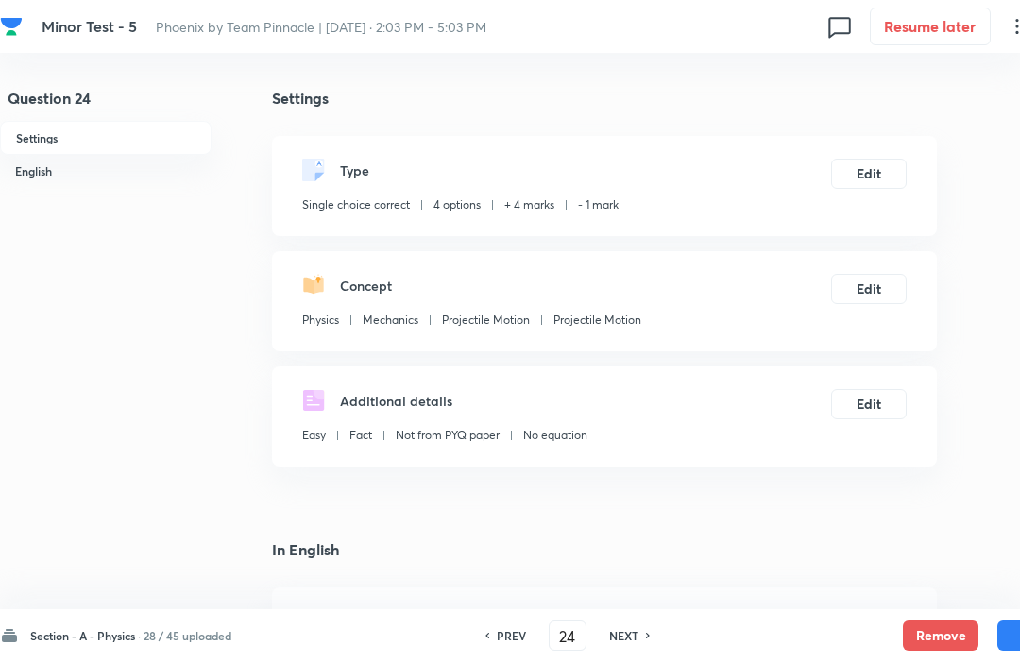
click at [635, 656] on div "Section - A - Physics · 28 / 45 uploaded PREV 24 ​ NEXT Remove Save" at bounding box center [536, 635] width 1073 height 53
click at [935, 637] on button "Remove" at bounding box center [941, 636] width 76 height 30
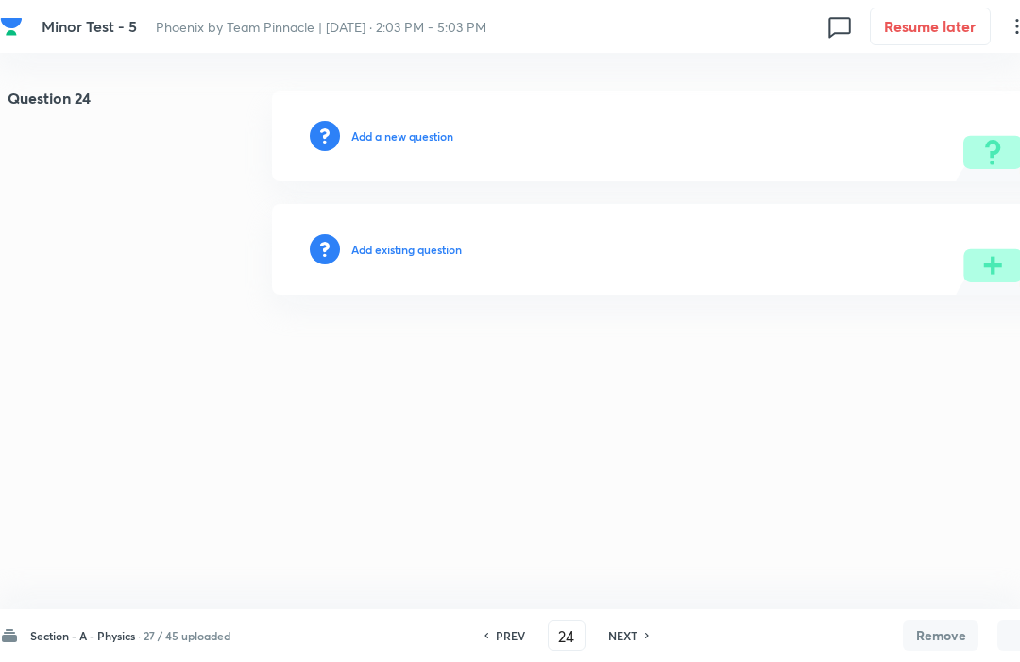
click at [632, 643] on h6 "NEXT" at bounding box center [623, 635] width 29 height 17
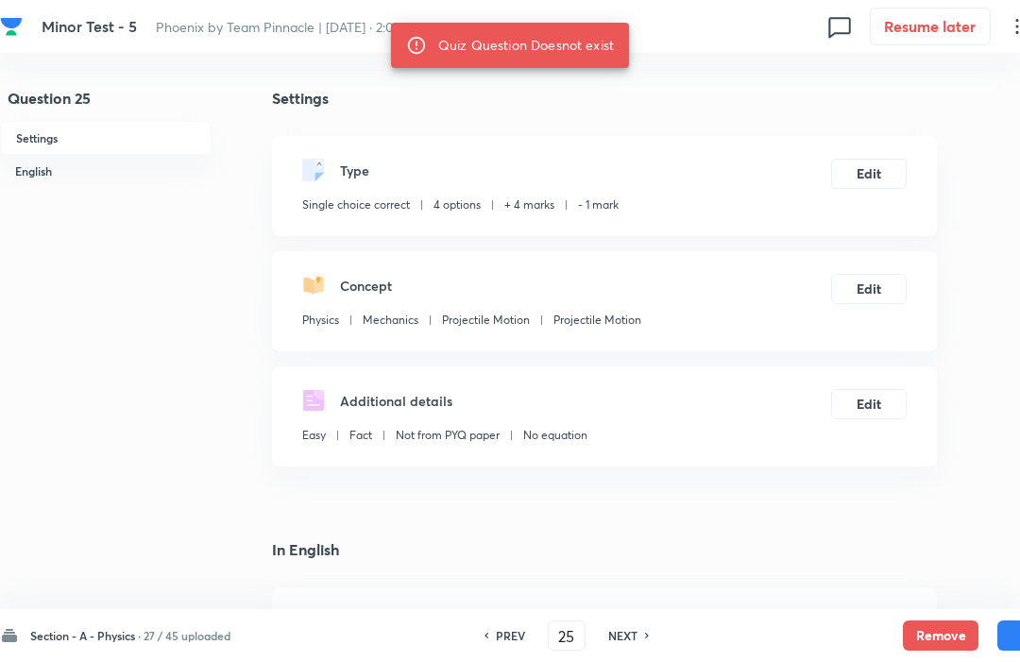
click at [626, 641] on h6 "NEXT" at bounding box center [623, 635] width 29 height 17
type input "26"
checkbox input "false"
checkbox input "true"
click at [936, 642] on button "Remove" at bounding box center [941, 636] width 76 height 30
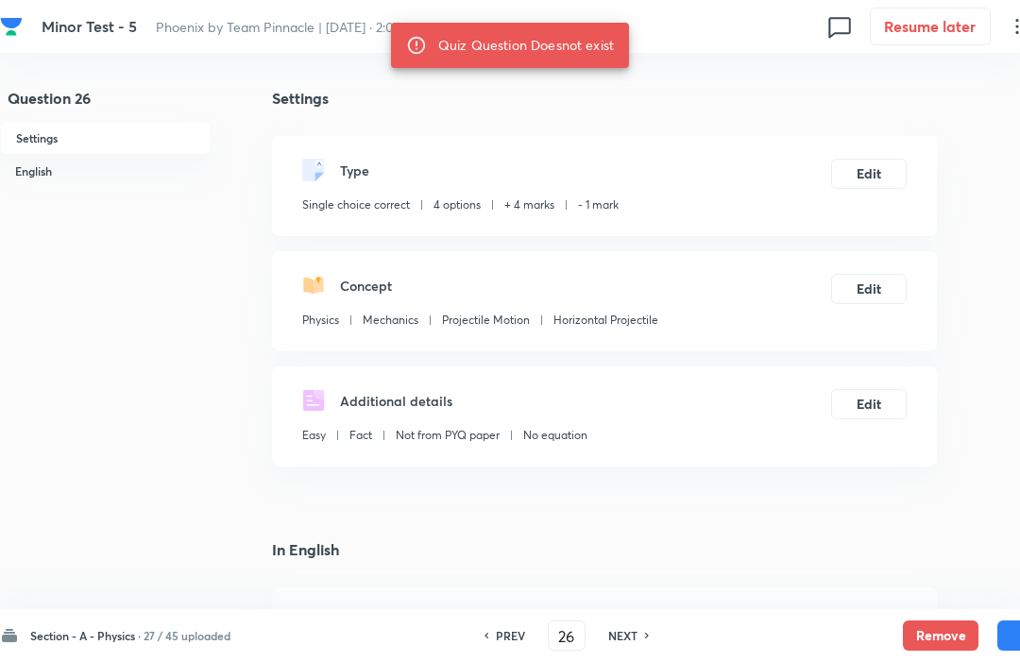
click at [623, 641] on h6 "NEXT" at bounding box center [623, 635] width 29 height 17
type input "27"
checkbox input "false"
click at [624, 643] on h6 "NEXT" at bounding box center [623, 635] width 29 height 17
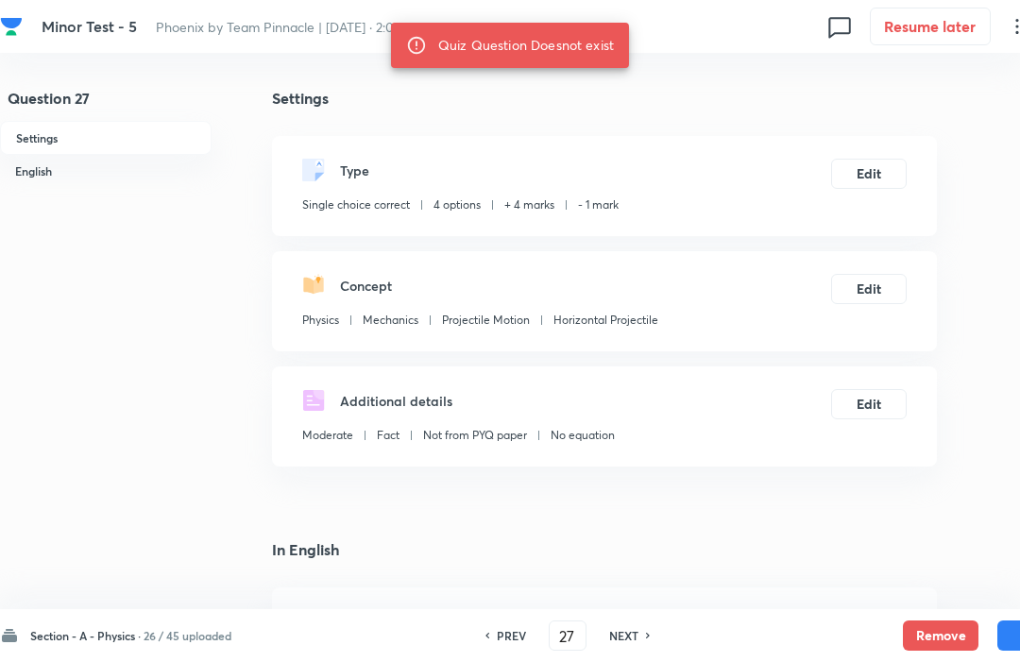
type input "28"
checkbox input "true"
click at [935, 631] on button "Remove" at bounding box center [941, 636] width 76 height 30
click at [617, 642] on h6 "NEXT" at bounding box center [623, 635] width 29 height 17
type input "29"
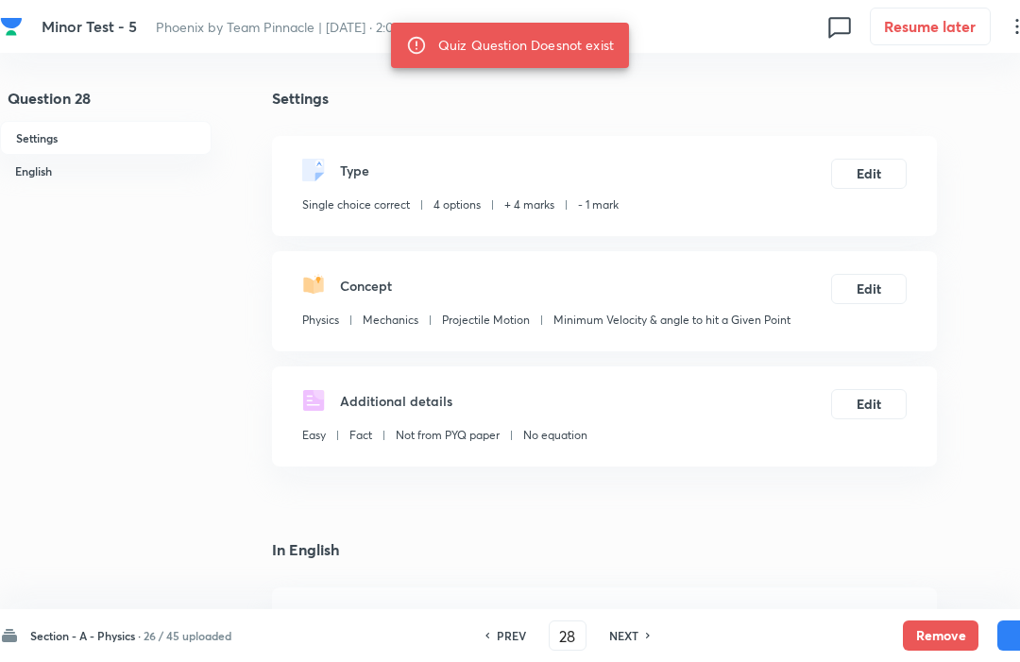
checkbox input "false"
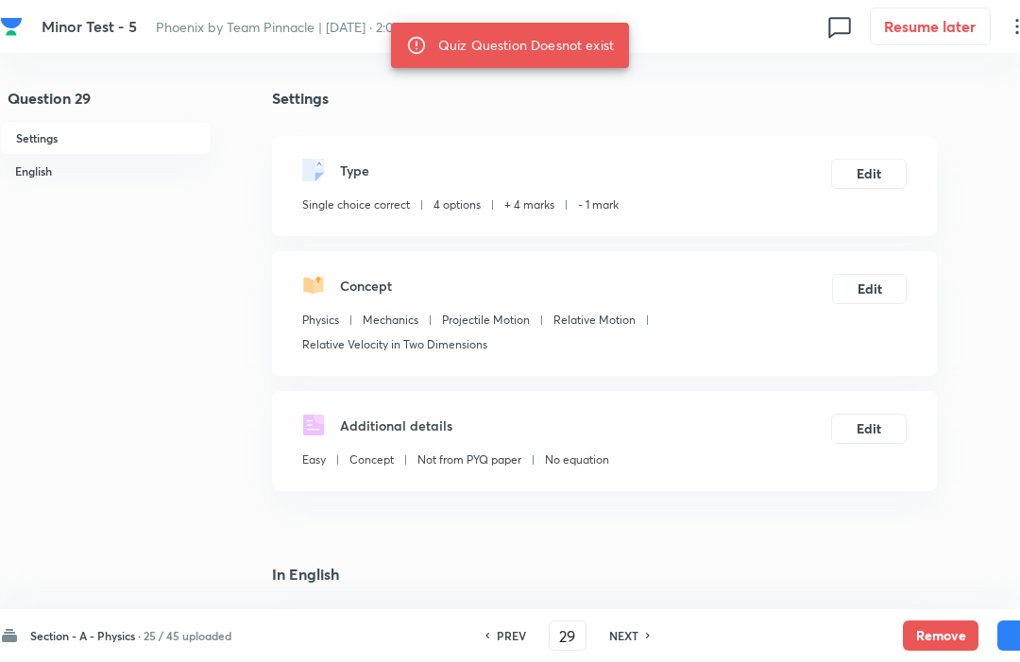
click at [930, 641] on button "Remove" at bounding box center [941, 636] width 76 height 30
click at [930, 631] on button "Remove" at bounding box center [941, 636] width 76 height 30
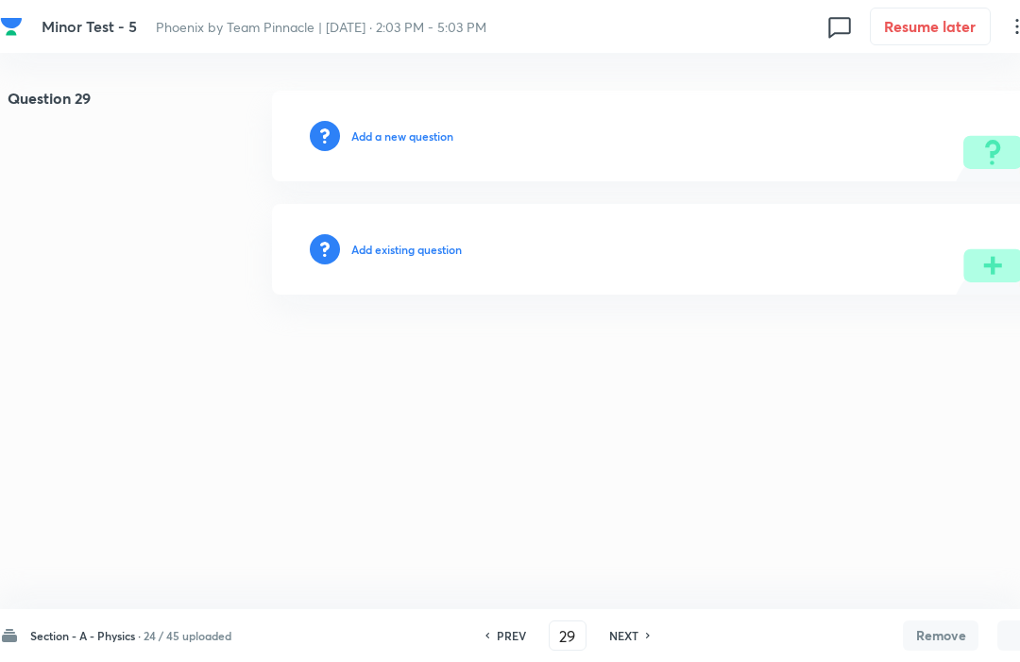
click at [628, 643] on h6 "NEXT" at bounding box center [623, 635] width 29 height 17
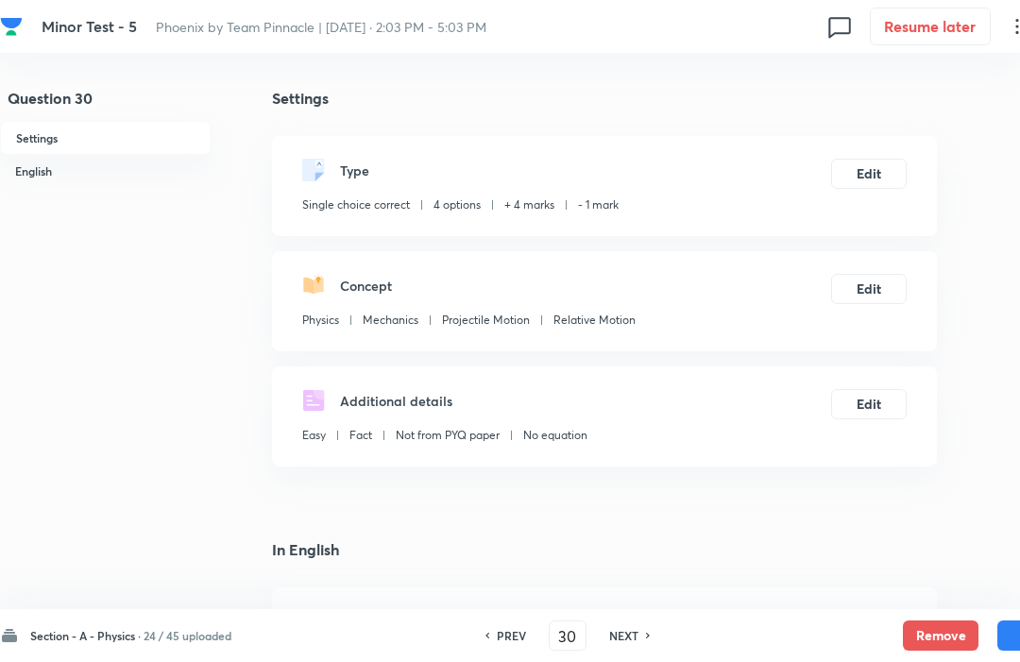
click at [933, 630] on button "Remove" at bounding box center [941, 636] width 76 height 30
click at [626, 643] on h6 "NEXT" at bounding box center [623, 635] width 29 height 17
type input "31"
checkbox input "false"
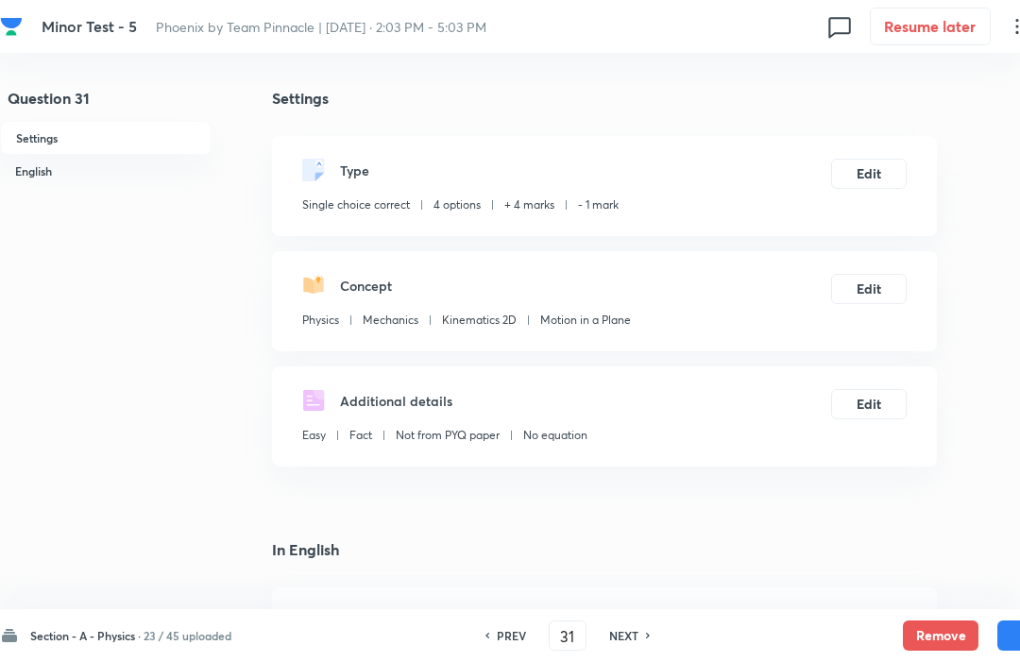
click at [935, 642] on button "Remove" at bounding box center [941, 636] width 76 height 30
click at [630, 642] on h6 "NEXT" at bounding box center [623, 635] width 29 height 17
type input "32"
checkbox input "false"
click at [935, 642] on button "Remove" at bounding box center [941, 636] width 76 height 30
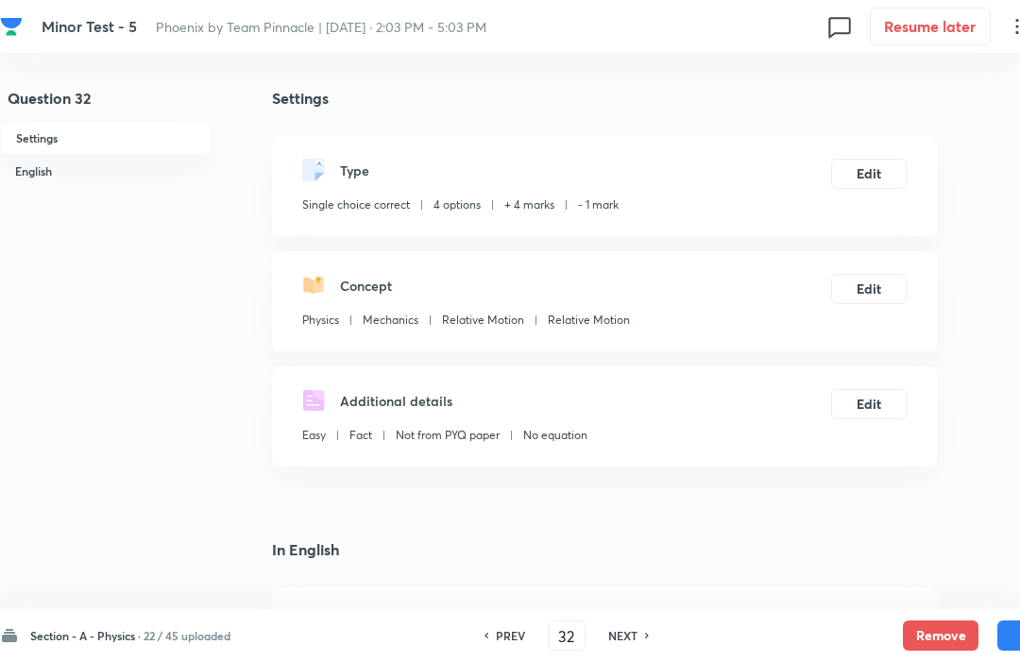
click at [638, 643] on h6 "NEXT" at bounding box center [623, 635] width 29 height 17
type input "33"
checkbox input "false"
click at [934, 634] on button "Remove" at bounding box center [941, 636] width 76 height 30
click at [623, 643] on h6 "NEXT" at bounding box center [623, 635] width 29 height 17
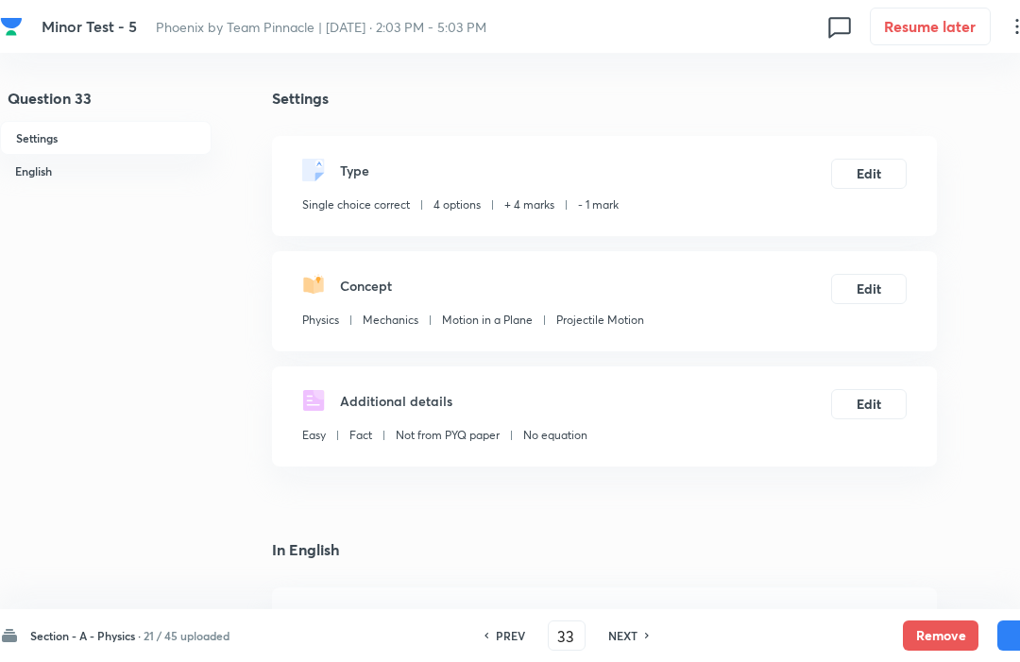
type input "34"
checkbox input "false"
click at [934, 639] on button "Remove" at bounding box center [941, 636] width 76 height 30
click at [629, 643] on h6 "NEXT" at bounding box center [623, 635] width 29 height 17
type input "35"
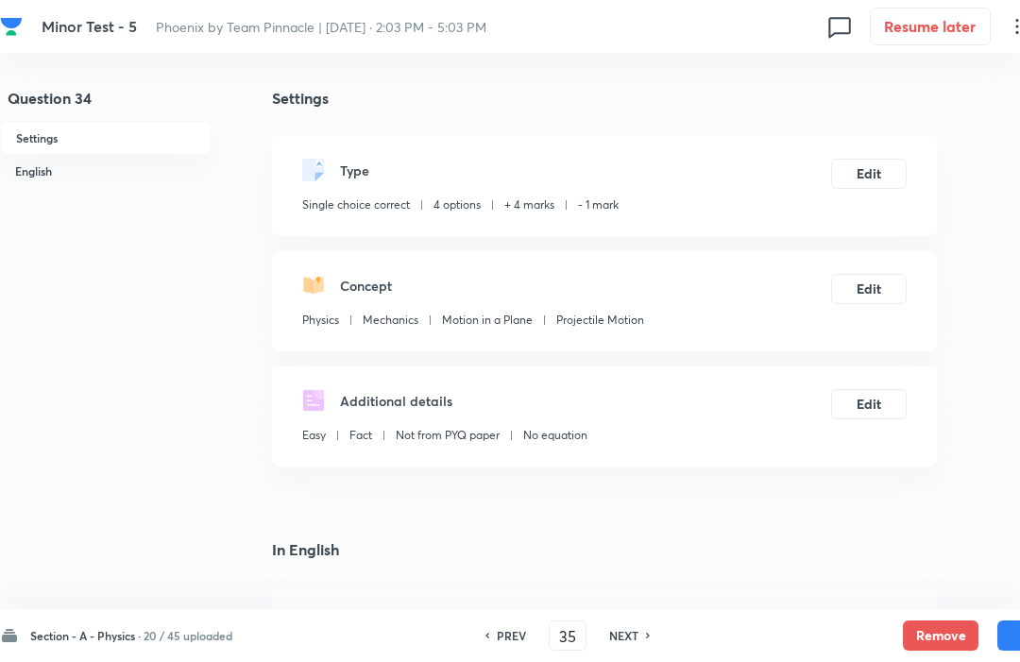
checkbox input "false"
click at [935, 637] on button "Remove" at bounding box center [941, 636] width 76 height 30
click at [626, 639] on h6 "NEXT" at bounding box center [623, 635] width 29 height 17
type input "36"
checkbox input "false"
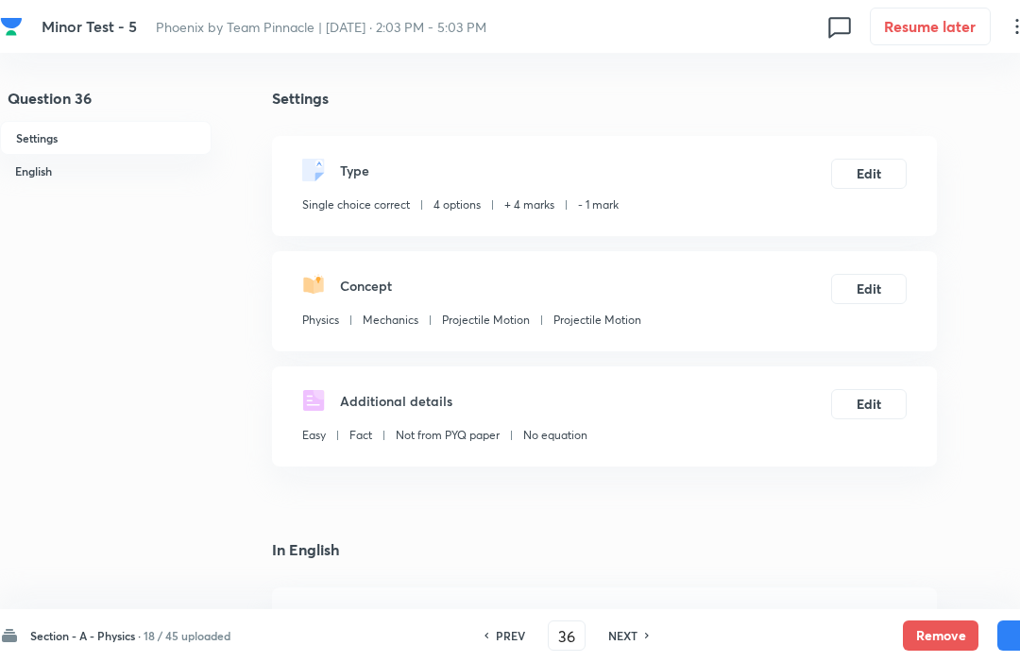
click at [937, 640] on button "Remove" at bounding box center [941, 636] width 76 height 30
click at [626, 642] on h6 "NEXT" at bounding box center [623, 635] width 29 height 17
type input "37"
checkbox input "false"
click at [933, 643] on button "Remove" at bounding box center [941, 636] width 76 height 30
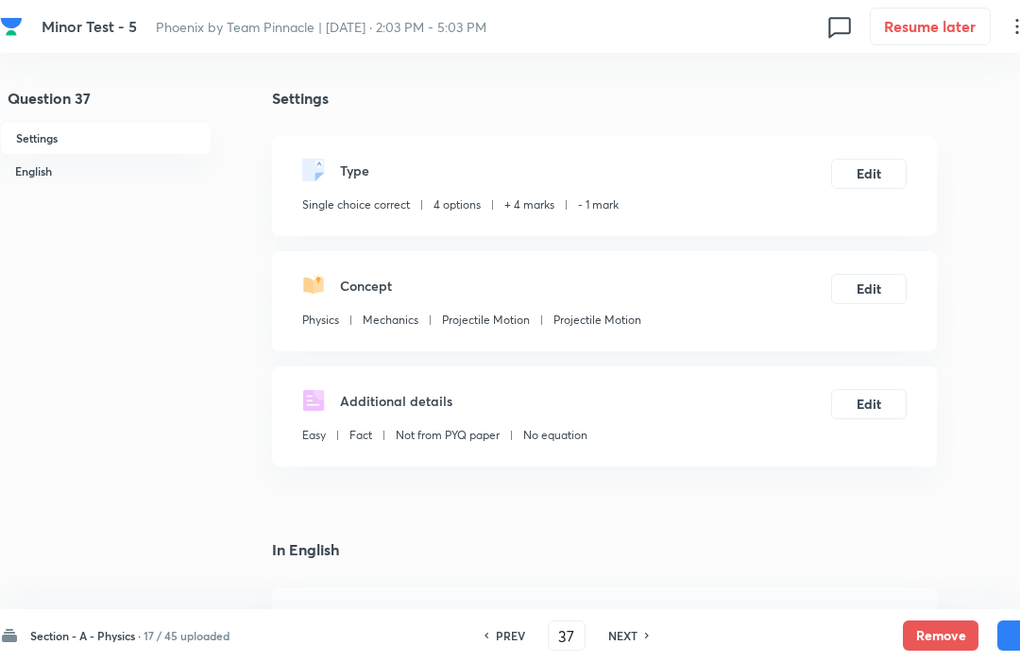
click at [636, 654] on div "Section - A - Physics · 17 / 45 uploaded PREV 37 ​ NEXT Remove Save" at bounding box center [536, 635] width 1073 height 53
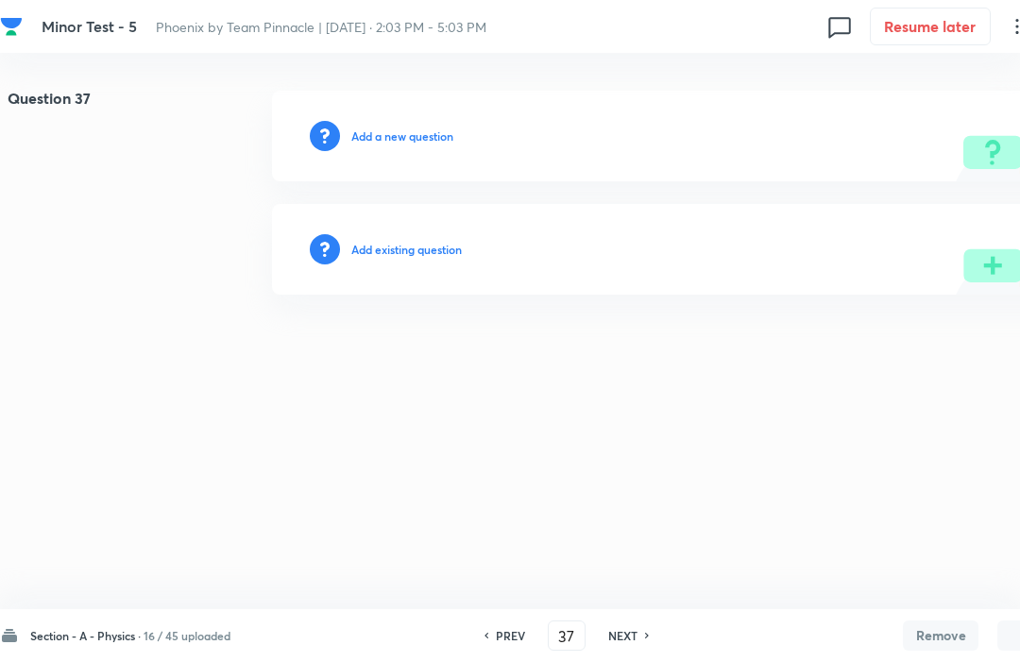
click at [634, 656] on div "Section - A - Physics · 16 / 45 uploaded PREV 37 ​ NEXT Remove Save" at bounding box center [536, 635] width 1073 height 53
click at [638, 643] on h6 "NEXT" at bounding box center [623, 635] width 29 height 17
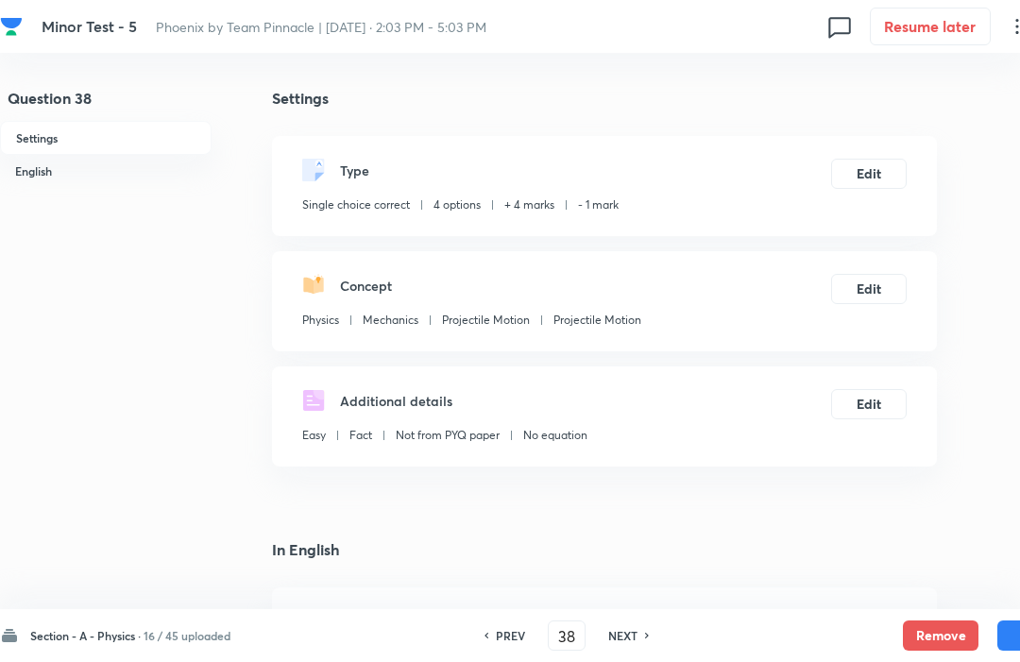
click at [942, 635] on button "Remove" at bounding box center [941, 636] width 76 height 30
click at [624, 643] on h6 "NEXT" at bounding box center [623, 635] width 29 height 17
type input "39"
checkbox input "false"
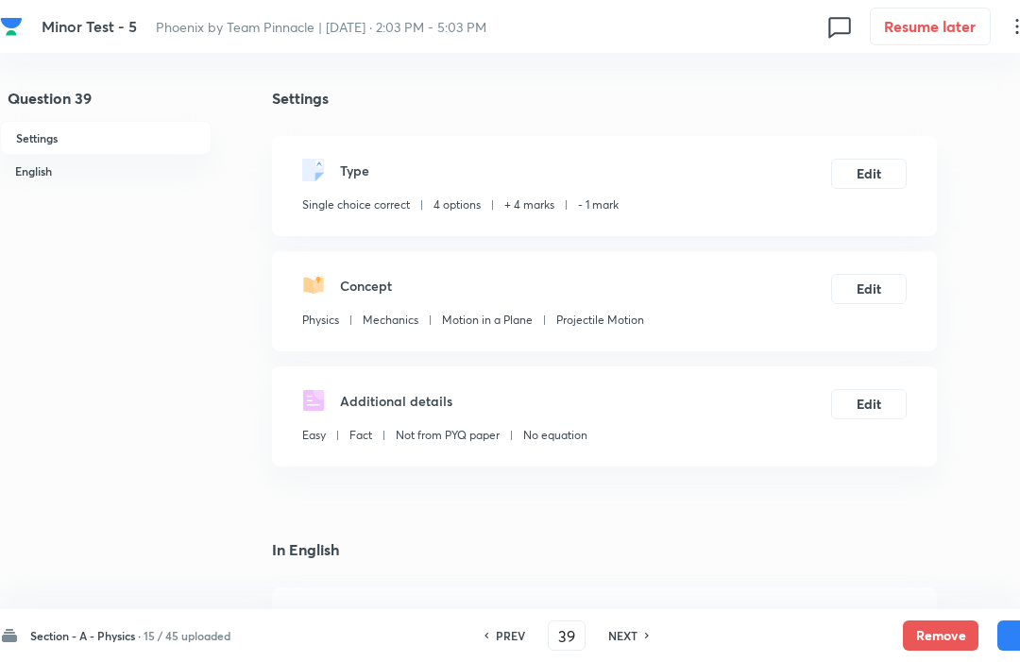
click at [942, 635] on button "Remove" at bounding box center [941, 636] width 76 height 30
click at [634, 643] on h6 "NEXT" at bounding box center [623, 635] width 29 height 17
type input "40"
click at [941, 631] on button "Remove" at bounding box center [941, 636] width 76 height 30
checkbox input "false"
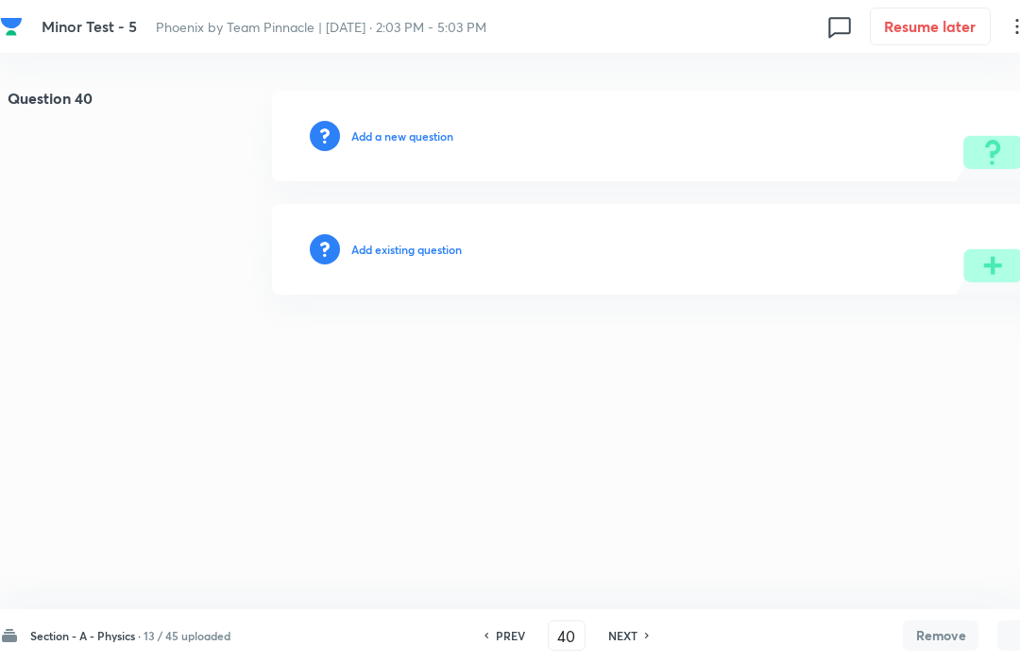
click at [638, 643] on h6 "NEXT" at bounding box center [623, 635] width 29 height 17
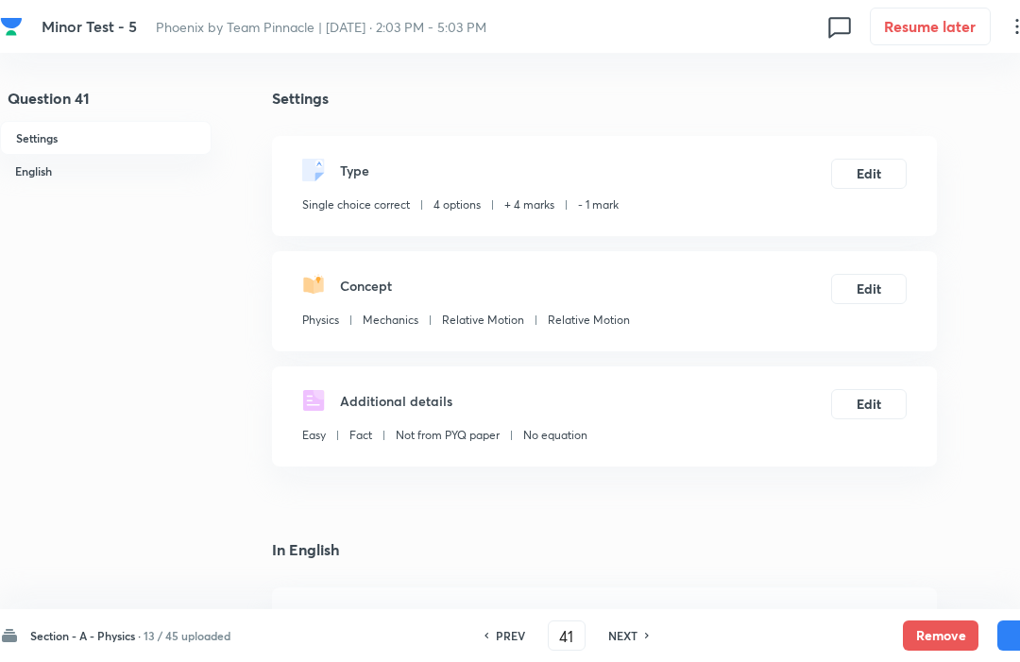
click at [953, 640] on button "Remove" at bounding box center [941, 636] width 76 height 30
click at [629, 637] on h6 "NEXT" at bounding box center [623, 635] width 29 height 17
type input "42"
checkbox input "false"
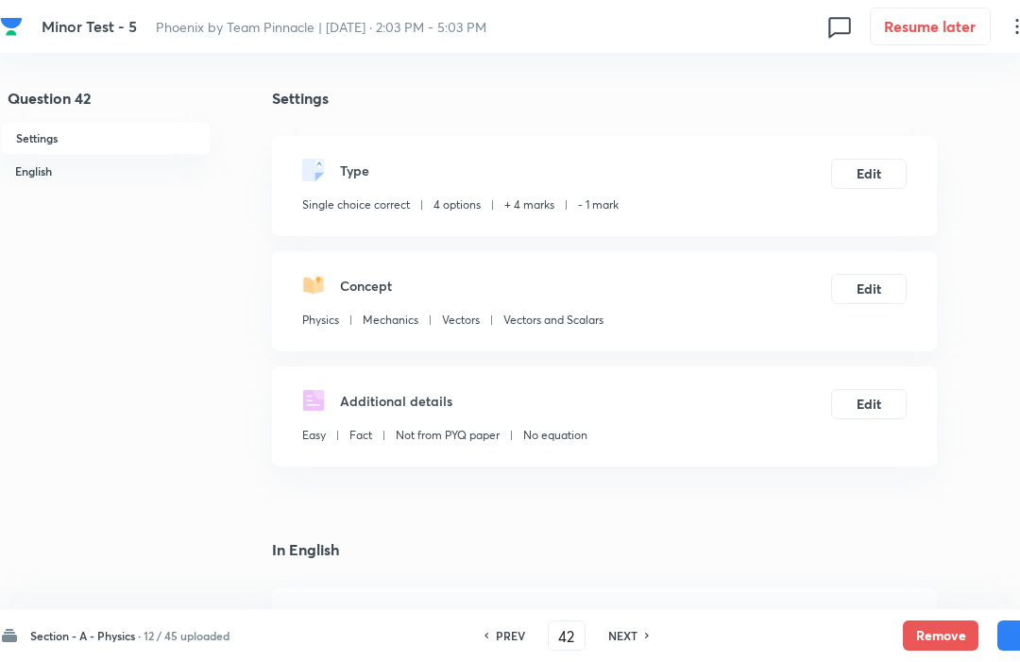
click at [945, 643] on button "Remove" at bounding box center [941, 636] width 76 height 30
click at [632, 629] on h6 "NEXT" at bounding box center [623, 635] width 29 height 17
type input "43"
checkbox input "false"
click at [946, 639] on button "Remove" at bounding box center [941, 636] width 76 height 30
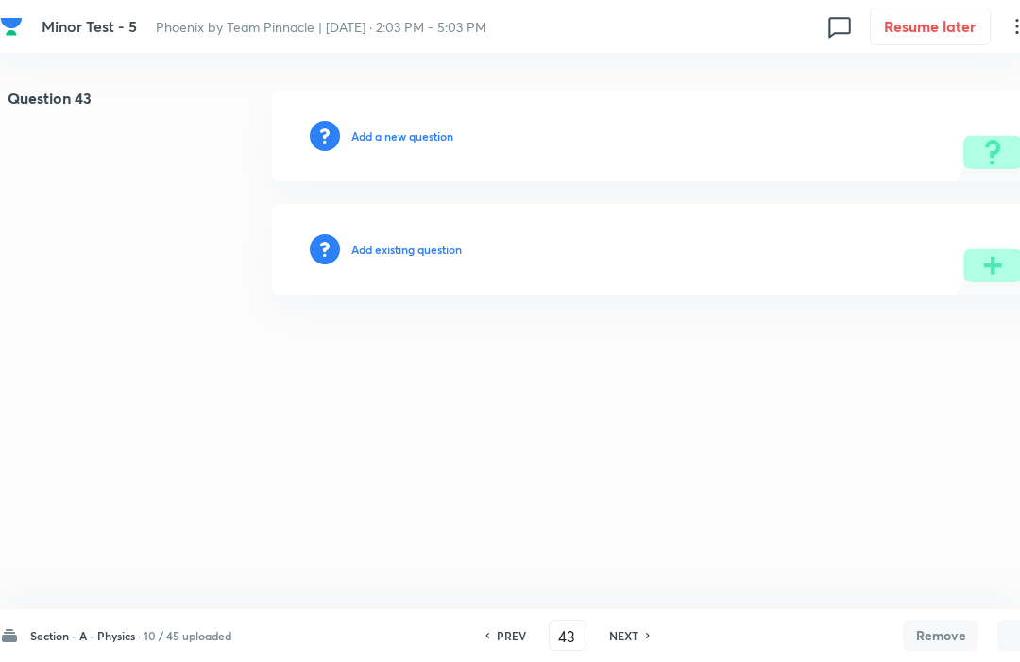
click at [643, 637] on div "NEXT" at bounding box center [627, 635] width 50 height 17
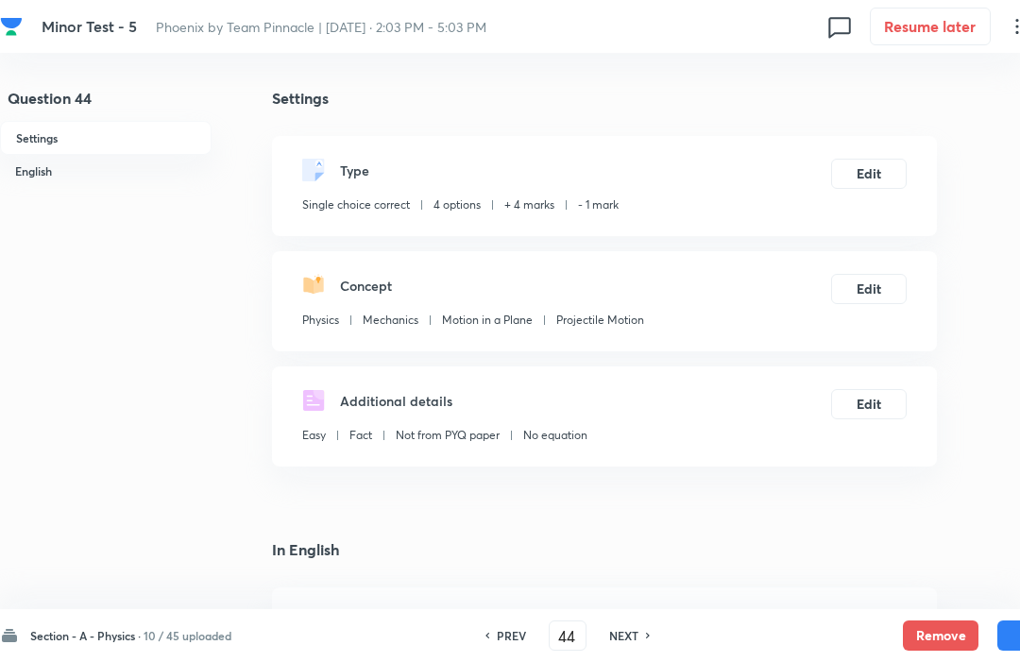
click at [943, 644] on button "Remove" at bounding box center [941, 636] width 76 height 30
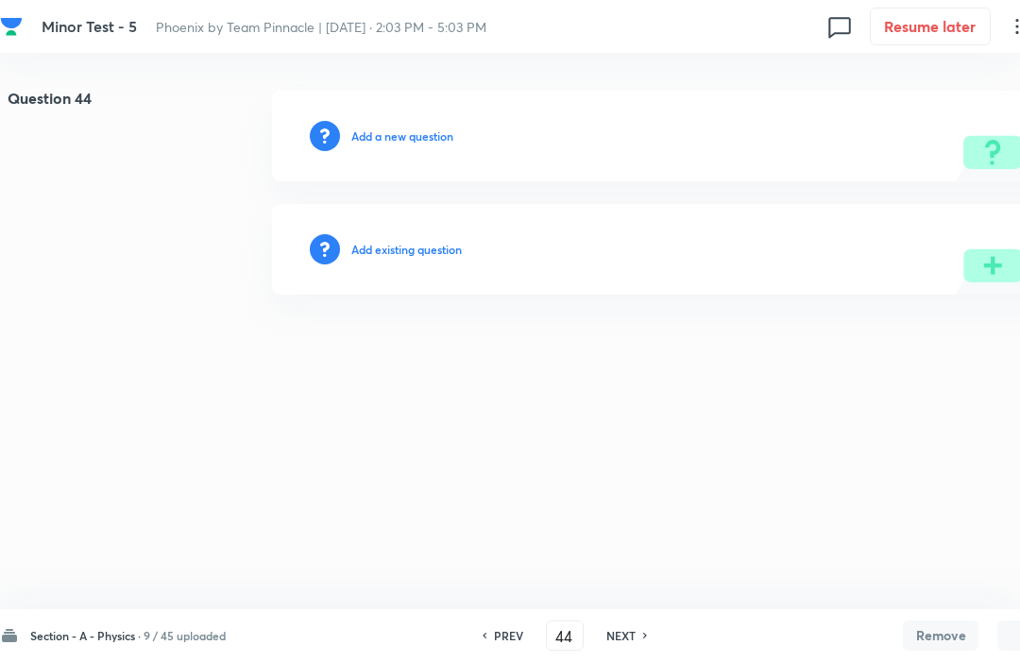
click at [629, 643] on h6 "NEXT" at bounding box center [621, 635] width 29 height 17
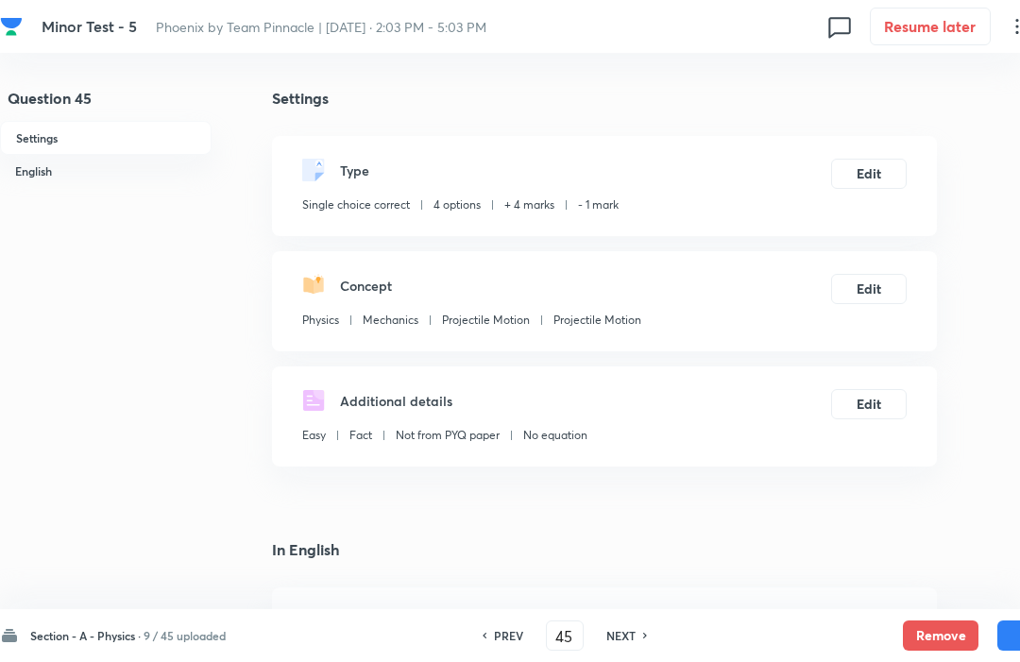
click at [945, 644] on button "Remove" at bounding box center [941, 636] width 76 height 30
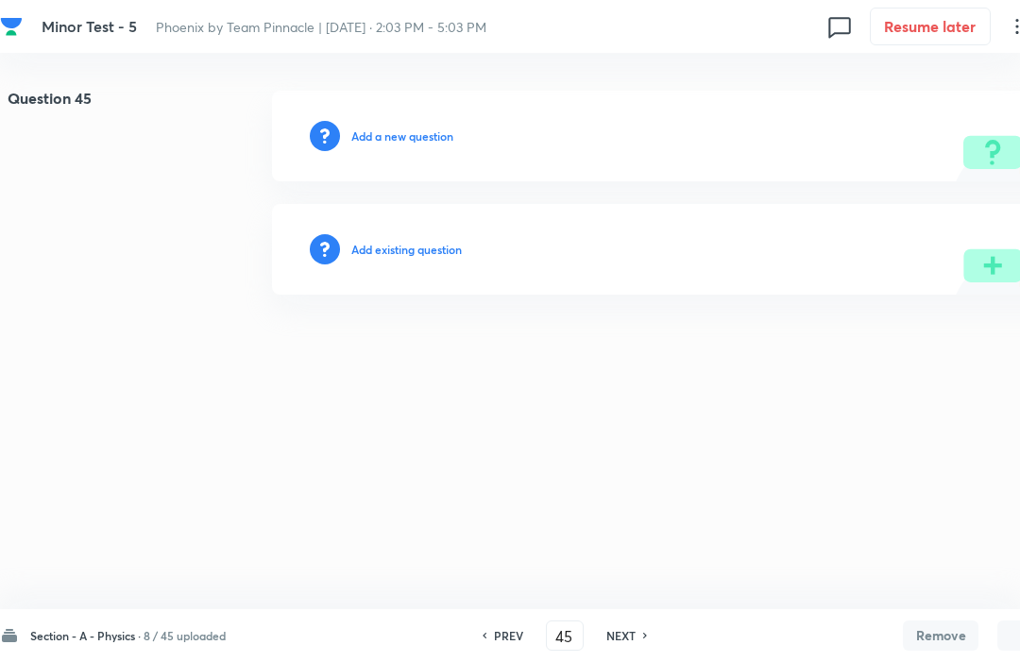
click at [502, 629] on h6 "PREV" at bounding box center [508, 635] width 29 height 17
click at [566, 645] on input "44" at bounding box center [565, 636] width 36 height 33
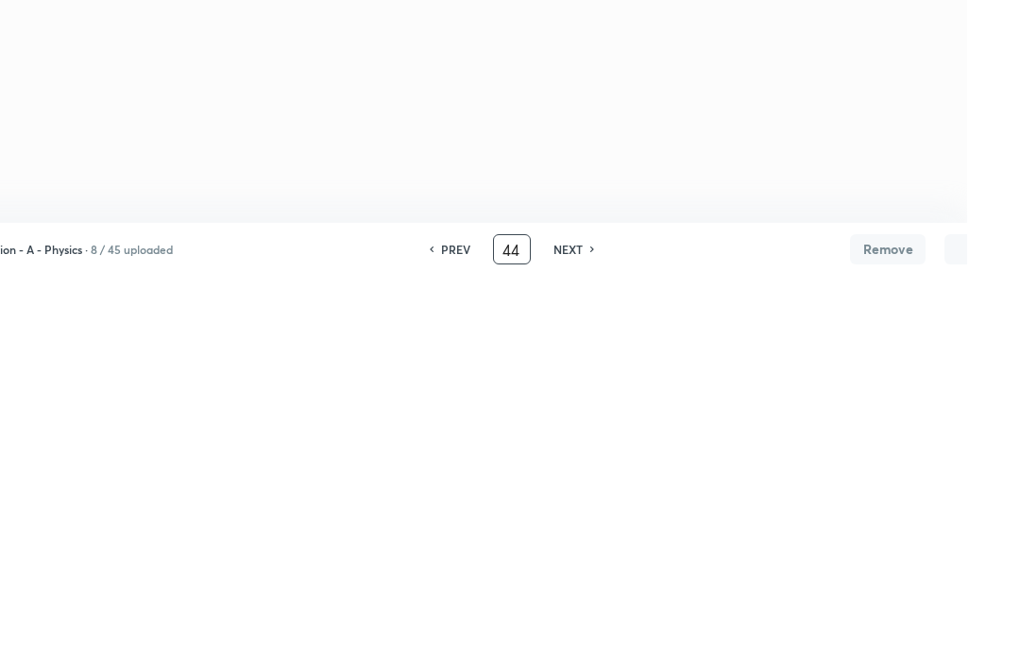
click at [976, 146] on html "Minor Test - 5 Phoenix by Team Pinnacle | Oct 5, 2025 · 2:03 PM - 5:03 PM 0 Res…" at bounding box center [510, 193] width 1020 height 386
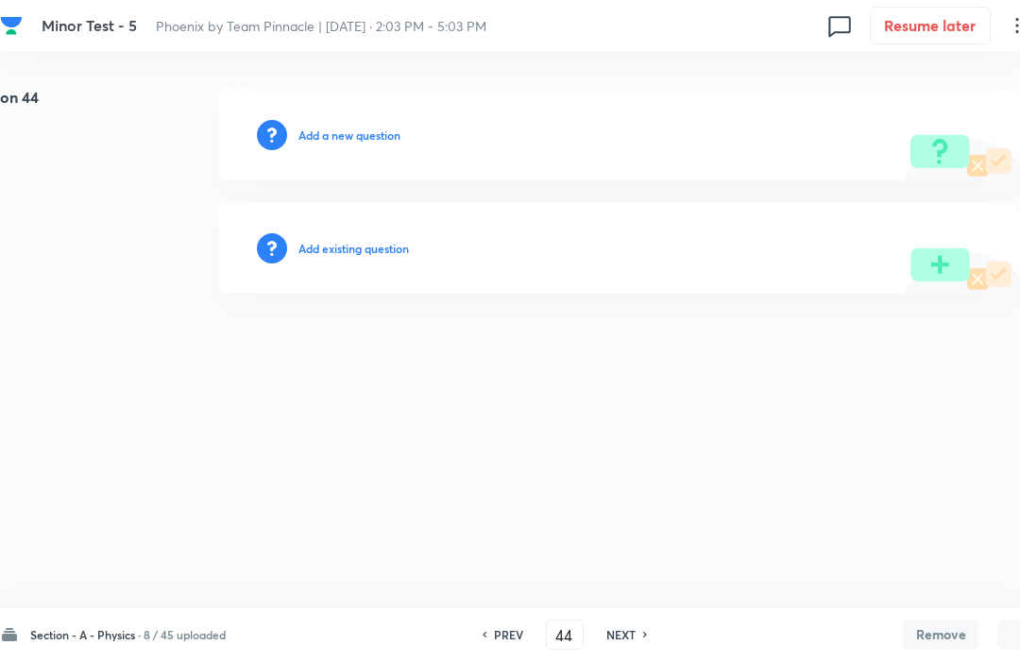
click at [500, 631] on h6 "PREV" at bounding box center [508, 635] width 29 height 17
click at [515, 642] on h6 "PREV" at bounding box center [508, 635] width 29 height 17
click at [514, 642] on h6 "PREV" at bounding box center [508, 635] width 29 height 17
click at [520, 643] on h6 "PREV" at bounding box center [508, 635] width 29 height 17
click at [506, 627] on h6 "PREV" at bounding box center [508, 635] width 29 height 17
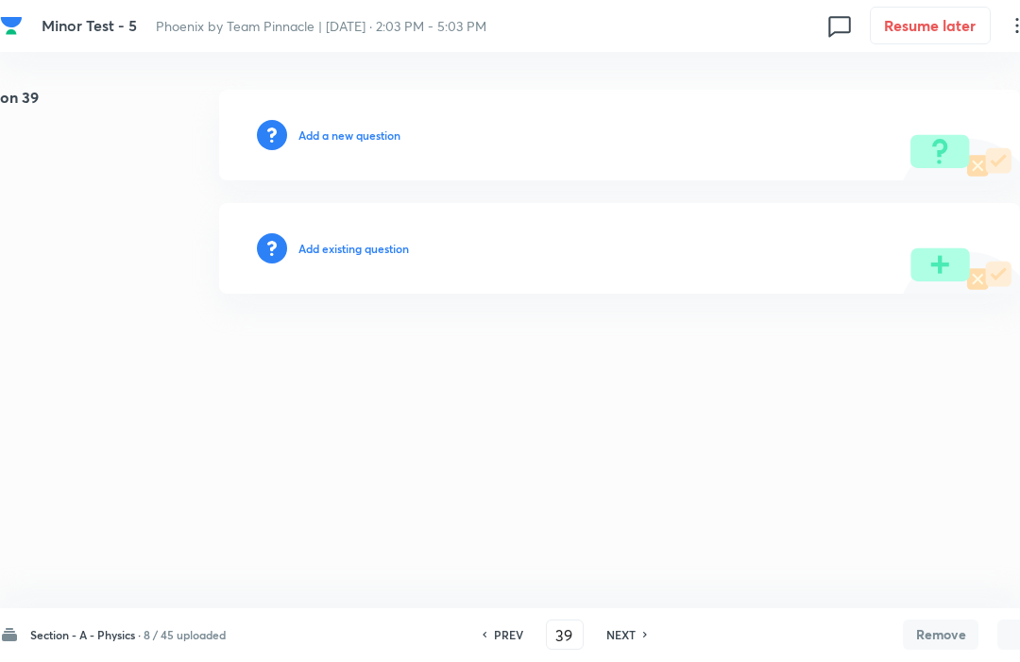
click at [502, 642] on h6 "PREV" at bounding box center [508, 635] width 29 height 17
click at [501, 641] on h6 "PREV" at bounding box center [508, 635] width 29 height 17
click at [502, 642] on h6 "PREV" at bounding box center [508, 635] width 29 height 17
click at [504, 643] on h6 "PREV" at bounding box center [508, 635] width 29 height 17
click at [498, 643] on h6 "PREV" at bounding box center [508, 635] width 29 height 17
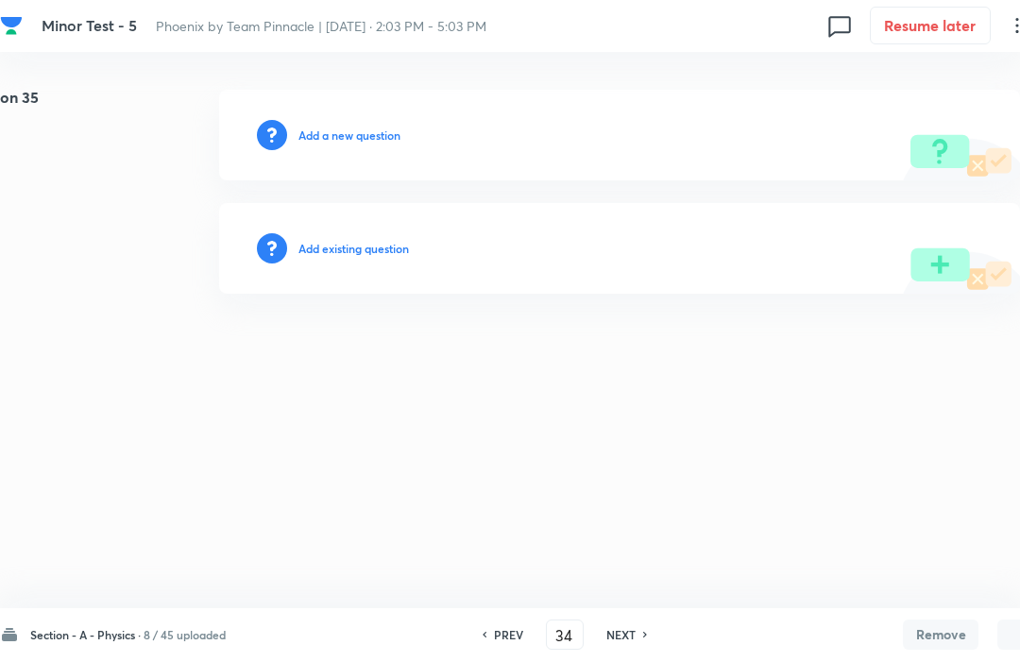
click at [497, 642] on h6 "PREV" at bounding box center [508, 635] width 29 height 17
click at [506, 653] on div "Section - A - Physics · 8 / 45 uploaded PREV 33 ​ NEXT Remove Save" at bounding box center [536, 635] width 1073 height 53
click at [506, 652] on div "Section - A - Physics · 8 / 45 uploaded PREV 33 ​ NEXT Remove Save" at bounding box center [536, 635] width 1073 height 53
click at [505, 640] on h6 "PREV" at bounding box center [508, 635] width 29 height 17
click at [506, 641] on h6 "PREV" at bounding box center [508, 635] width 29 height 17
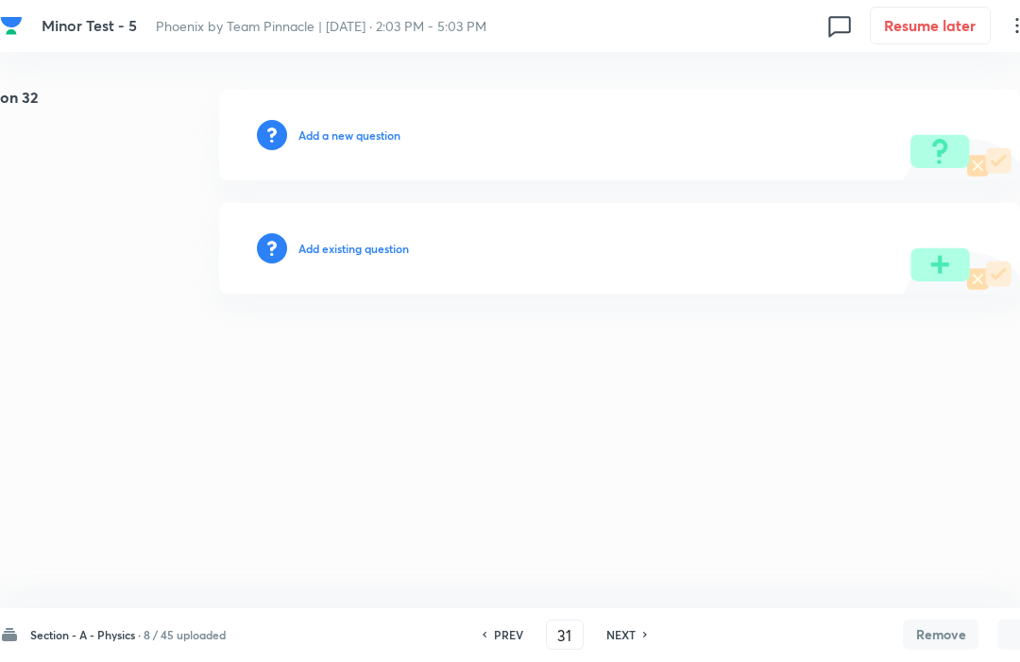
click at [508, 643] on div "PREV 31 ​ NEXT" at bounding box center [565, 636] width 244 height 30
click at [500, 634] on h6 "PREV" at bounding box center [508, 635] width 29 height 17
click at [508, 636] on h6 "PREV" at bounding box center [508, 635] width 29 height 17
click at [508, 635] on h6 "PREV" at bounding box center [508, 635] width 29 height 17
click at [511, 641] on h6 "PREV" at bounding box center [508, 635] width 29 height 17
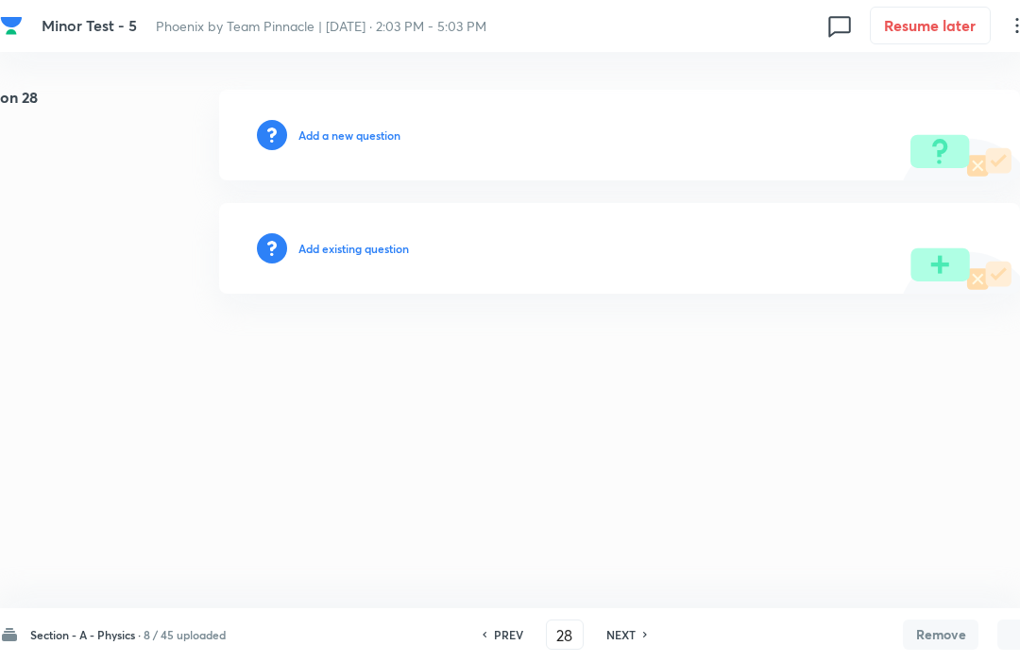
type input "27"
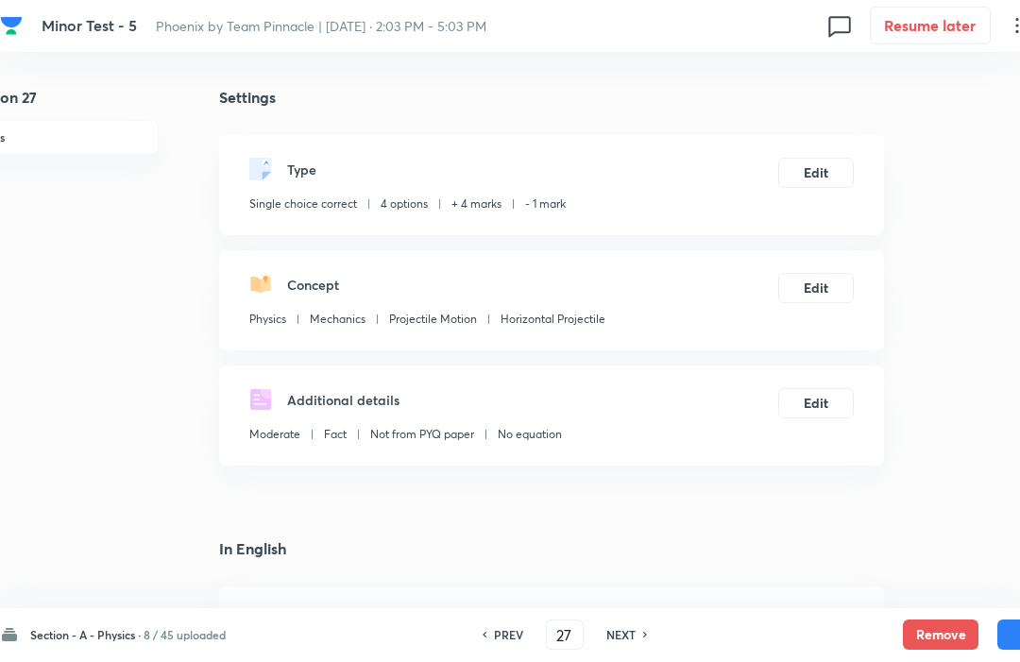
checkbox input "true"
click at [514, 643] on h6 "PREV" at bounding box center [508, 635] width 29 height 17
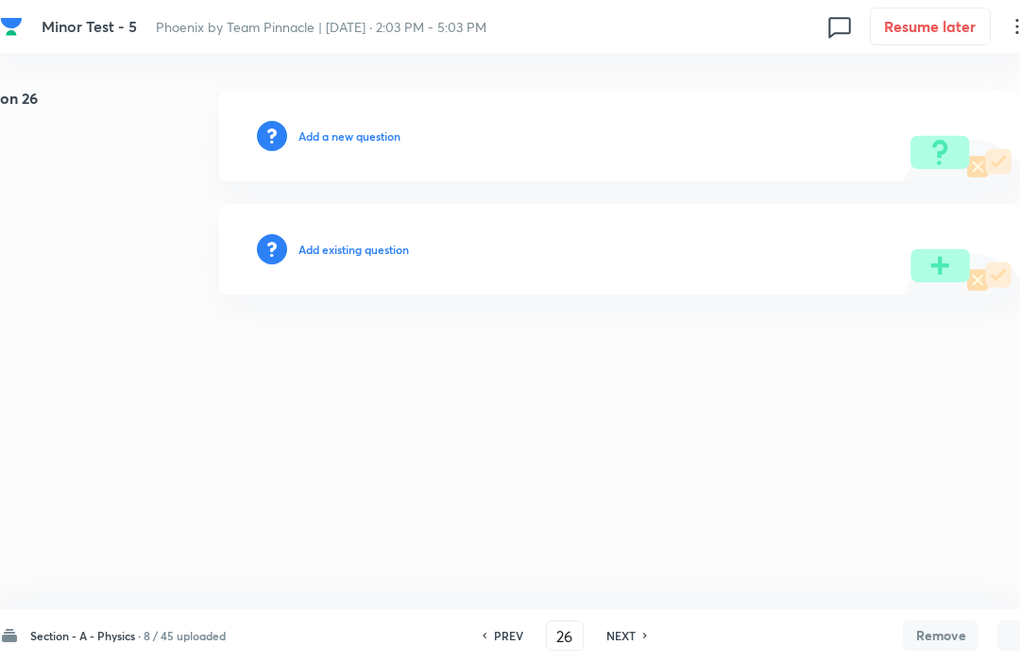
click at [643, 630] on div "NEXT" at bounding box center [624, 635] width 50 height 17
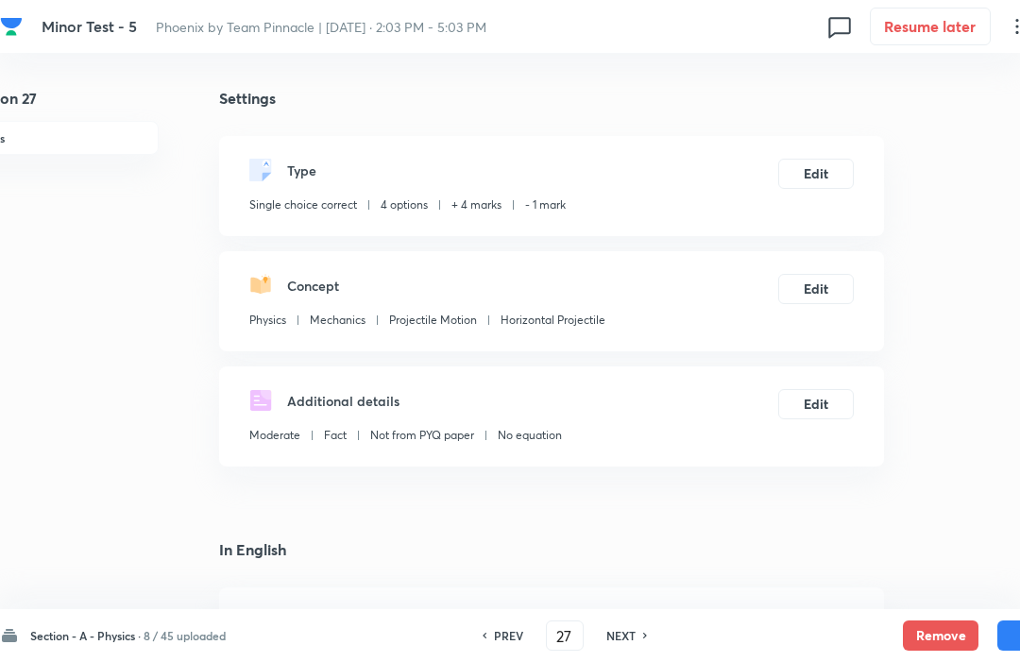
click at [636, 643] on h6 "NEXT" at bounding box center [621, 635] width 29 height 17
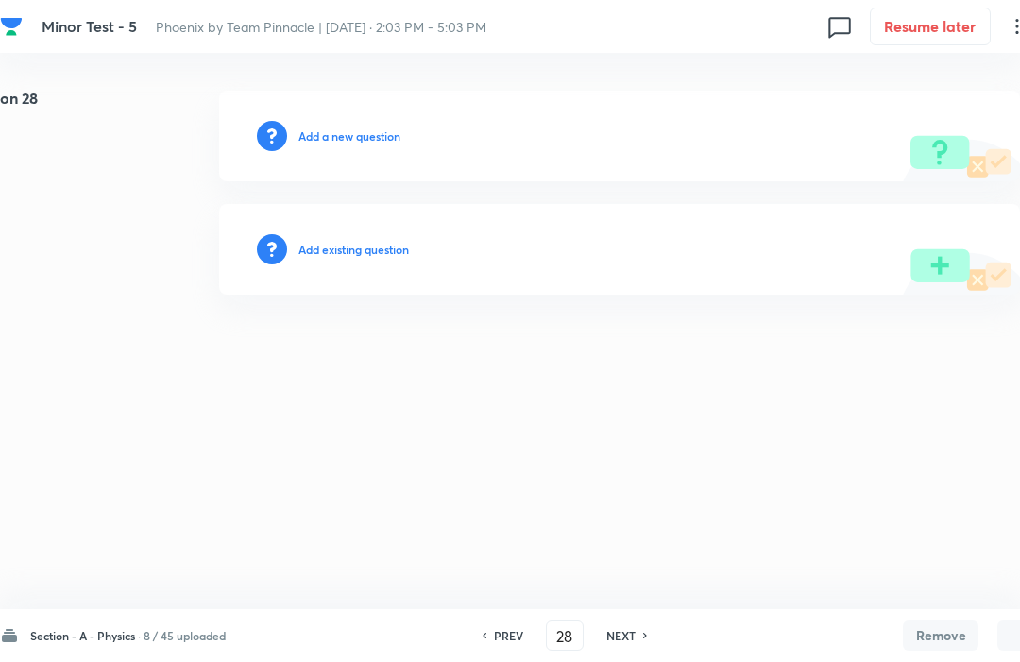
click at [500, 641] on h6 "PREV" at bounding box center [508, 635] width 29 height 17
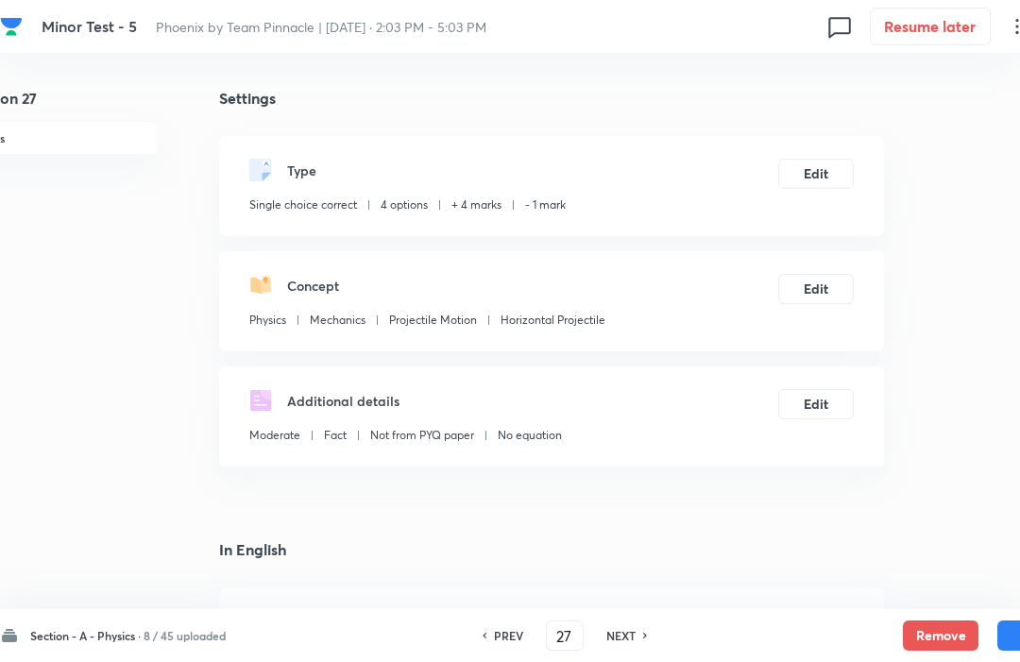
click at [942, 642] on button "Remove" at bounding box center [941, 636] width 76 height 30
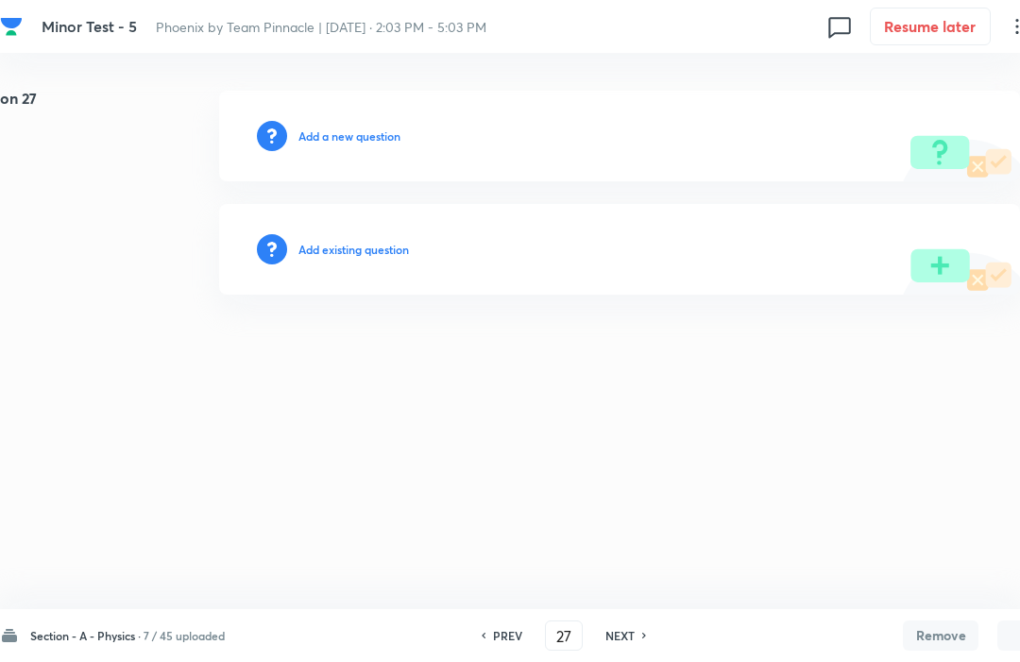
click at [496, 652] on div "Section - A - Physics · 7 / 45 uploaded PREV 27 ​ NEXT Remove Save" at bounding box center [536, 635] width 1073 height 53
click at [503, 643] on h6 "PREV" at bounding box center [507, 635] width 29 height 17
type input "25"
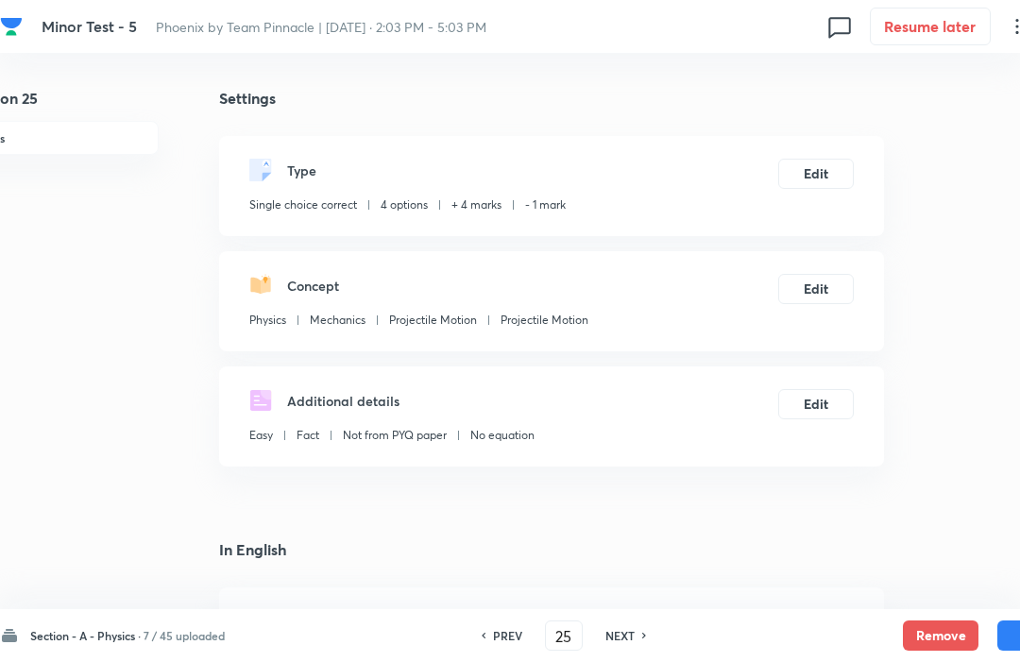
checkbox input "true"
click at [949, 641] on button "Remove" at bounding box center [941, 636] width 76 height 30
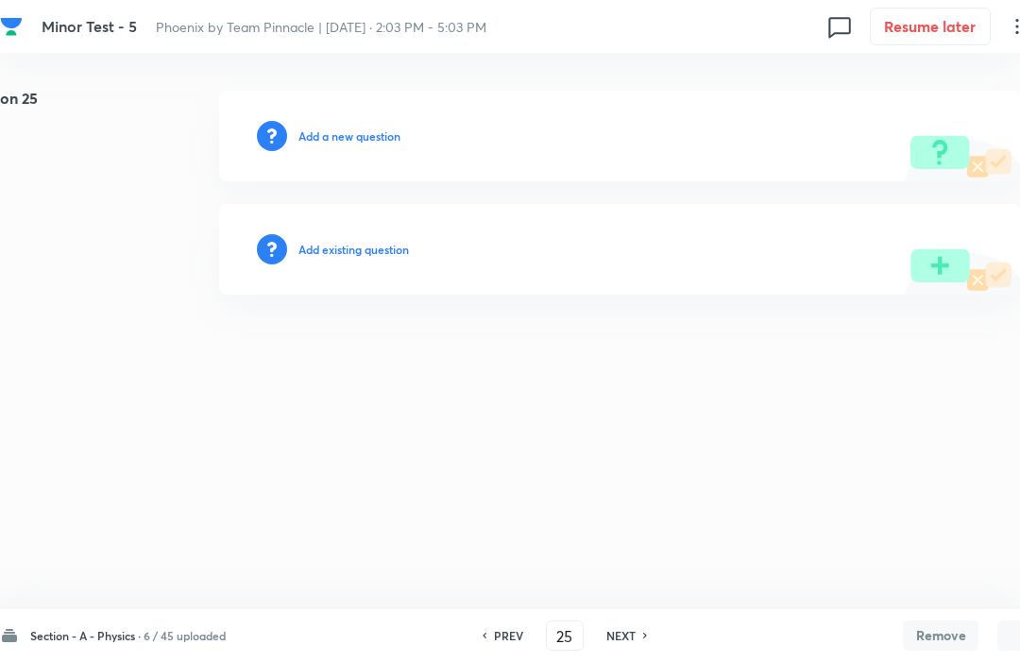
click at [634, 643] on h6 "NEXT" at bounding box center [621, 635] width 29 height 17
click at [488, 657] on div "Section - A - Physics · 6 / 45 uploaded PREV 26 ​ NEXT Remove Save" at bounding box center [536, 635] width 1073 height 53
click at [500, 642] on h6 "PREV" at bounding box center [508, 635] width 29 height 17
click at [500, 639] on h6 "PREV" at bounding box center [508, 635] width 29 height 17
click at [499, 650] on div "PREV 24 ​ NEXT" at bounding box center [565, 636] width 244 height 30
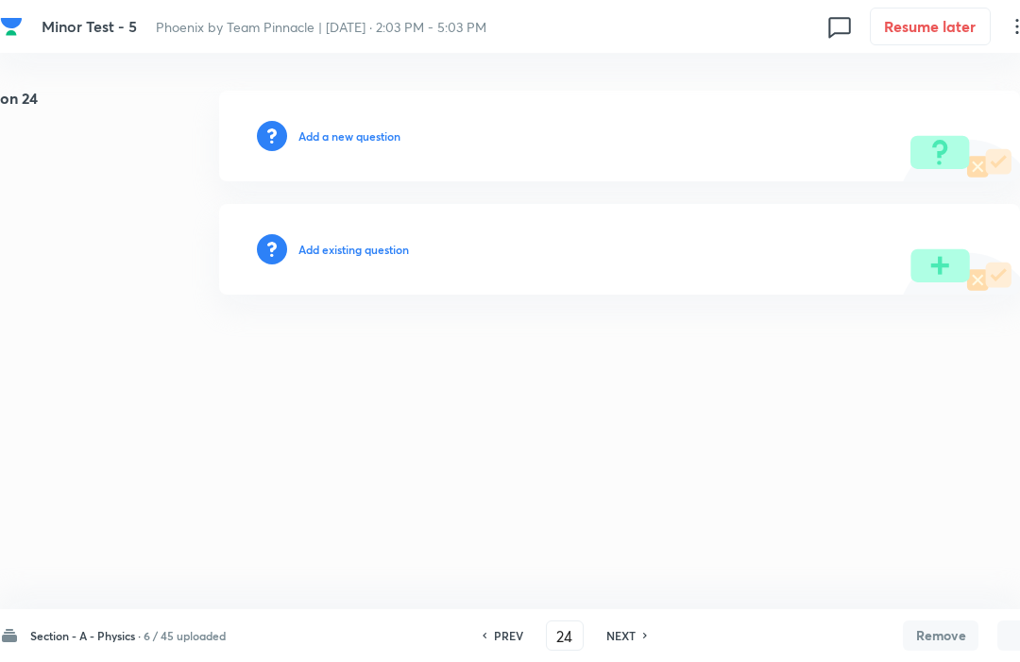
click at [500, 643] on h6 "PREV" at bounding box center [508, 635] width 29 height 17
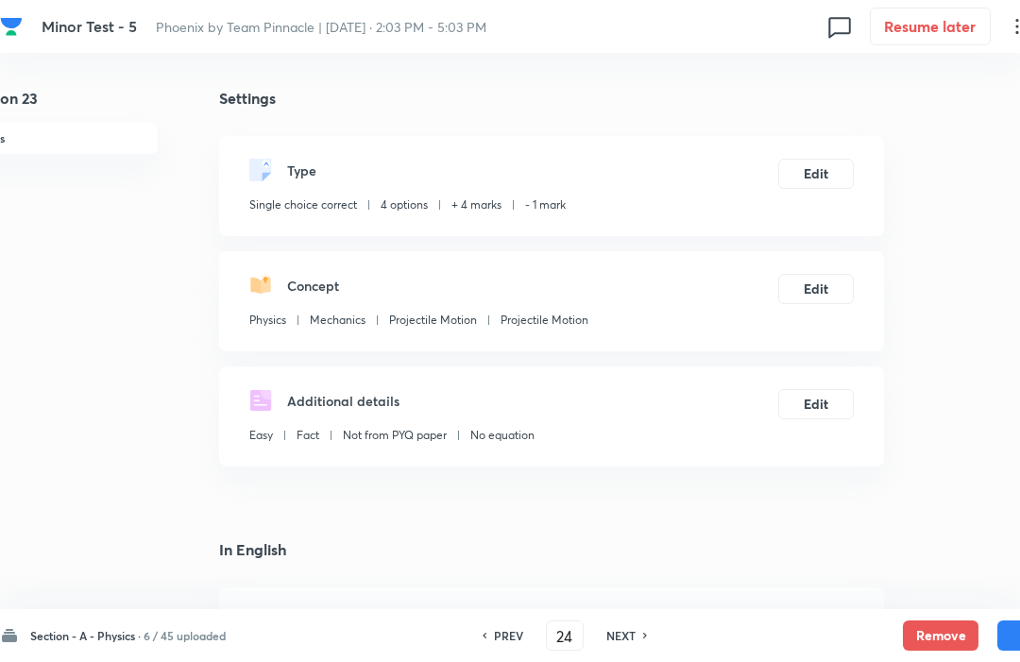
type input "23"
click at [502, 646] on div "PREV 23 ​ NEXT" at bounding box center [565, 636] width 244 height 30
checkbox input "true"
click at [505, 634] on h6 "PREV" at bounding box center [508, 635] width 29 height 17
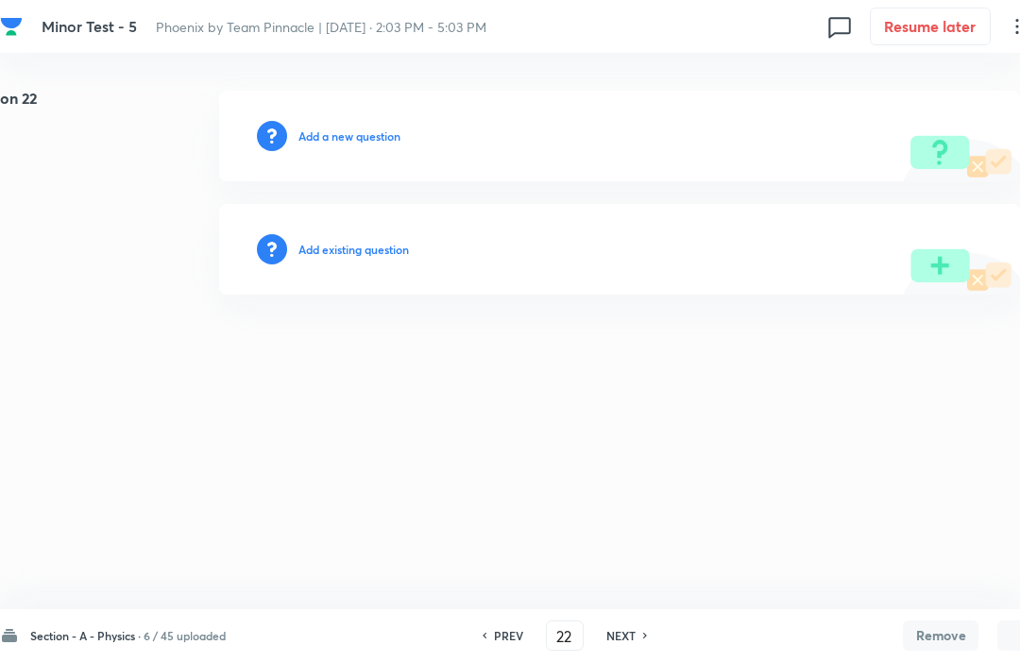
click at [647, 634] on icon at bounding box center [645, 636] width 4 height 6
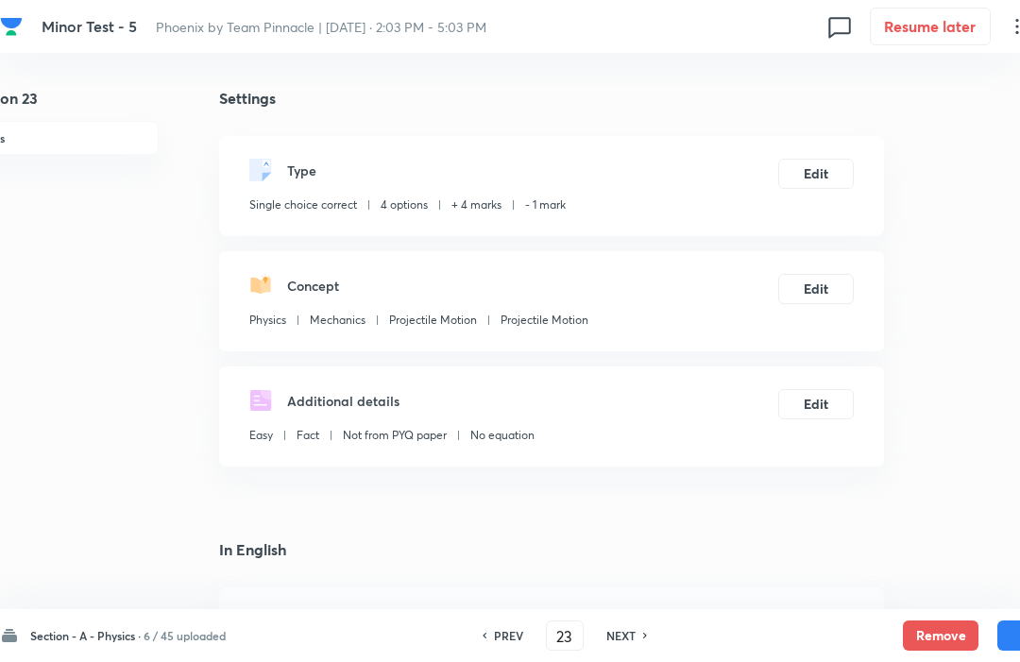
click at [941, 642] on button "Remove" at bounding box center [941, 636] width 76 height 30
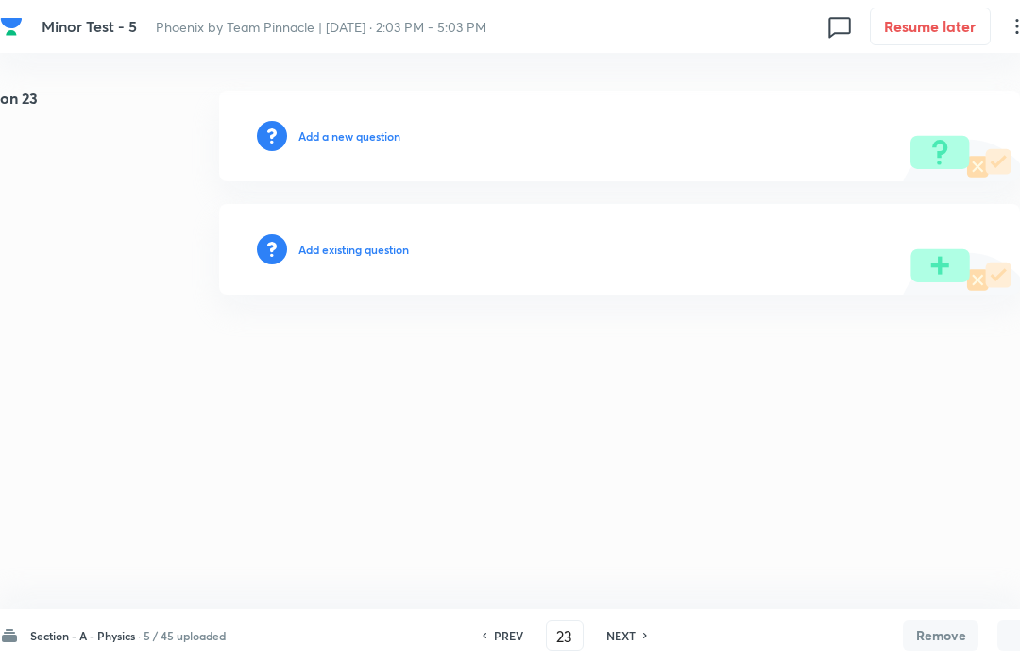
click at [496, 645] on div "PREV 23 ​ NEXT" at bounding box center [565, 636] width 244 height 30
click at [508, 631] on h6 "PREV" at bounding box center [508, 635] width 29 height 17
click at [505, 642] on h6 "PREV" at bounding box center [508, 635] width 29 height 17
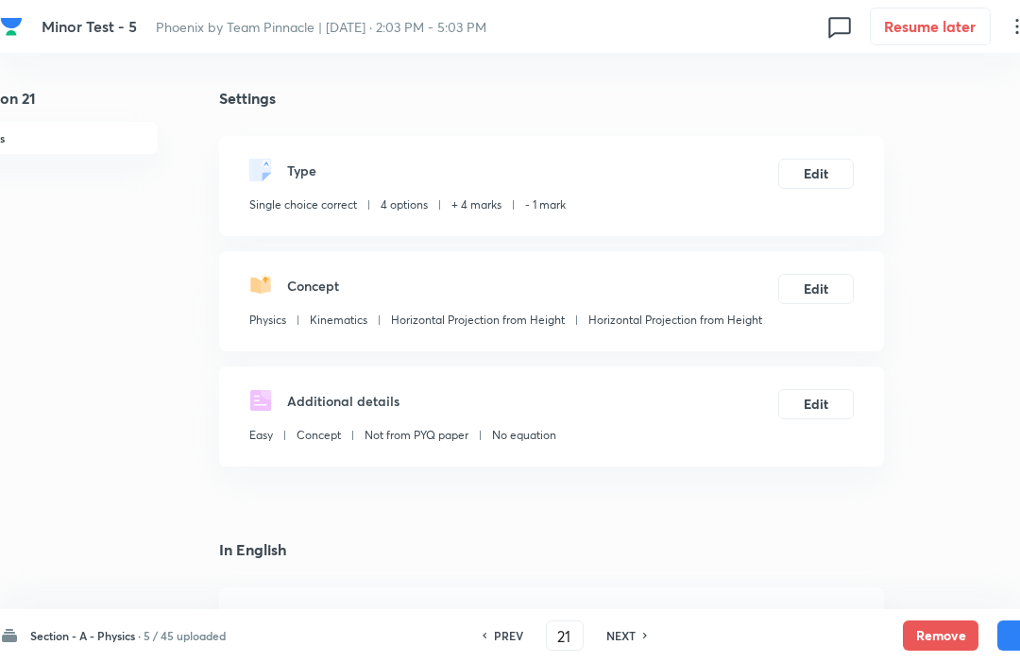
click at [935, 645] on button "Remove" at bounding box center [941, 636] width 76 height 30
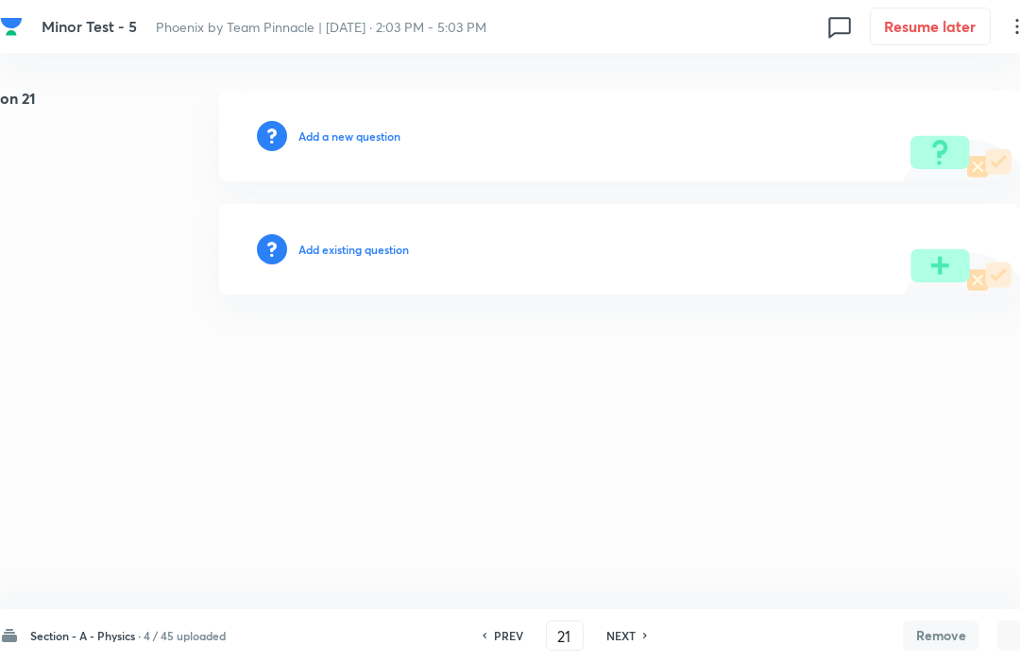
click at [497, 630] on h6 "PREV" at bounding box center [508, 635] width 29 height 17
click at [497, 631] on h6 "PREV" at bounding box center [508, 635] width 29 height 17
click at [500, 634] on h6 "PREV" at bounding box center [508, 635] width 29 height 17
click at [500, 632] on h6 "PREV" at bounding box center [508, 635] width 29 height 17
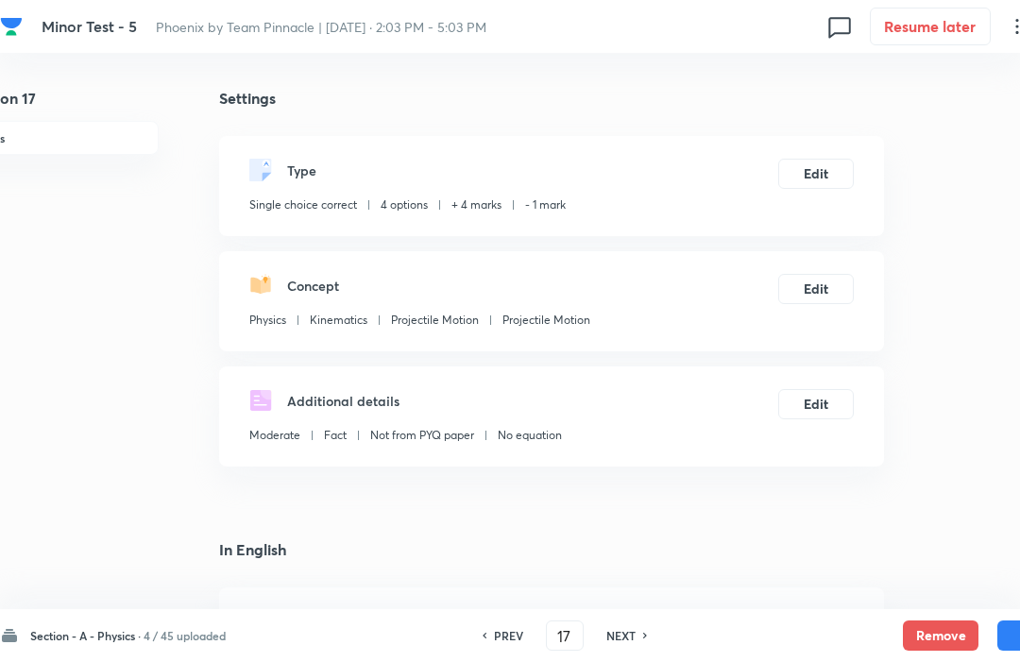
click at [939, 646] on button "Remove" at bounding box center [941, 636] width 76 height 30
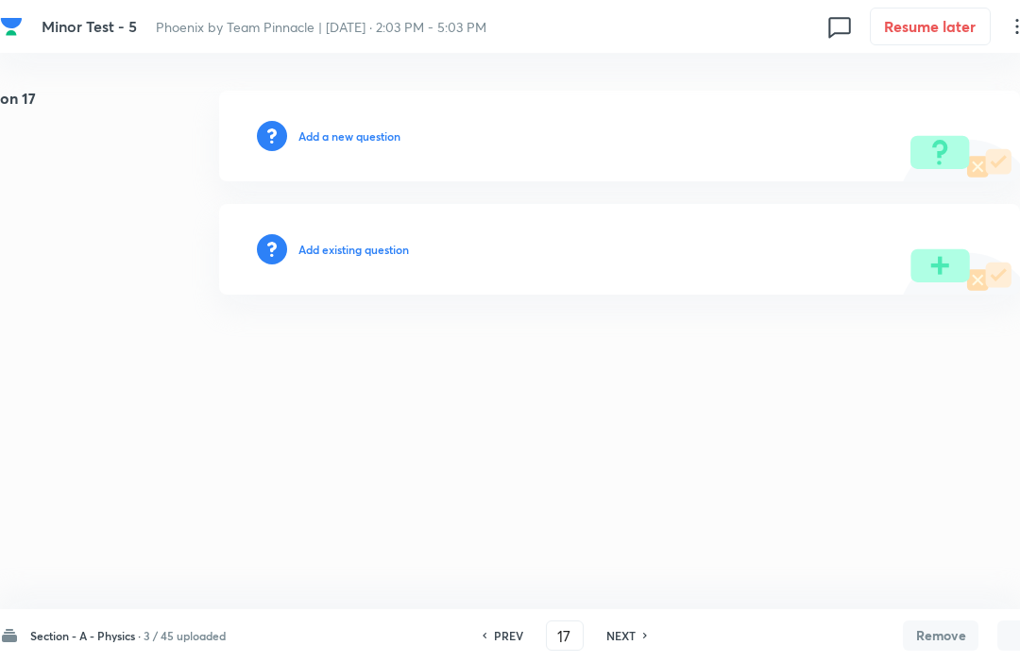
click at [503, 632] on h6 "PREV" at bounding box center [508, 635] width 29 height 17
click at [507, 640] on h6 "PREV" at bounding box center [508, 635] width 29 height 17
click at [487, 633] on icon at bounding box center [484, 635] width 6 height 9
click at [510, 638] on h6 "PREV" at bounding box center [508, 635] width 29 height 17
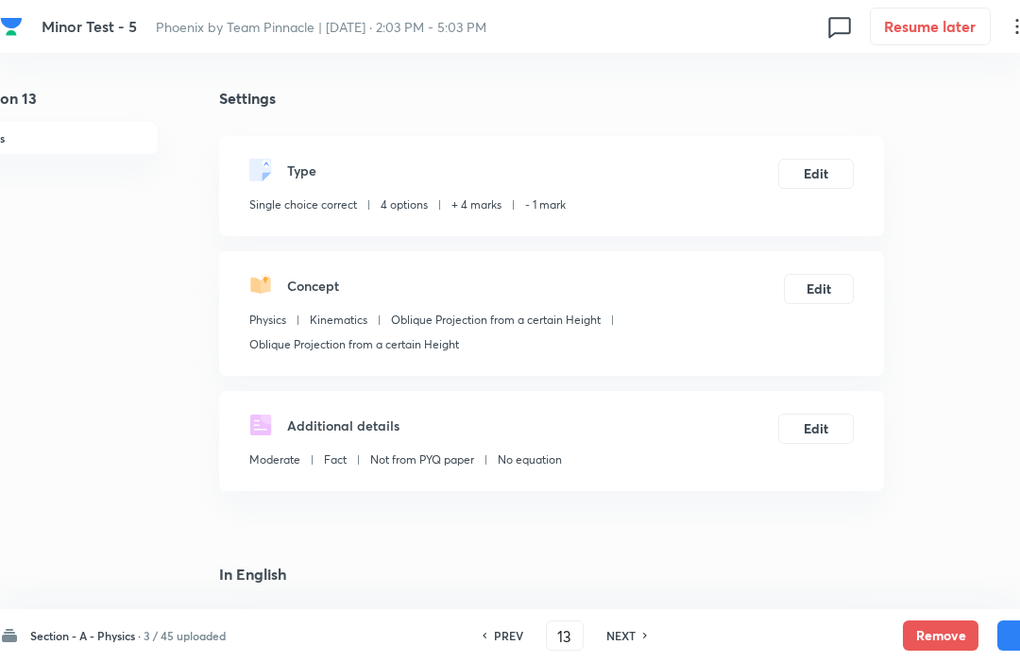
click at [947, 642] on button "Remove" at bounding box center [941, 636] width 76 height 30
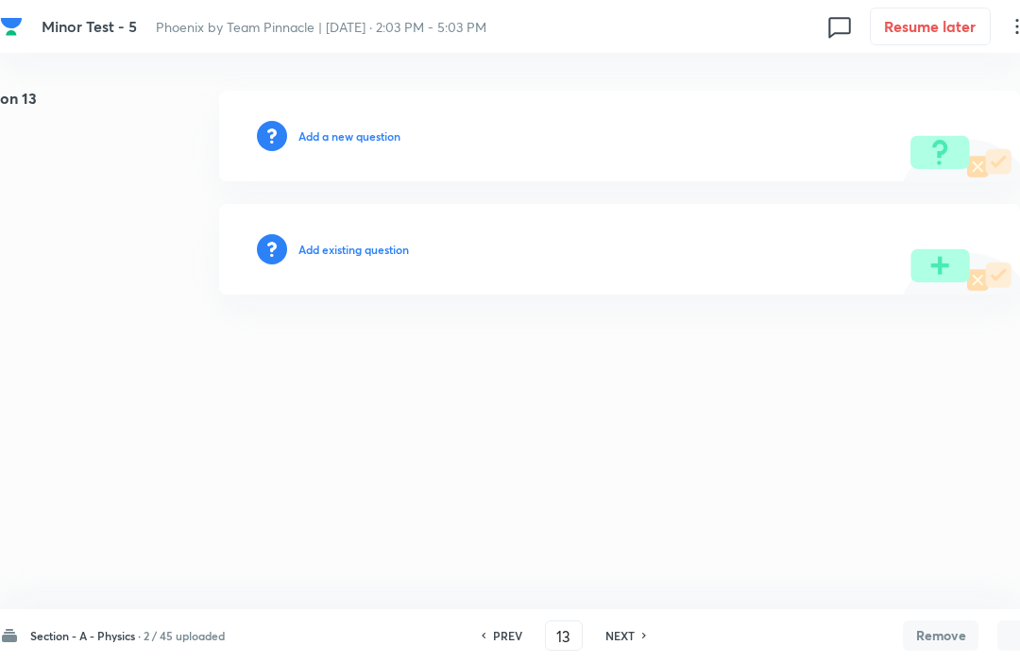
click at [504, 634] on h6 "PREV" at bounding box center [507, 635] width 29 height 17
click at [496, 631] on h6 "PREV" at bounding box center [507, 635] width 29 height 17
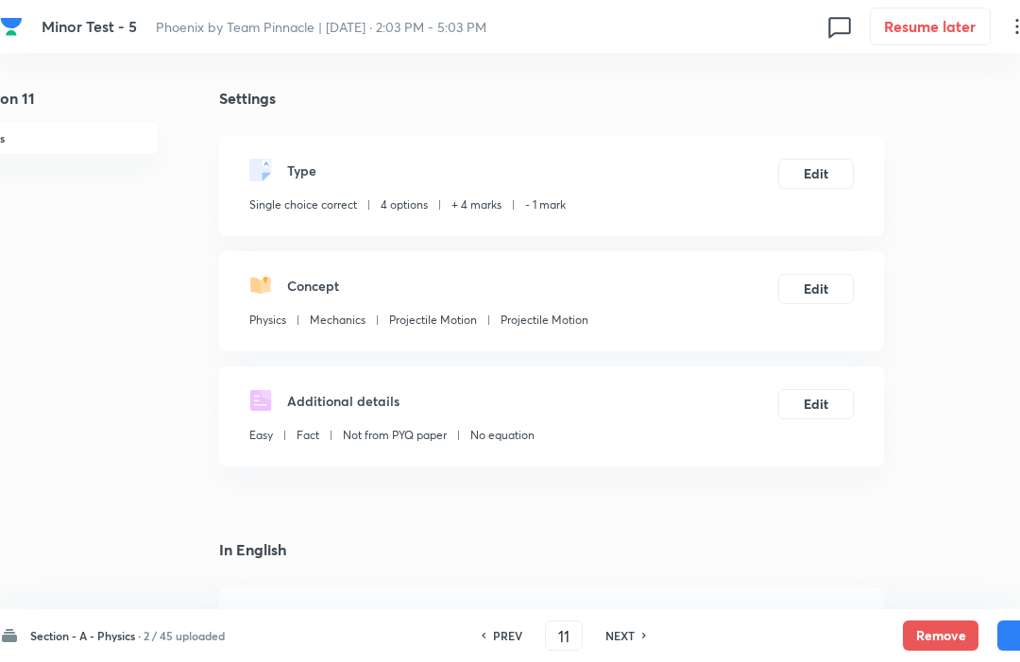
click at [942, 643] on button "Remove" at bounding box center [941, 636] width 76 height 30
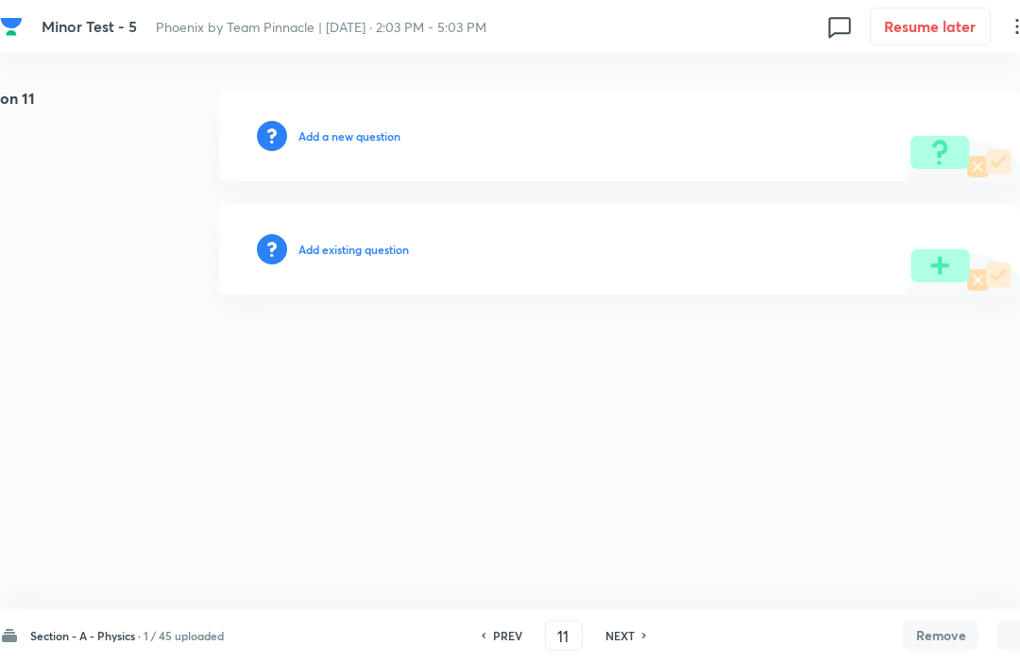
click at [506, 623] on div "PREV 11 ​ NEXT" at bounding box center [564, 636] width 244 height 30
click at [516, 642] on h6 "PREV" at bounding box center [507, 635] width 29 height 17
click at [512, 630] on h6 "PREV" at bounding box center [507, 635] width 29 height 17
click at [505, 634] on h6 "PREV" at bounding box center [507, 635] width 29 height 17
click at [503, 632] on h6 "PREV" at bounding box center [507, 635] width 29 height 17
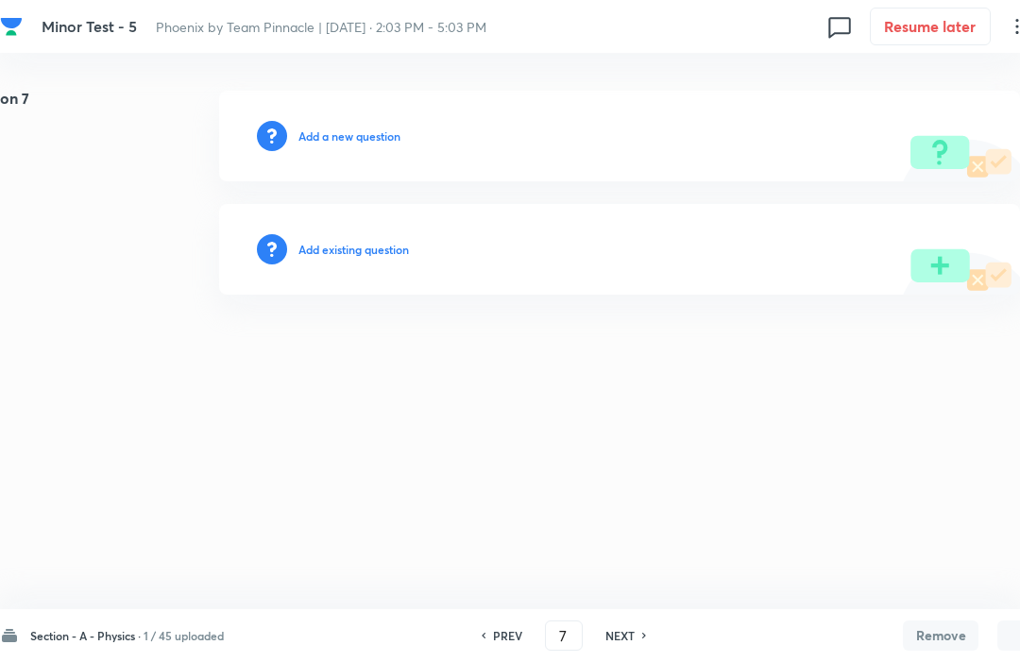
click at [502, 643] on h6 "PREV" at bounding box center [507, 635] width 29 height 17
click at [510, 631] on h6 "PREV" at bounding box center [507, 635] width 29 height 17
type input "5"
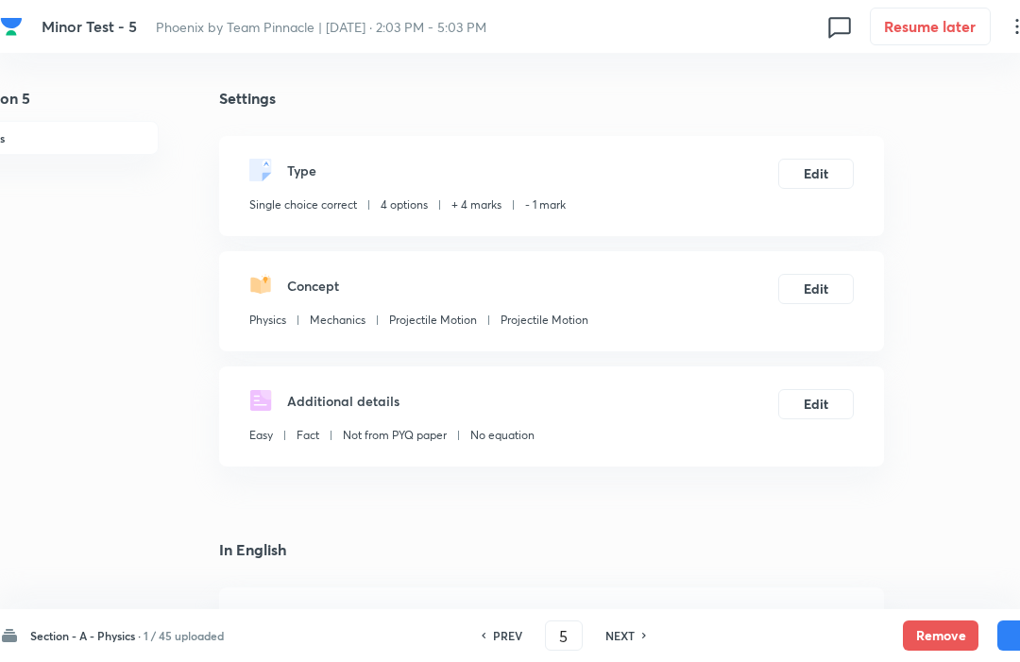
checkbox input "true"
click at [946, 646] on button "Remove" at bounding box center [941, 636] width 76 height 30
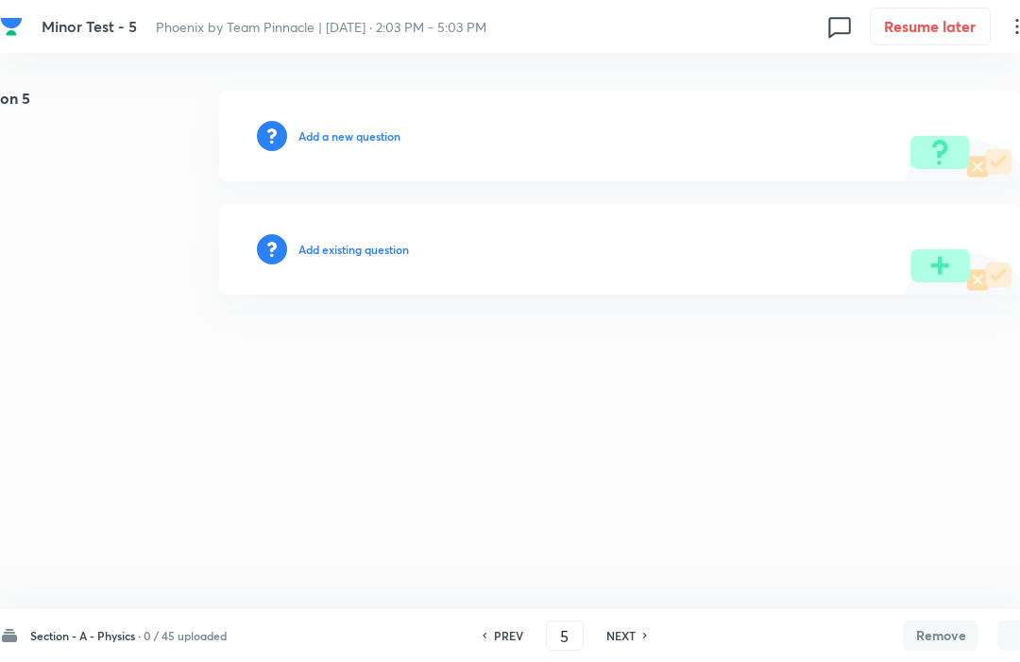
click at [149, 635] on h6 "0 / 45 uploaded" at bounding box center [185, 635] width 83 height 17
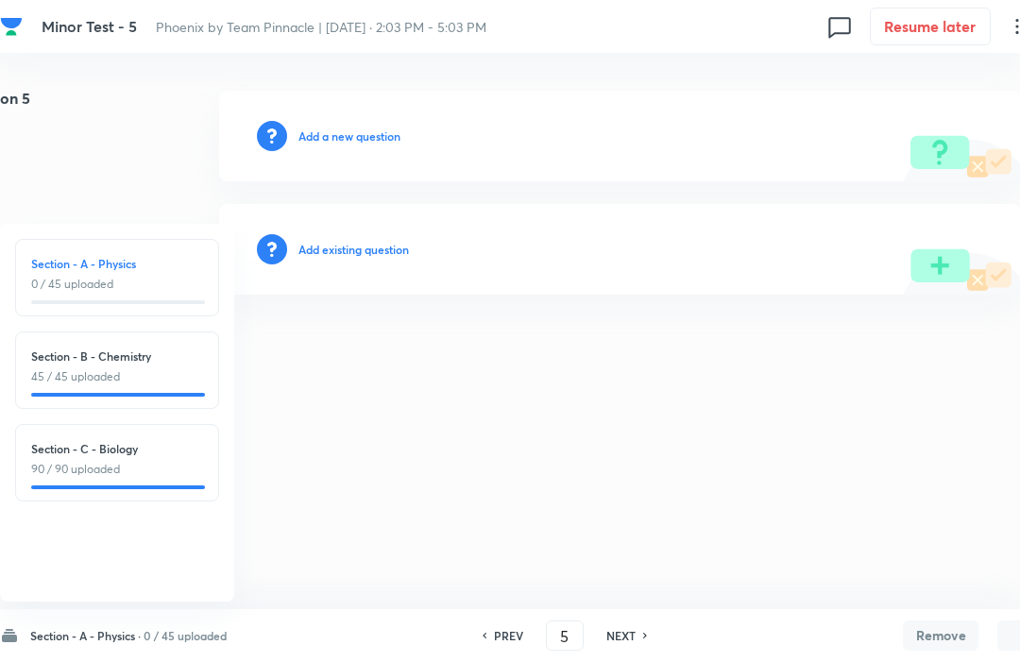
click at [90, 461] on p "90 / 90 uploaded" at bounding box center [117, 469] width 172 height 17
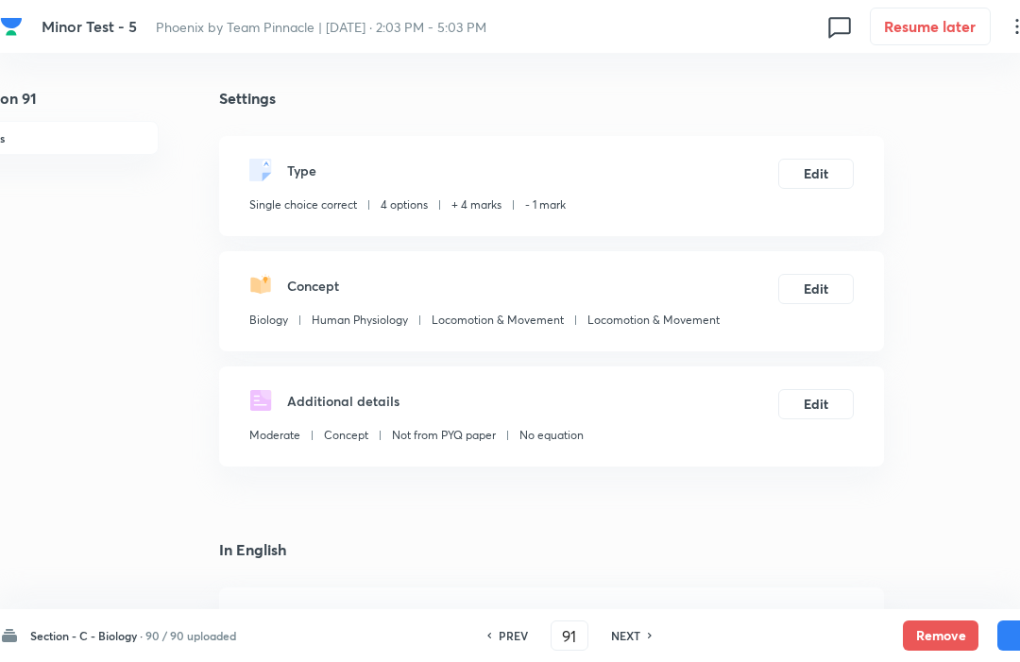
click at [940, 631] on button "Remove" at bounding box center [941, 636] width 76 height 30
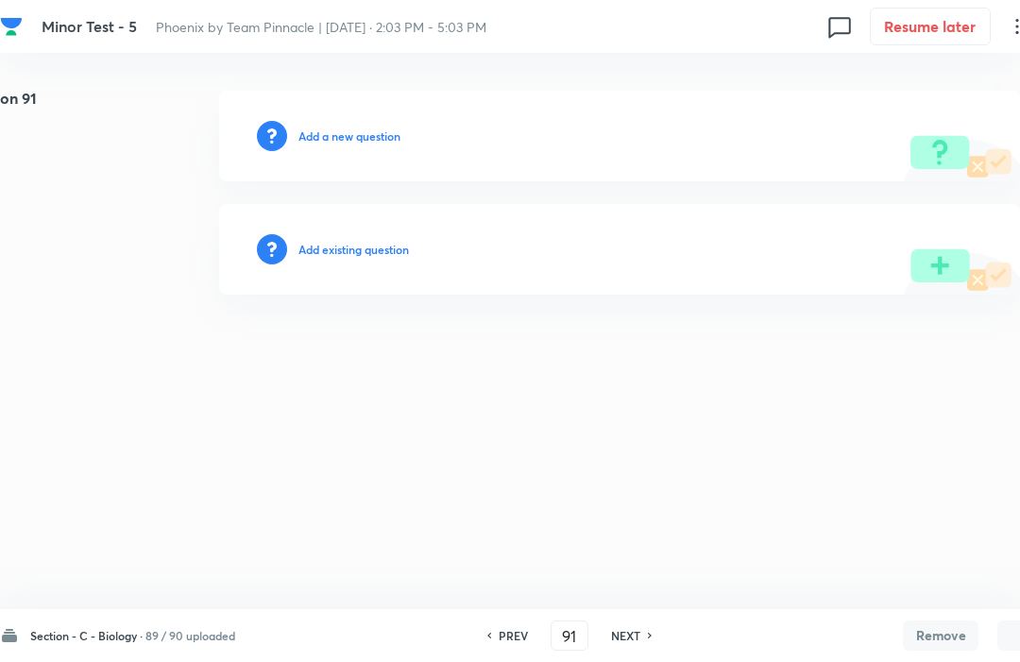
click at [626, 643] on h6 "NEXT" at bounding box center [625, 635] width 29 height 17
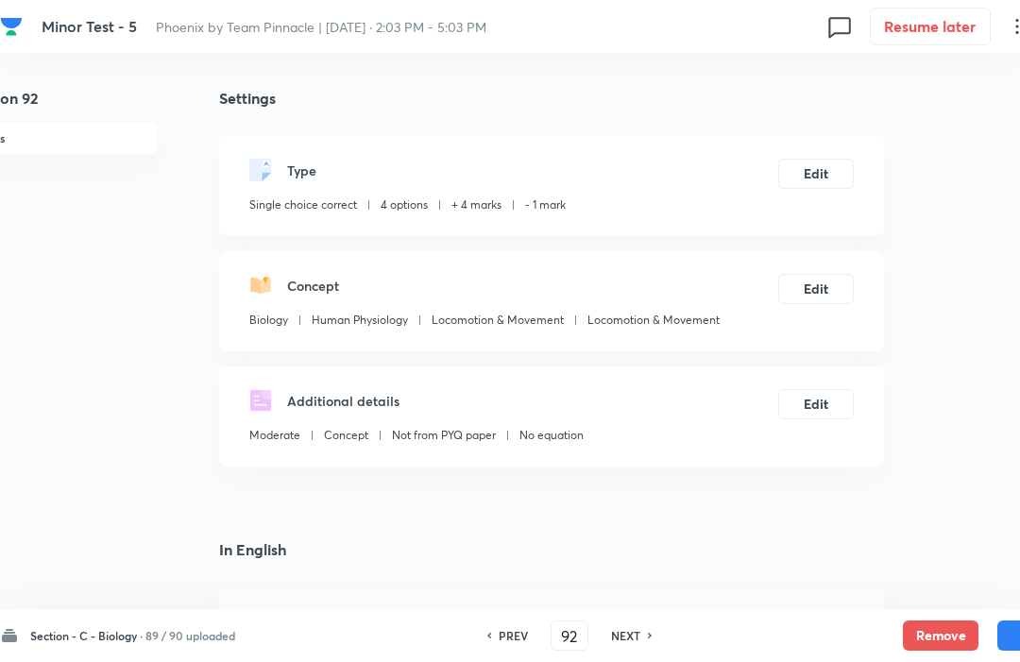
click at [958, 643] on button "Remove" at bounding box center [941, 636] width 76 height 30
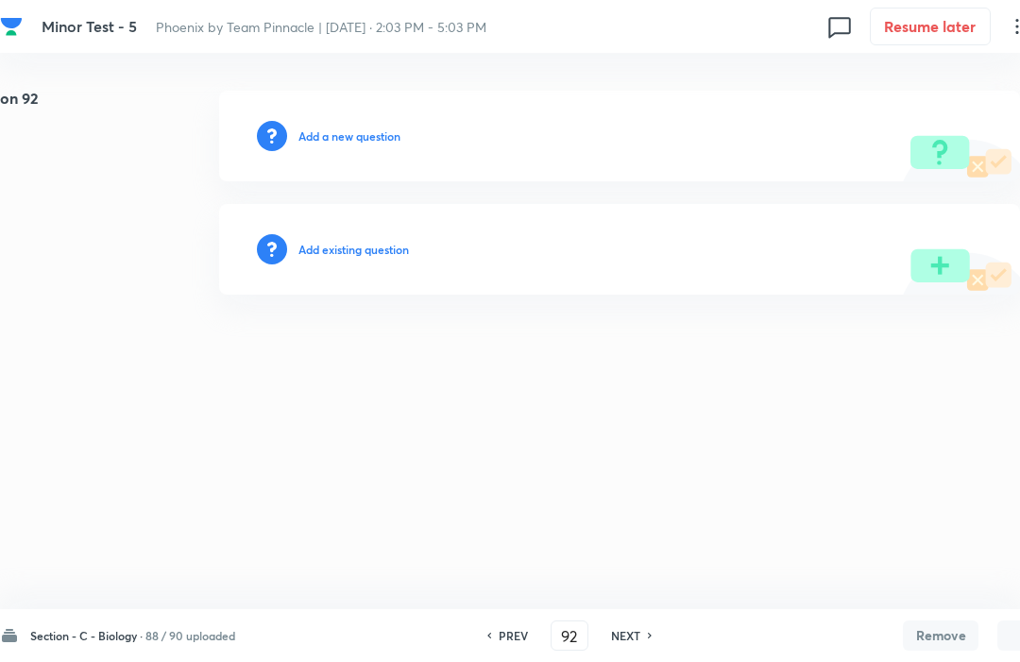
click at [611, 643] on div "NEXT" at bounding box center [629, 635] width 50 height 17
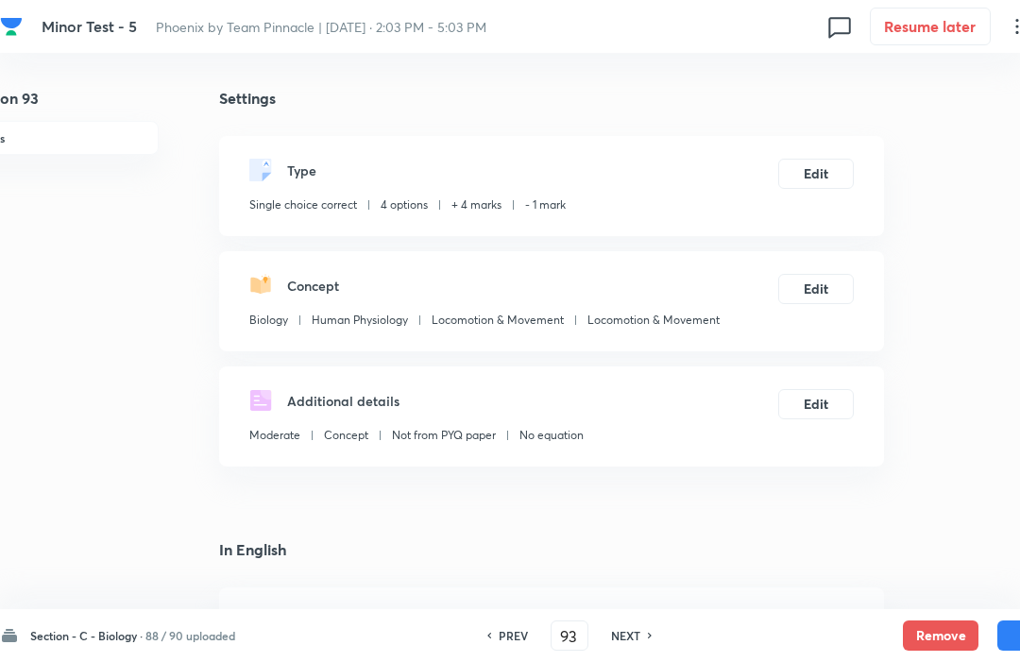
click at [953, 635] on button "Remove" at bounding box center [941, 636] width 76 height 30
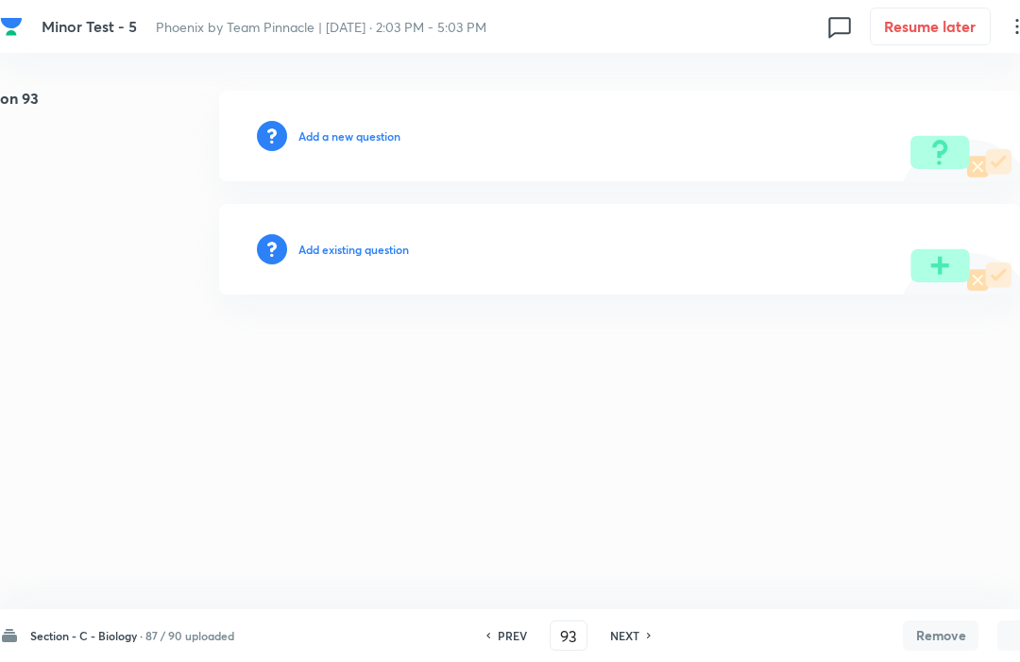
click at [954, 634] on button "Remove" at bounding box center [941, 636] width 76 height 30
click at [634, 642] on h6 "NEXT" at bounding box center [624, 635] width 29 height 17
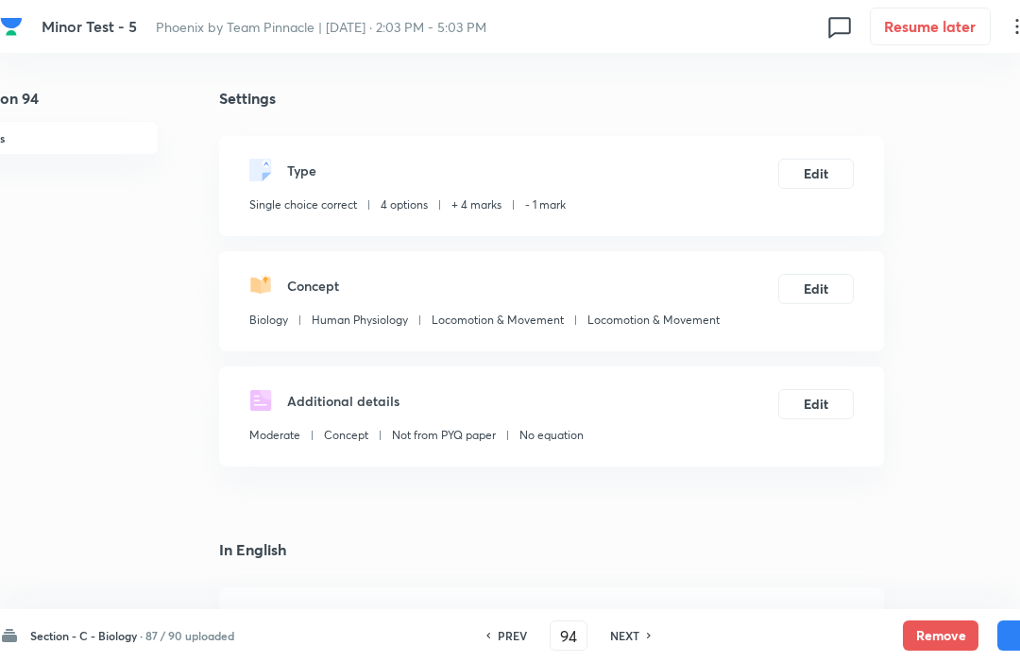
click at [952, 631] on button "Remove" at bounding box center [941, 636] width 76 height 30
click at [634, 641] on h6 "NEXT" at bounding box center [624, 635] width 29 height 17
type input "95"
checkbox input "true"
click at [943, 643] on button "Remove" at bounding box center [941, 636] width 76 height 30
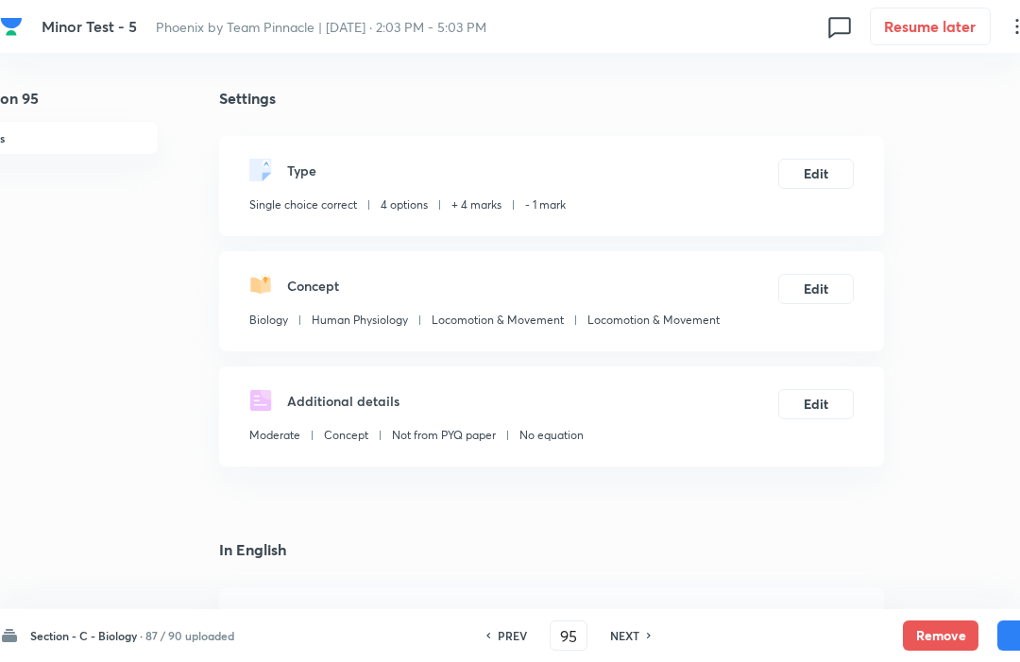
click at [940, 643] on button "Remove" at bounding box center [941, 636] width 76 height 30
click at [638, 630] on h6 "NEXT" at bounding box center [624, 635] width 29 height 17
type input "96"
checkbox input "false"
checkbox input "true"
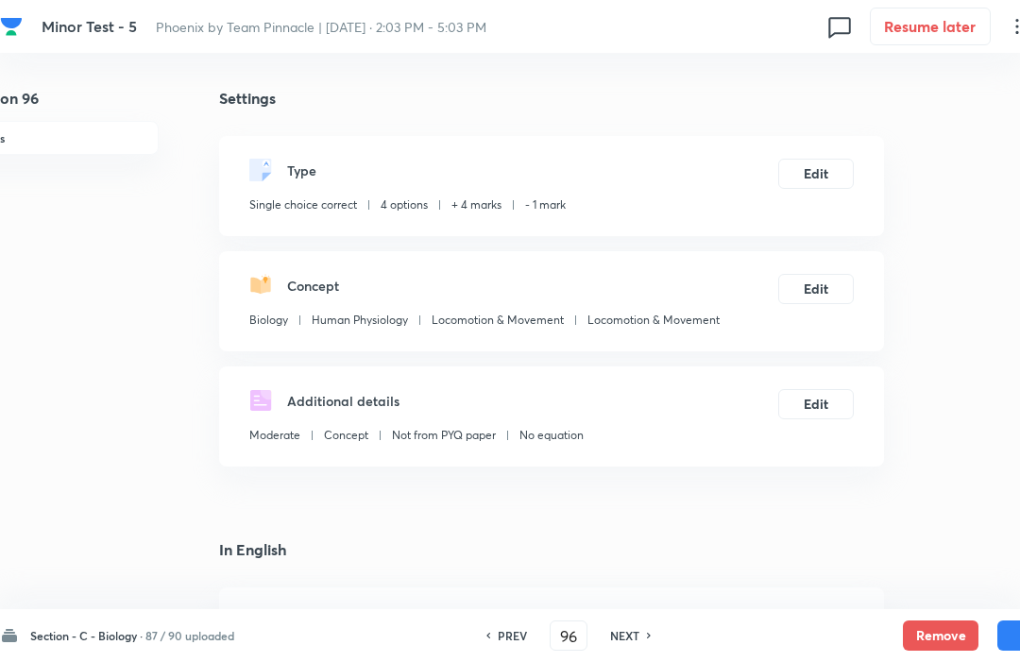
click at [942, 640] on button "Remove" at bounding box center [941, 636] width 76 height 30
click at [639, 628] on h6 "NEXT" at bounding box center [624, 635] width 29 height 17
type input "97"
checkbox input "false"
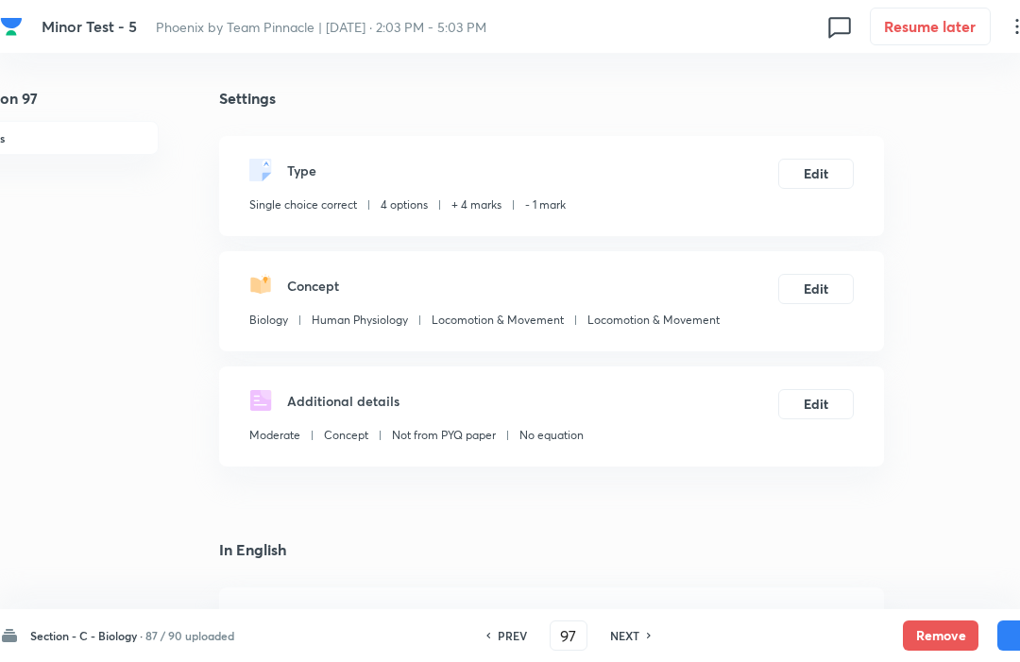
click at [943, 635] on button "Remove" at bounding box center [941, 636] width 76 height 30
click at [640, 643] on h6 "NEXT" at bounding box center [625, 635] width 29 height 17
type input "98"
checkbox input "true"
click at [939, 631] on button "Remove" at bounding box center [941, 636] width 76 height 30
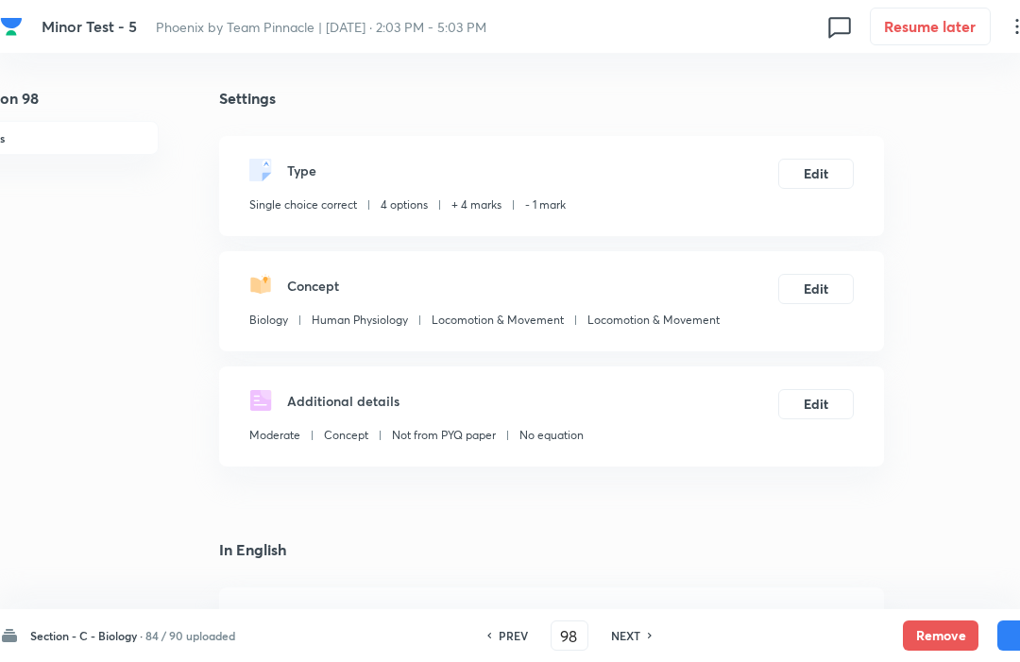
click at [634, 643] on h6 "NEXT" at bounding box center [625, 635] width 29 height 17
type input "99"
checkbox input "false"
checkbox input "true"
click at [942, 637] on button "Remove" at bounding box center [941, 636] width 76 height 30
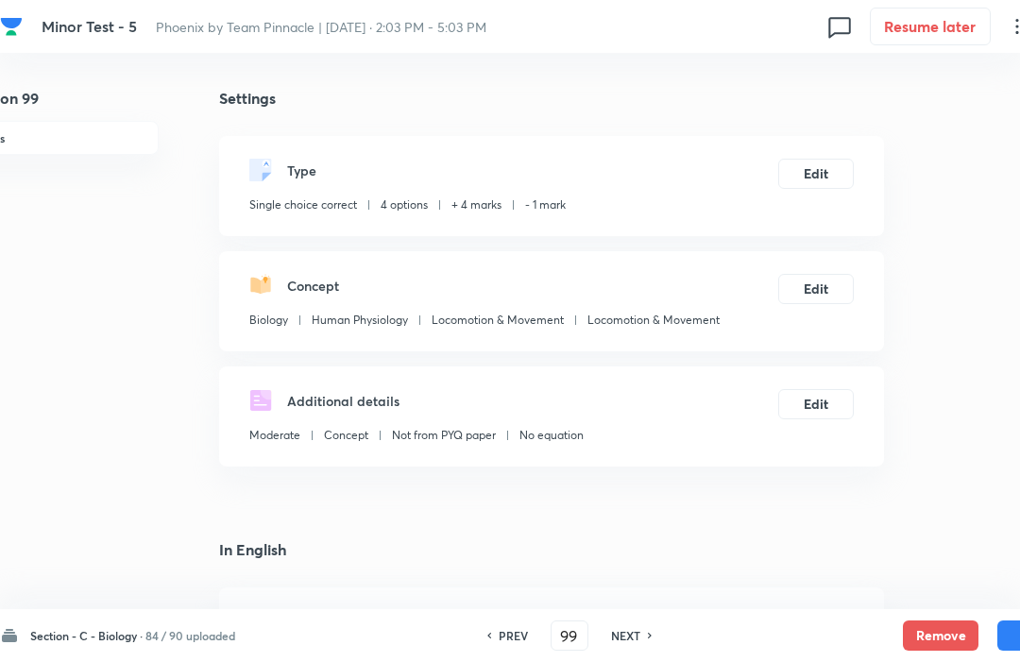
click at [941, 642] on button "Remove" at bounding box center [941, 636] width 76 height 30
click at [937, 643] on button "Remove" at bounding box center [941, 636] width 76 height 30
click at [641, 632] on h6 "NEXT" at bounding box center [625, 635] width 29 height 17
type input "100"
checkbox input "false"
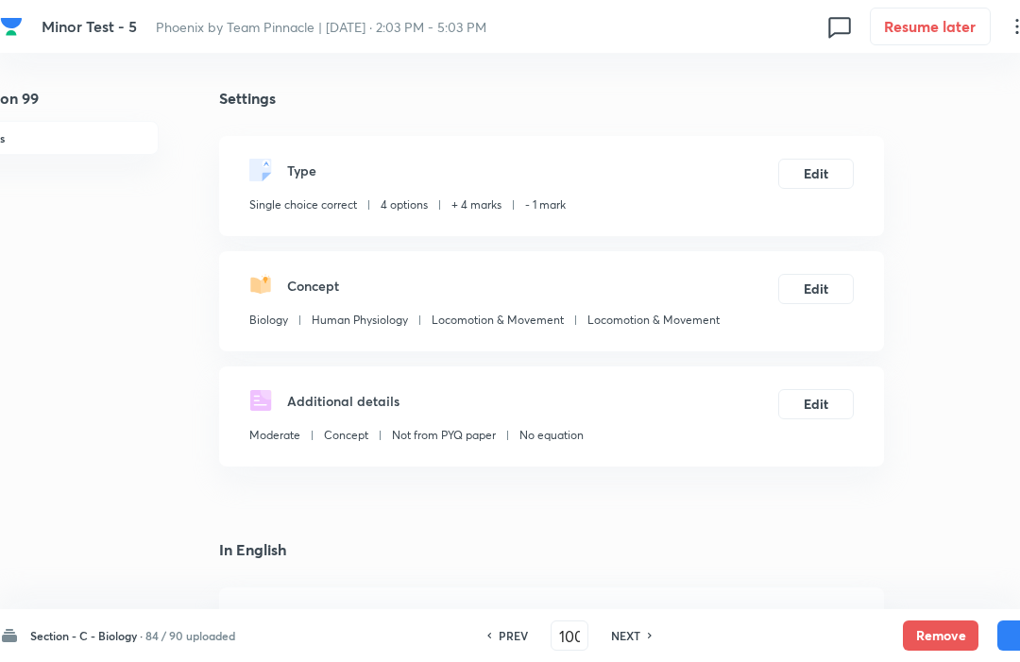
checkbox input "true"
click at [941, 643] on button "Remove" at bounding box center [941, 636] width 76 height 30
click at [625, 643] on h6 "NEXT" at bounding box center [625, 635] width 29 height 17
type input "101"
checkbox input "false"
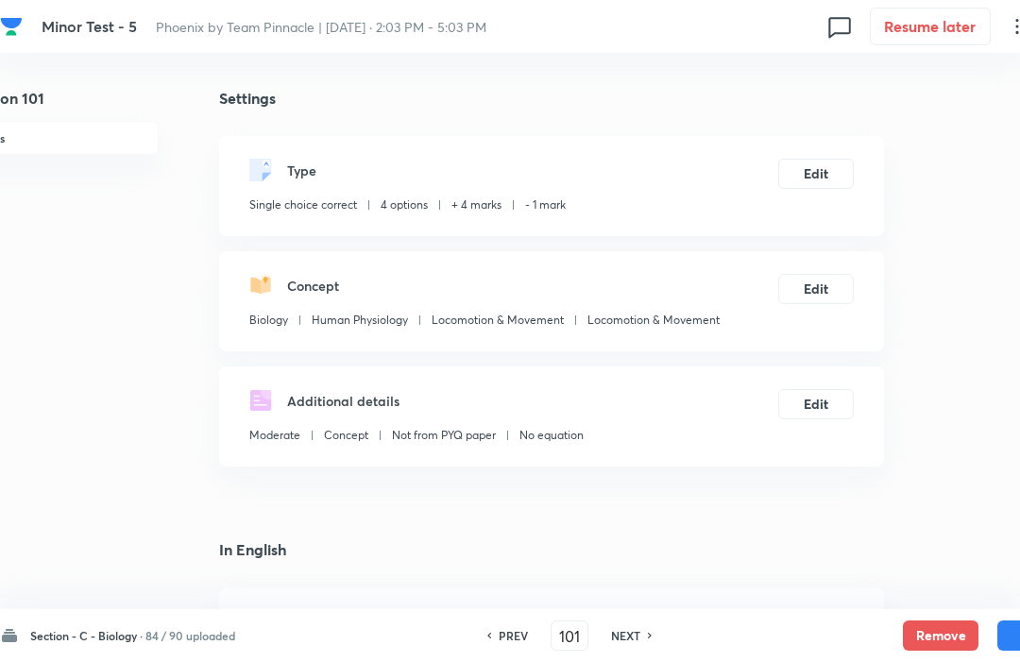
checkbox input "true"
click at [935, 643] on button "Remove" at bounding box center [941, 636] width 76 height 30
click at [626, 643] on h6 "NEXT" at bounding box center [625, 635] width 29 height 17
type input "102"
checkbox input "false"
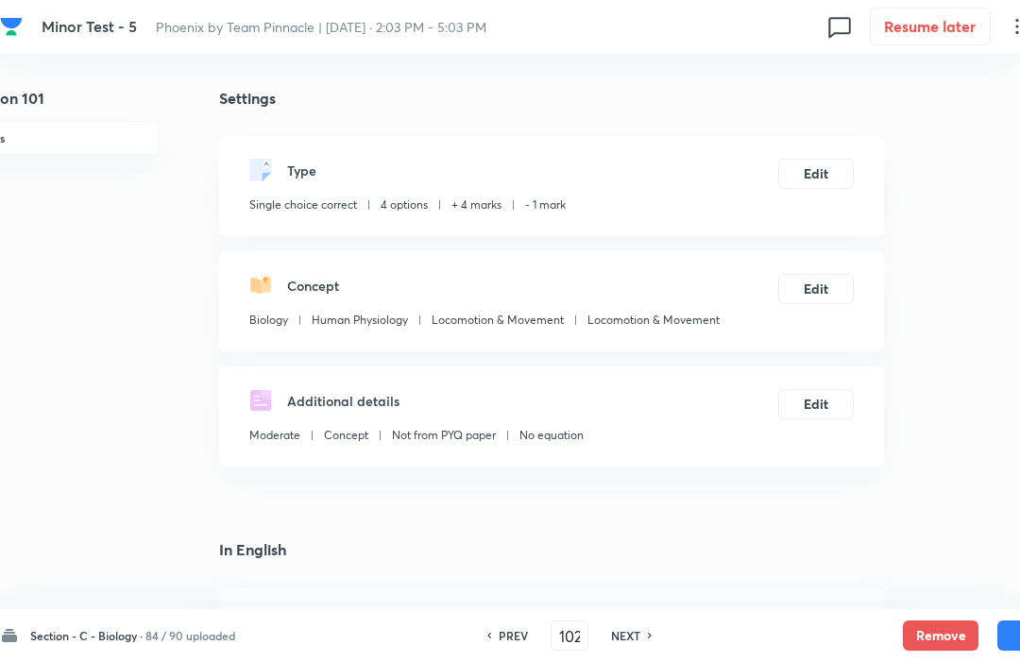
checkbox input "true"
click at [939, 632] on button "Remove" at bounding box center [941, 636] width 76 height 30
click at [632, 643] on h6 "NEXT" at bounding box center [625, 635] width 29 height 17
type input "103"
checkbox input "true"
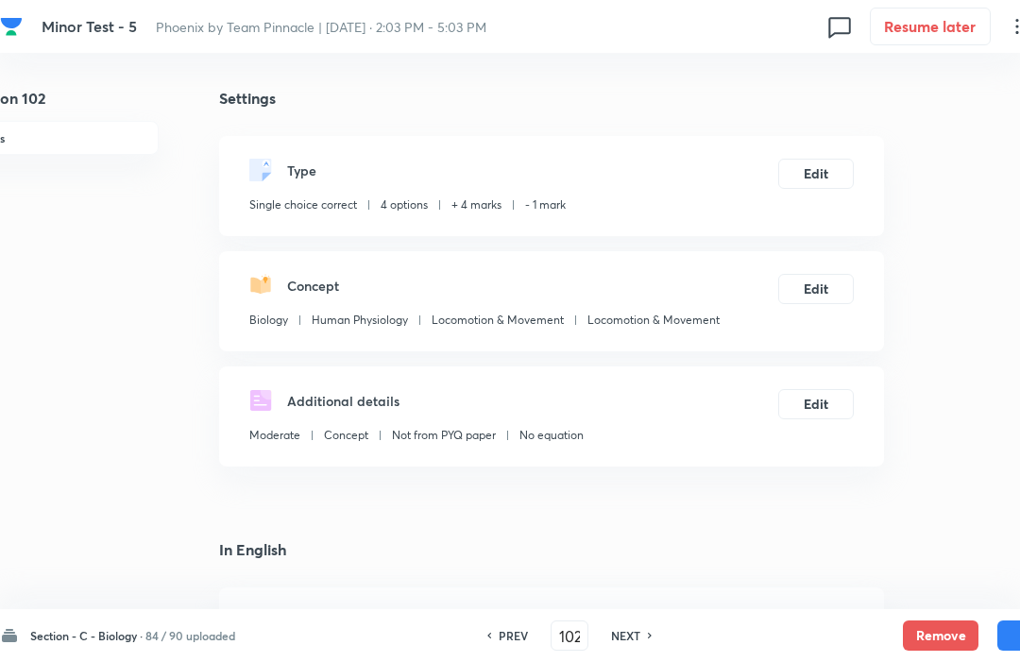
checkbox input "false"
click at [938, 640] on button "Remove" at bounding box center [941, 636] width 76 height 30
click at [617, 642] on h6 "NEXT" at bounding box center [625, 635] width 29 height 17
type input "104"
checkbox input "true"
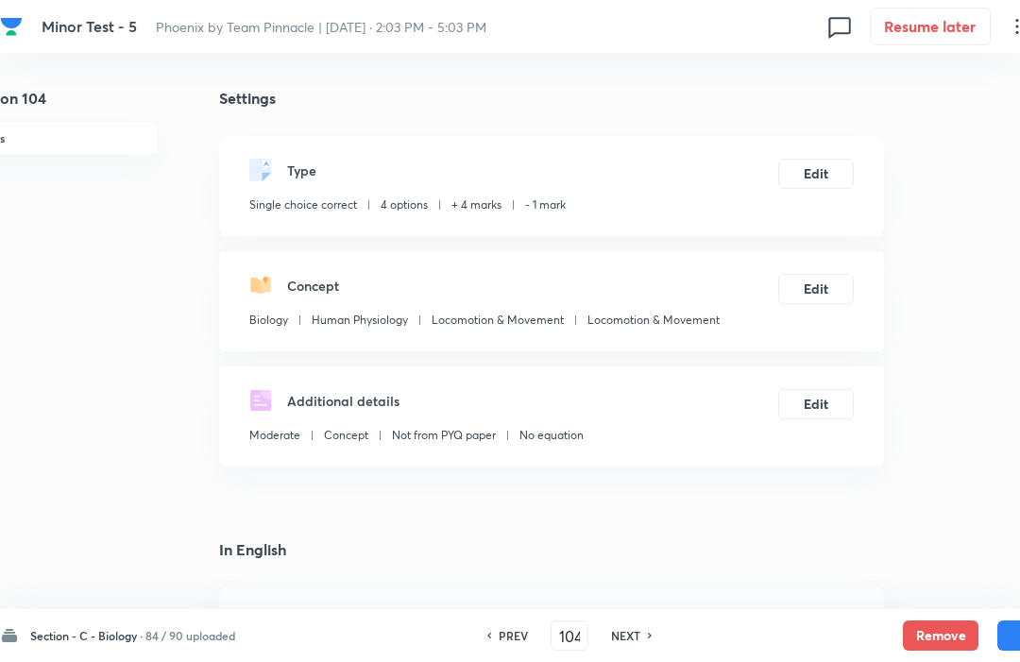
click at [635, 657] on div "Section - C - Biology · 84 / 90 uploaded PREV 104 ​ NEXT Remove Save" at bounding box center [536, 635] width 1073 height 53
click at [498, 630] on div "PREV" at bounding box center [511, 635] width 50 height 17
type input "103"
checkbox input "true"
click at [501, 647] on div "PREV 103 ​ NEXT" at bounding box center [570, 636] width 244 height 30
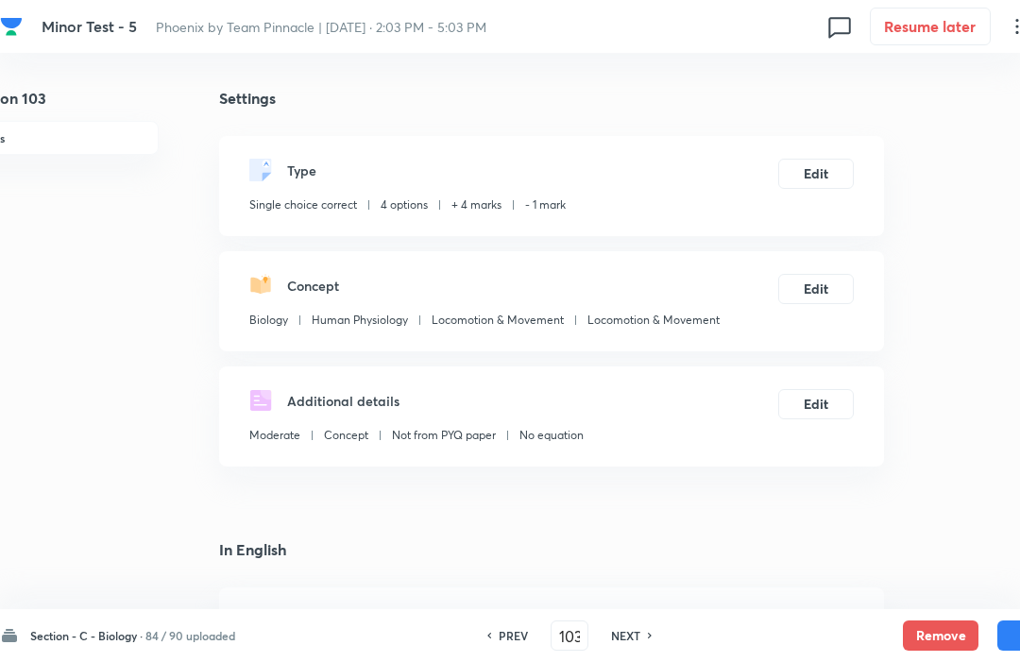
click at [506, 649] on div "PREV 103 ​ NEXT" at bounding box center [570, 636] width 244 height 30
click at [509, 643] on h6 "PREV" at bounding box center [513, 635] width 29 height 17
type input "102"
checkbox input "false"
checkbox input "true"
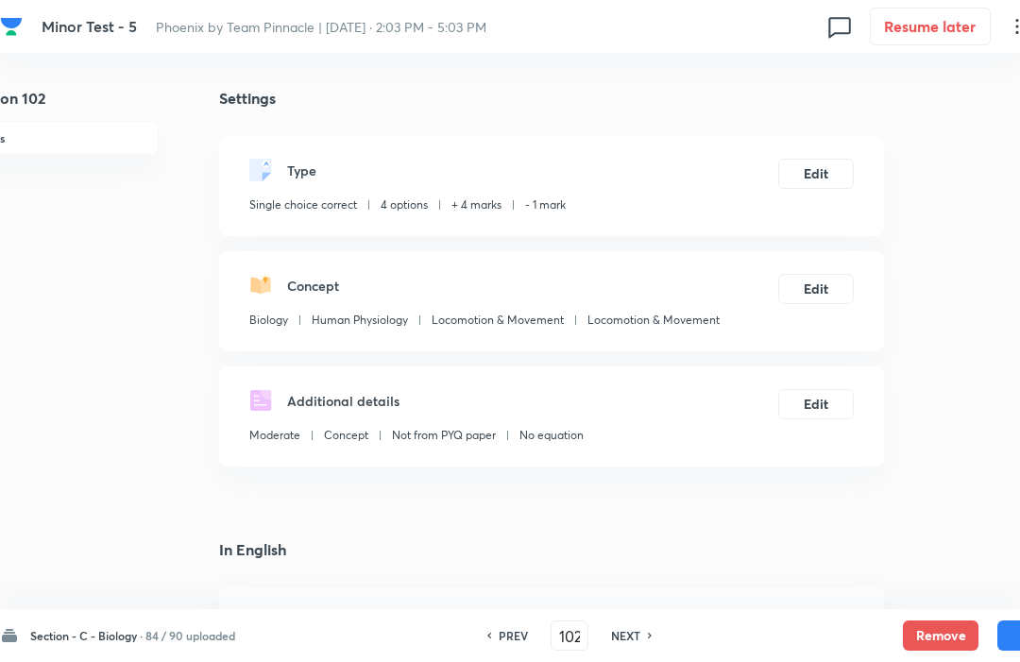
click at [523, 656] on div "Section - C - Biology · 84 / 90 uploaded PREV 102 ​ NEXT Remove Save" at bounding box center [536, 635] width 1073 height 53
click at [505, 643] on h6 "PREV" at bounding box center [513, 635] width 29 height 17
type input "101"
checkbox input "false"
checkbox input "true"
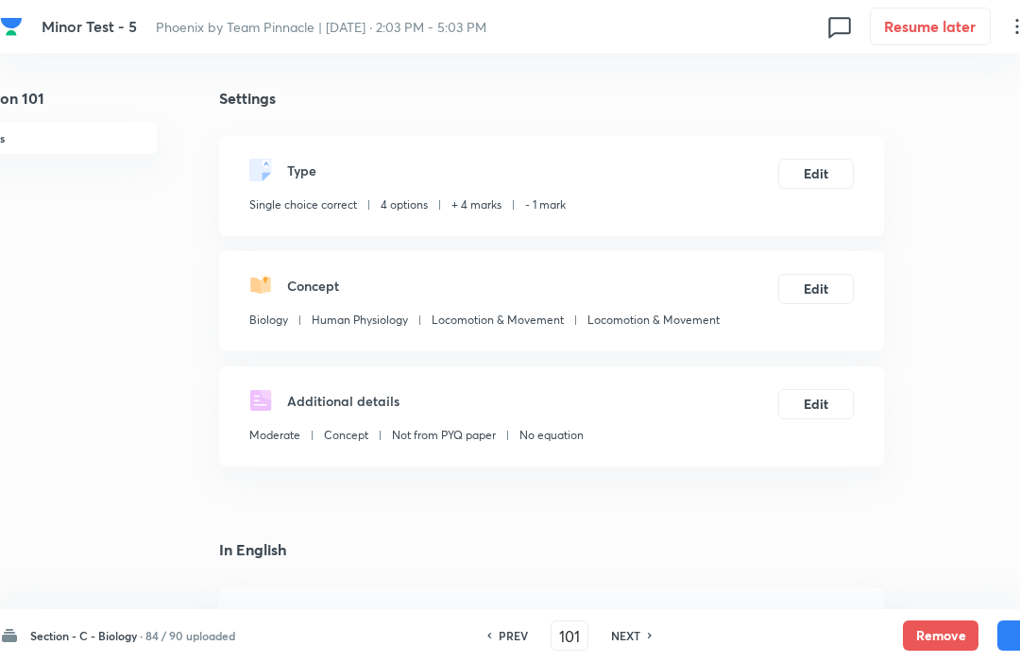
click at [504, 641] on h6 "PREV" at bounding box center [513, 635] width 29 height 17
type input "100"
checkbox input "false"
checkbox input "true"
click at [505, 643] on h6 "PREV" at bounding box center [513, 635] width 29 height 17
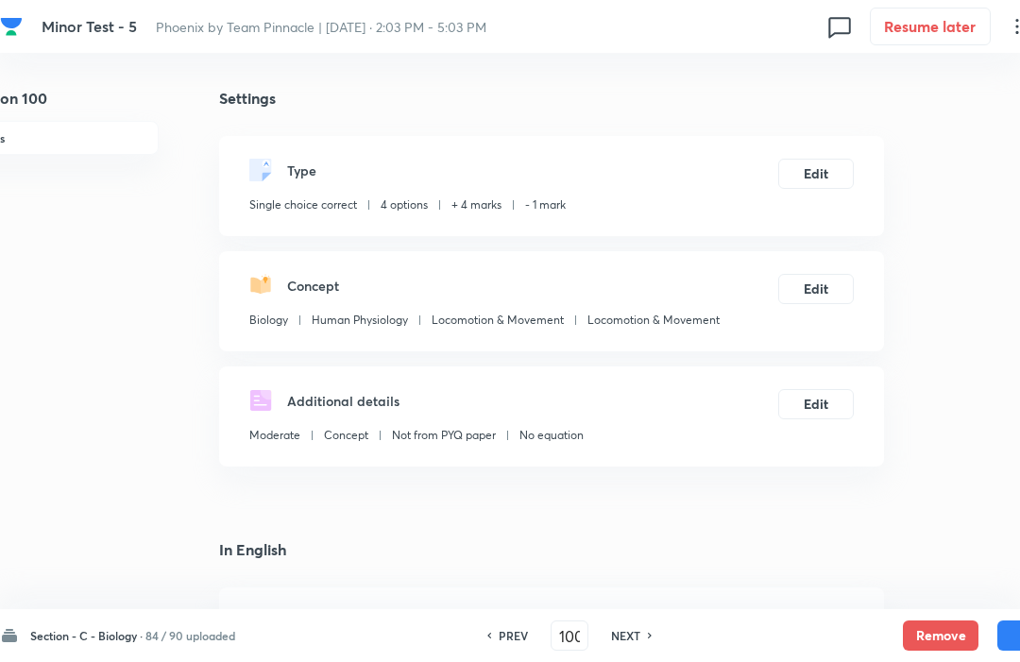
type input "99"
checkbox input "false"
checkbox input "true"
click at [489, 635] on icon at bounding box center [489, 635] width 6 height 9
type input "98"
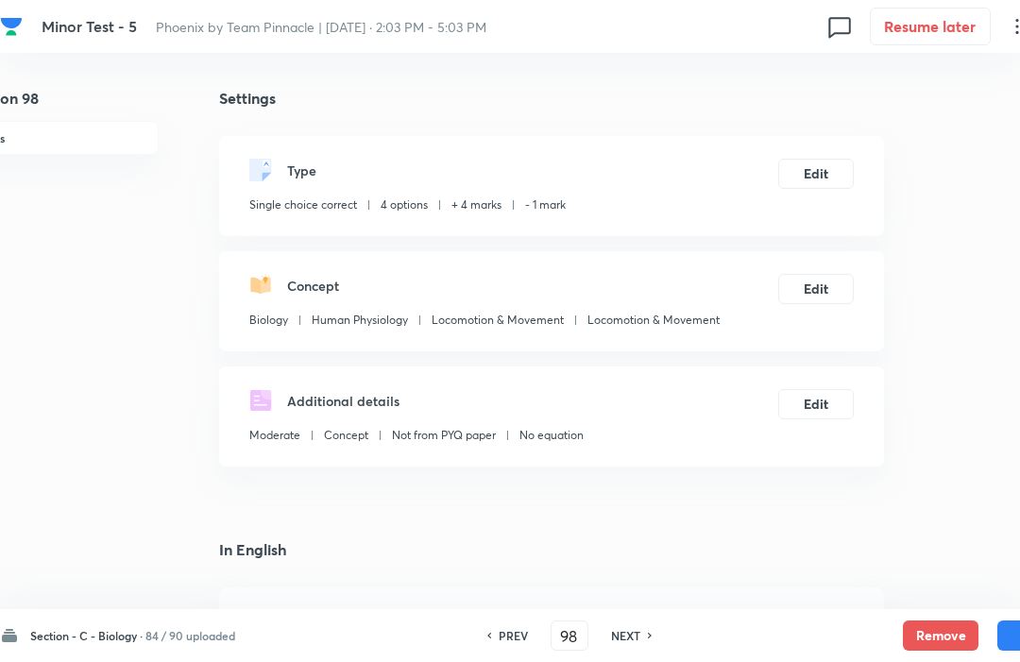
checkbox input "false"
checkbox input "true"
click at [512, 628] on h6 "PREV" at bounding box center [513, 635] width 29 height 17
type input "97"
checkbox input "true"
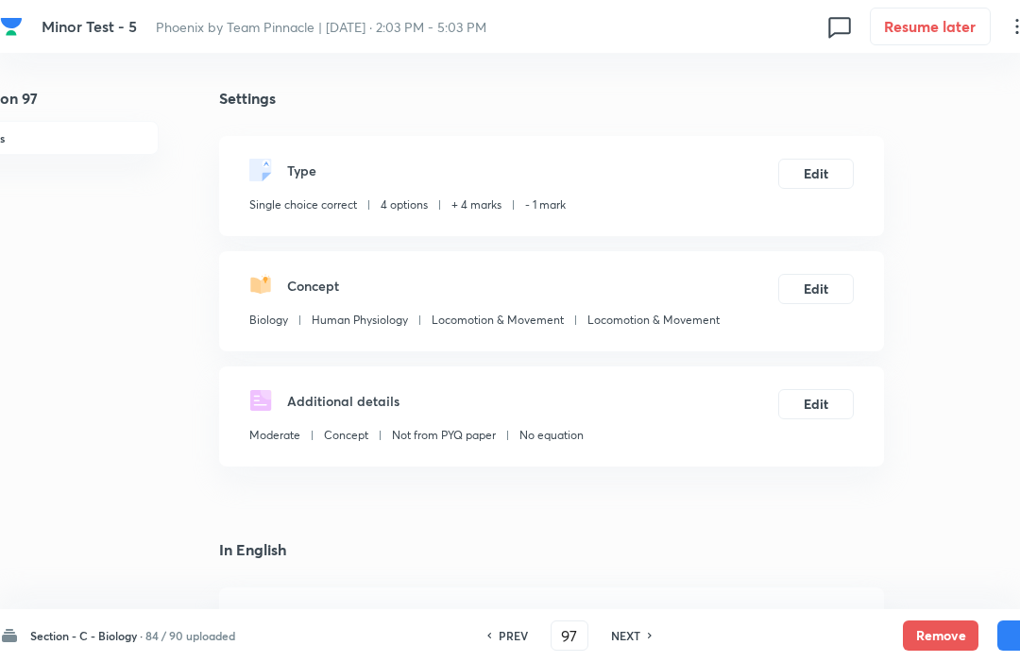
click at [522, 656] on div "Section - C - Biology · 84 / 90 uploaded PREV 97 ​ NEXT Remove Save" at bounding box center [536, 635] width 1073 height 53
click at [509, 656] on div "Section - C - Biology · 84 / 90 uploaded PREV 97 ​ NEXT Remove Save" at bounding box center [536, 635] width 1073 height 53
click at [507, 643] on h6 "PREV" at bounding box center [513, 635] width 29 height 17
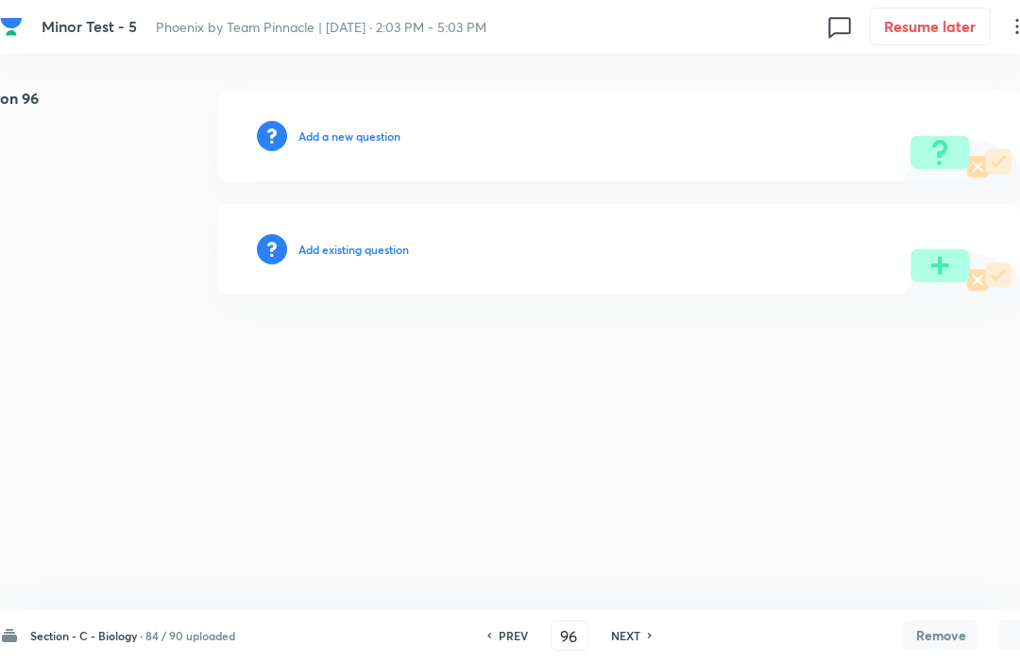
click at [633, 643] on h6 "NEXT" at bounding box center [625, 635] width 29 height 17
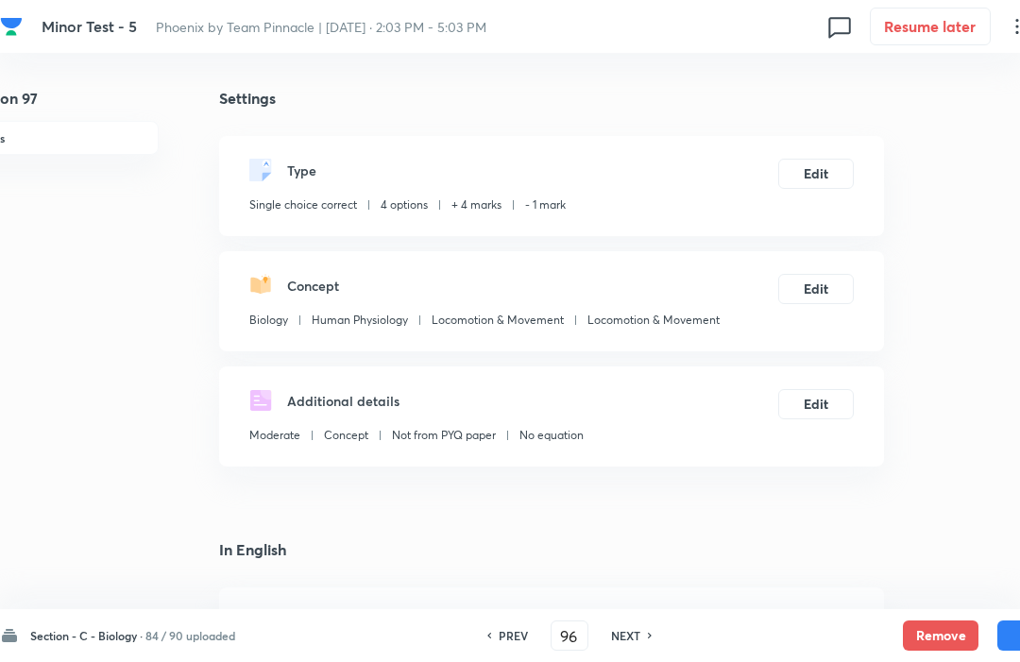
type input "97"
checkbox input "true"
click at [630, 643] on h6 "NEXT" at bounding box center [625, 635] width 29 height 17
type input "98"
checkbox input "true"
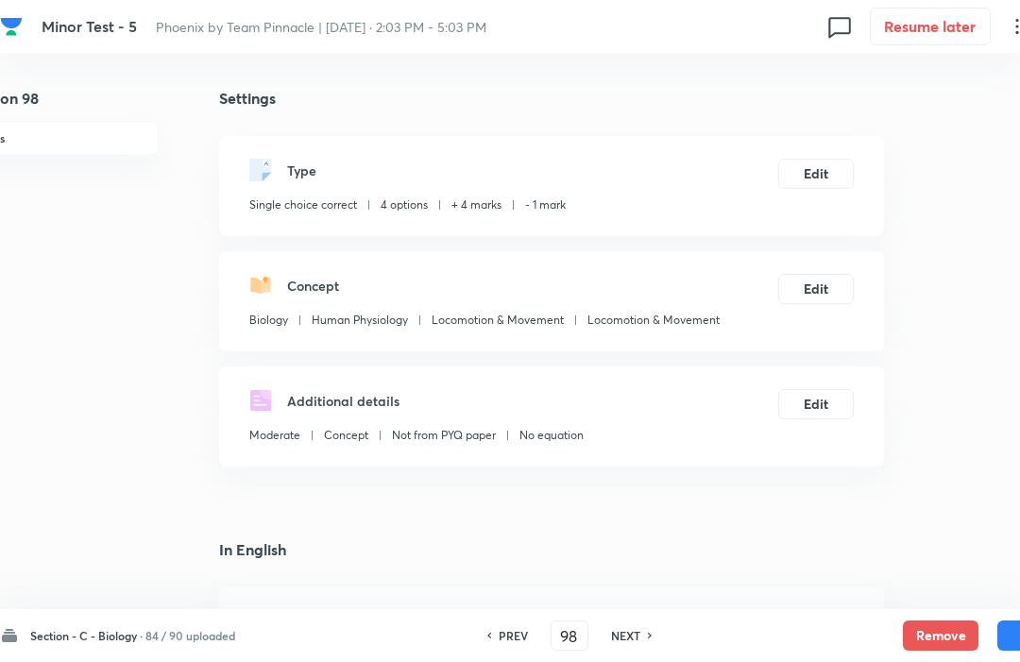
click at [506, 633] on h6 "PREV" at bounding box center [513, 635] width 29 height 17
type input "97"
checkbox input "true"
click at [935, 623] on button "Remove" at bounding box center [941, 636] width 76 height 30
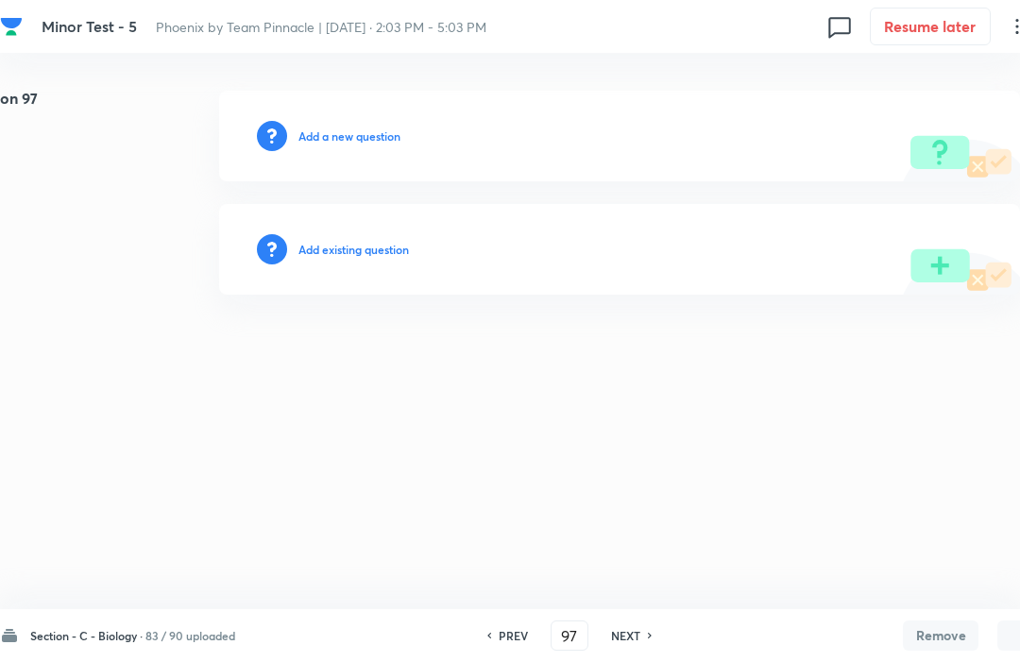
click at [622, 643] on h6 "NEXT" at bounding box center [625, 635] width 29 height 17
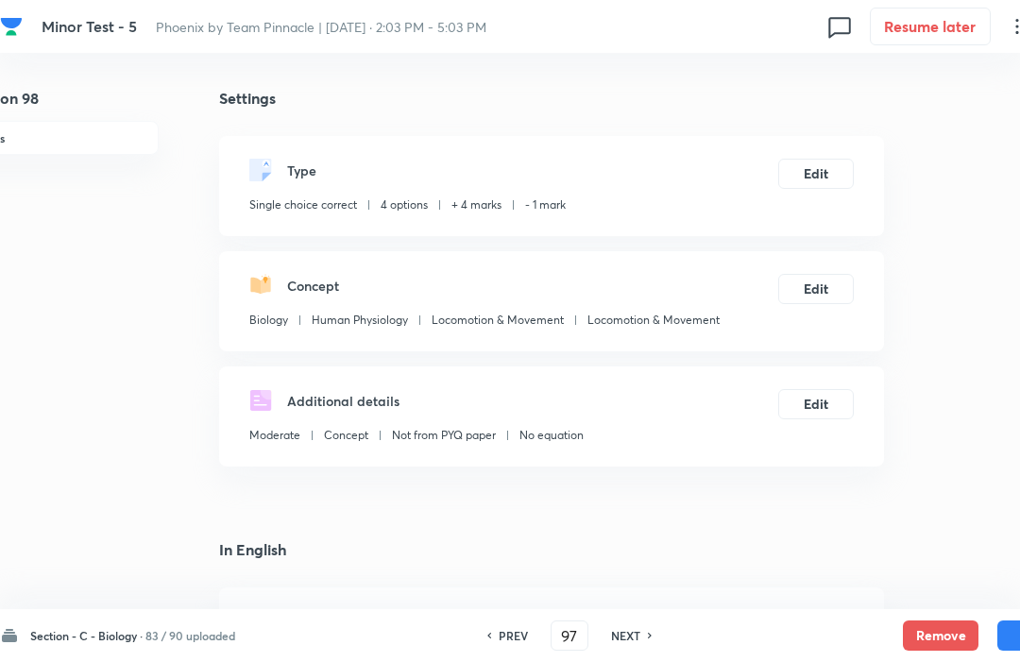
type input "98"
checkbox input "true"
click at [939, 623] on button "Remove" at bounding box center [941, 636] width 76 height 30
click at [632, 643] on h6 "NEXT" at bounding box center [625, 635] width 29 height 17
type input "99"
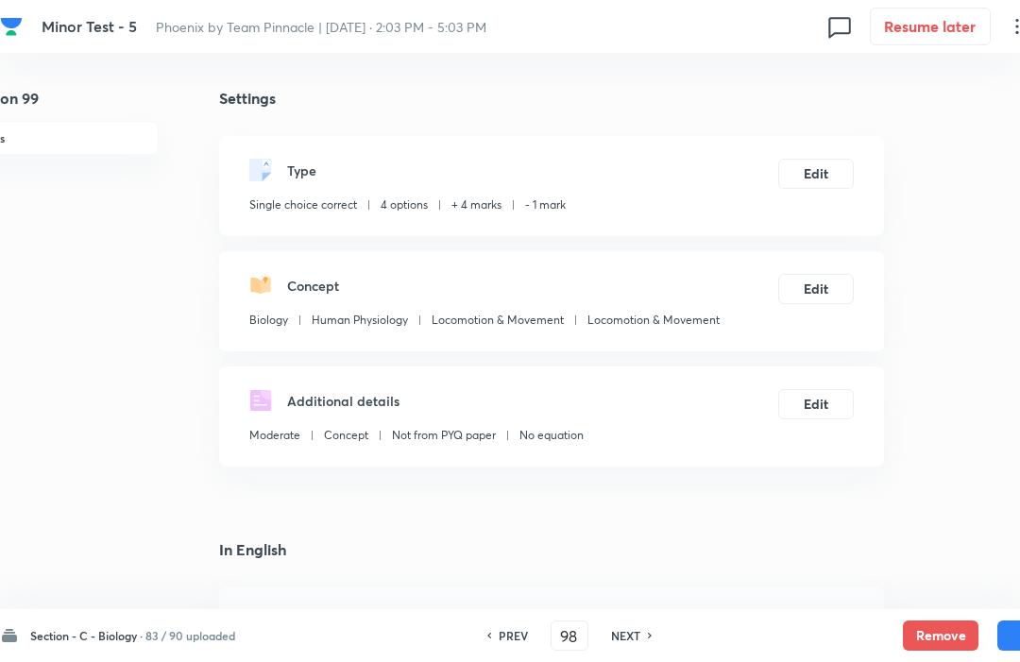
checkbox input "false"
click at [935, 630] on button "Remove" at bounding box center [941, 636] width 76 height 30
checkbox input "false"
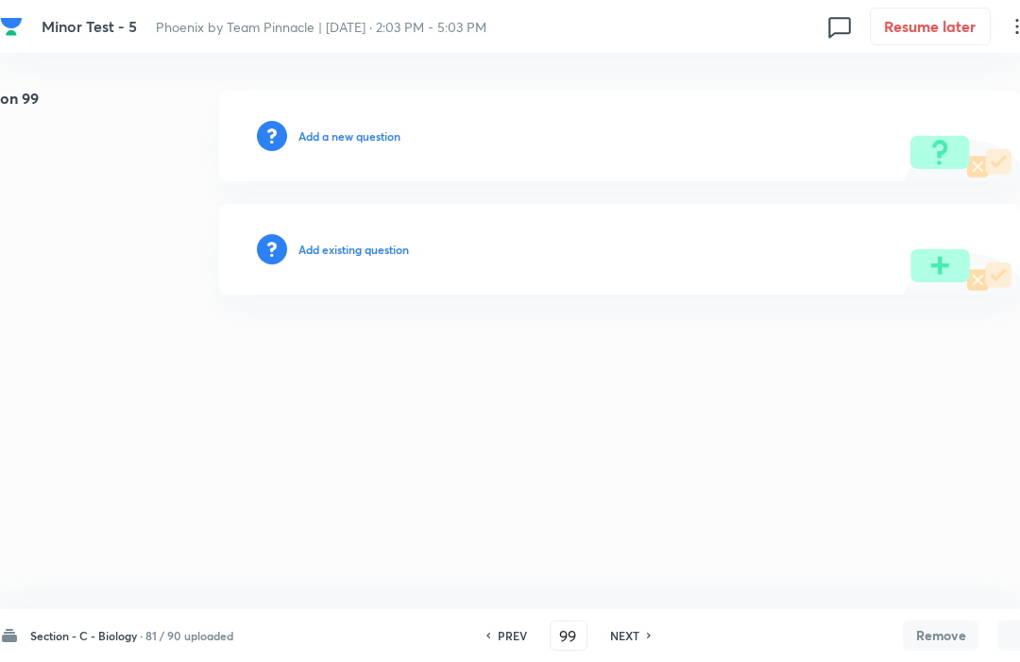
click at [628, 643] on h6 "NEXT" at bounding box center [624, 635] width 29 height 17
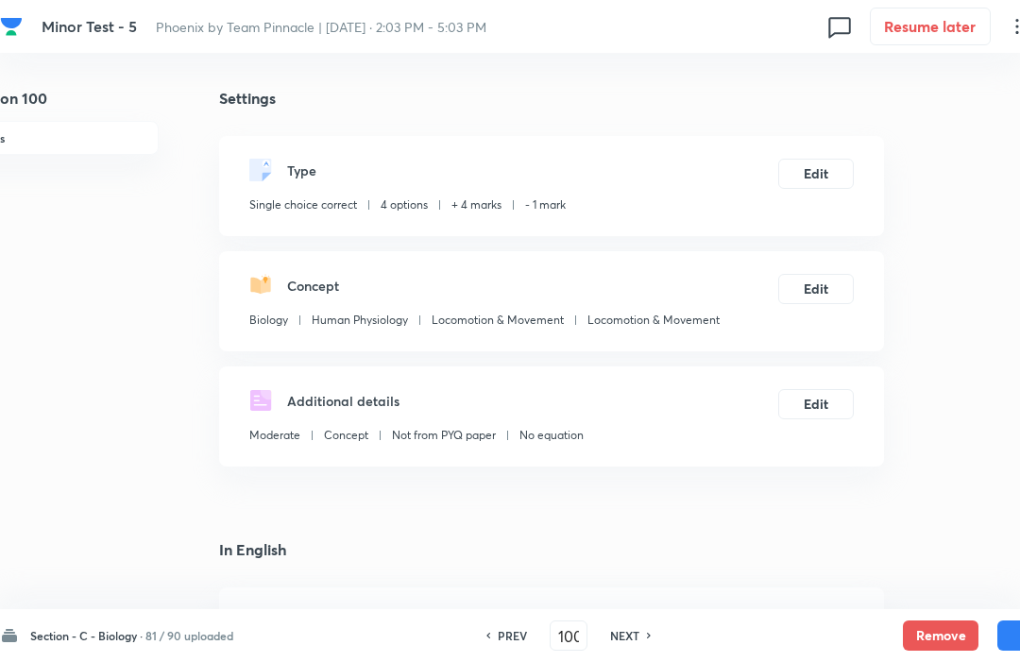
click at [938, 629] on button "Remove" at bounding box center [941, 636] width 76 height 30
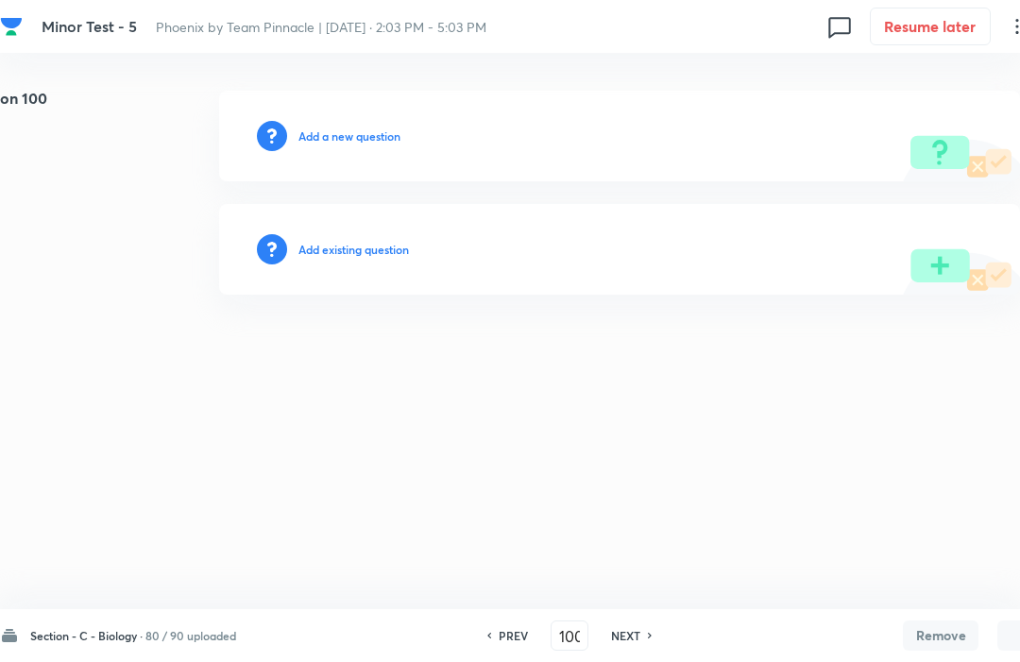
click at [619, 643] on h6 "NEXT" at bounding box center [625, 635] width 29 height 17
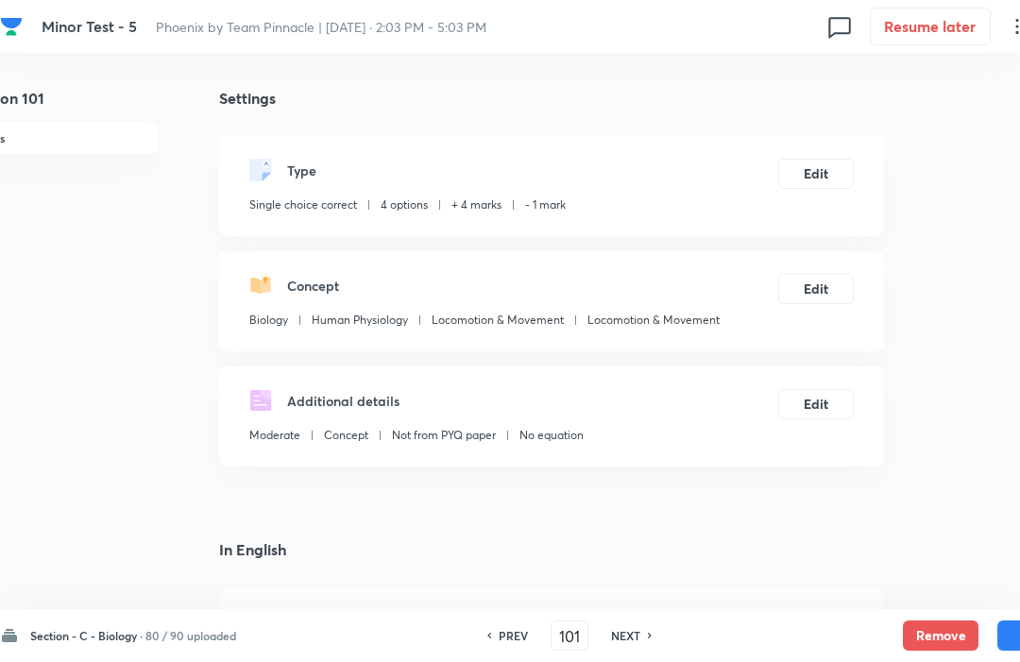
click at [929, 643] on button "Remove" at bounding box center [941, 636] width 76 height 30
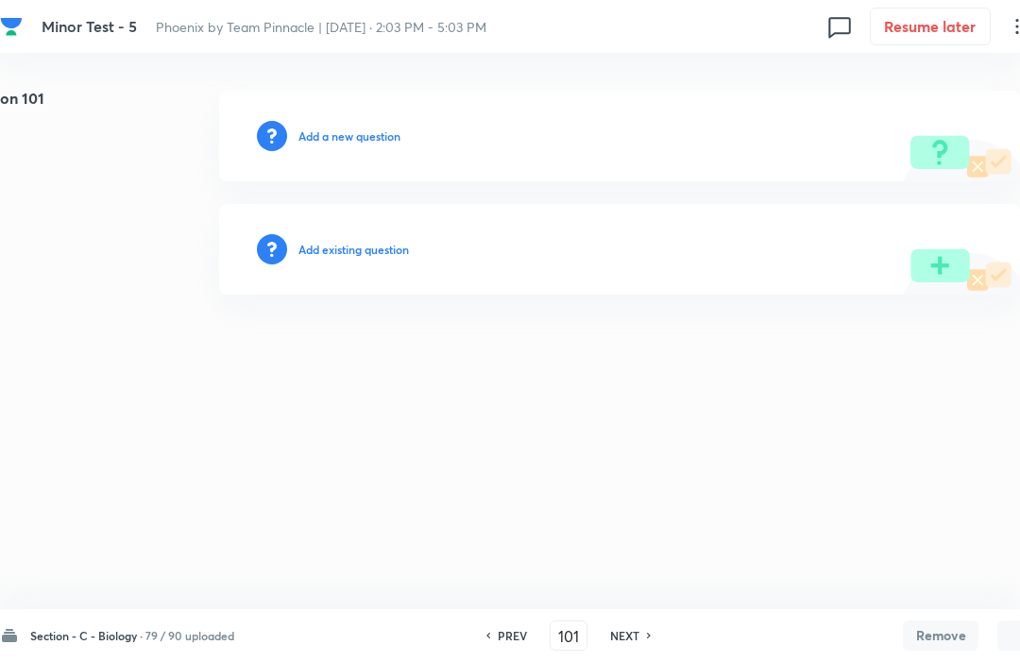
click at [624, 643] on h6 "NEXT" at bounding box center [624, 635] width 29 height 17
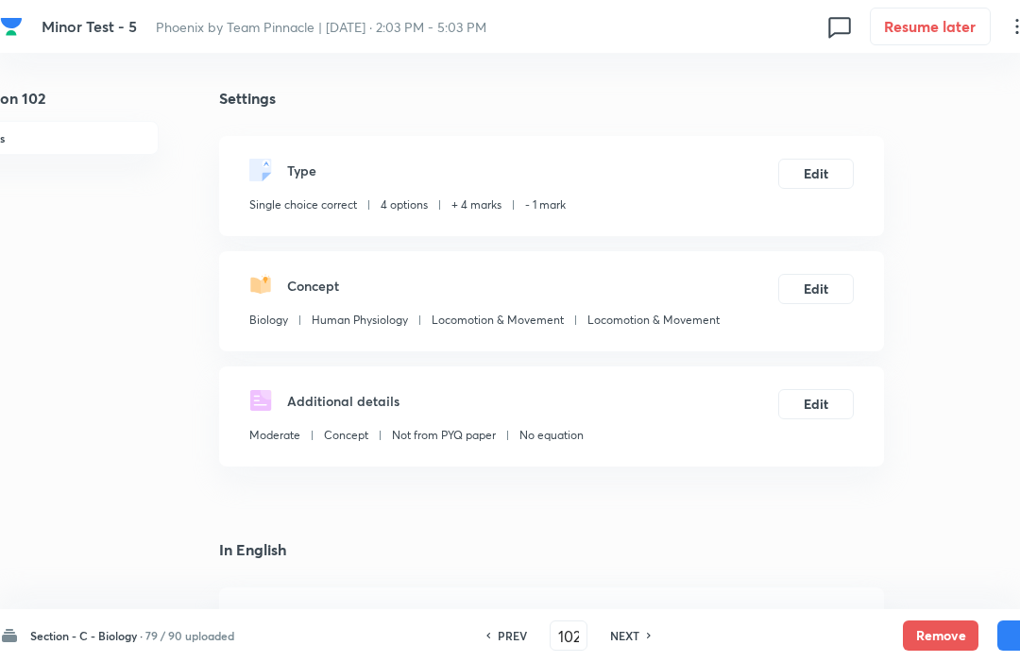
click at [938, 643] on button "Remove" at bounding box center [941, 636] width 76 height 30
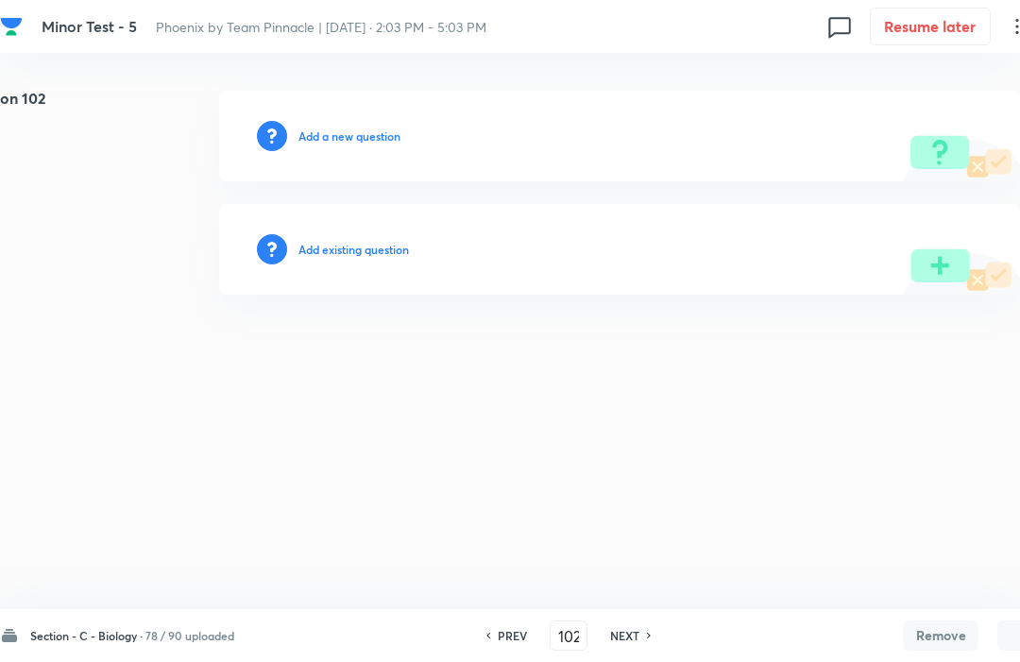
click at [620, 643] on h6 "NEXT" at bounding box center [624, 635] width 29 height 17
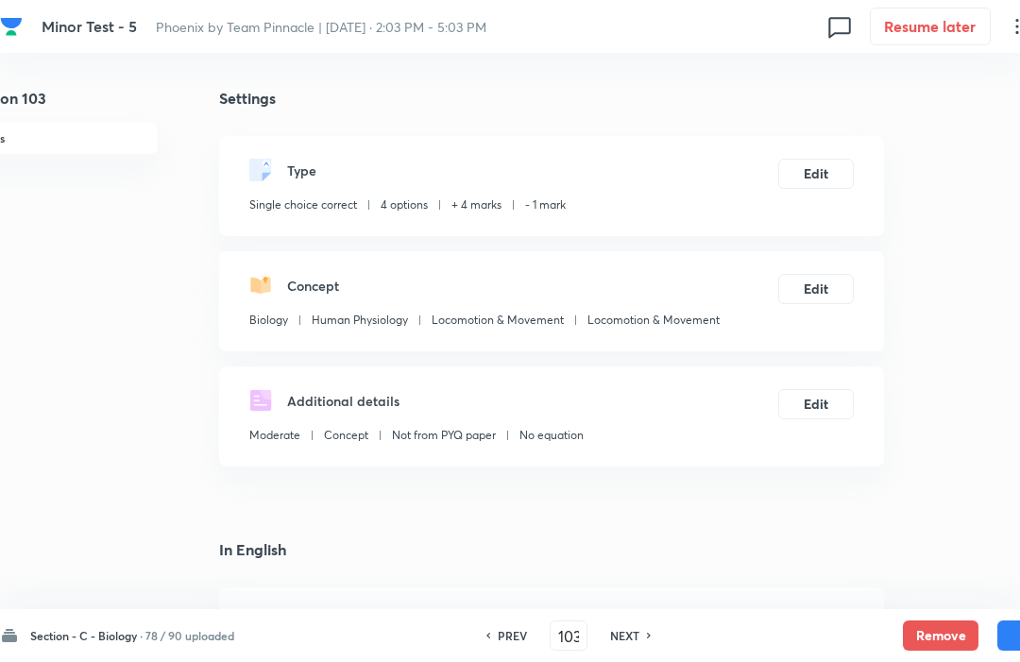
click at [945, 645] on button "Remove" at bounding box center [941, 636] width 76 height 30
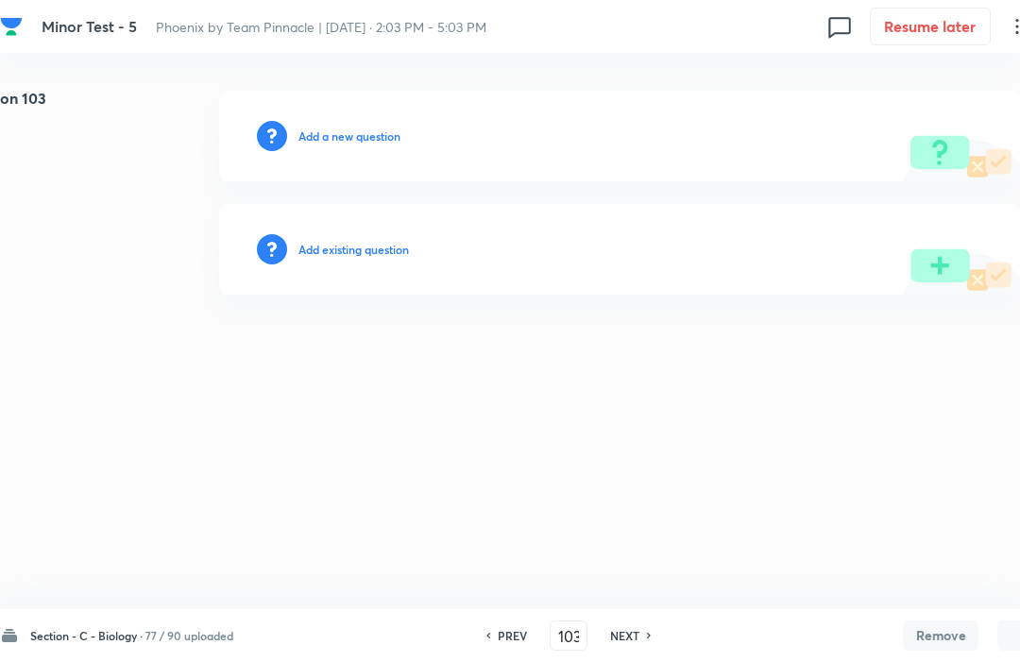
click at [618, 643] on h6 "NEXT" at bounding box center [624, 635] width 29 height 17
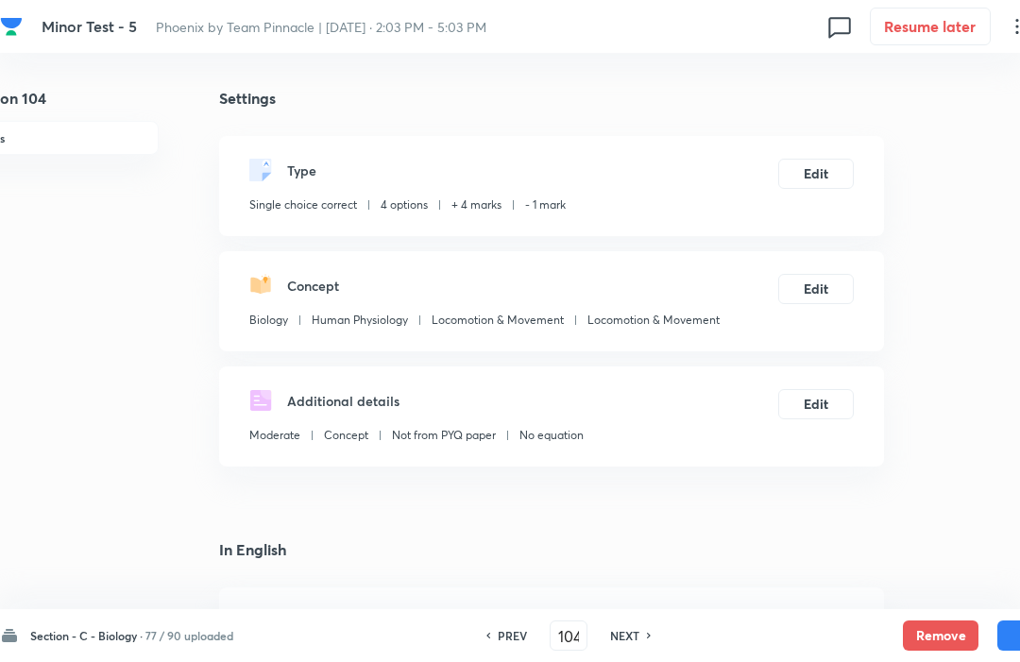
click at [945, 644] on button "Remove" at bounding box center [941, 636] width 76 height 30
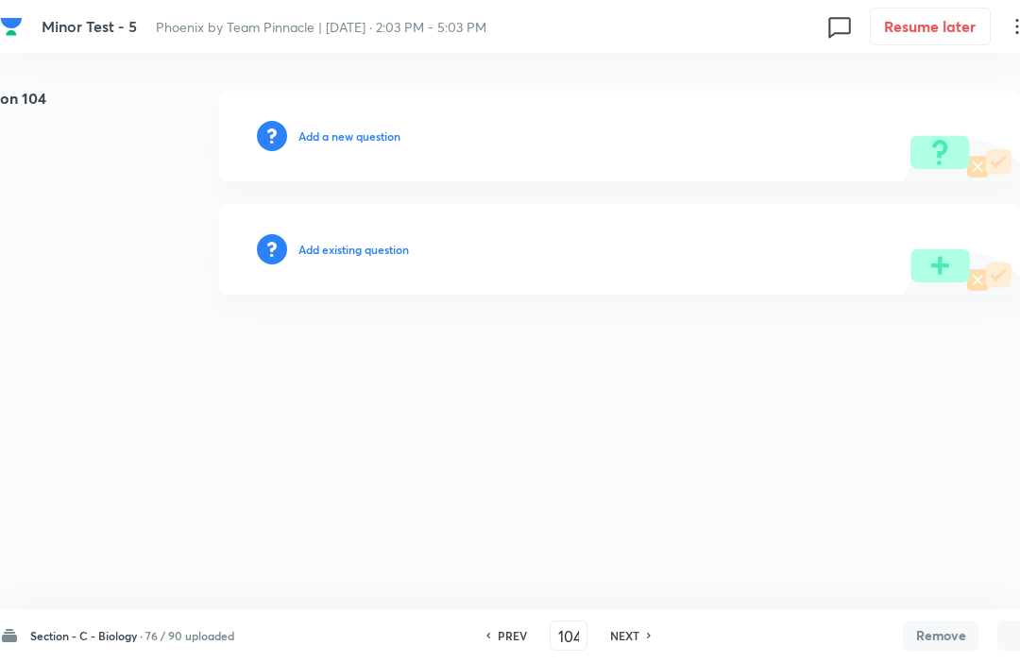
click at [626, 643] on h6 "NEXT" at bounding box center [624, 635] width 29 height 17
type input "105"
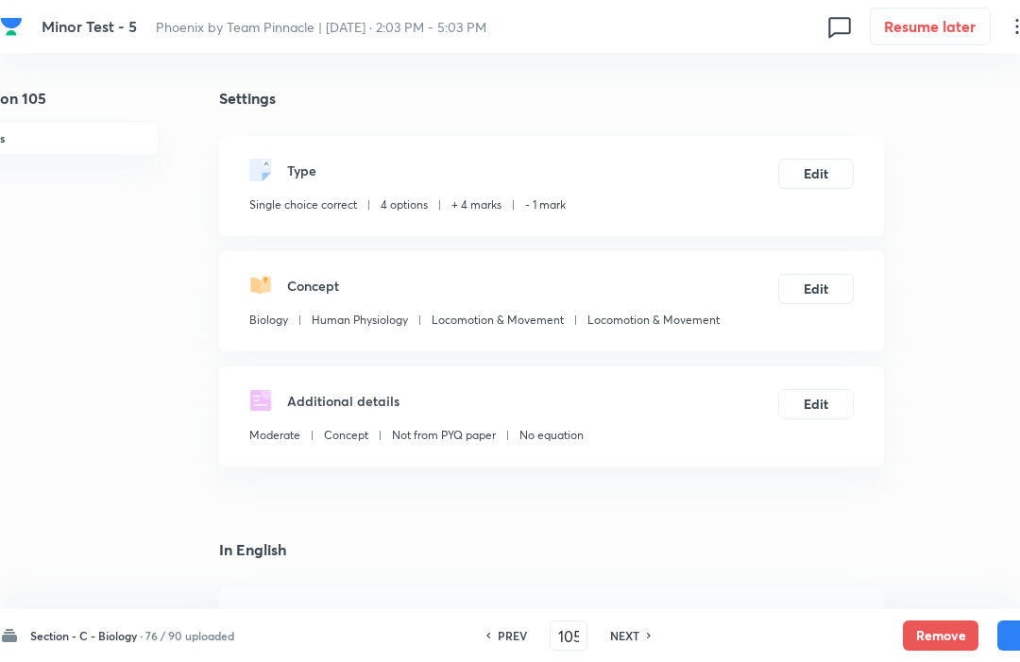
checkbox input "true"
click at [941, 632] on button "Remove" at bounding box center [941, 636] width 76 height 30
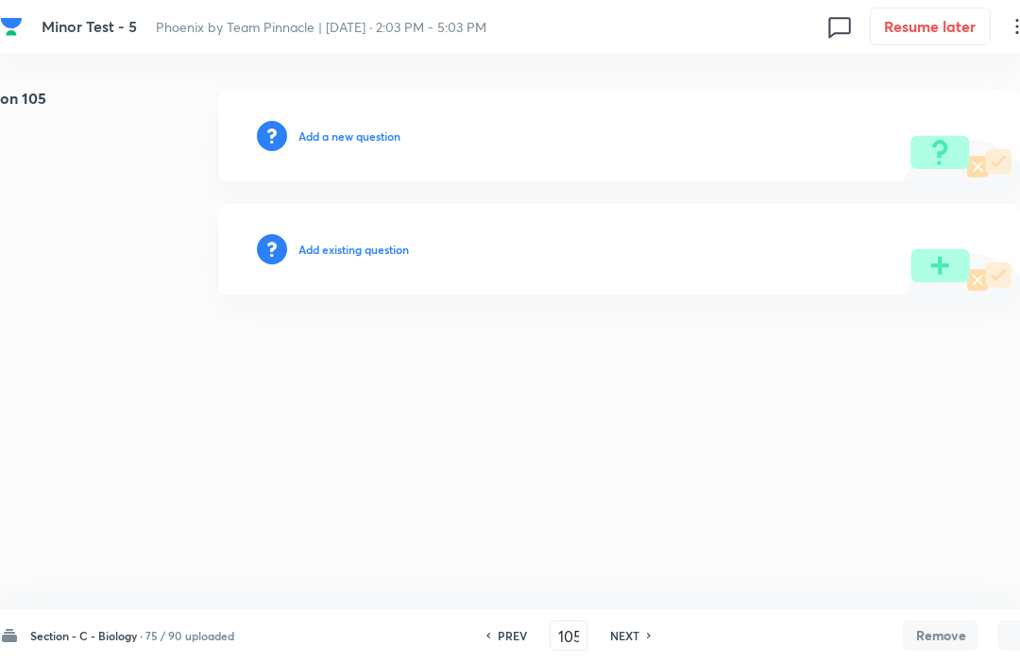
click at [624, 642] on h6 "NEXT" at bounding box center [624, 635] width 29 height 17
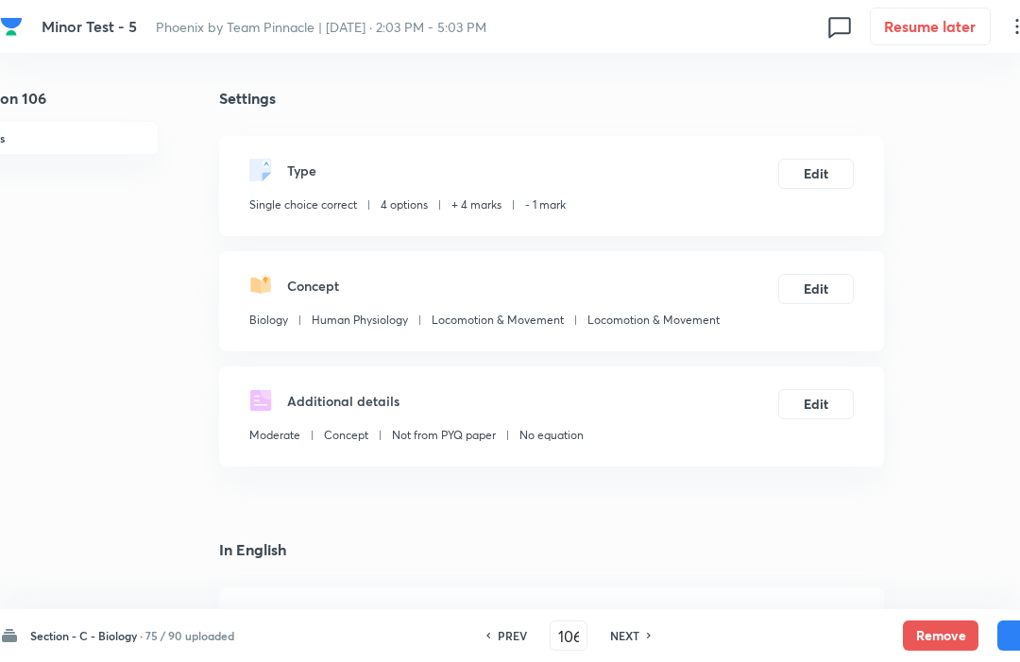
click at [937, 643] on button "Remove" at bounding box center [941, 636] width 76 height 30
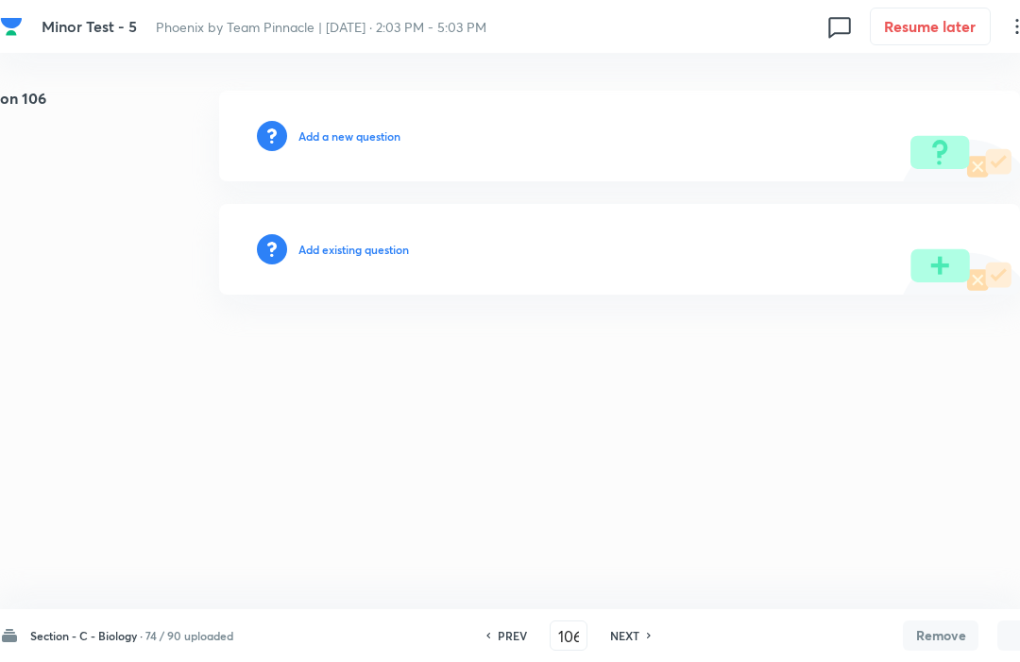
click at [632, 643] on h6 "NEXT" at bounding box center [624, 635] width 29 height 17
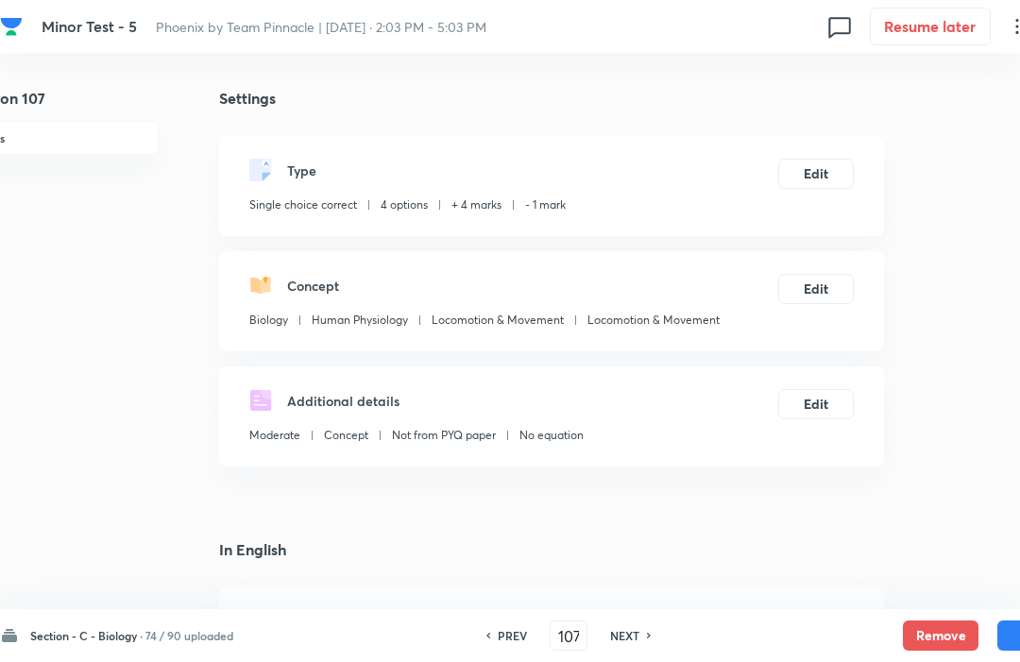
click at [940, 646] on button "Remove" at bounding box center [941, 636] width 76 height 30
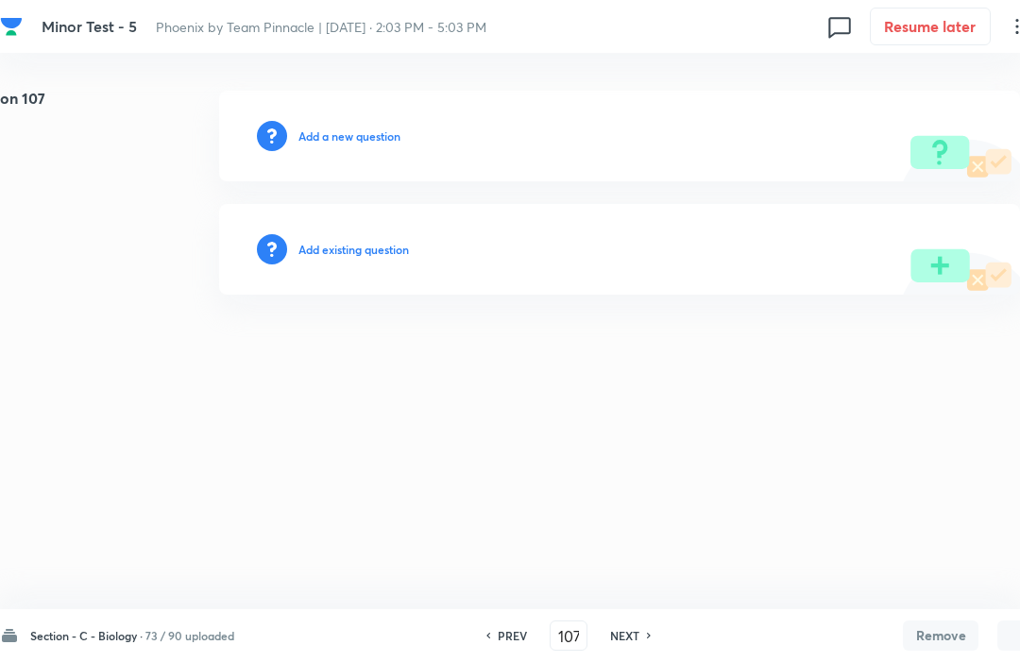
click at [633, 642] on h6 "NEXT" at bounding box center [624, 635] width 29 height 17
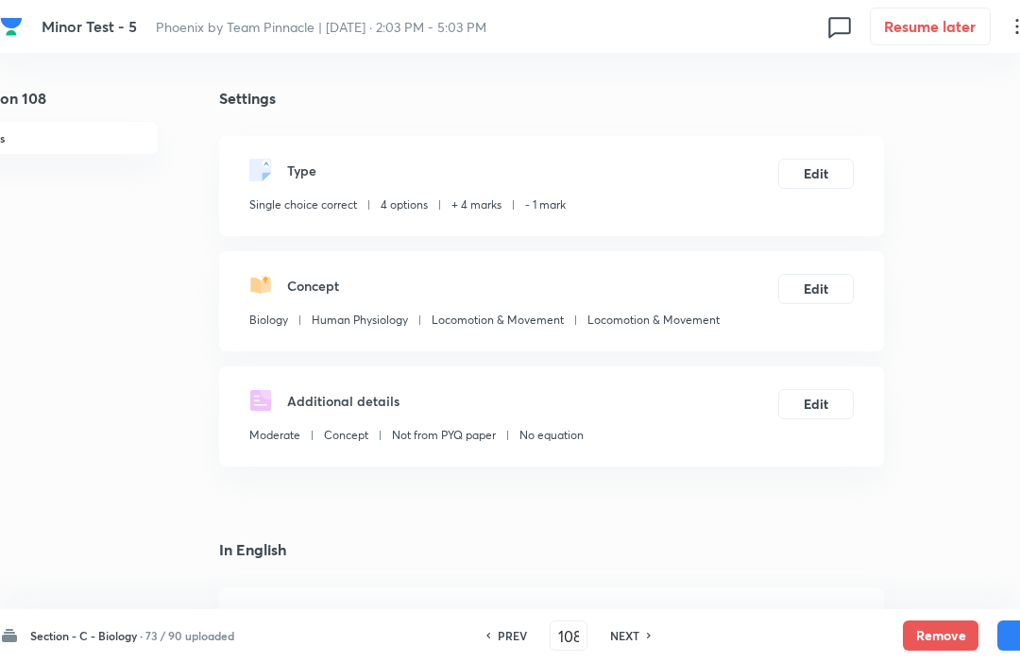
click at [942, 643] on button "Remove" at bounding box center [941, 636] width 76 height 30
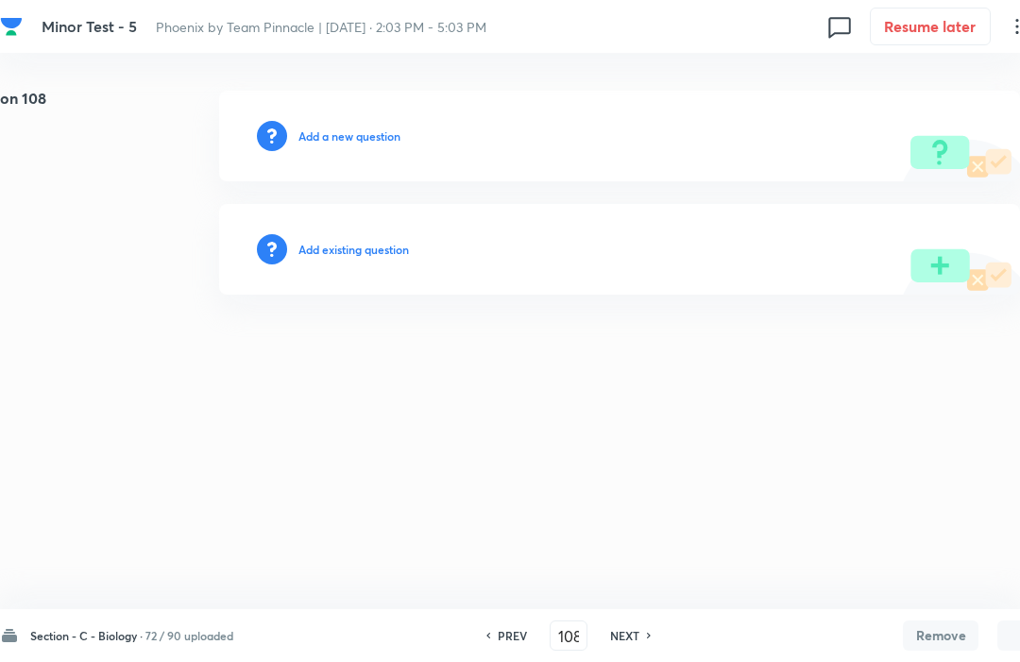
click at [941, 646] on button "Remove" at bounding box center [941, 636] width 76 height 30
click at [630, 642] on h6 "NEXT" at bounding box center [624, 635] width 29 height 17
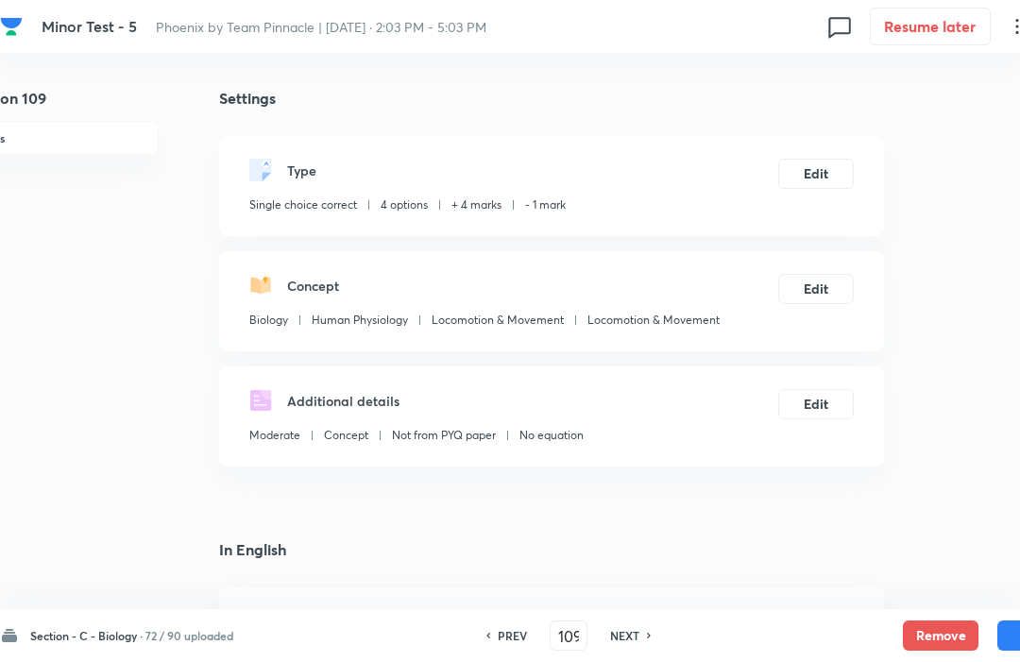
click at [942, 629] on button "Remove" at bounding box center [941, 636] width 76 height 30
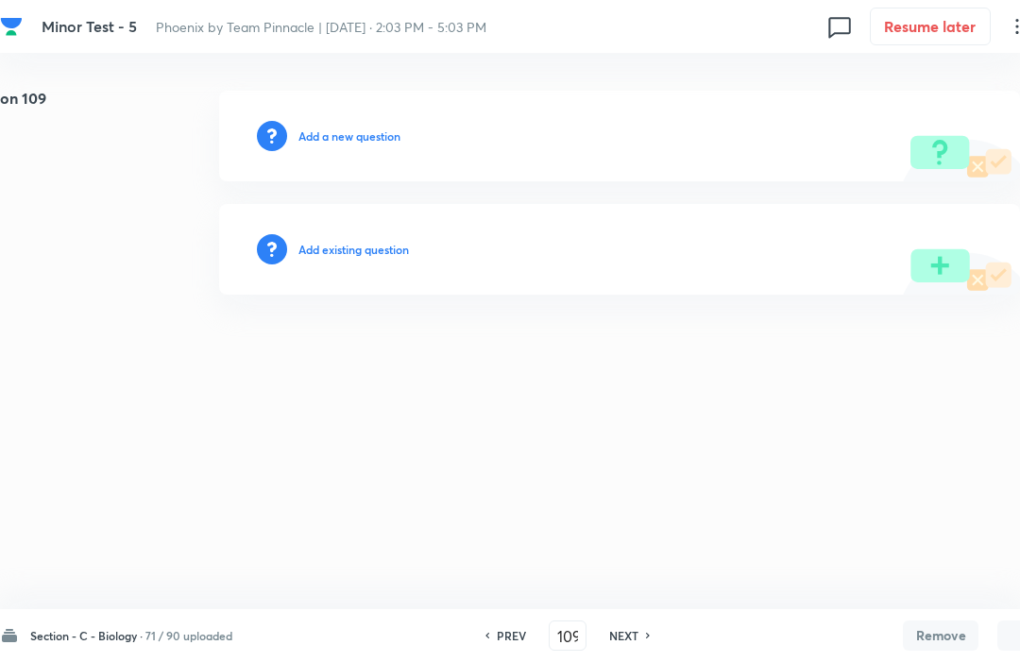
click at [651, 657] on div "Section - C - Biology · 71 / 90 uploaded PREV 109 ​ NEXT Remove Save" at bounding box center [536, 635] width 1073 height 53
click at [638, 631] on h6 "NEXT" at bounding box center [623, 635] width 29 height 17
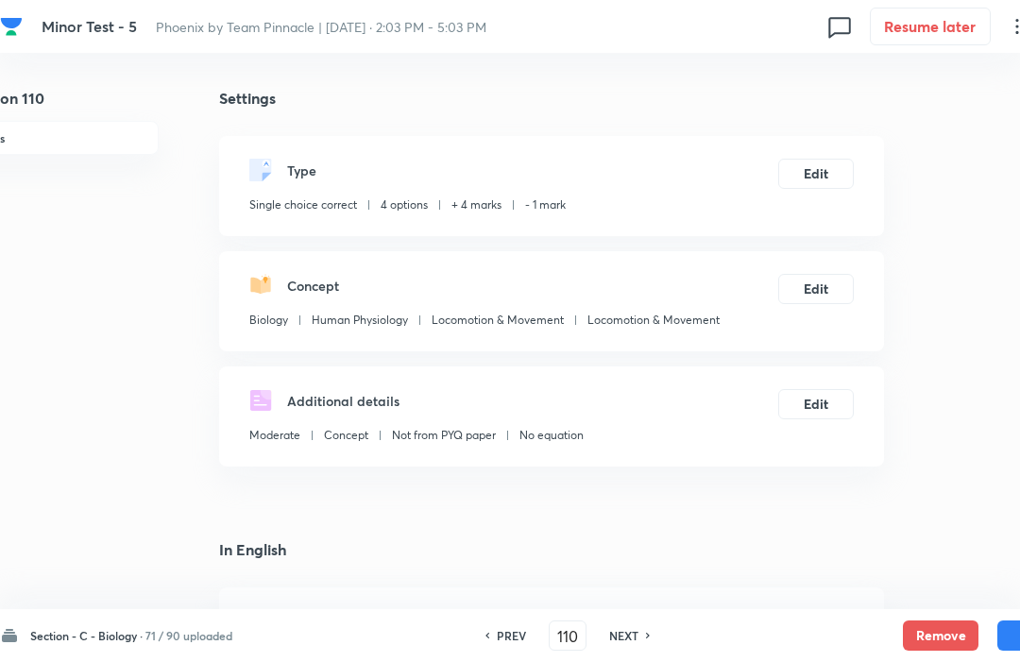
click at [948, 643] on button "Remove" at bounding box center [941, 636] width 76 height 30
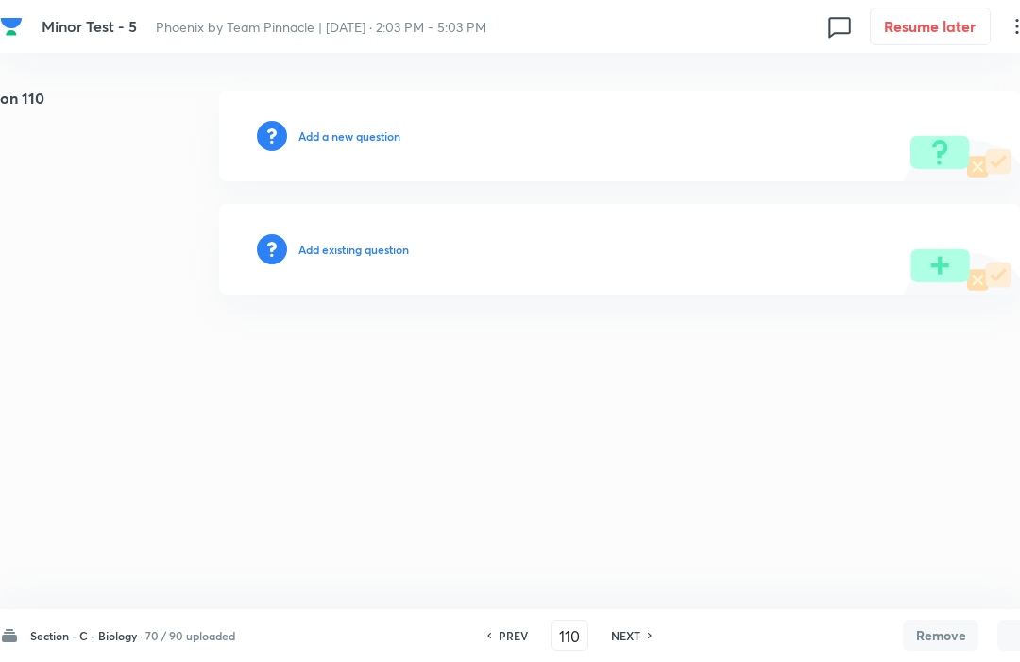
click at [632, 634] on h6 "NEXT" at bounding box center [625, 635] width 29 height 17
type input "111"
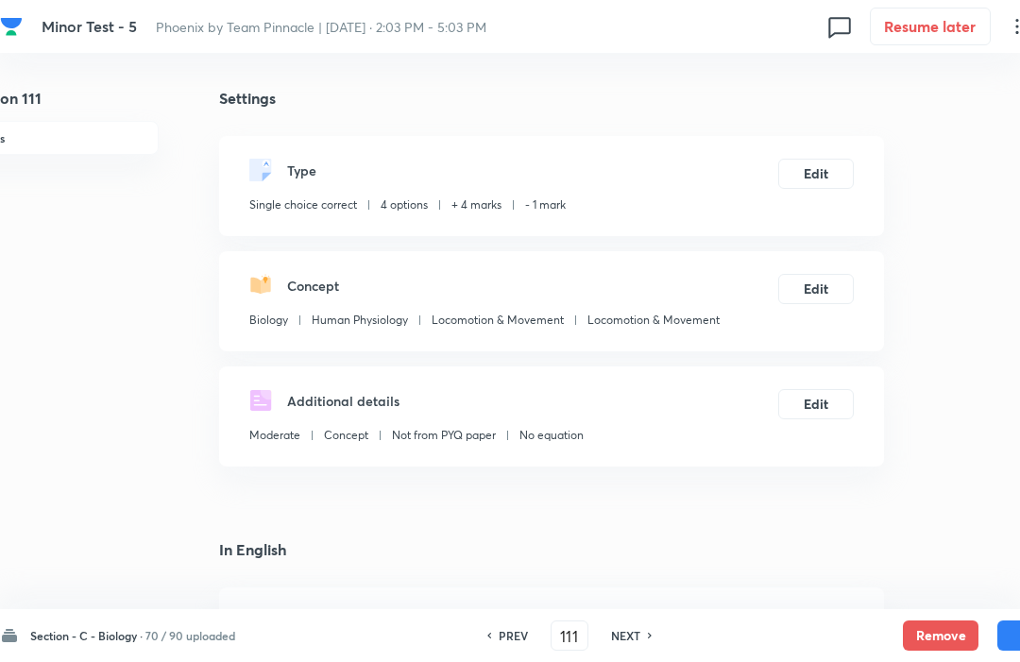
checkbox input "true"
click at [935, 642] on button "Remove" at bounding box center [941, 636] width 76 height 30
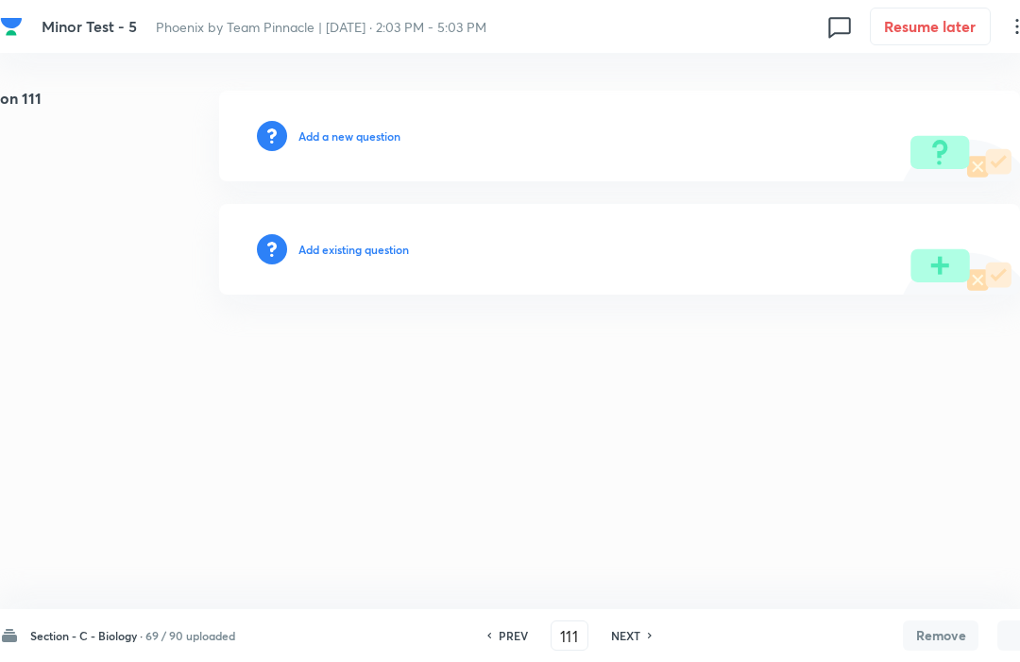
click at [629, 635] on h6 "NEXT" at bounding box center [625, 635] width 29 height 17
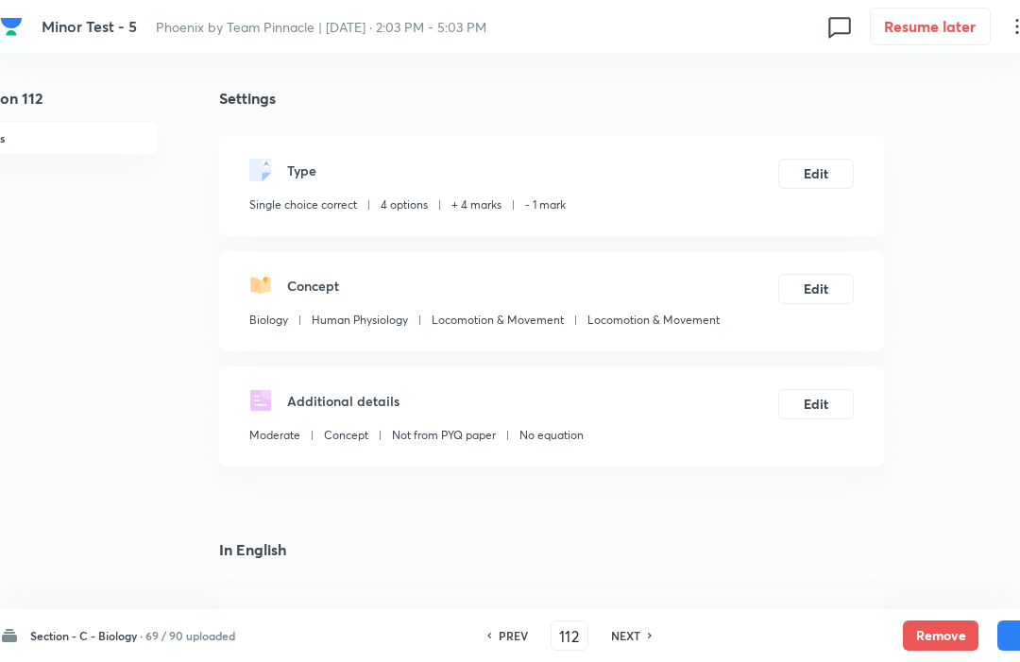
click at [937, 635] on button "Remove" at bounding box center [941, 636] width 76 height 30
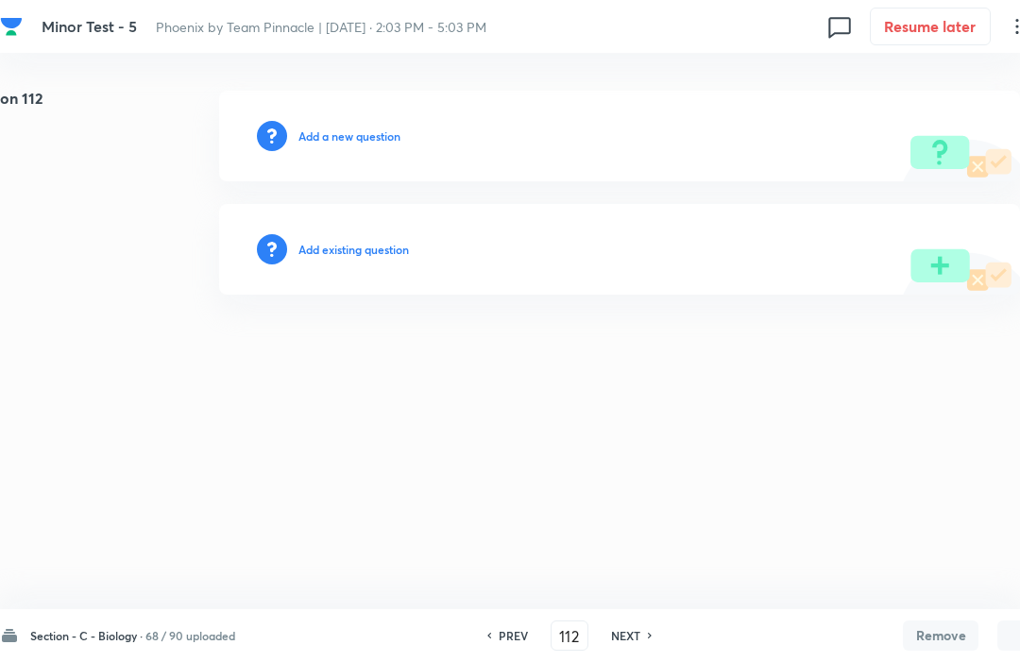
click at [641, 656] on div "Section - C - Biology · 68 / 90 uploaded PREV 112 ​ NEXT Remove Save" at bounding box center [536, 635] width 1073 height 53
click at [632, 643] on h6 "NEXT" at bounding box center [625, 635] width 29 height 17
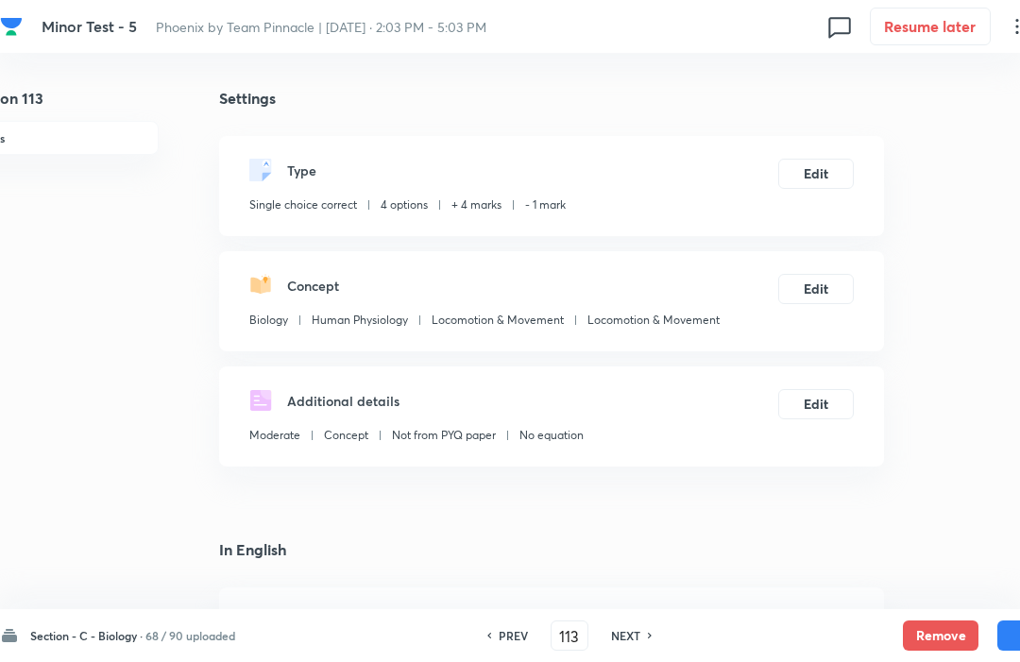
click at [937, 643] on button "Remove" at bounding box center [941, 636] width 76 height 30
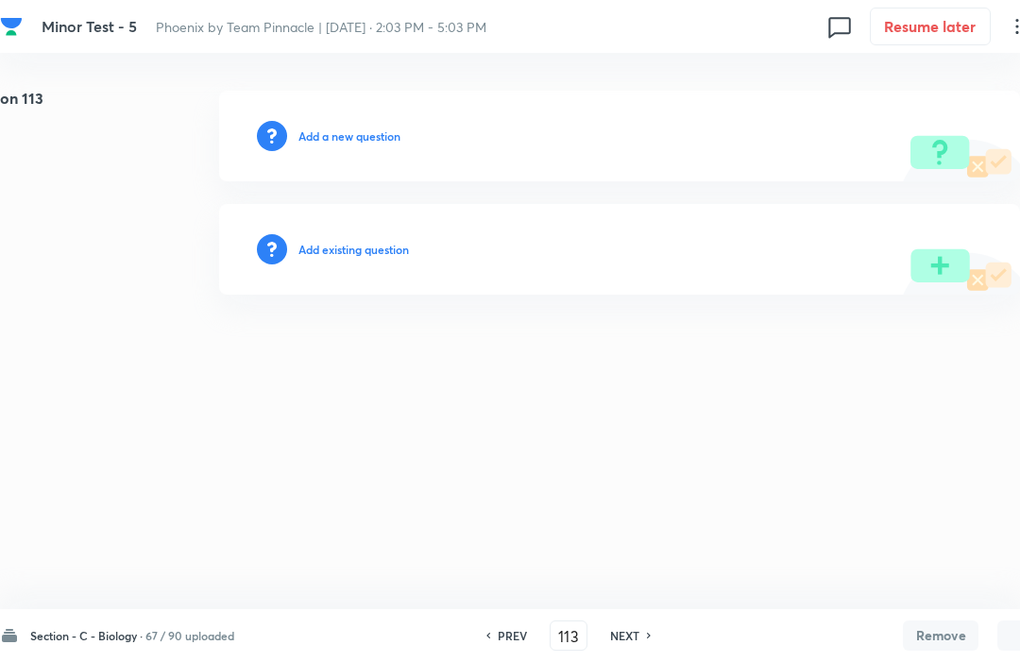
click at [633, 643] on h6 "NEXT" at bounding box center [624, 635] width 29 height 17
type input "114"
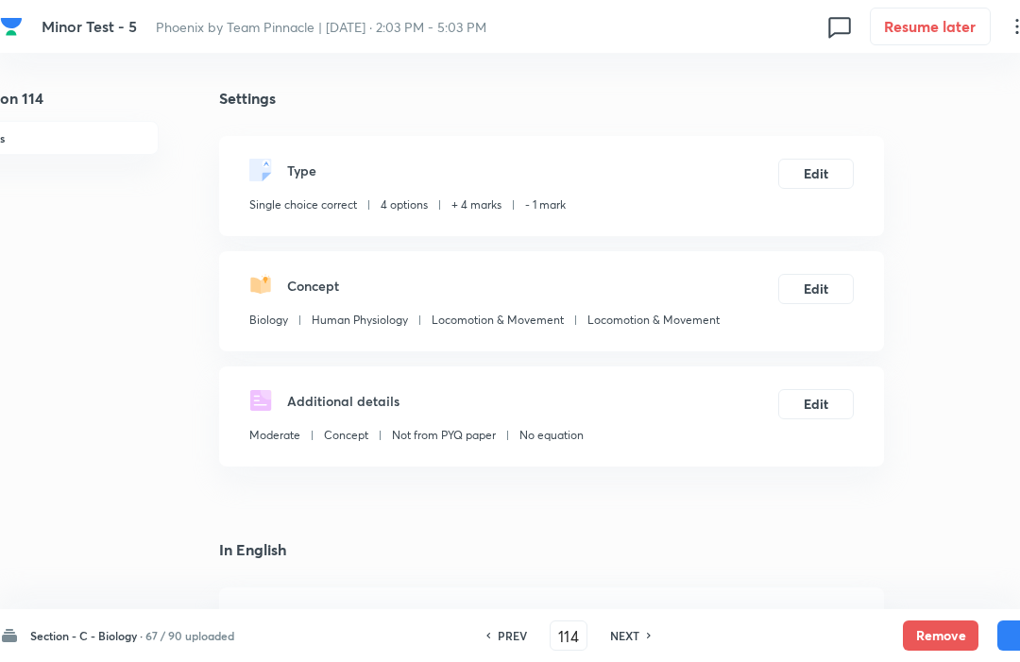
checkbox input "true"
click at [935, 642] on button "Remove" at bounding box center [941, 636] width 76 height 30
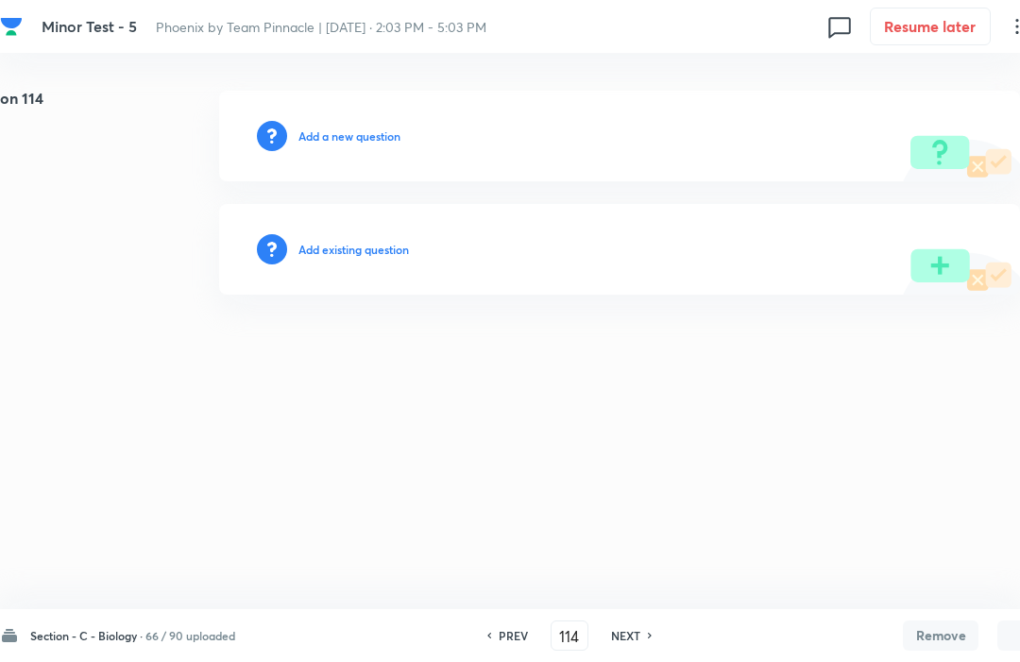
click at [635, 643] on h6 "NEXT" at bounding box center [625, 635] width 29 height 17
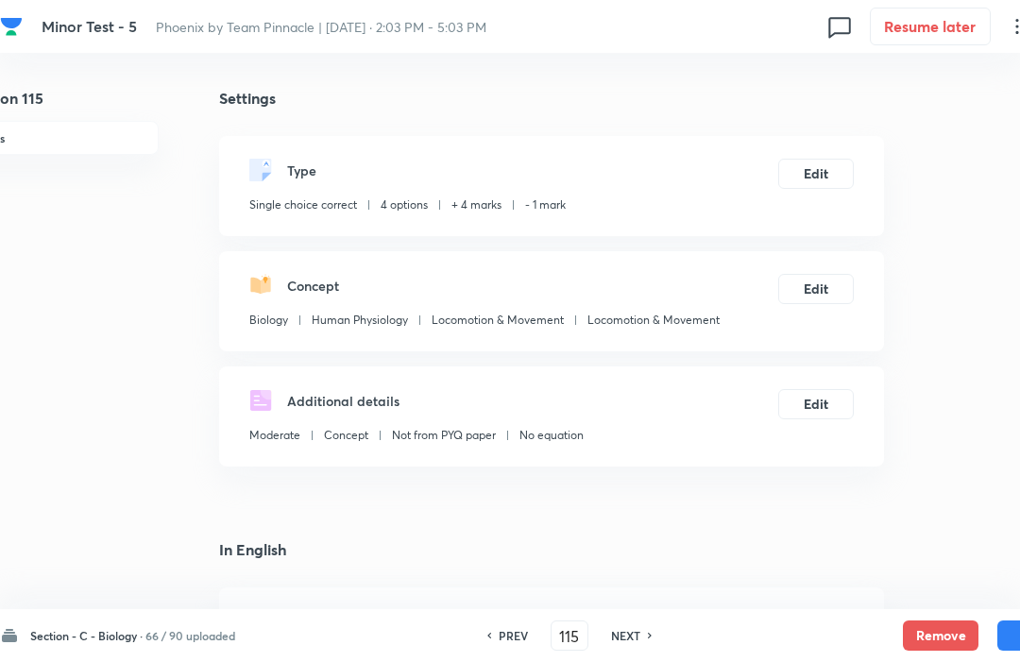
click at [942, 646] on button "Remove" at bounding box center [941, 636] width 76 height 30
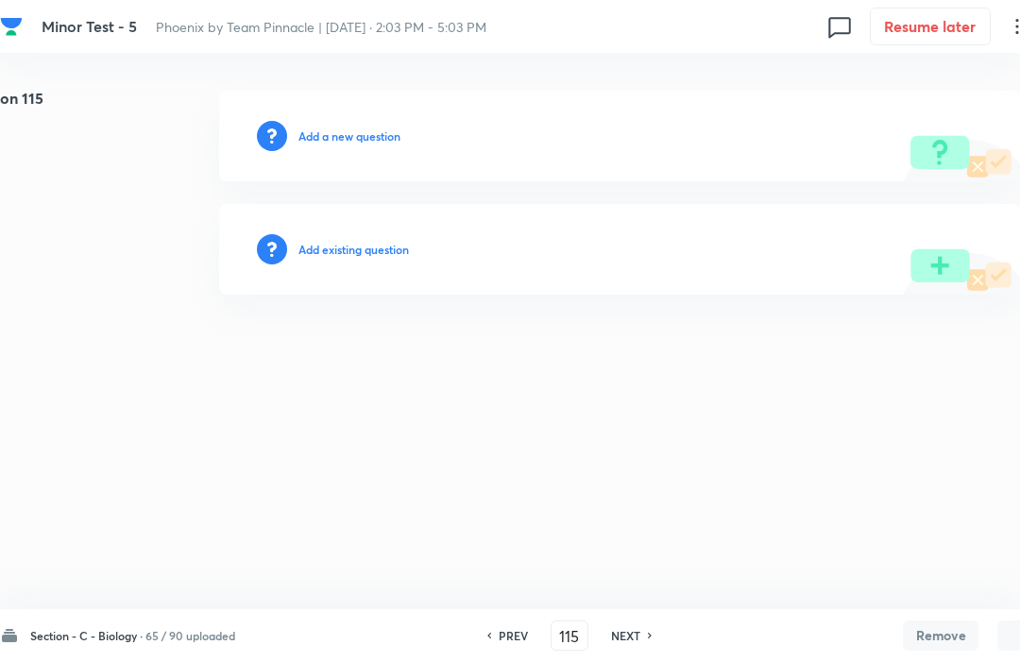
click at [652, 643] on div "NEXT" at bounding box center [629, 635] width 50 height 17
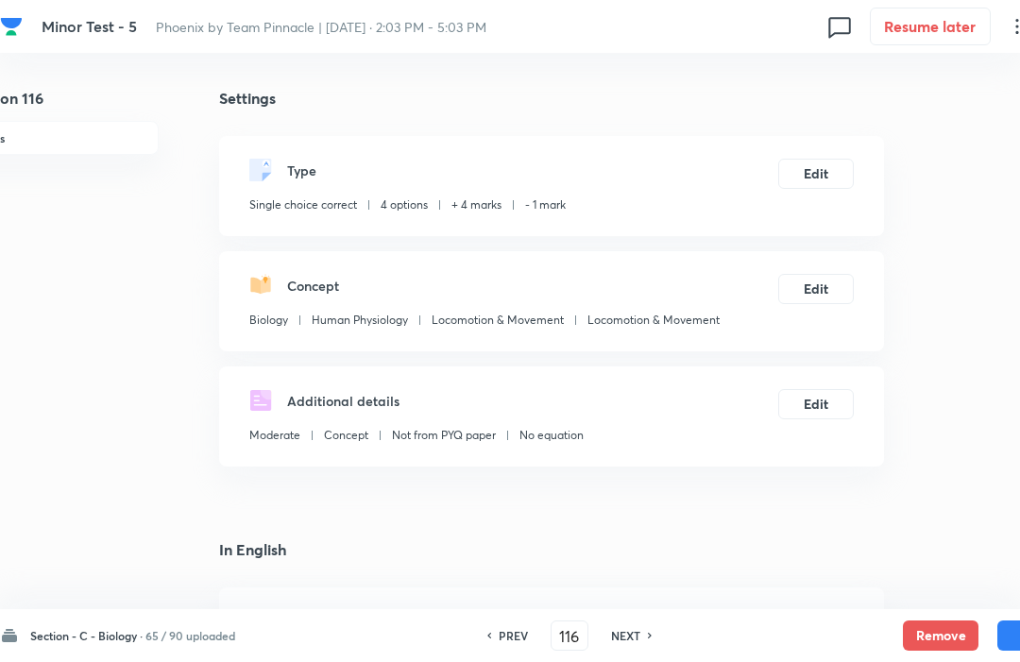
click at [936, 642] on button "Remove" at bounding box center [941, 636] width 76 height 30
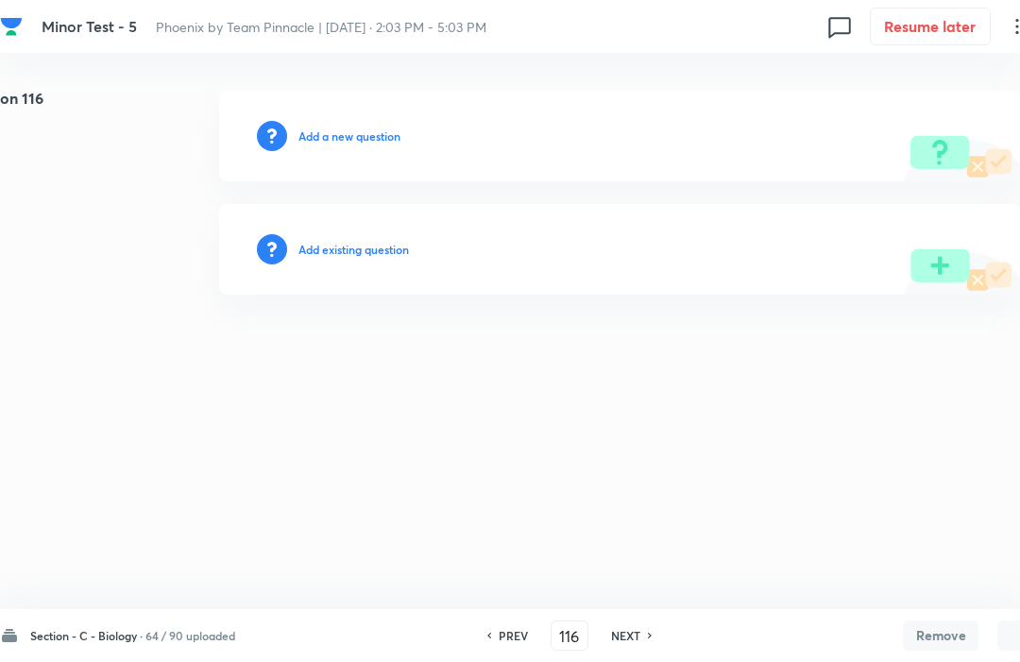
click at [643, 618] on div "Section - C - Biology · 64 / 90 uploaded PREV 116 ​ NEXT Remove Save" at bounding box center [536, 635] width 1073 height 53
click at [658, 627] on div "PREV 116 ​ NEXT" at bounding box center [570, 636] width 244 height 30
click at [634, 643] on h6 "NEXT" at bounding box center [625, 635] width 29 height 17
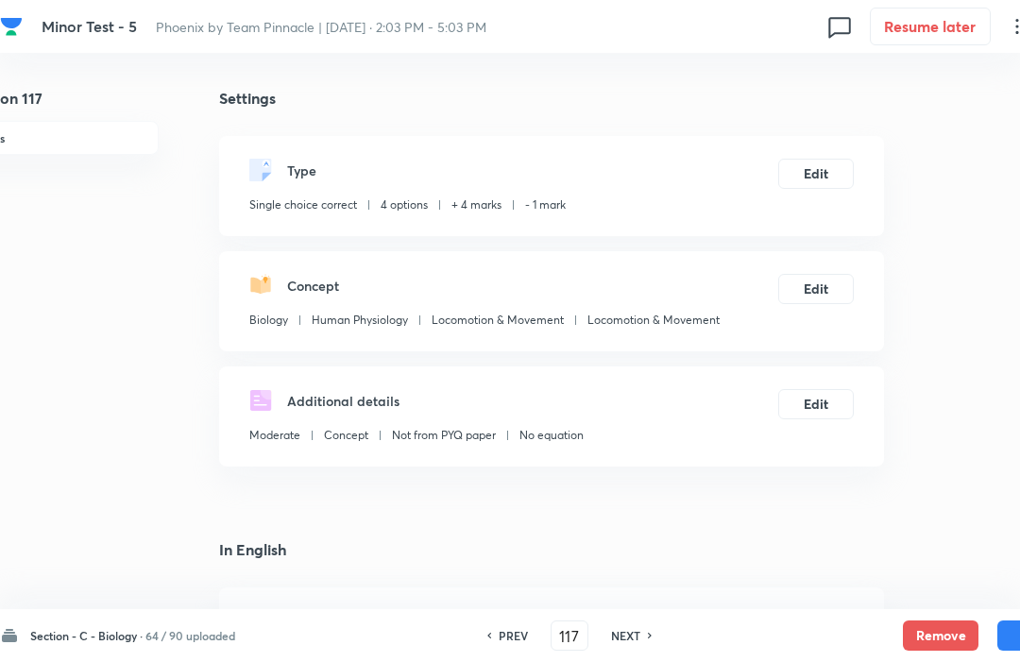
click at [933, 629] on button "Remove" at bounding box center [941, 636] width 76 height 30
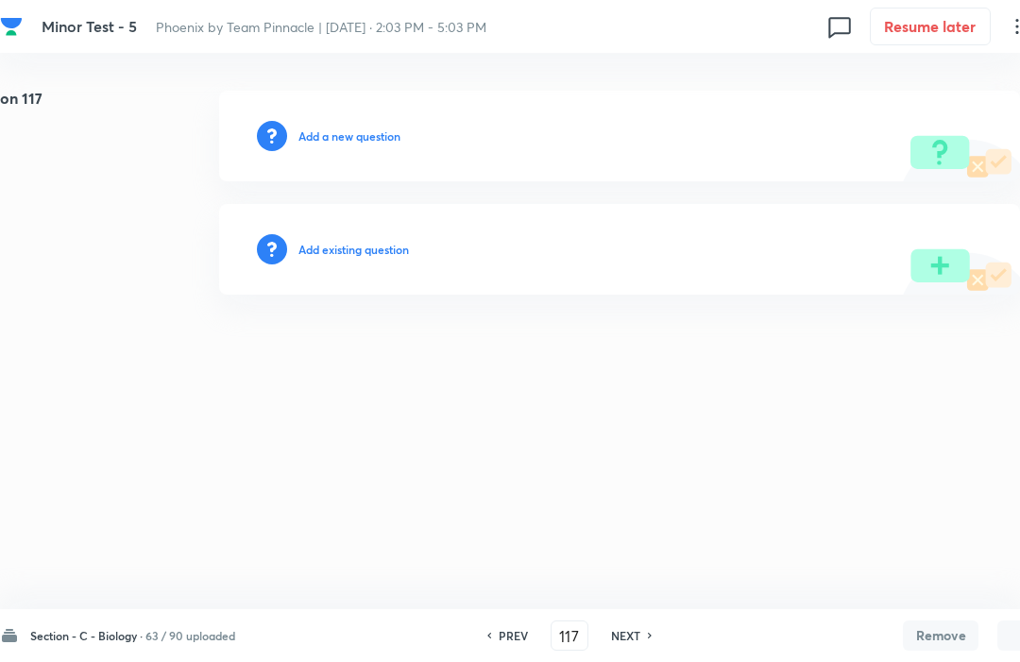
click at [643, 642] on div "NEXT" at bounding box center [629, 635] width 50 height 17
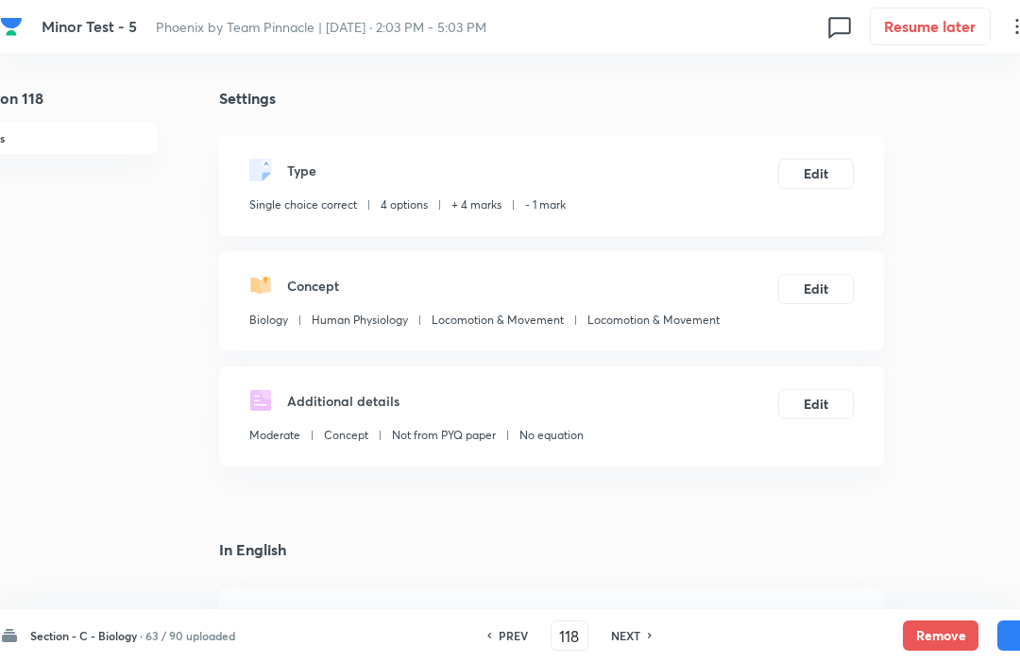
click at [926, 624] on button "Remove" at bounding box center [941, 636] width 76 height 30
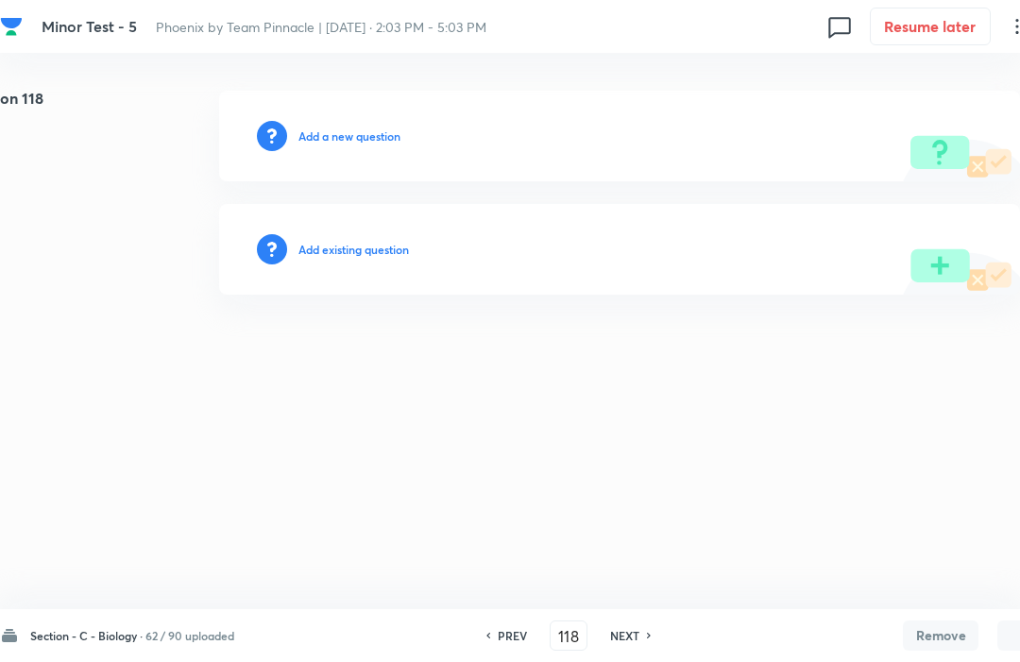
click at [636, 636] on h6 "NEXT" at bounding box center [624, 635] width 29 height 17
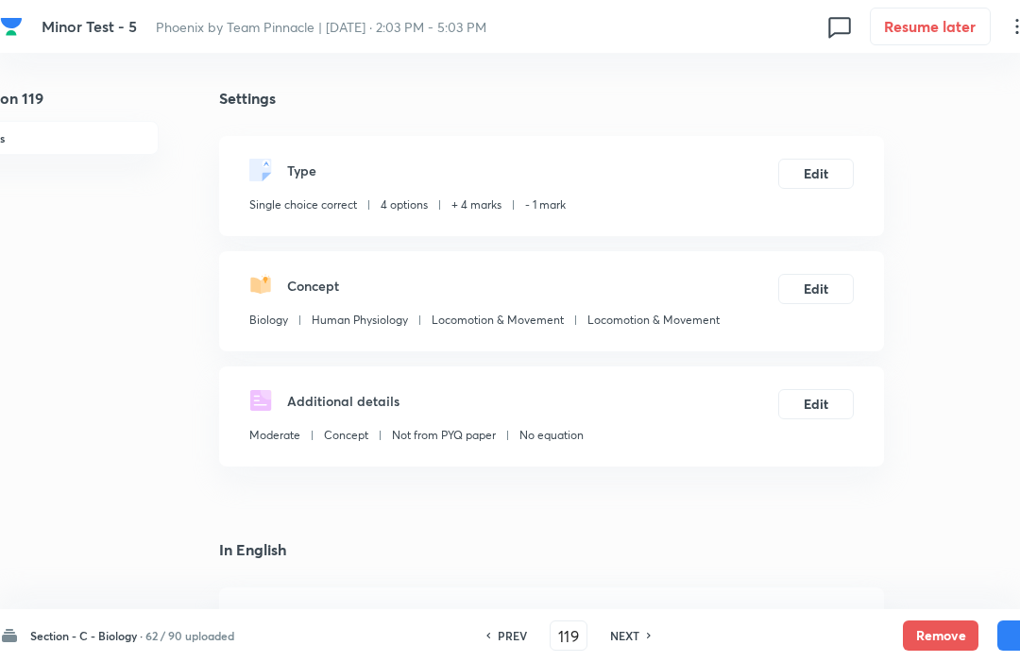
click at [941, 622] on button "Remove" at bounding box center [941, 636] width 76 height 30
click at [640, 643] on h6 "NEXT" at bounding box center [624, 635] width 29 height 17
type input "120"
checkbox input "true"
checkbox input "false"
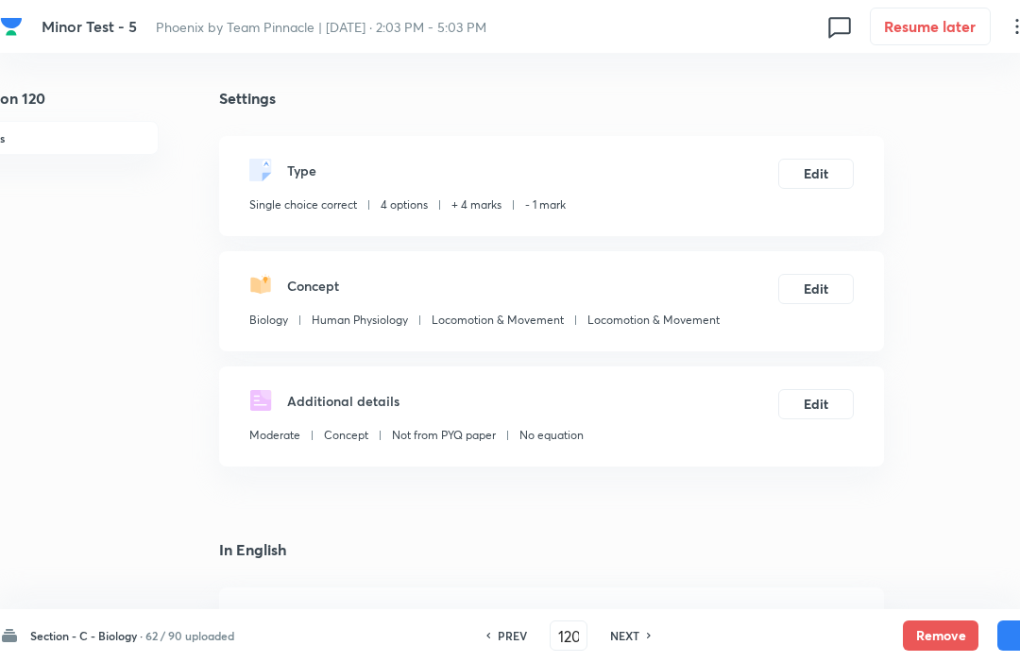
click at [940, 632] on button "Remove" at bounding box center [941, 636] width 76 height 30
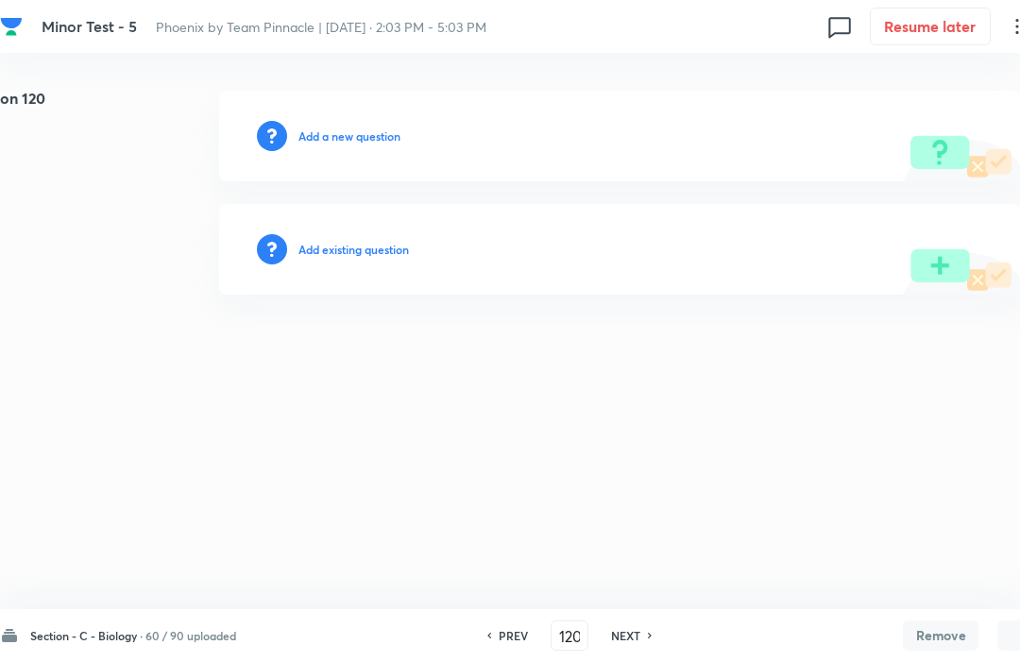
click at [649, 638] on div "NEXT" at bounding box center [629, 635] width 50 height 17
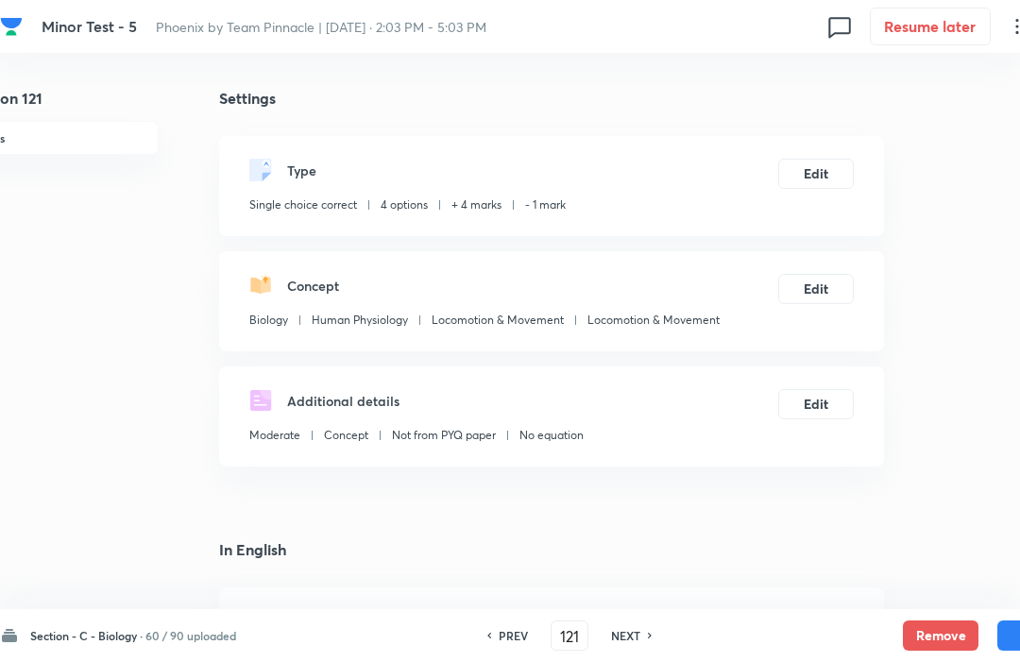
click at [932, 628] on button "Remove" at bounding box center [941, 636] width 76 height 30
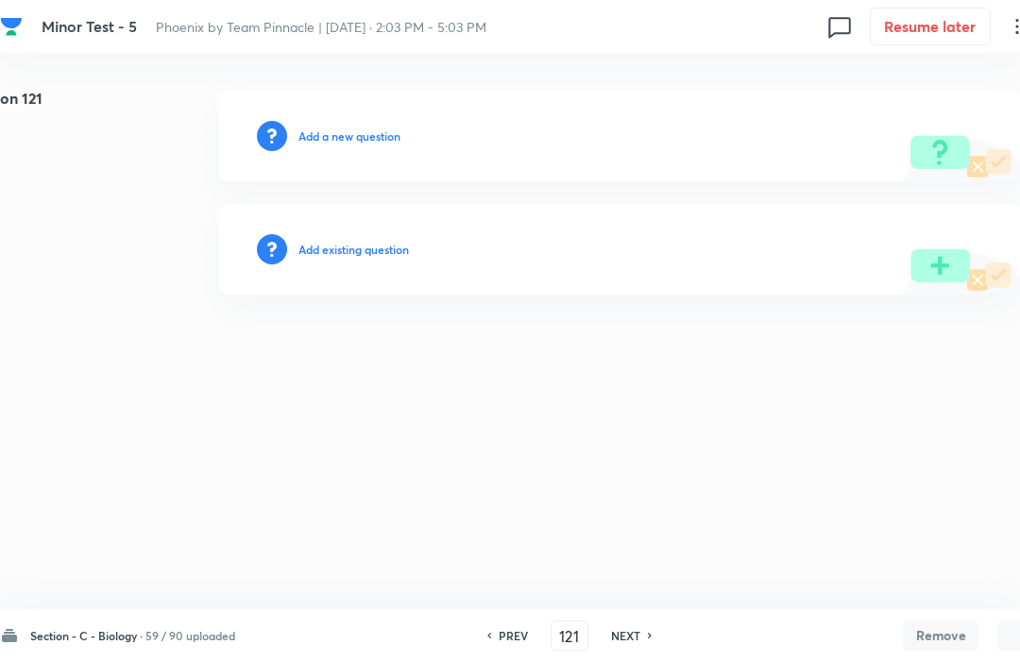
click at [639, 642] on h6 "NEXT" at bounding box center [625, 635] width 29 height 17
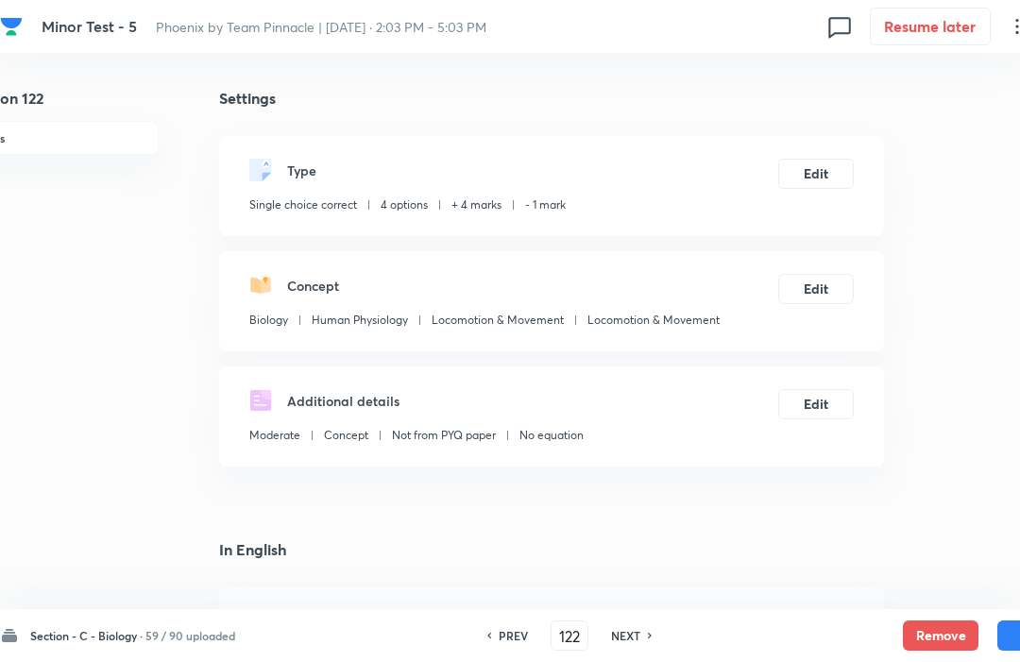
click at [949, 641] on button "Remove" at bounding box center [941, 636] width 76 height 30
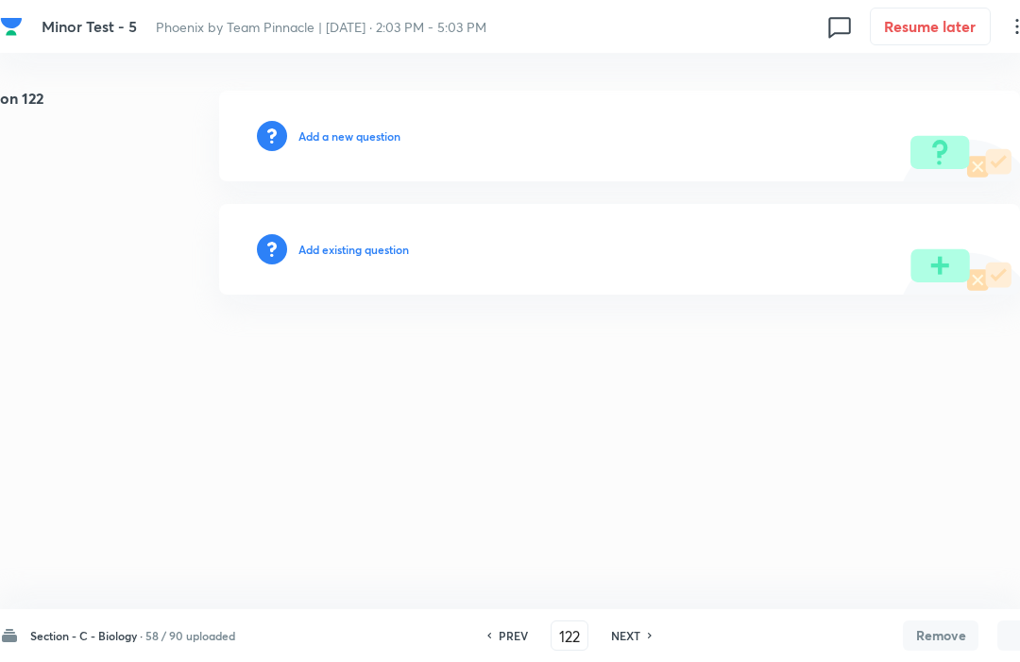
click at [641, 638] on h6 "NEXT" at bounding box center [625, 635] width 29 height 17
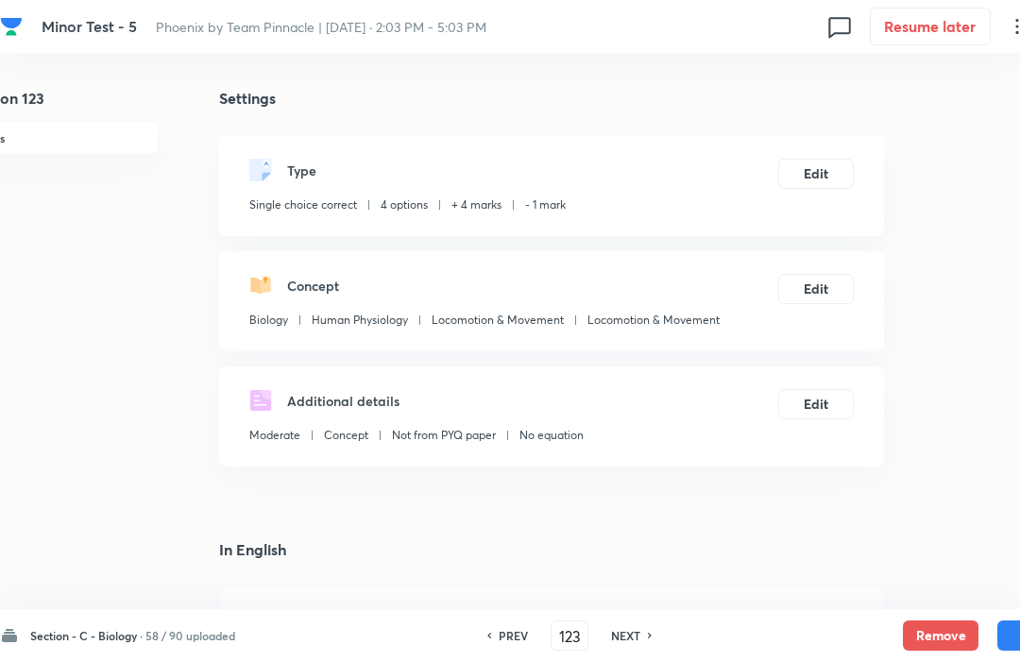
click at [935, 630] on button "Remove" at bounding box center [941, 636] width 76 height 30
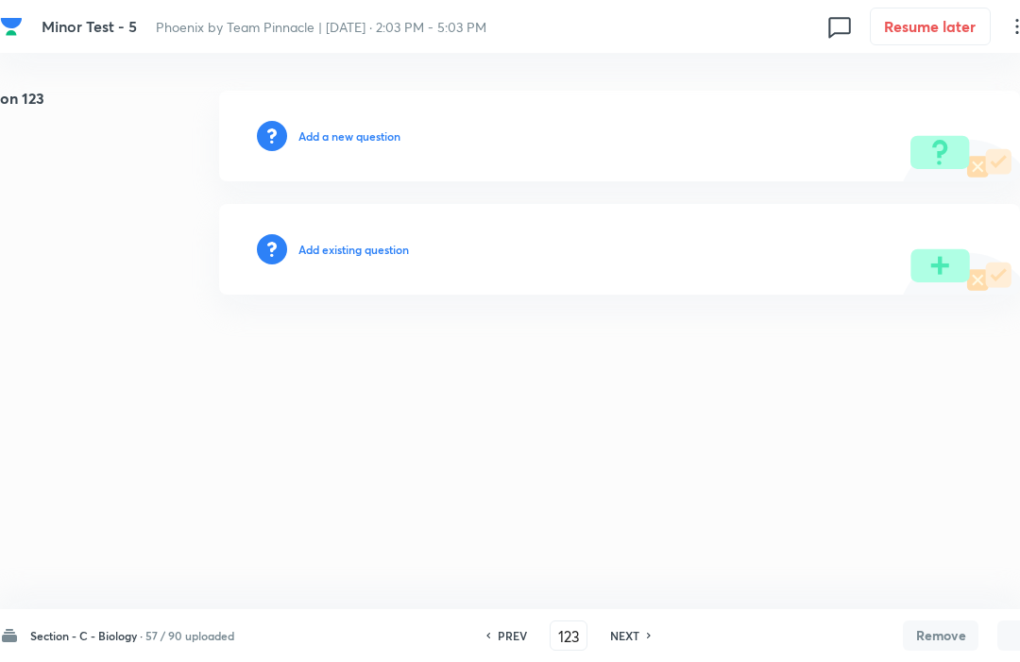
click at [643, 637] on div "NEXT" at bounding box center [628, 635] width 50 height 17
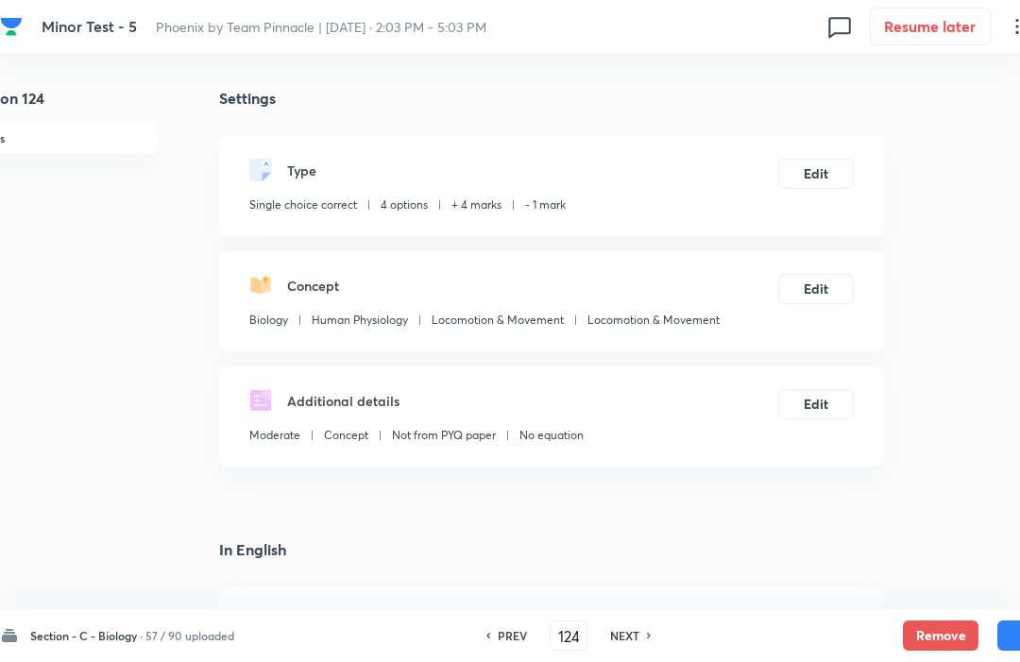
click at [939, 628] on button "Remove" at bounding box center [941, 636] width 76 height 30
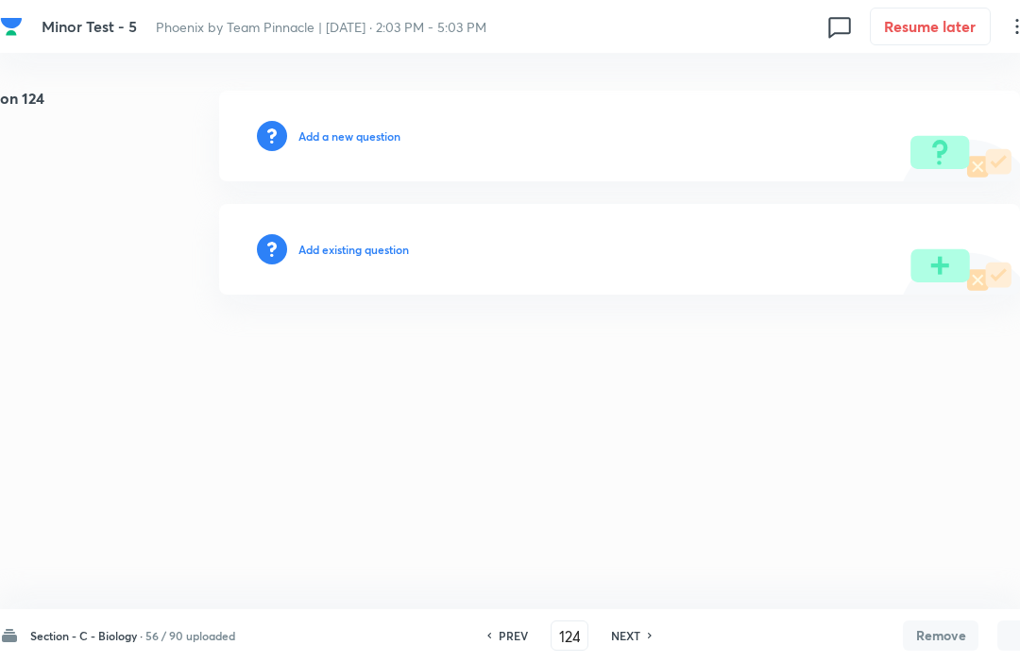
click at [651, 633] on icon at bounding box center [651, 635] width 6 height 9
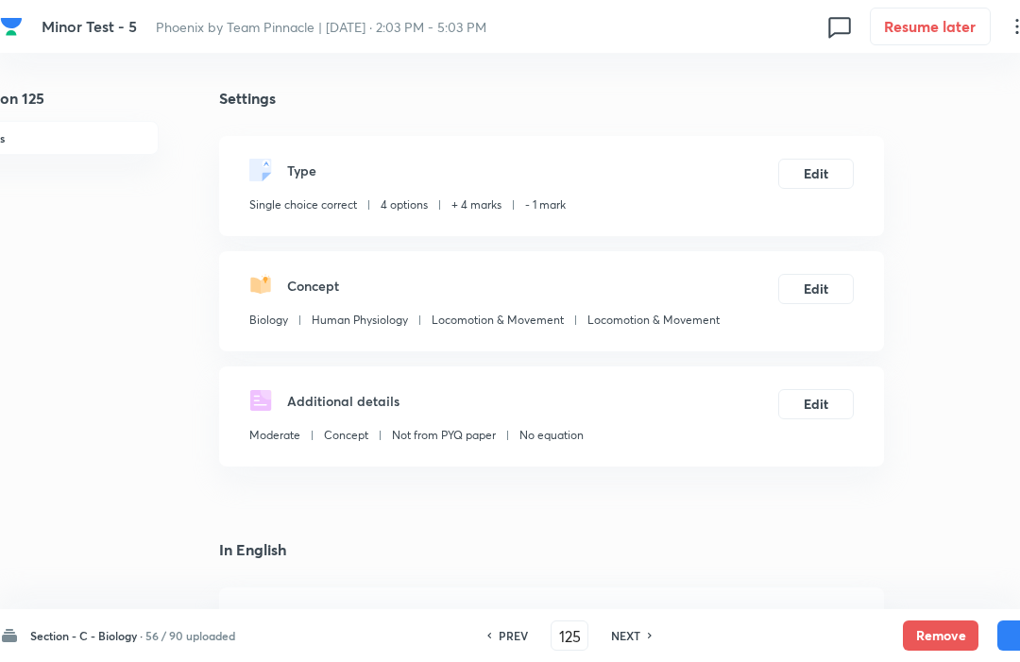
click at [929, 629] on button "Remove" at bounding box center [941, 636] width 76 height 30
click at [643, 624] on div "PREV 125 ​ NEXT" at bounding box center [570, 636] width 244 height 30
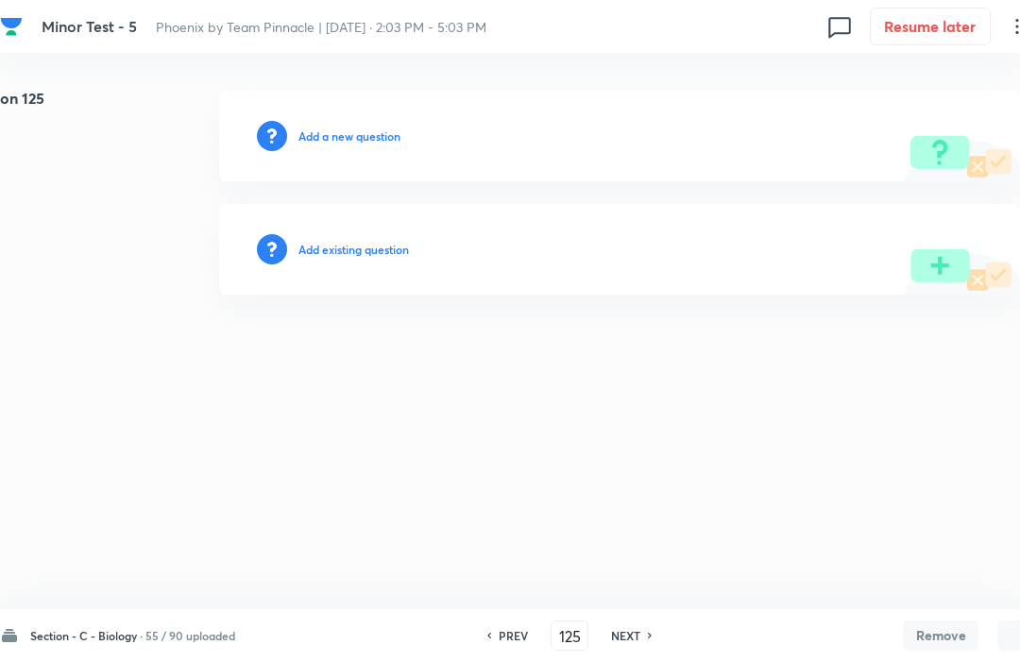
click at [946, 647] on button "Remove" at bounding box center [941, 636] width 76 height 30
click at [653, 624] on div "PREV 125 ​ NEXT" at bounding box center [570, 636] width 244 height 30
click at [640, 643] on h6 "NEXT" at bounding box center [625, 635] width 29 height 17
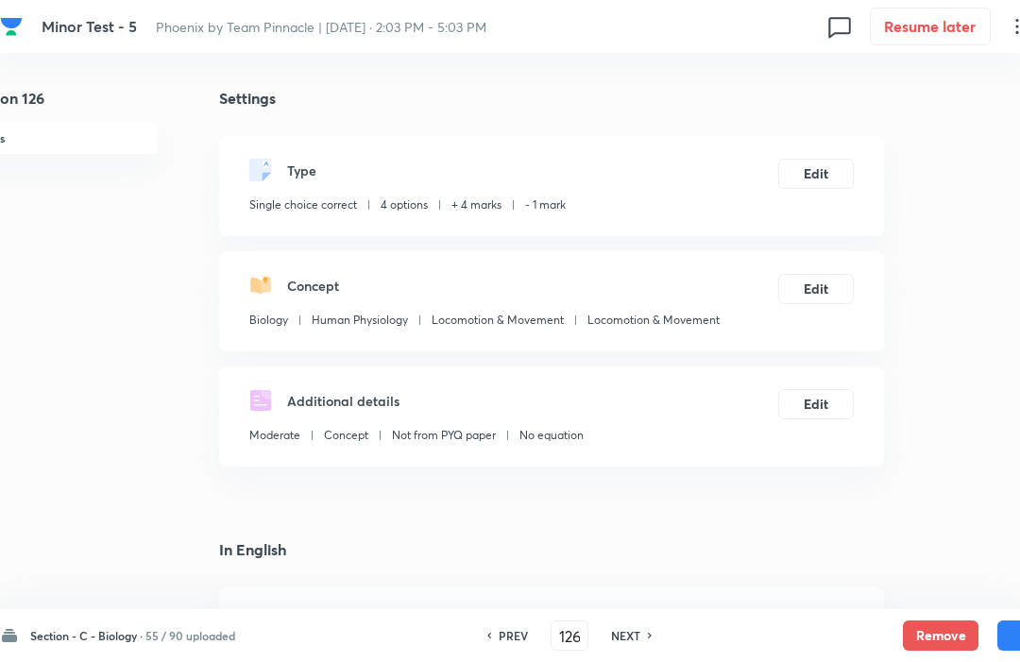
click at [937, 624] on button "Remove" at bounding box center [941, 636] width 76 height 30
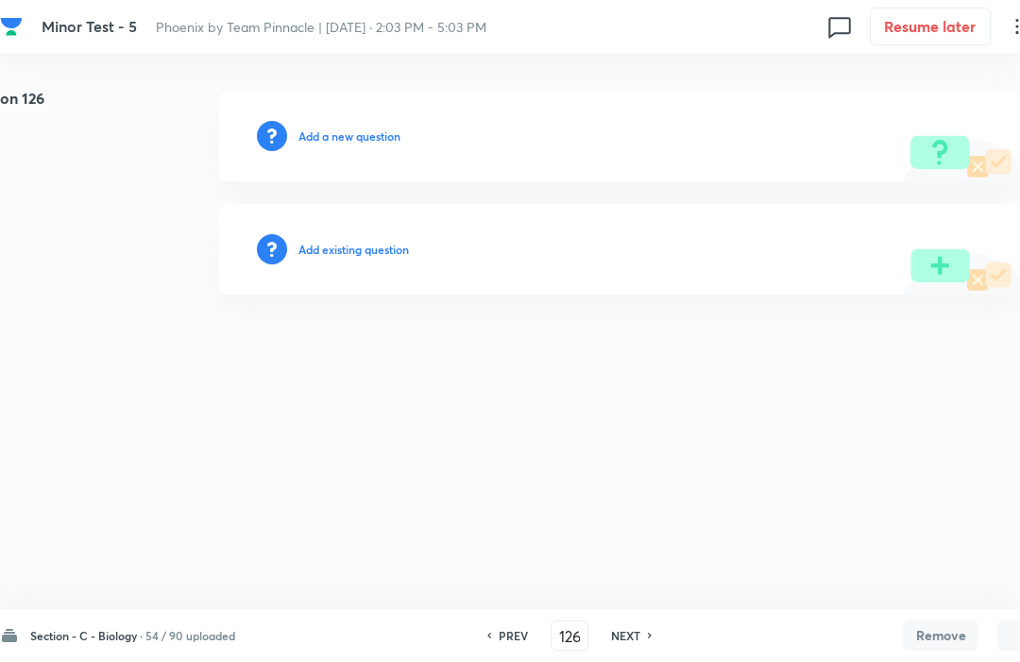
click at [652, 633] on icon at bounding box center [651, 635] width 6 height 9
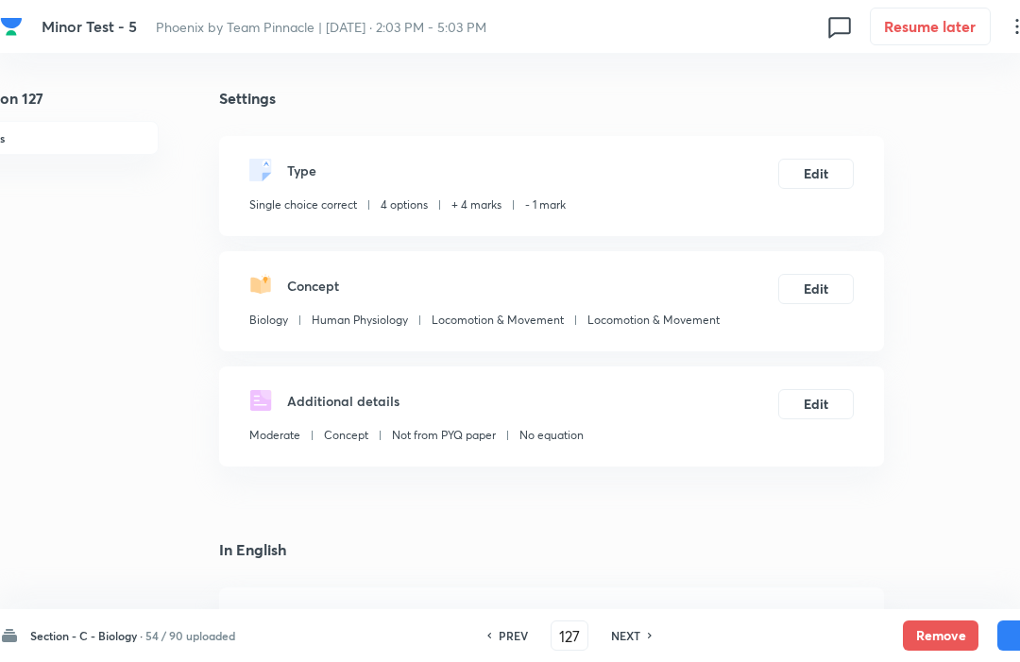
click at [627, 643] on h6 "NEXT" at bounding box center [625, 635] width 29 height 17
type input "128"
checkbox input "false"
checkbox input "true"
click at [505, 641] on h6 "PREV" at bounding box center [513, 635] width 29 height 17
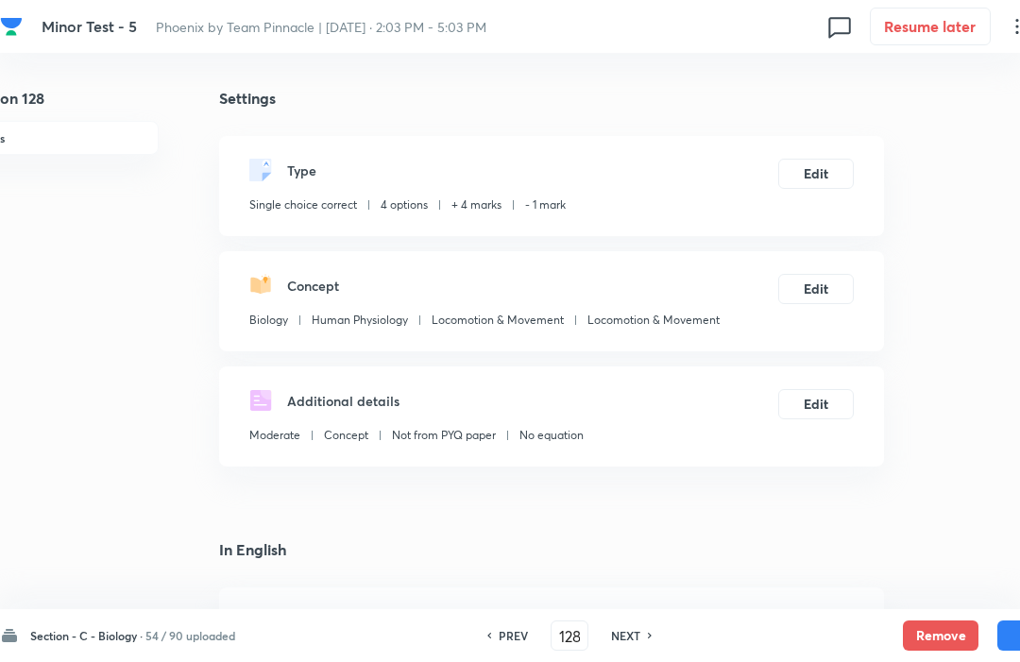
type input "127"
checkbox input "false"
checkbox input "true"
click at [943, 621] on button "Remove" at bounding box center [941, 636] width 76 height 30
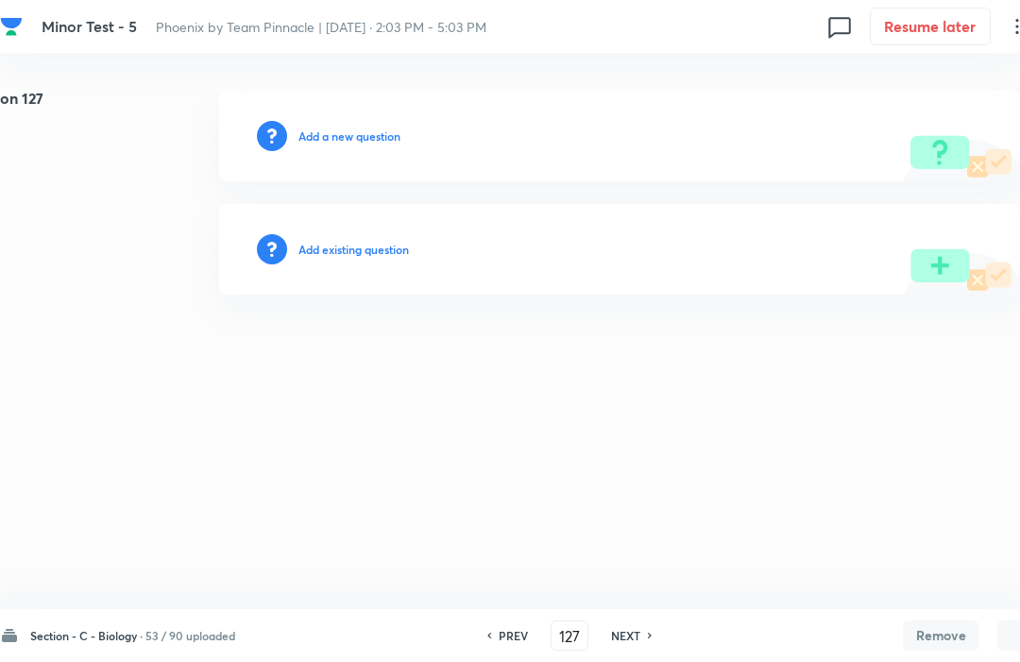
click at [645, 630] on div "NEXT" at bounding box center [629, 635] width 50 height 17
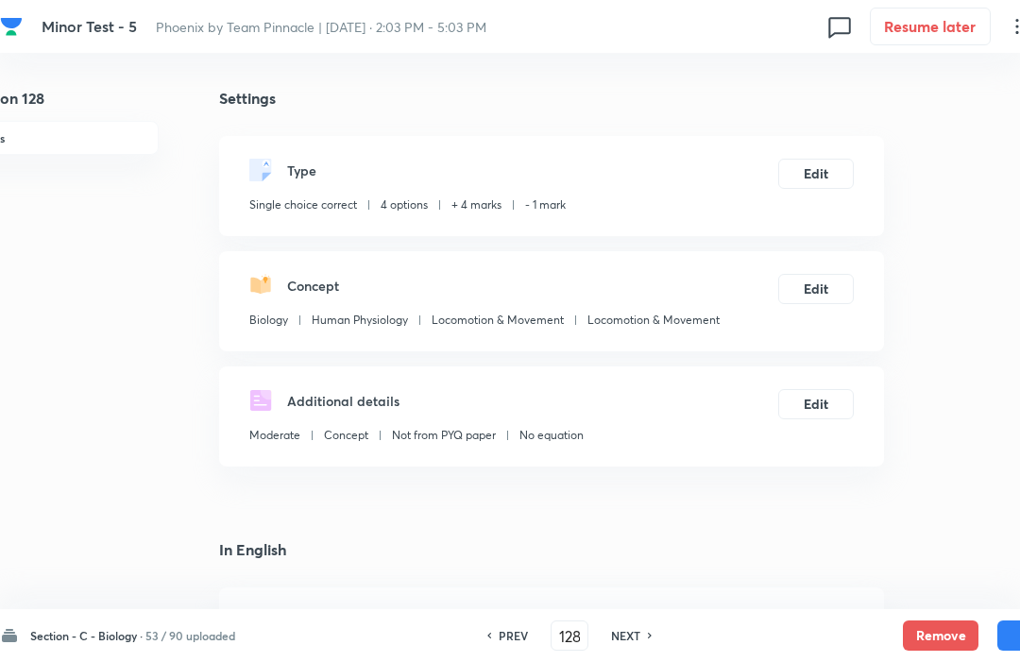
click at [938, 643] on button "Remove" at bounding box center [941, 636] width 76 height 30
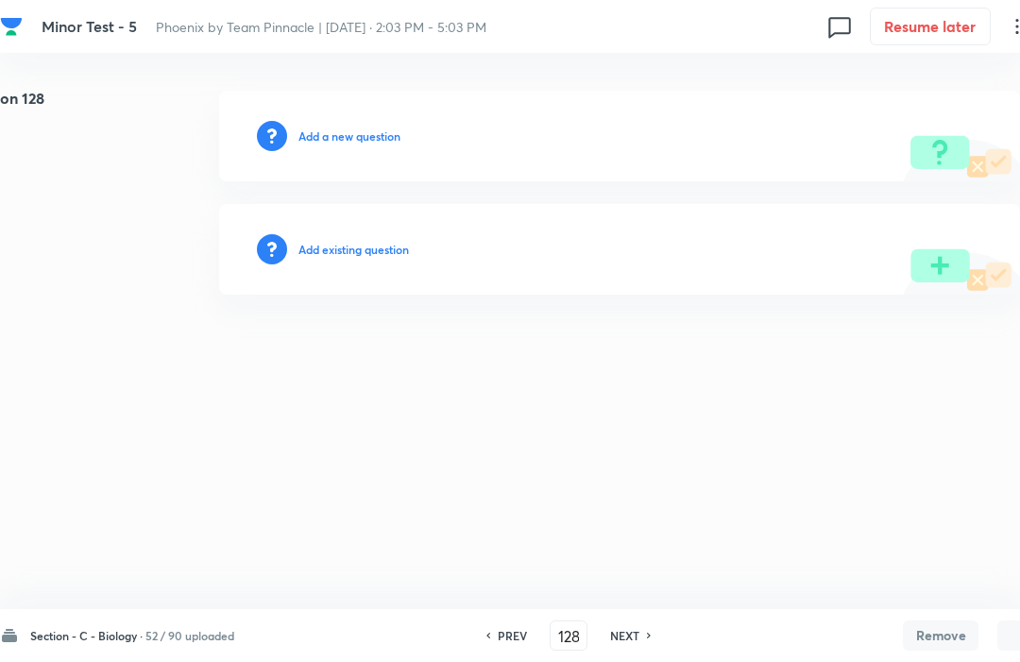
click at [648, 627] on div "NEXT" at bounding box center [628, 635] width 50 height 17
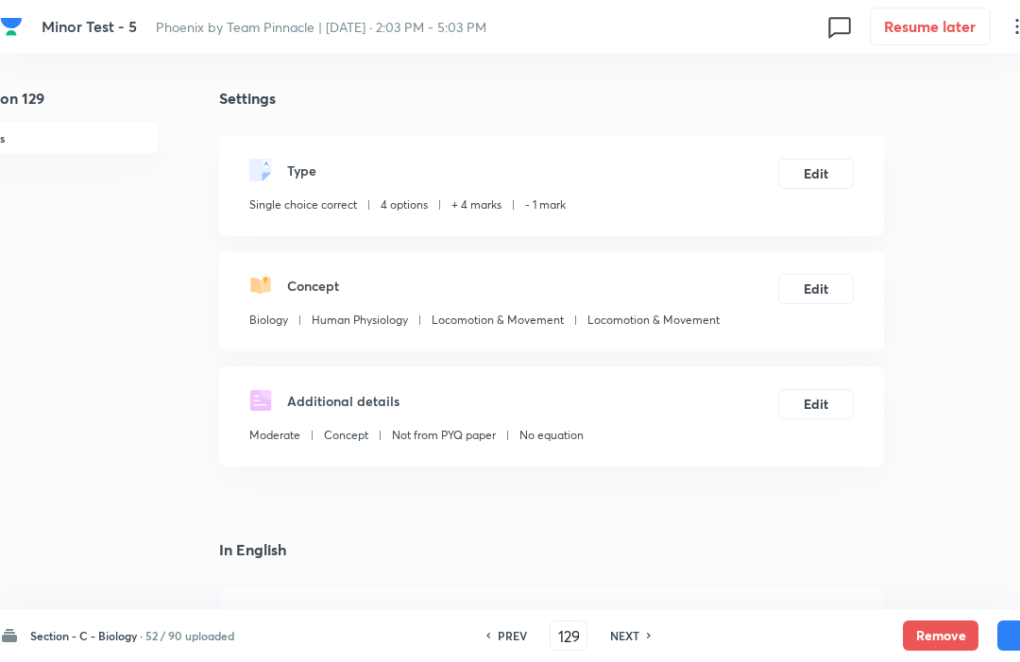
click at [931, 630] on button "Remove" at bounding box center [941, 636] width 76 height 30
click at [649, 621] on div "PREV 129 ​ NEXT" at bounding box center [569, 636] width 244 height 30
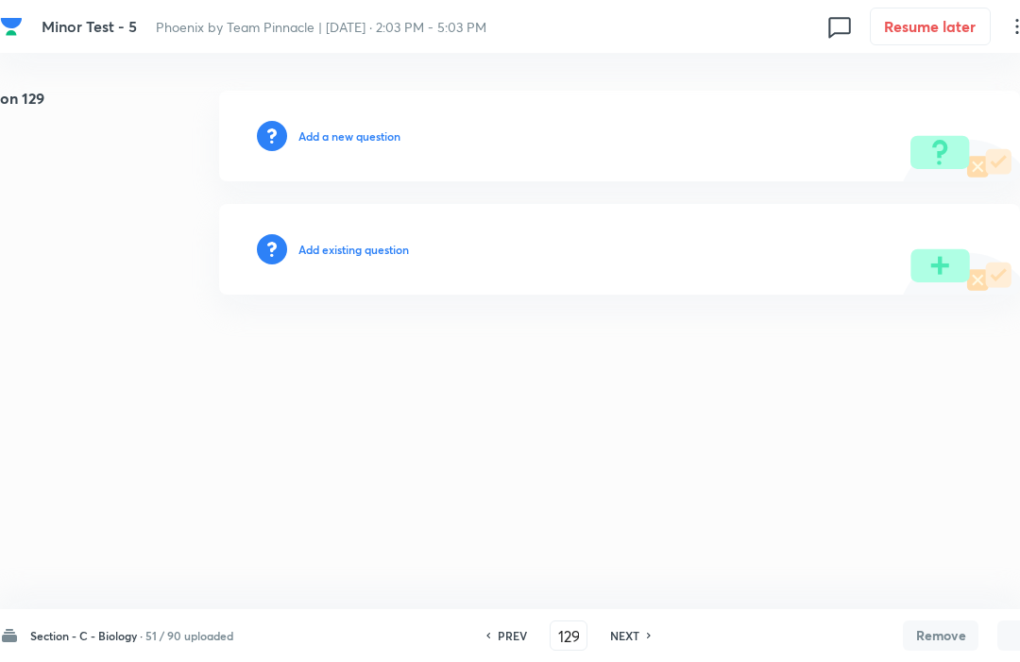
click at [643, 627] on div "NEXT" at bounding box center [628, 635] width 50 height 17
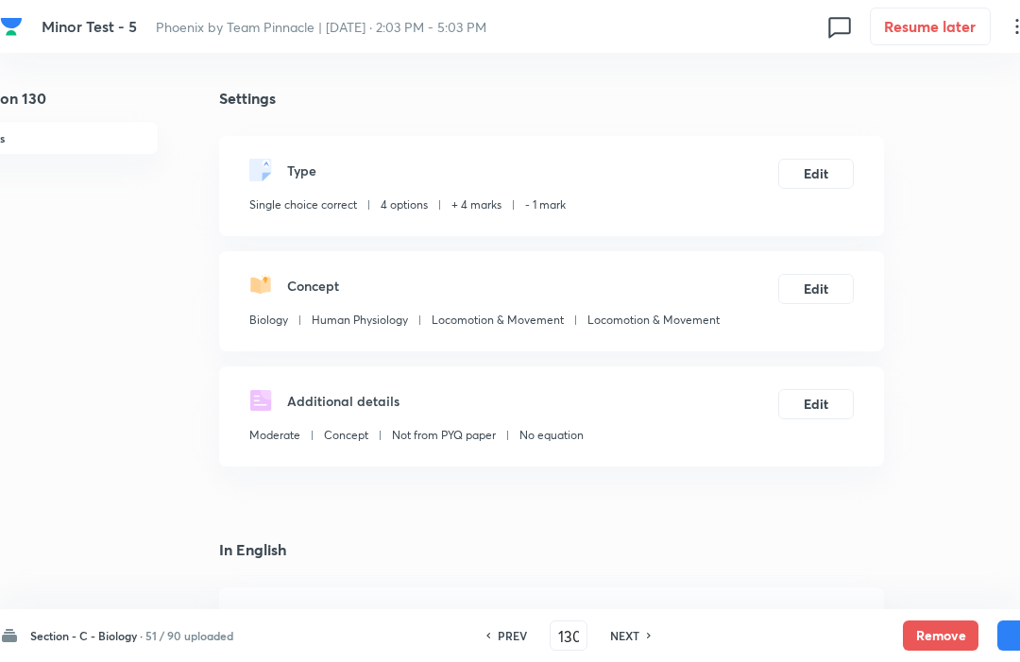
click at [938, 627] on button "Remove" at bounding box center [941, 636] width 76 height 30
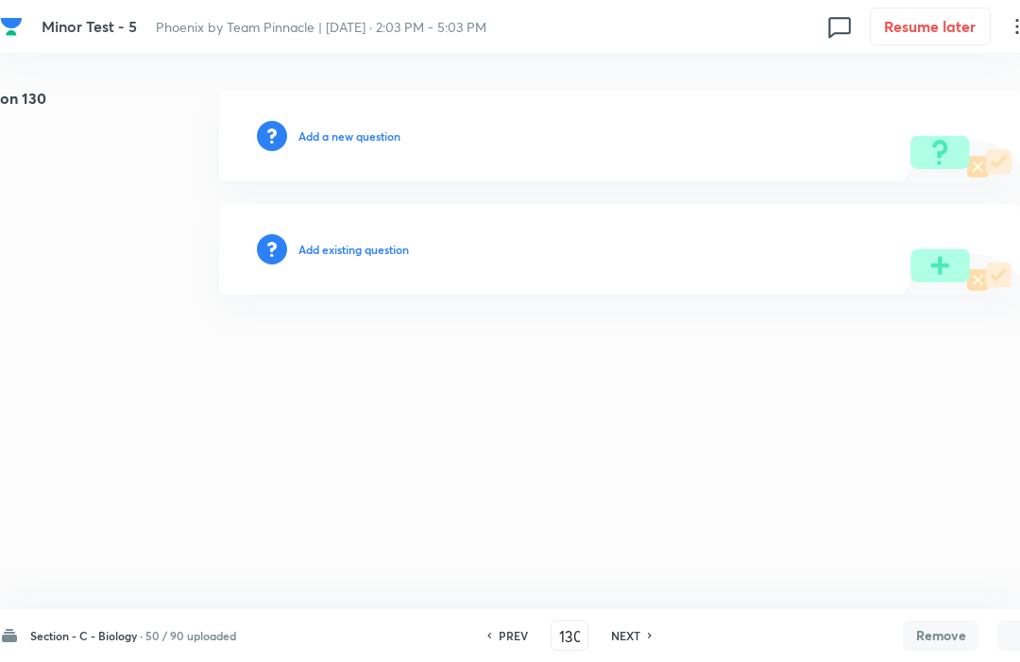
click at [641, 638] on h6 "NEXT" at bounding box center [625, 635] width 29 height 17
type input "131"
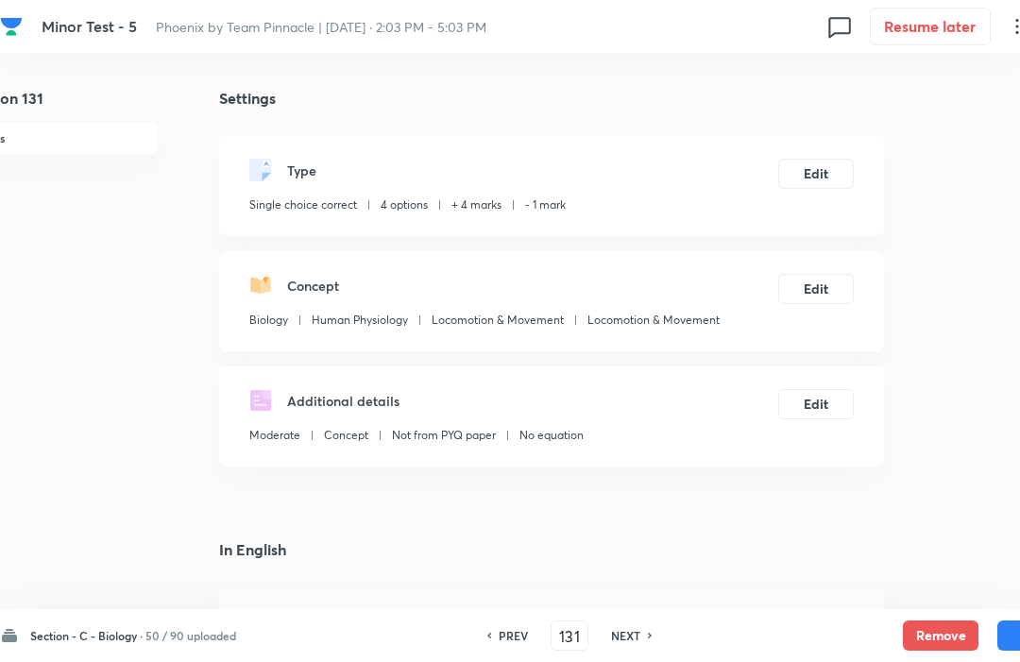
checkbox input "true"
click at [940, 630] on button "Remove" at bounding box center [941, 636] width 76 height 30
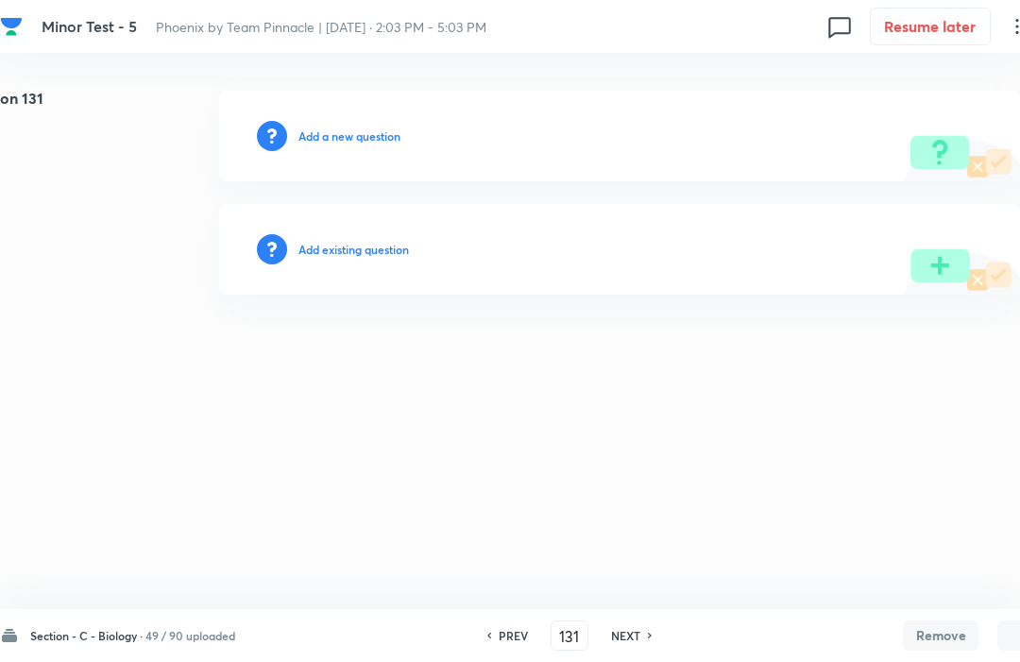
click at [520, 630] on h6 "PREV" at bounding box center [513, 635] width 29 height 17
click at [643, 629] on div "NEXT" at bounding box center [629, 635] width 50 height 17
click at [636, 643] on h6 "NEXT" at bounding box center [625, 635] width 29 height 17
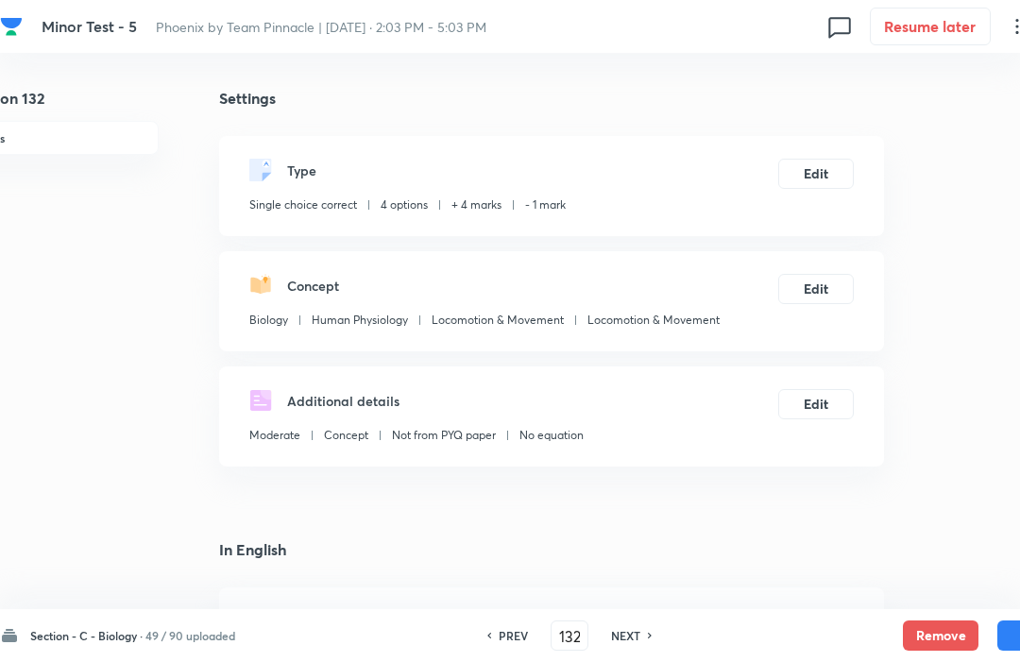
click at [941, 623] on button "Remove" at bounding box center [941, 636] width 76 height 30
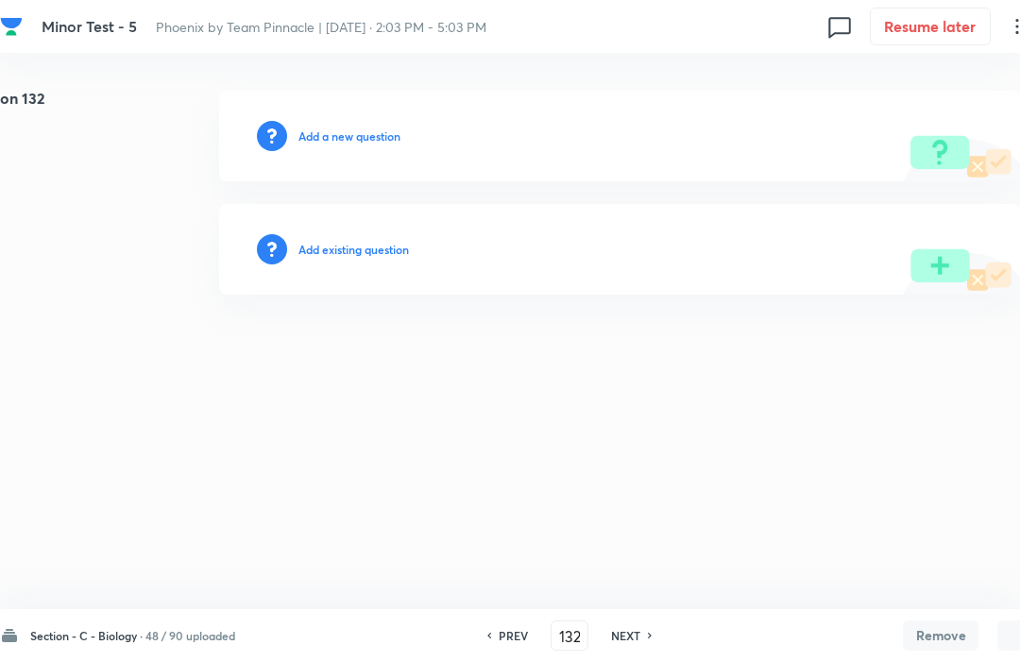
click at [641, 642] on h6 "NEXT" at bounding box center [625, 635] width 29 height 17
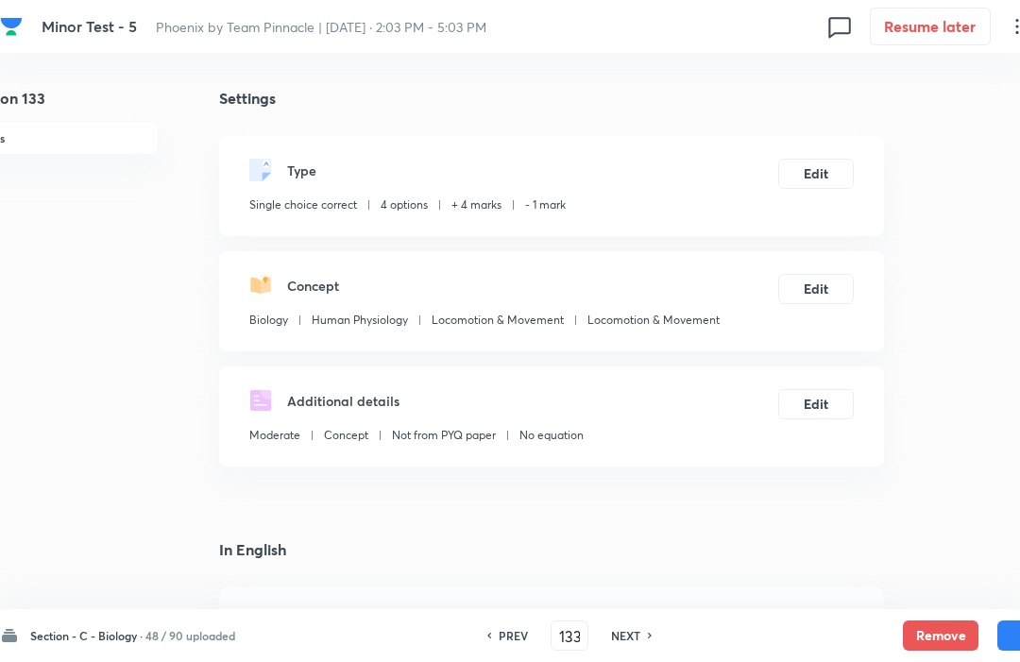
click at [935, 643] on button "Remove" at bounding box center [941, 636] width 76 height 30
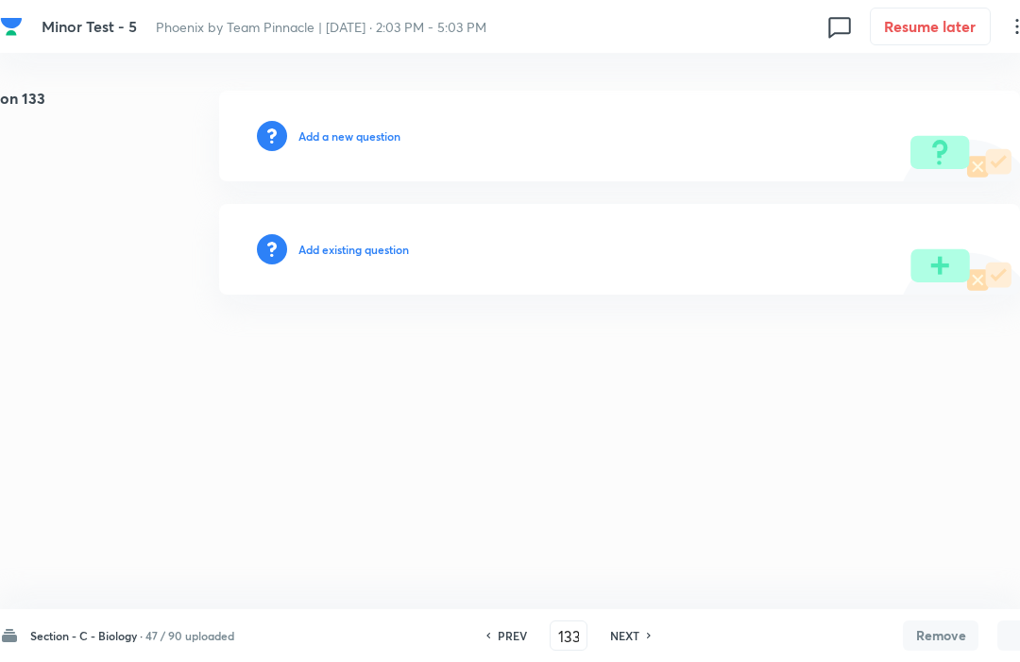
click at [650, 643] on div "NEXT" at bounding box center [628, 635] width 50 height 17
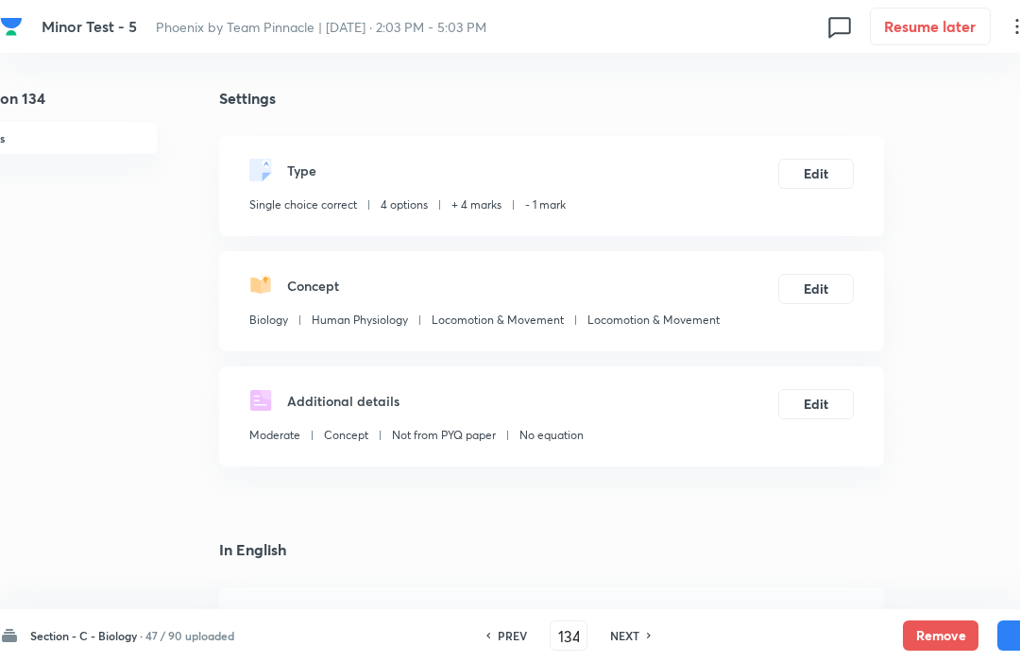
click at [638, 643] on h6 "NEXT" at bounding box center [624, 635] width 29 height 17
type input "135"
checkbox input "false"
checkbox input "true"
click at [490, 632] on icon at bounding box center [488, 635] width 6 height 9
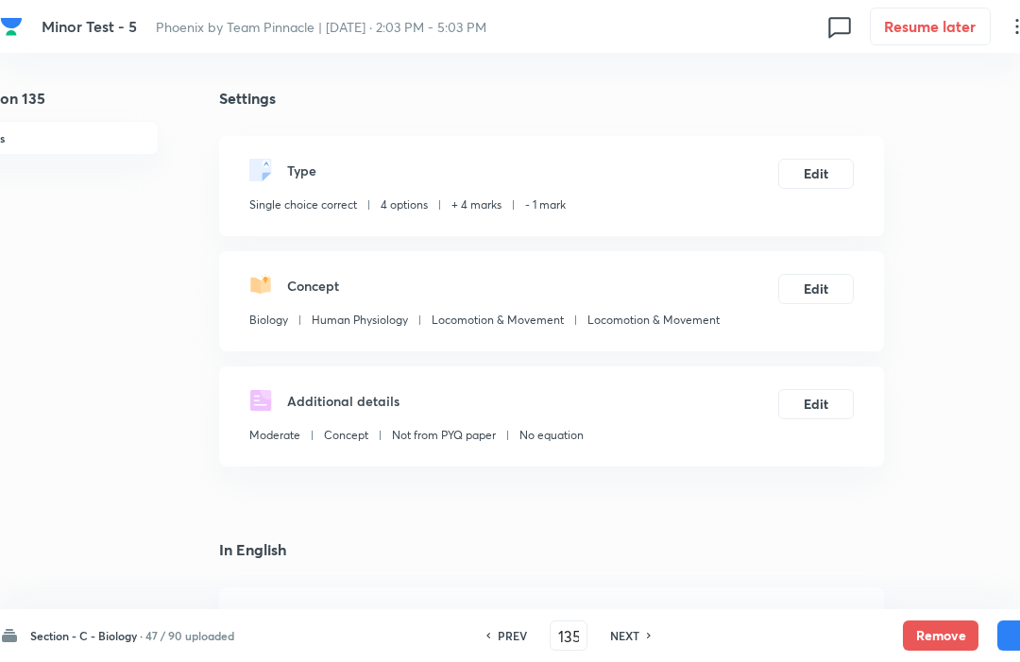
type input "134"
checkbox input "false"
checkbox input "true"
click at [938, 638] on button "Remove" at bounding box center [941, 636] width 76 height 30
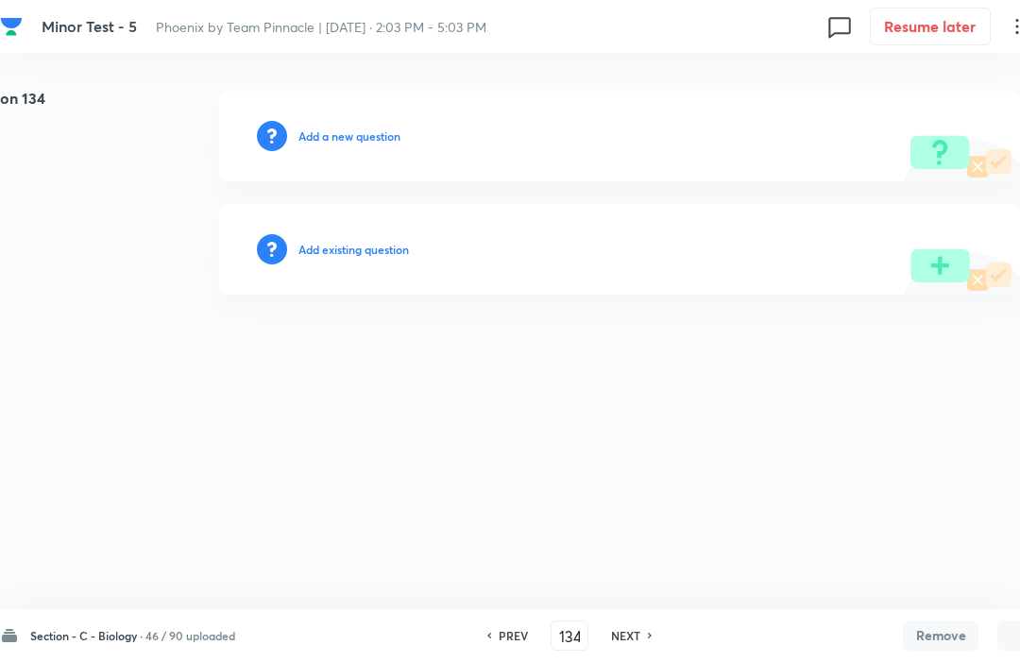
click at [661, 624] on div "PREV 134 ​ NEXT" at bounding box center [570, 636] width 244 height 30
click at [655, 622] on div "PREV 134 ​ NEXT" at bounding box center [570, 636] width 244 height 30
click at [627, 628] on h6 "NEXT" at bounding box center [625, 635] width 29 height 17
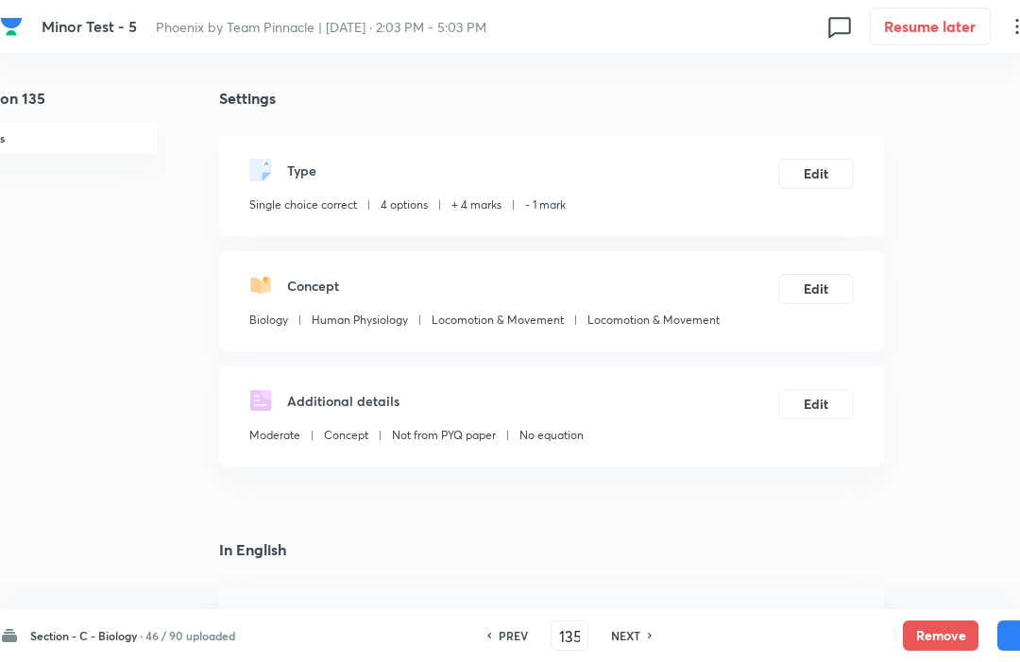
click at [936, 645] on button "Remove" at bounding box center [941, 636] width 76 height 30
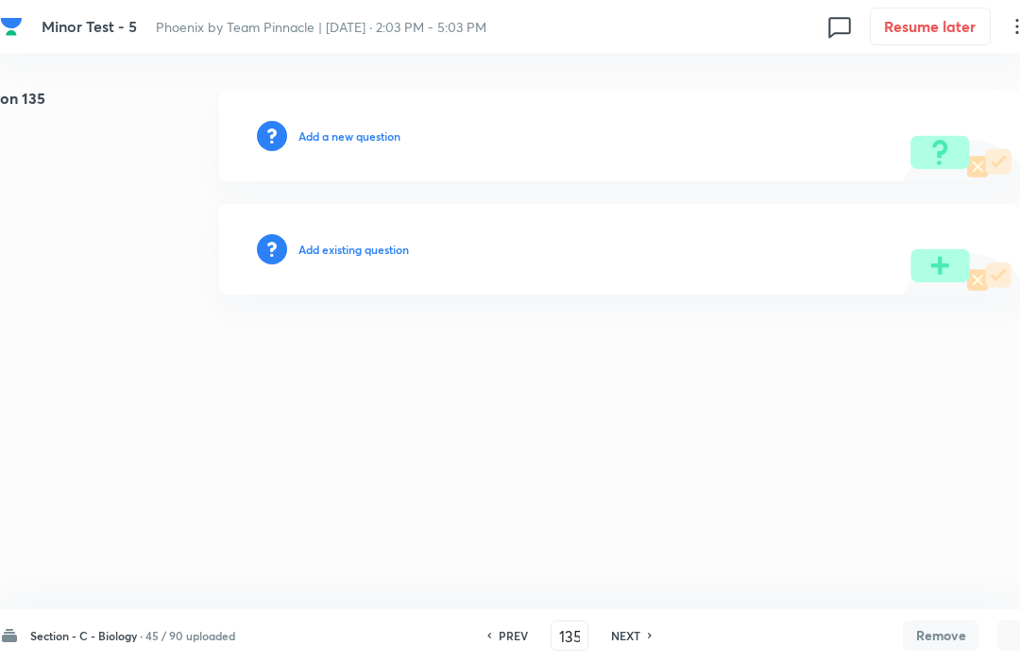
click at [640, 637] on h6 "NEXT" at bounding box center [625, 635] width 29 height 17
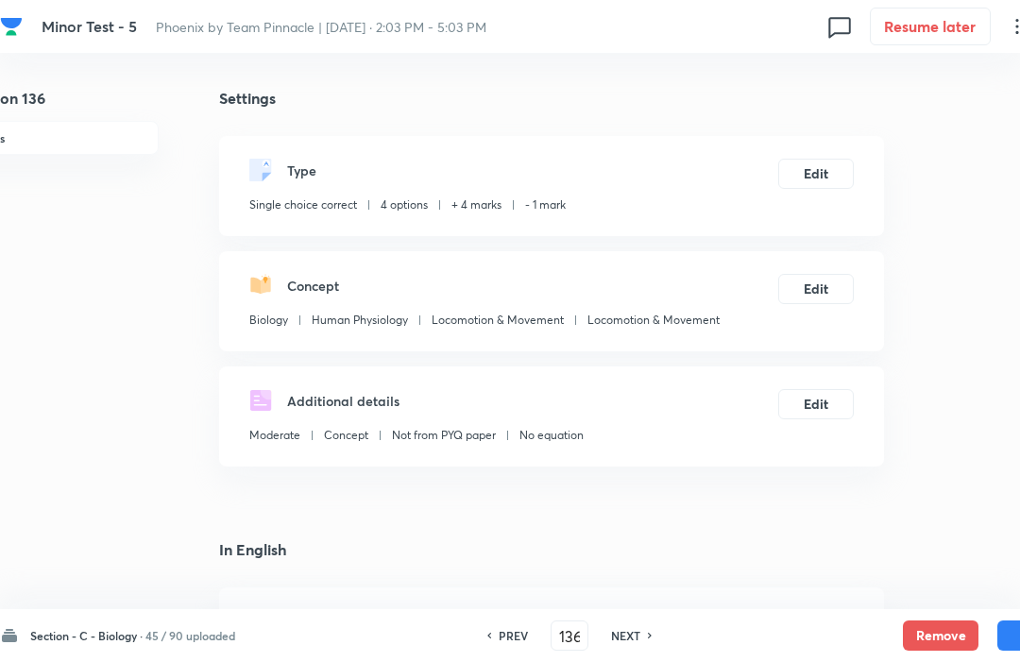
click at [931, 630] on button "Remove" at bounding box center [941, 636] width 76 height 30
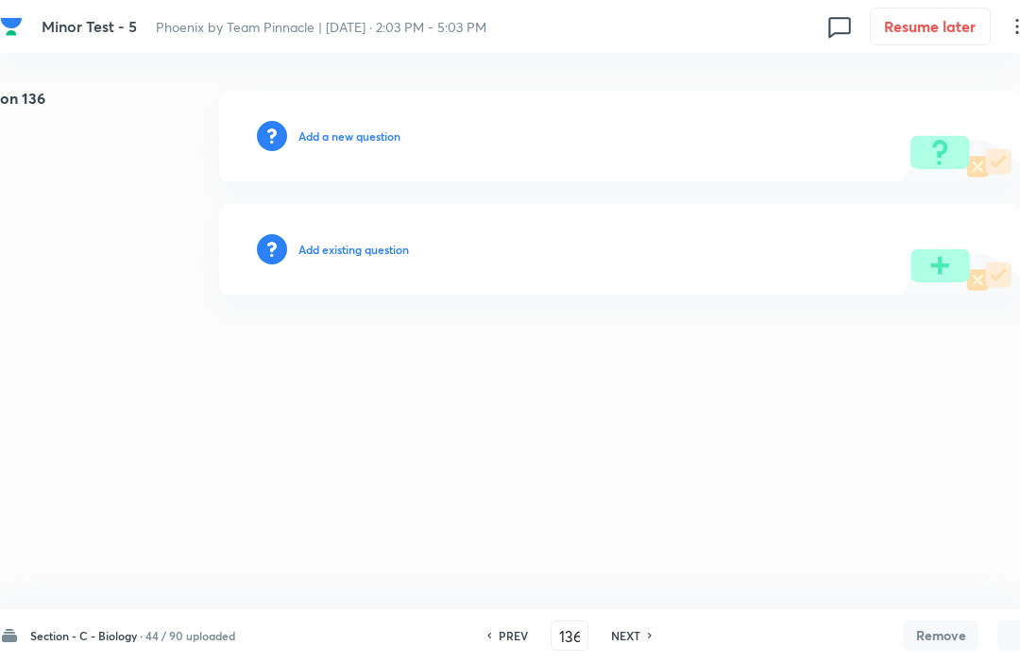
click at [639, 643] on h6 "NEXT" at bounding box center [625, 635] width 29 height 17
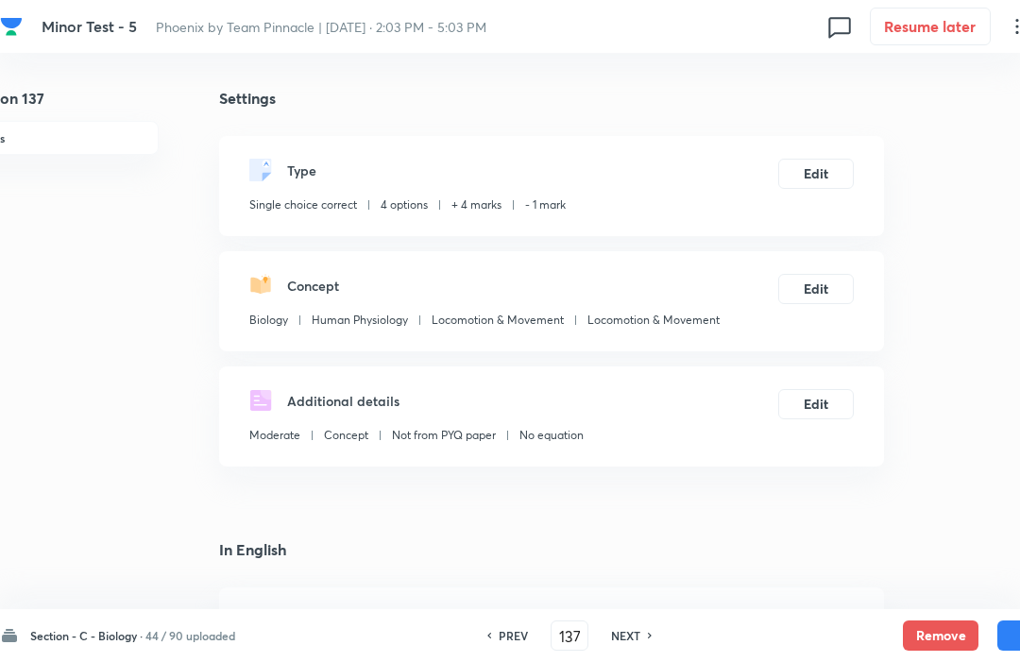
click at [935, 623] on button "Remove" at bounding box center [941, 636] width 76 height 30
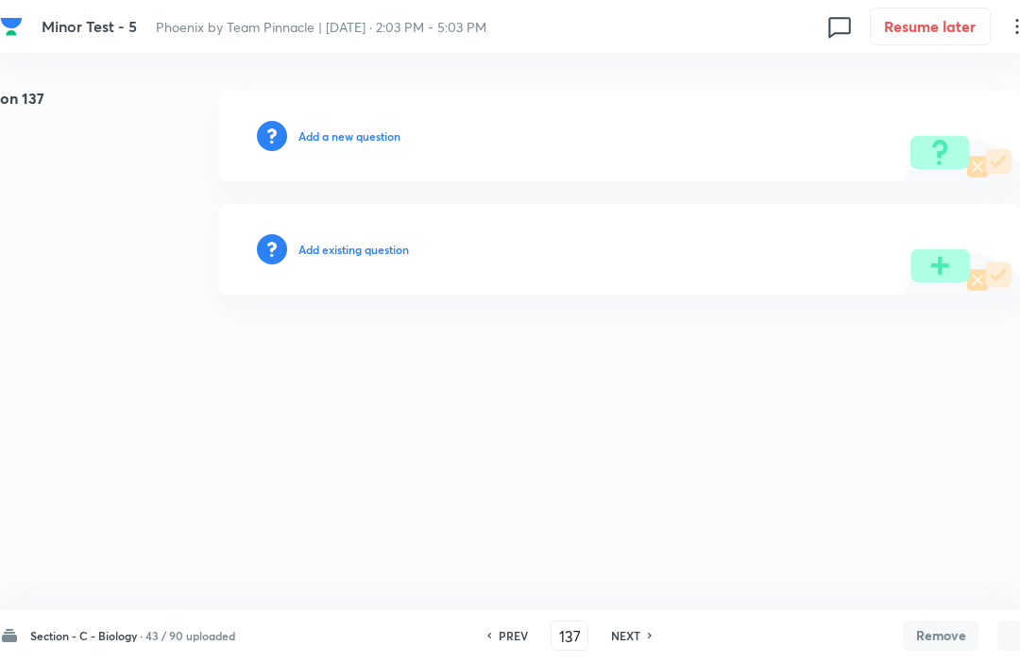
click at [636, 640] on h6 "NEXT" at bounding box center [625, 635] width 29 height 17
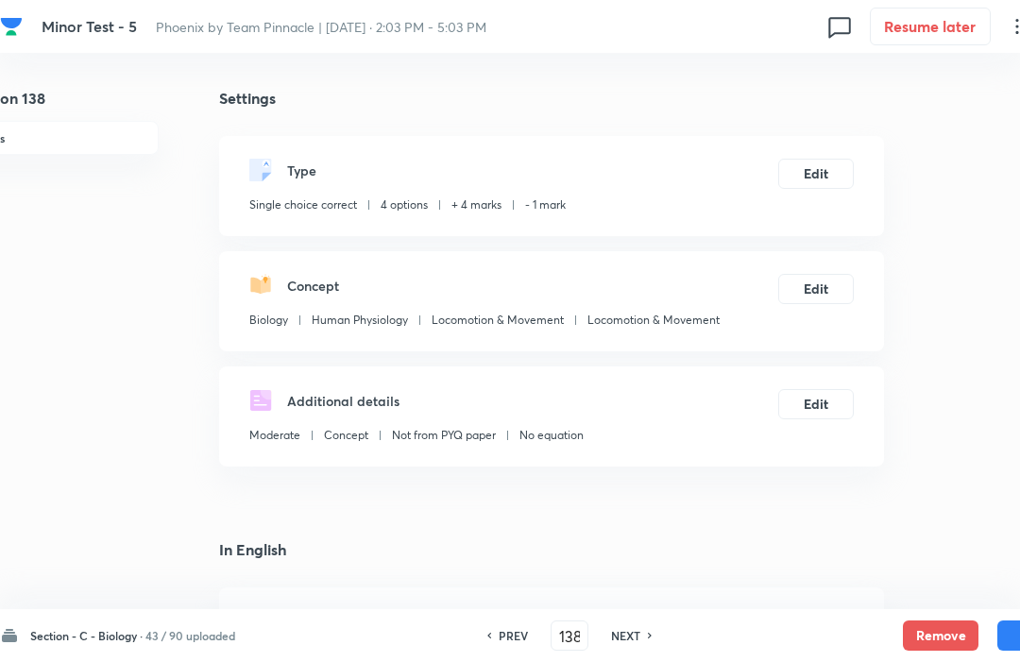
click at [946, 621] on button "Remove" at bounding box center [941, 636] width 76 height 30
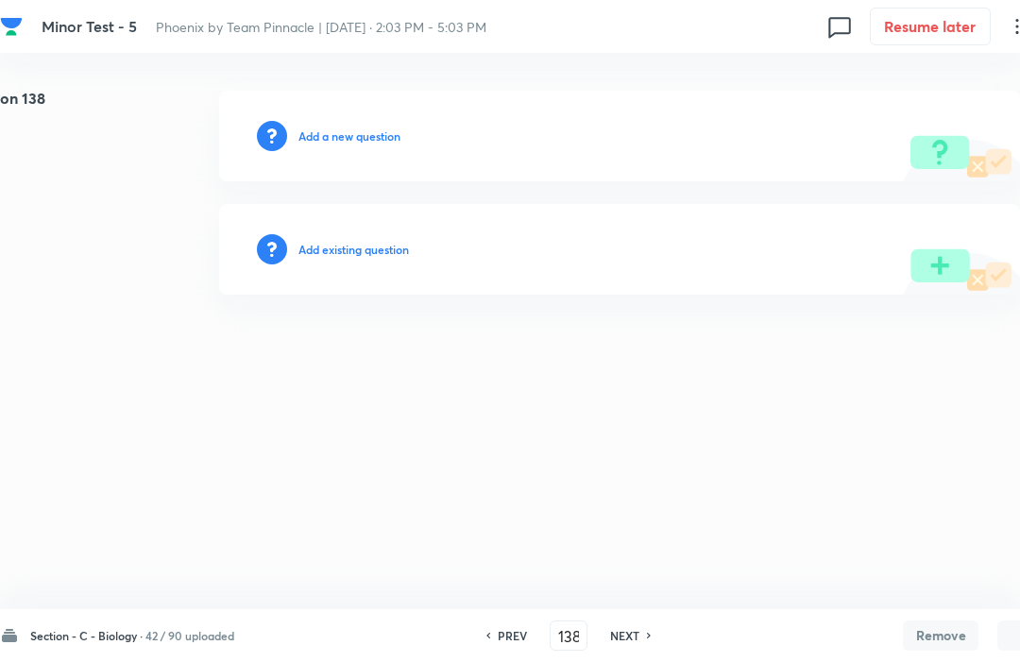
click at [640, 643] on h6 "NEXT" at bounding box center [624, 635] width 29 height 17
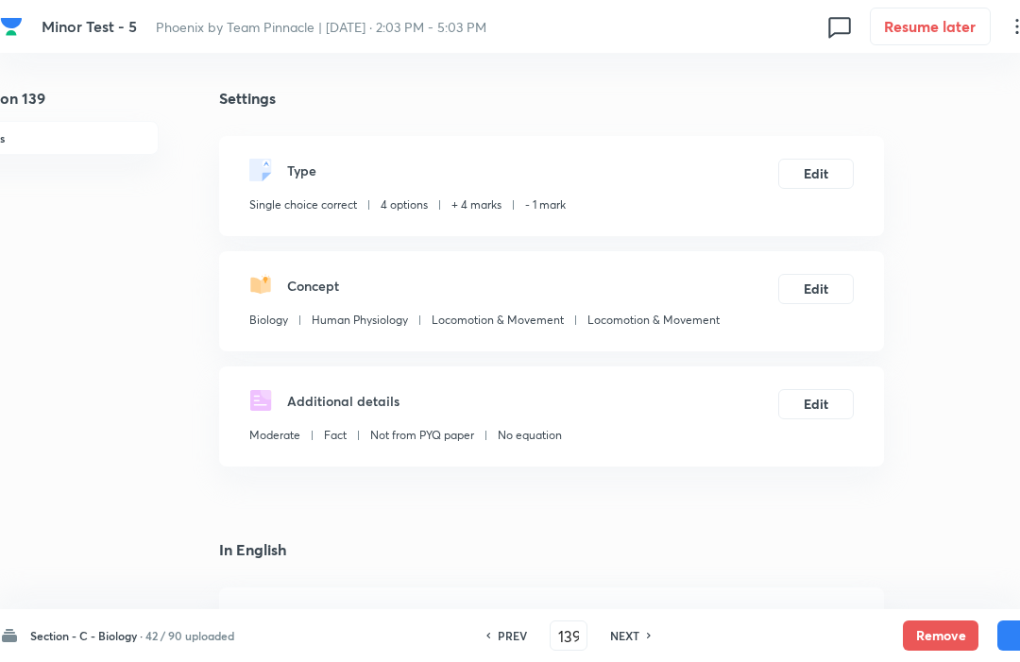
click at [909, 635] on button "Remove" at bounding box center [941, 636] width 76 height 30
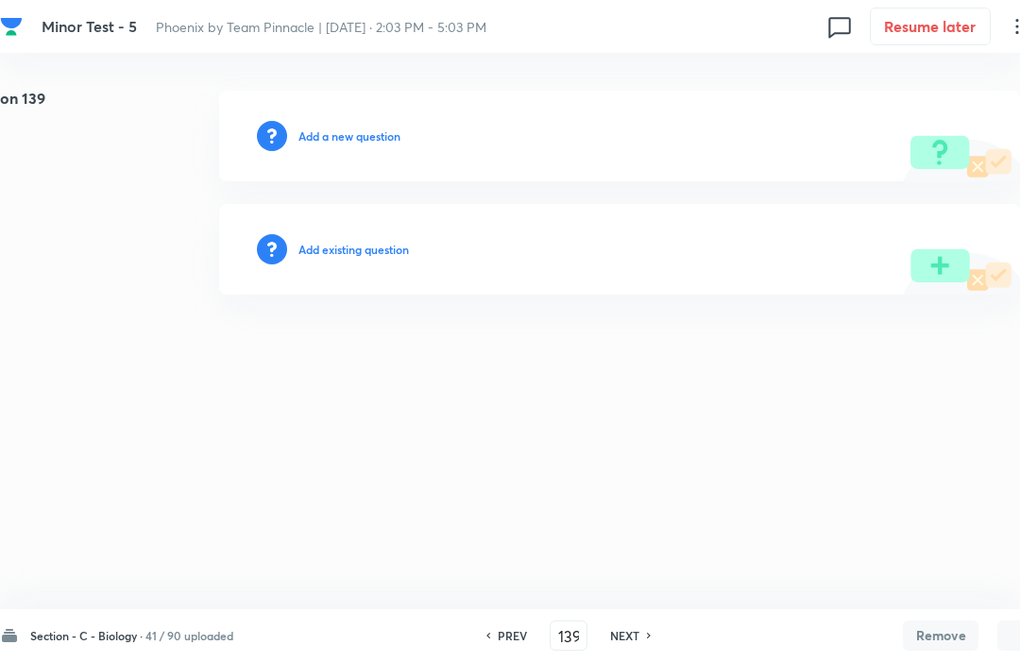
click at [652, 638] on icon at bounding box center [650, 635] width 6 height 9
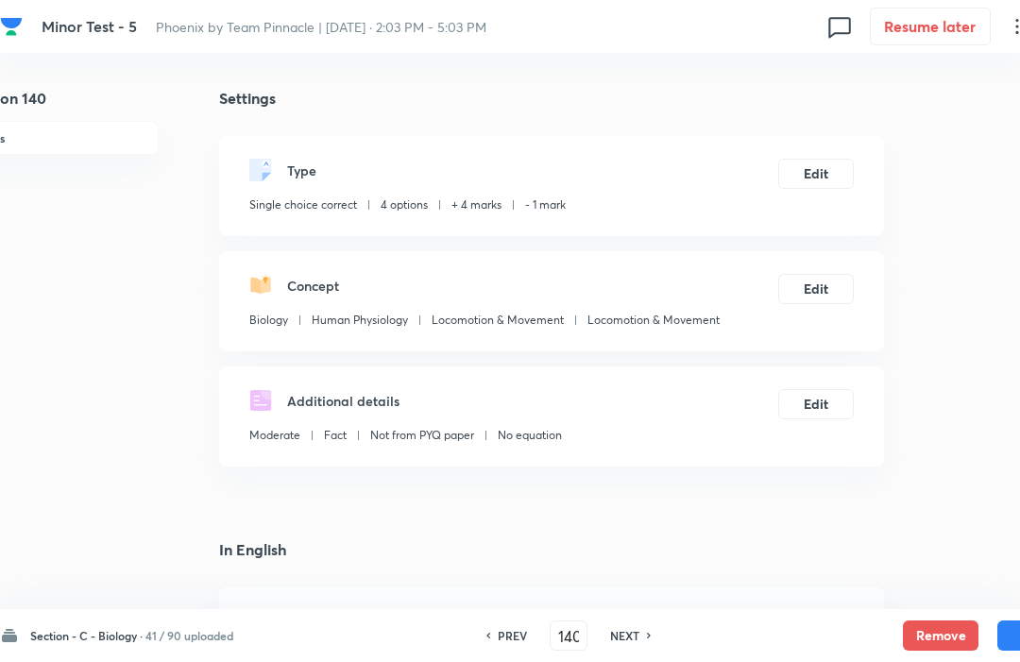
click at [931, 647] on button "Remove" at bounding box center [941, 636] width 76 height 30
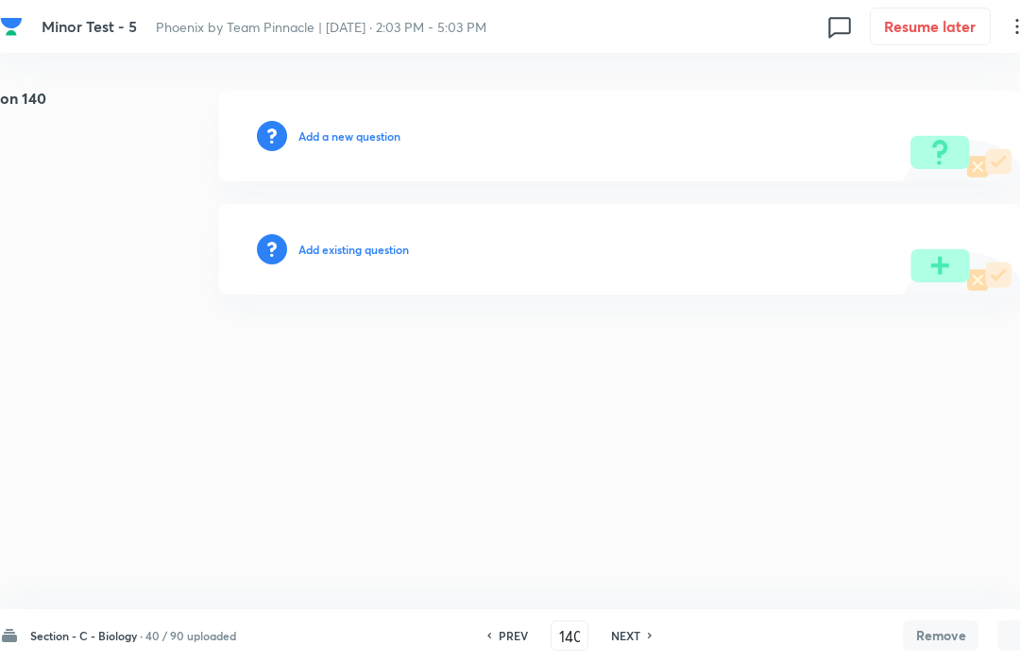
click at [640, 642] on h6 "NEXT" at bounding box center [625, 635] width 29 height 17
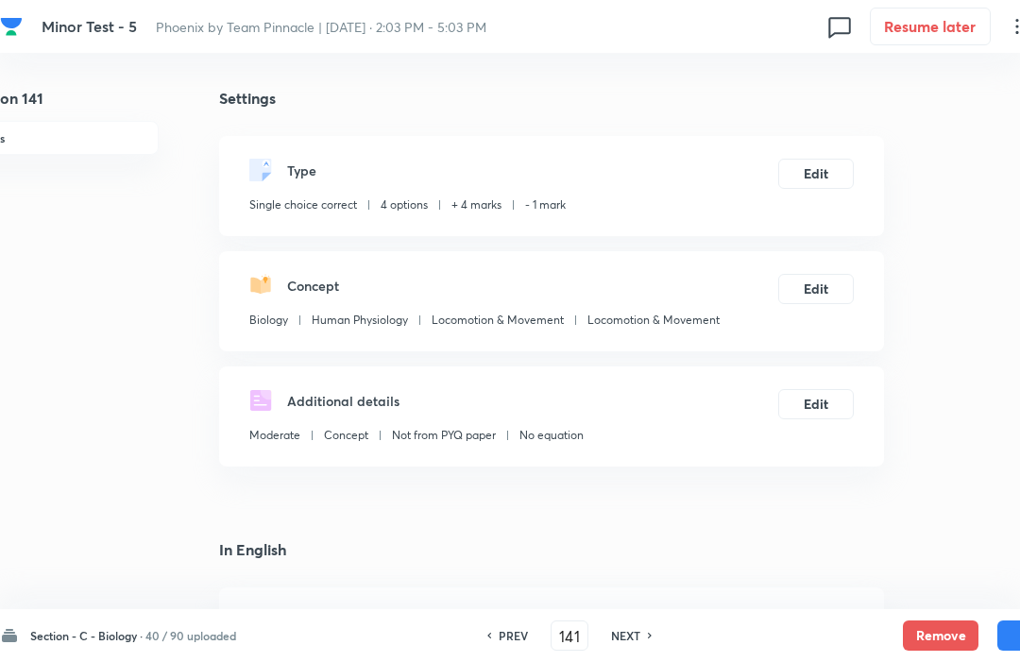
click at [956, 623] on button "Remove" at bounding box center [941, 636] width 76 height 30
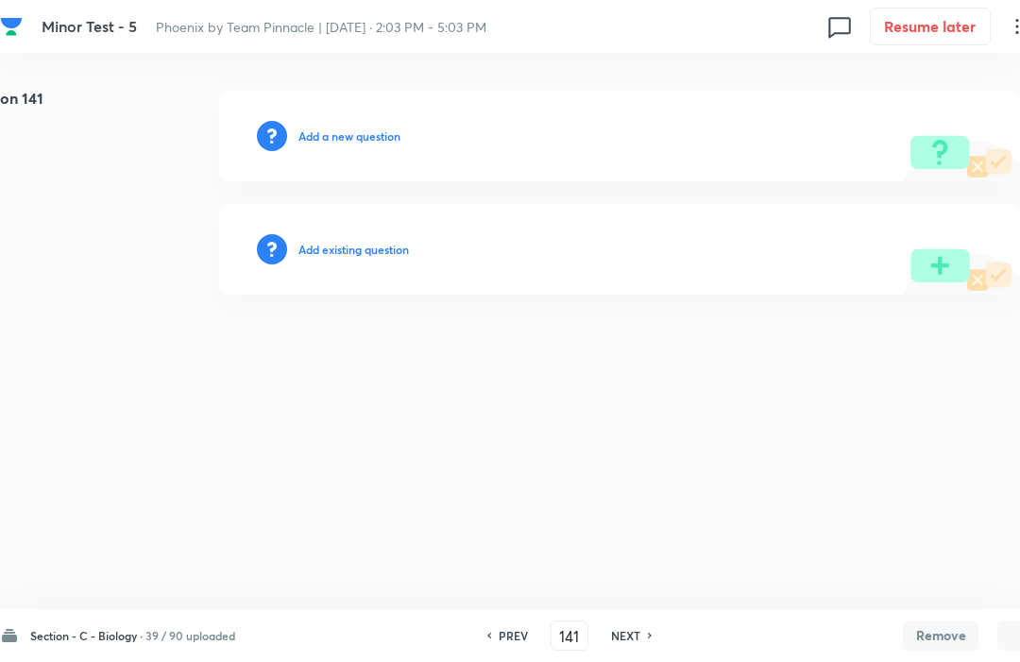
click at [628, 627] on h6 "NEXT" at bounding box center [625, 635] width 29 height 17
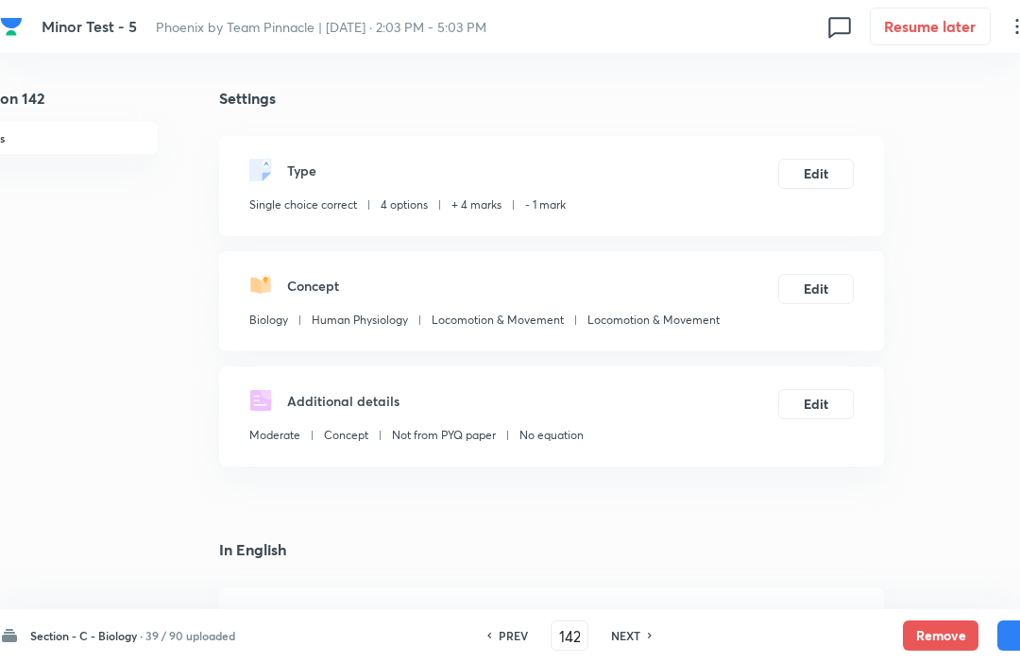
click at [940, 626] on button "Remove" at bounding box center [941, 636] width 76 height 30
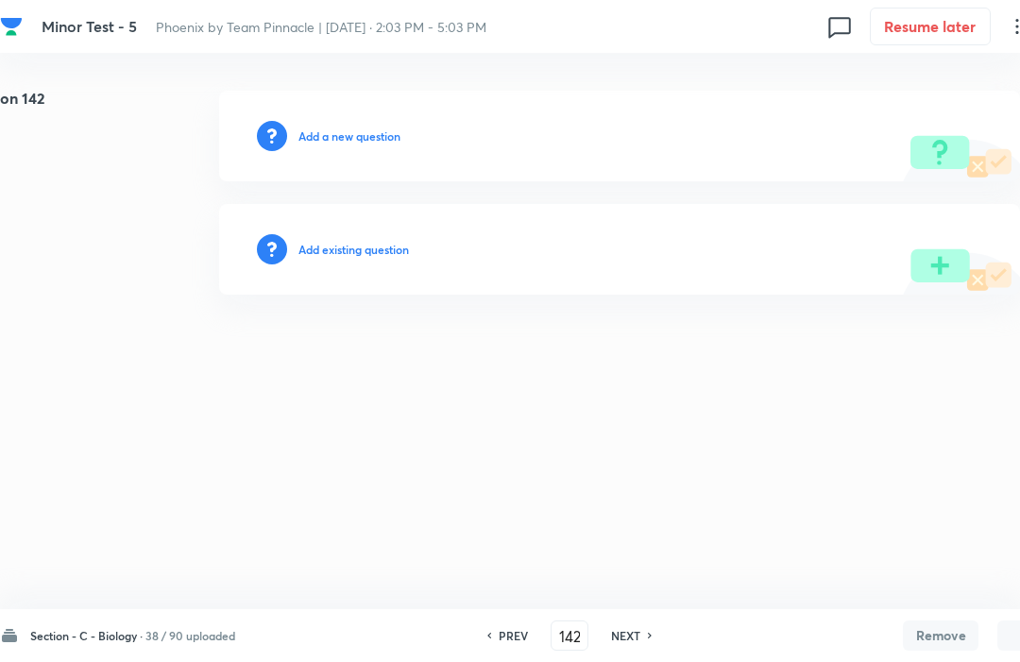
click at [630, 627] on h6 "NEXT" at bounding box center [625, 635] width 29 height 17
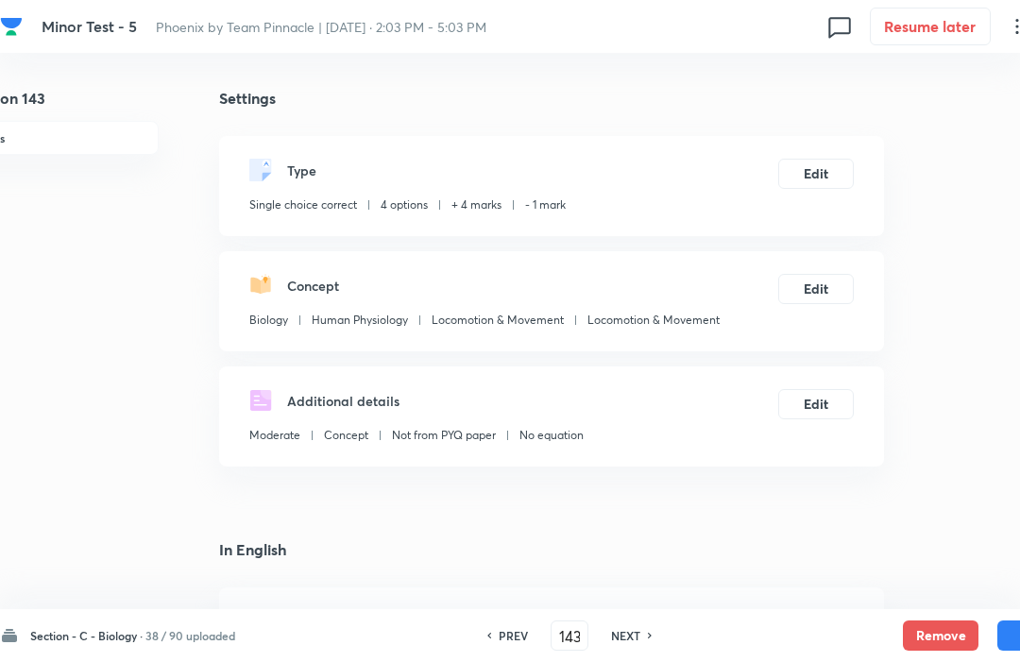
click at [944, 630] on button "Remove" at bounding box center [941, 636] width 76 height 30
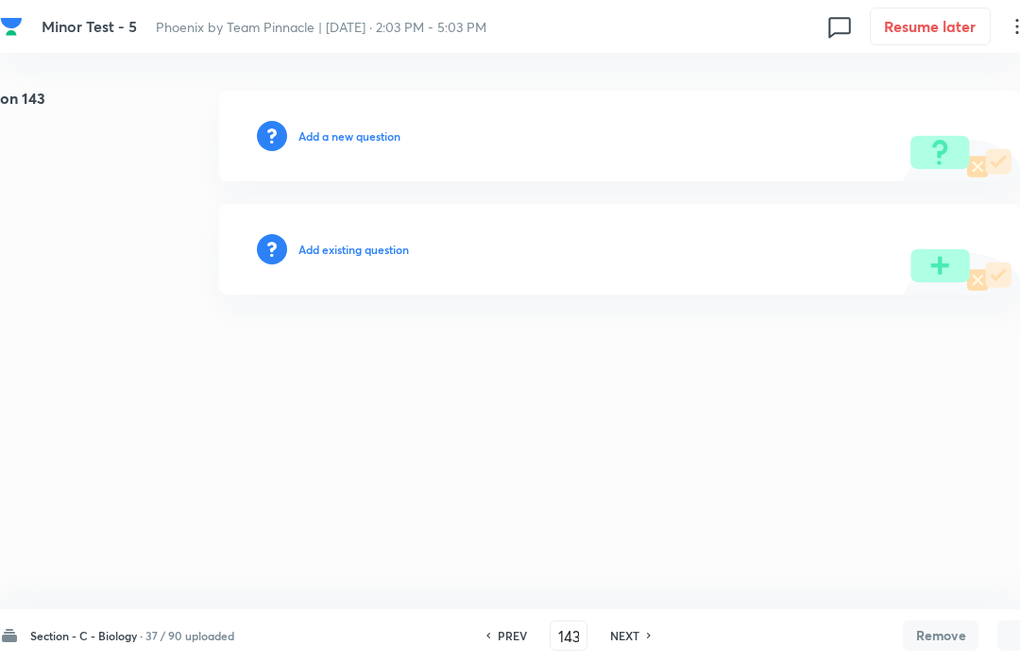
click at [635, 627] on h6 "NEXT" at bounding box center [624, 635] width 29 height 17
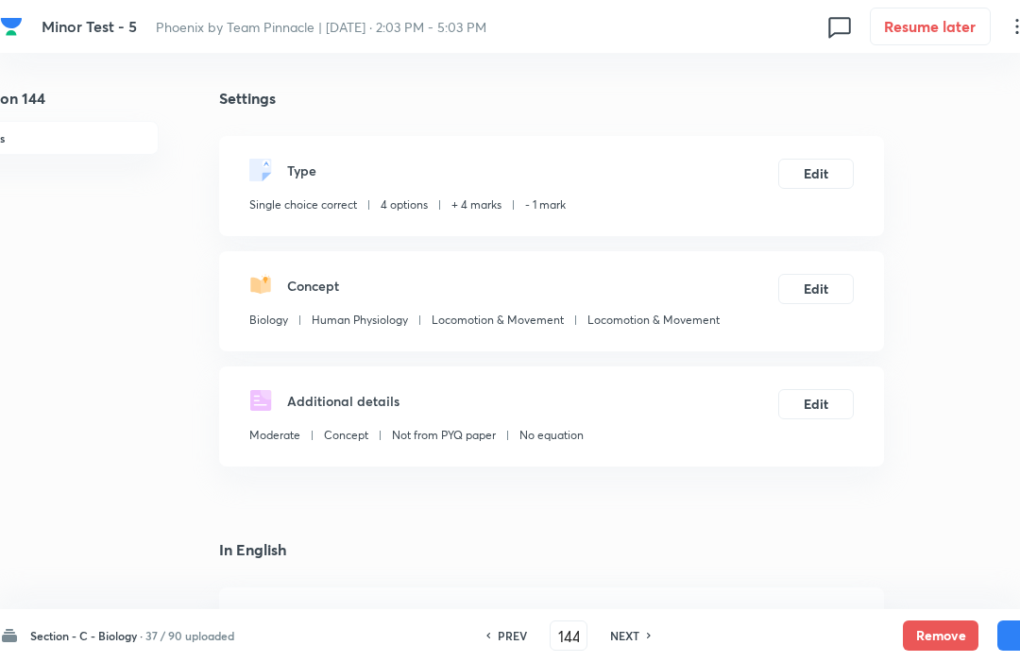
click at [941, 621] on button "Remove" at bounding box center [941, 636] width 76 height 30
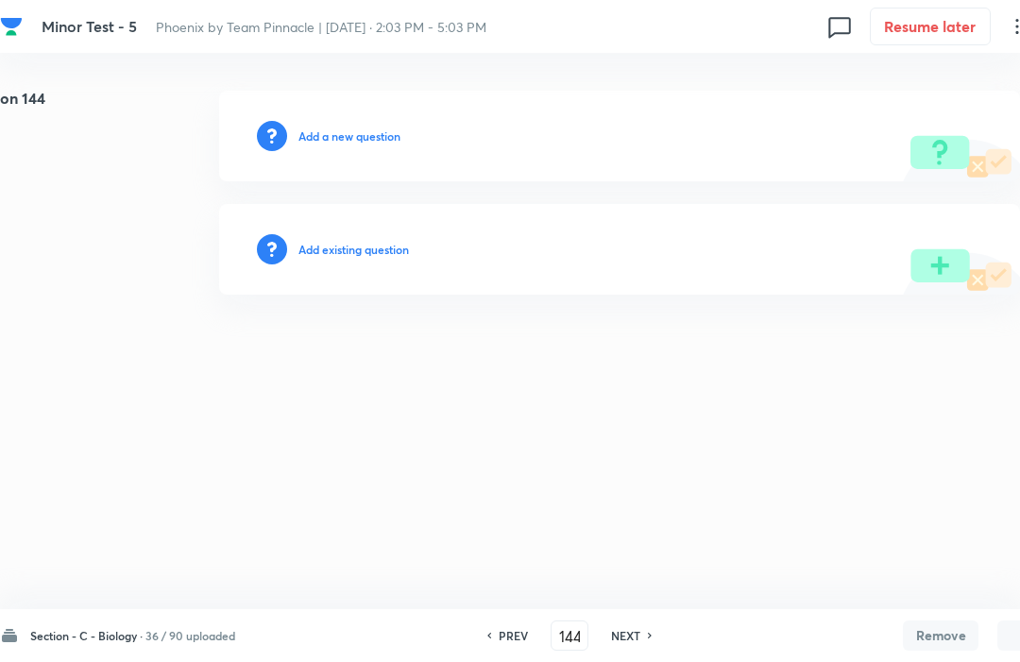
click at [640, 627] on h6 "NEXT" at bounding box center [625, 635] width 29 height 17
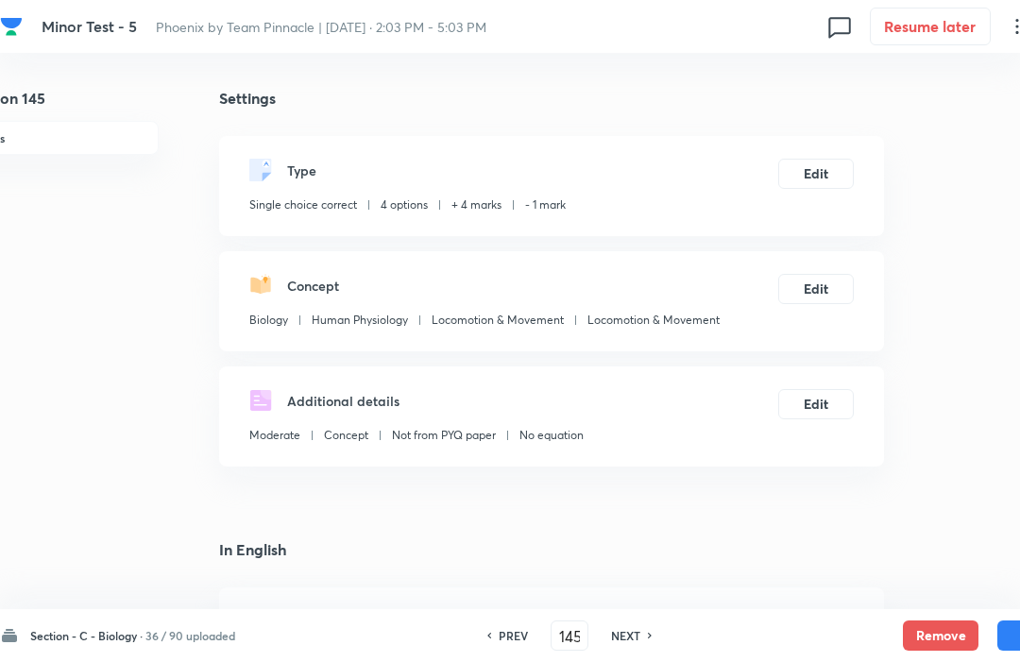
click at [917, 637] on button "Remove" at bounding box center [941, 636] width 76 height 30
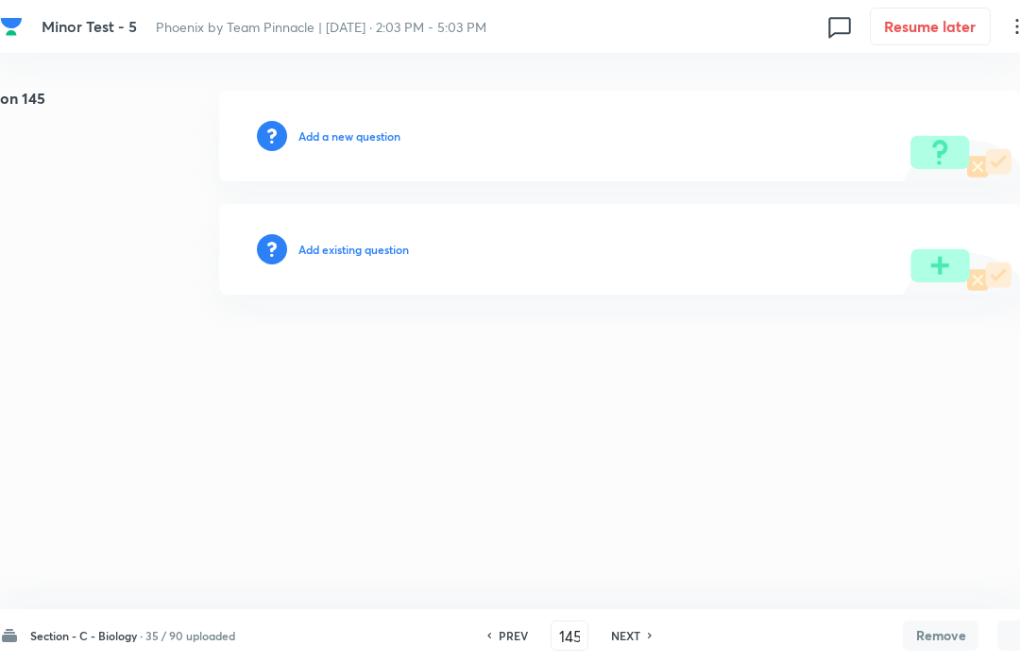
click at [643, 630] on div "NEXT" at bounding box center [629, 635] width 50 height 17
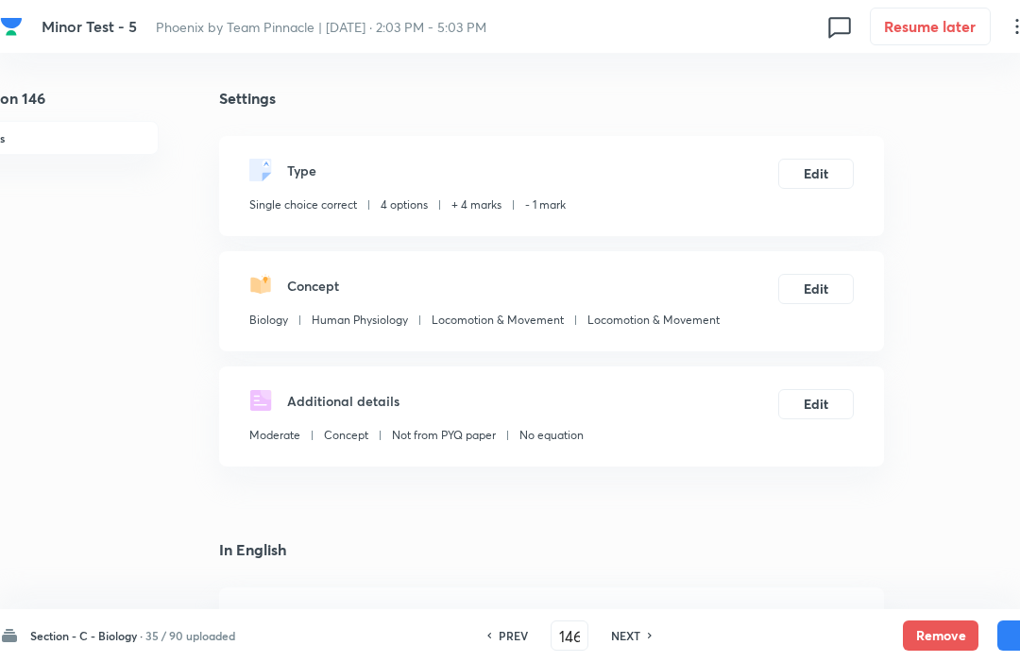
click at [940, 628] on button "Remove" at bounding box center [941, 636] width 76 height 30
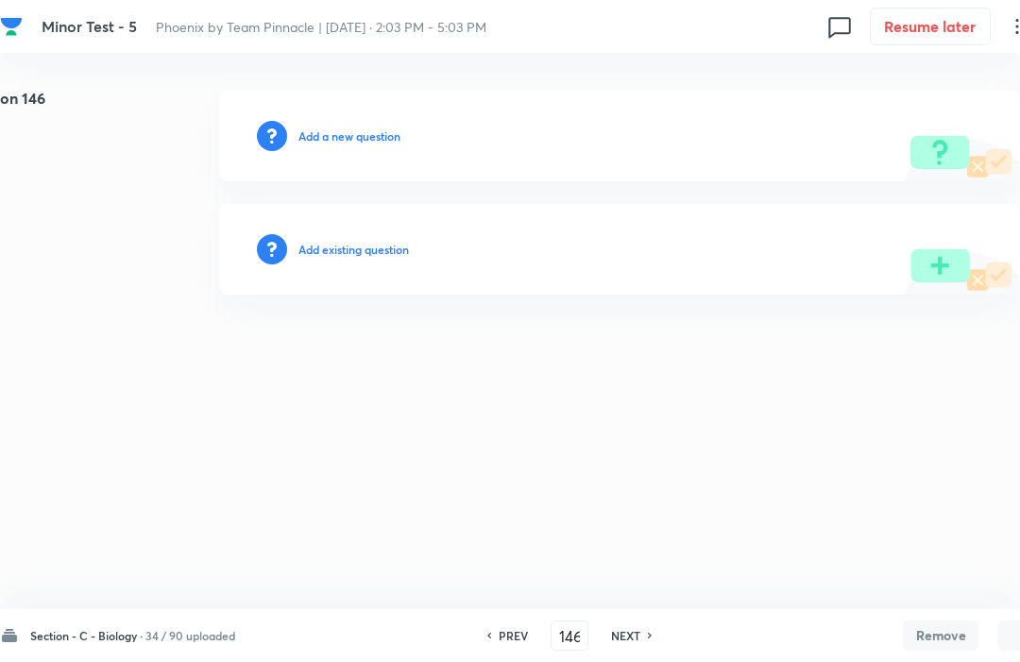
click at [638, 634] on h6 "NEXT" at bounding box center [625, 635] width 29 height 17
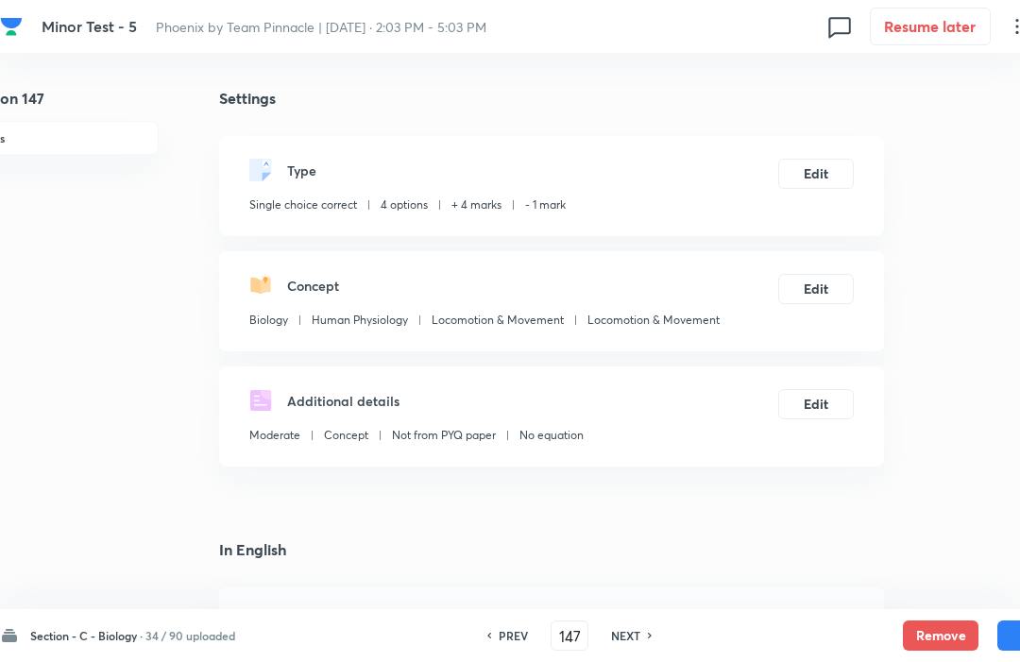
click at [948, 634] on button "Remove" at bounding box center [941, 636] width 76 height 30
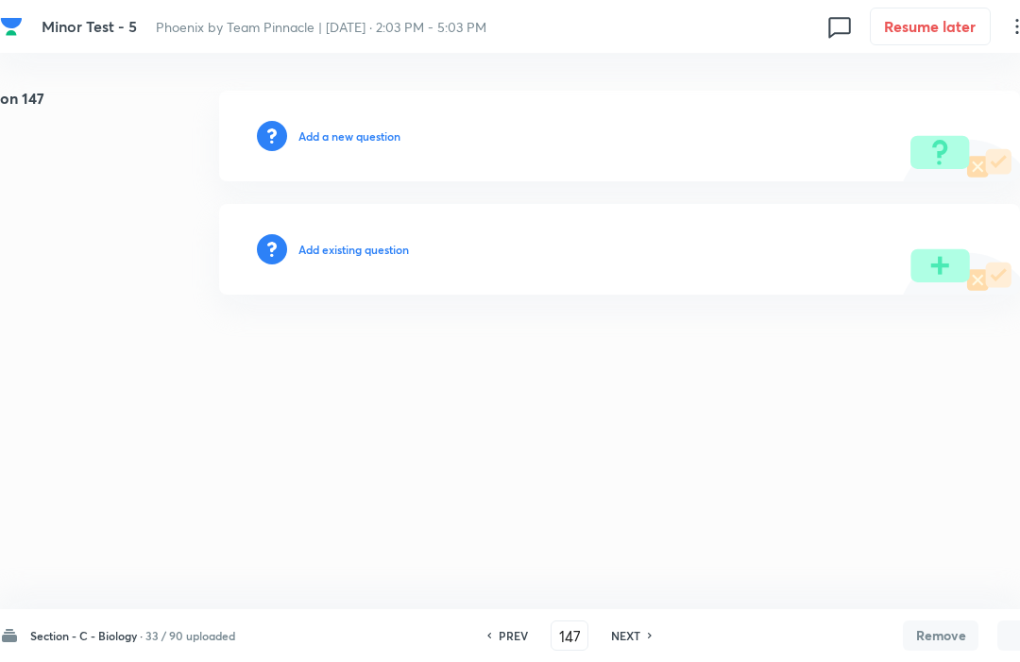
click at [640, 631] on h6 "NEXT" at bounding box center [625, 635] width 29 height 17
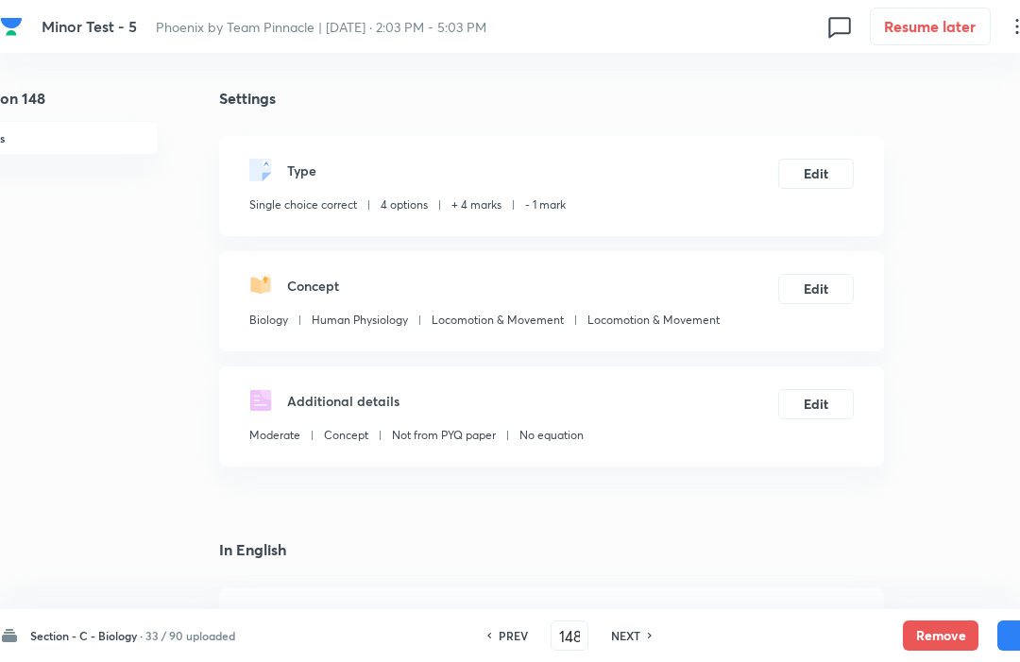
click at [952, 627] on button "Remove" at bounding box center [941, 636] width 76 height 30
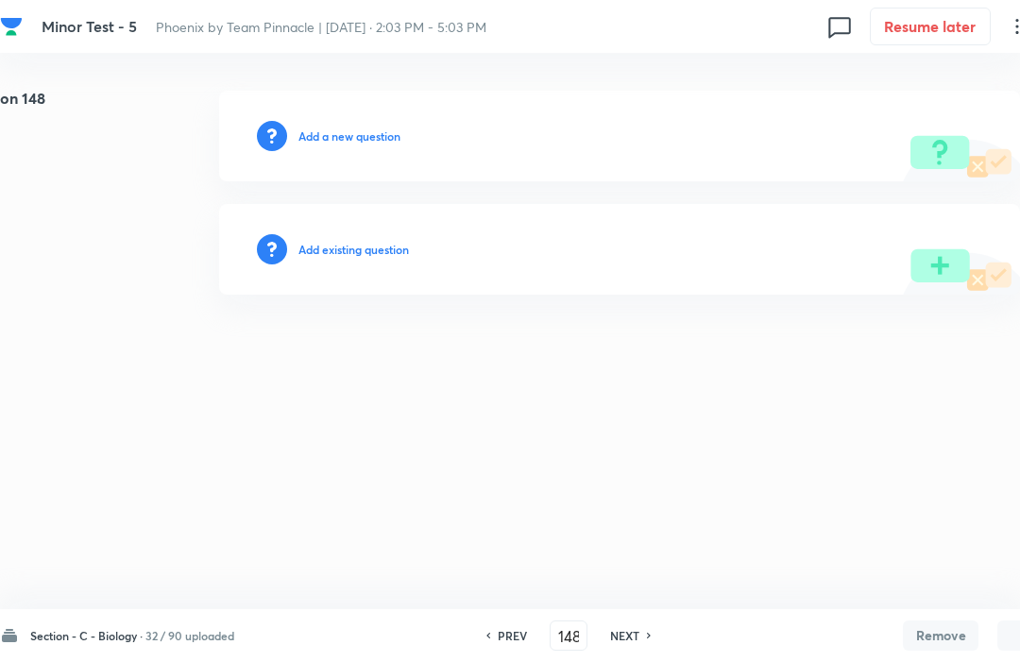
click at [635, 629] on h6 "NEXT" at bounding box center [624, 635] width 29 height 17
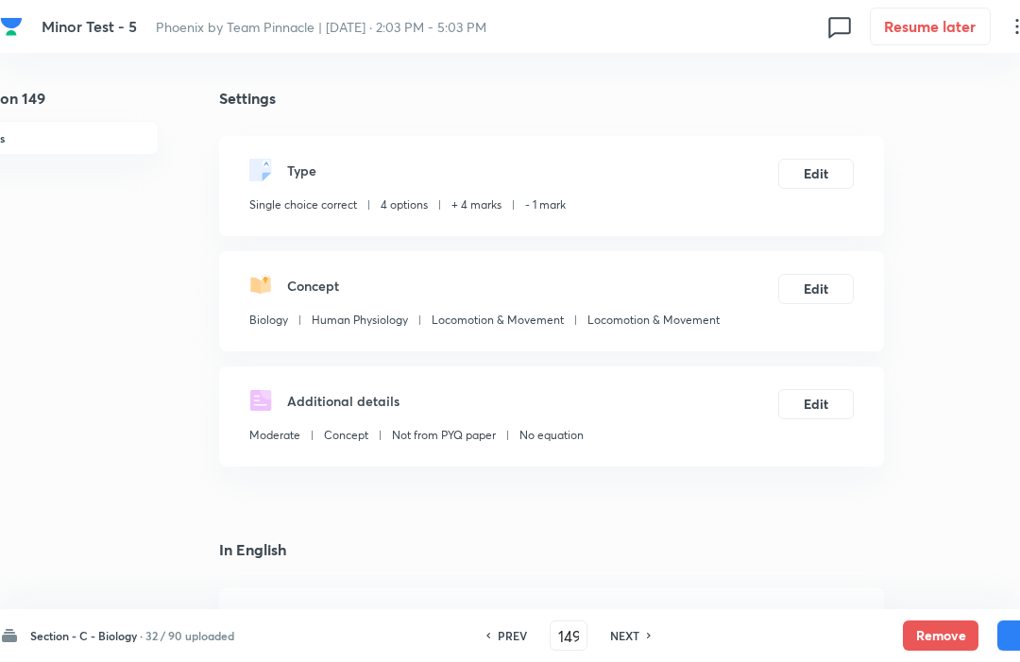
click at [940, 643] on button "Remove" at bounding box center [941, 636] width 76 height 30
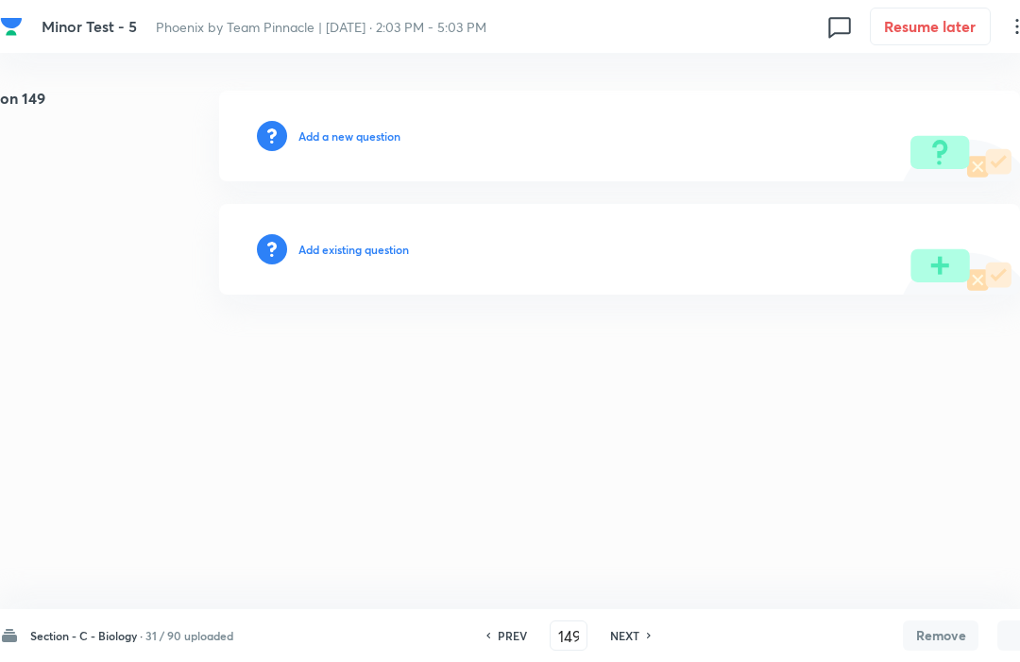
click at [640, 643] on h6 "NEXT" at bounding box center [624, 635] width 29 height 17
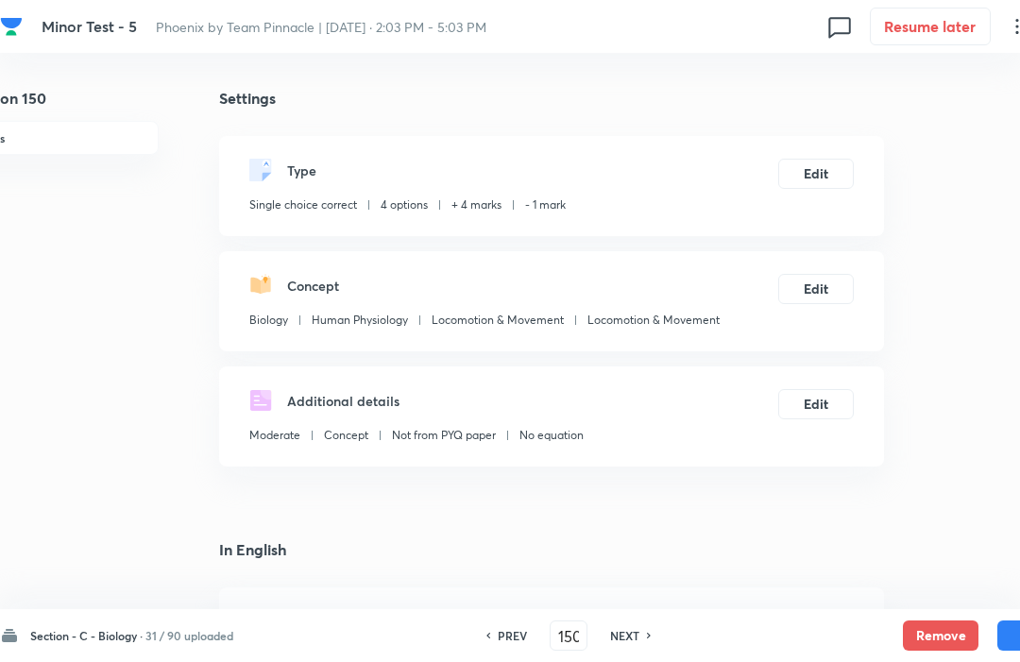
click at [931, 637] on button "Remove" at bounding box center [941, 636] width 76 height 30
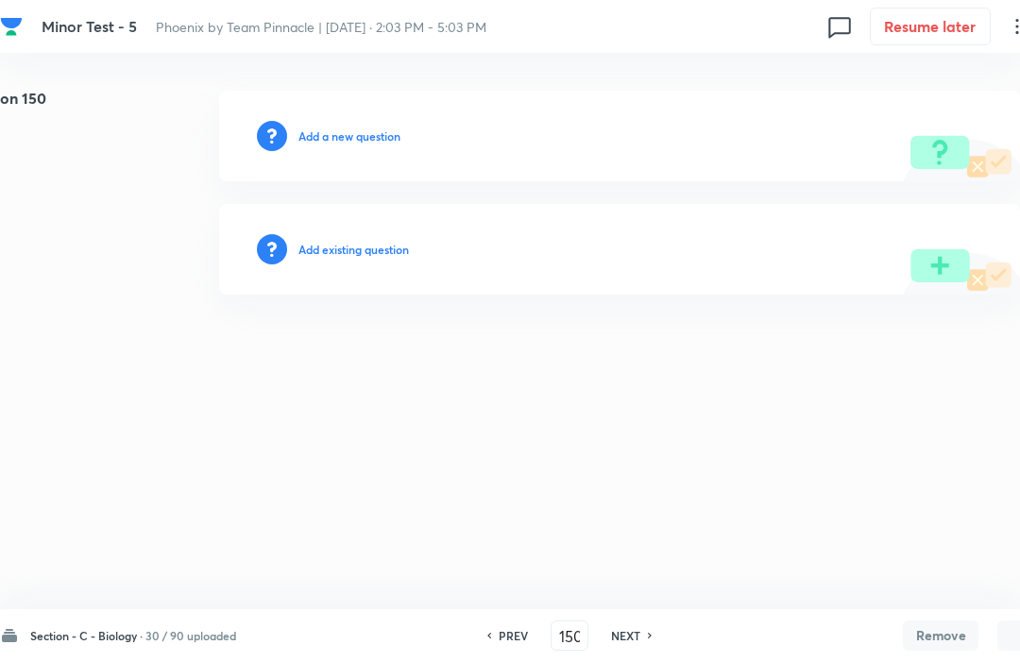
click at [640, 635] on h6 "NEXT" at bounding box center [625, 635] width 29 height 17
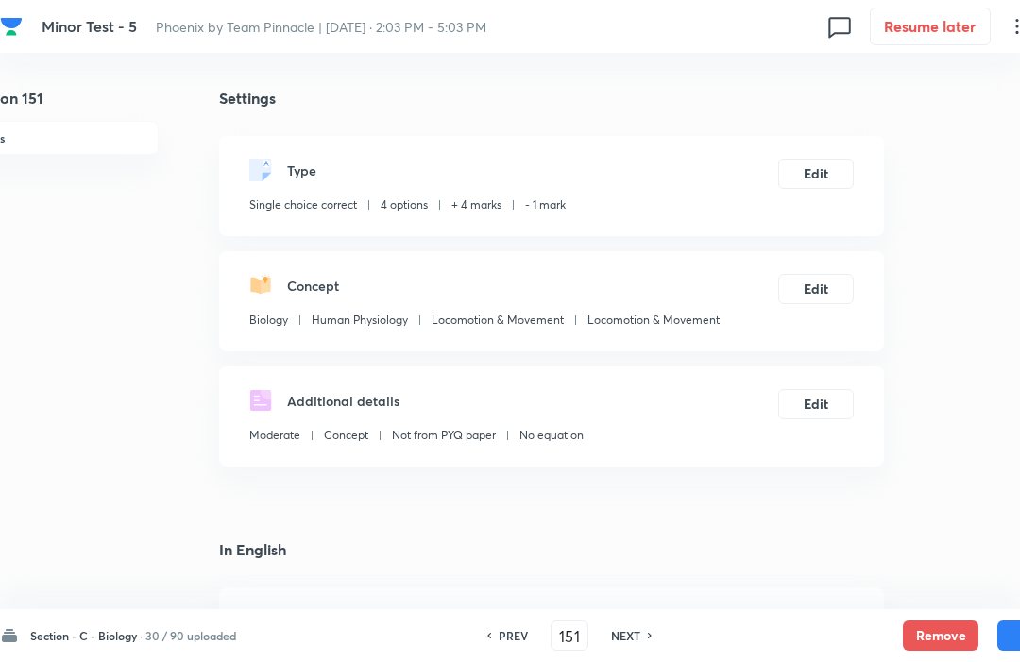
click at [938, 630] on button "Remove" at bounding box center [941, 636] width 76 height 30
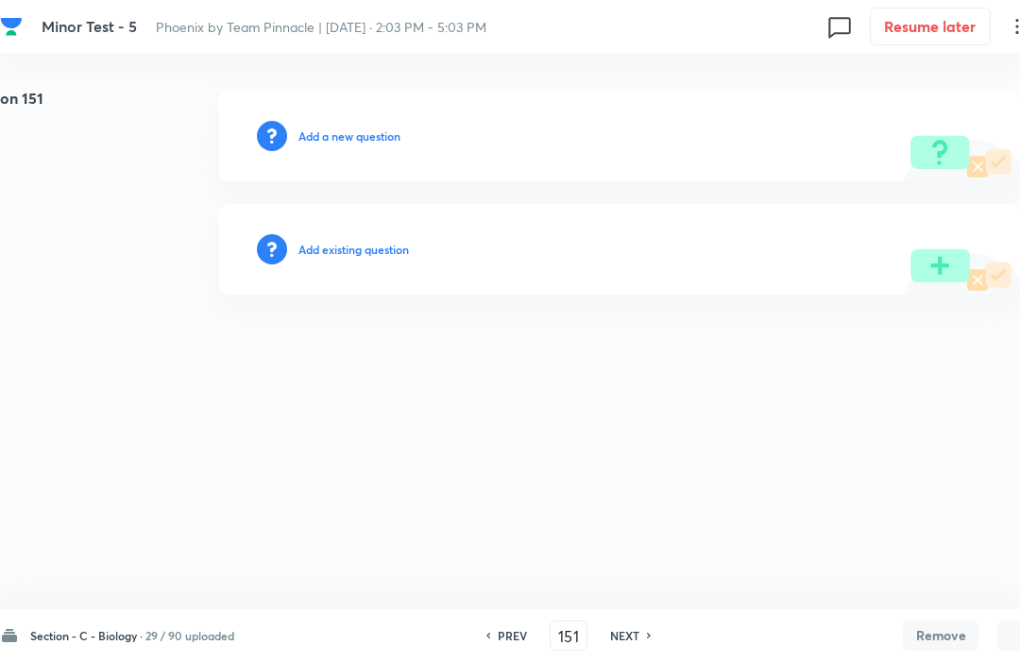
click at [640, 642] on h6 "NEXT" at bounding box center [624, 635] width 29 height 17
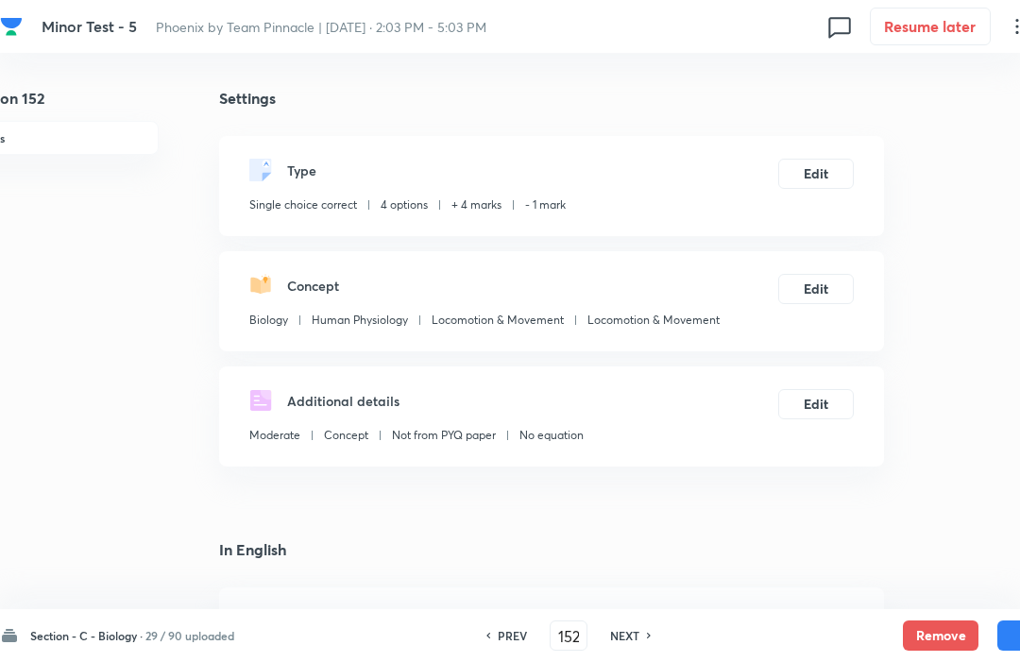
click at [929, 628] on button "Remove" at bounding box center [941, 636] width 76 height 30
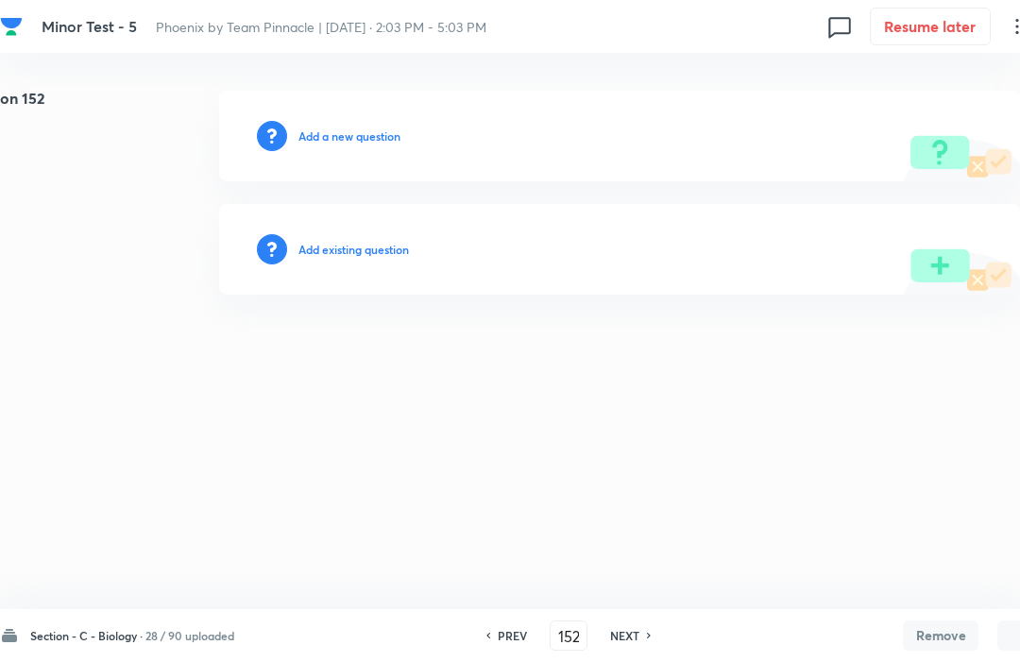
click at [931, 647] on button "Remove" at bounding box center [941, 636] width 76 height 30
click at [637, 630] on h6 "NEXT" at bounding box center [624, 635] width 29 height 17
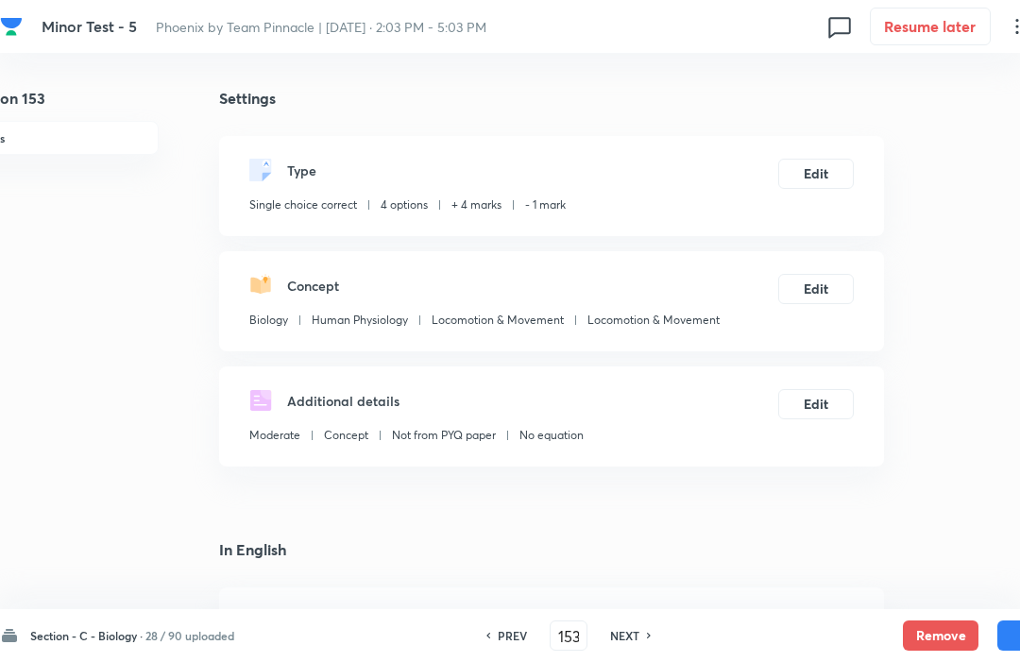
click at [942, 627] on button "Remove" at bounding box center [941, 636] width 76 height 30
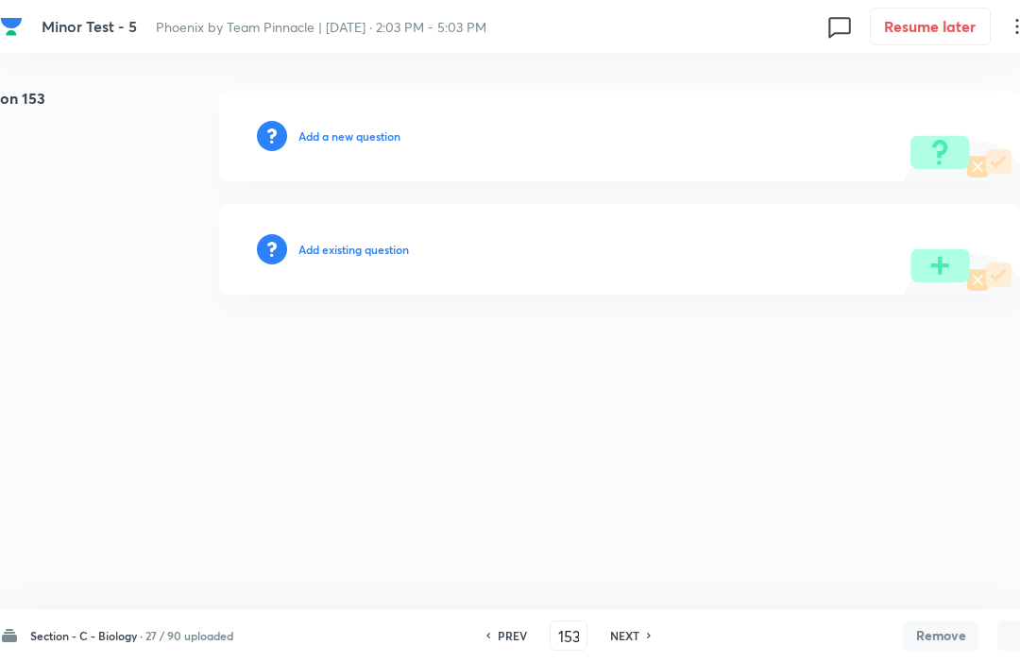
click at [654, 620] on div "Section - C - Biology · 27 / 90 uploaded PREV 153 ​ NEXT Remove Save" at bounding box center [536, 635] width 1073 height 53
click at [643, 631] on div "NEXT" at bounding box center [628, 635] width 50 height 17
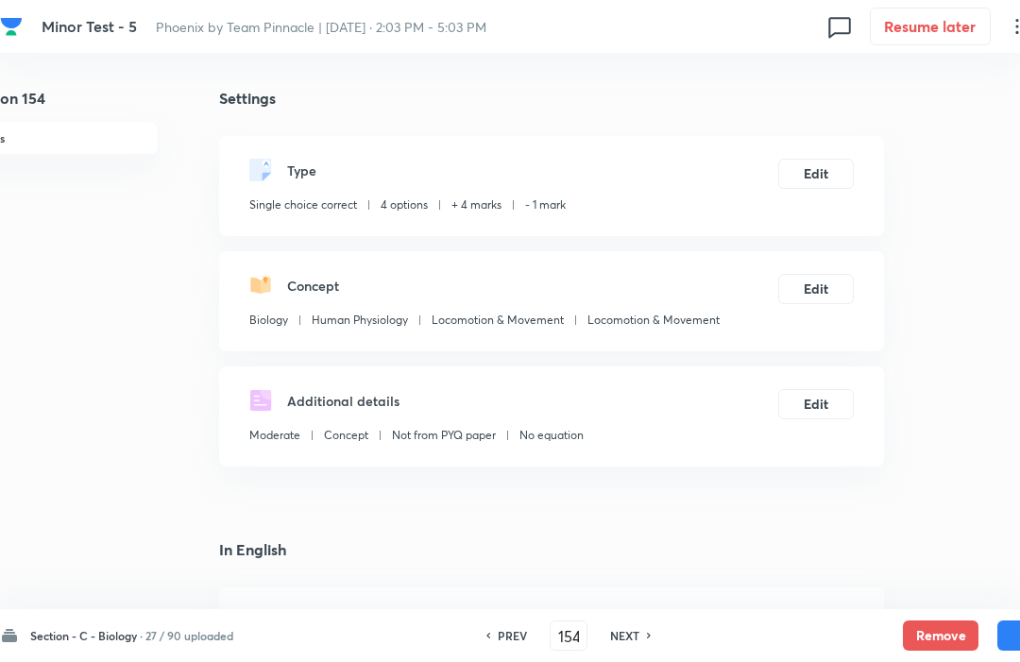
click at [936, 627] on button "Remove" at bounding box center [941, 636] width 76 height 30
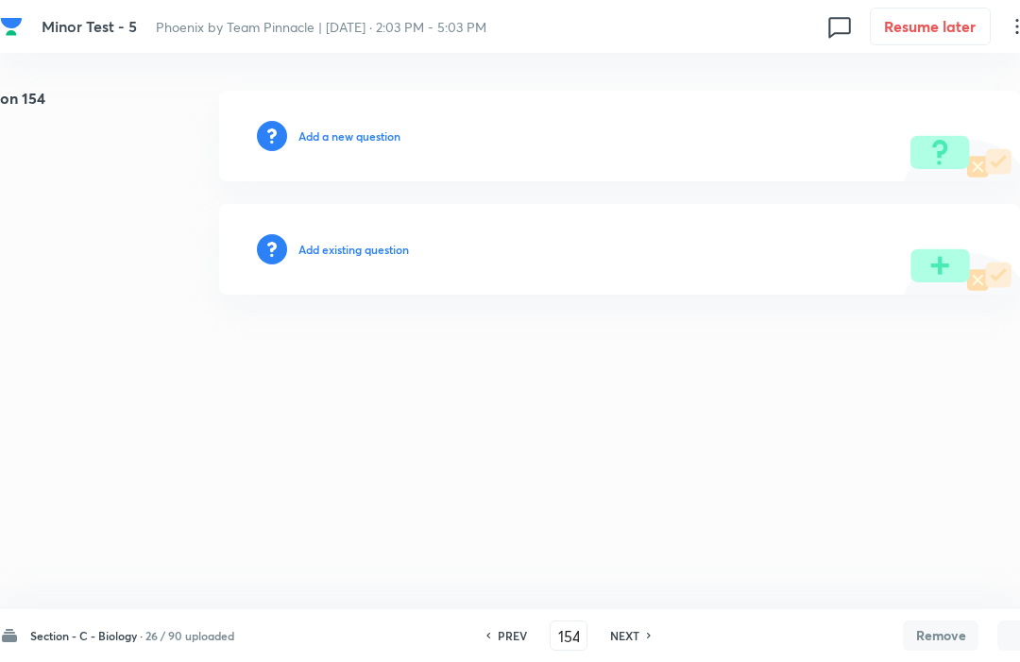
click at [626, 642] on h6 "NEXT" at bounding box center [624, 635] width 29 height 17
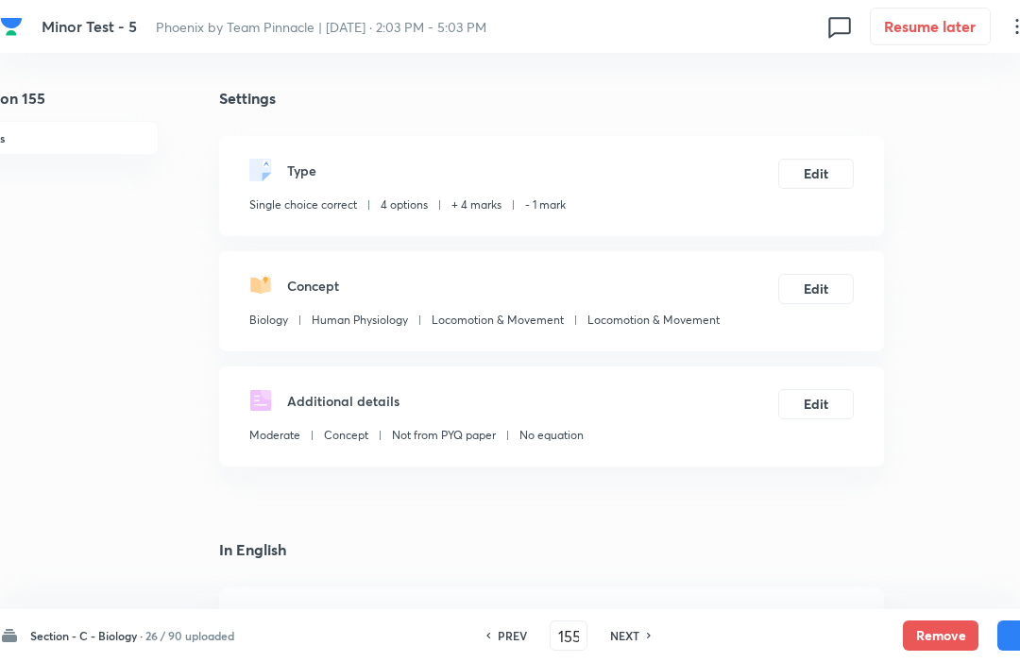
click at [949, 627] on button "Remove" at bounding box center [941, 636] width 76 height 30
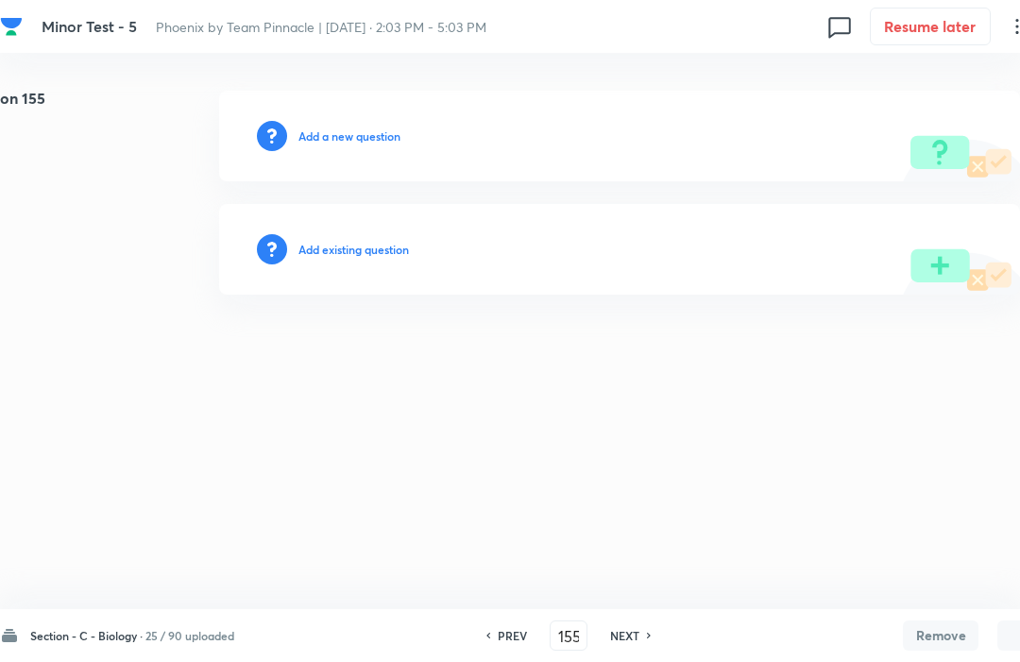
click at [638, 627] on h6 "NEXT" at bounding box center [624, 635] width 29 height 17
type input "156"
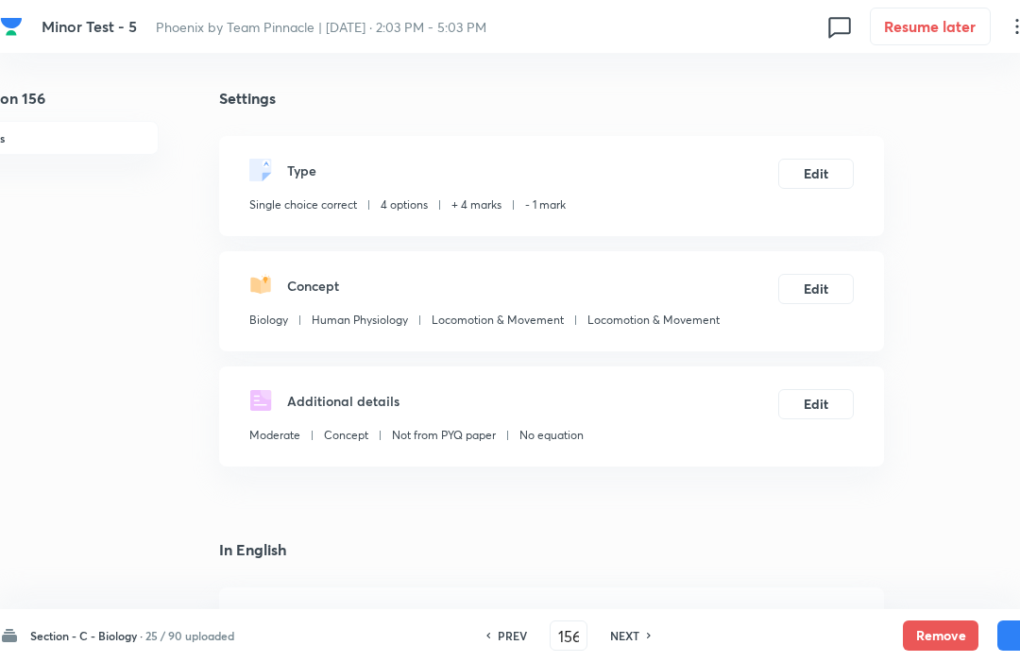
checkbox input "true"
click at [935, 643] on button "Remove" at bounding box center [941, 636] width 76 height 30
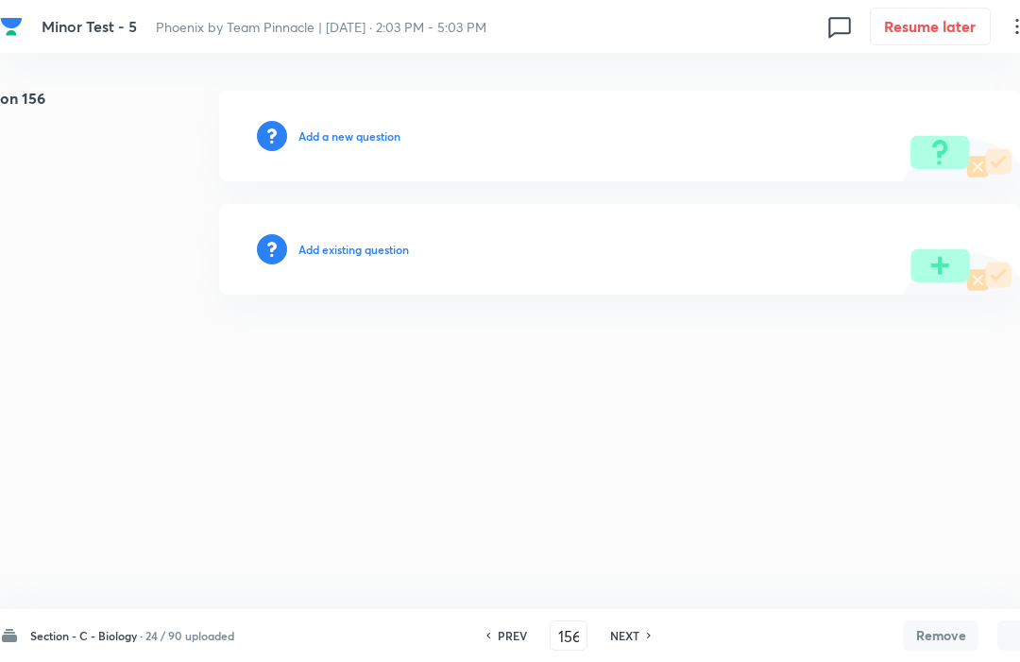
click at [638, 630] on h6 "NEXT" at bounding box center [624, 635] width 29 height 17
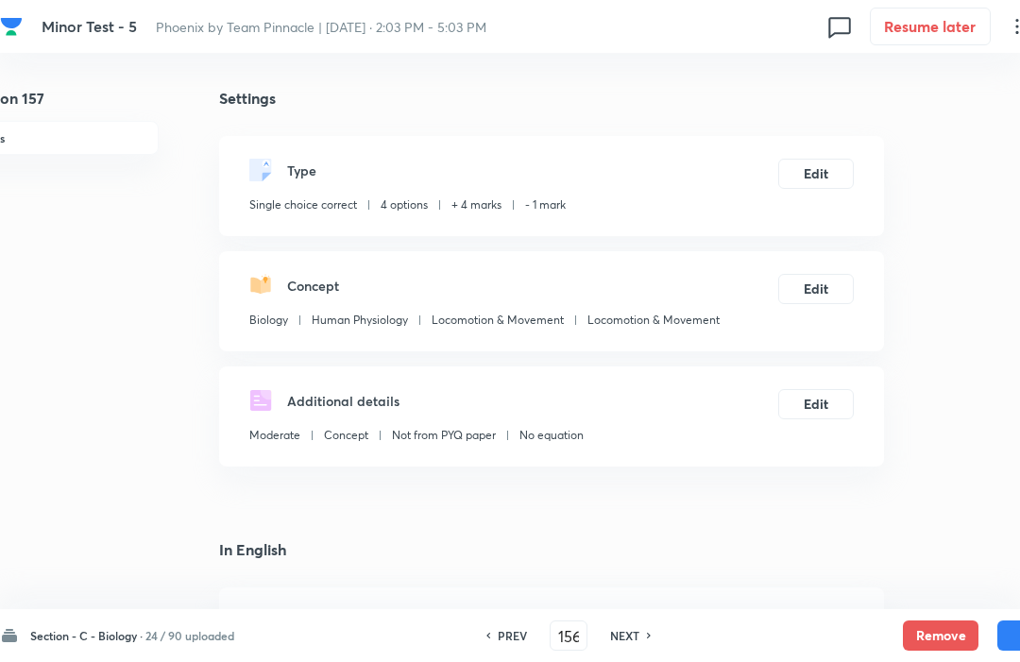
type input "157"
checkbox input "true"
click at [926, 647] on button "Remove" at bounding box center [941, 636] width 76 height 30
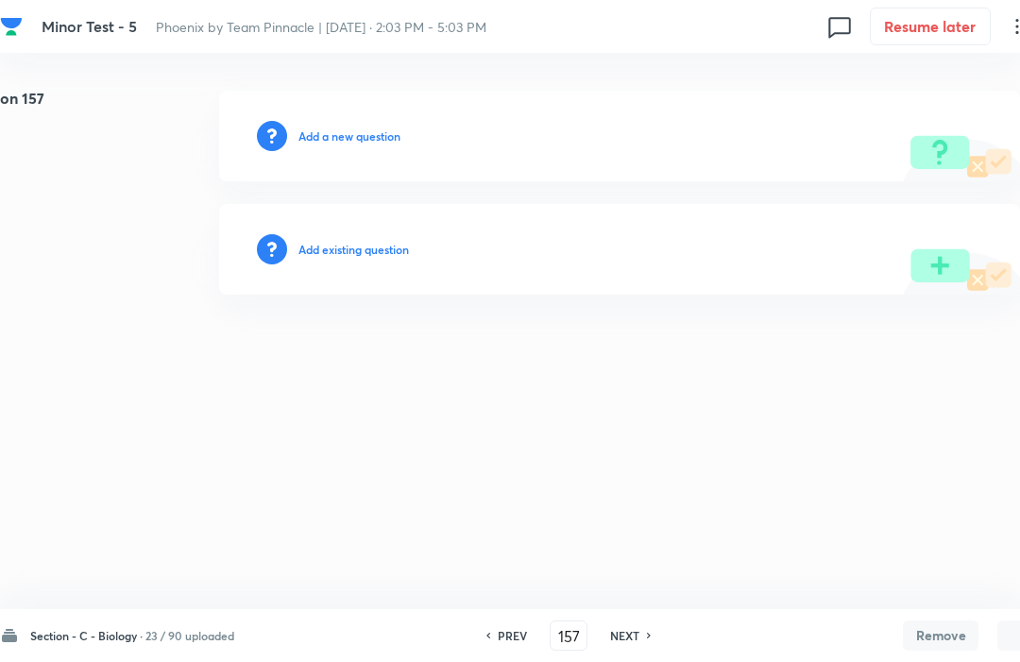
click at [637, 643] on h6 "NEXT" at bounding box center [624, 635] width 29 height 17
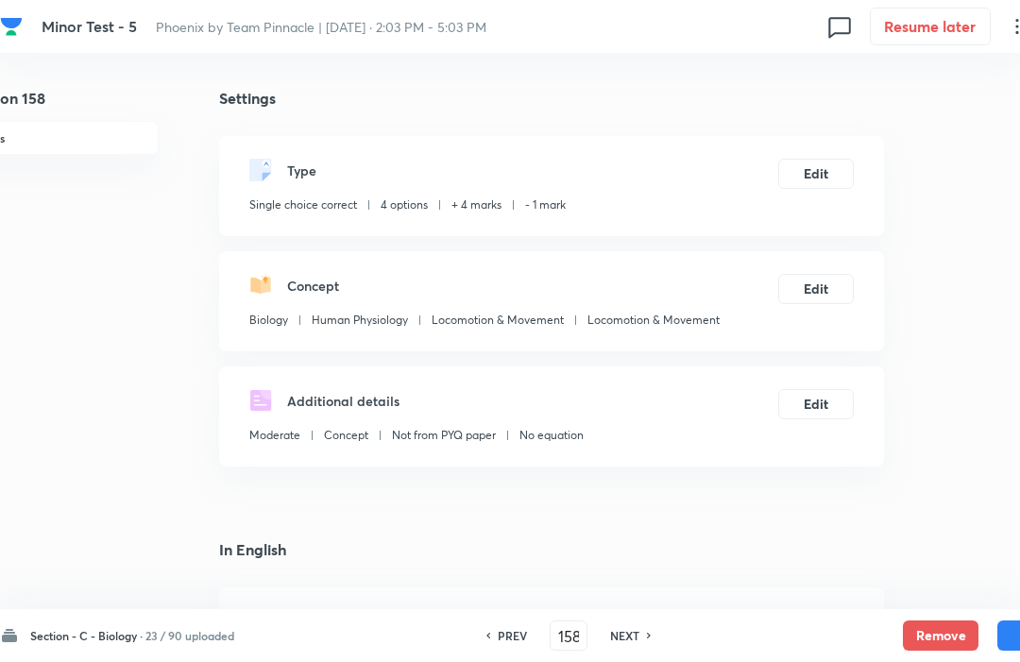
click at [940, 642] on button "Remove" at bounding box center [941, 636] width 76 height 30
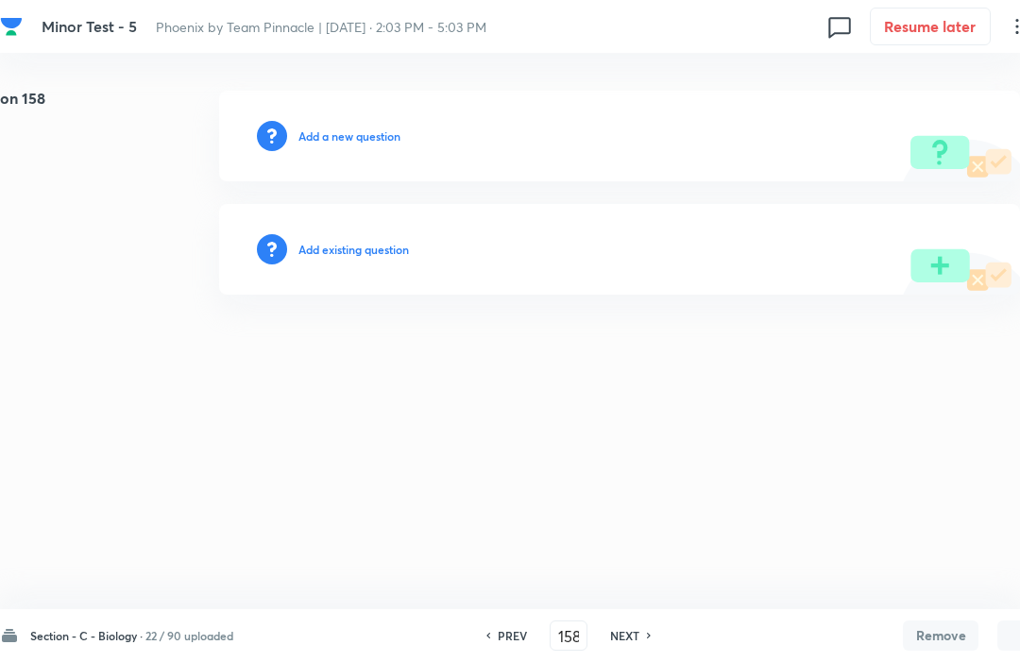
click at [640, 643] on h6 "NEXT" at bounding box center [624, 635] width 29 height 17
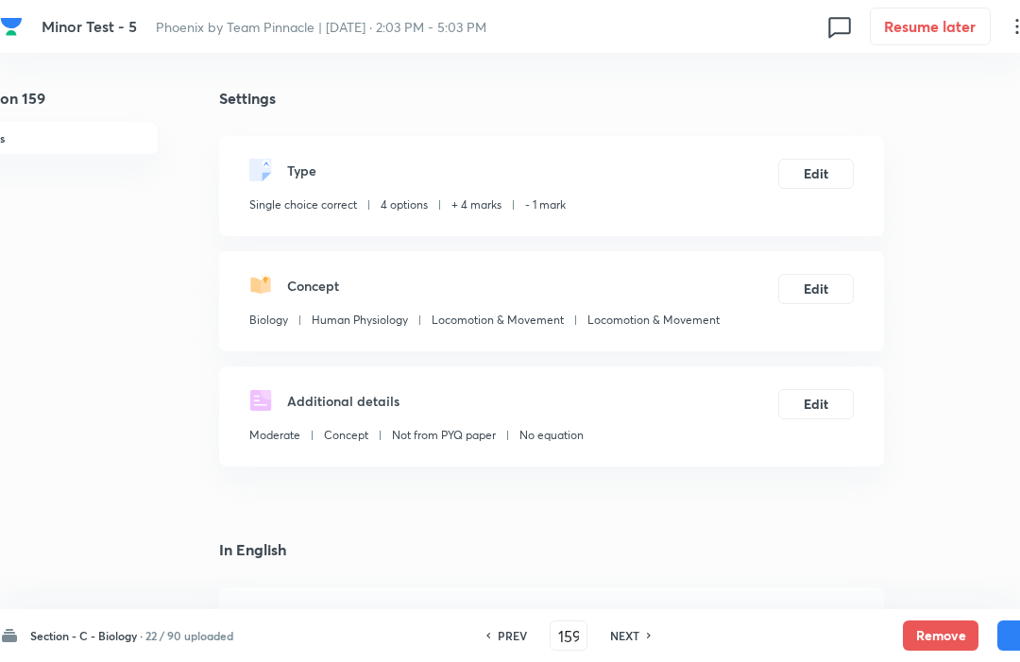
click at [952, 628] on button "Remove" at bounding box center [941, 636] width 76 height 30
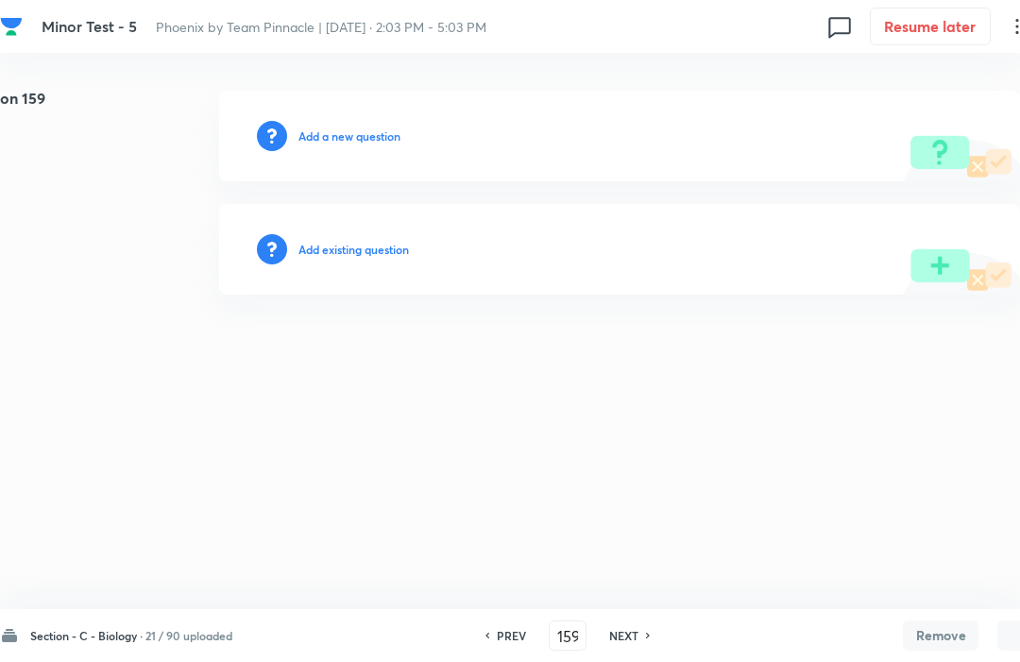
click at [639, 632] on h6 "NEXT" at bounding box center [623, 635] width 29 height 17
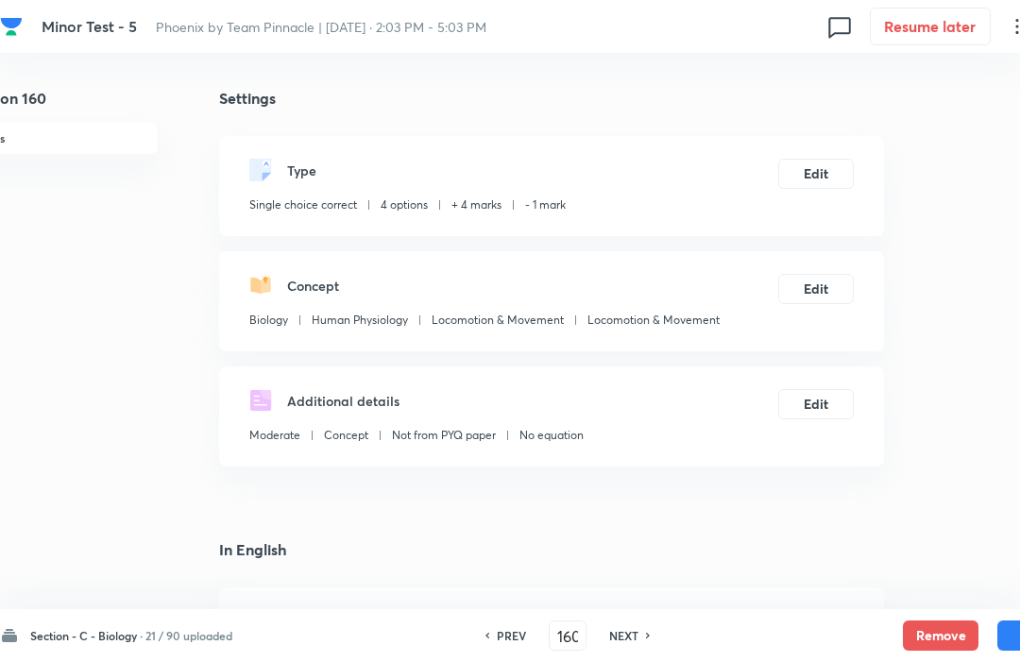
click at [919, 633] on button "Remove" at bounding box center [941, 636] width 76 height 30
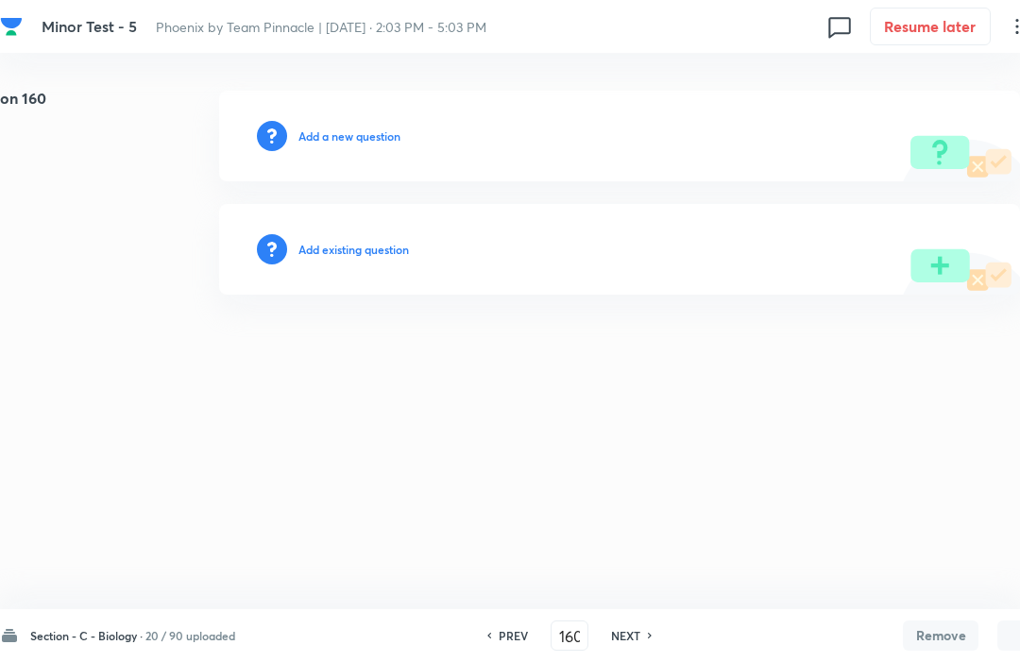
click at [641, 643] on h6 "NEXT" at bounding box center [625, 635] width 29 height 17
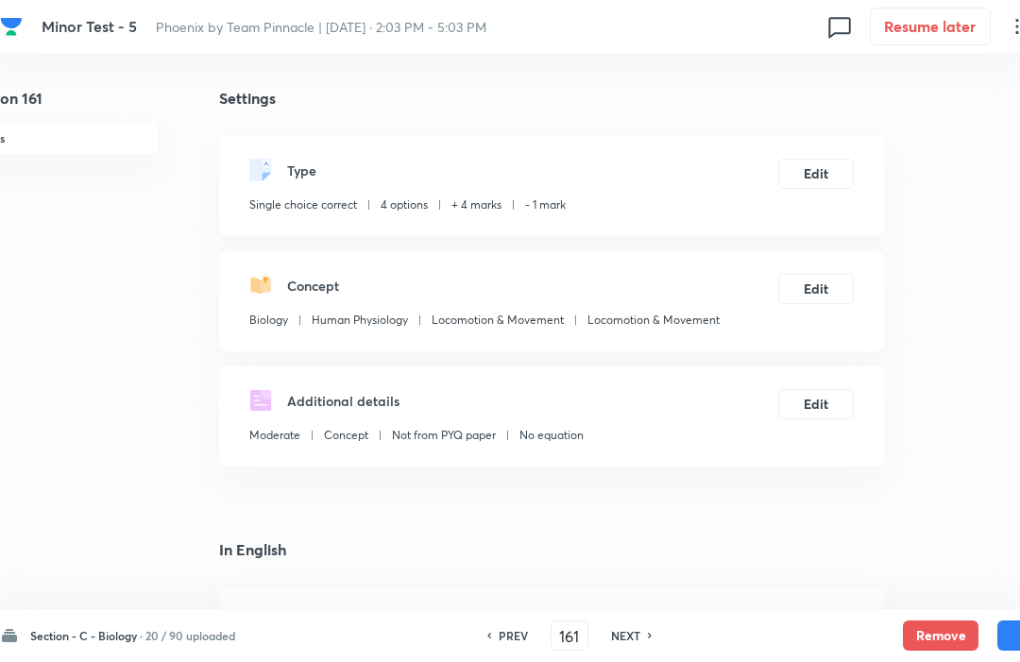
click at [933, 628] on button "Remove" at bounding box center [941, 636] width 76 height 30
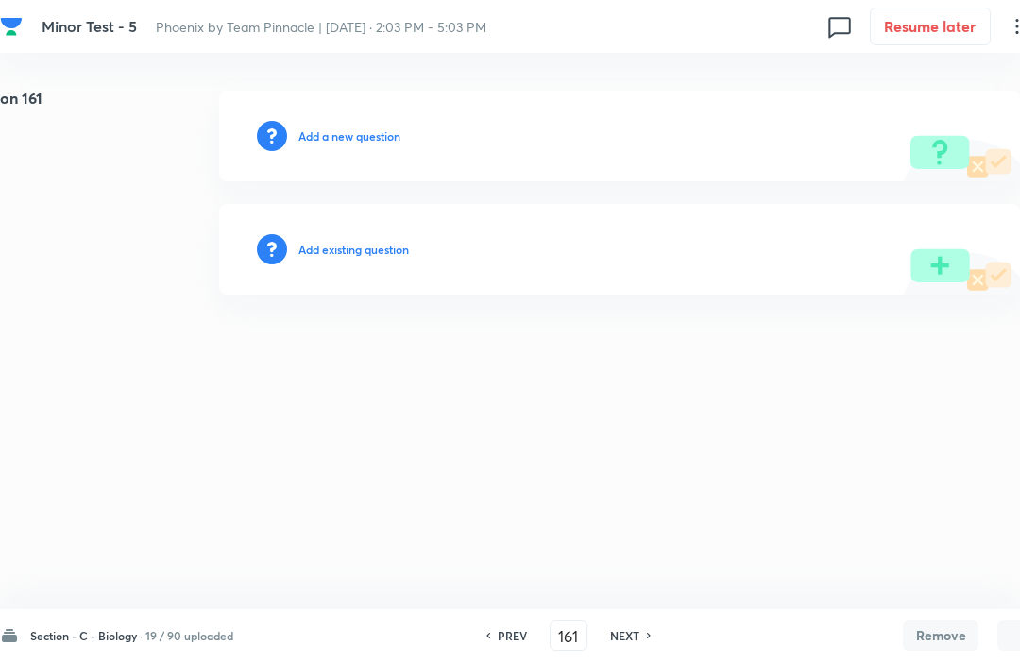
click at [635, 641] on h6 "NEXT" at bounding box center [624, 635] width 29 height 17
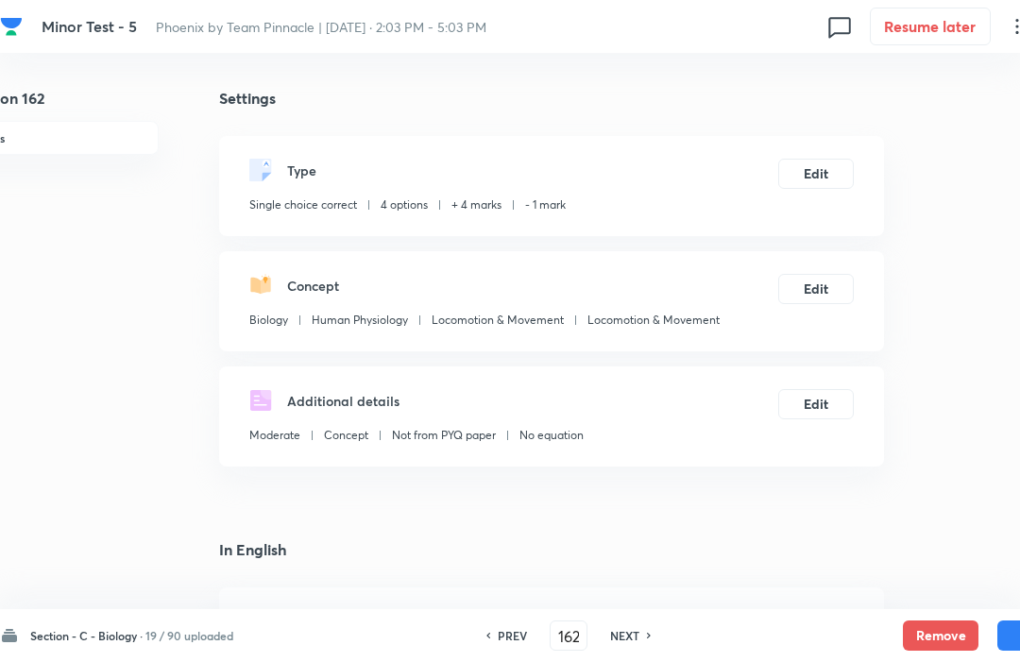
click at [941, 638] on button "Remove" at bounding box center [941, 636] width 76 height 30
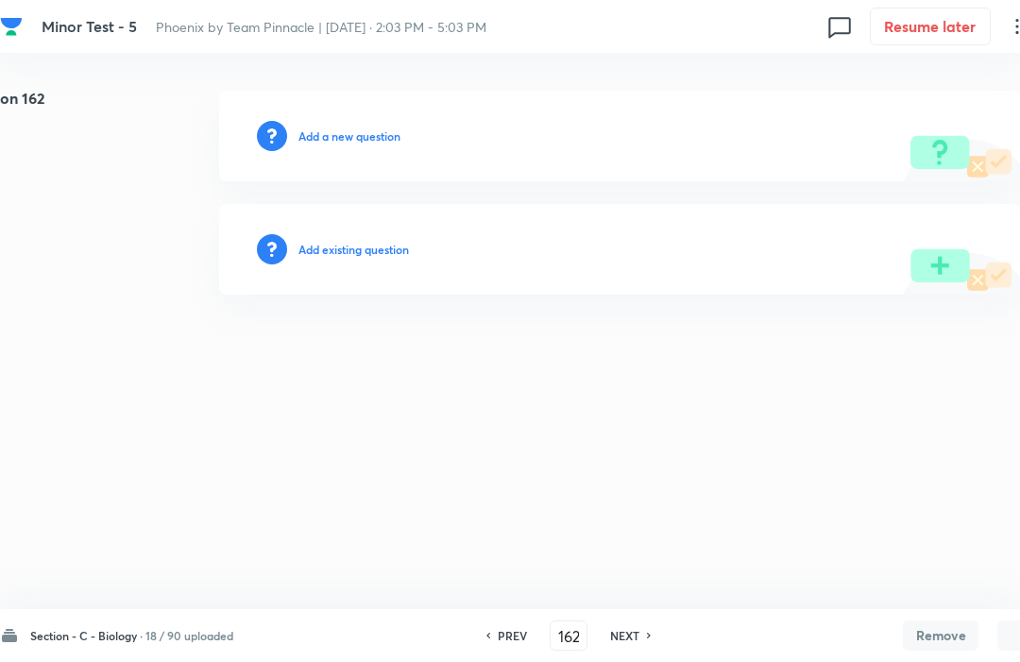
click at [639, 633] on h6 "NEXT" at bounding box center [624, 635] width 29 height 17
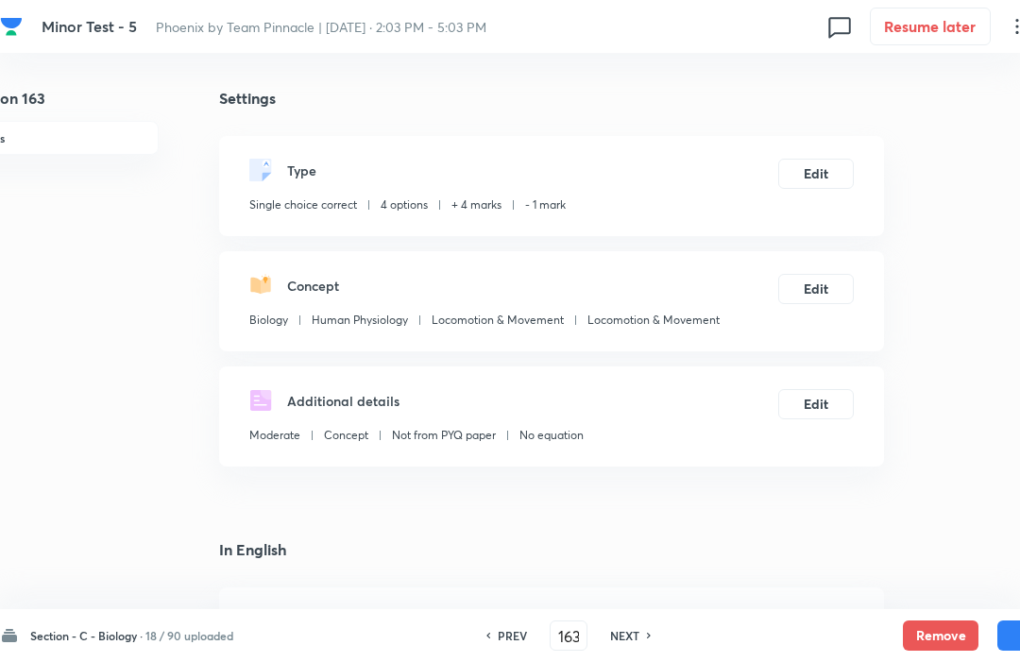
click at [939, 622] on button "Remove" at bounding box center [941, 636] width 76 height 30
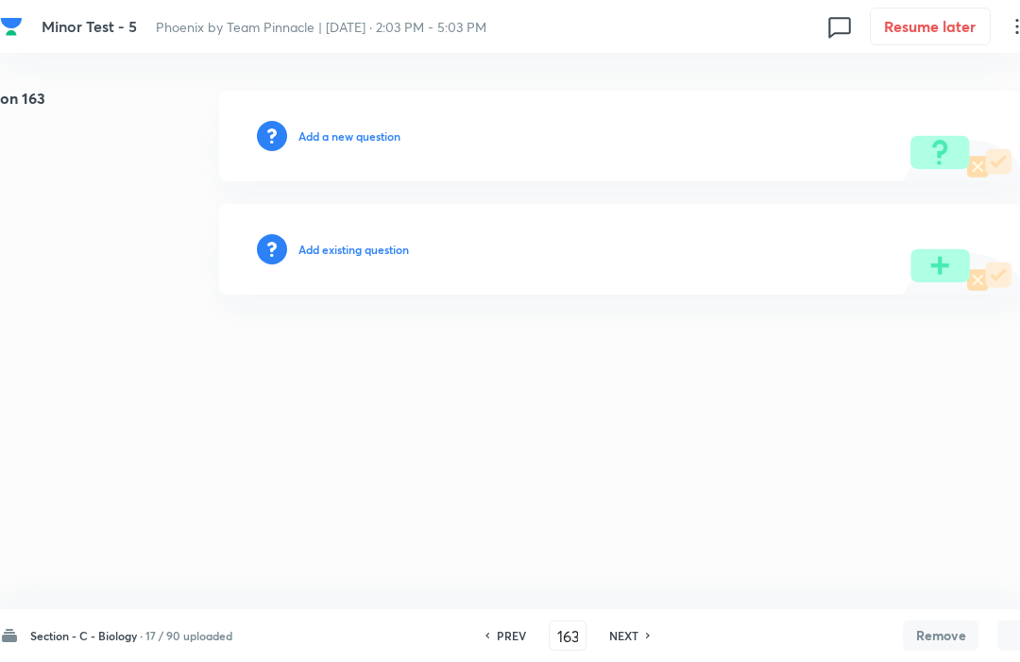
click at [650, 635] on icon at bounding box center [648, 636] width 4 height 6
type input "164"
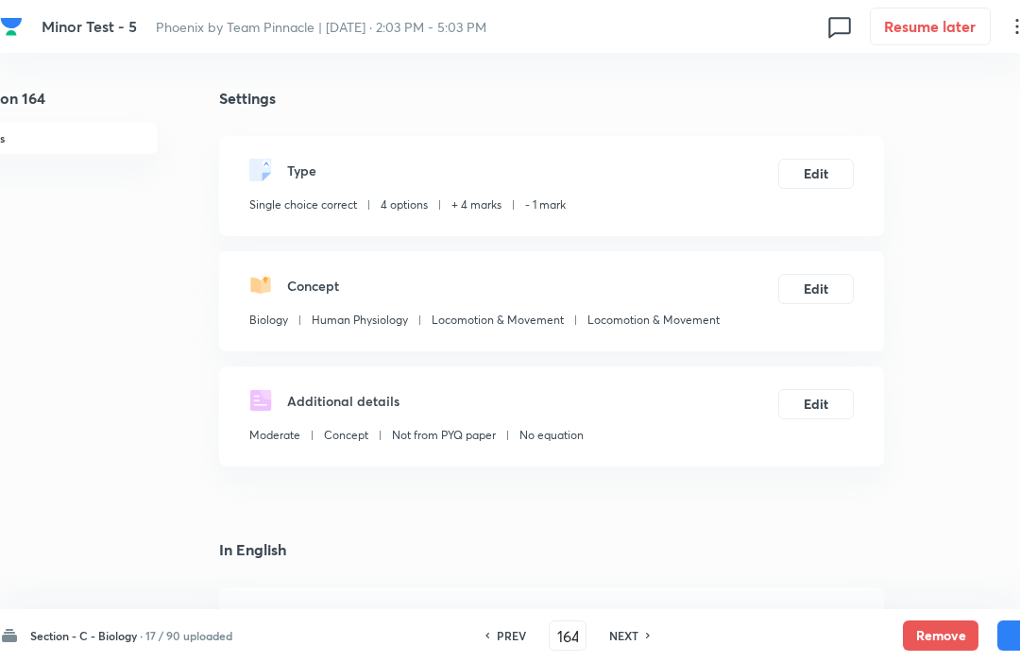
checkbox input "true"
click at [931, 644] on button "Remove" at bounding box center [941, 636] width 76 height 30
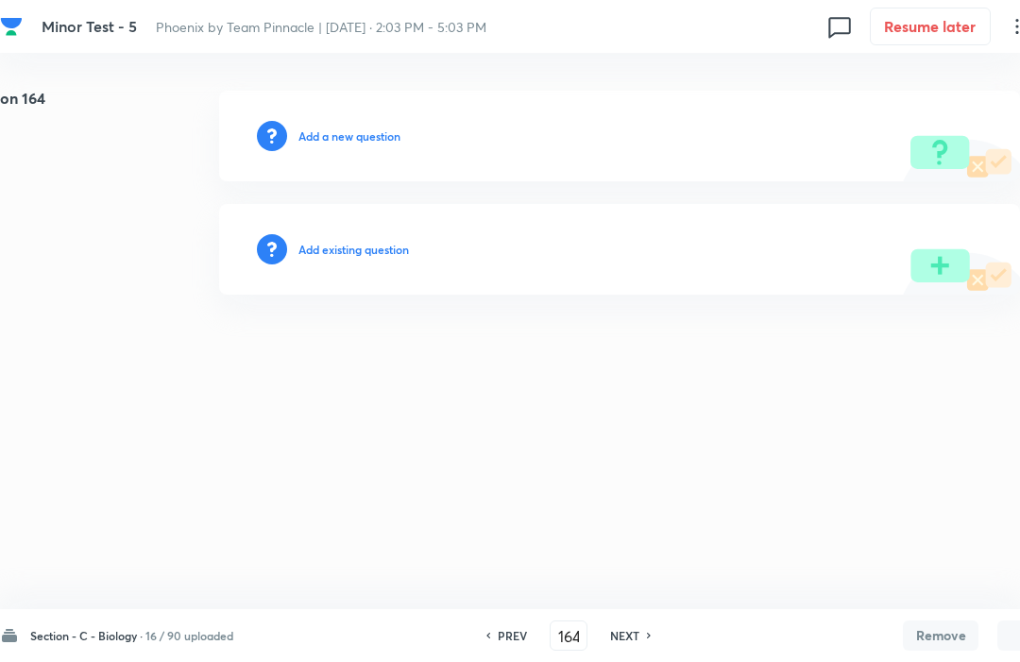
click at [639, 643] on h6 "NEXT" at bounding box center [624, 635] width 29 height 17
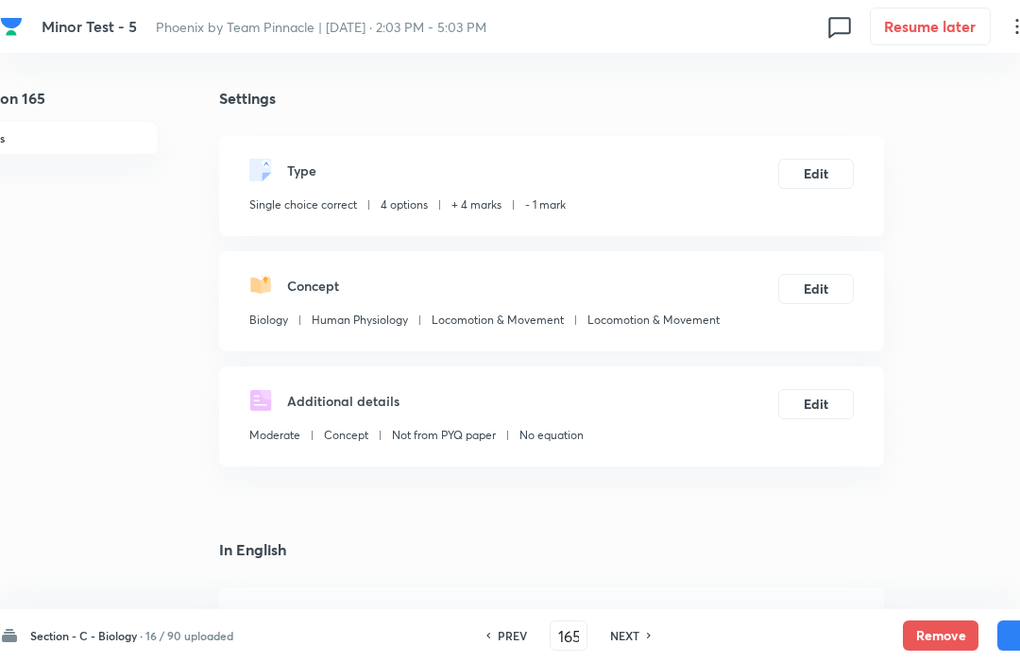
click at [919, 642] on button "Remove" at bounding box center [941, 636] width 76 height 30
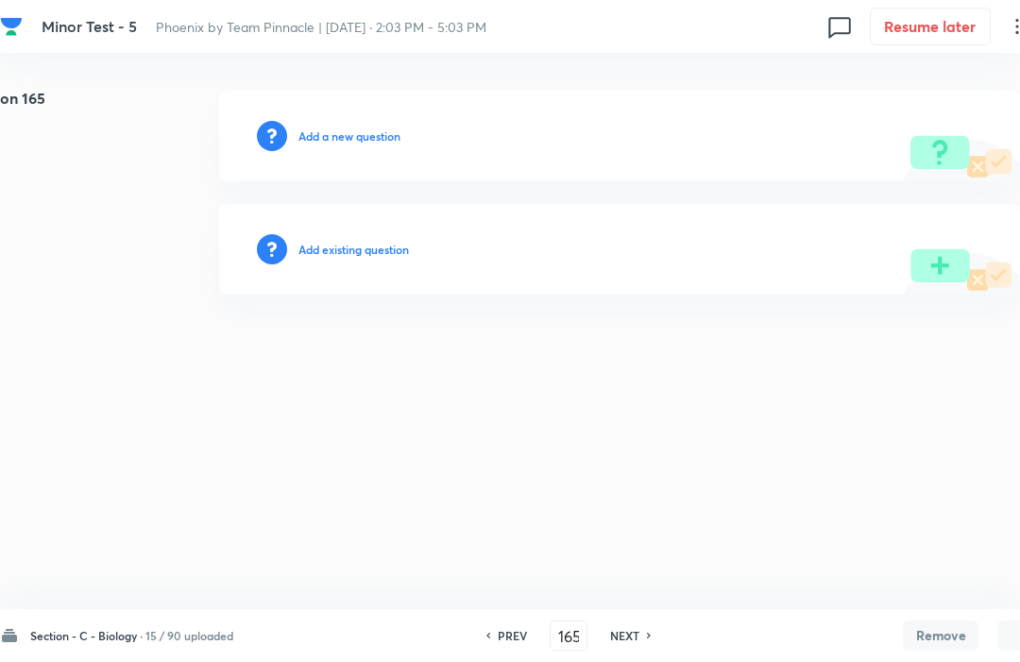
click at [632, 643] on h6 "NEXT" at bounding box center [624, 635] width 29 height 17
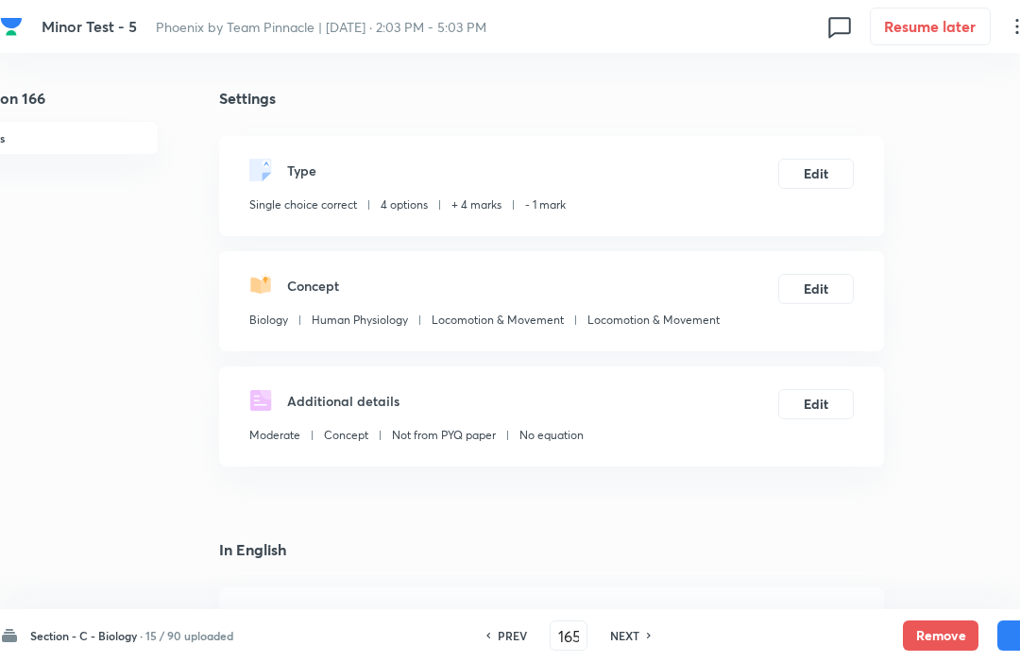
type input "166"
checkbox input "true"
click at [931, 637] on button "Remove" at bounding box center [941, 636] width 76 height 30
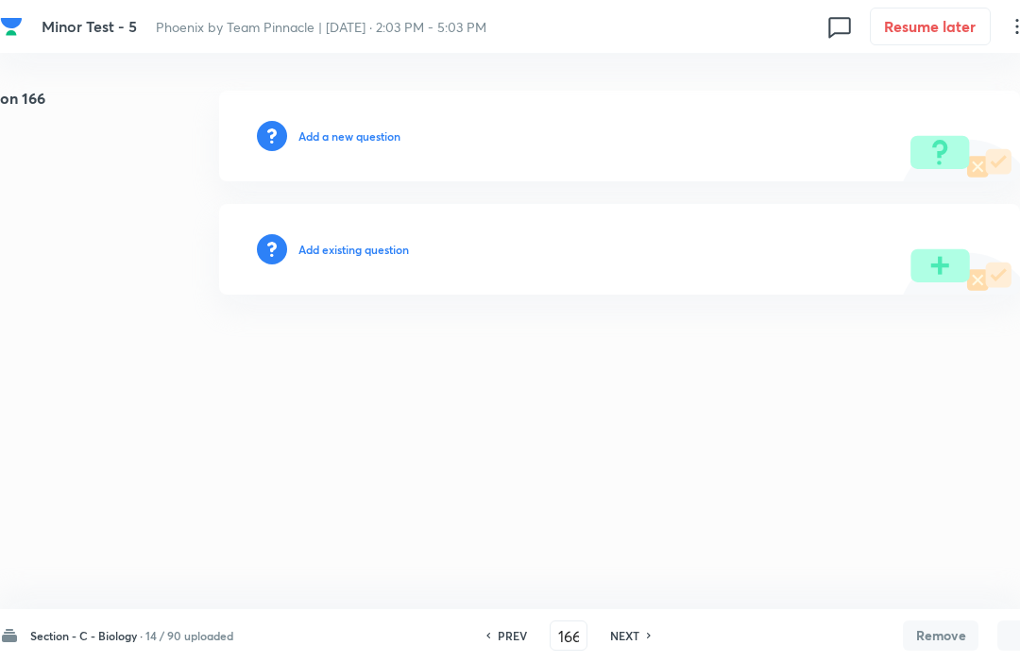
click at [632, 643] on h6 "NEXT" at bounding box center [624, 635] width 29 height 17
type input "167"
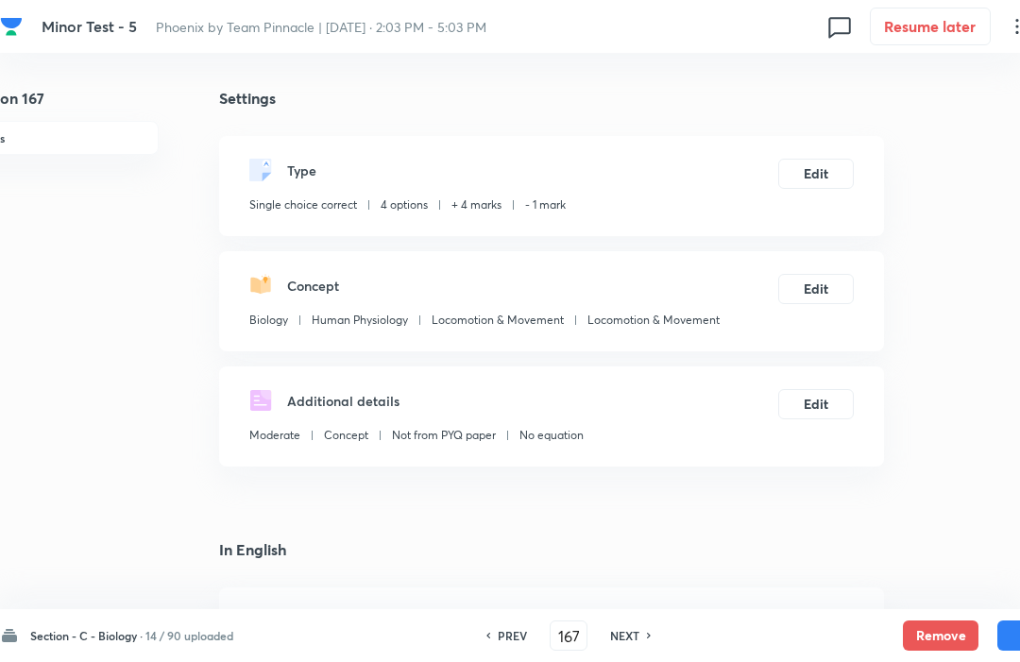
checkbox input "true"
click at [941, 644] on button "Remove" at bounding box center [941, 636] width 76 height 30
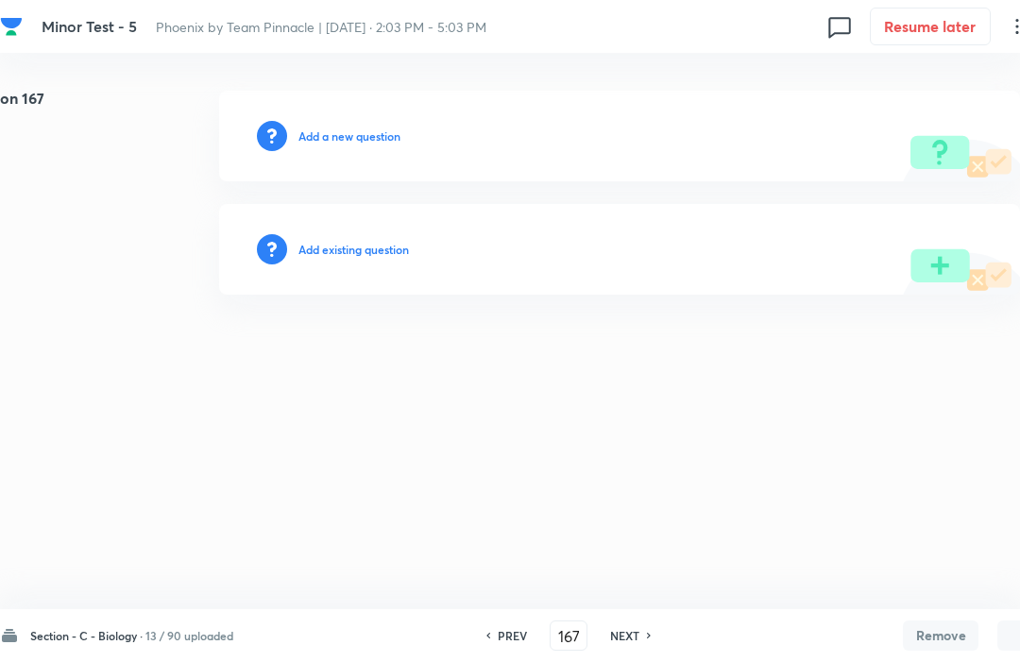
click at [646, 643] on div "NEXT" at bounding box center [628, 635] width 50 height 17
type input "168"
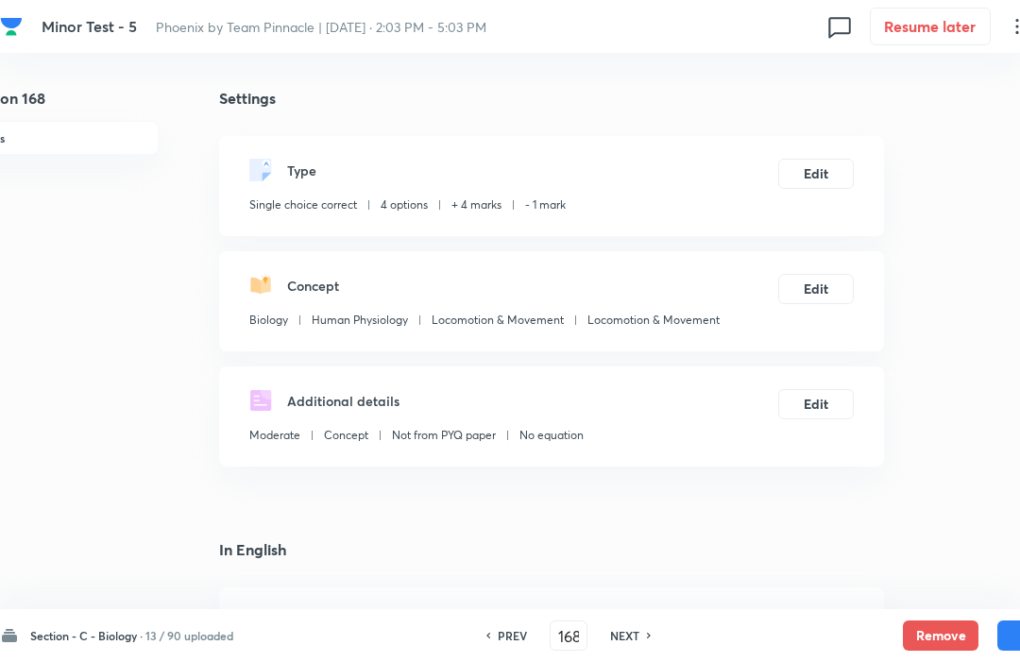
checkbox input "true"
click at [931, 628] on button "Remove" at bounding box center [941, 636] width 76 height 30
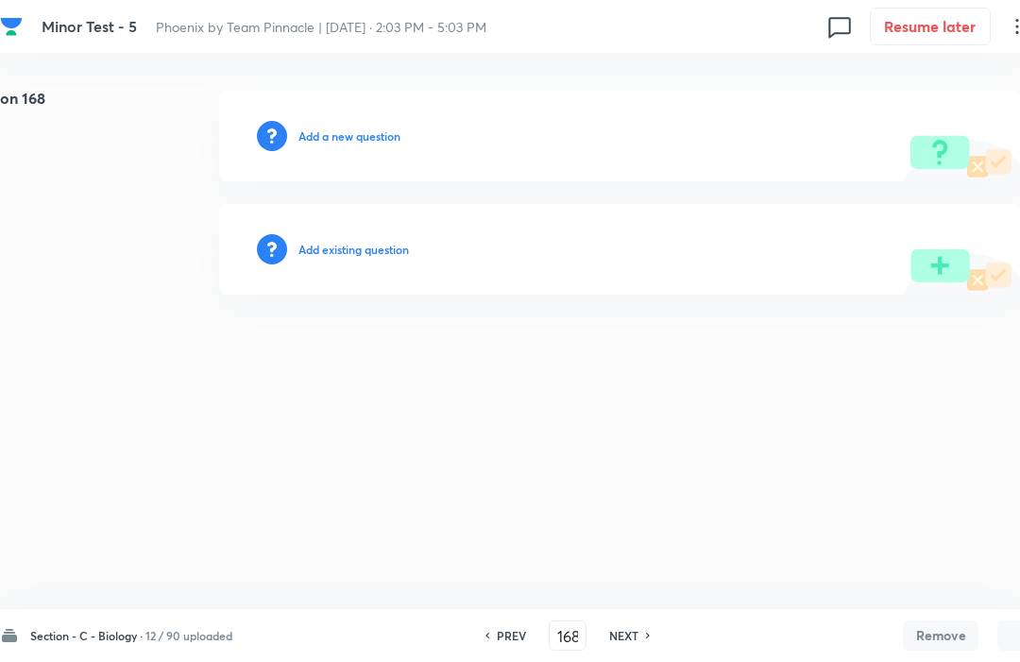
click at [648, 643] on div "NEXT" at bounding box center [627, 635] width 50 height 17
type input "169"
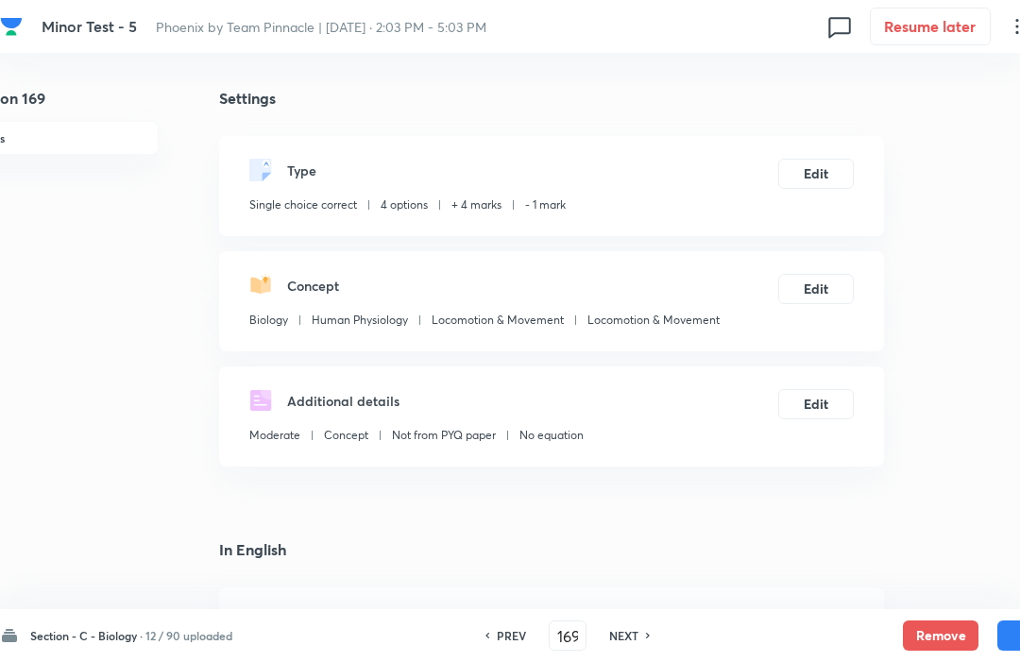
checkbox input "true"
click at [942, 641] on button "Remove" at bounding box center [941, 636] width 76 height 30
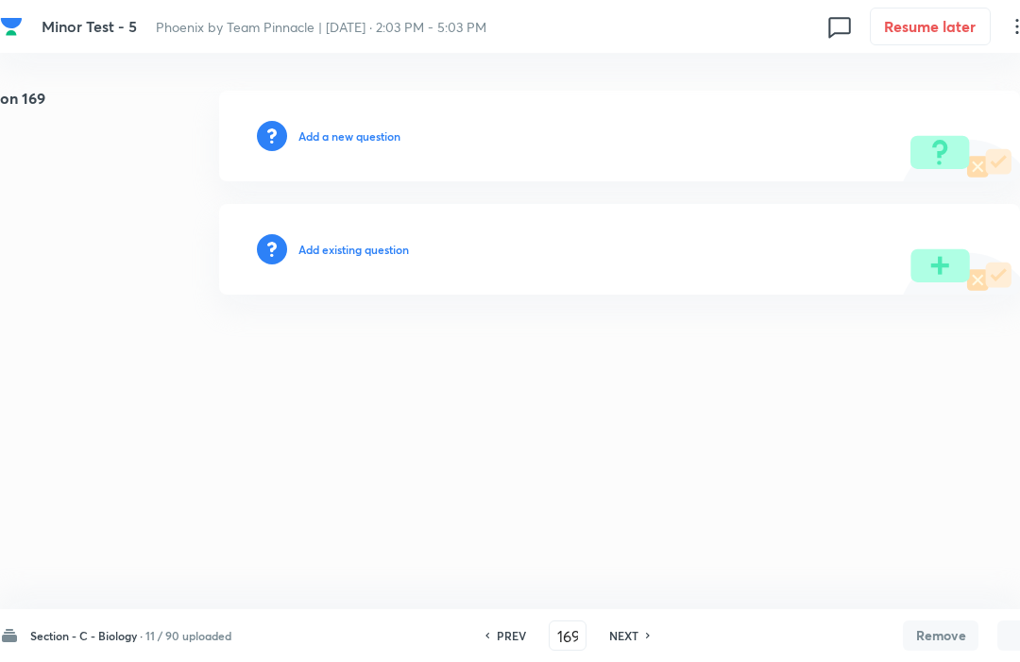
click at [652, 633] on icon at bounding box center [649, 635] width 6 height 9
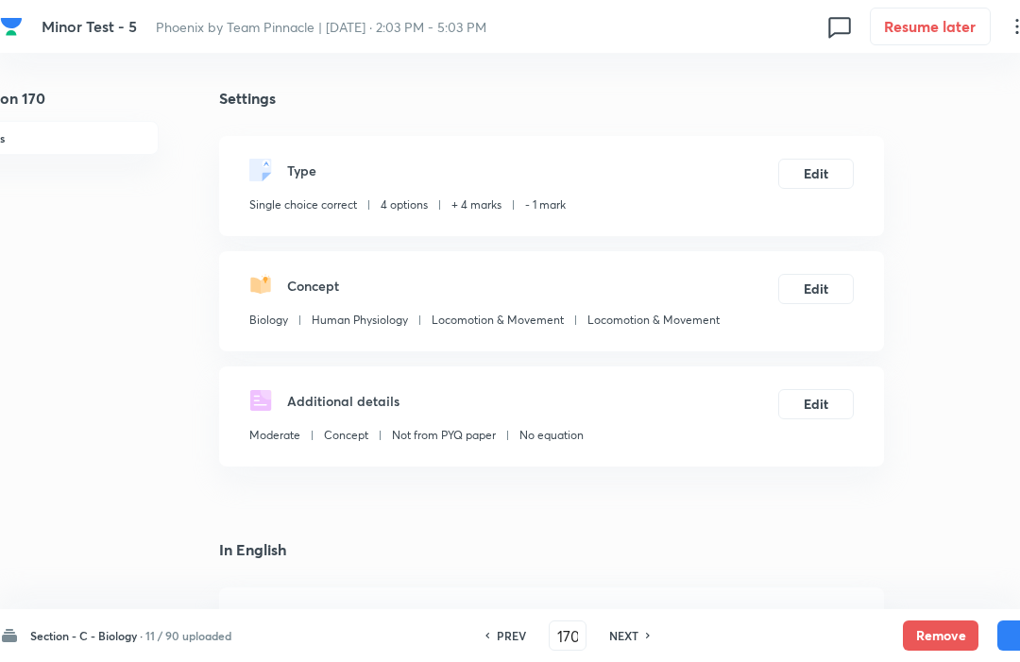
click at [948, 638] on button "Remove" at bounding box center [941, 636] width 76 height 30
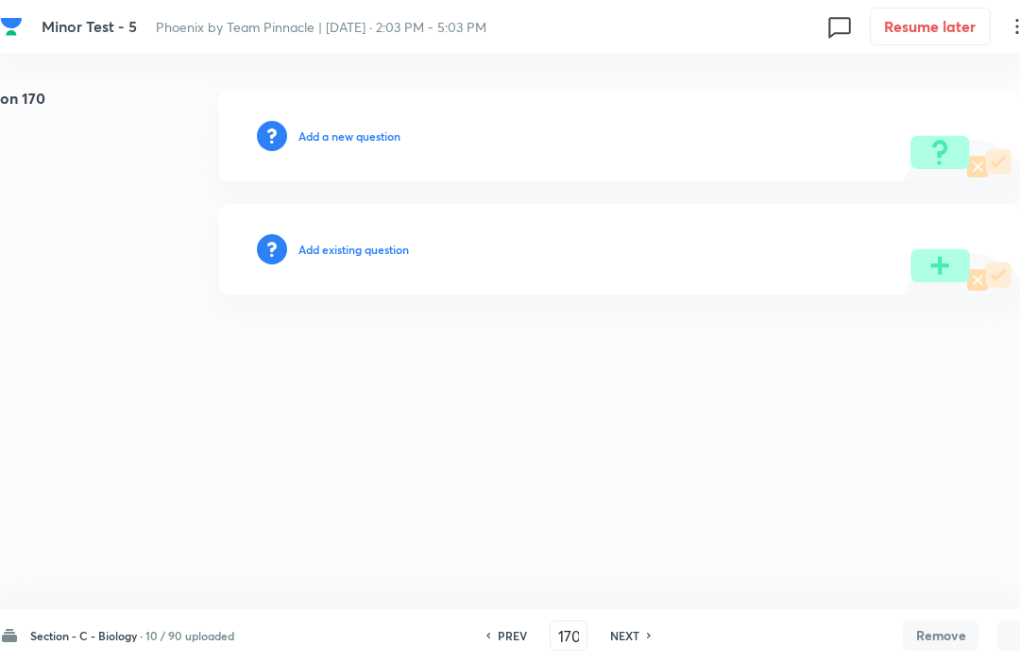
click at [628, 642] on h6 "NEXT" at bounding box center [624, 635] width 29 height 17
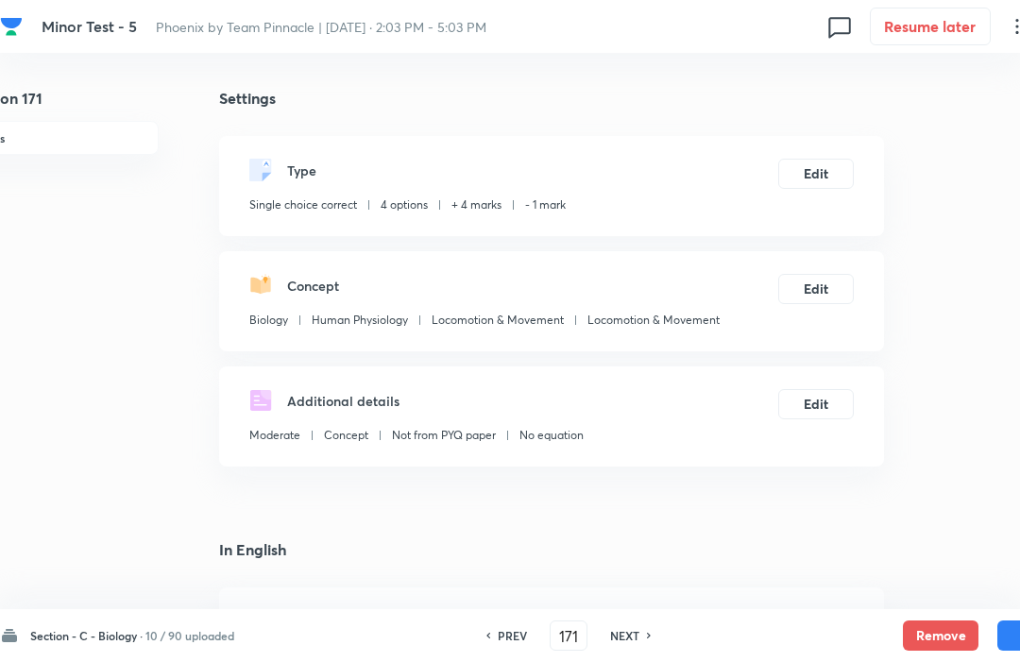
click at [935, 631] on button "Remove" at bounding box center [941, 636] width 76 height 30
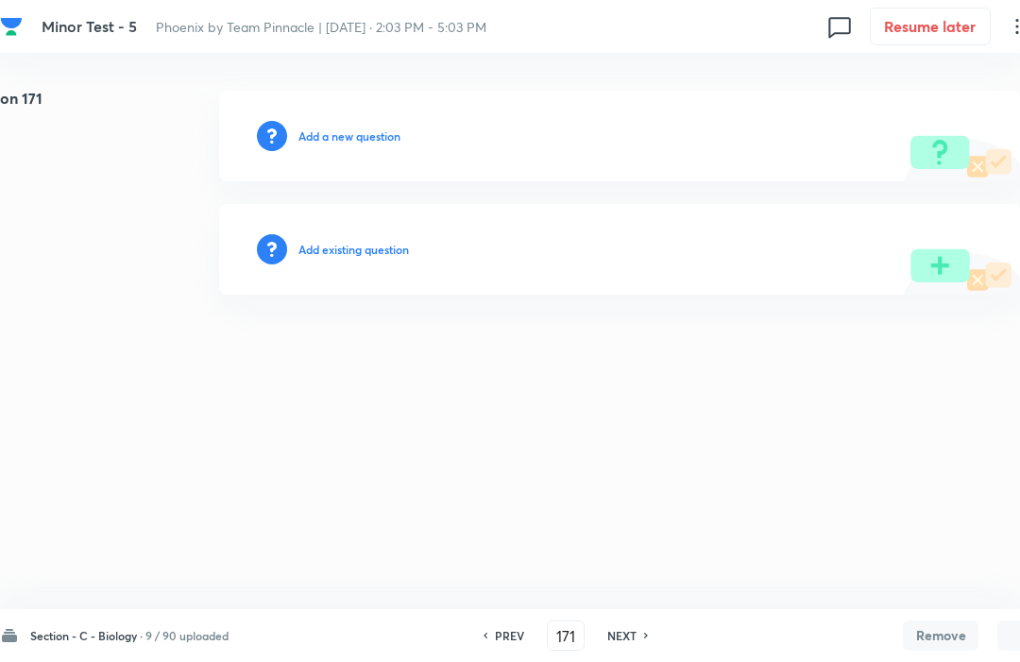
click at [632, 631] on h6 "NEXT" at bounding box center [622, 635] width 29 height 17
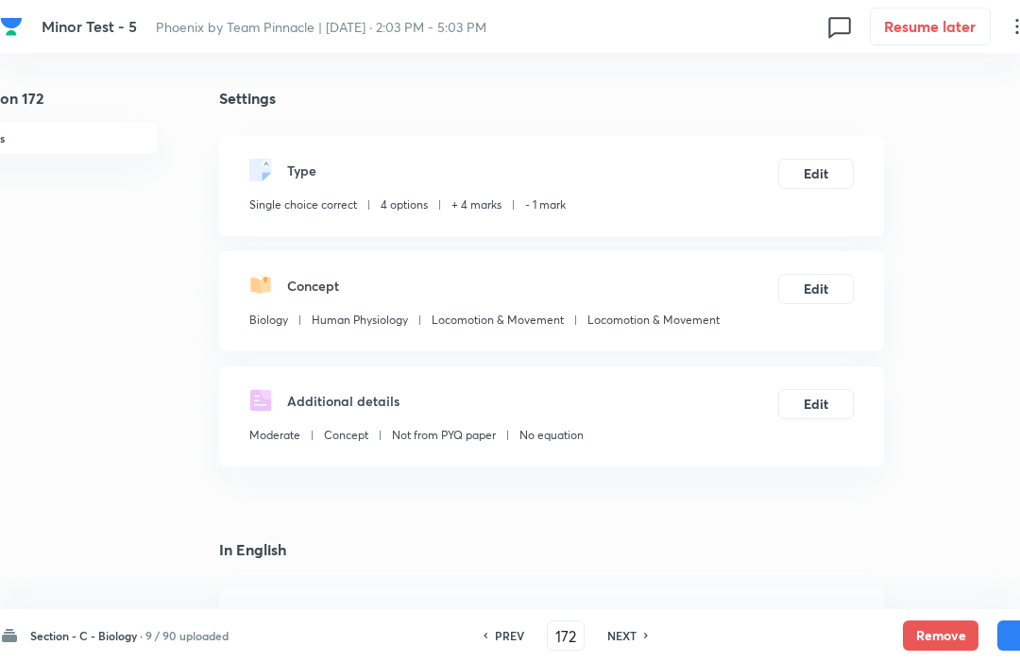
click at [922, 642] on button "Remove" at bounding box center [941, 636] width 76 height 30
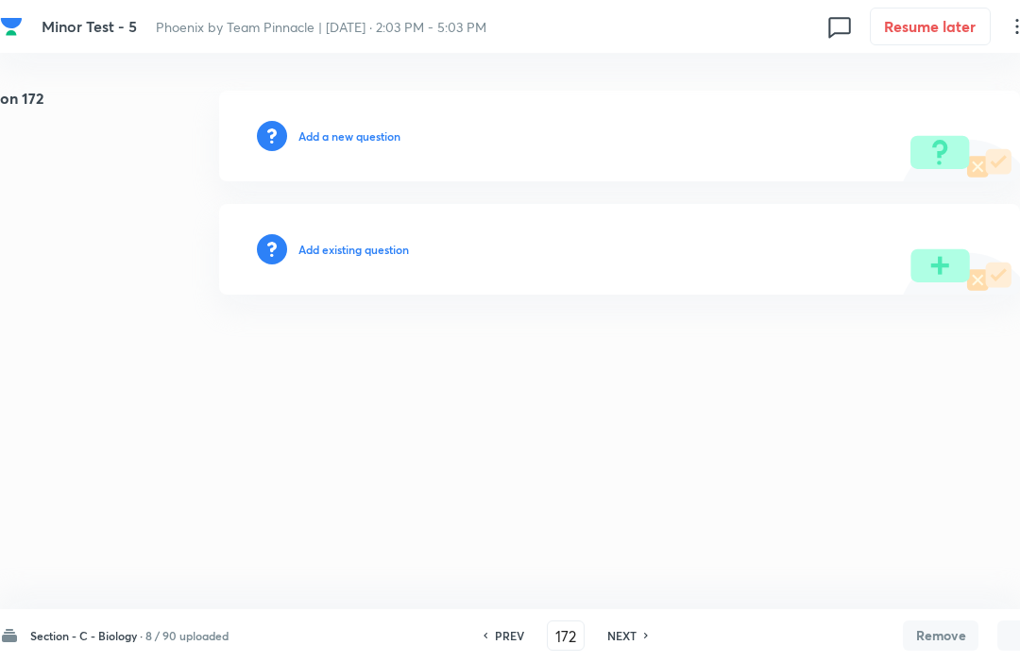
click at [644, 635] on div "NEXT" at bounding box center [625, 635] width 50 height 17
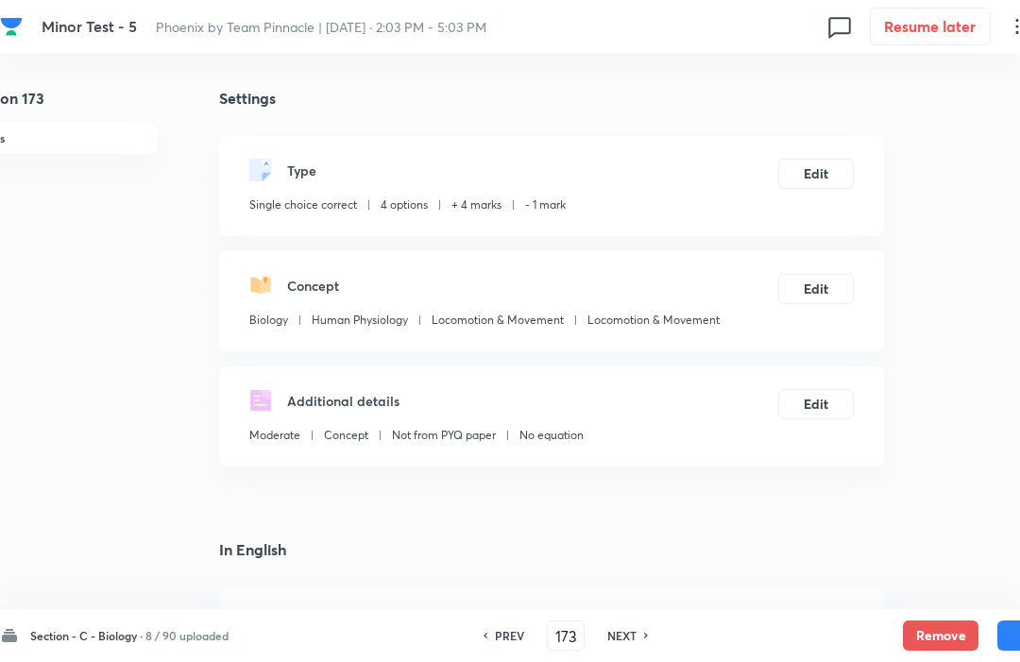
click at [939, 642] on button "Remove" at bounding box center [941, 636] width 76 height 30
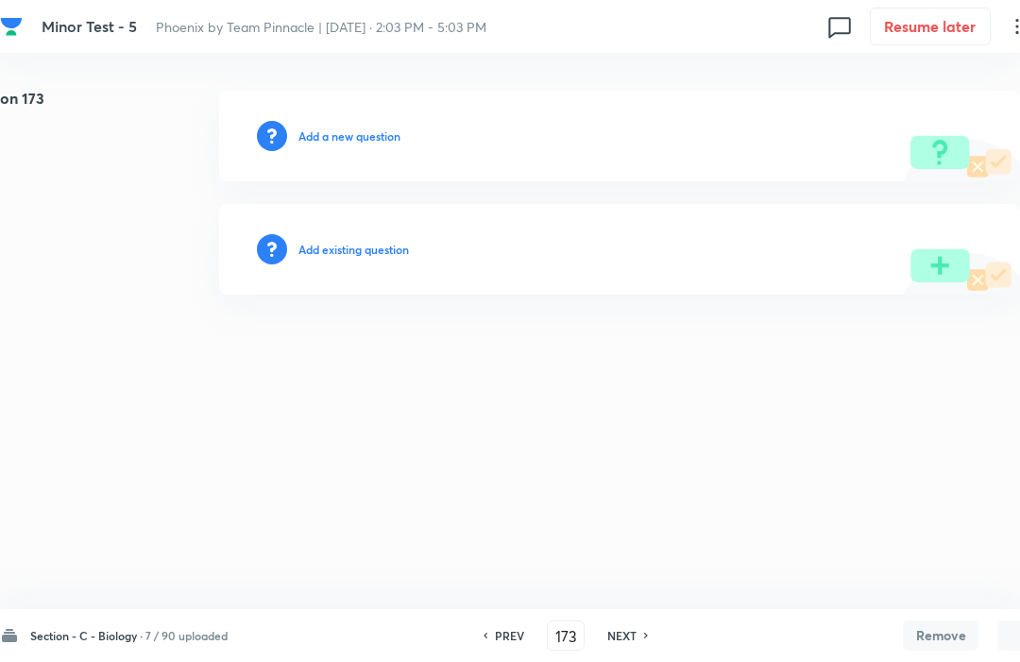
click at [626, 639] on h6 "NEXT" at bounding box center [622, 635] width 29 height 17
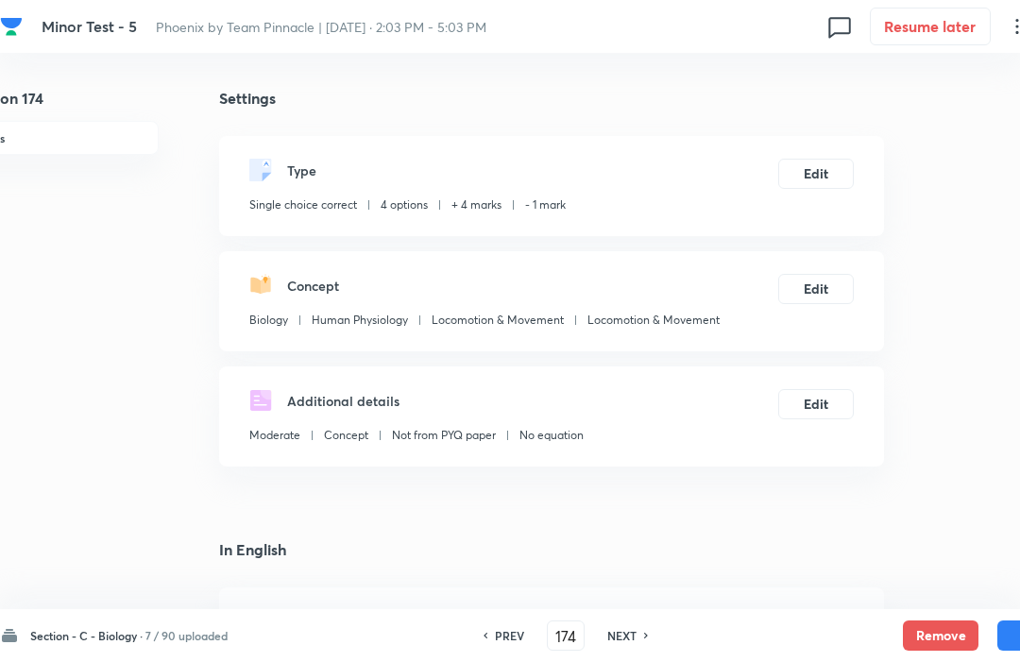
click at [933, 627] on button "Remove" at bounding box center [941, 636] width 76 height 30
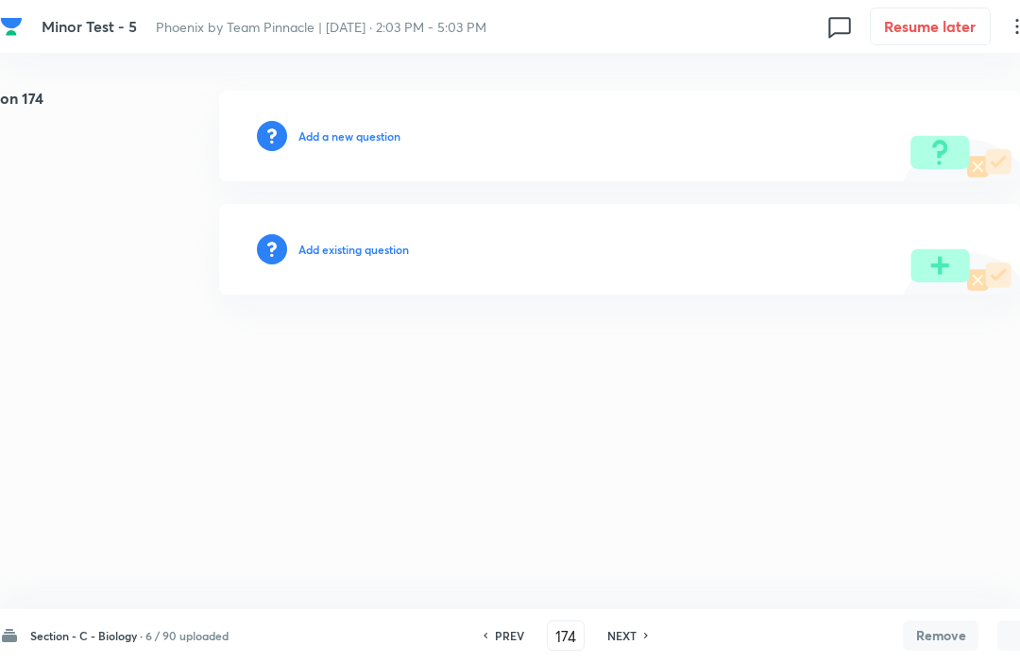
click at [634, 640] on h6 "NEXT" at bounding box center [622, 635] width 29 height 17
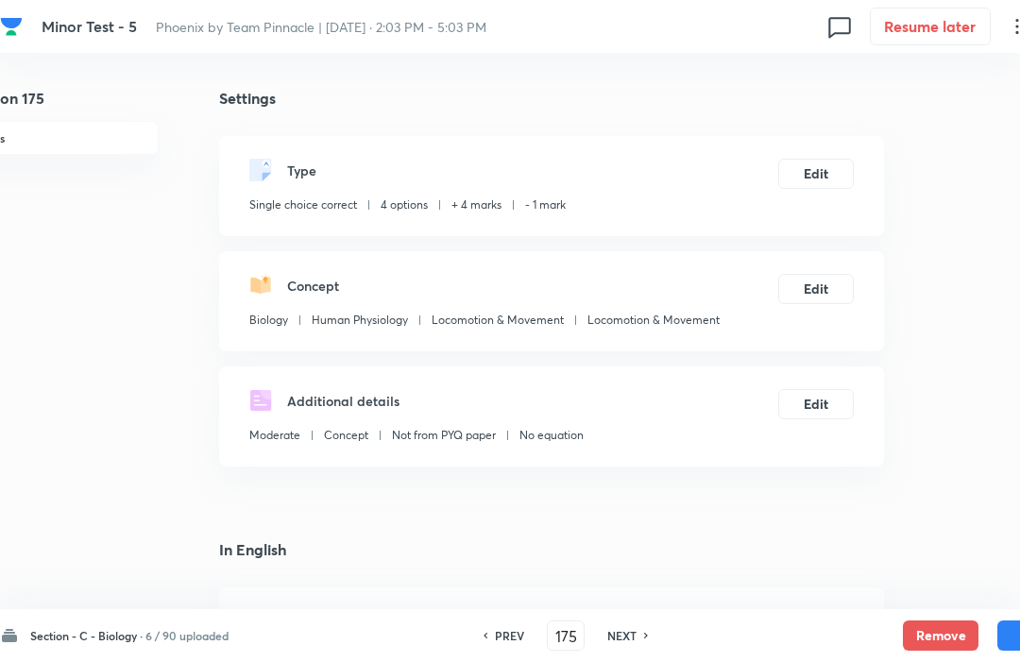
click at [934, 638] on button "Remove" at bounding box center [941, 636] width 76 height 30
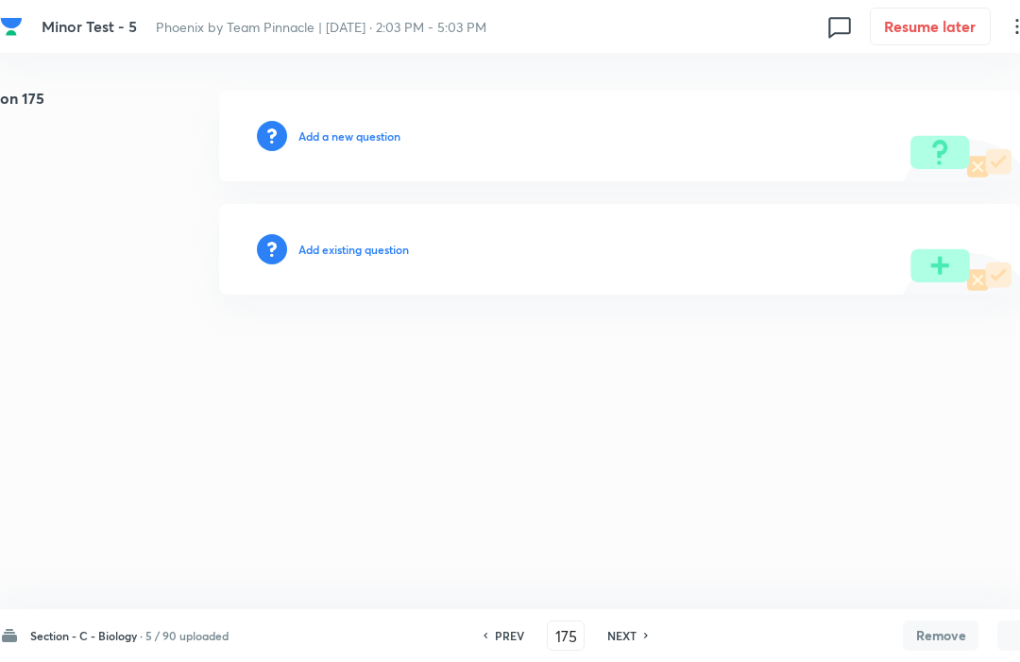
click at [628, 638] on h6 "NEXT" at bounding box center [622, 635] width 29 height 17
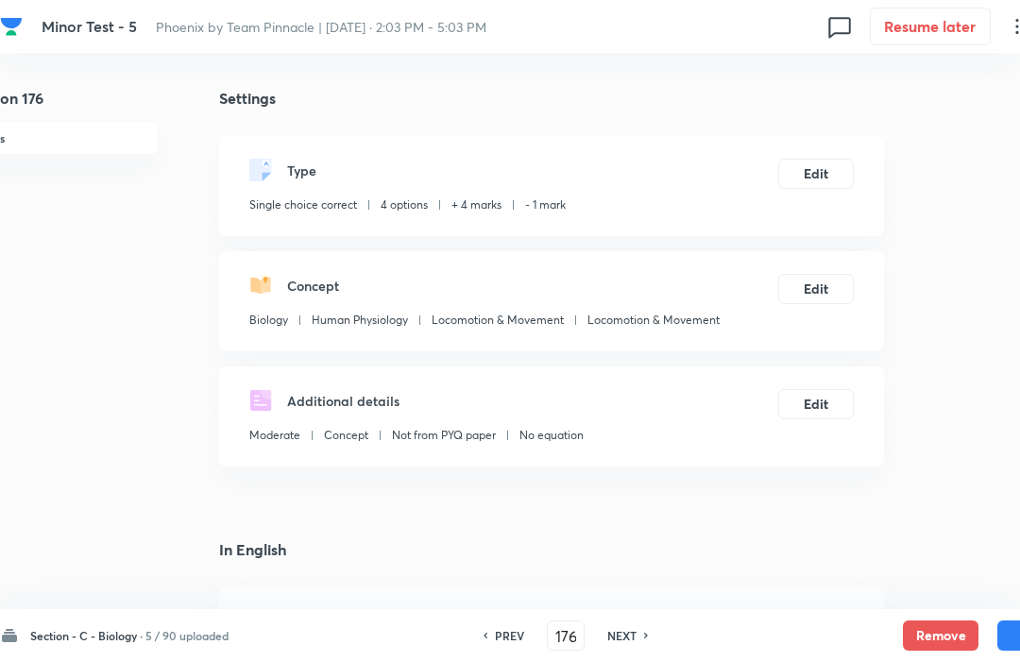
click at [936, 623] on button "Remove" at bounding box center [941, 636] width 76 height 30
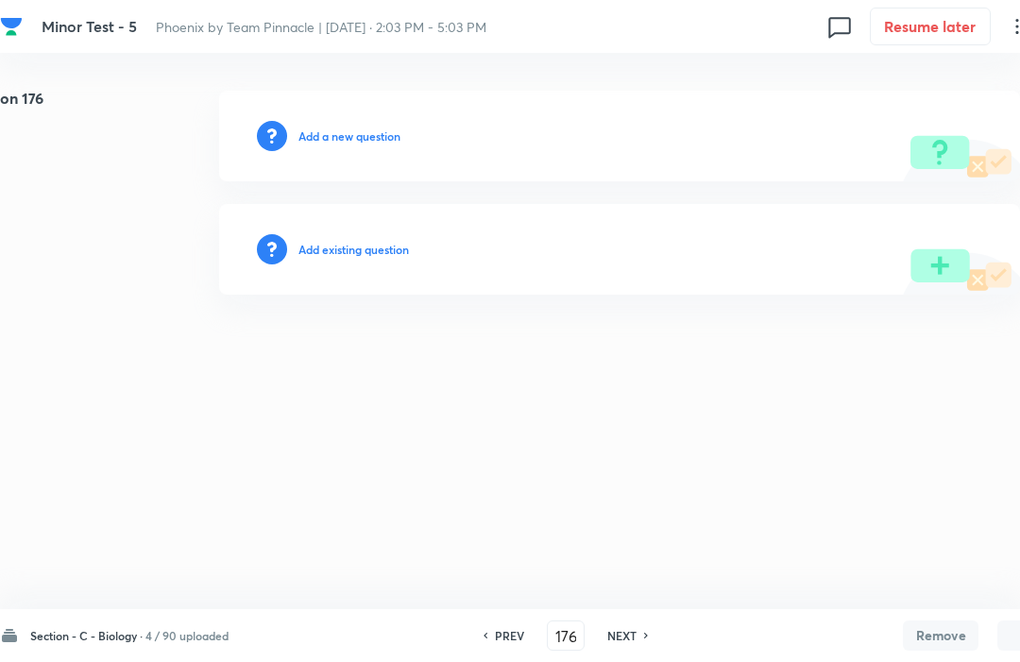
click at [635, 639] on h6 "NEXT" at bounding box center [622, 635] width 29 height 17
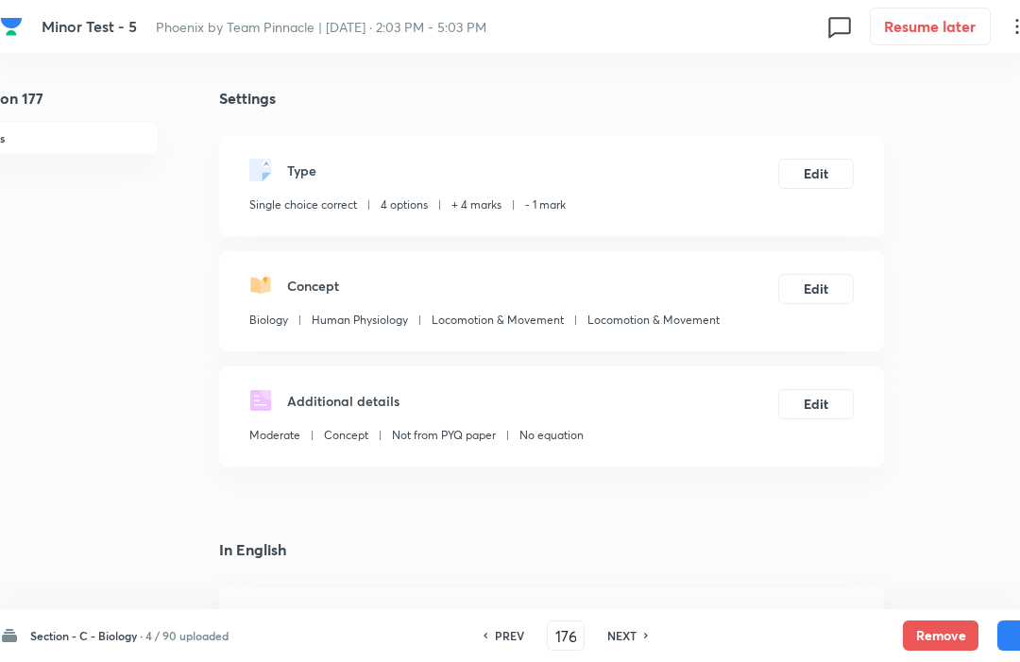
type input "177"
checkbox input "true"
click at [922, 643] on button "Remove" at bounding box center [941, 636] width 76 height 30
click at [941, 641] on button "Remove" at bounding box center [941, 636] width 76 height 30
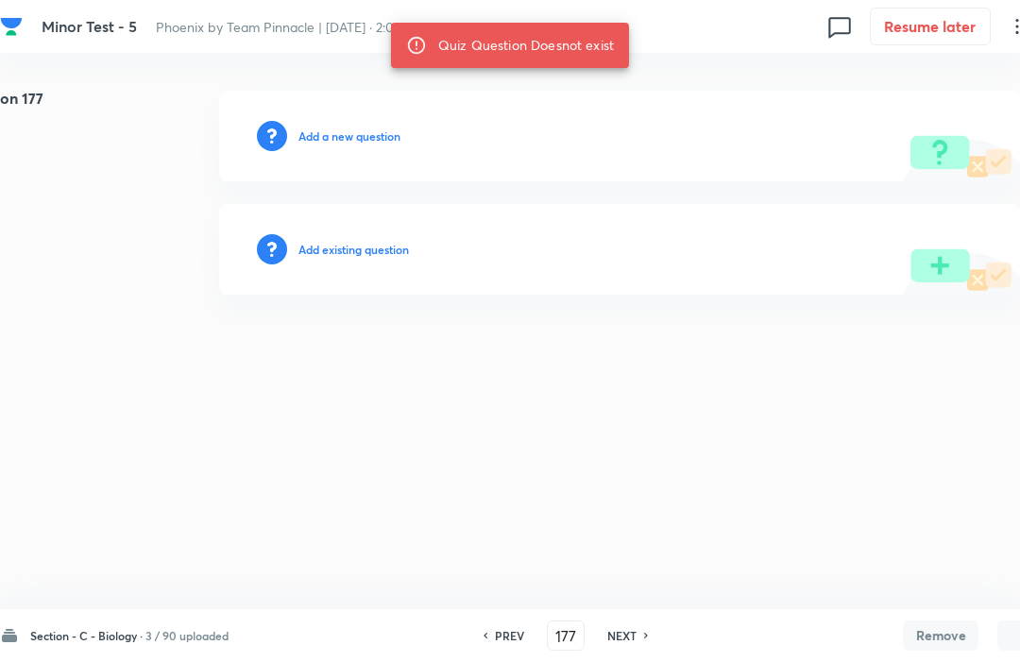
click at [640, 632] on div "NEXT" at bounding box center [625, 635] width 50 height 17
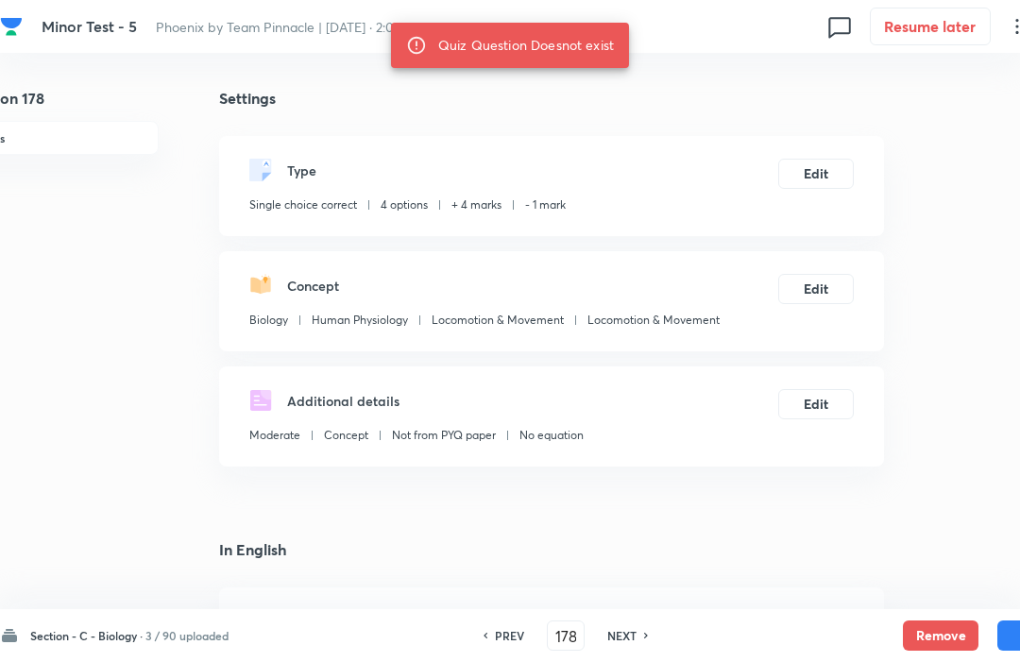
click at [934, 644] on button "Remove" at bounding box center [941, 636] width 76 height 30
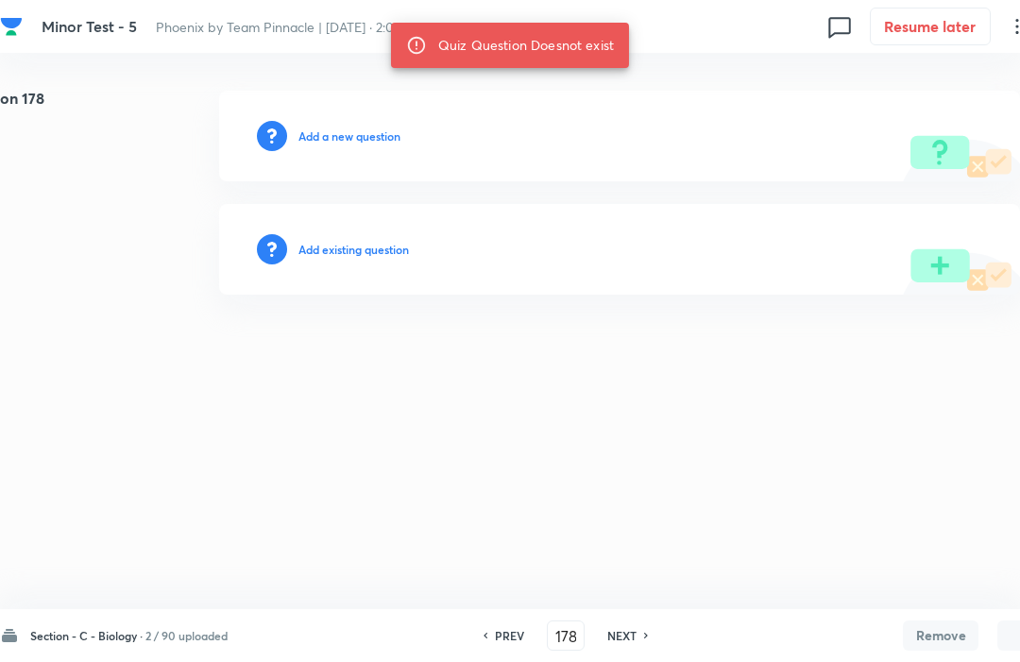
click at [631, 628] on h6 "NEXT" at bounding box center [622, 635] width 29 height 17
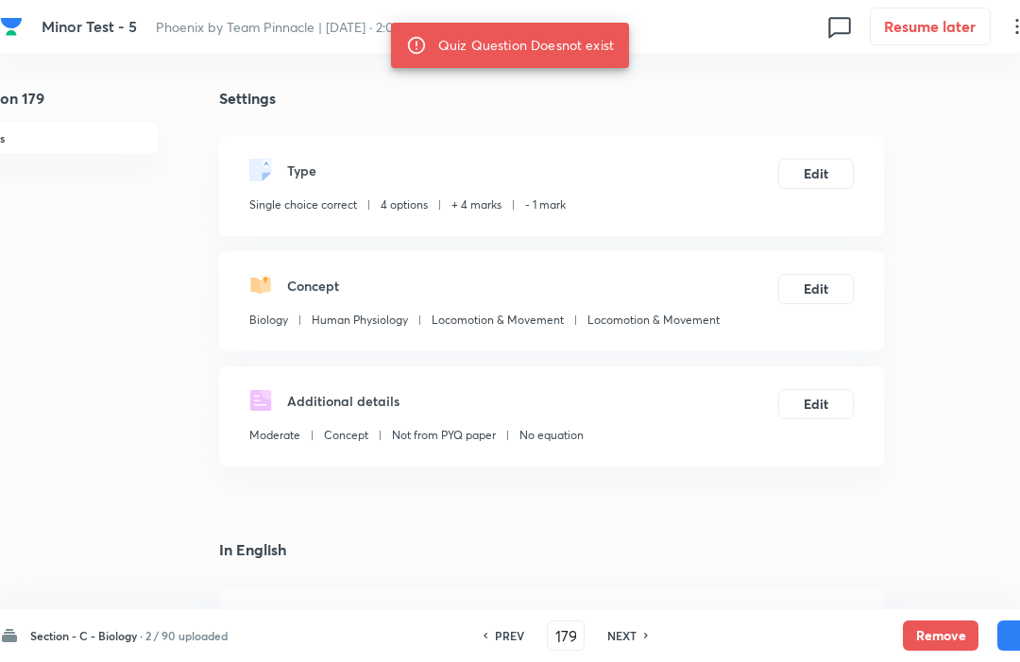
click at [937, 631] on button "Remove" at bounding box center [941, 636] width 76 height 30
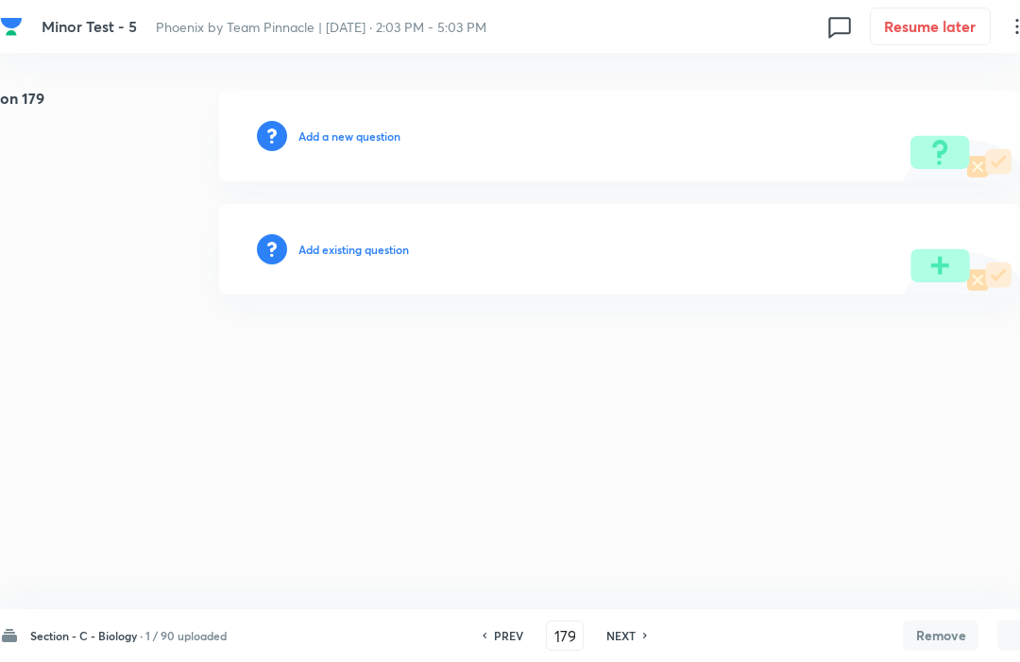
click at [636, 642] on h6 "NEXT" at bounding box center [621, 635] width 29 height 17
type input "180"
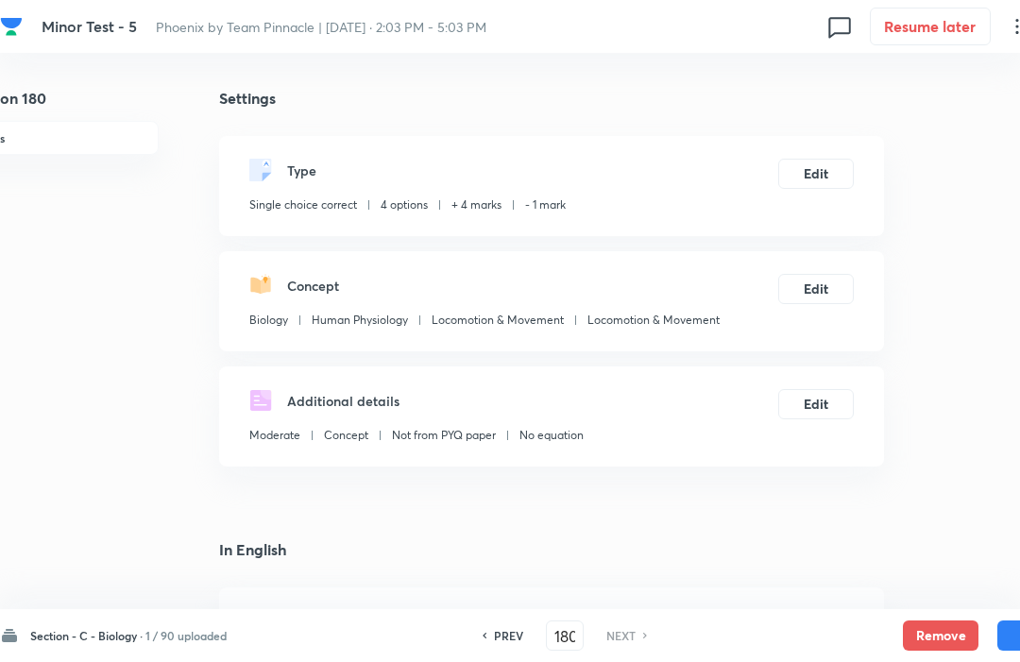
checkbox input "true"
click at [935, 626] on button "Remove" at bounding box center [941, 636] width 76 height 30
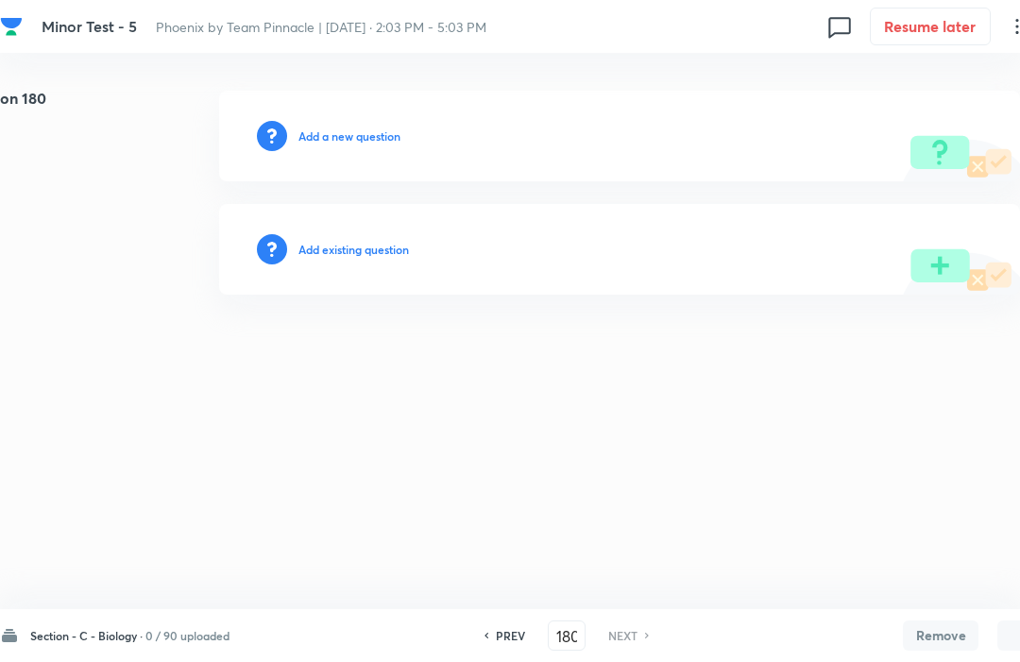
click at [210, 640] on h6 "0 / 90 uploaded" at bounding box center [188, 635] width 84 height 17
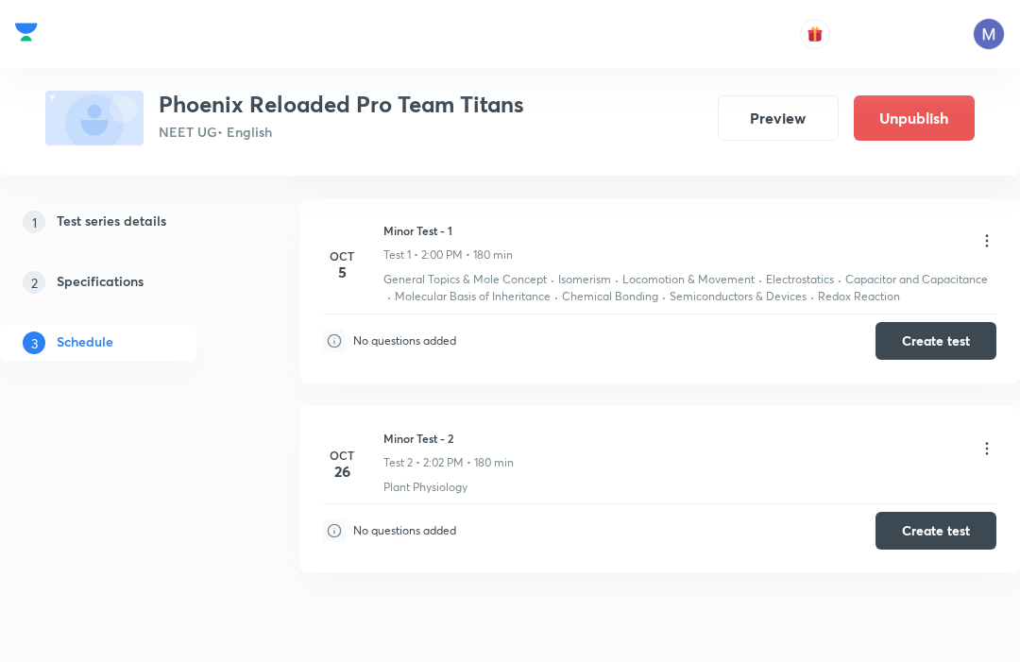
scroll to position [815, 0]
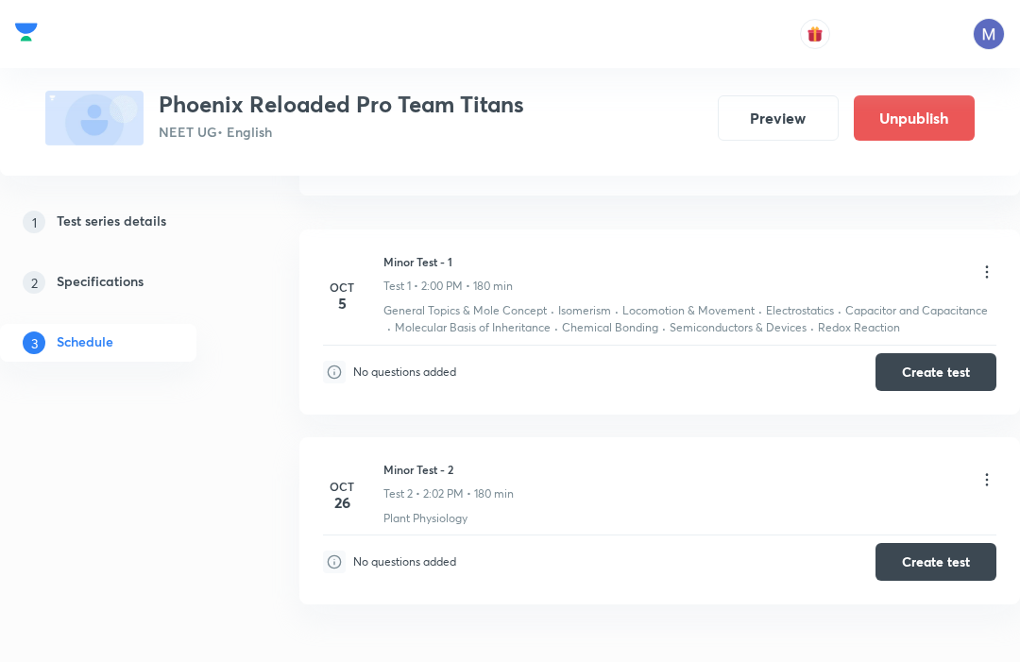
click at [942, 371] on button "Create test" at bounding box center [936, 372] width 121 height 38
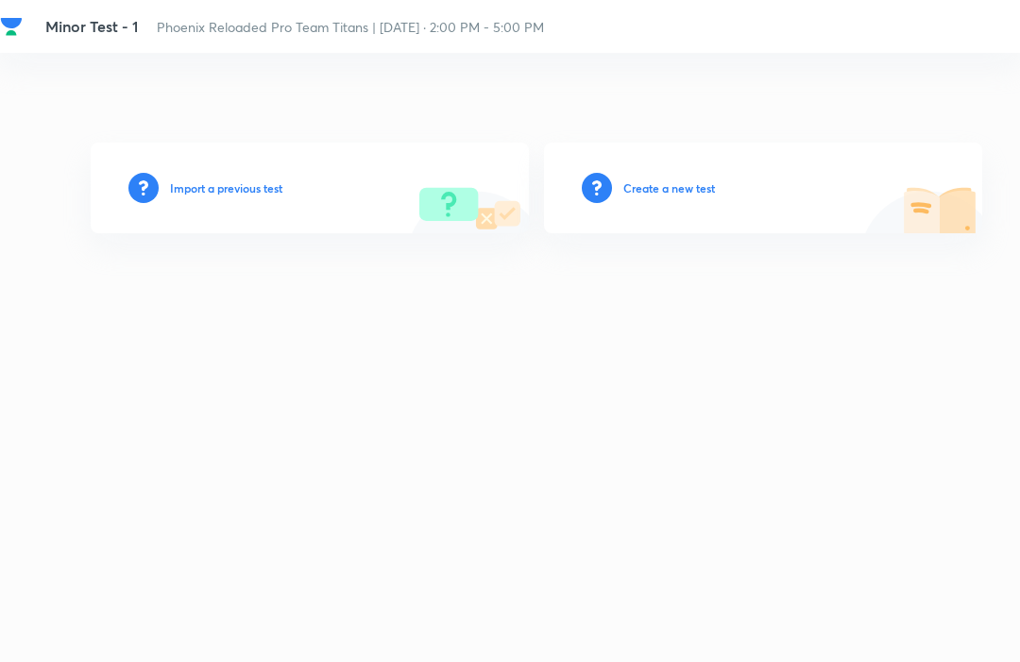
click at [214, 197] on h6 "Import a previous test" at bounding box center [226, 188] width 112 height 17
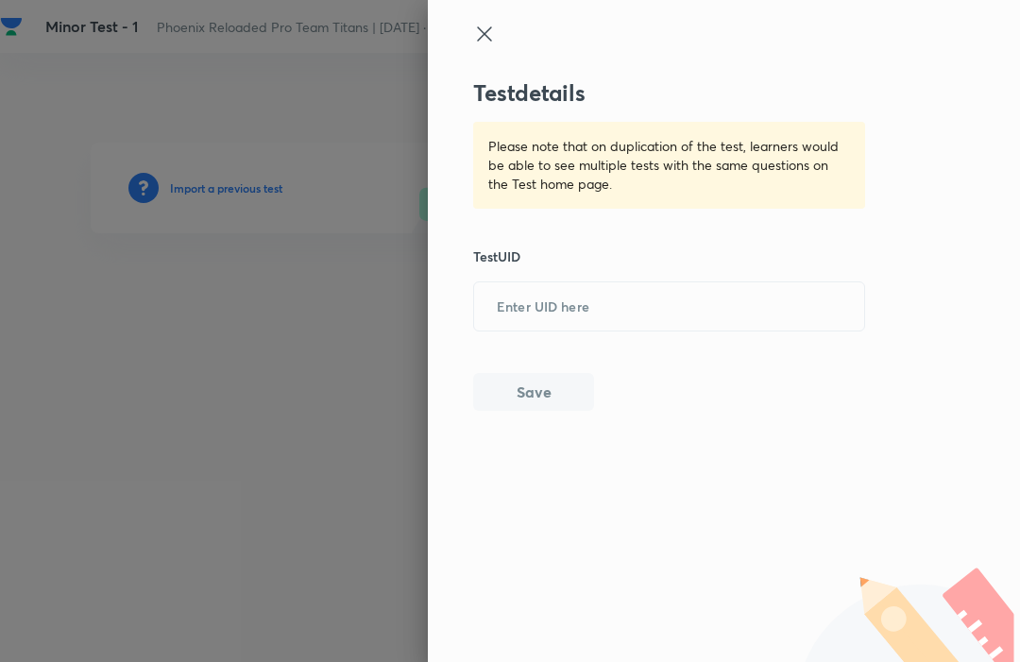
click at [518, 297] on input "text" at bounding box center [669, 306] width 390 height 46
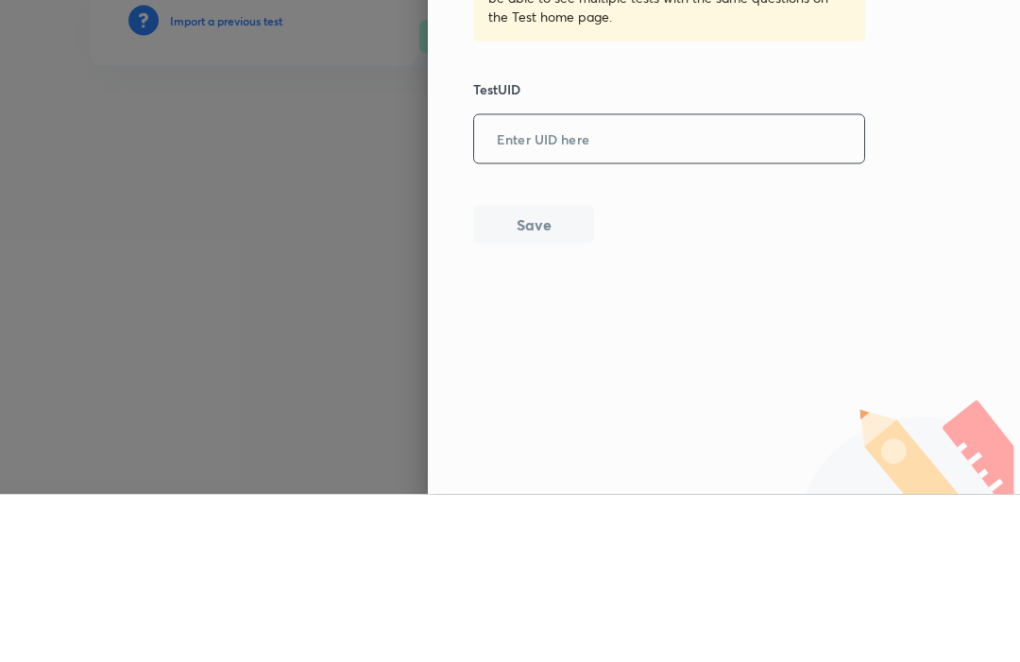
paste input "[URL][DOMAIN_NAME]"
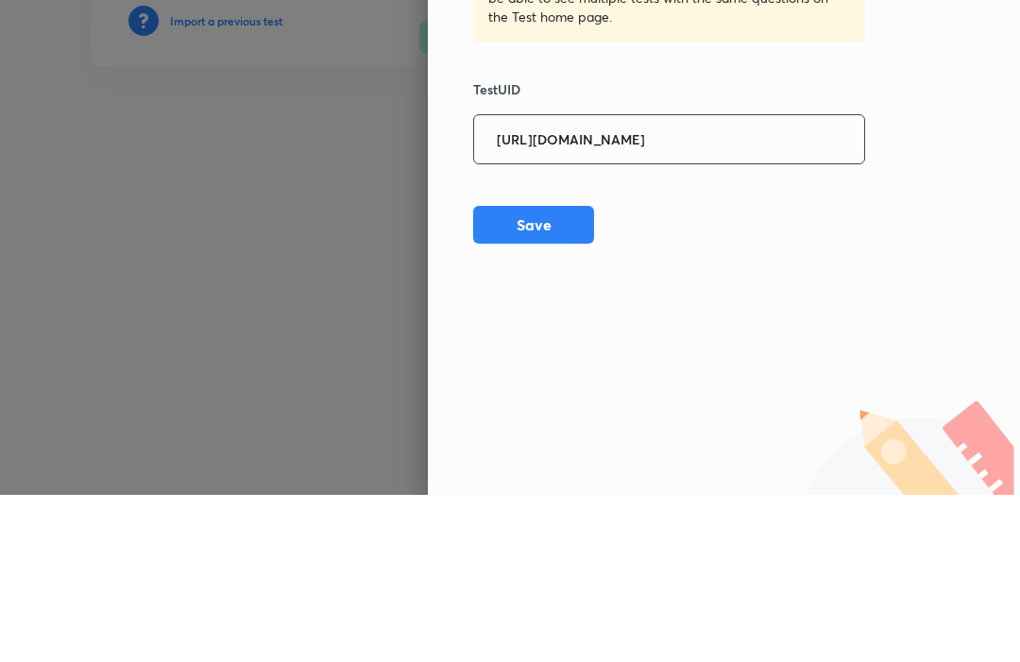
click at [759, 283] on input "[URL][DOMAIN_NAME]" at bounding box center [669, 306] width 390 height 46
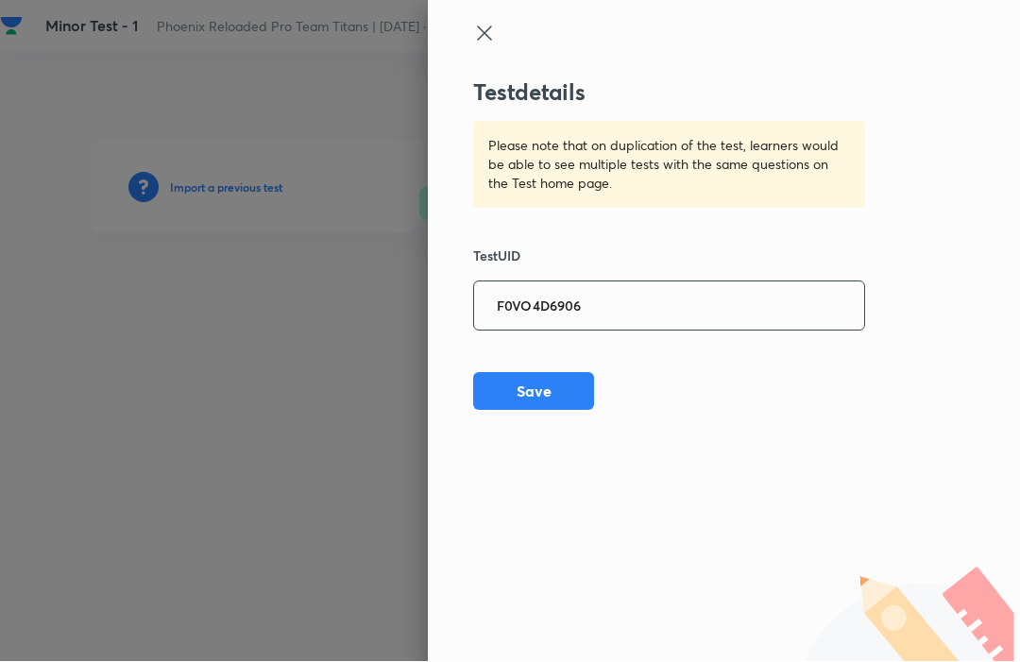
type input "F0VO4D6906"
click at [474, 25] on icon at bounding box center [484, 34] width 23 height 23
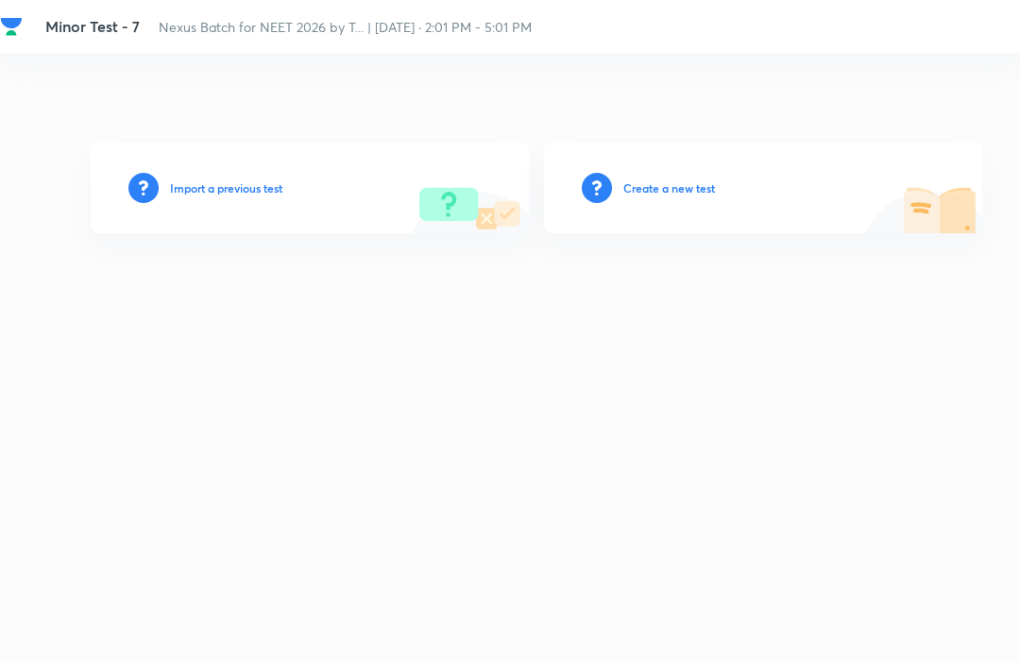
click at [219, 197] on h6 "Import a previous test" at bounding box center [226, 188] width 112 height 17
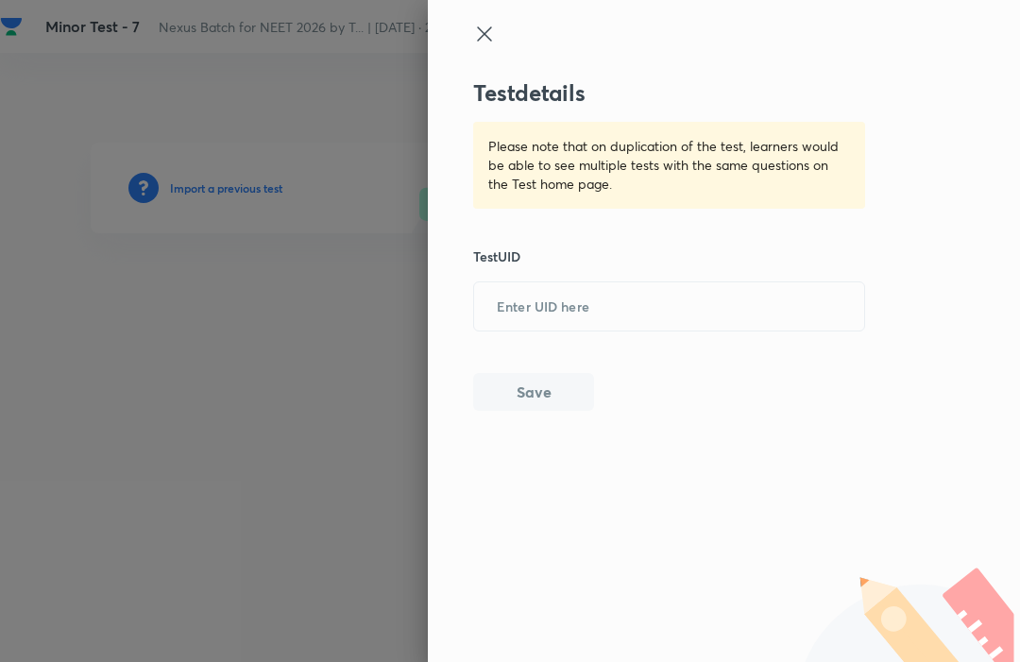
click at [826, 312] on input "text" at bounding box center [669, 306] width 390 height 46
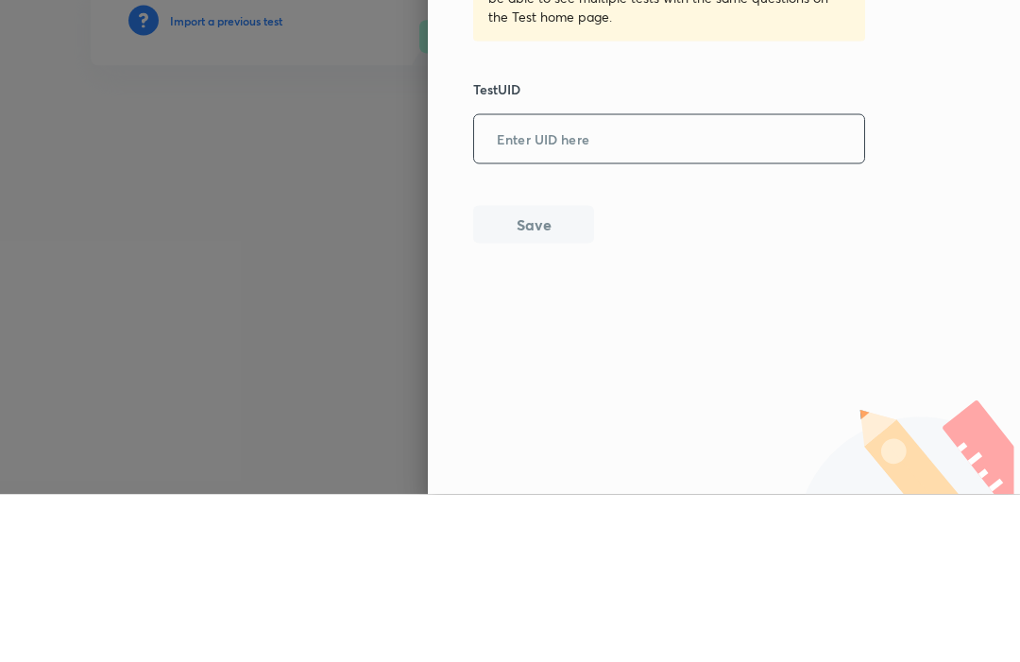
paste input "[URL][DOMAIN_NAME]"
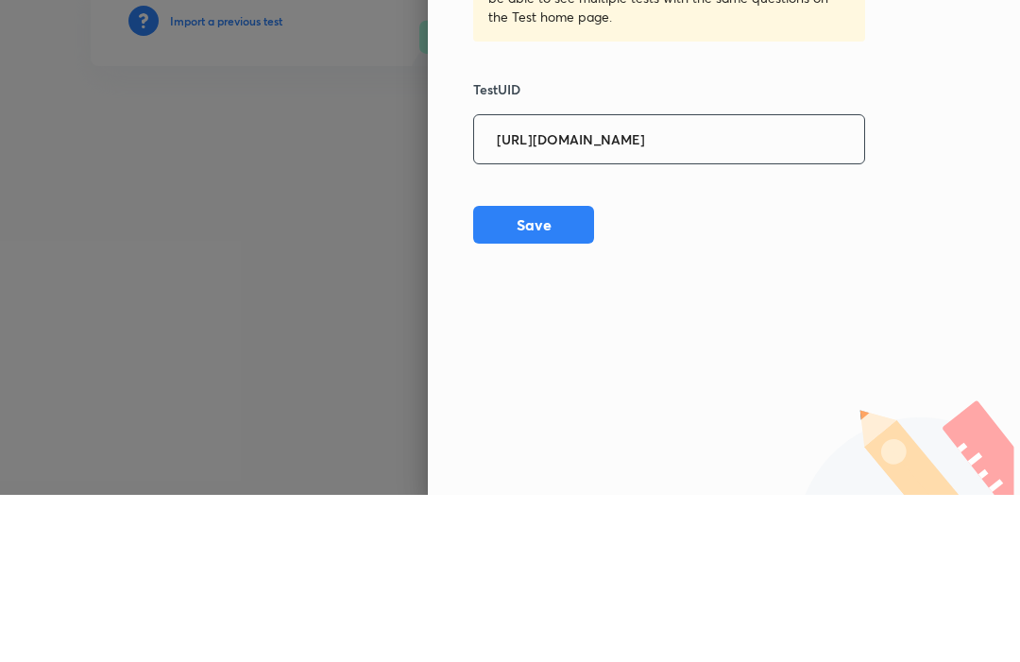
click at [756, 283] on input "[URL][DOMAIN_NAME]" at bounding box center [669, 306] width 390 height 46
type input "F0VO4D6906"
click at [514, 373] on button "Save" at bounding box center [533, 392] width 121 height 38
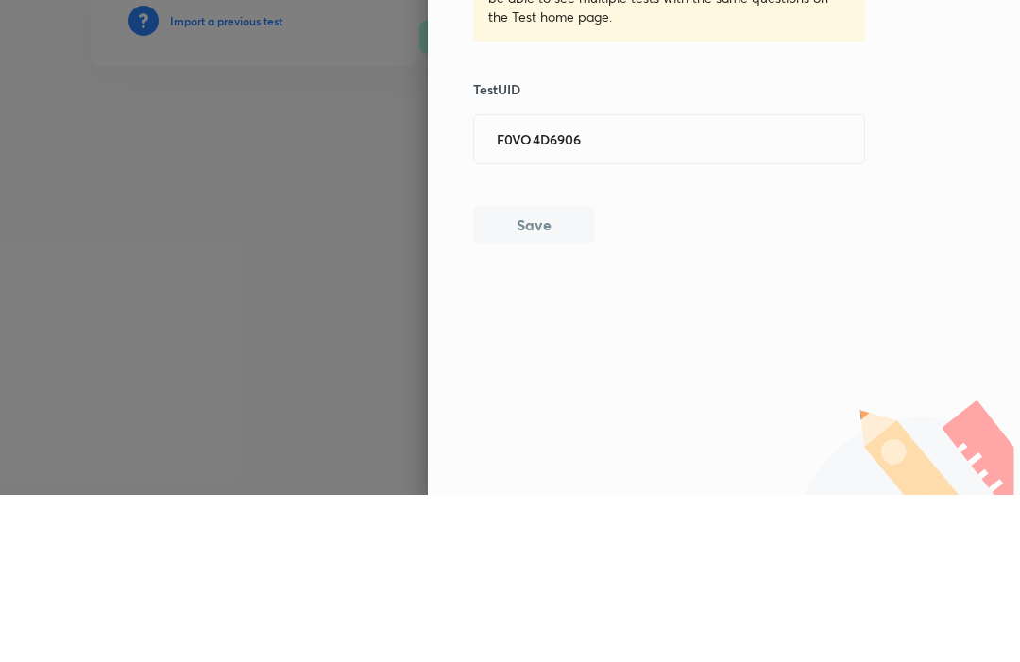
scroll to position [63, 0]
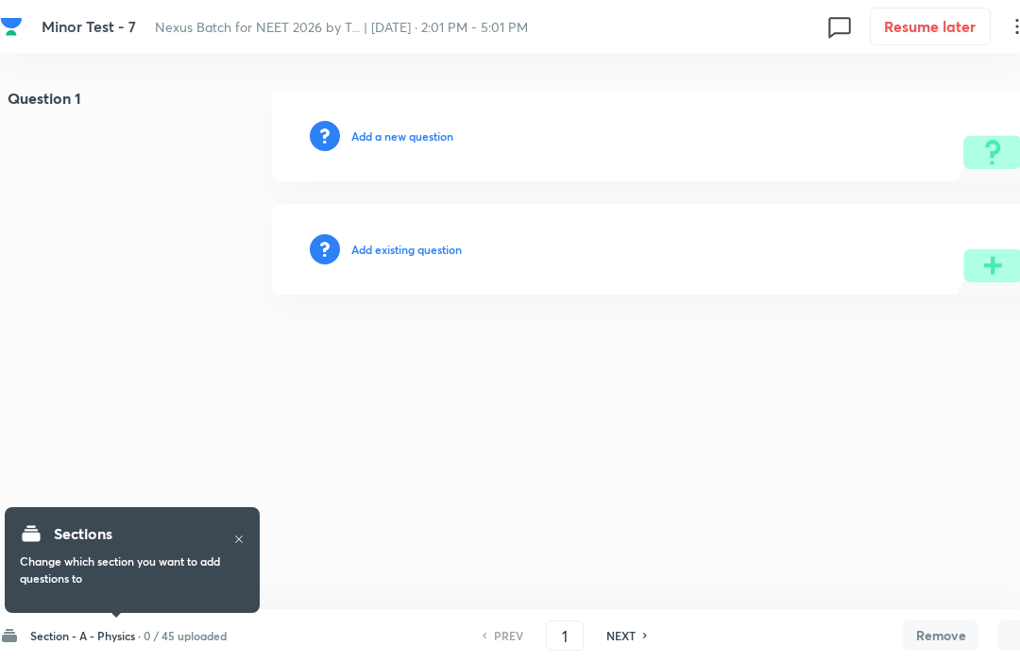
click at [101, 631] on h6 "Section - A - Physics ·" at bounding box center [85, 635] width 111 height 17
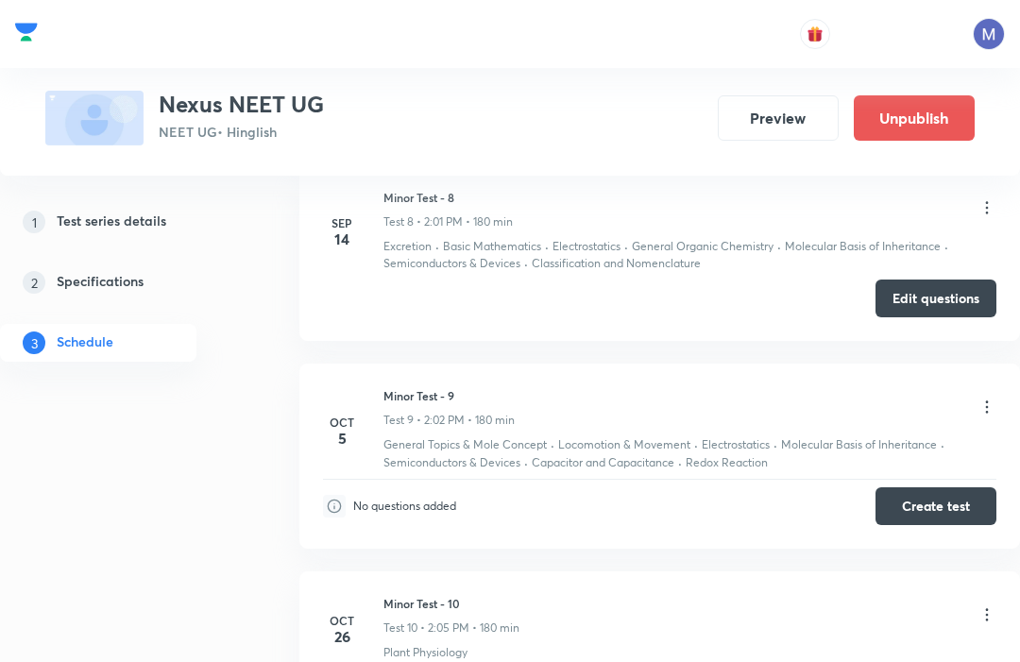
scroll to position [2276, 0]
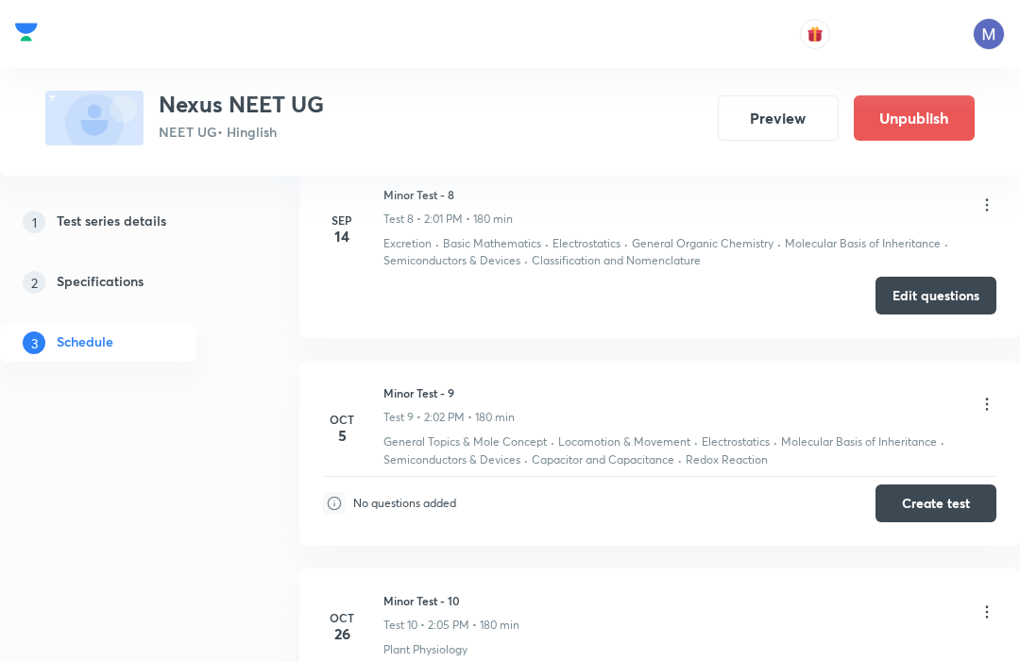
click at [935, 486] on button "Create test" at bounding box center [936, 504] width 121 height 38
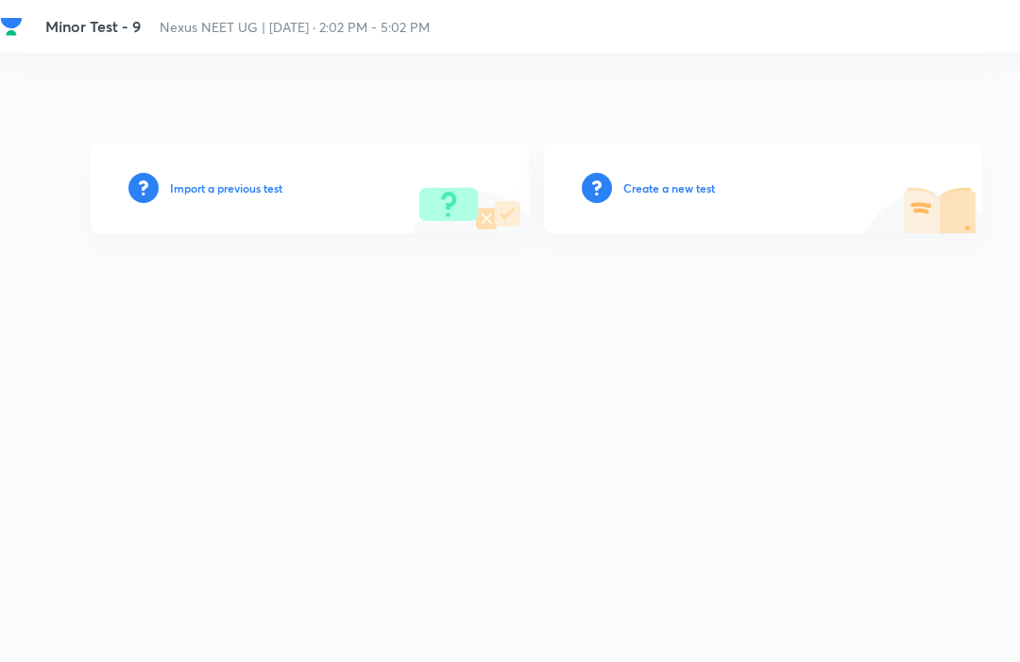
click at [208, 197] on h6 "Import a previous test" at bounding box center [226, 188] width 112 height 17
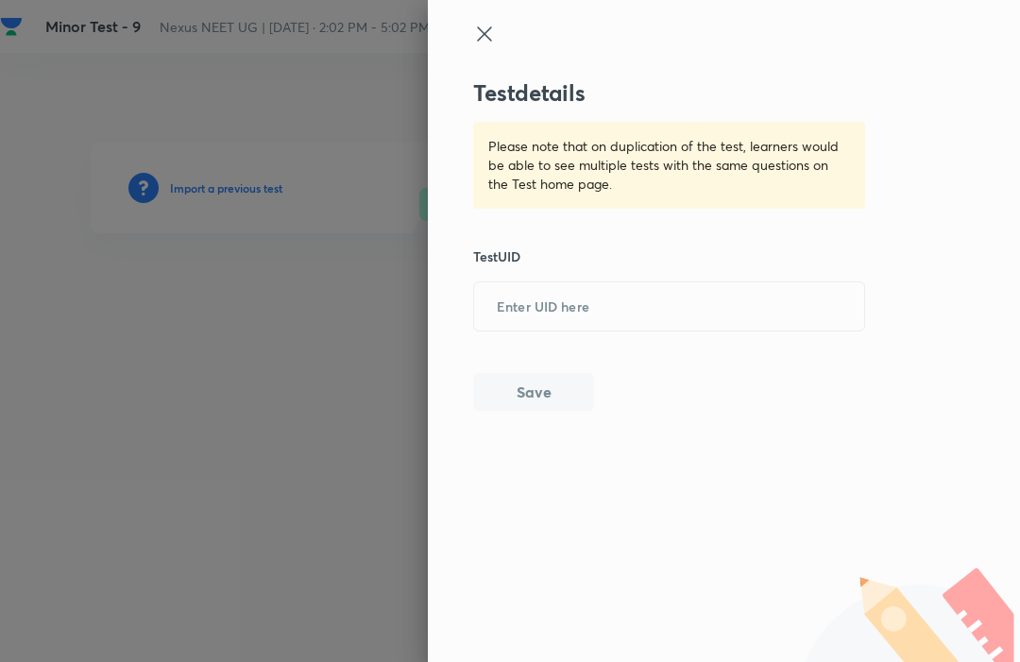
click at [519, 284] on input "text" at bounding box center [669, 306] width 390 height 46
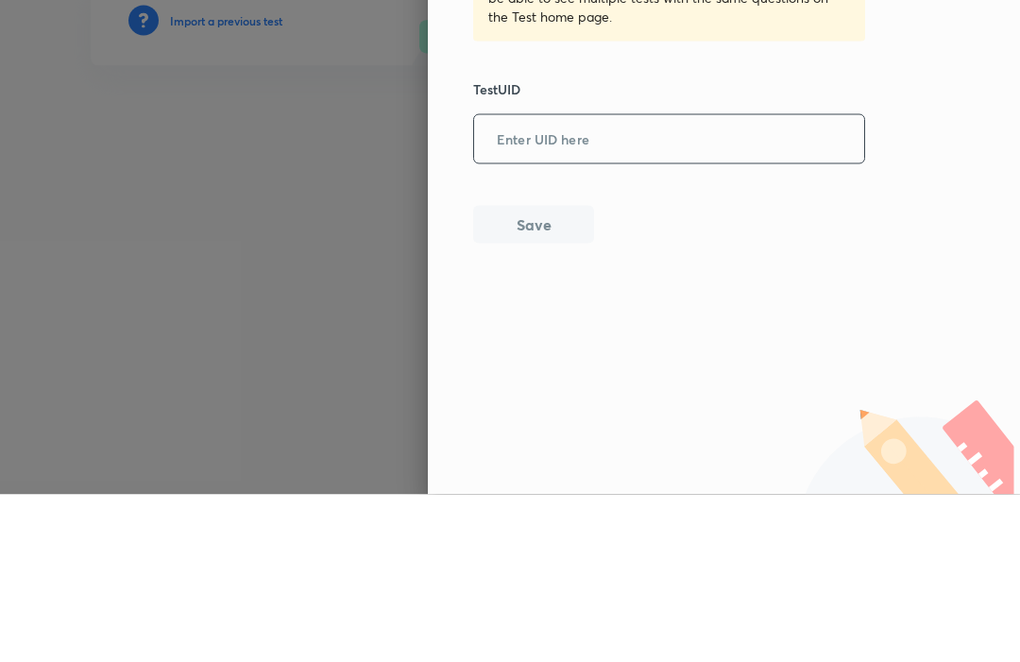
paste input "https://unacademy.com/educator/test/edit/F0VO4D6906"
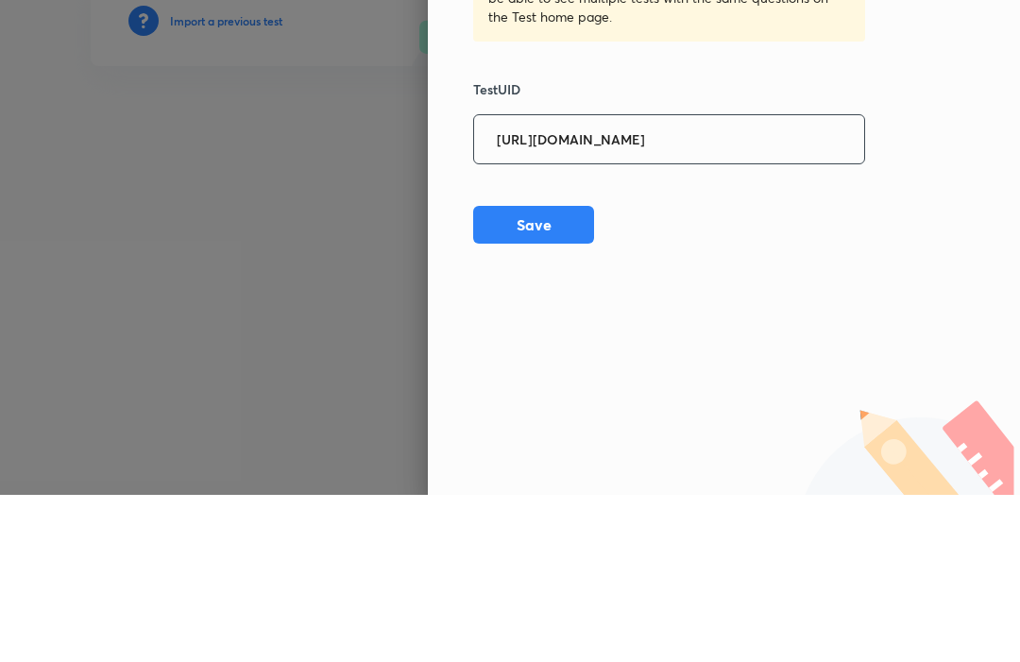
click at [753, 283] on input "https://unacademy.com/educator/test/edit/F0VO4D6906" at bounding box center [669, 306] width 390 height 46
type input "F0VO4D6906"
click at [514, 373] on button "Save" at bounding box center [533, 392] width 121 height 38
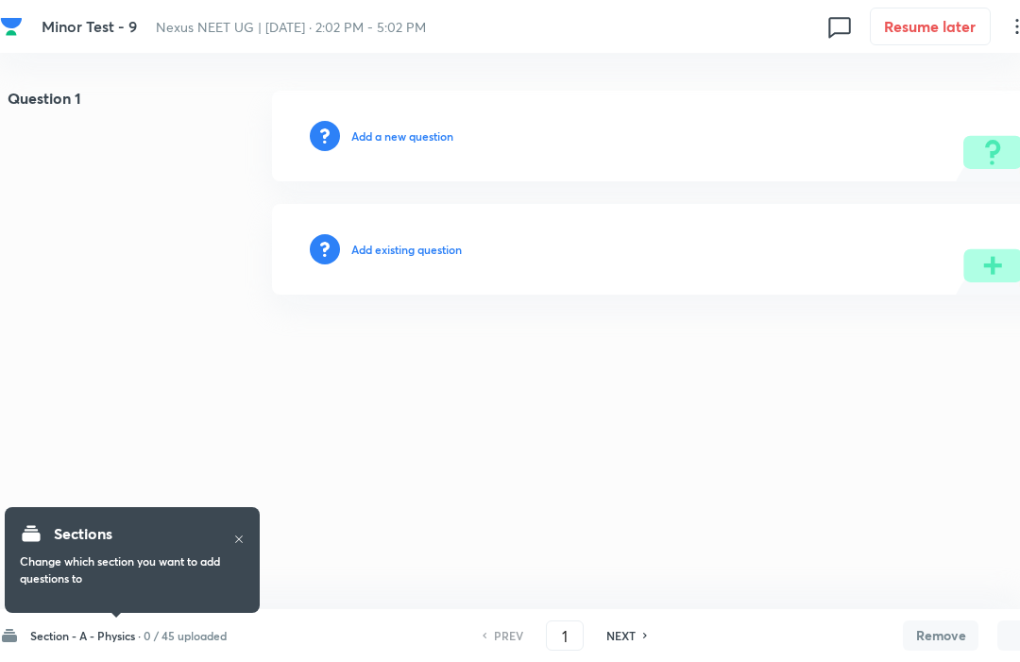
click at [94, 626] on div "Section - A - Physics · 0 / 45 uploaded" at bounding box center [113, 635] width 227 height 19
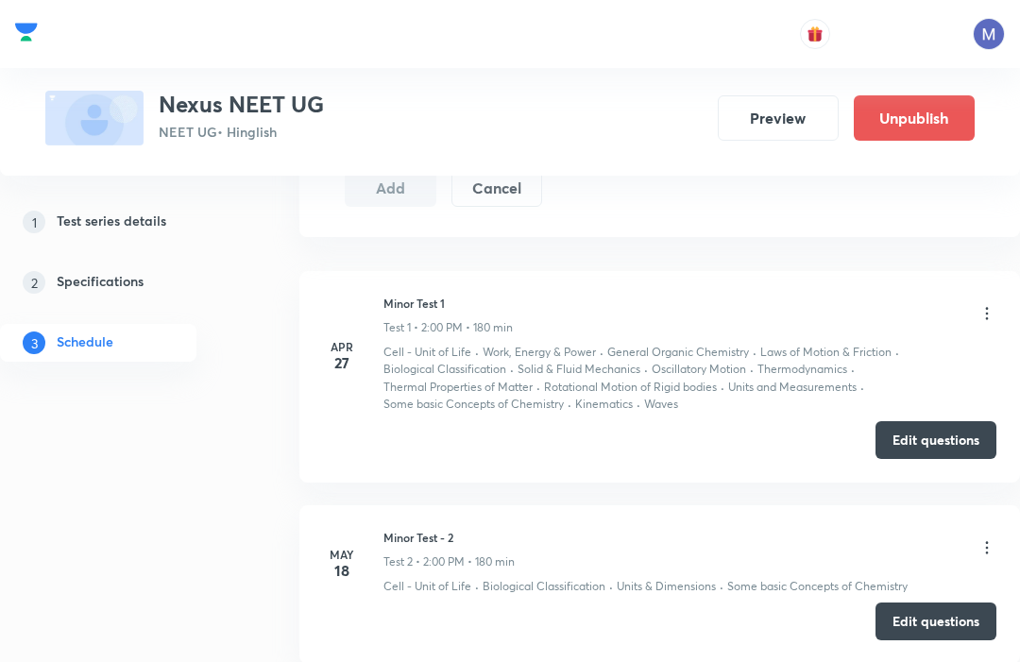
scroll to position [772, 0]
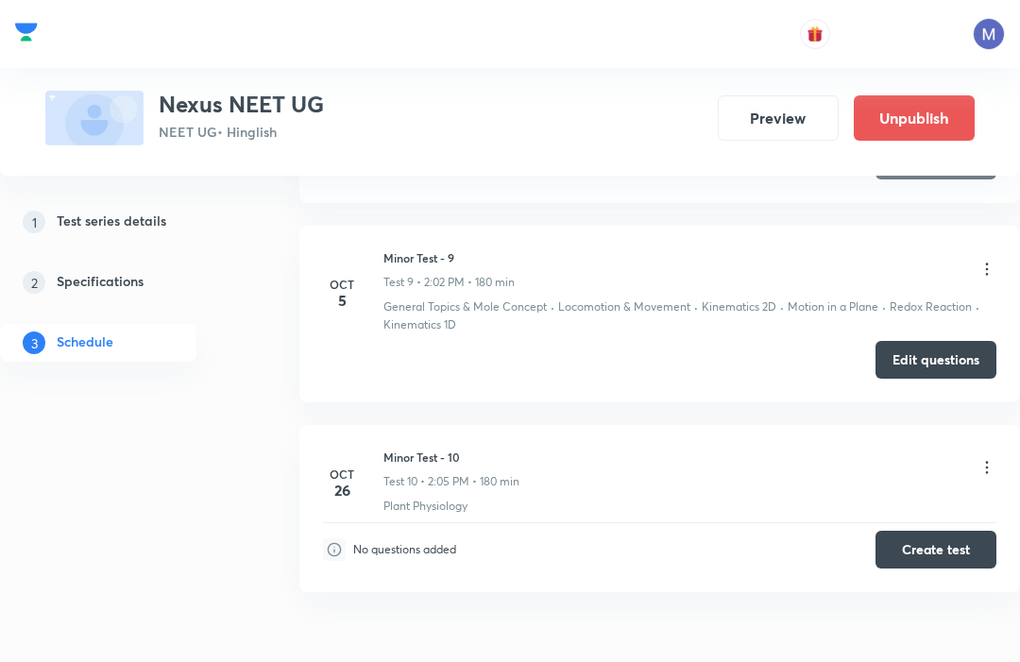
scroll to position [2363, 0]
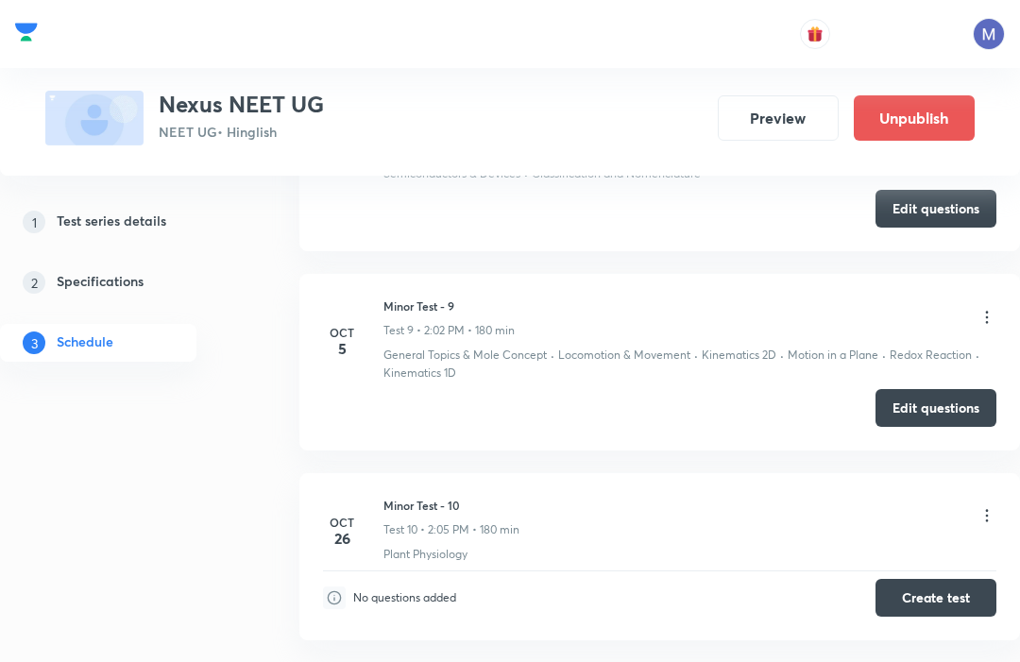
click at [938, 400] on button "Edit questions" at bounding box center [936, 408] width 121 height 38
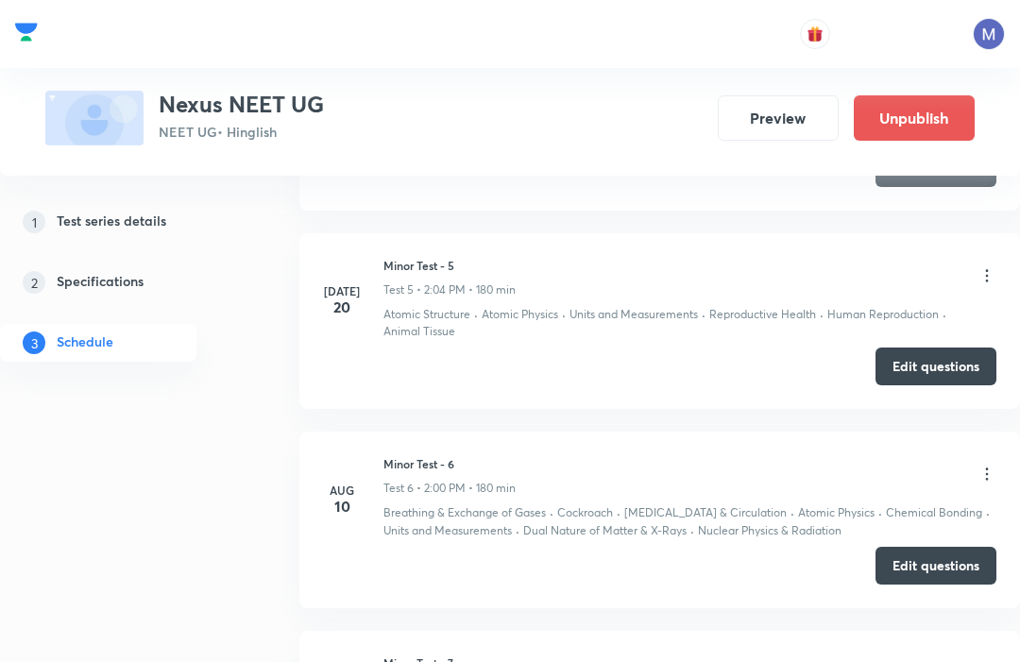
scroll to position [1607, 0]
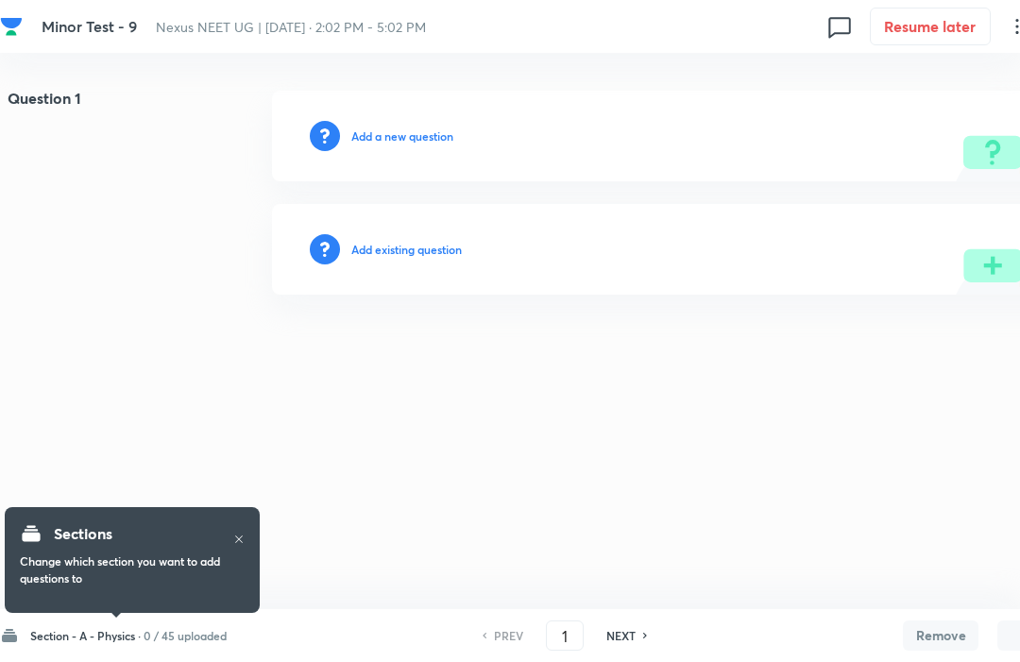
click at [126, 643] on h6 "Section - A - Physics ·" at bounding box center [85, 635] width 111 height 17
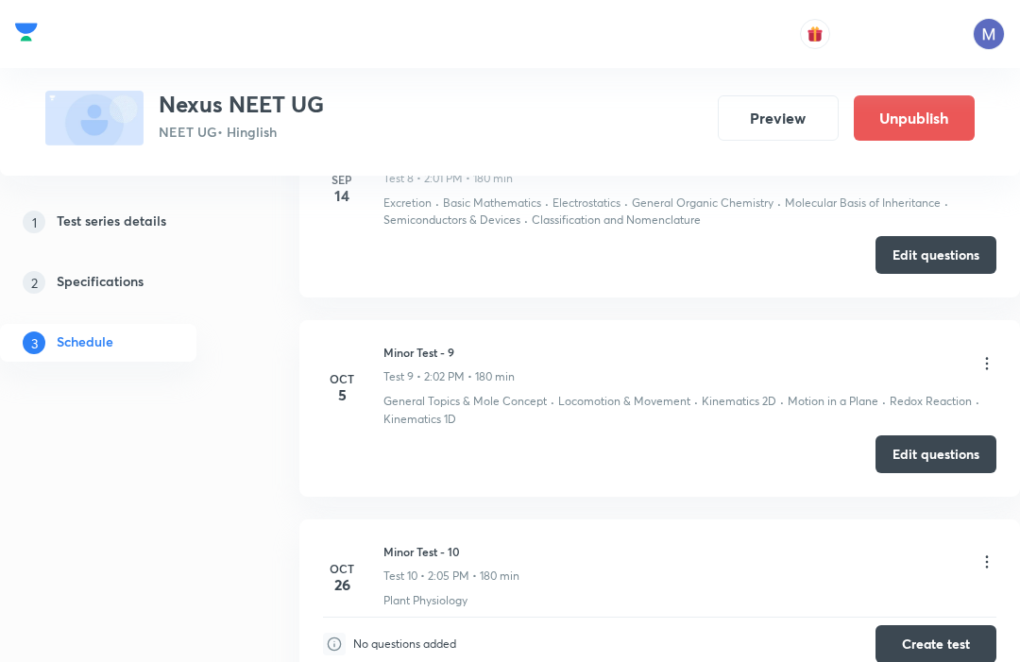
scroll to position [2319, 0]
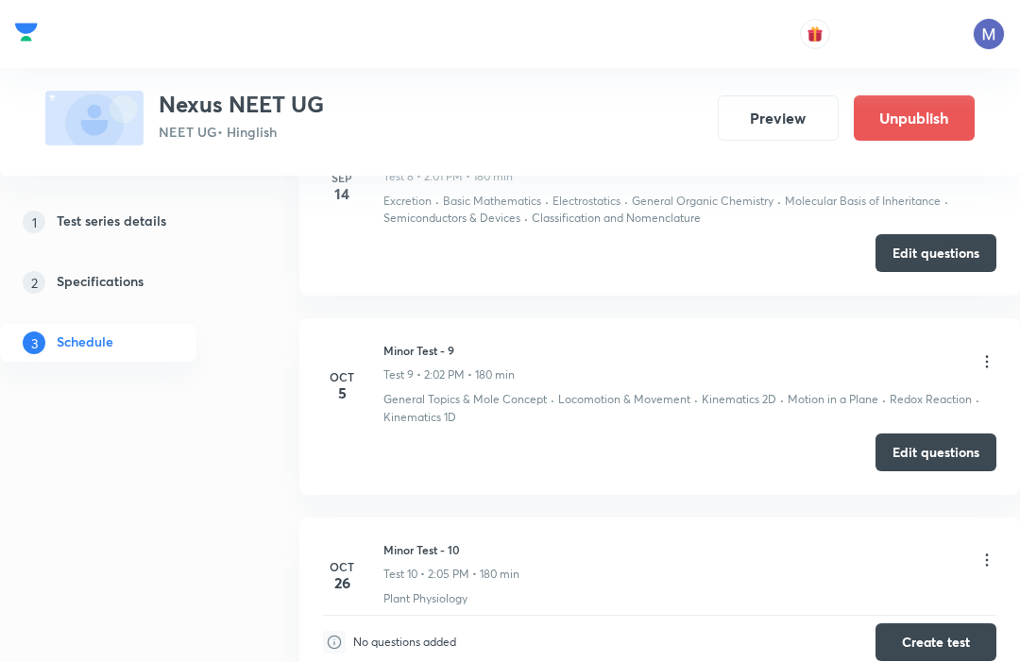
click at [939, 447] on button "Edit questions" at bounding box center [936, 453] width 121 height 38
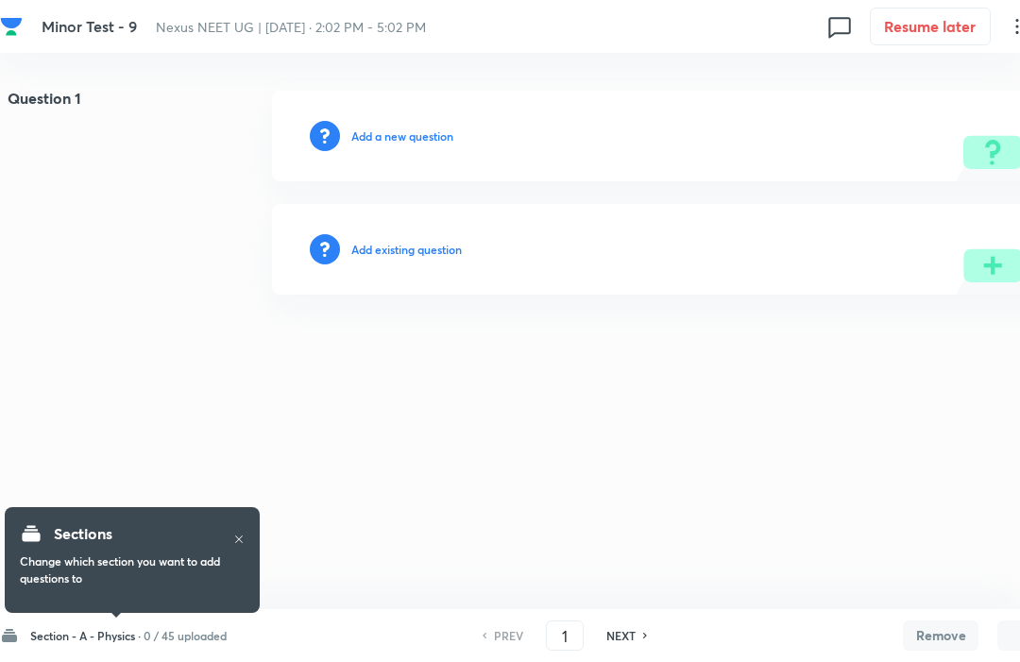
click at [109, 632] on h6 "Section - A - Physics ·" at bounding box center [85, 635] width 111 height 17
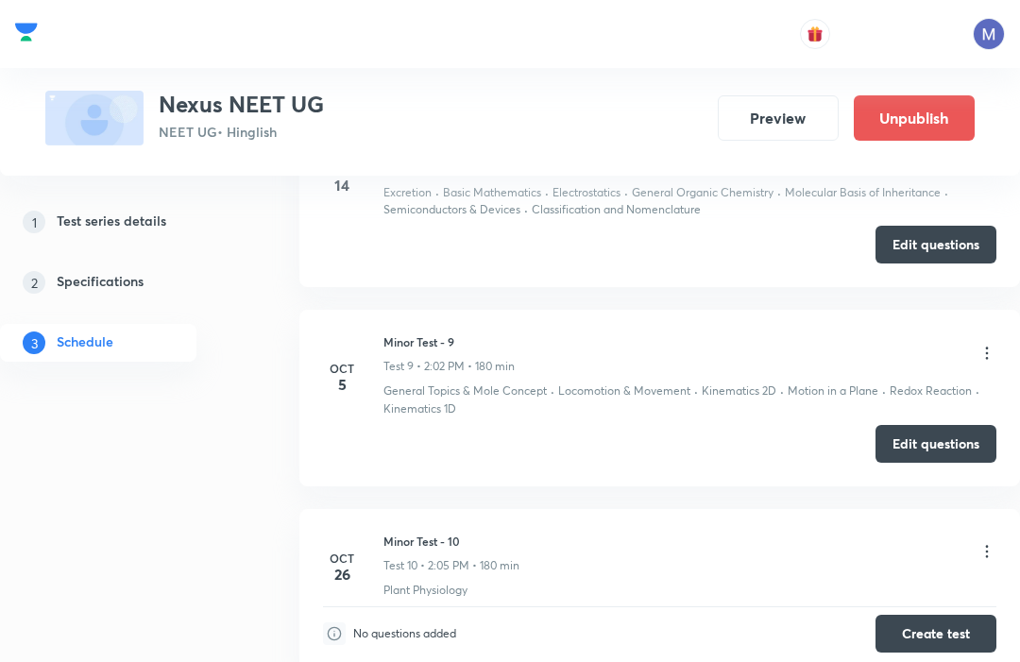
scroll to position [2325, 0]
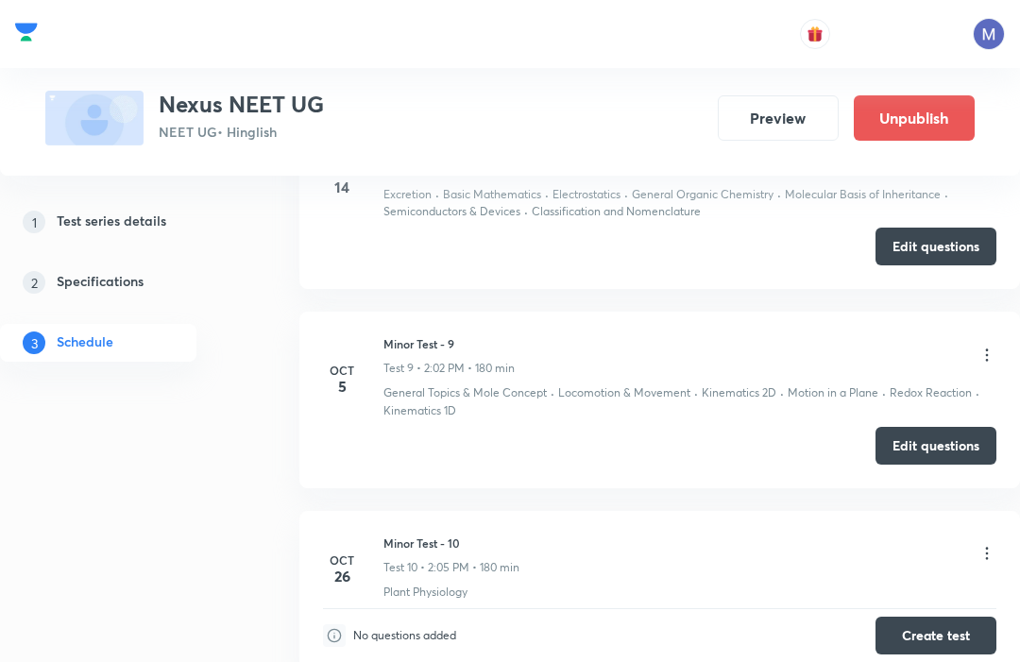
click at [958, 429] on button "Edit questions" at bounding box center [936, 446] width 121 height 38
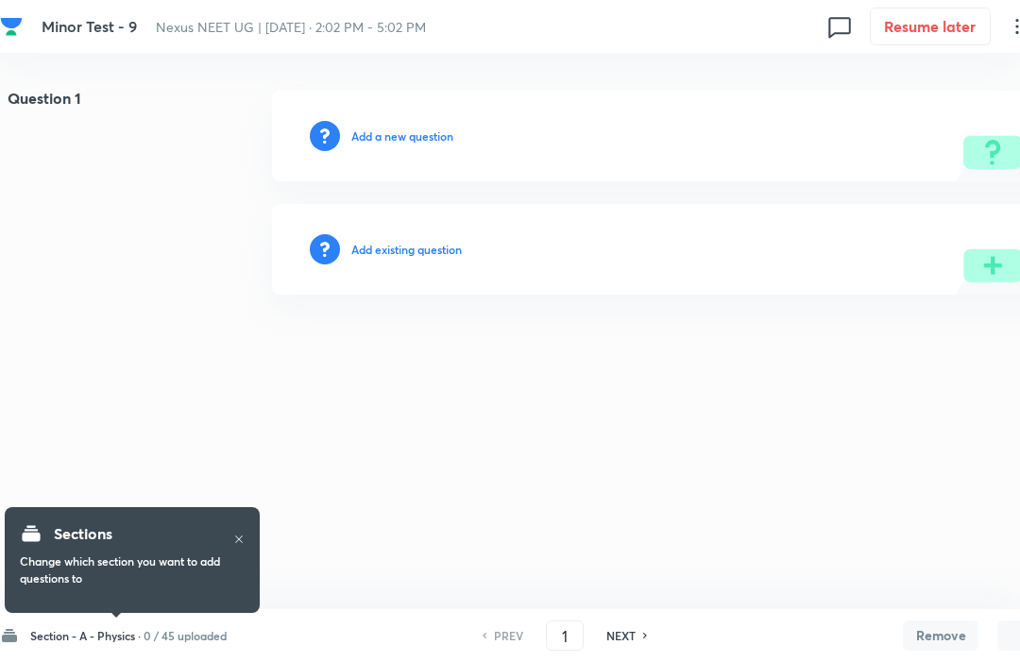
click at [105, 640] on h6 "Section - A - Physics ·" at bounding box center [85, 635] width 111 height 17
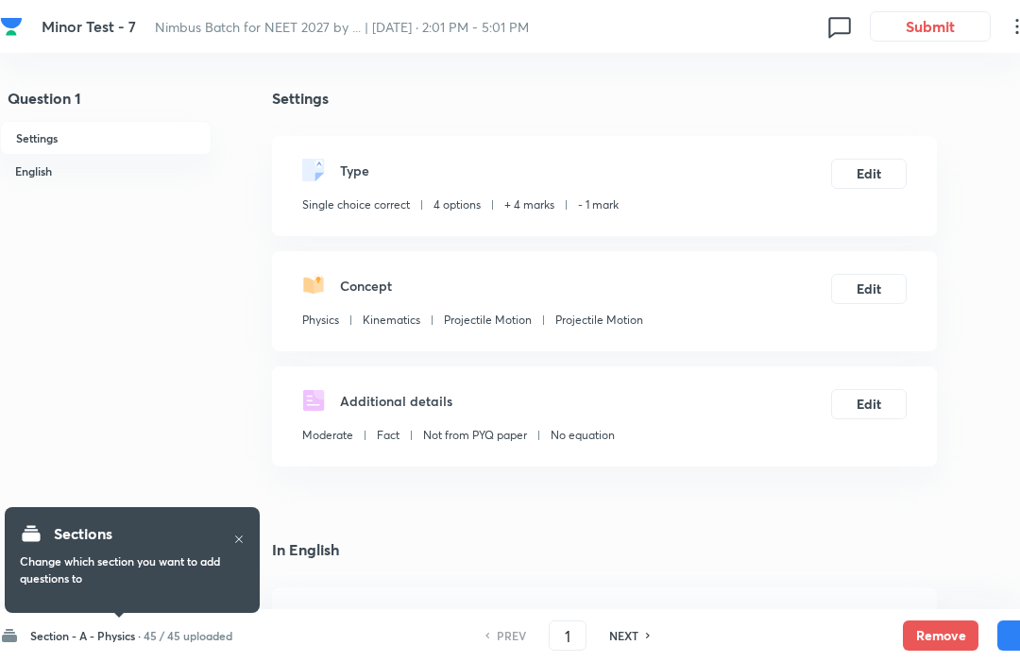
checkbox input "true"
click at [112, 643] on h6 "Section - A - Physics ·" at bounding box center [85, 635] width 111 height 17
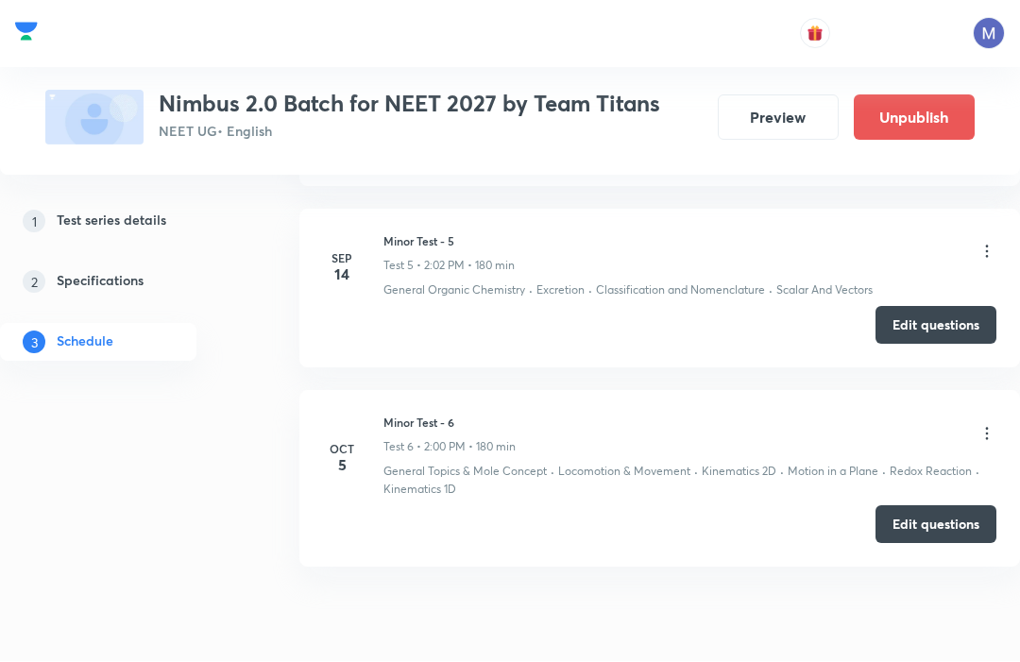
click at [929, 506] on button "Edit questions" at bounding box center [936, 525] width 121 height 38
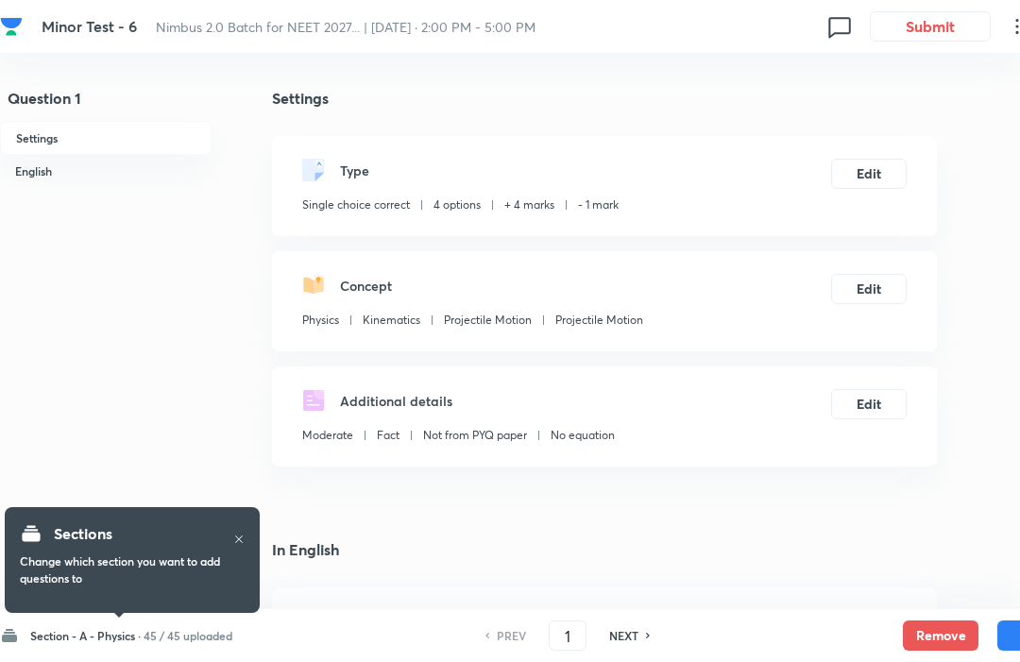
click at [93, 622] on div "Sections Change which section you want to add questions to" at bounding box center [132, 560] width 255 height 132
click at [72, 623] on div "Sections Change which section you want to add questions to" at bounding box center [132, 560] width 255 height 132
click at [120, 637] on h6 "Section - A - Physics ·" at bounding box center [85, 635] width 111 height 17
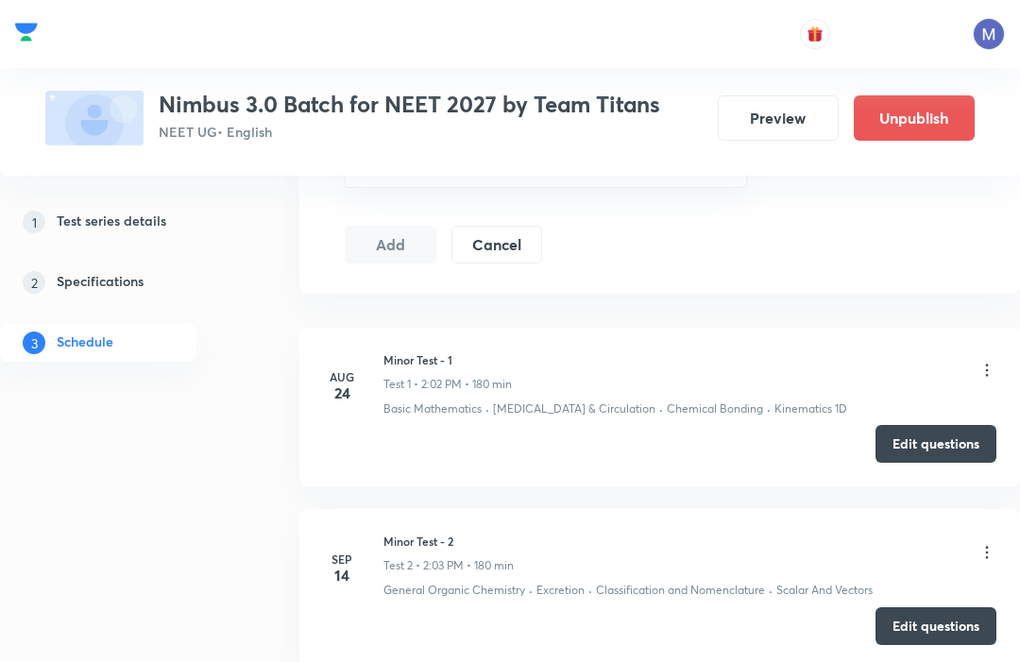
scroll to position [1036, 0]
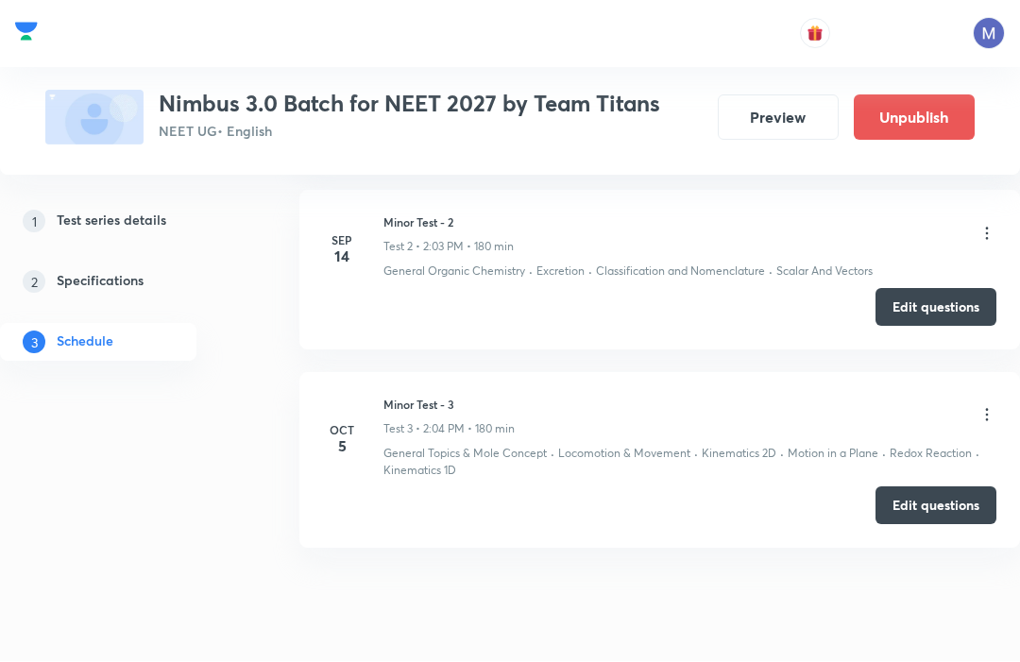
click at [947, 495] on button "Edit questions" at bounding box center [936, 507] width 121 height 38
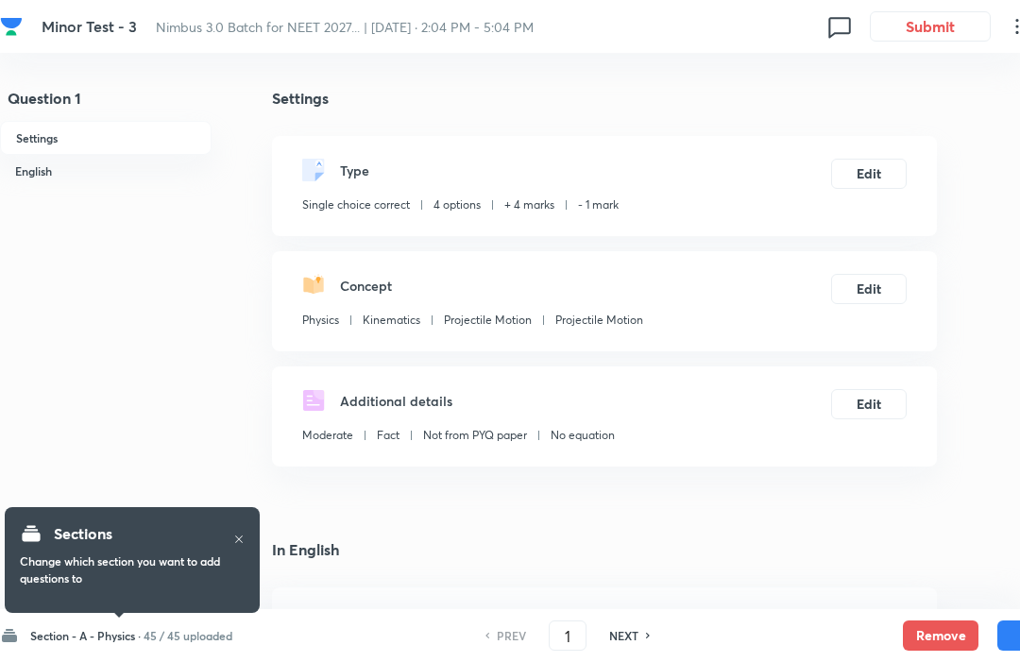
checkbox input "true"
click at [93, 630] on h6 "Section - A - Physics ·" at bounding box center [85, 635] width 111 height 17
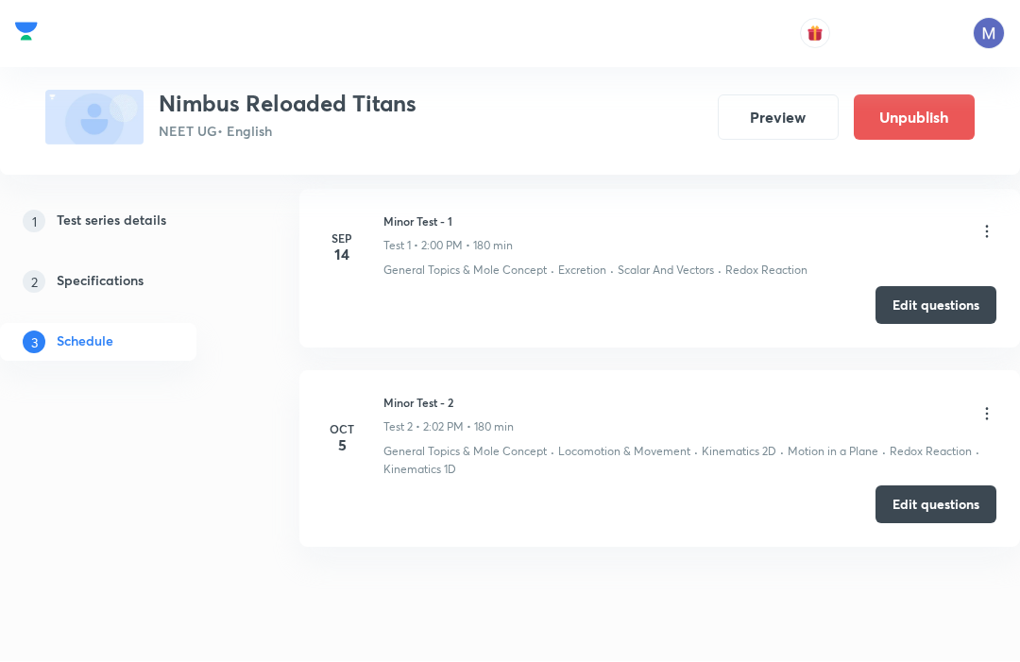
click at [958, 502] on button "Edit questions" at bounding box center [936, 506] width 121 height 38
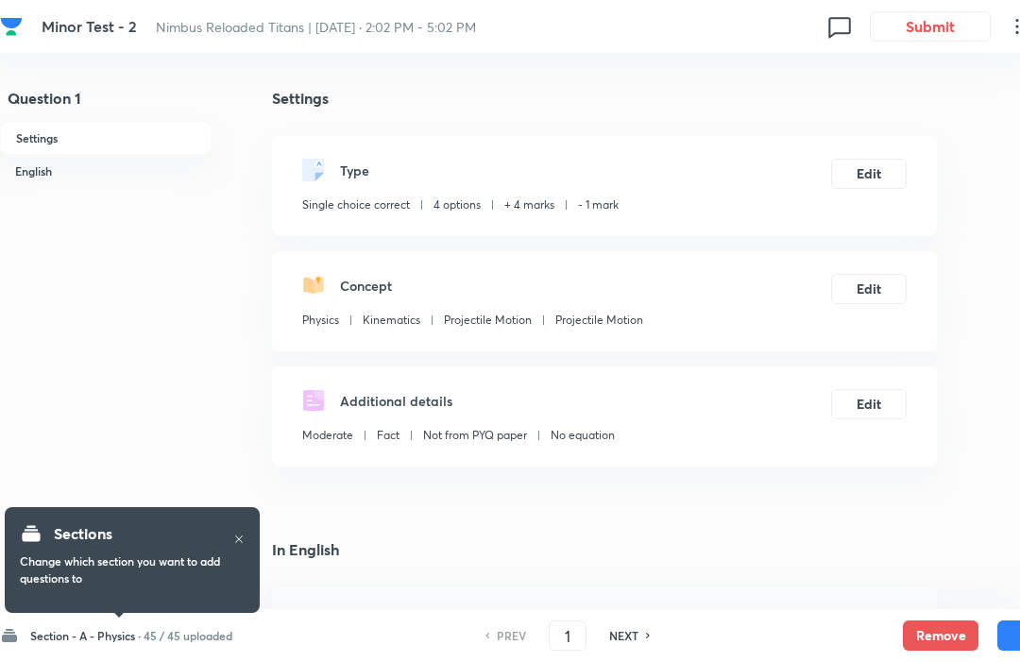
click at [107, 627] on h6 "Section - A - Physics ·" at bounding box center [85, 635] width 111 height 17
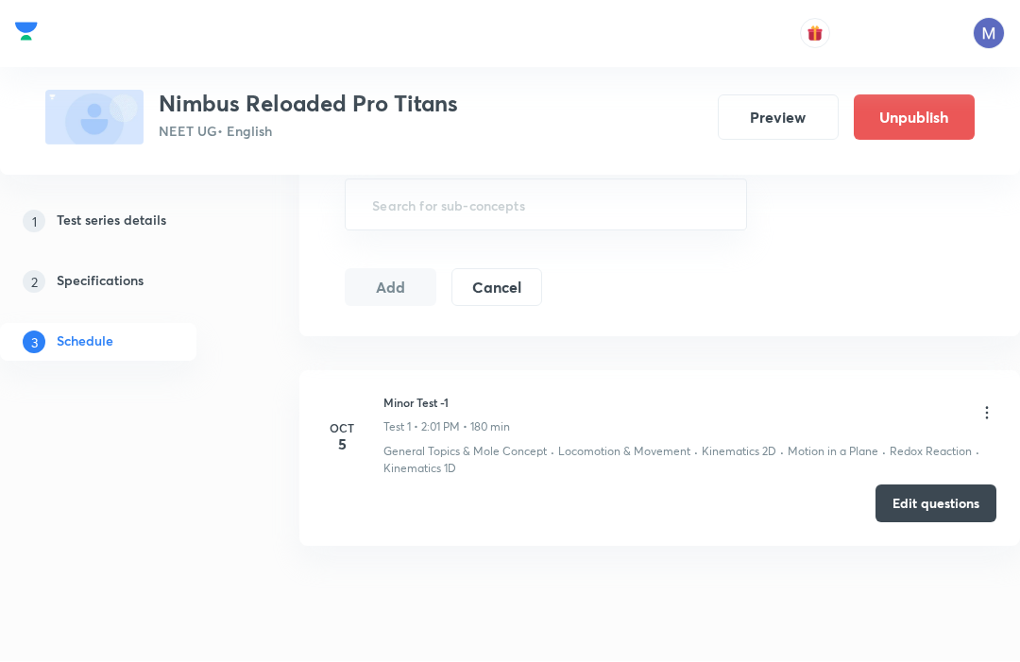
click at [947, 495] on button "Edit questions" at bounding box center [936, 505] width 121 height 38
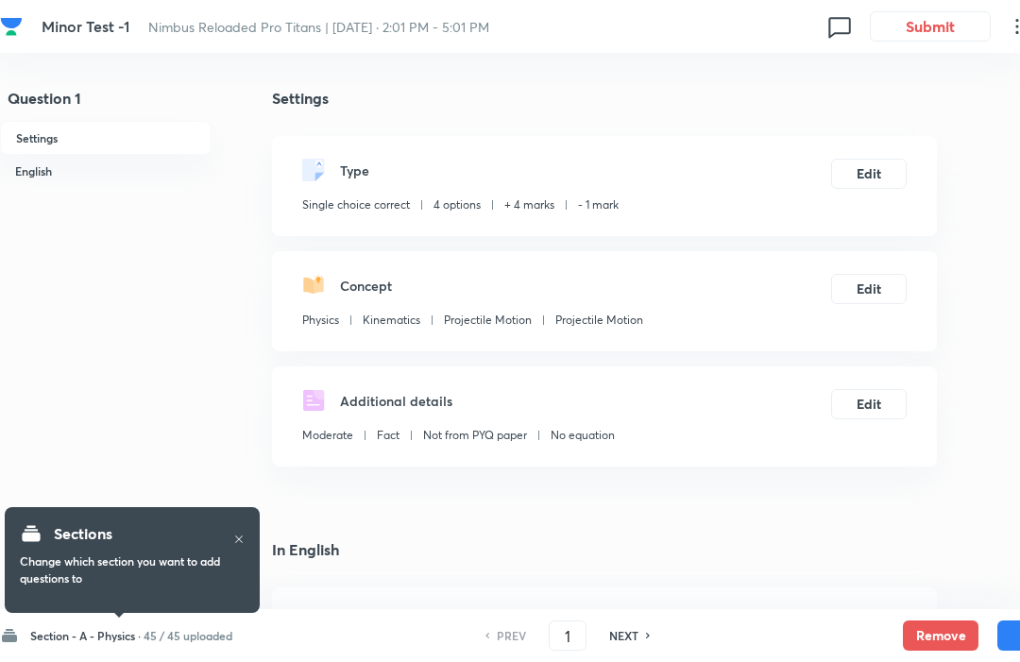
checkbox input "true"
click at [90, 627] on h6 "Section - A - Physics ·" at bounding box center [85, 635] width 111 height 17
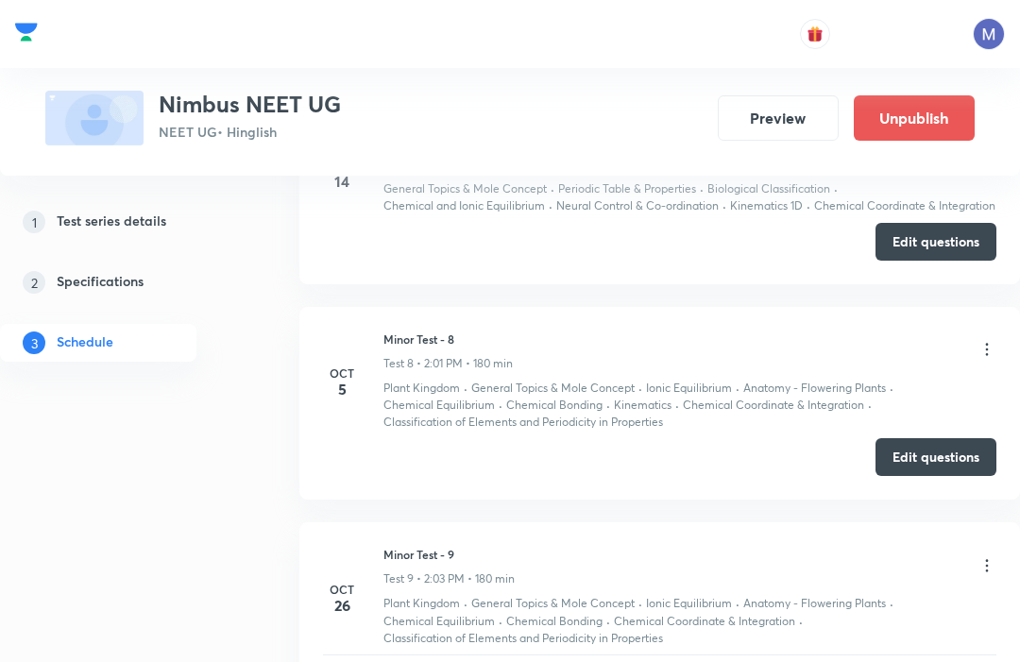
scroll to position [2170, 0]
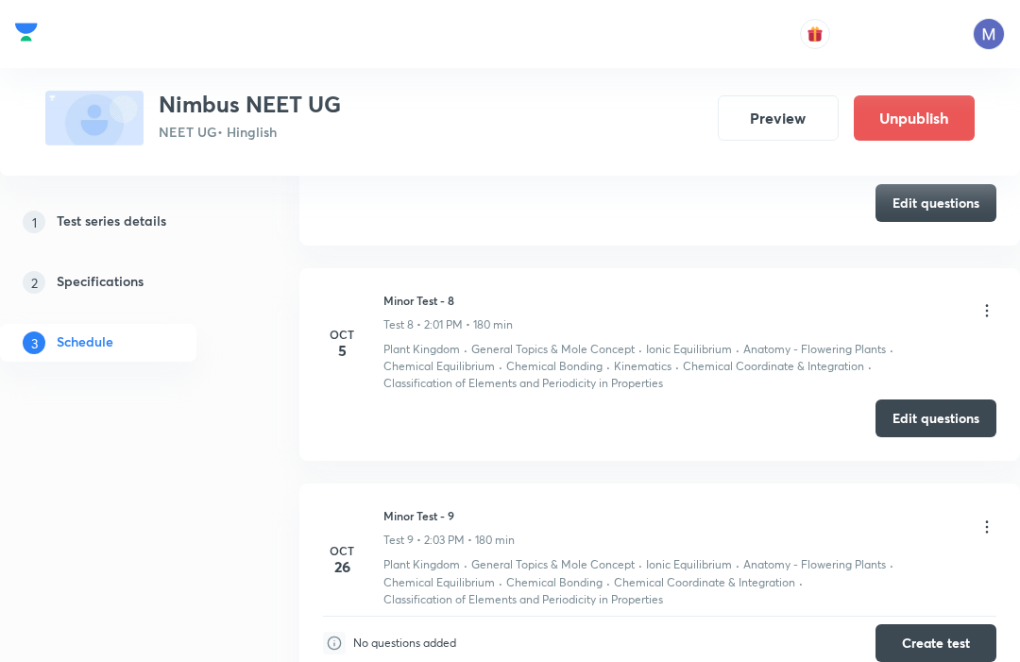
click at [980, 320] on icon at bounding box center [987, 310] width 19 height 19
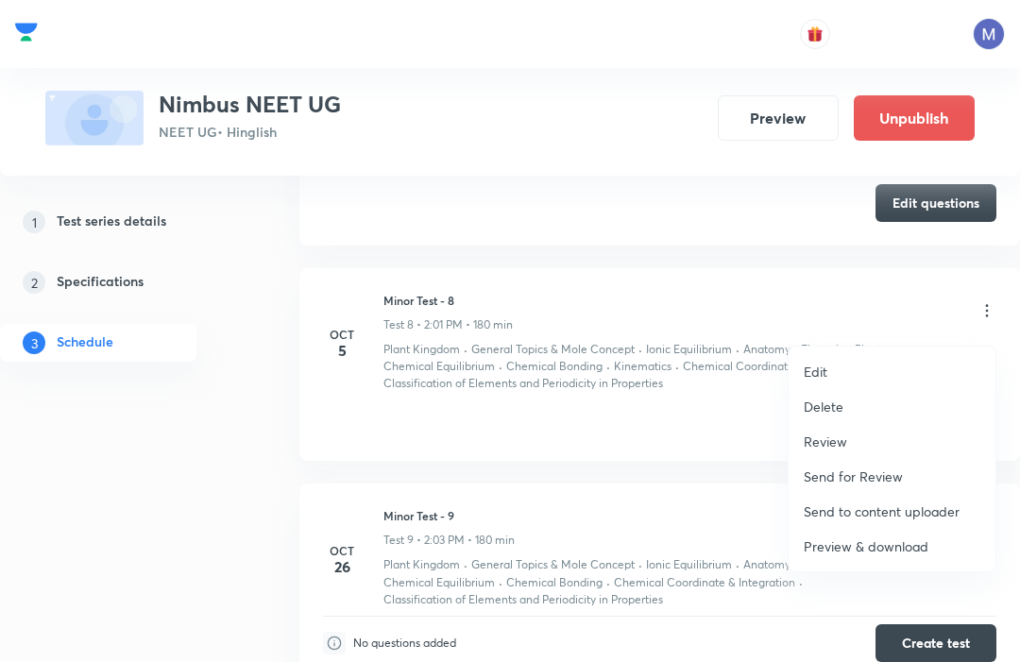
click at [711, 450] on div at bounding box center [510, 331] width 1020 height 662
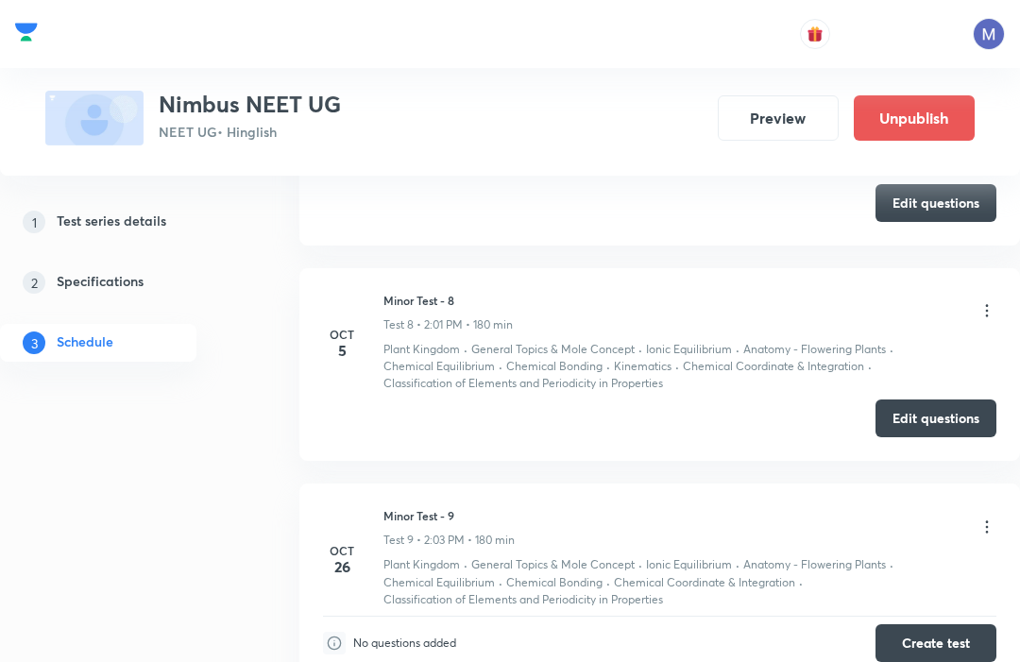
click at [949, 429] on button "Edit questions" at bounding box center [936, 419] width 121 height 38
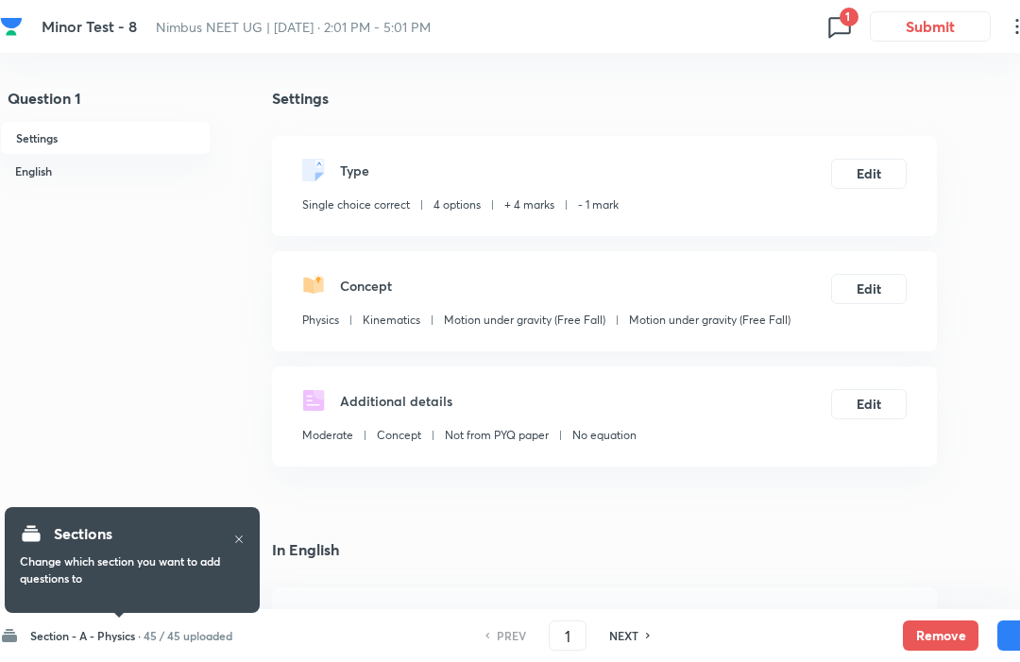
checkbox input "true"
click at [103, 627] on h6 "Section - A - Physics ·" at bounding box center [85, 635] width 111 height 17
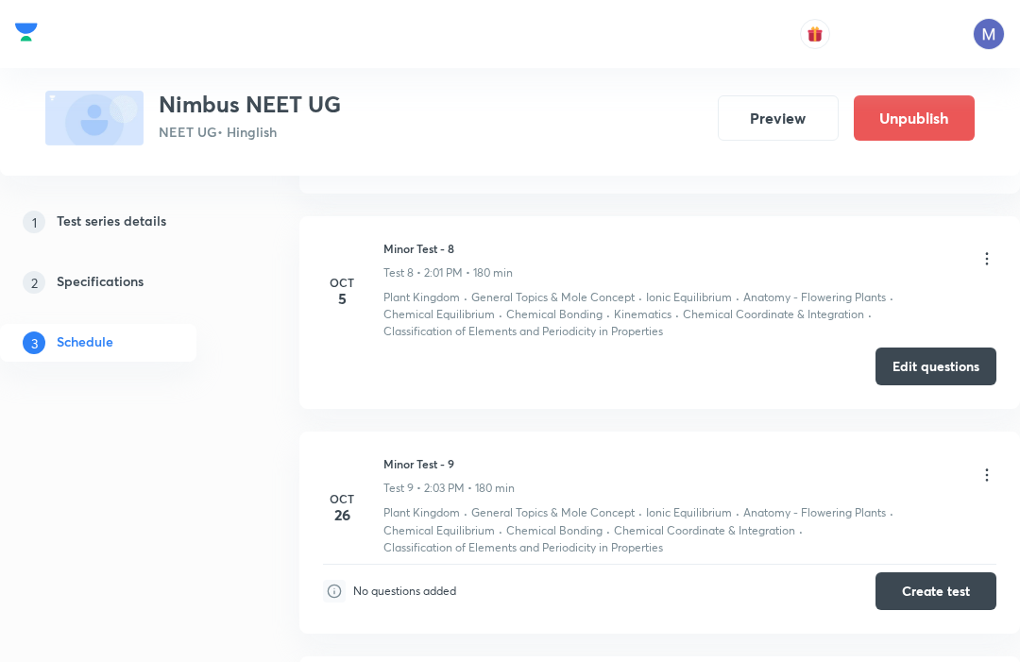
scroll to position [2238, 0]
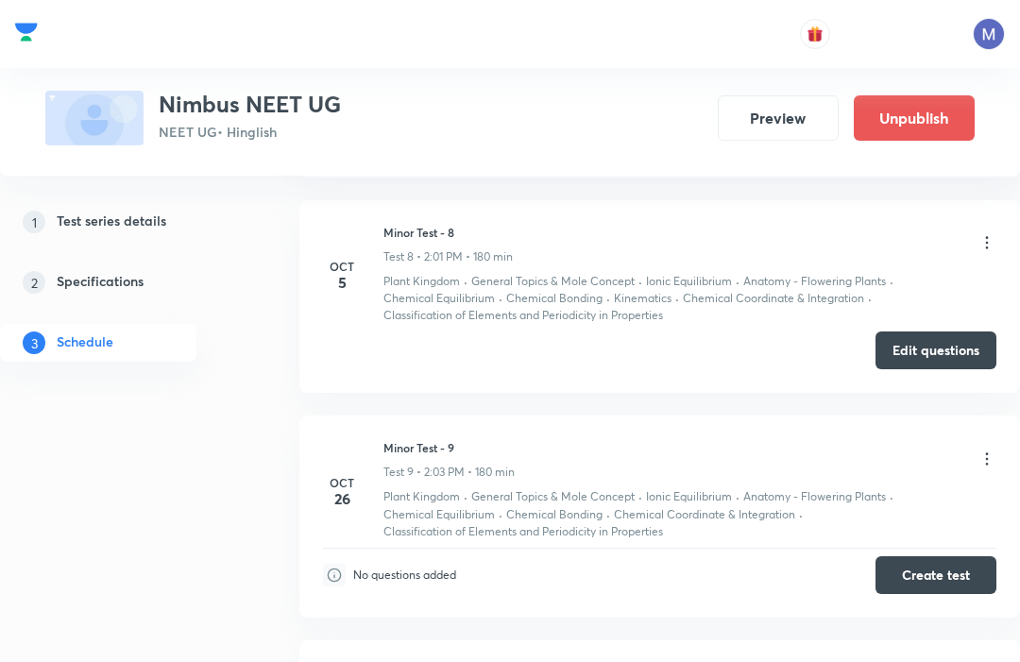
click at [942, 364] on button "Edit questions" at bounding box center [936, 351] width 121 height 38
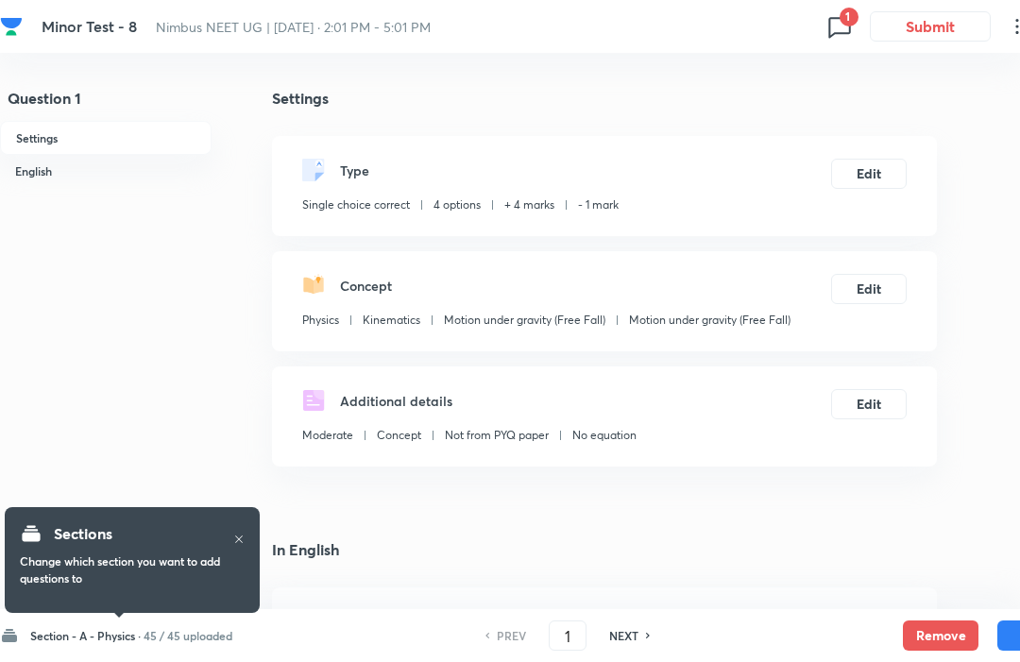
checkbox input "true"
click at [106, 622] on div "Sections Change which section you want to add questions to" at bounding box center [132, 560] width 255 height 132
click at [77, 644] on div "Section - A - Physics · 45 / 45 uploaded" at bounding box center [116, 635] width 232 height 19
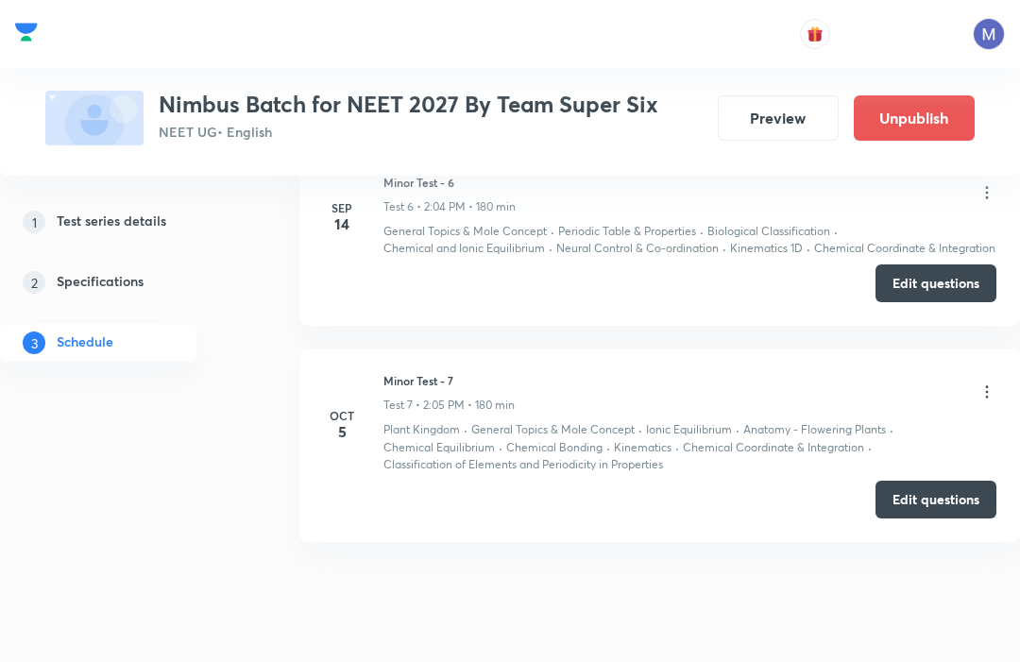
scroll to position [1914, 0]
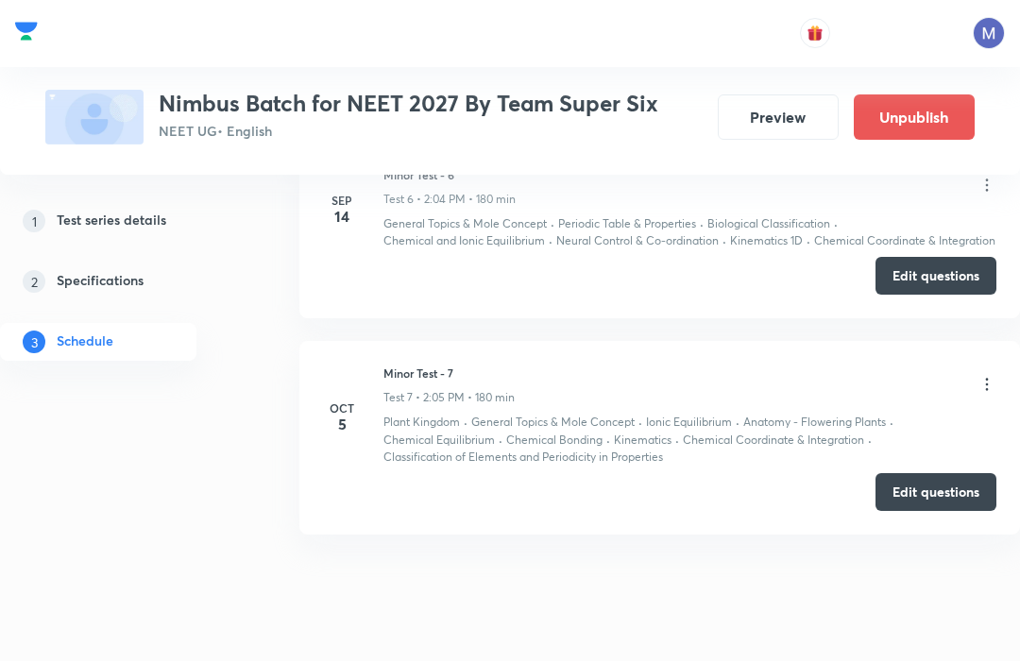
click at [932, 487] on button "Edit questions" at bounding box center [936, 493] width 121 height 38
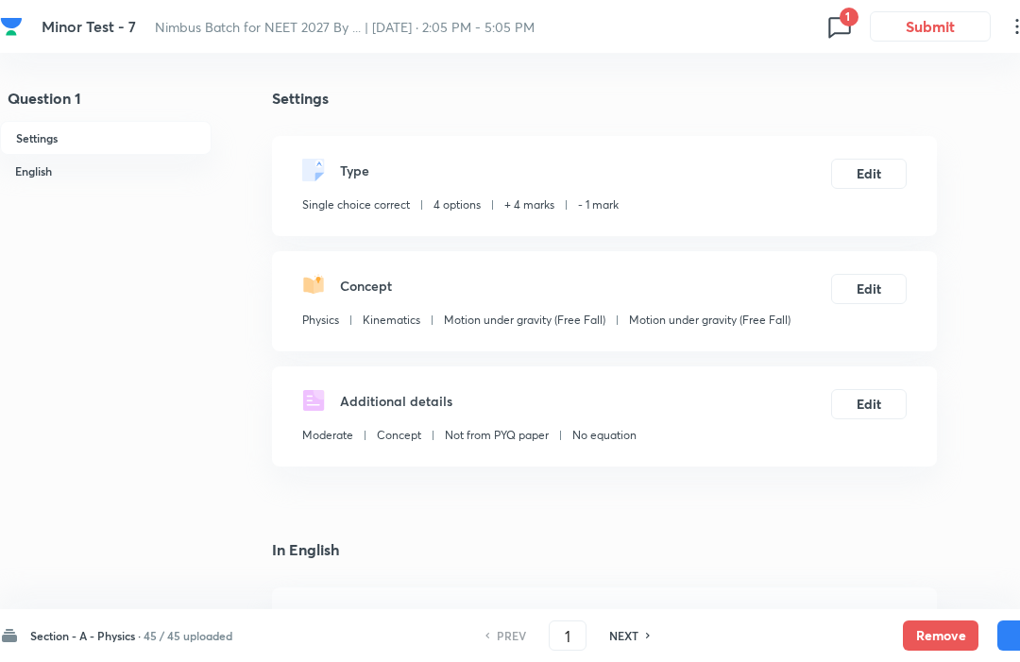
click at [115, 626] on div "Section - A - Physics · 45 / 45 uploaded" at bounding box center [116, 635] width 232 height 19
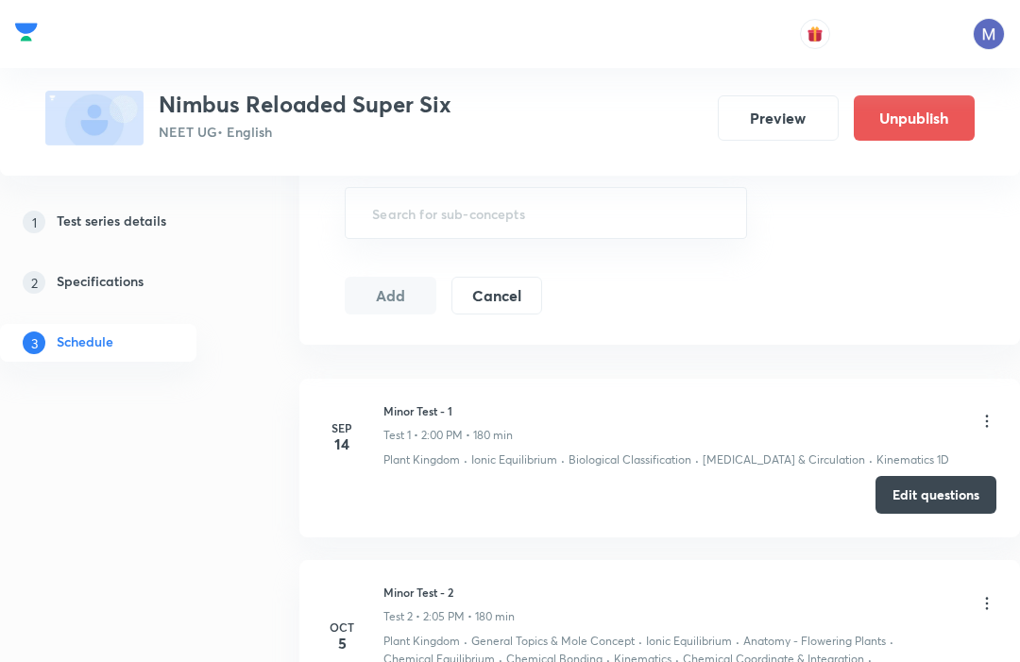
scroll to position [871, 0]
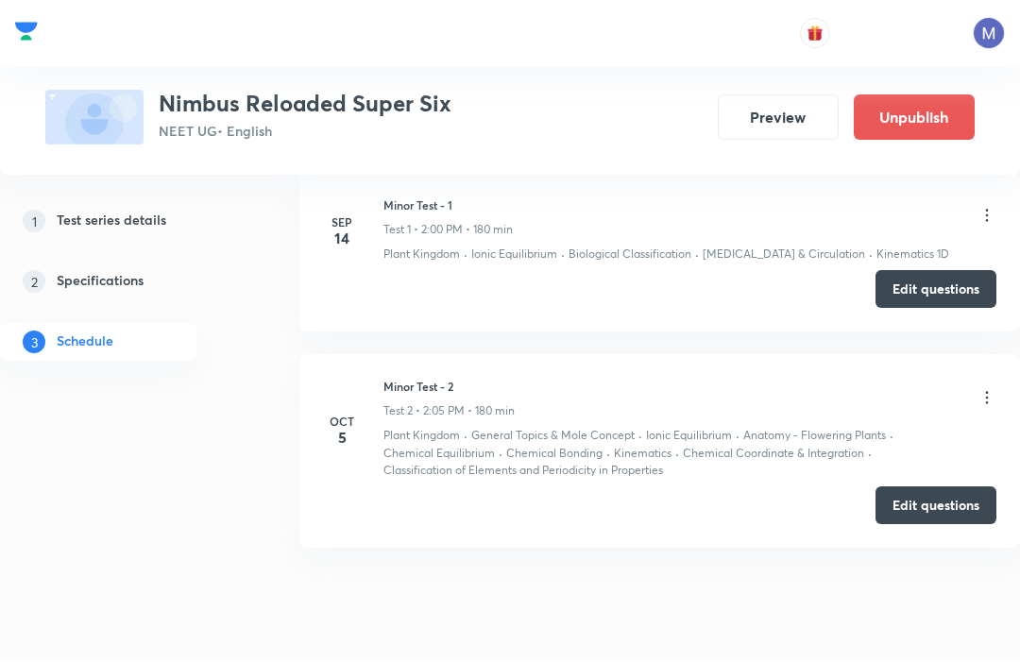
click at [939, 497] on button "Edit questions" at bounding box center [936, 507] width 121 height 38
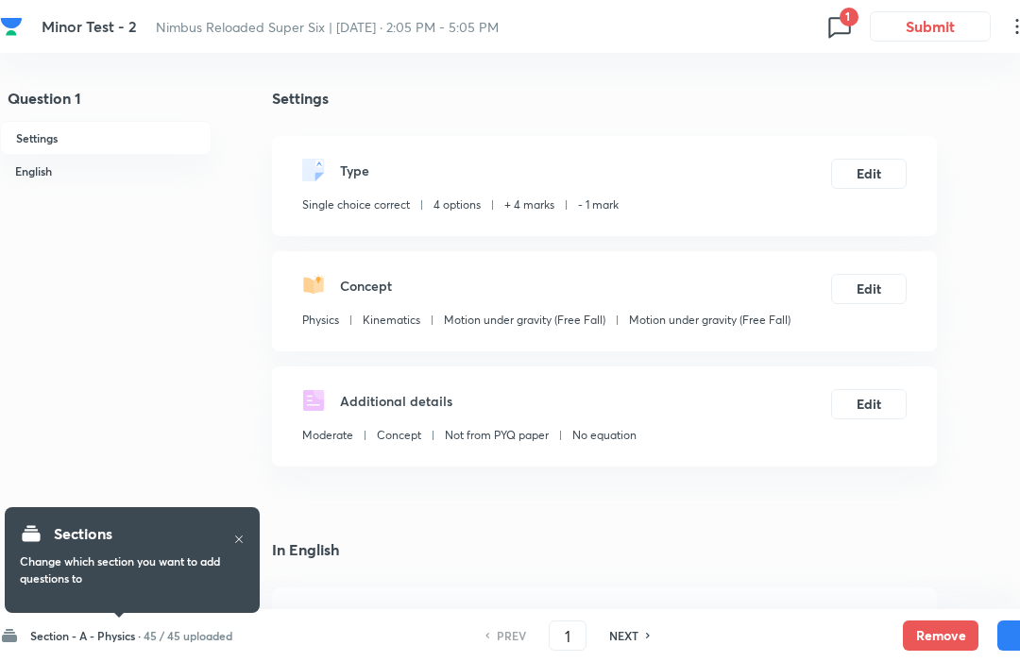
checkbox input "true"
click at [100, 626] on div "Section - A - Physics · 45 / 45 uploaded" at bounding box center [116, 635] width 232 height 19
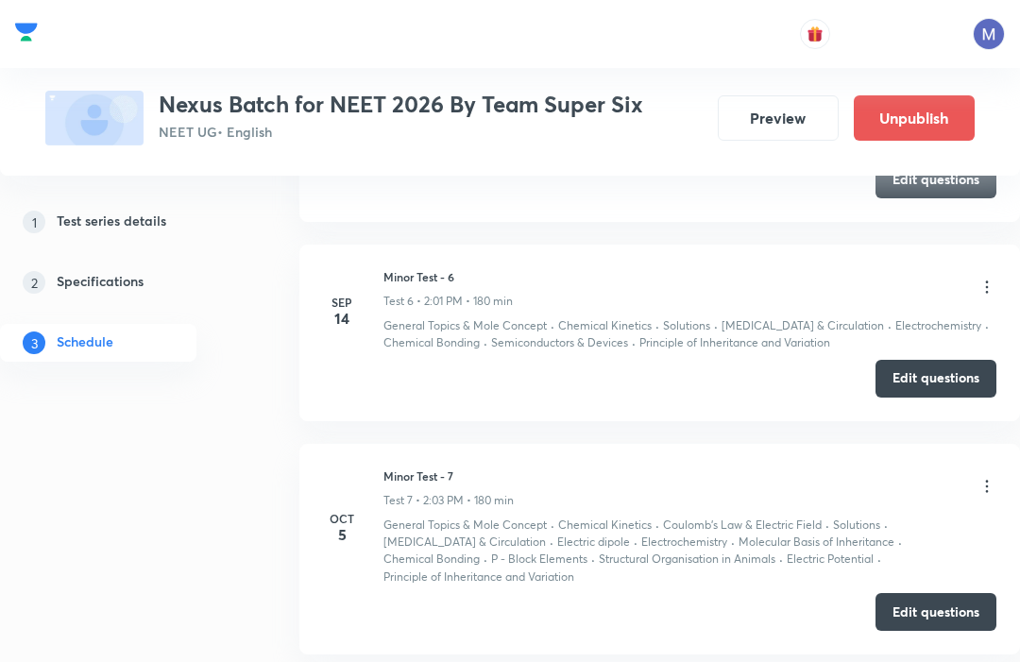
scroll to position [1842, 0]
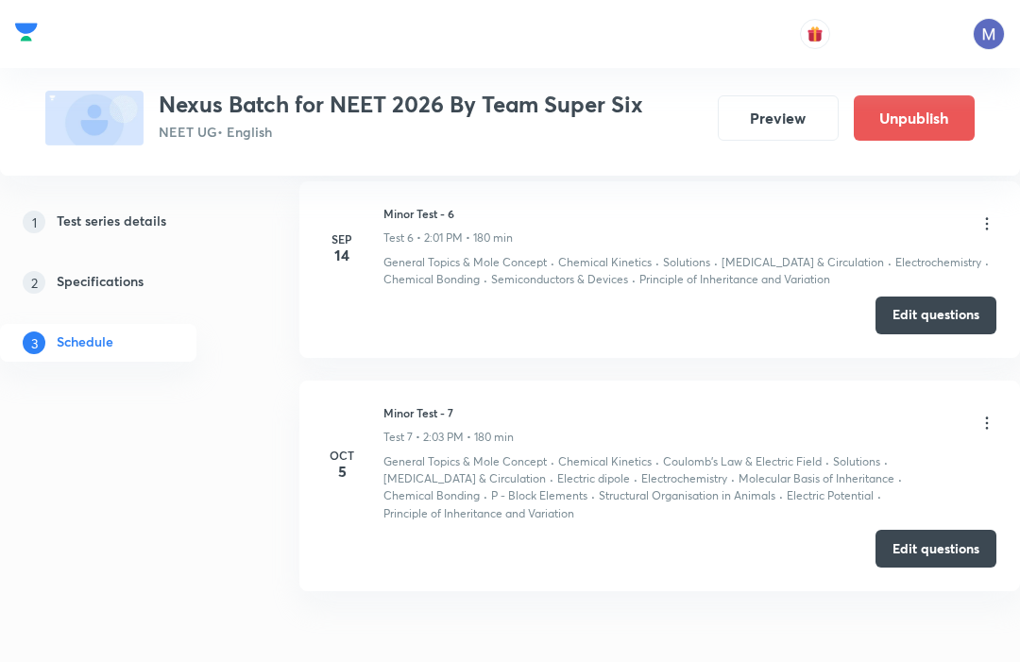
click at [950, 530] on button "Edit questions" at bounding box center [936, 549] width 121 height 38
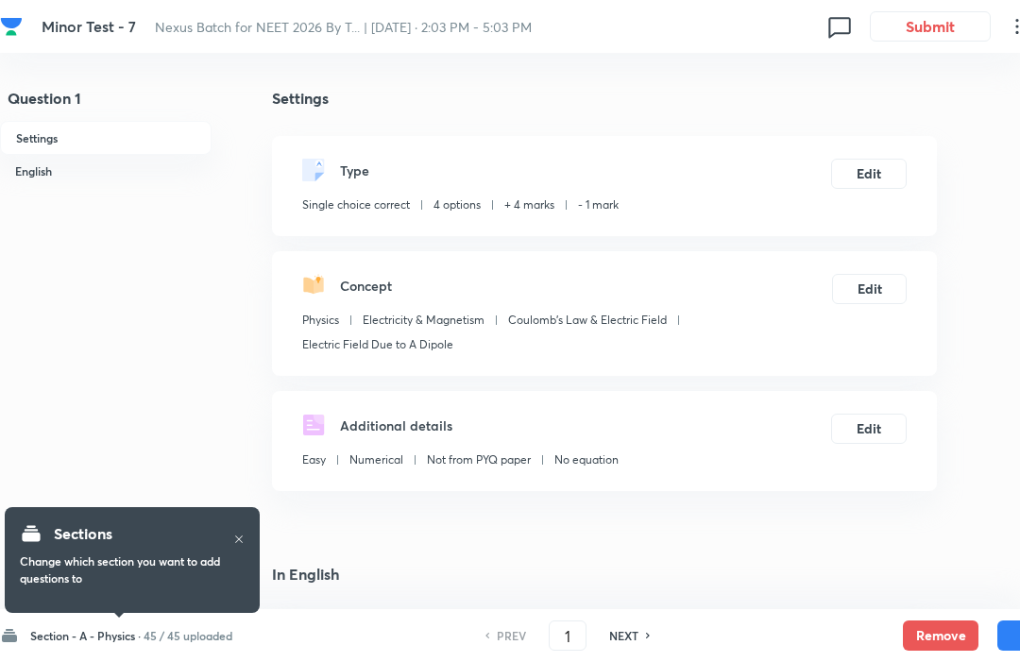
click at [99, 626] on div "Section - A - Physics · 45 / 45 uploaded" at bounding box center [116, 635] width 232 height 19
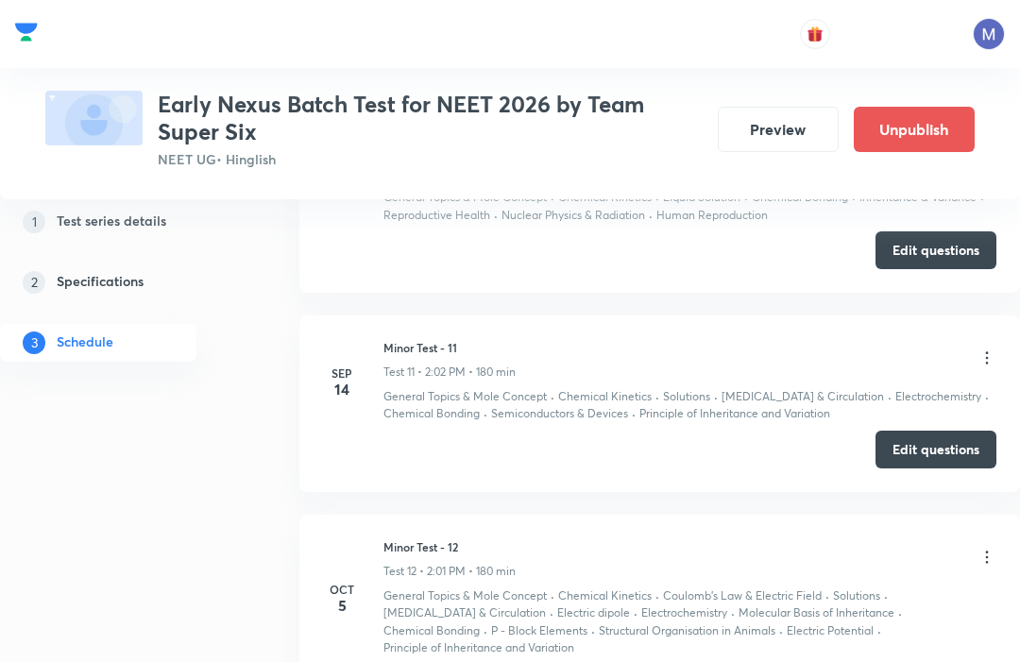
scroll to position [2911, 0]
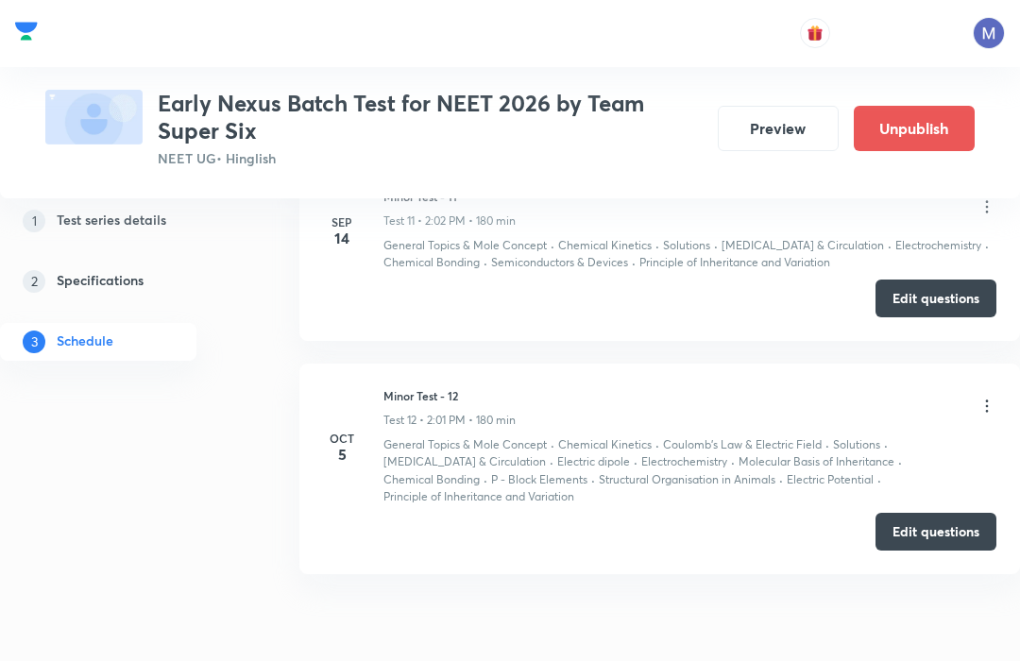
click at [944, 514] on button "Edit questions" at bounding box center [936, 533] width 121 height 38
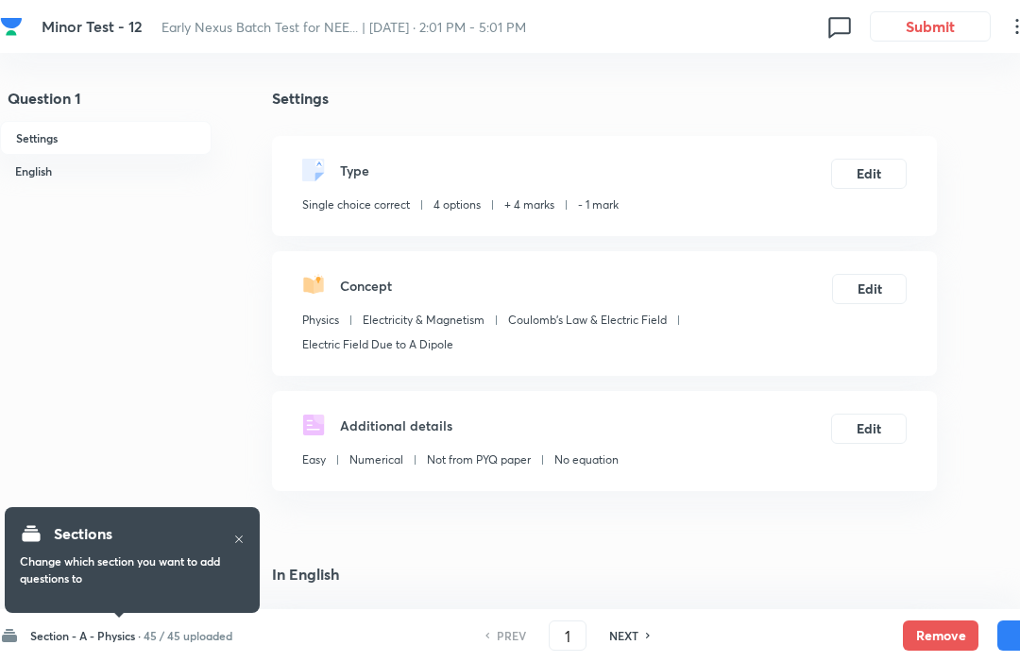
click at [84, 626] on div "Section - A - Physics · 45 / 45 uploaded" at bounding box center [116, 635] width 232 height 19
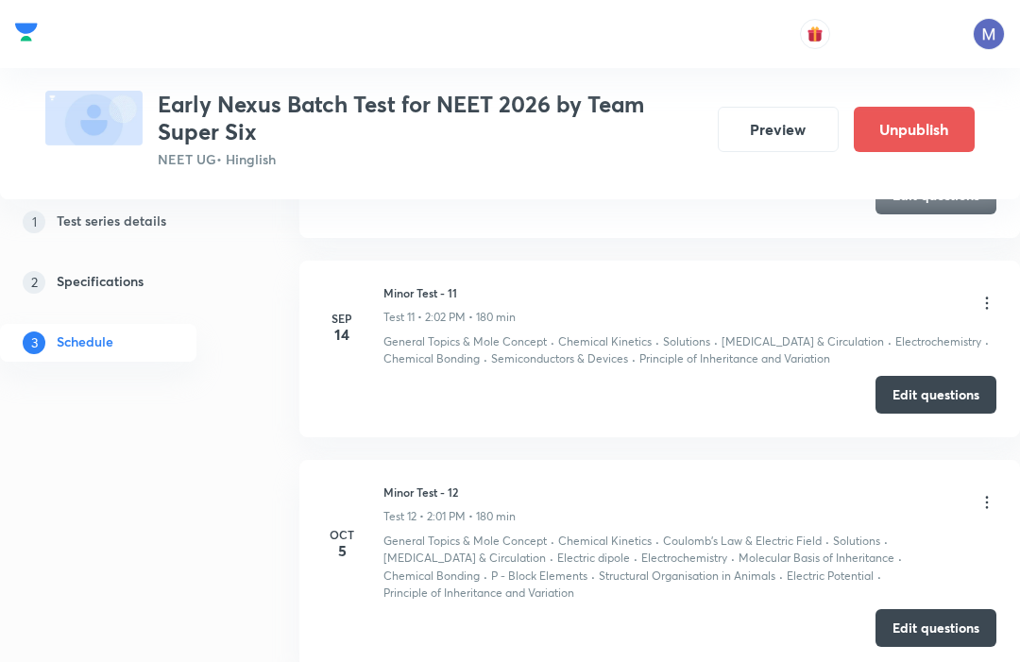
scroll to position [2889, 0]
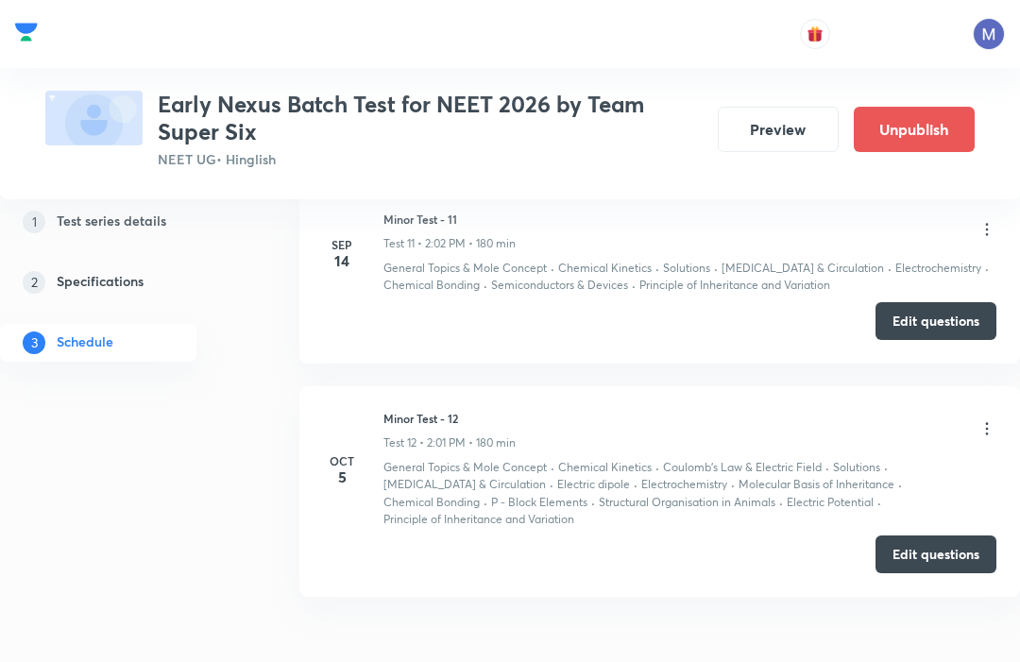
click at [929, 536] on button "Edit questions" at bounding box center [936, 555] width 121 height 38
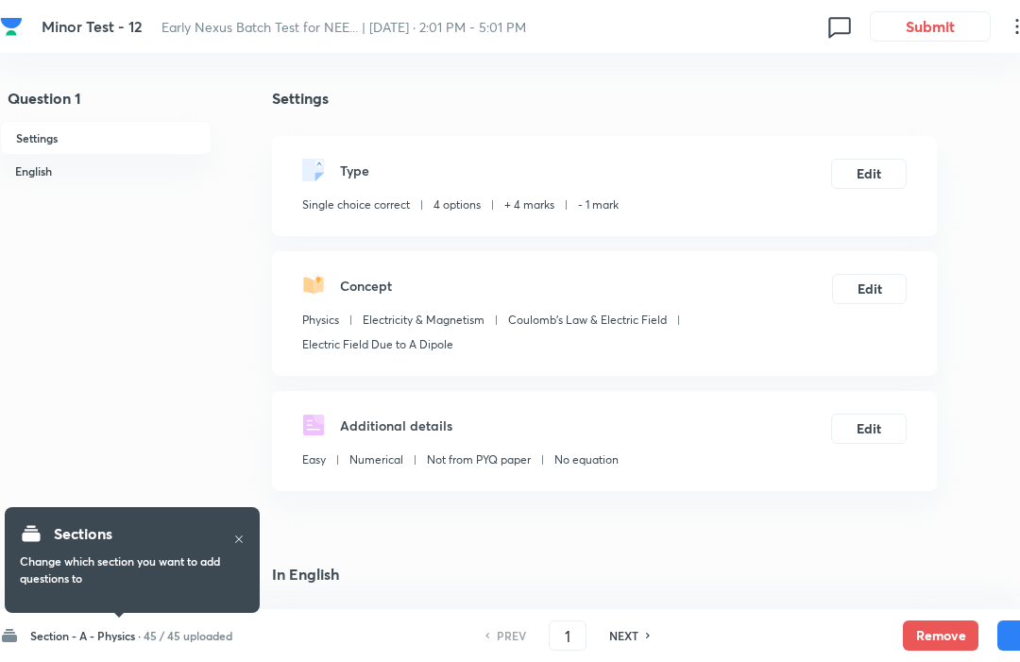
click at [91, 628] on h6 "Section - A - Physics ·" at bounding box center [85, 635] width 111 height 17
